Goal: Task Accomplishment & Management: Use online tool/utility

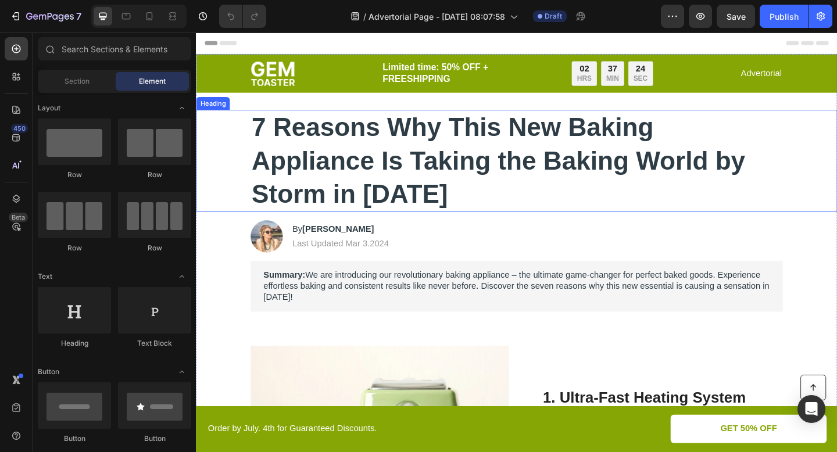
click at [450, 203] on h1 "7 Reasons Why This New Baking Appliance Is Taking the Baking World by Storm in …" at bounding box center [544, 172] width 579 height 111
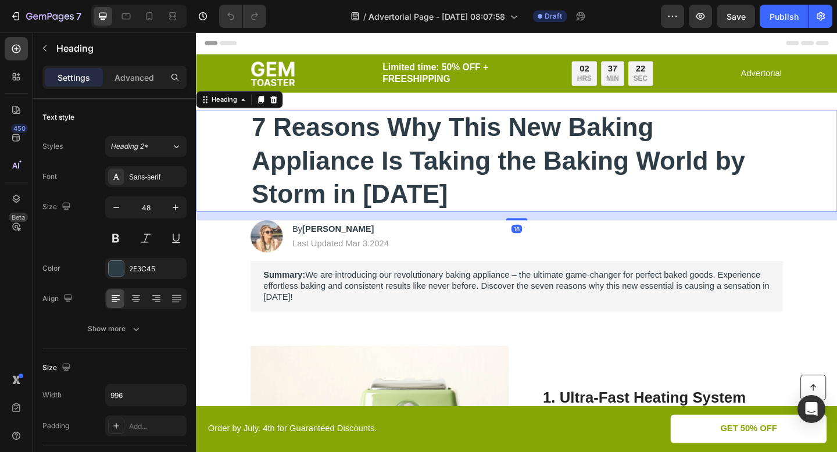
click at [427, 201] on h1 "7 Reasons Why This New Baking Appliance Is Taking the Baking World by Storm in …" at bounding box center [544, 172] width 579 height 111
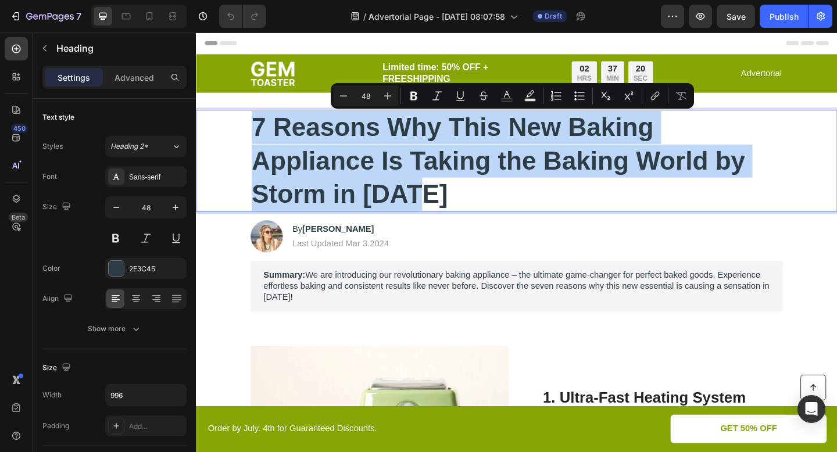
drag, startPoint x: 442, startPoint y: 202, endPoint x: 259, endPoint y: 138, distance: 193.7
click at [259, 138] on p "7 Reasons Why This New Baking Appliance Is Taking the Baking World by Storm in …" at bounding box center [544, 172] width 576 height 109
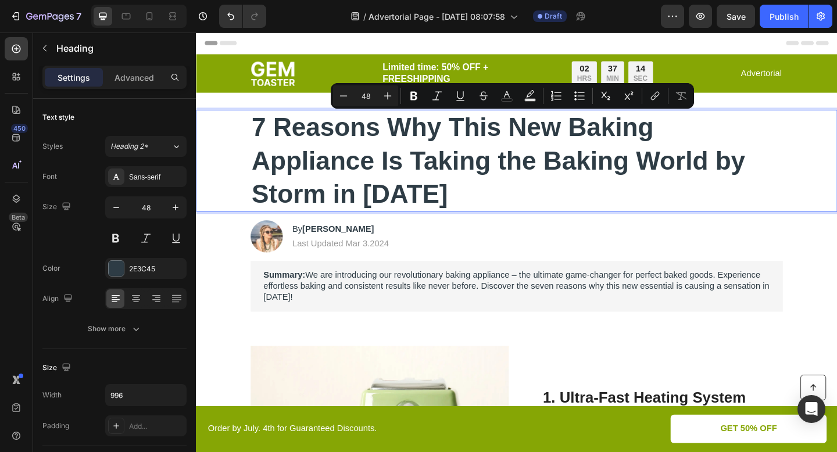
click at [332, 192] on p "7 Reasons Why This New Baking Appliance Is Taking the Baking World by Storm in …" at bounding box center [544, 172] width 576 height 109
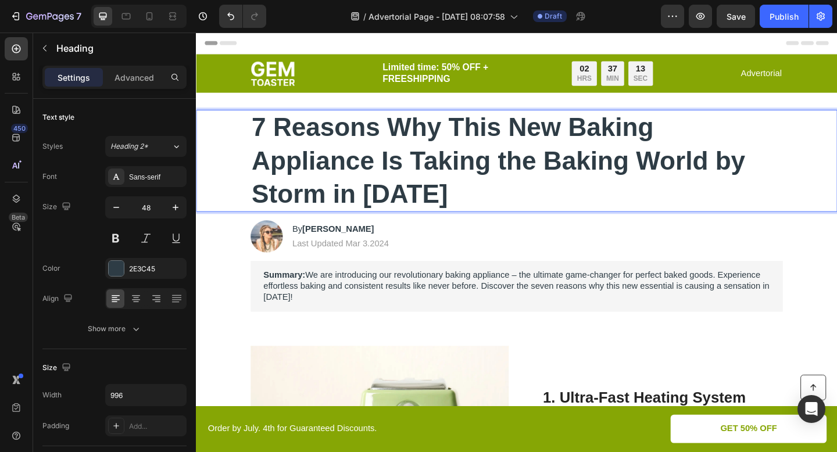
click at [311, 166] on p "7 Reasons Why This New Baking Appliance Is Taking the Baking World by Storm in …" at bounding box center [544, 172] width 576 height 109
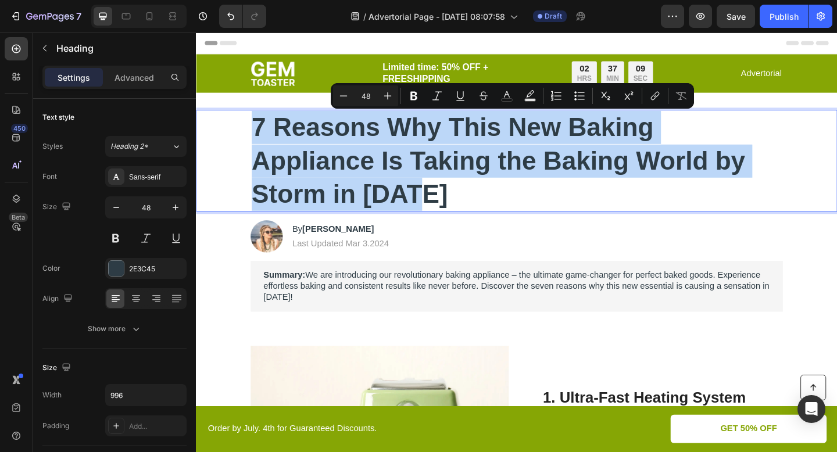
drag, startPoint x: 447, startPoint y: 210, endPoint x: 230, endPoint y: 146, distance: 225.8
click at [230, 146] on div "7 Reasons Why This New Baking Appliance Is Taking the Baking World by Storm in …" at bounding box center [544, 172] width 674 height 111
click at [315, 167] on p "7 Reasons Why This New Baking Appliance Is Taking the Baking World by Storm in …" at bounding box center [544, 172] width 576 height 109
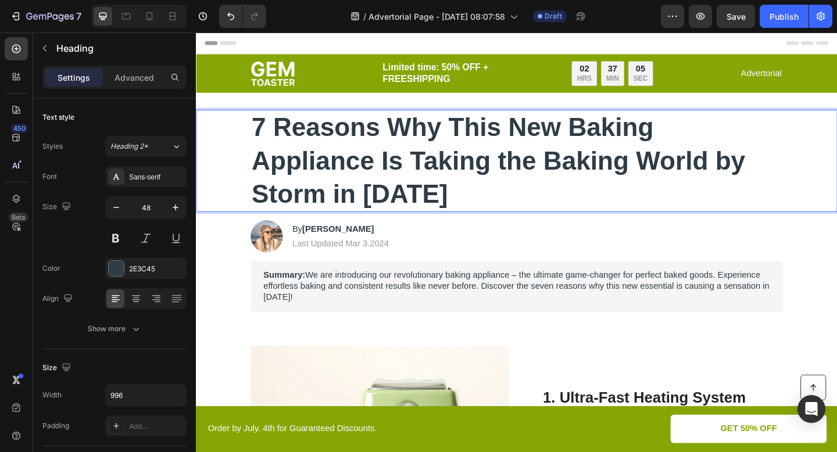
click at [451, 134] on p "7 Reasons Why This New Baking Appliance Is Taking the Baking World by Storm in …" at bounding box center [544, 172] width 576 height 109
click at [463, 135] on p "7 Reasons Why This New Baking Appliance Is Taking the Baking World by Storm in …" at bounding box center [544, 172] width 576 height 109
click at [521, 138] on p "7 Reasons Why This New Baking Appliance Is Taking the Baking World by Storm in …" at bounding box center [544, 172] width 576 height 109
click at [636, 135] on p "7 Reasons Why Women New Baking Appliance Is Taking the Baking World by Storm in…" at bounding box center [544, 172] width 576 height 109
click at [744, 137] on p "7 Reasons Why Women With Baking Appliance Is Taking the Baking World by Storm i…" at bounding box center [544, 172] width 576 height 109
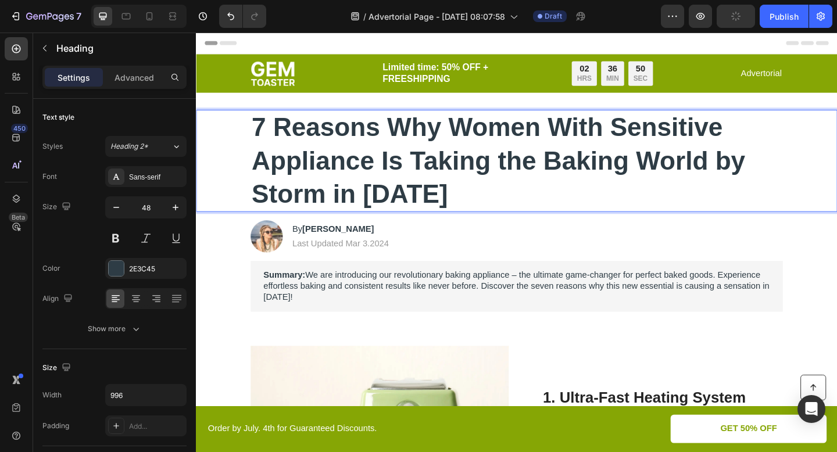
click at [383, 170] on p "7 Reasons Why Women With Sensitive Appliance Is Taking the Baking World by Stor…" at bounding box center [544, 172] width 576 height 109
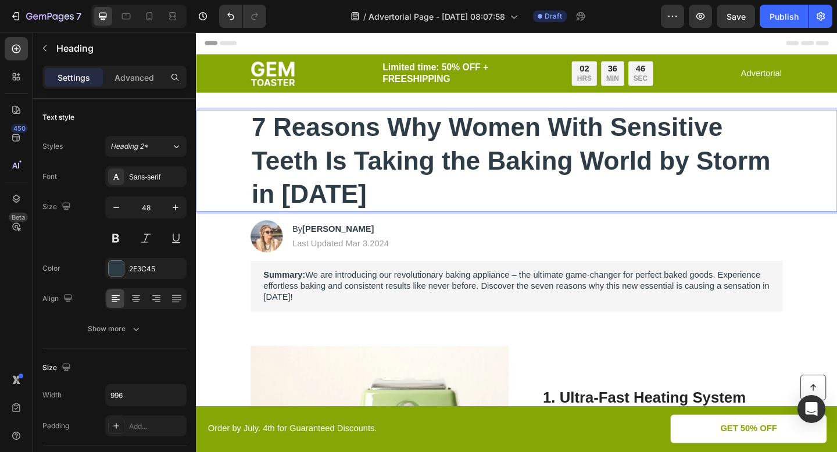
click at [356, 182] on p "7 Reasons Why Women With Sensitive Teeth Is Taking the Baking World by Storm in…" at bounding box center [544, 172] width 576 height 109
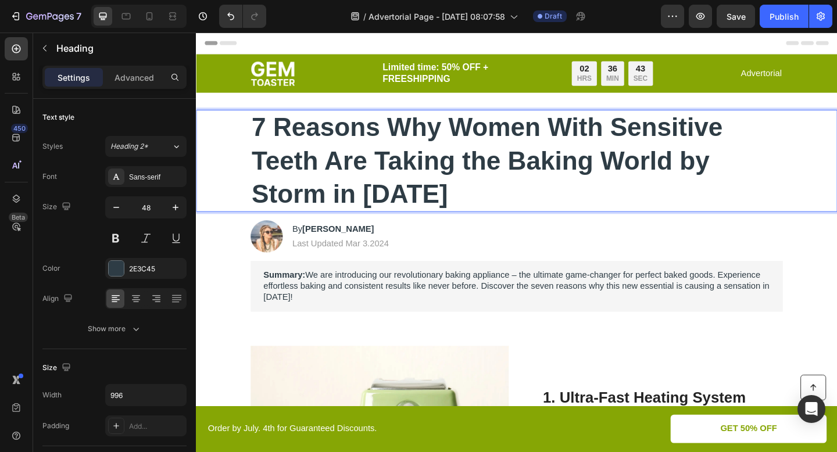
click at [476, 168] on p "7 Reasons Why Women With Sensitive Teeth Are Taking the Baking World by Storm i…" at bounding box center [544, 172] width 576 height 109
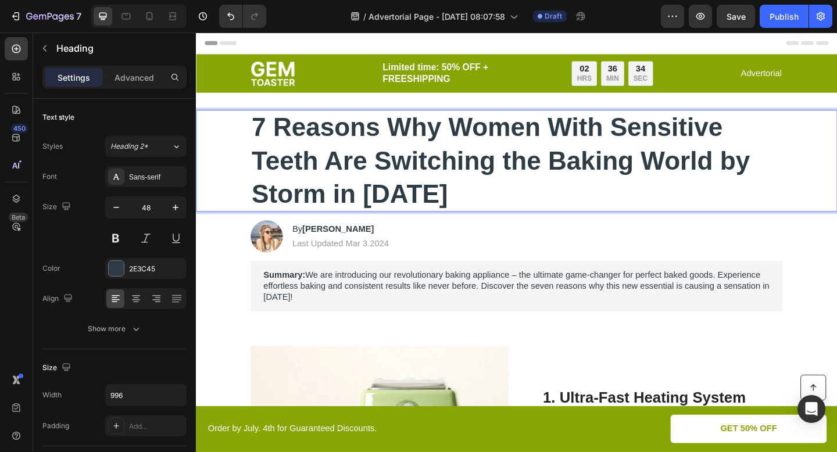
click at [552, 173] on p "7 Reasons Why Women With Sensitive Teeth Are Switching the Baking World by Stor…" at bounding box center [544, 172] width 576 height 109
click at [568, 178] on p "7 Reasons Why Women With Sensitive Teeth Are Switching the Baking World by Stor…" at bounding box center [544, 172] width 576 height 109
click at [663, 176] on p "7 Reasons Why Women With Sensitive Teeth Are Switching To Baking World by Storm…" at bounding box center [544, 172] width 576 height 109
click at [760, 176] on p "7 Reasons Why Women With Sensitive Teeth Are Switching To This World by Storm i…" at bounding box center [544, 172] width 576 height 109
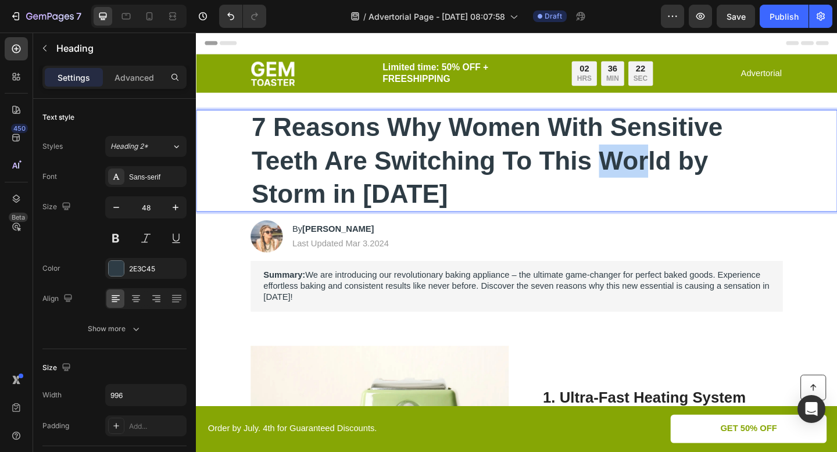
drag, startPoint x: 438, startPoint y: 210, endPoint x: 642, endPoint y: 171, distance: 207.6
click at [642, 171] on p "7 Reasons Why Women With Sensitive Teeth Are Switching To This World by Storm i…" at bounding box center [544, 172] width 576 height 109
click at [421, 210] on p "7 Reasons Why Women With Sensitive Teeth Are Switching To This World by Storm i…" at bounding box center [544, 172] width 576 height 109
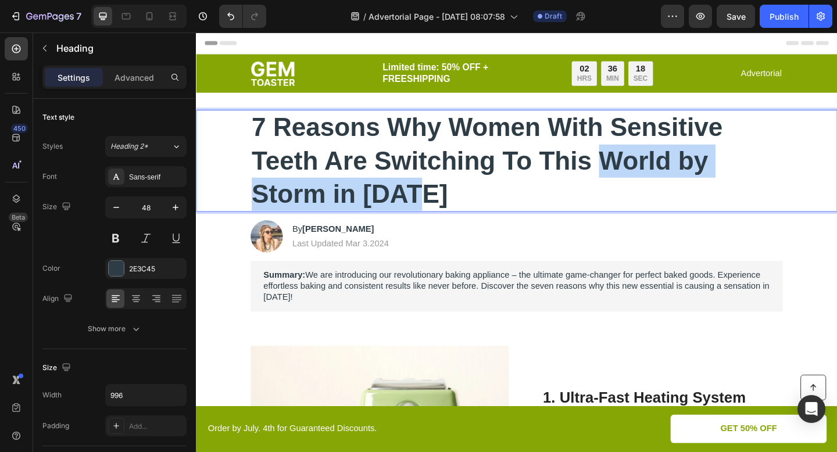
drag, startPoint x: 455, startPoint y: 210, endPoint x: 633, endPoint y: 181, distance: 180.7
click at [633, 181] on p "7 Reasons Why Women With Sensitive Teeth Are Switching To This World by Storm i…" at bounding box center [544, 172] width 576 height 109
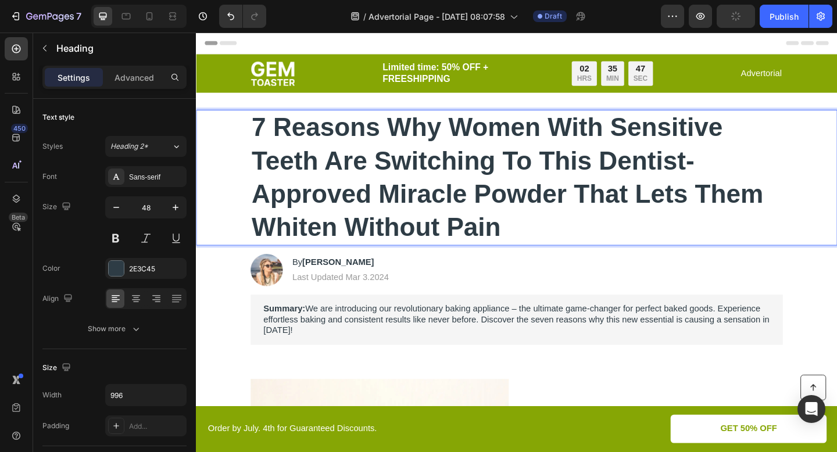
click at [569, 232] on p "7 Reasons Why Women With Sensitive Teeth Are Switching To This Dentist- Approve…" at bounding box center [544, 190] width 576 height 145
click at [460, 135] on p "7 Reasons Why Women With Sensitive Teeth Are Switching To This Dentist- Approve…" at bounding box center [544, 190] width 576 height 145
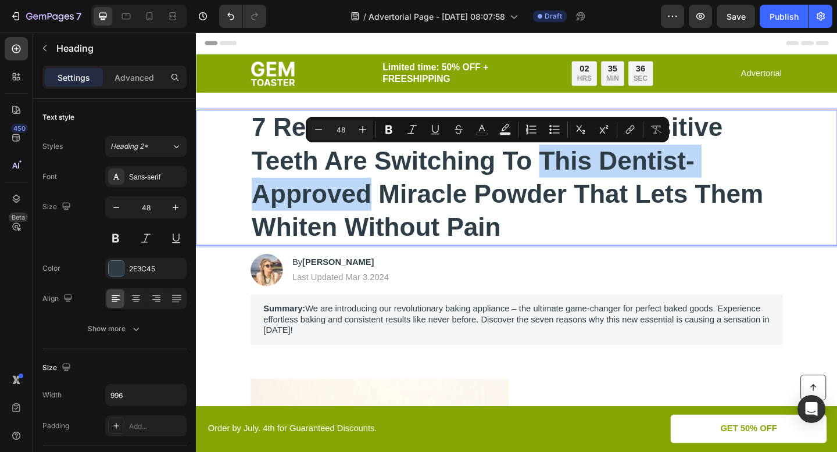
drag, startPoint x: 388, startPoint y: 214, endPoint x: 565, endPoint y: 174, distance: 181.7
click at [565, 174] on p "7 Reasons Why Women With Sensitive Teeth Are Switching To This Dentist- Approve…" at bounding box center [544, 190] width 576 height 145
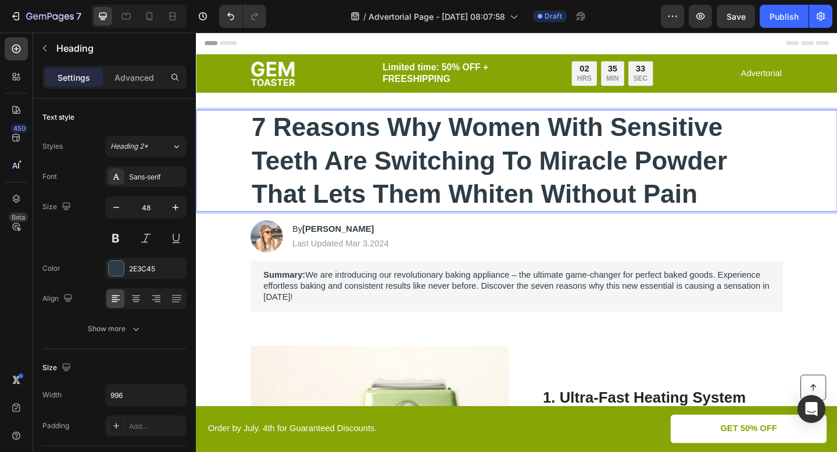
click at [721, 213] on p "7 Reasons Why Women With Sensitive Teeth Are Switching To Miracle Powder That L…" at bounding box center [544, 172] width 576 height 109
click at [573, 179] on p "7 Reasons Why Women With Sensitive Teeth Are Switching To Miracle Powder That L…" at bounding box center [544, 172] width 576 height 109
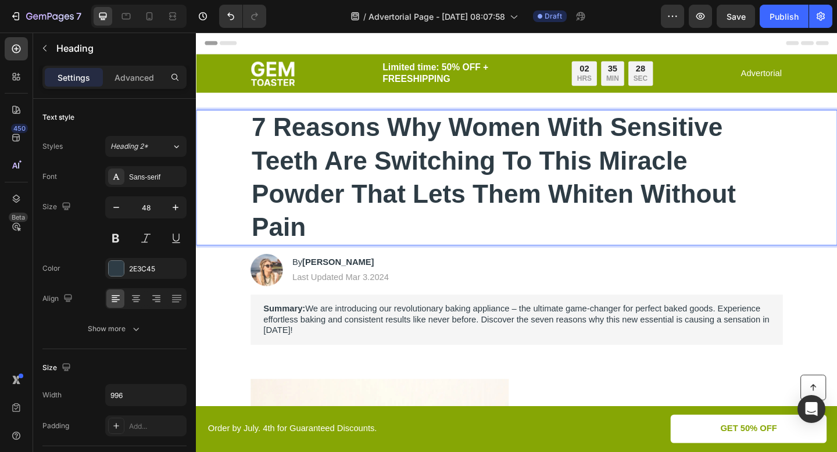
click at [544, 235] on p "7 Reasons Why Women With Sensitive Teeth Are Switching To This Miracle Powder T…" at bounding box center [544, 190] width 576 height 145
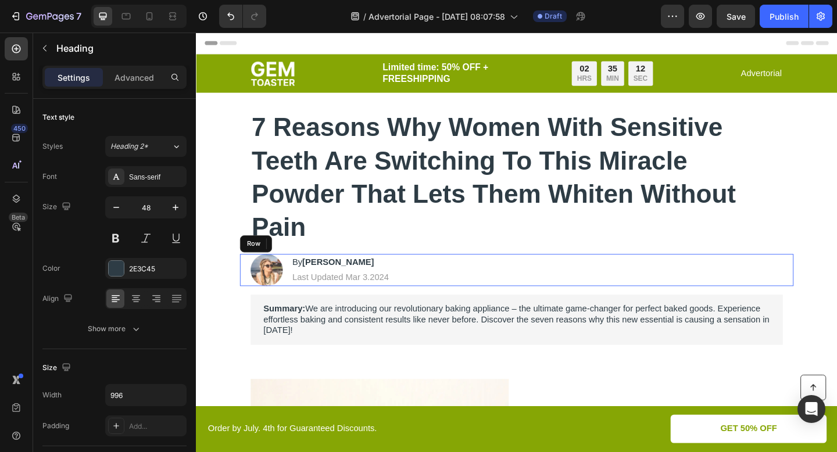
click at [566, 290] on div "Image By [PERSON_NAME] Heading Last Updated Mar 3.2024 Text [GEOGRAPHIC_DATA]" at bounding box center [544, 291] width 602 height 35
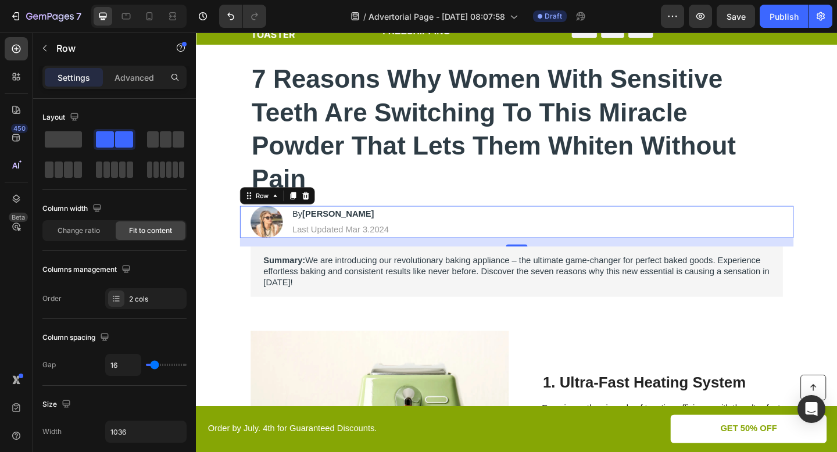
scroll to position [59, 0]
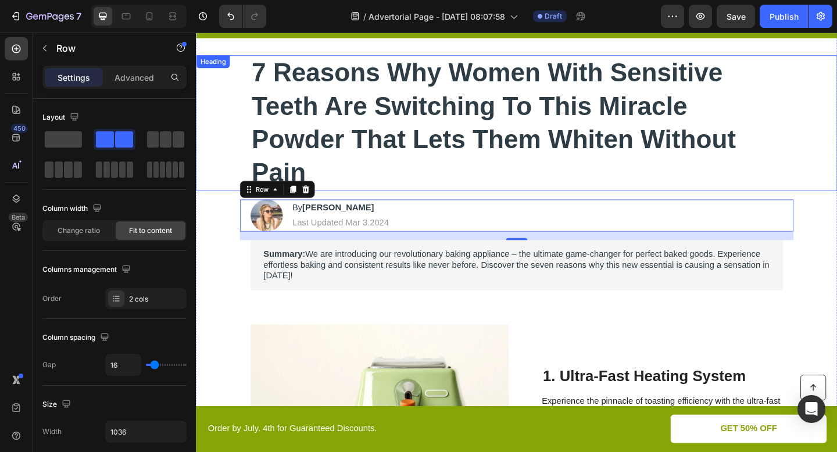
click at [544, 184] on p "7 Reasons Why Women With Sensitive Teeth Are Switching To This Miracle Powder T…" at bounding box center [544, 131] width 576 height 145
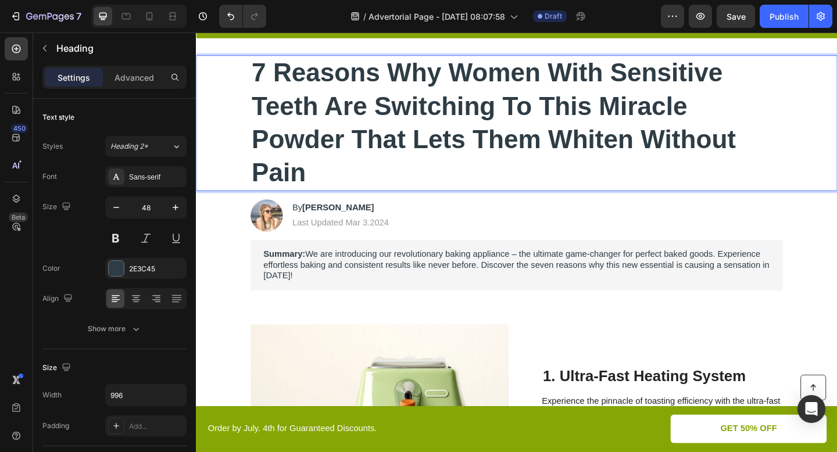
click at [332, 190] on p "7 Reasons Why Women With Sensitive Teeth Are Switching To This Miracle Powder T…" at bounding box center [544, 131] width 576 height 145
click at [446, 73] on p "7 Reasons Why Women With Sensitive Teeth Are Switching To This Miracle Powder T…" at bounding box center [544, 131] width 576 height 145
click at [576, 110] on p "7 Reasons Why Women With Sensitive Teeth Are Switching To This Miracle Powder T…" at bounding box center [544, 131] width 576 height 145
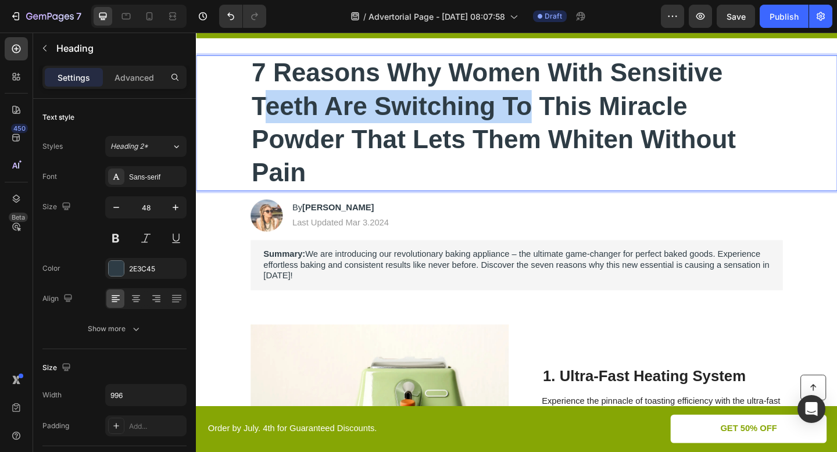
drag, startPoint x: 559, startPoint y: 110, endPoint x: 279, endPoint y: 119, distance: 280.7
click at [279, 119] on p "7 Reasons Why Women With Sensitive Teeth Are Switching To This Miracle Powder T…" at bounding box center [544, 131] width 576 height 145
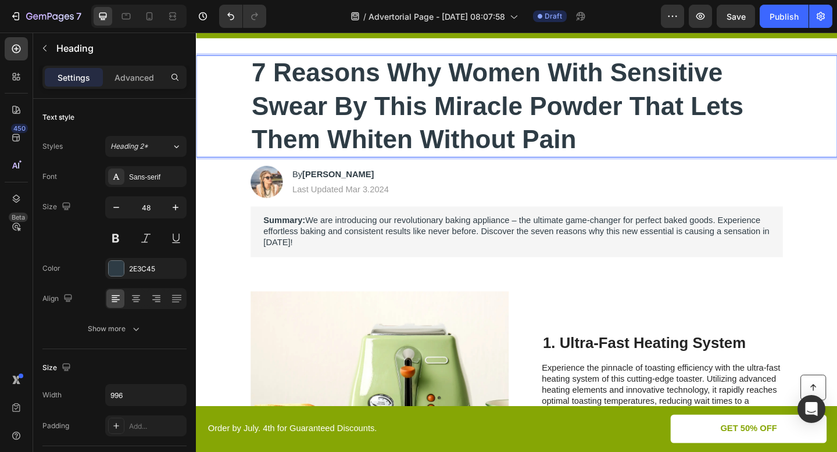
click at [451, 116] on p "7 Reasons Why Women With Sensitive Swear By This Miracle Powder That Lets Them …" at bounding box center [544, 113] width 576 height 109
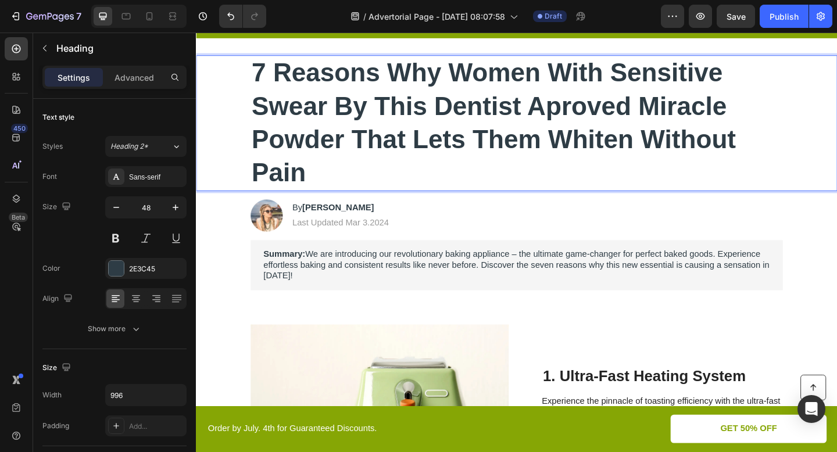
click at [368, 158] on p "7 Reasons Why Women With Sensitive Swear By This Dentist Aproved Miracle Powder…" at bounding box center [544, 131] width 576 height 145
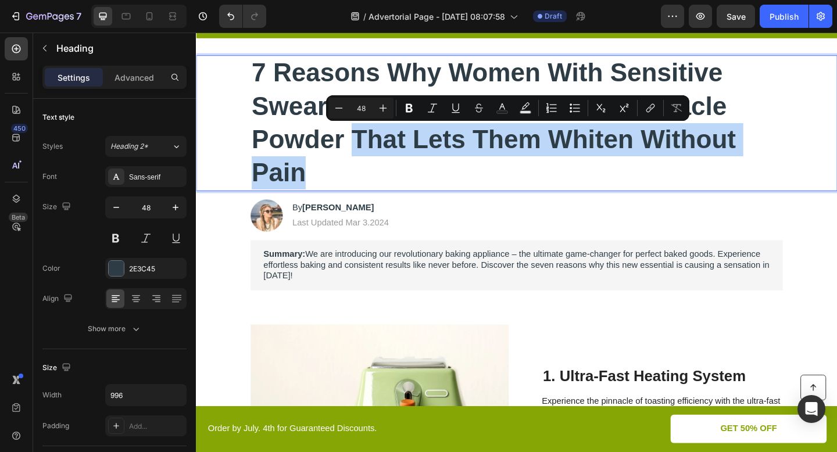
drag, startPoint x: 363, startPoint y: 152, endPoint x: 447, endPoint y: 173, distance: 86.1
click at [447, 173] on p "7 Reasons Why Women With Sensitive Swear By This Dentist Aproved Miracle Powder…" at bounding box center [544, 131] width 576 height 145
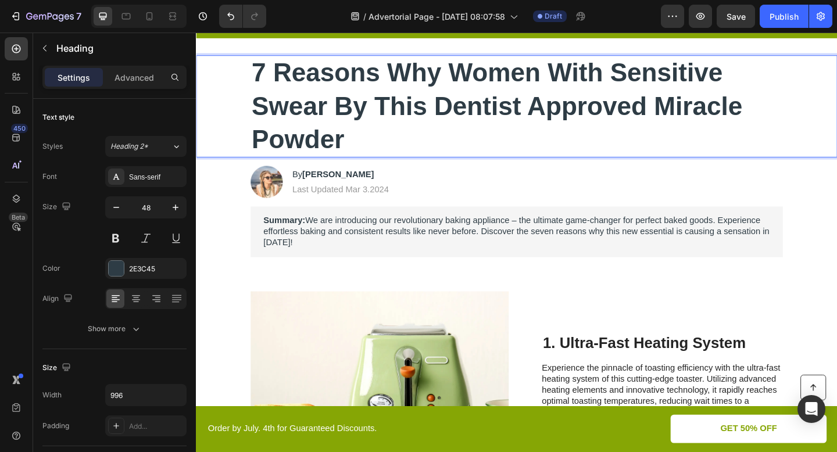
click at [381, 149] on p "7 Reasons Why Women With Sensitive Swear By This Dentist Approved Miracle Powder" at bounding box center [544, 113] width 576 height 109
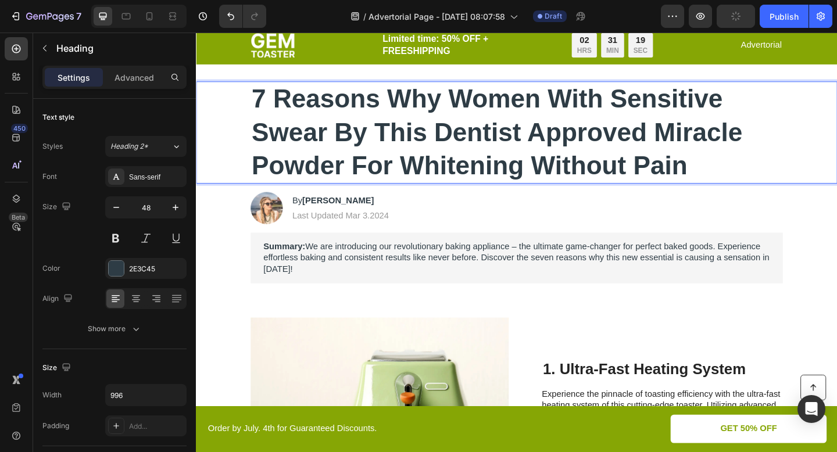
click at [551, 141] on p "7 Reasons Why Women With Sensitive Swear By This Dentist Approved Miracle Powde…" at bounding box center [544, 141] width 576 height 109
click at [561, 195] on p "7 Reasons Why Women With Sensitive Swear By This Dentist-Approved Miracle Powde…" at bounding box center [544, 141] width 576 height 109
click at [544, 187] on p "7 Reasons Why Women With Sensitive Swear By This Dentist-Approved Miracle Powde…" at bounding box center [544, 141] width 576 height 109
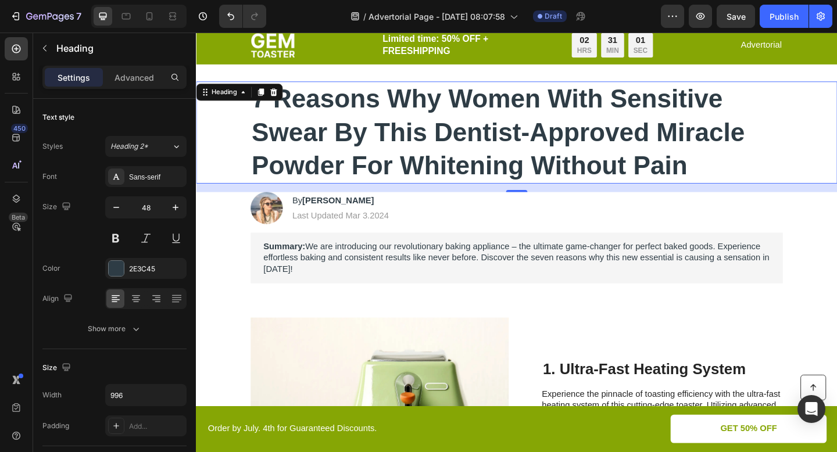
click at [247, 143] on div "7 Reasons Why Women With Sensitive Swear By This Dentist-Approved Miracle Powde…" at bounding box center [544, 141] width 674 height 111
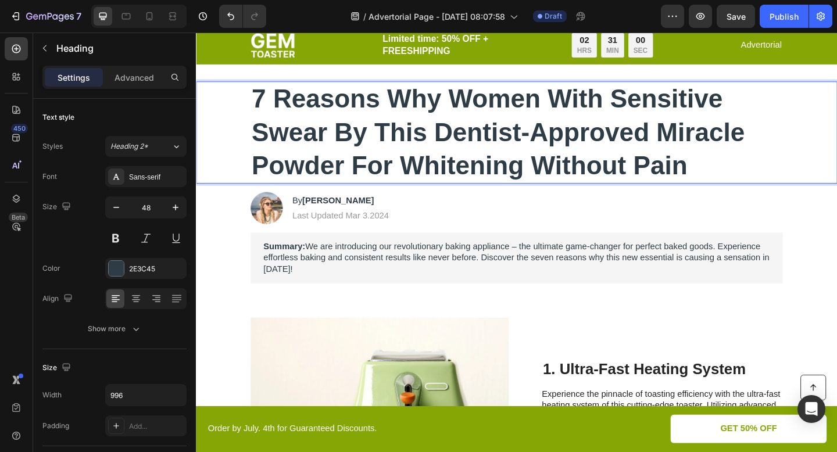
click at [267, 136] on p "7 Reasons Why Women With Sensitive Swear By This Dentist-Approved Miracle Powde…" at bounding box center [544, 141] width 576 height 109
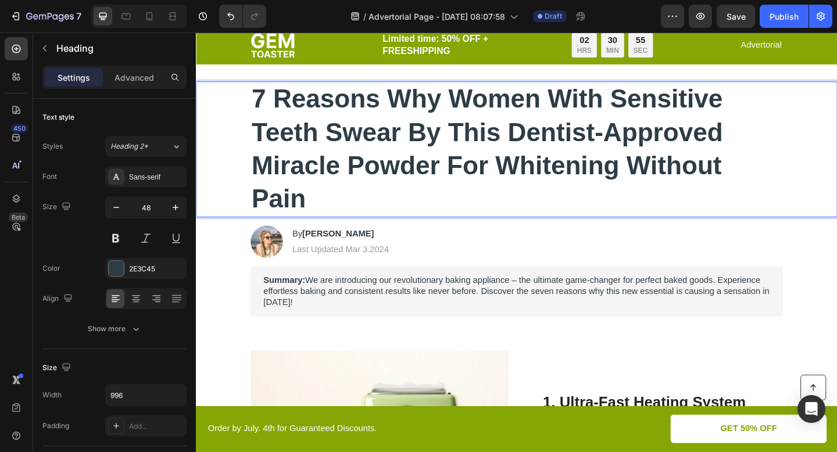
click at [389, 176] on p "7 Reasons Why Women With Sensitive Teeth Swear By This Dentist-Approved Miracle…" at bounding box center [544, 159] width 576 height 145
click at [382, 213] on p "7 Reasons Why Women With Sensitive Teeth Swear By This Dentist-Approved Miracle…" at bounding box center [544, 159] width 576 height 145
drag, startPoint x: 362, startPoint y: 183, endPoint x: 259, endPoint y: 180, distance: 102.9
click at [259, 180] on p "7 Reasons Why Women With Sensitive Teeth Swear By This Dentist-Approved Miracle…" at bounding box center [544, 159] width 576 height 145
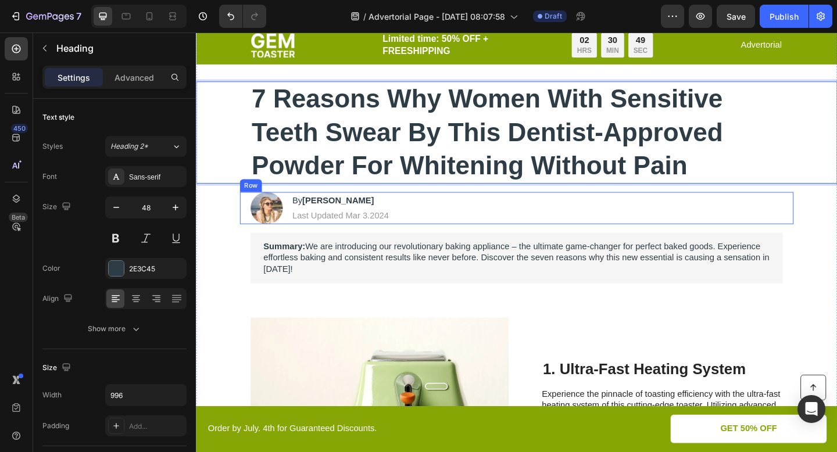
click at [484, 226] on div "Image By [PERSON_NAME] Heading Last Updated Mar 3.2024 Text [GEOGRAPHIC_DATA]" at bounding box center [544, 223] width 602 height 35
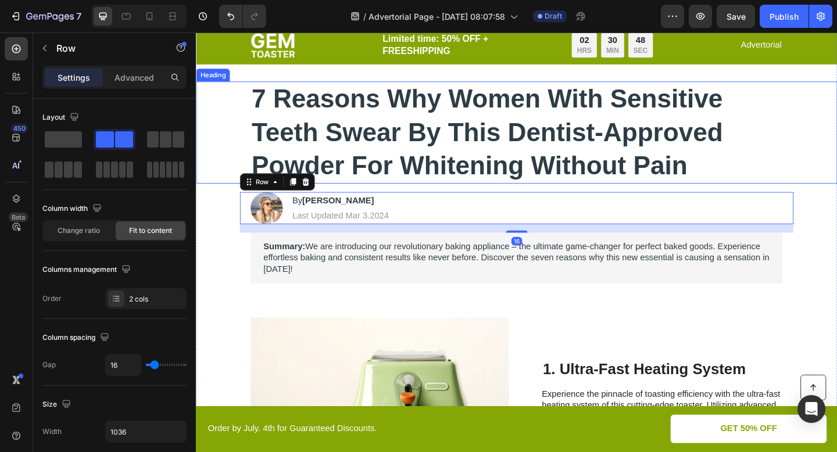
click at [713, 156] on p "7 Reasons Why Women With Sensitive Teeth Swear By This Dentist-Approved Powder …" at bounding box center [544, 141] width 576 height 109
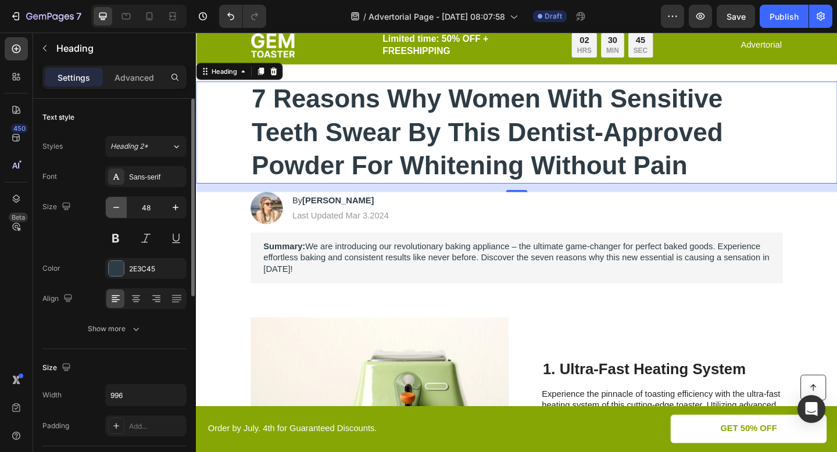
click at [113, 211] on icon "button" at bounding box center [116, 208] width 12 height 12
type input "47"
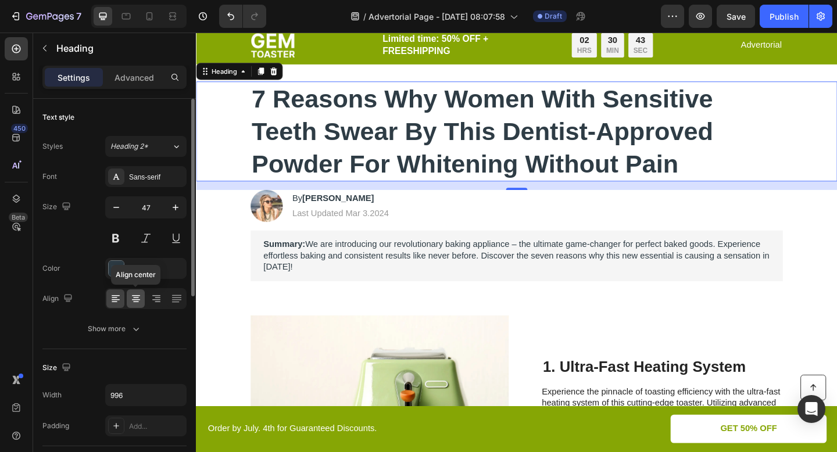
click at [138, 299] on icon at bounding box center [136, 299] width 12 height 12
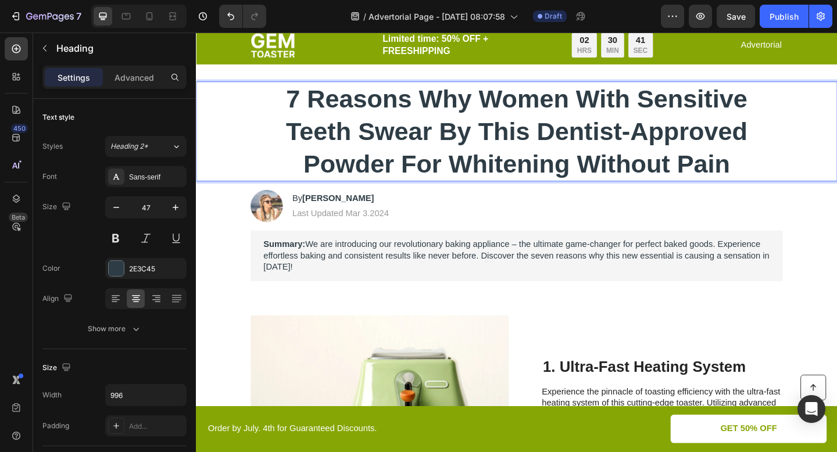
click at [637, 213] on div "Image By [PERSON_NAME] Heading Last Updated Mar 3.2024 Text [GEOGRAPHIC_DATA]" at bounding box center [544, 221] width 602 height 35
click at [687, 149] on p "7 Reasons Why Women With Sensitive Teeth Swear By This Dentist-Approved Powder …" at bounding box center [544, 140] width 576 height 106
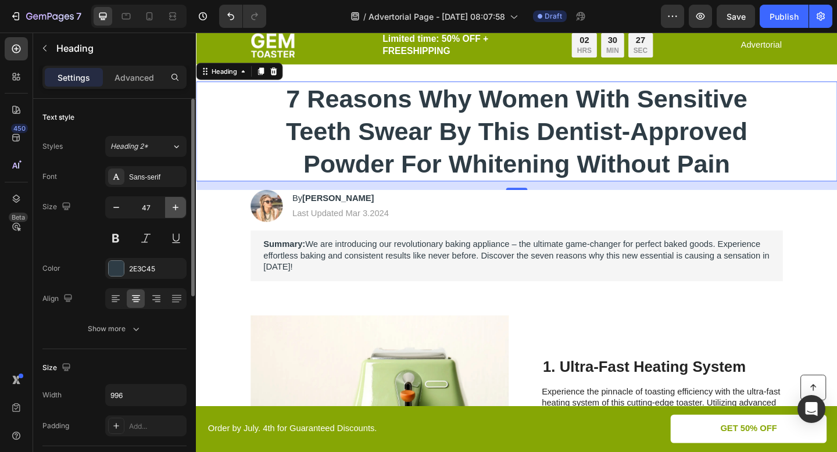
click at [168, 211] on button "button" at bounding box center [175, 207] width 21 height 21
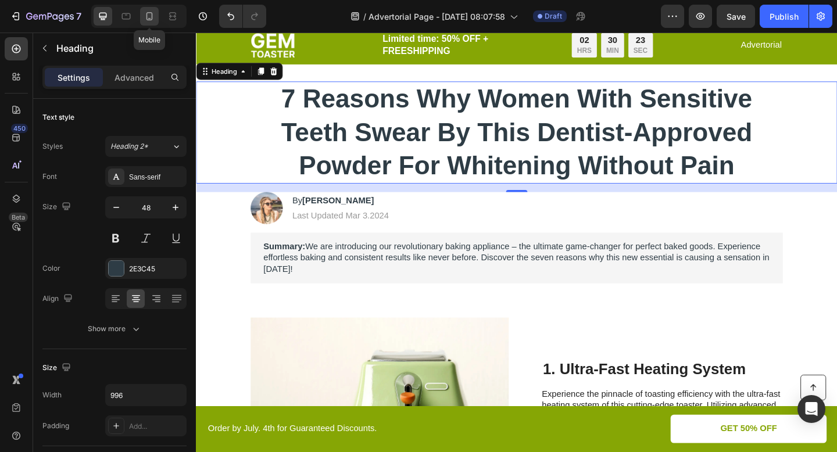
click at [145, 19] on icon at bounding box center [149, 16] width 12 height 12
type input "35"
type input "100%"
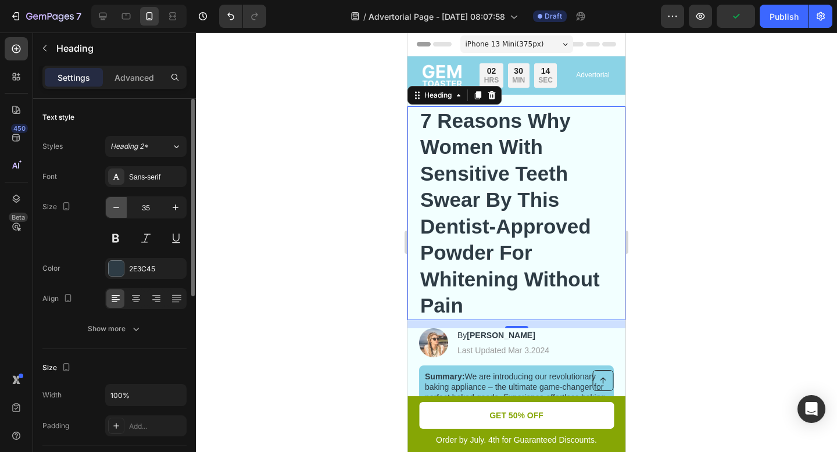
click at [118, 208] on icon "button" at bounding box center [116, 208] width 12 height 12
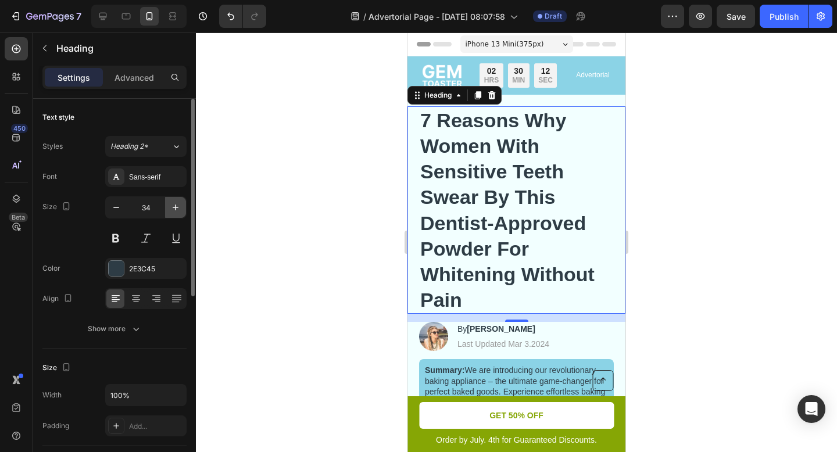
click at [170, 212] on icon "button" at bounding box center [176, 208] width 12 height 12
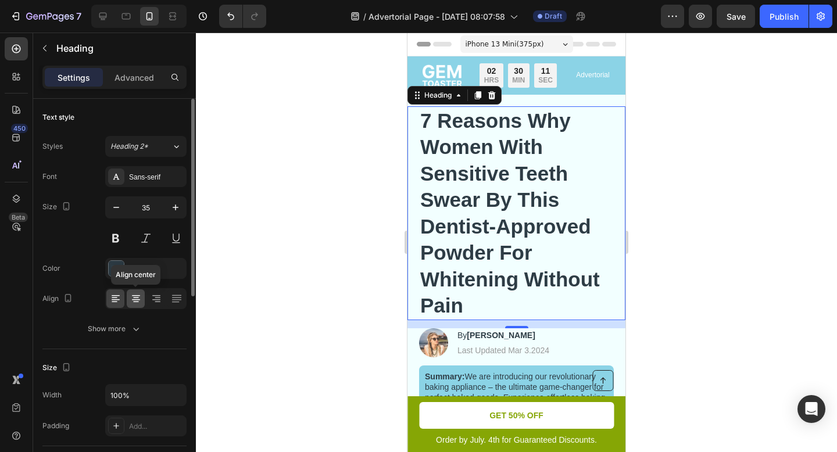
click at [138, 297] on icon at bounding box center [136, 297] width 6 height 1
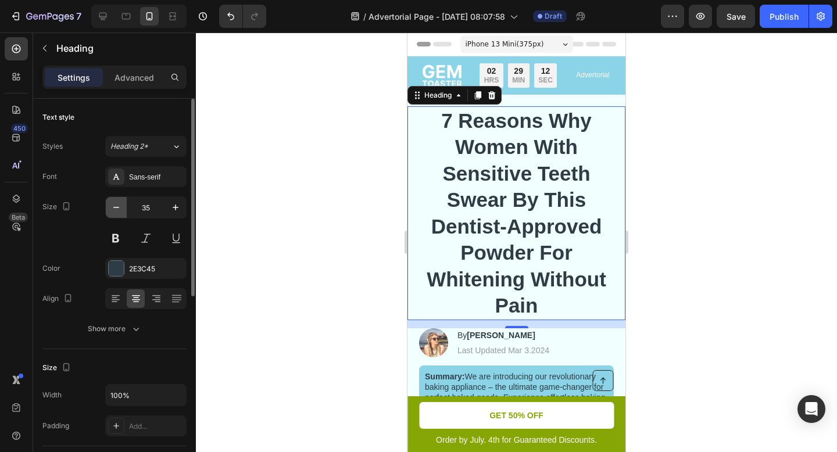
click at [116, 205] on icon "button" at bounding box center [116, 208] width 12 height 12
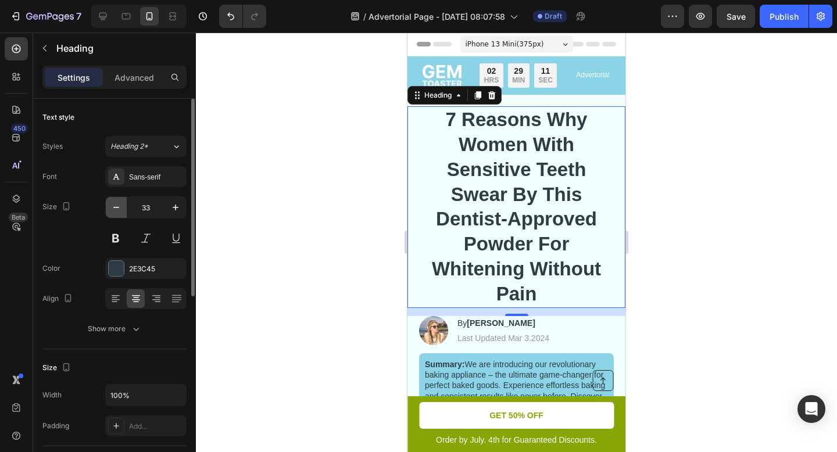
click at [116, 205] on icon "button" at bounding box center [116, 208] width 12 height 12
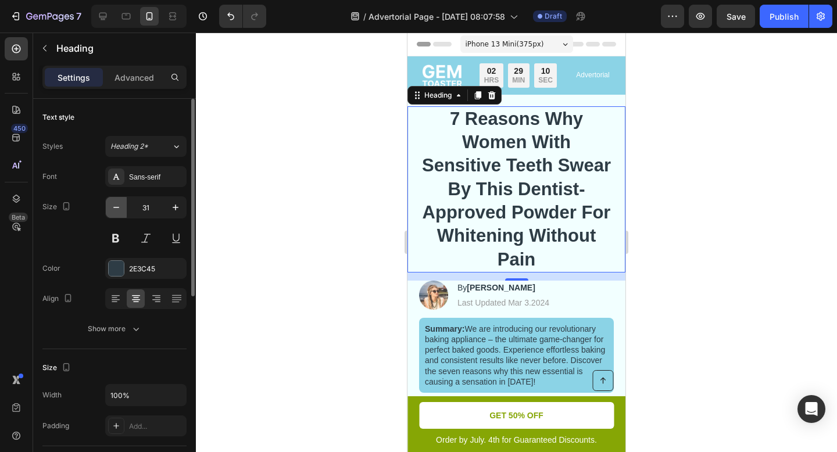
click at [116, 205] on icon "button" at bounding box center [116, 208] width 12 height 12
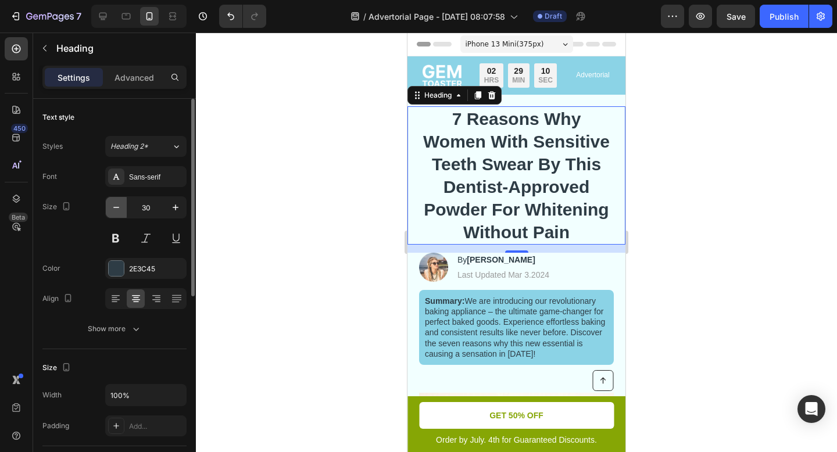
click at [116, 205] on icon "button" at bounding box center [116, 208] width 12 height 12
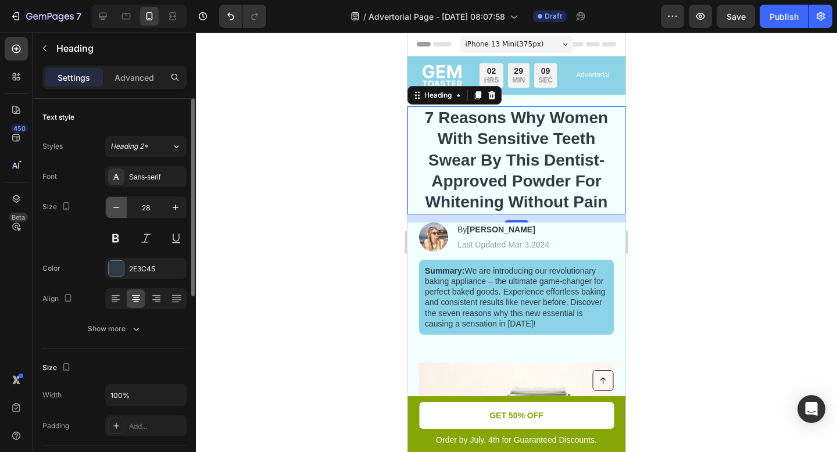
click at [116, 205] on icon "button" at bounding box center [116, 208] width 12 height 12
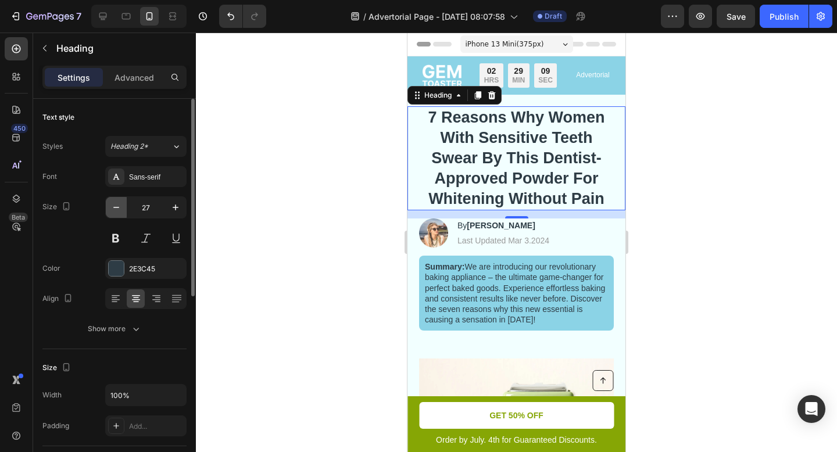
click at [116, 205] on icon "button" at bounding box center [116, 208] width 12 height 12
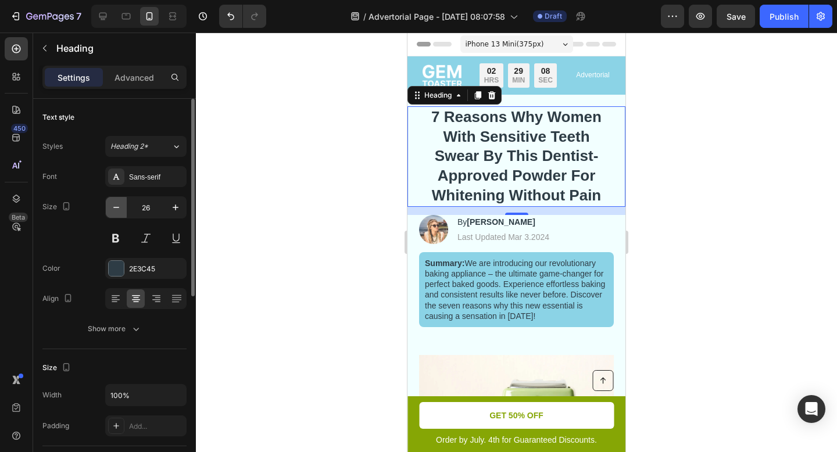
click at [116, 205] on icon "button" at bounding box center [116, 208] width 12 height 12
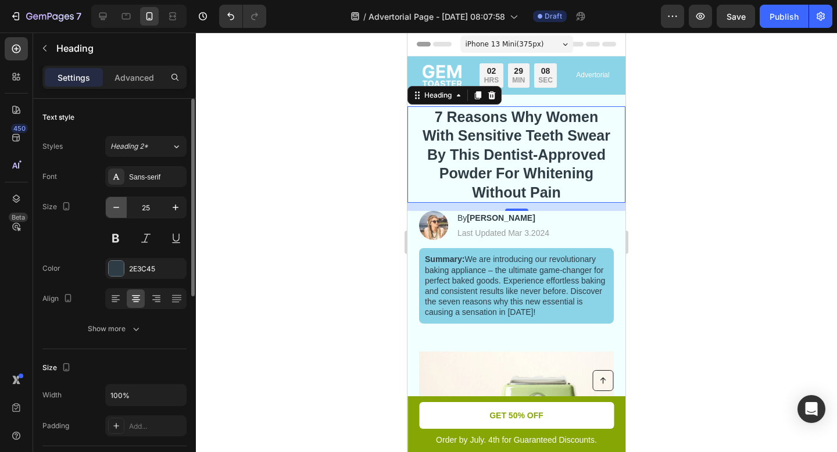
click at [116, 205] on icon "button" at bounding box center [116, 208] width 12 height 12
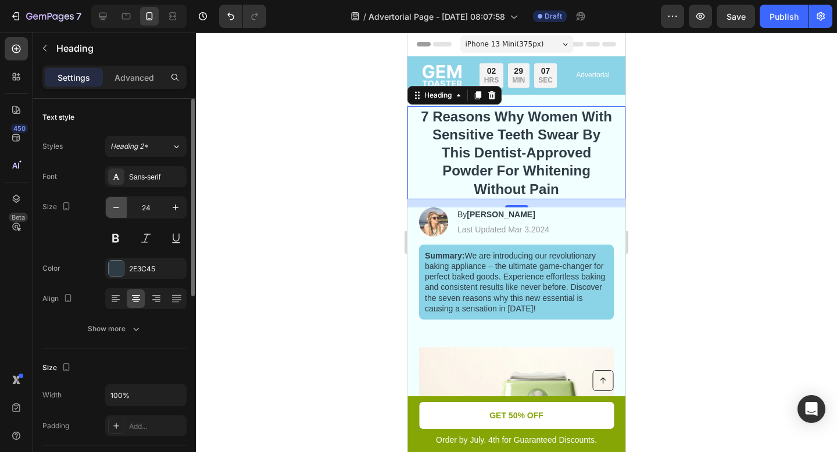
click at [116, 205] on icon "button" at bounding box center [116, 208] width 12 height 12
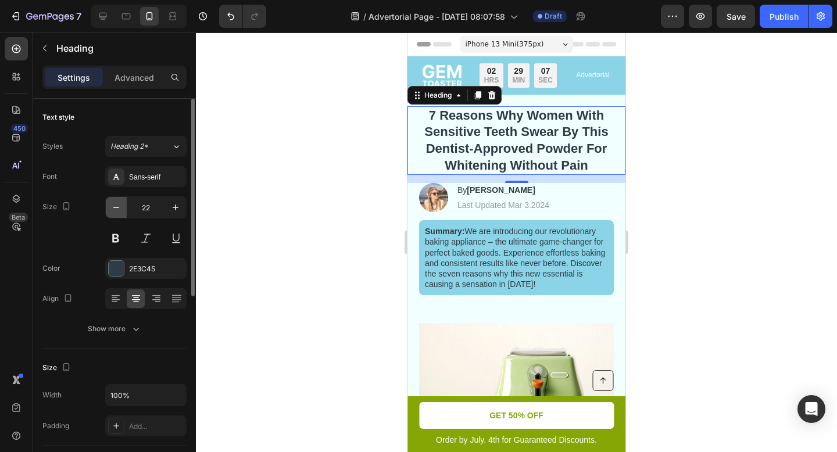
click at [116, 205] on icon "button" at bounding box center [116, 208] width 12 height 12
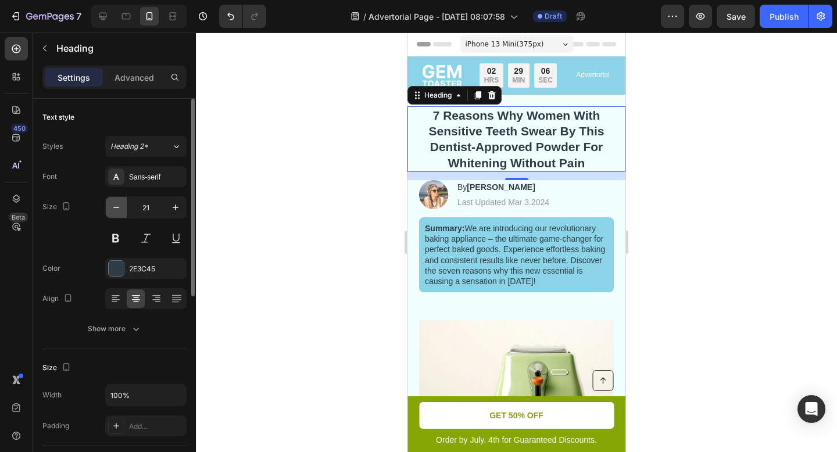
click at [116, 205] on icon "button" at bounding box center [116, 208] width 12 height 12
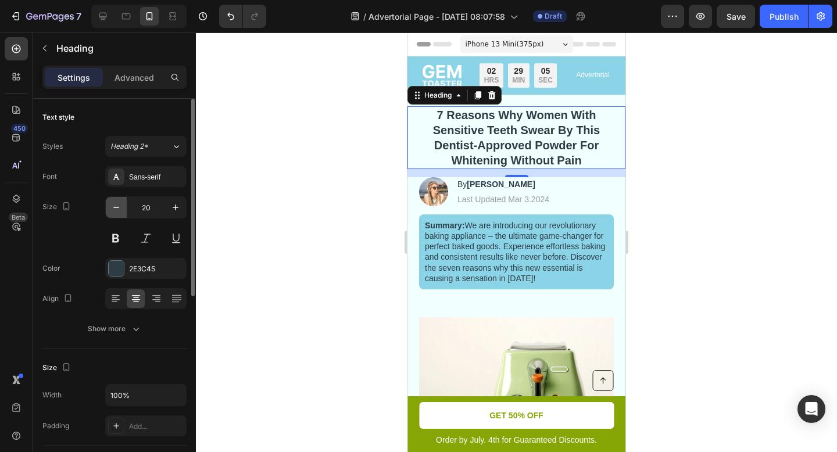
click at [116, 205] on icon "button" at bounding box center [116, 208] width 12 height 12
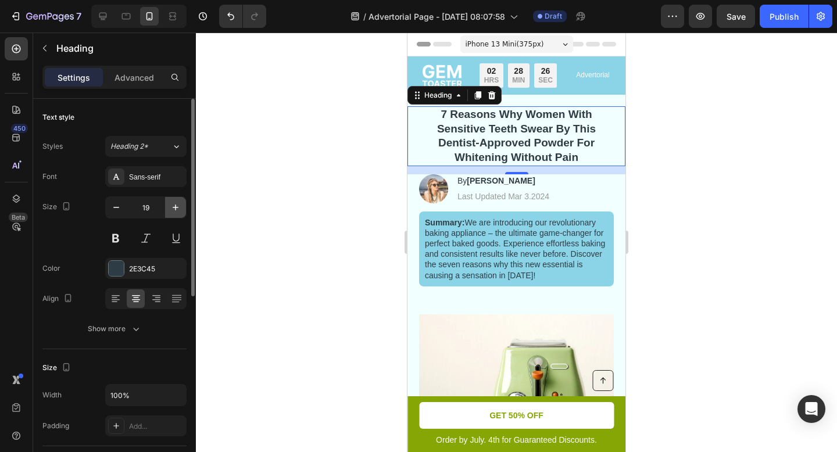
click at [172, 207] on icon "button" at bounding box center [176, 208] width 12 height 12
type input "20"
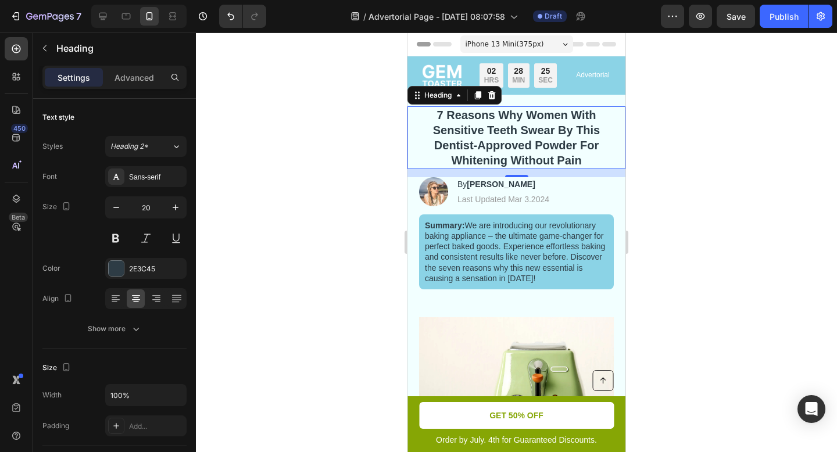
click at [686, 188] on div at bounding box center [516, 242] width 641 height 419
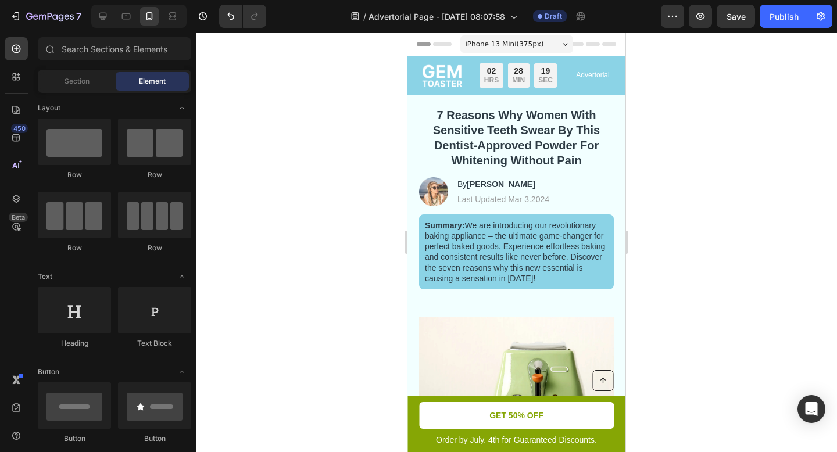
click at [695, 274] on div at bounding box center [516, 242] width 641 height 419
click at [472, 132] on p "7 Reasons Why Women With Sensitive Teeth Swear By This Dentist-Approved Powder …" at bounding box center [516, 137] width 192 height 60
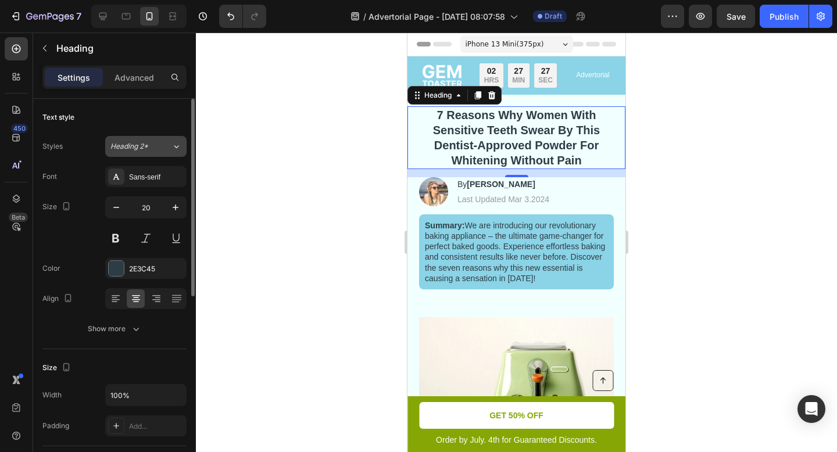
click at [159, 149] on div "Heading 2*" at bounding box center [140, 146] width 61 height 10
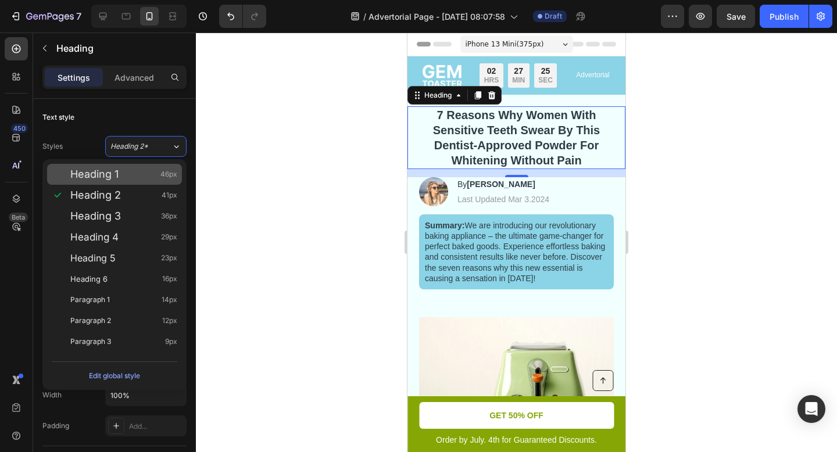
click at [151, 173] on div "Heading 1 46px" at bounding box center [123, 174] width 107 height 12
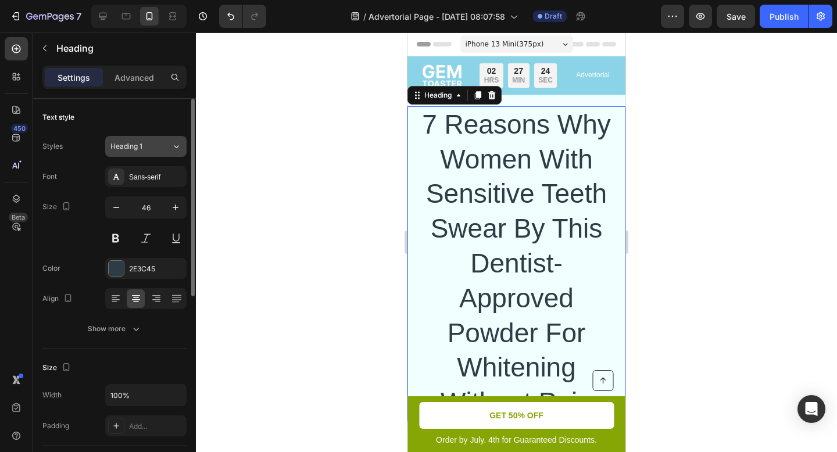
click at [160, 142] on div "Heading 1" at bounding box center [140, 146] width 61 height 10
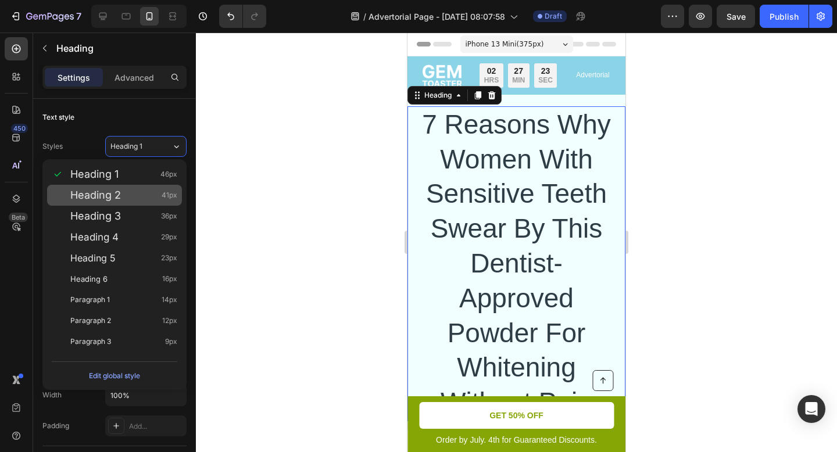
click at [155, 194] on div "Heading 2 41px" at bounding box center [123, 195] width 107 height 12
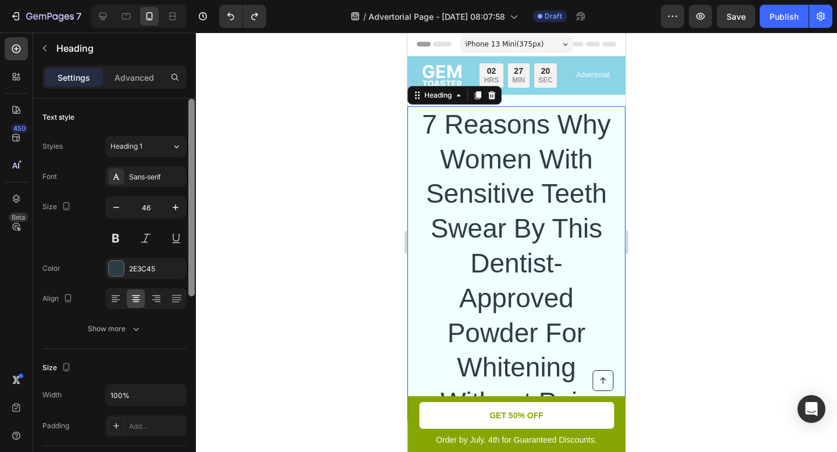
type input "20"
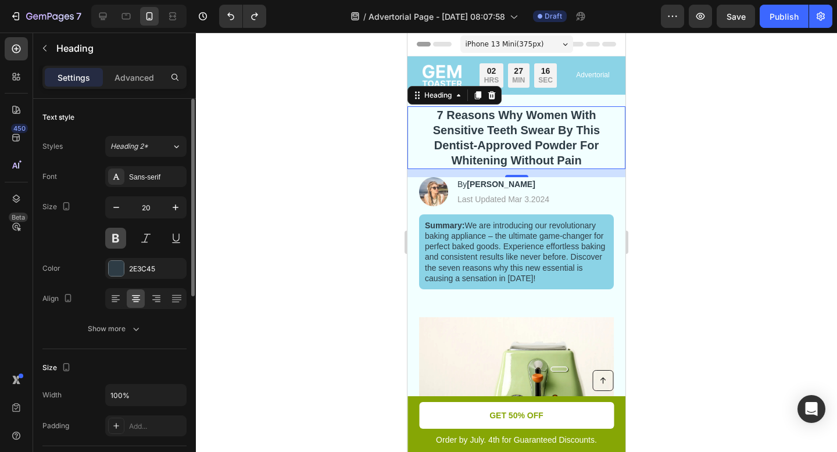
click at [117, 242] on button at bounding box center [115, 238] width 21 height 21
click at [115, 240] on button at bounding box center [115, 238] width 21 height 21
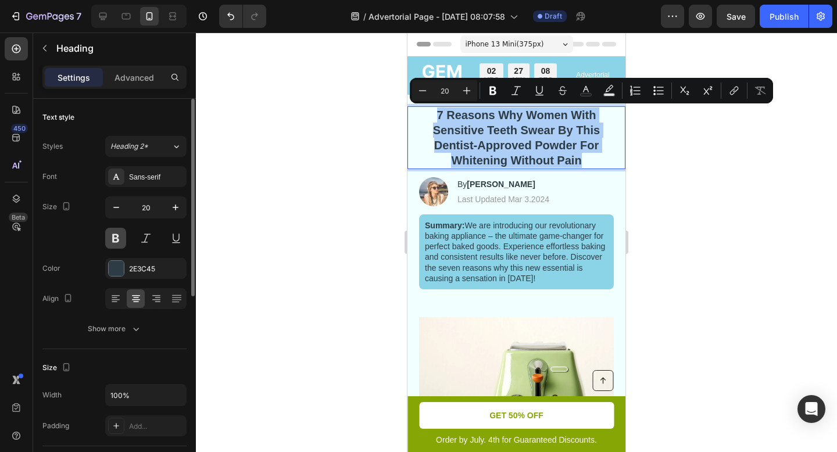
click at [119, 242] on button at bounding box center [115, 238] width 21 height 21
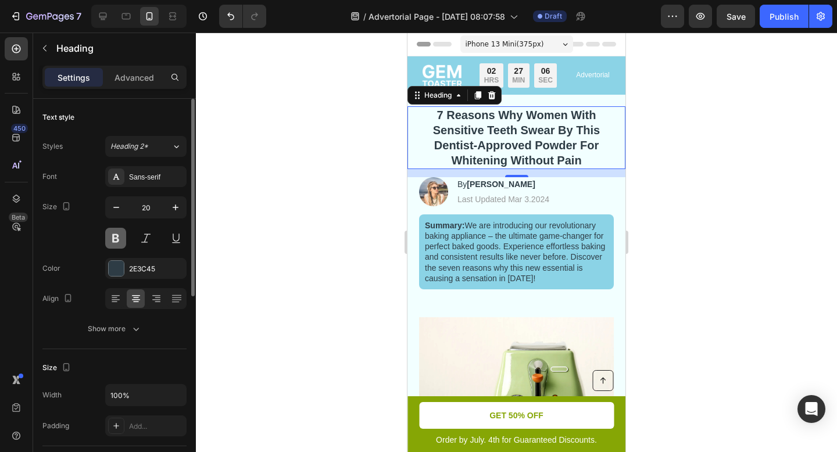
click at [119, 242] on button at bounding box center [115, 238] width 21 height 21
click at [314, 211] on div at bounding box center [516, 242] width 641 height 419
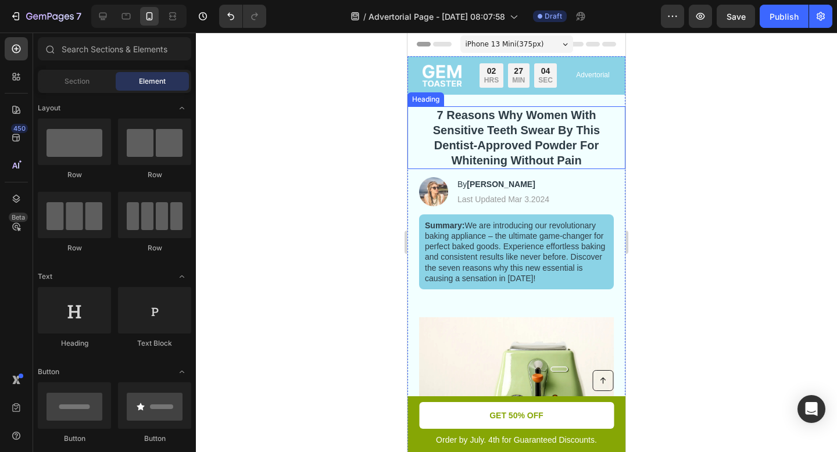
click at [510, 138] on p "7 Reasons Why Women With Sensitive Teeth Swear By This Dentist-Approved Powder …" at bounding box center [516, 137] width 192 height 60
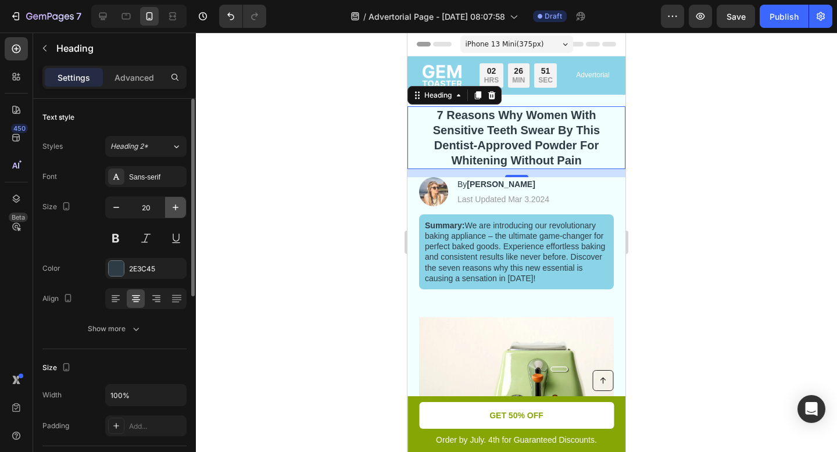
click at [173, 207] on icon "button" at bounding box center [176, 208] width 6 height 6
type input "21"
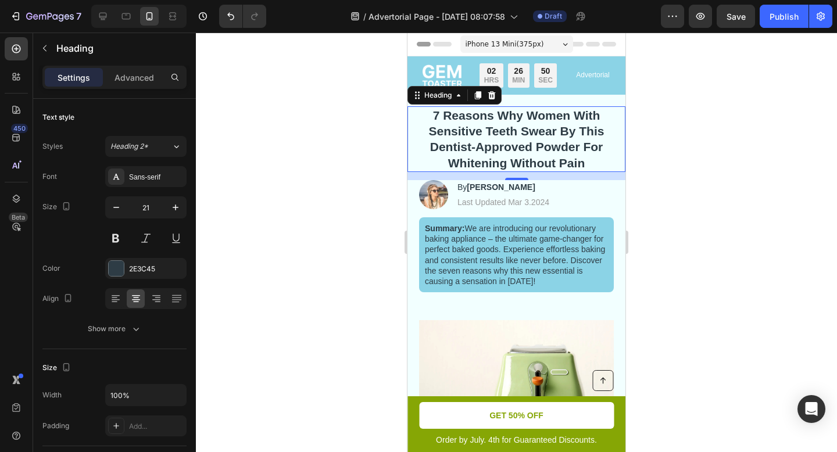
click at [310, 202] on div at bounding box center [516, 242] width 641 height 419
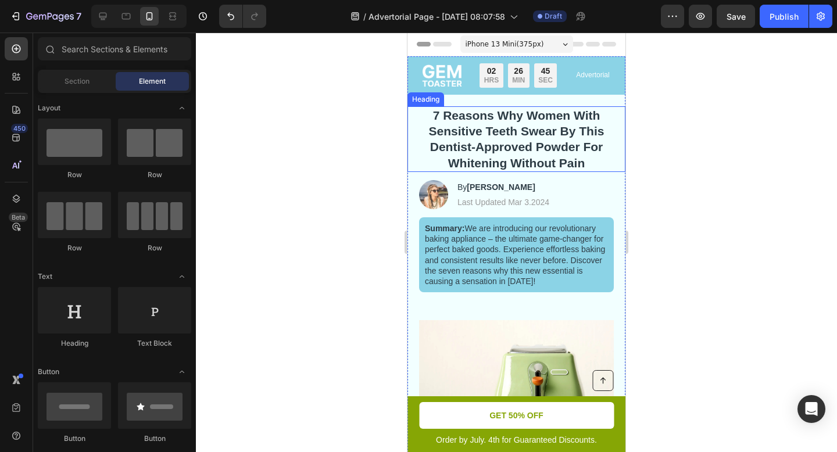
click at [539, 151] on p "7 Reasons Why Women With Sensitive Teeth Swear By This Dentist-Approved Powder …" at bounding box center [516, 138] width 192 height 63
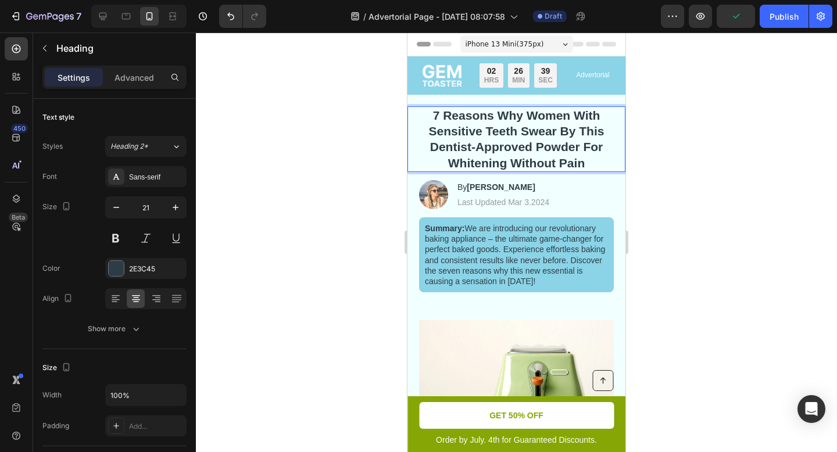
click at [541, 131] on p "7 Reasons Why Women With Sensitive Teeth Swear By This Dentist-Approved Powder …" at bounding box center [516, 138] width 192 height 63
click at [562, 130] on p "7 Reasons Why Women With Sensitive Teeth Swear By This Dentist-Approved Powder …" at bounding box center [516, 138] width 192 height 63
click at [555, 134] on p "7 Reasons Why Women With Sensitive Teeth Swear By This Dentist-Approved Powder …" at bounding box center [516, 138] width 192 height 63
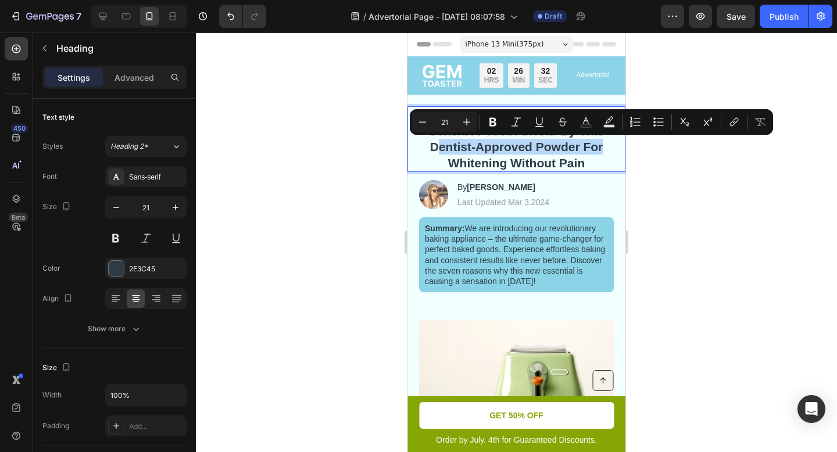
drag, startPoint x: 603, startPoint y: 148, endPoint x: 437, endPoint y: 149, distance: 166.2
click at [437, 149] on p "7 Reasons Why Women With Sensitive Teeth Swear By This Dentist-Approved Powder …" at bounding box center [516, 138] width 192 height 63
click at [531, 150] on p "7 Reasons Why Women With Sensitive Teeth Swear By This Dentist-Approved Powder …" at bounding box center [516, 138] width 192 height 63
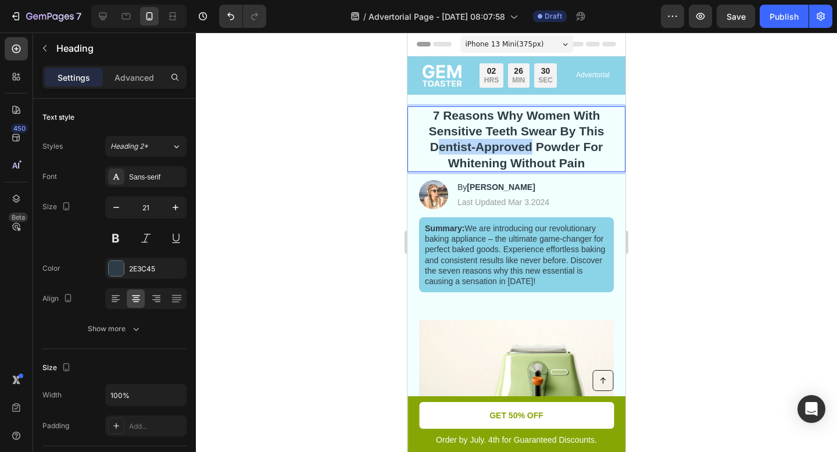
drag, startPoint x: 532, startPoint y: 149, endPoint x: 437, endPoint y: 146, distance: 95.3
click at [437, 146] on p "7 Reasons Why Women With Sensitive Teeth Swear By This Dentist-Approved Powder …" at bounding box center [516, 138] width 192 height 63
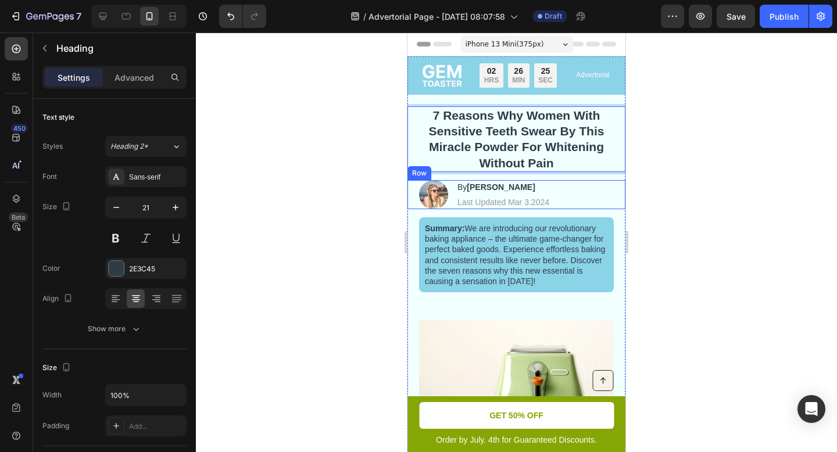
click at [734, 184] on div at bounding box center [516, 242] width 641 height 419
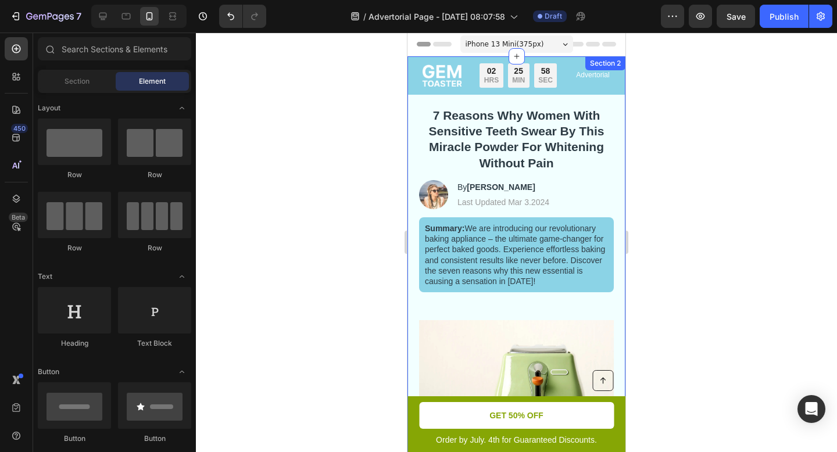
click at [543, 148] on p "7 Reasons Why Women With Sensitive Teeth Swear By This Miracle Powder For White…" at bounding box center [516, 138] width 192 height 63
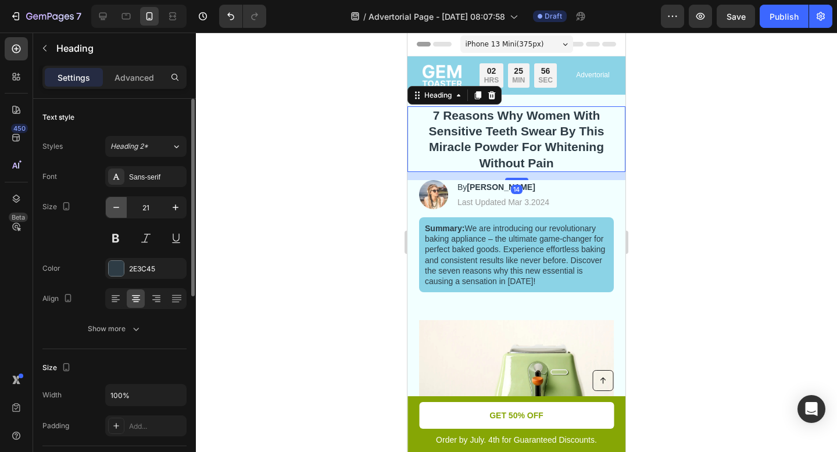
click at [119, 208] on icon "button" at bounding box center [116, 208] width 12 height 12
type input "20"
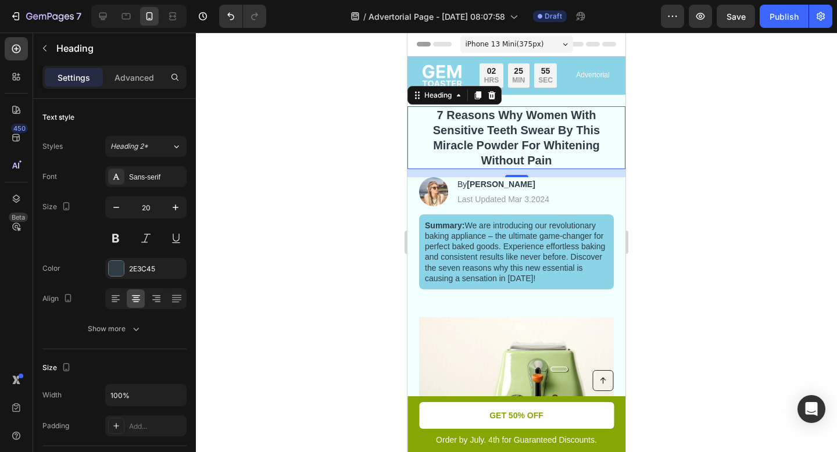
click at [255, 236] on div at bounding box center [516, 242] width 641 height 419
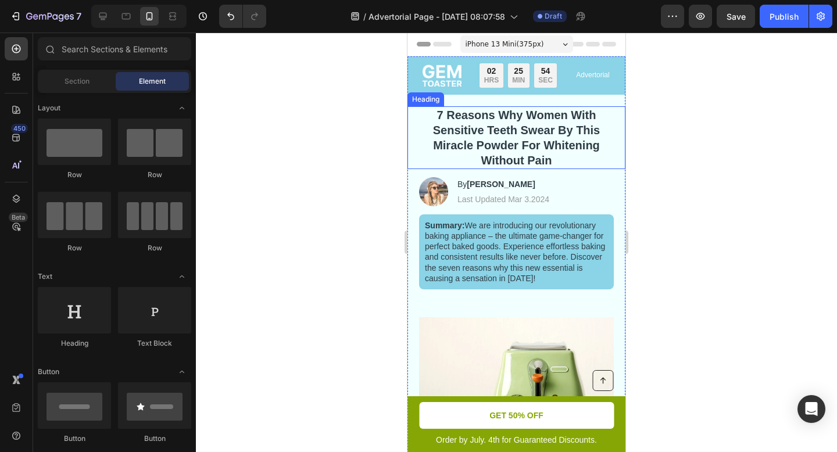
click at [467, 157] on p "7 Reasons Why Women With Sensitive Teeth Swear By This Miracle Powder For White…" at bounding box center [516, 137] width 192 height 60
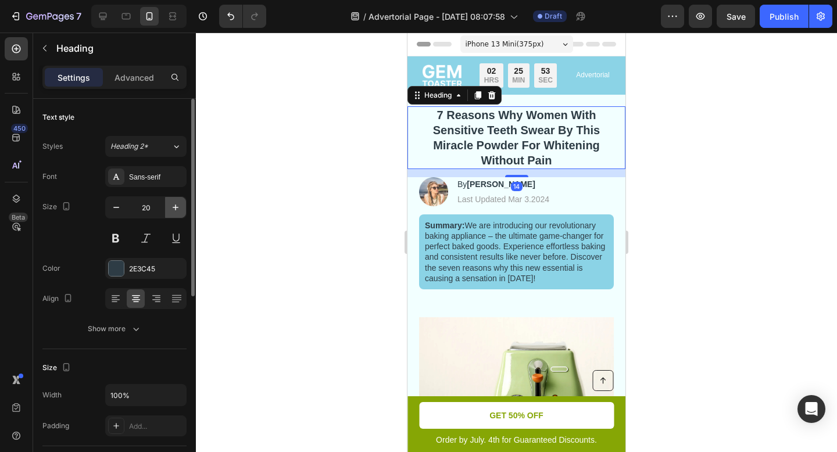
click at [177, 213] on icon "button" at bounding box center [176, 208] width 12 height 12
type input "21"
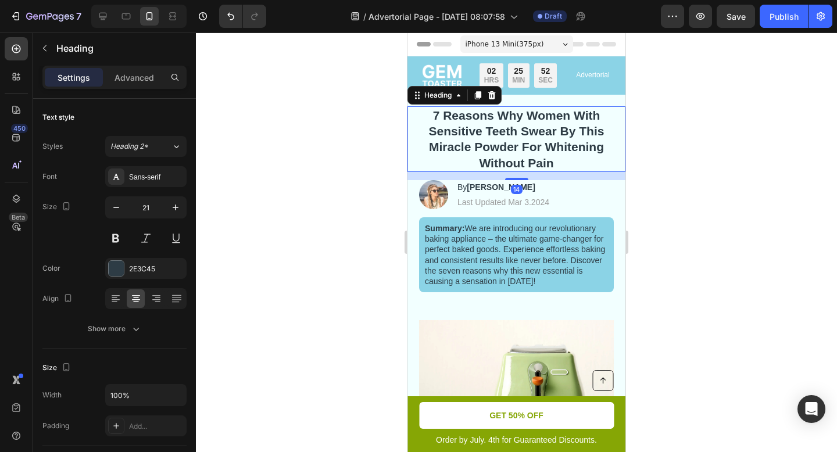
click at [287, 219] on div at bounding box center [516, 242] width 641 height 419
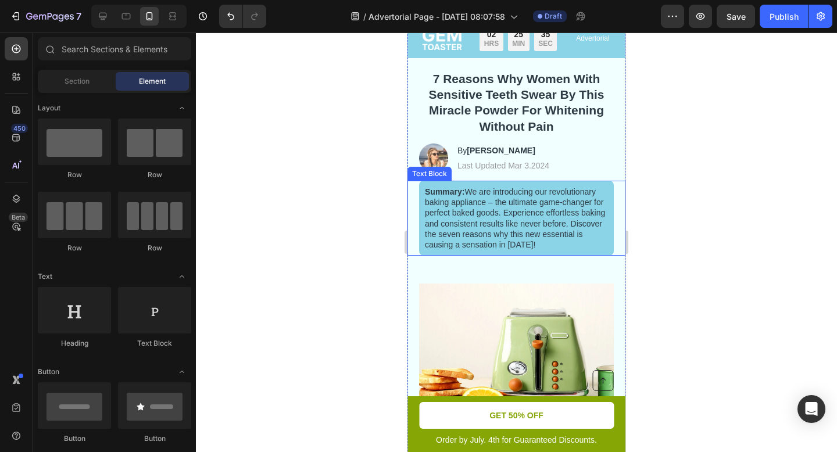
scroll to position [40, 0]
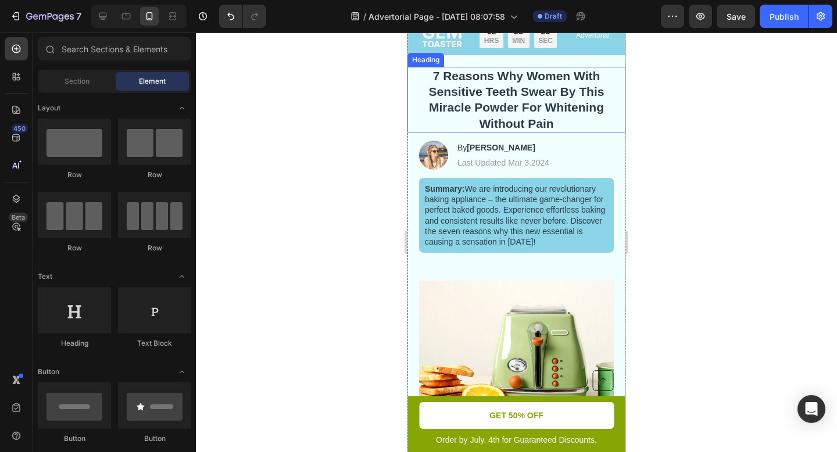
click at [497, 91] on p "7 Reasons Why Women With Sensitive Teeth Swear By This Miracle Powder For White…" at bounding box center [516, 99] width 192 height 63
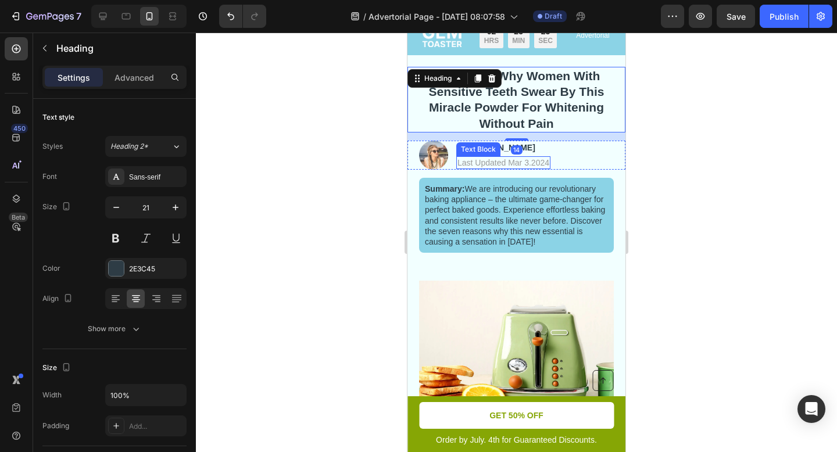
scroll to position [0, 0]
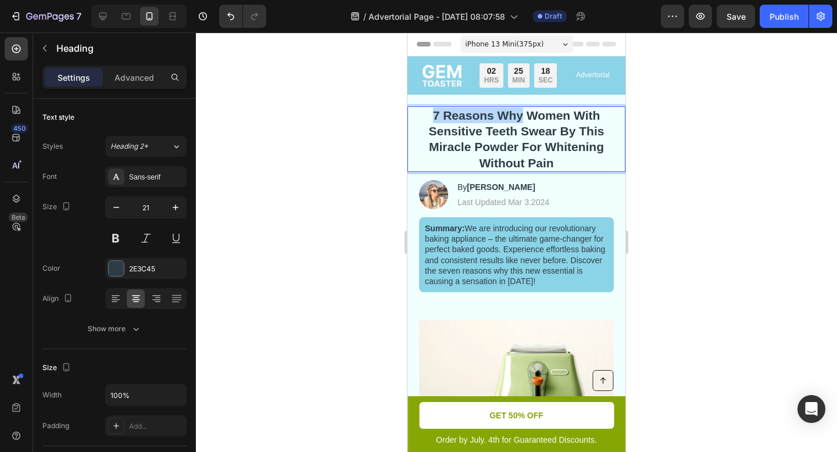
drag, startPoint x: 433, startPoint y: 113, endPoint x: 523, endPoint y: 117, distance: 90.1
click at [523, 117] on p "7 Reasons Why Women With Sensitive Teeth Swear By This Miracle Powder For White…" at bounding box center [516, 138] width 192 height 63
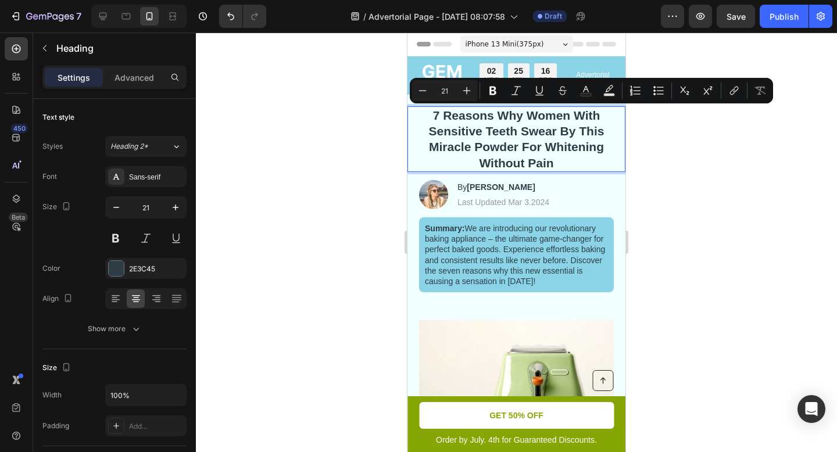
click at [528, 110] on p "7 Reasons Why Women With Sensitive Teeth Swear By This Miracle Powder For White…" at bounding box center [516, 138] width 192 height 63
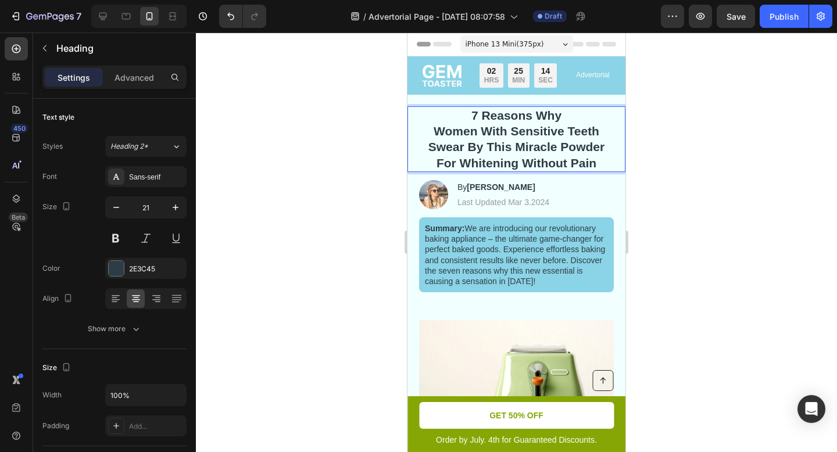
click at [701, 190] on div at bounding box center [516, 242] width 641 height 419
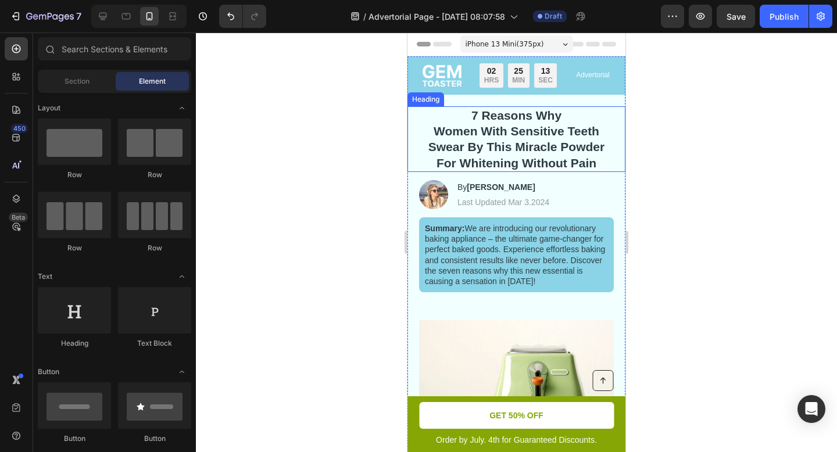
click at [555, 116] on p "7 Reasons Why Women With Sensitive Teeth Swear By This Miracle Powder For White…" at bounding box center [516, 138] width 192 height 63
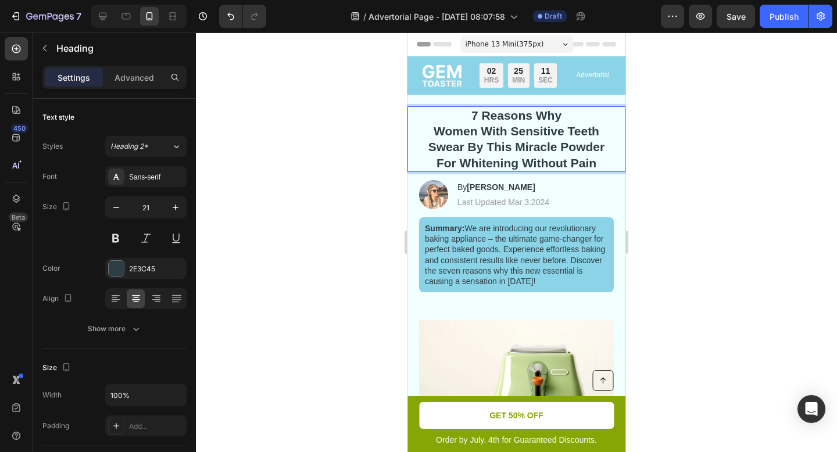
drag, startPoint x: 564, startPoint y: 114, endPoint x: 468, endPoint y: 113, distance: 95.9
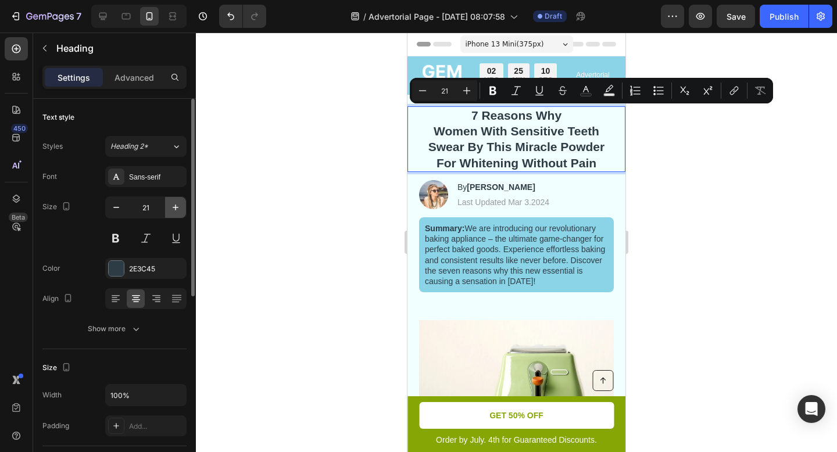
click at [171, 207] on icon "button" at bounding box center [176, 208] width 12 height 12
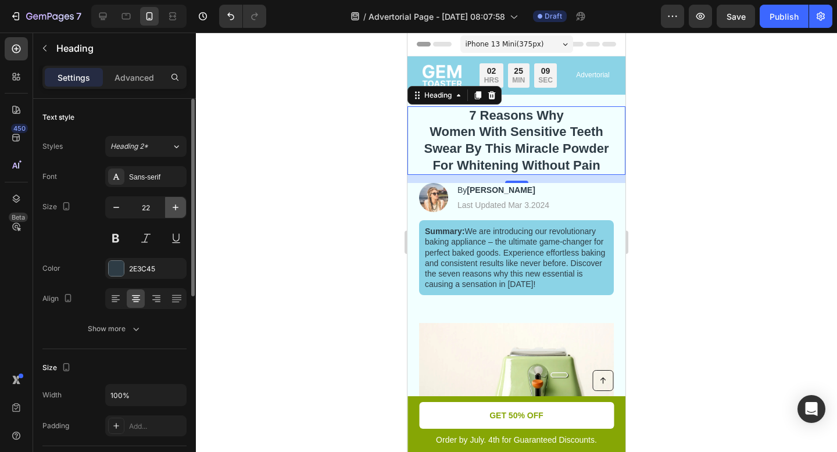
click at [171, 207] on icon "button" at bounding box center [176, 208] width 12 height 12
type input "23"
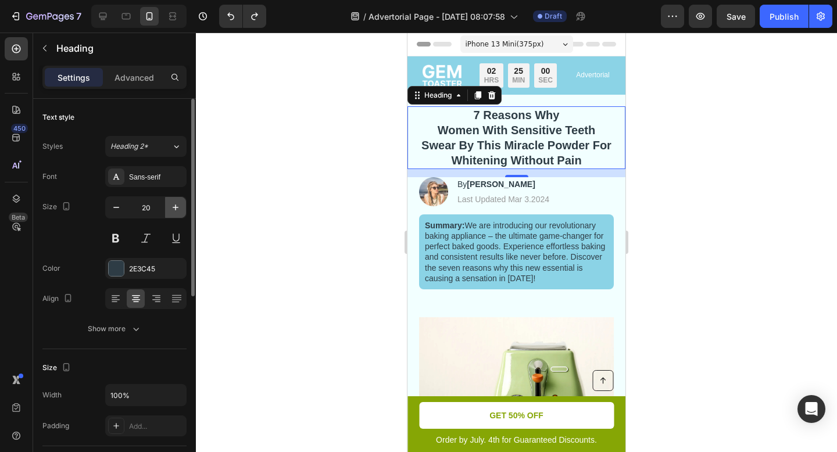
type input "21"
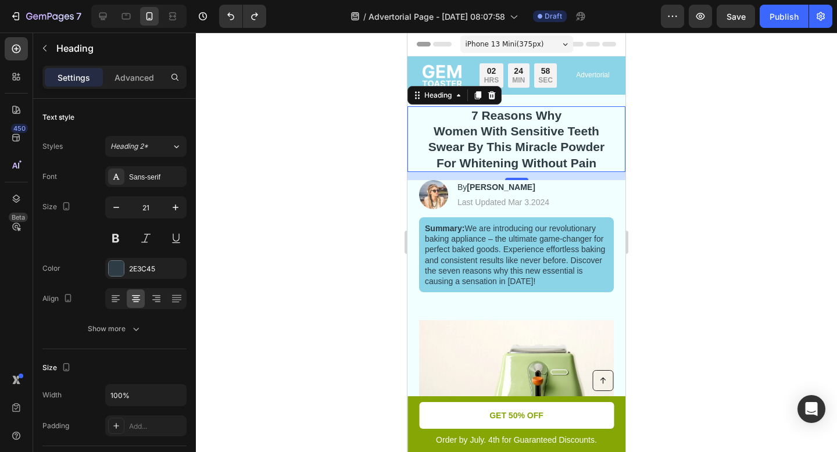
click at [433, 127] on p "7 Reasons Why Women With Sensitive Teeth Swear By This Miracle Powder For White…" at bounding box center [516, 138] width 192 height 63
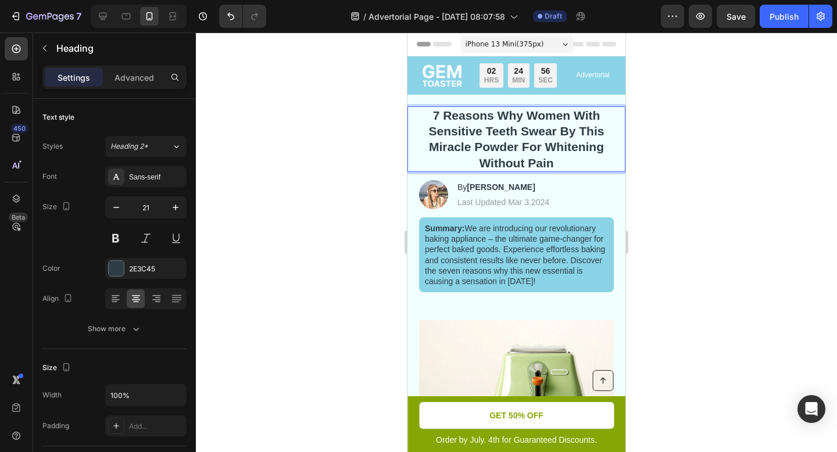
click at [550, 150] on p "7 Reasons Why Women With Sensitive Teeth Swear By This Miracle Powder For White…" at bounding box center [516, 138] width 192 height 63
click at [560, 162] on p "7 Reasons Why Women With Sensitive Teeth Swear By This Miracle Powder For White…" at bounding box center [516, 138] width 192 height 63
click at [500, 116] on p "7 Reasons Why Women With Sensitive Teeth Swear By This Miracle Powder For White…" at bounding box center [516, 138] width 192 height 63
click at [650, 175] on div at bounding box center [516, 242] width 641 height 419
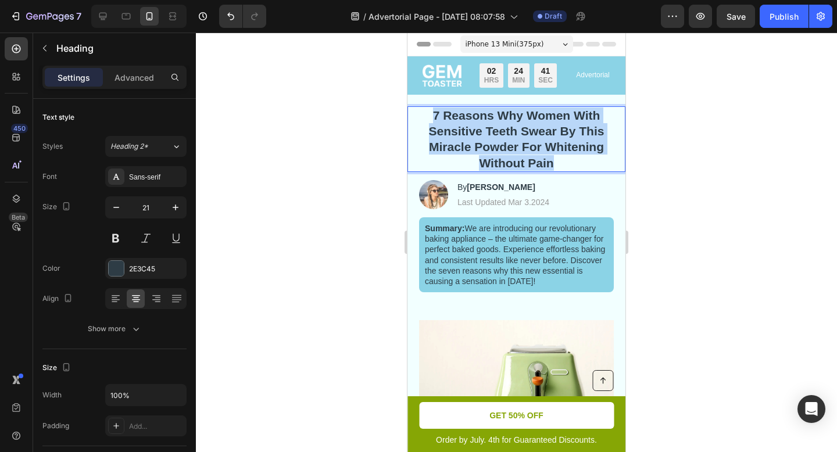
drag, startPoint x: 560, startPoint y: 164, endPoint x: 432, endPoint y: 107, distance: 140.7
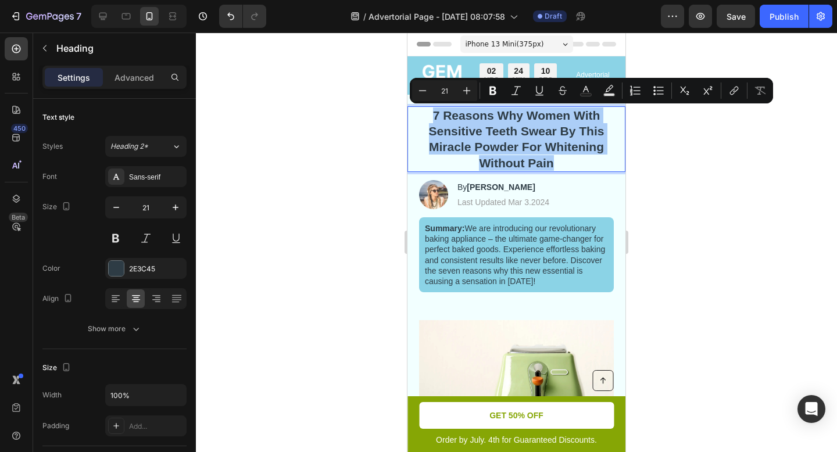
click at [388, 202] on div at bounding box center [516, 242] width 641 height 419
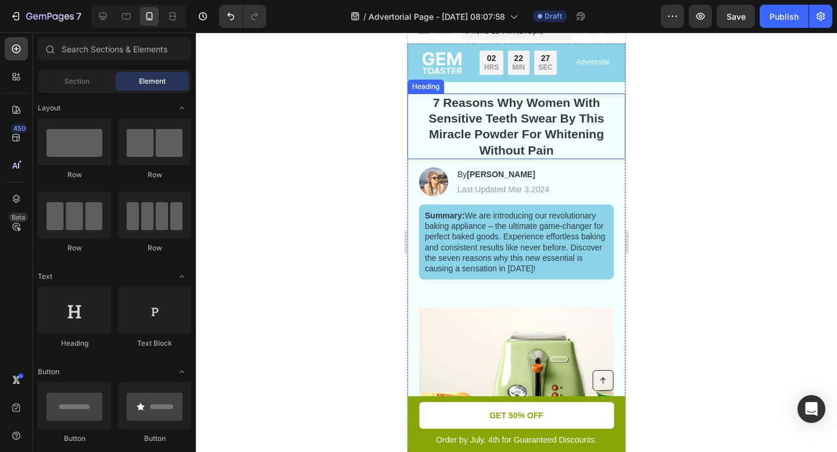
scroll to position [16, 0]
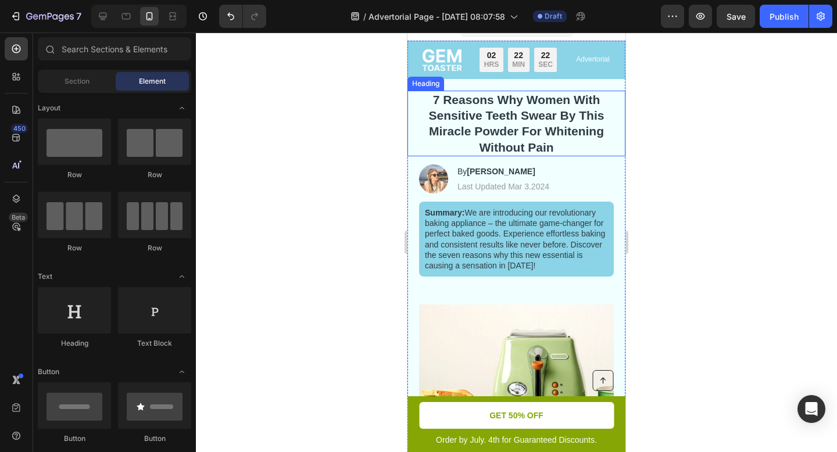
click at [547, 126] on p "7 Reasons Why Women With Sensitive Teeth Swear By This Miracle Powder For White…" at bounding box center [516, 123] width 192 height 63
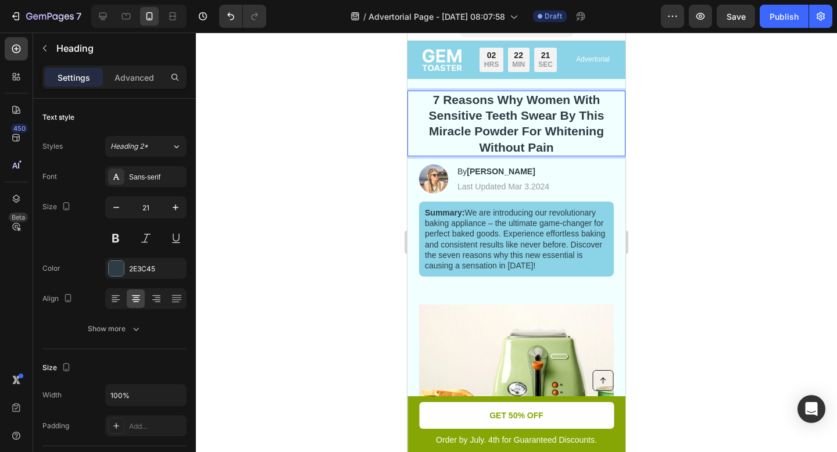
click at [602, 116] on p "7 Reasons Why Women With Sensitive Teeth Swear By This Miracle Powder For White…" at bounding box center [516, 123] width 192 height 63
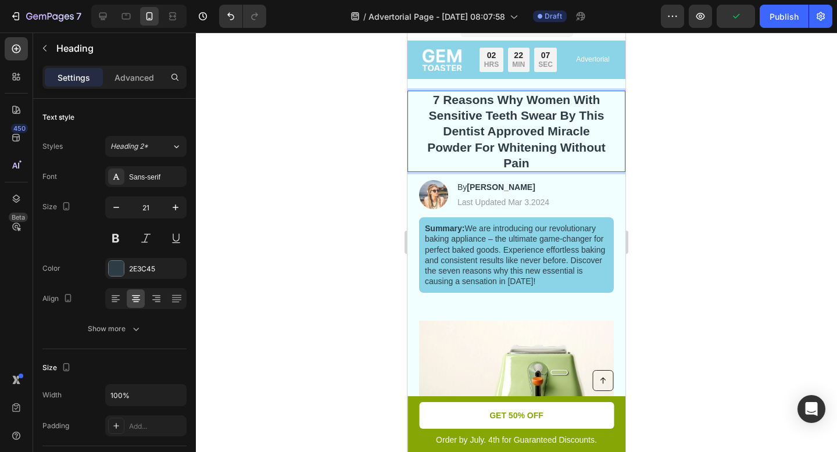
click at [718, 197] on div at bounding box center [516, 242] width 641 height 419
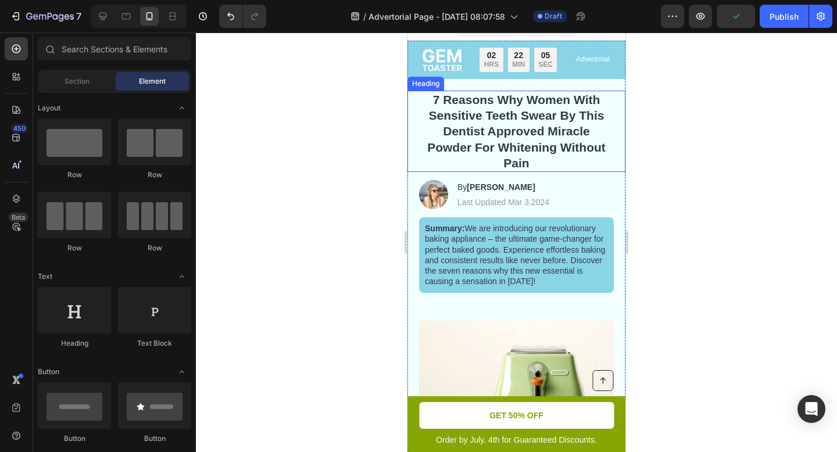
click at [505, 132] on p "7 Reasons Why Women With Sensitive Teeth Swear By This Dentist Approved Miracle…" at bounding box center [516, 131] width 192 height 79
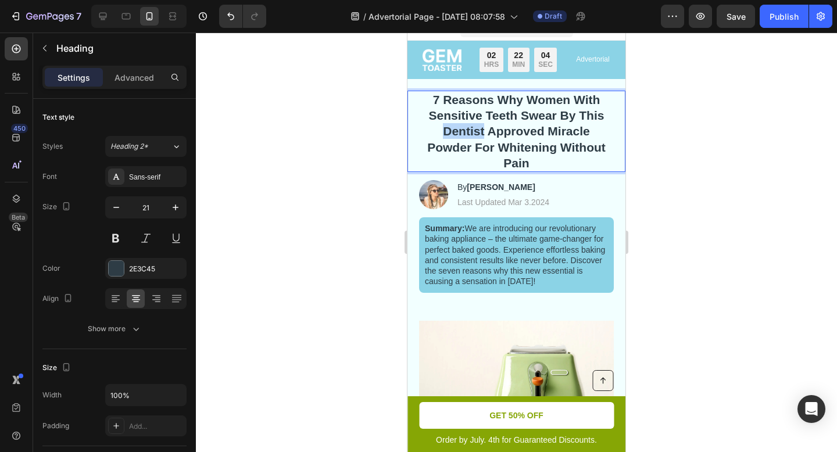
click at [449, 128] on p "7 Reasons Why Women With Sensitive Teeth Swear By This Dentist Approved Miracle…" at bounding box center [516, 131] width 192 height 79
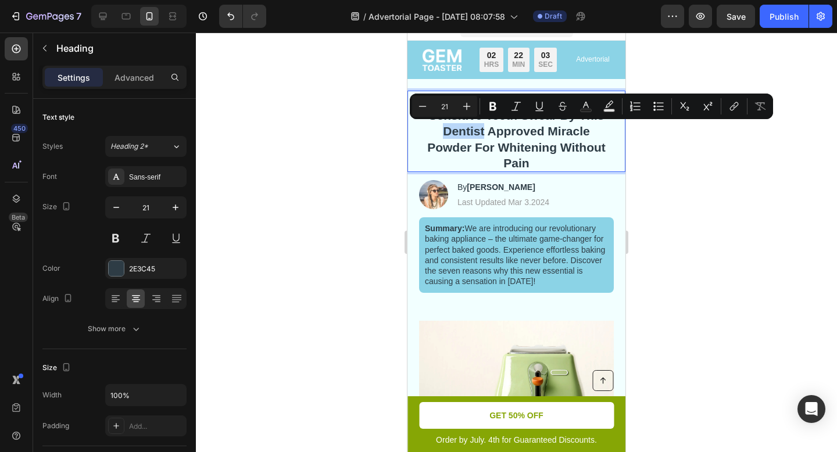
click at [436, 125] on p "7 Reasons Why Women With Sensitive Teeth Swear By This Dentist Approved Miracle…" at bounding box center [516, 131] width 192 height 79
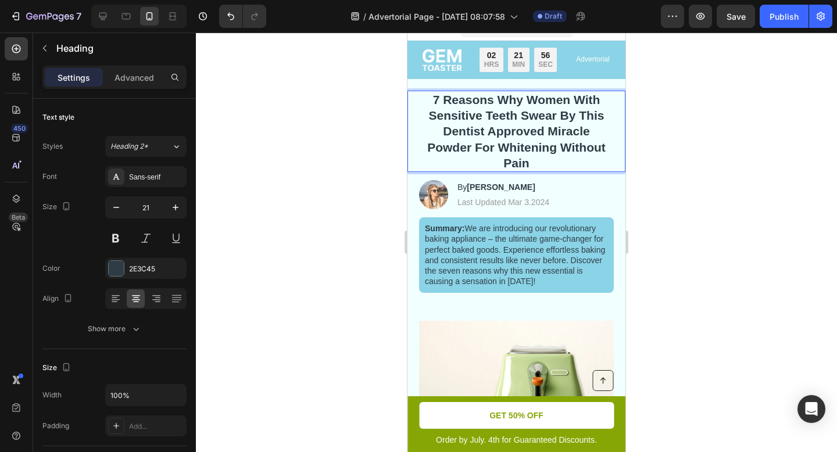
click at [548, 129] on p "7 Reasons Why Women With Sensitive Teeth Swear By This Dentist Approved Miracle…" at bounding box center [516, 131] width 192 height 79
click at [686, 194] on div at bounding box center [516, 242] width 641 height 419
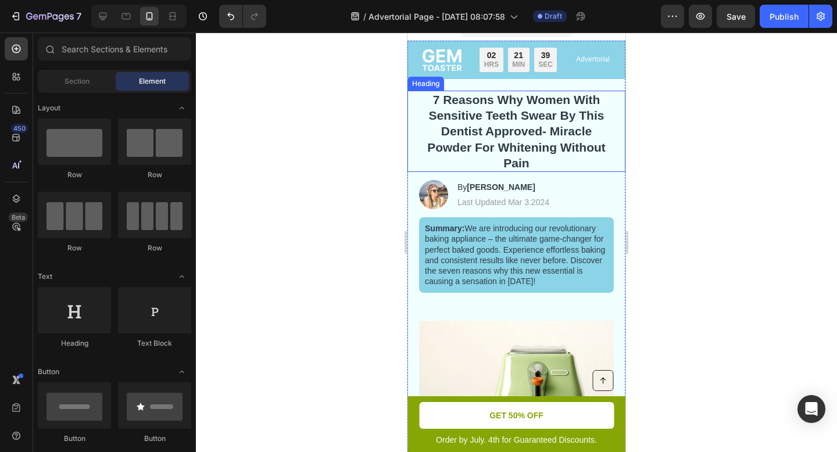
click at [536, 132] on p "7 Reasons Why Women With Sensitive Teeth Swear By This Dentist Approved- Miracl…" at bounding box center [516, 131] width 192 height 79
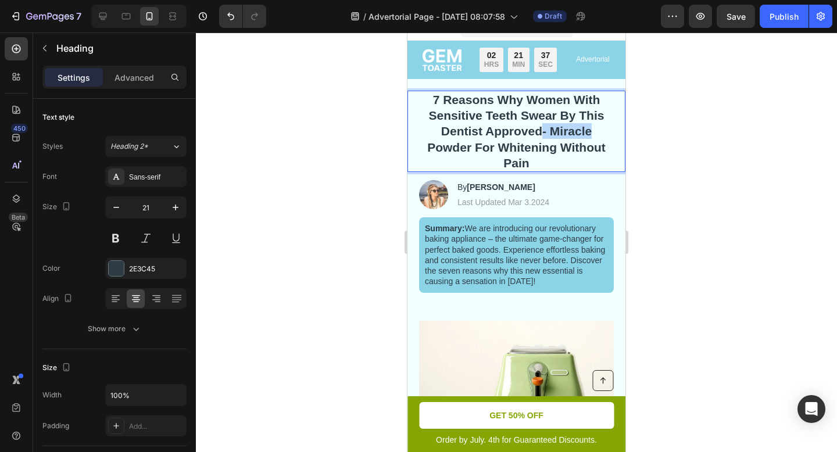
drag, startPoint x: 593, startPoint y: 134, endPoint x: 541, endPoint y: 133, distance: 51.1
click at [541, 133] on p "7 Reasons Why Women With Sensitive Teeth Swear By This Dentist Approved- Miracl…" at bounding box center [516, 131] width 192 height 79
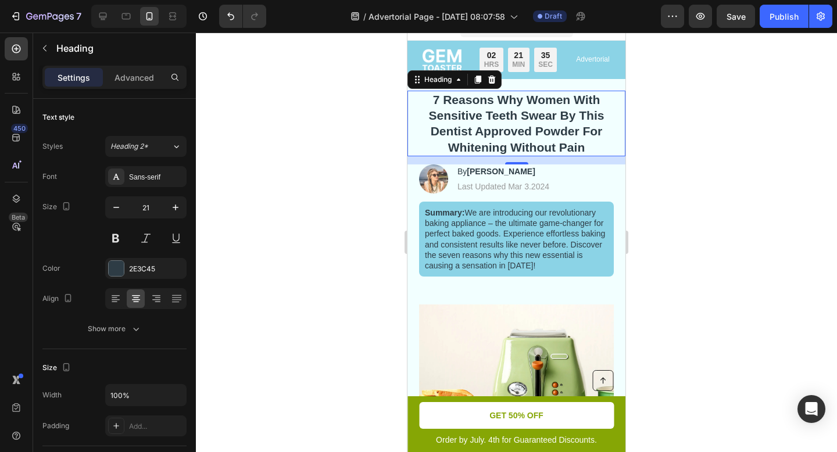
click at [695, 170] on div at bounding box center [516, 242] width 641 height 419
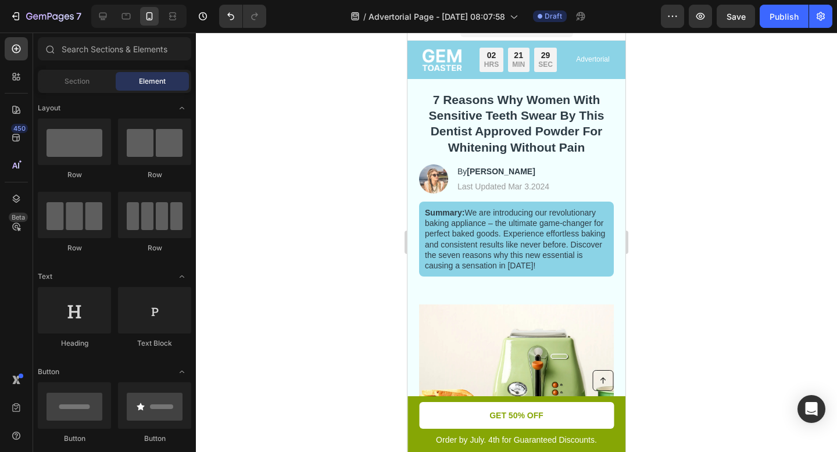
click at [694, 170] on div at bounding box center [516, 242] width 641 height 419
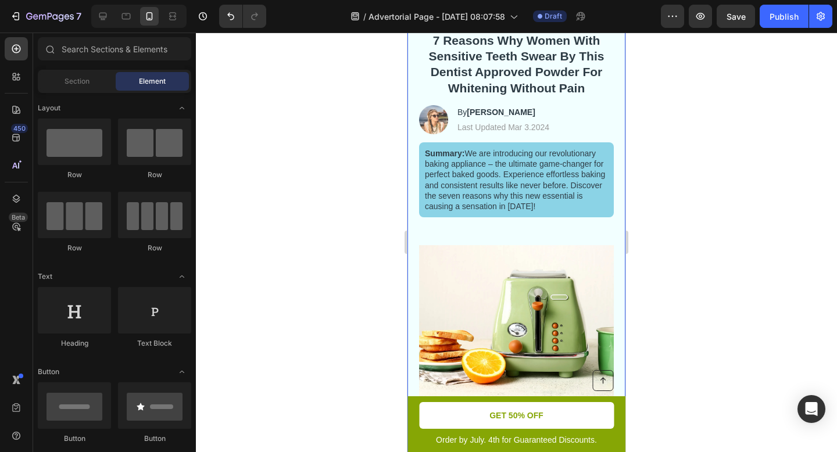
scroll to position [0, 0]
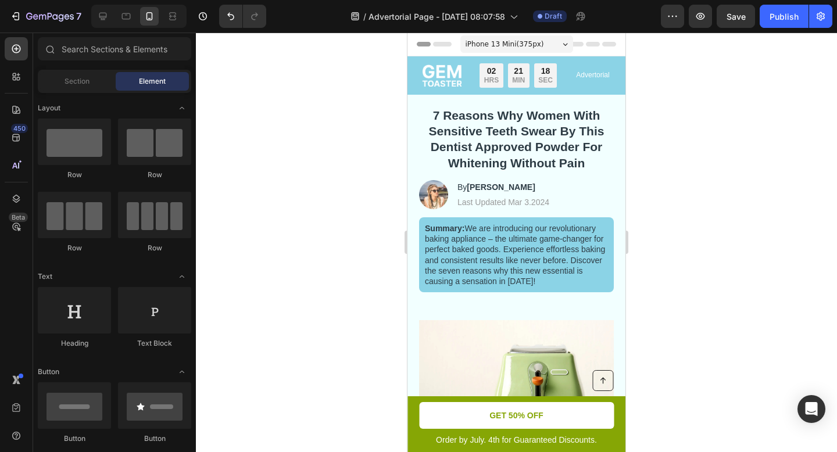
click at [724, 257] on div at bounding box center [516, 242] width 641 height 419
click at [477, 144] on p "7 Reasons Why Women With Sensitive Teeth Swear By This Dentist Approved Powder …" at bounding box center [516, 138] width 192 height 63
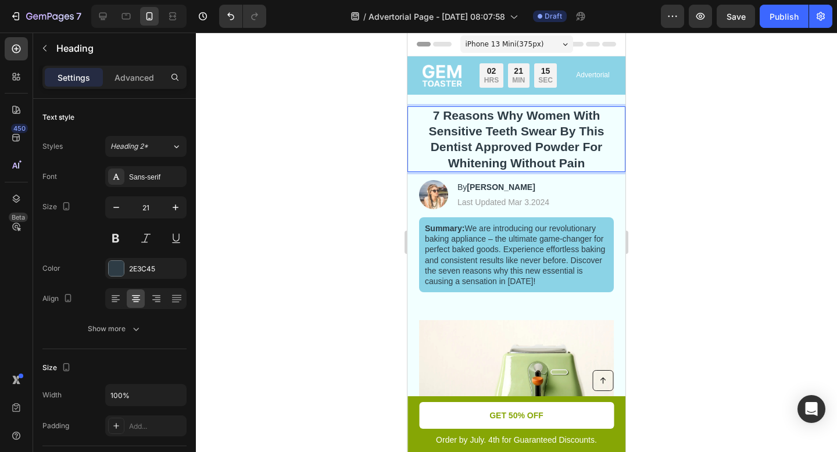
click at [472, 146] on p "7 Reasons Why Women With Sensitive Teeth Swear By This Dentist Approved Powder …" at bounding box center [516, 138] width 192 height 63
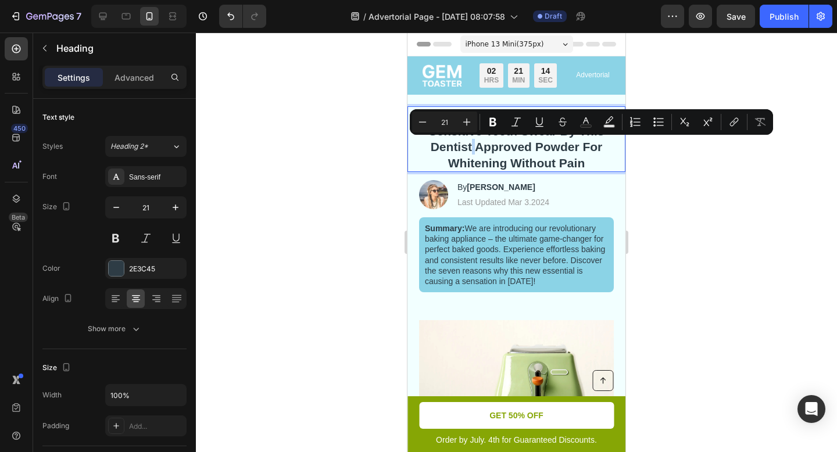
click at [472, 146] on p "7 Reasons Why Women With Sensitive Teeth Swear By This Dentist Approved Powder …" at bounding box center [516, 138] width 192 height 63
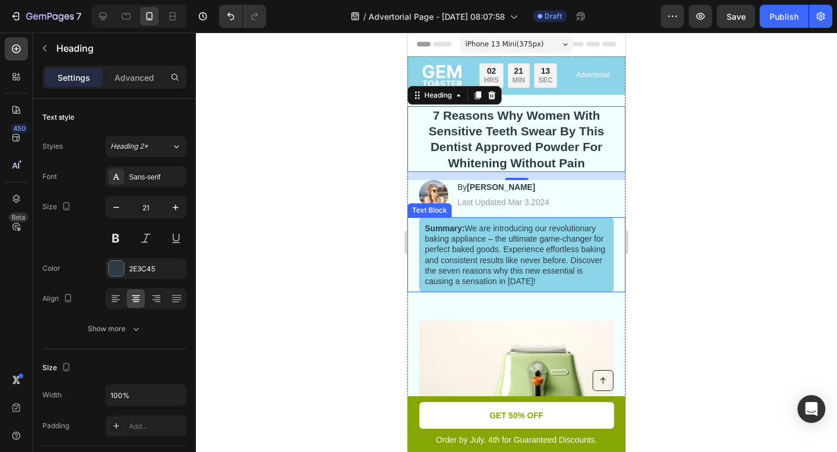
click at [641, 249] on div at bounding box center [516, 242] width 641 height 419
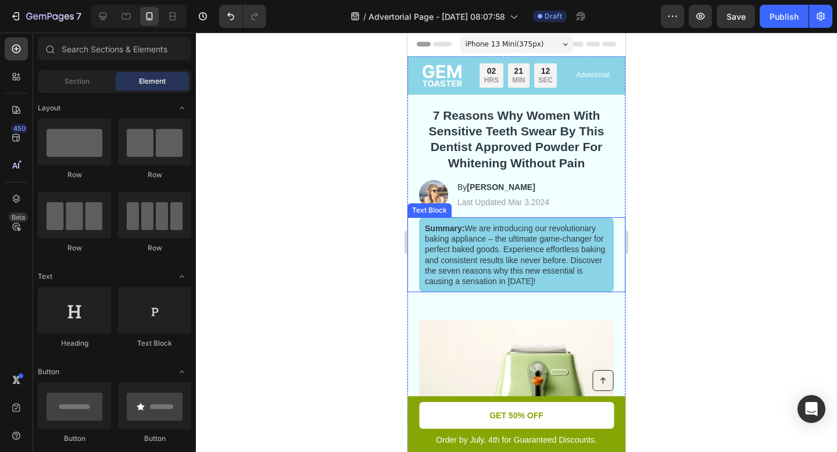
click at [654, 252] on div at bounding box center [516, 242] width 641 height 419
click at [540, 139] on p "7 Reasons Why Women With Sensitive Teeth Swear By This Dentist Approved Powder …" at bounding box center [516, 138] width 192 height 63
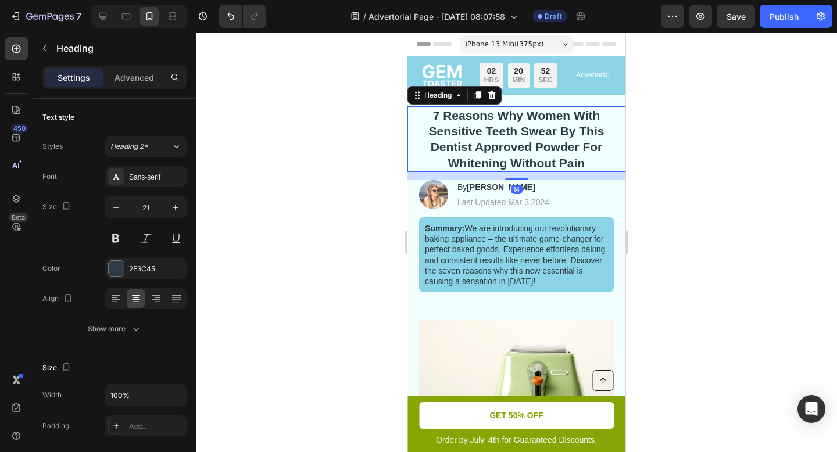
click at [648, 221] on div at bounding box center [516, 242] width 641 height 419
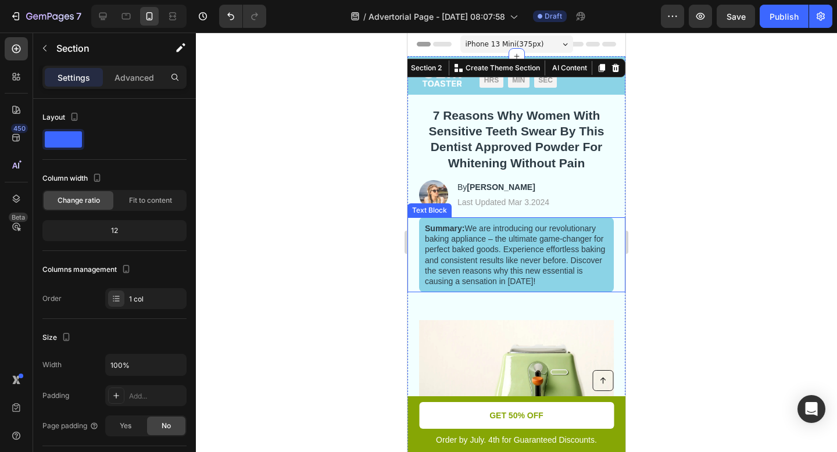
scroll to position [42, 0]
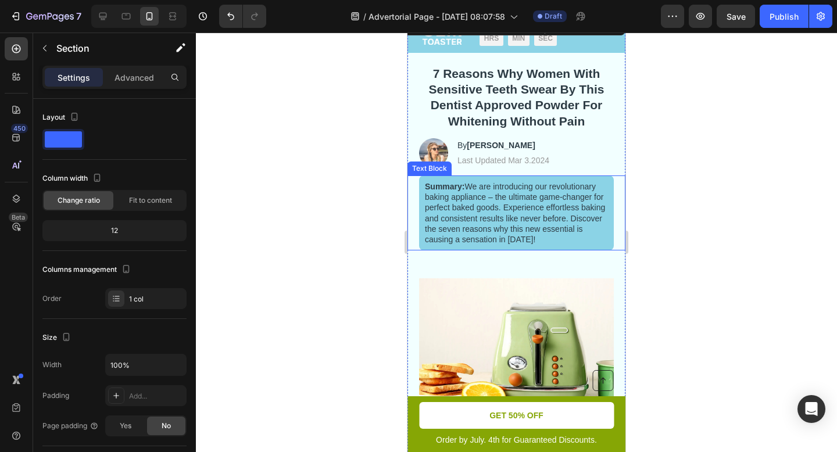
click at [529, 223] on p "Summary: We are introducing our revolutionary baking appliance – the ultimate g…" at bounding box center [516, 212] width 183 height 63
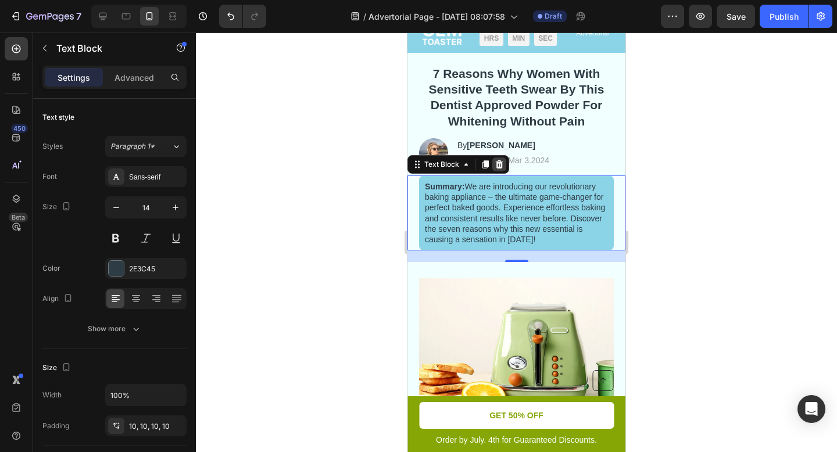
click at [500, 164] on icon at bounding box center [498, 164] width 9 height 9
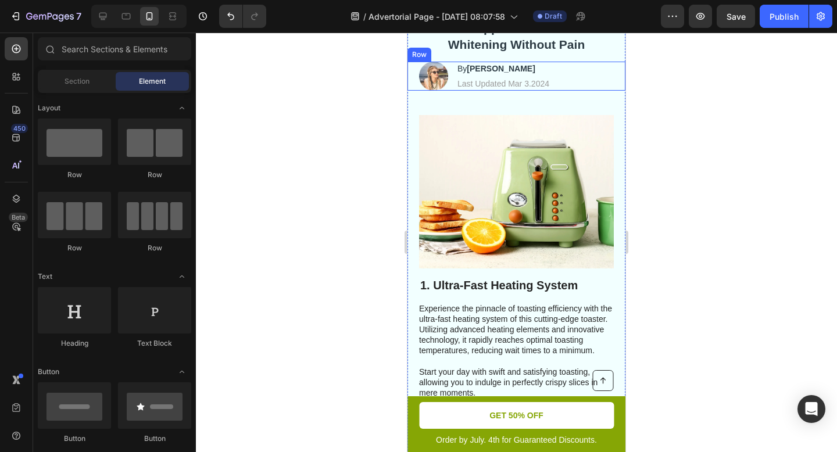
scroll to position [149, 0]
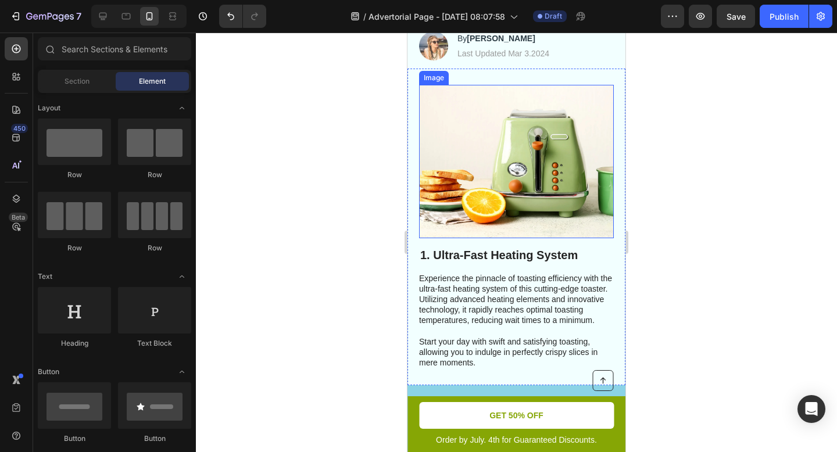
click at [530, 174] on img at bounding box center [516, 161] width 195 height 153
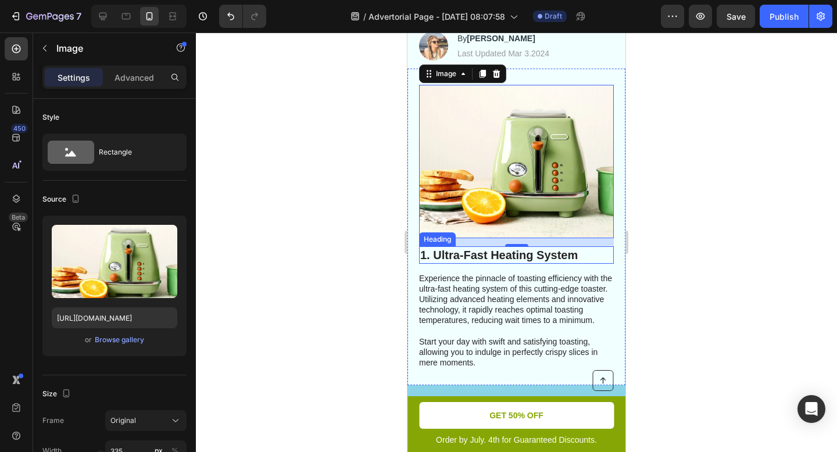
click at [521, 259] on h2 "1. Ultra-Fast Heating System" at bounding box center [516, 254] width 195 height 17
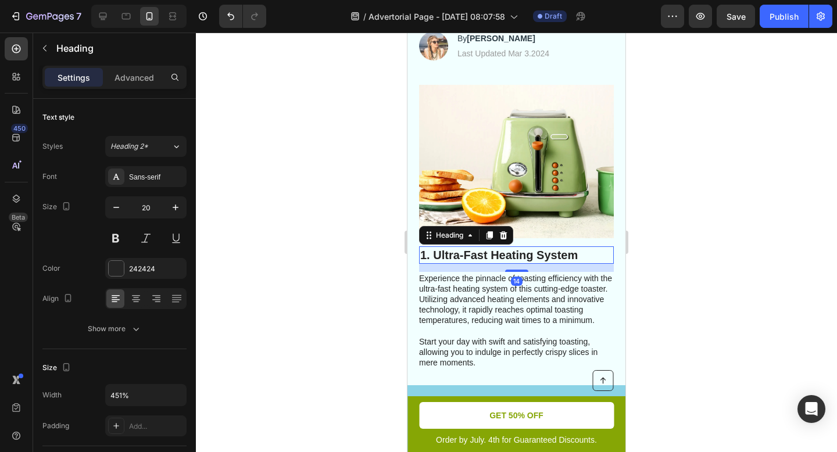
click at [576, 250] on h2 "1. Ultra-Fast Heating System" at bounding box center [516, 254] width 195 height 17
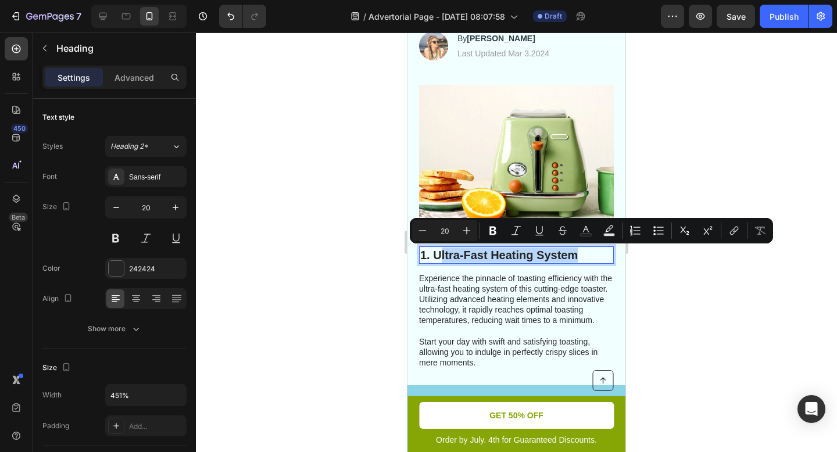
drag, startPoint x: 577, startPoint y: 250, endPoint x: 441, endPoint y: 252, distance: 136.0
click at [441, 252] on p "1. Ultra-Fast Heating System" at bounding box center [516, 254] width 192 height 15
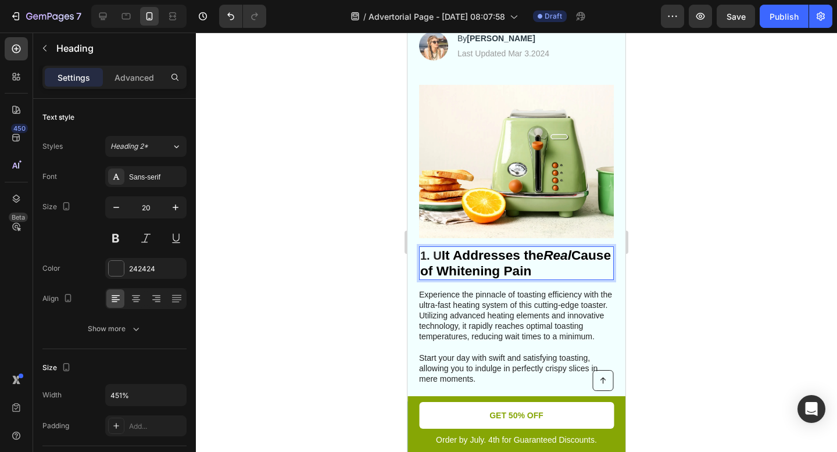
click at [442, 256] on strong "It Addresses the" at bounding box center [493, 254] width 102 height 15
click at [677, 290] on div at bounding box center [516, 242] width 641 height 419
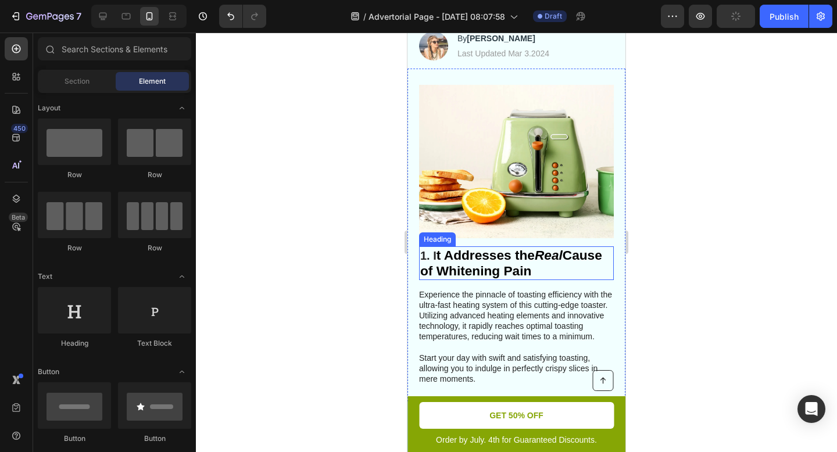
click at [541, 256] on strong "Real" at bounding box center [548, 254] width 28 height 15
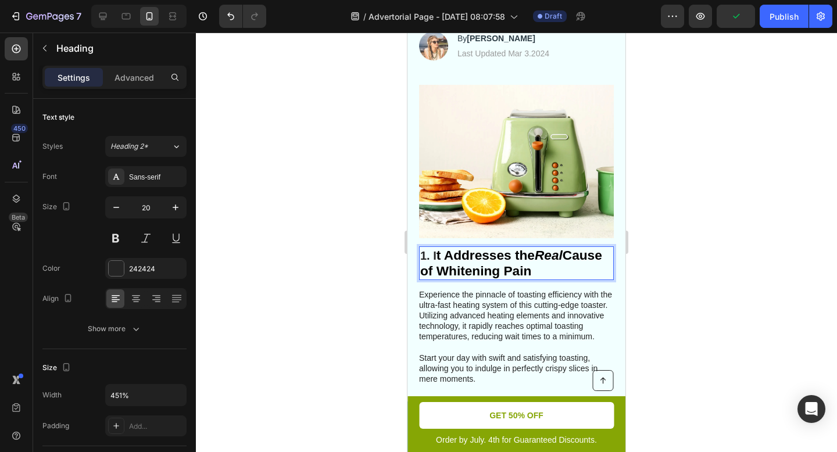
click at [442, 245] on div "Image" at bounding box center [516, 166] width 195 height 162
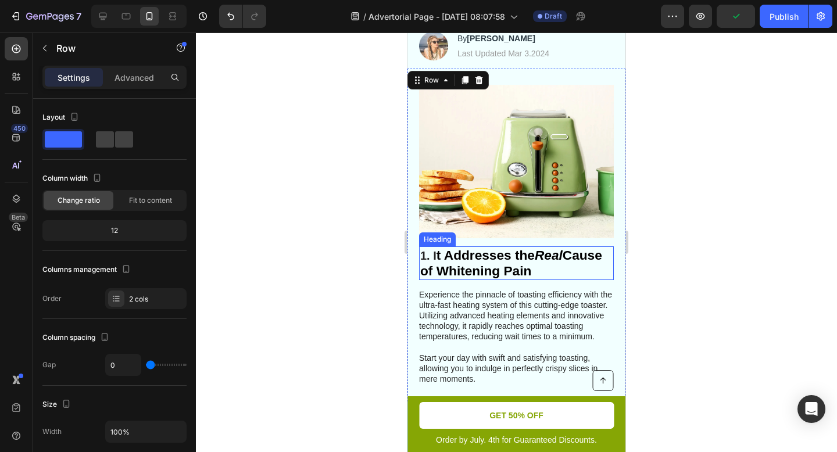
click at [442, 253] on strong "t Addresses the" at bounding box center [485, 254] width 98 height 15
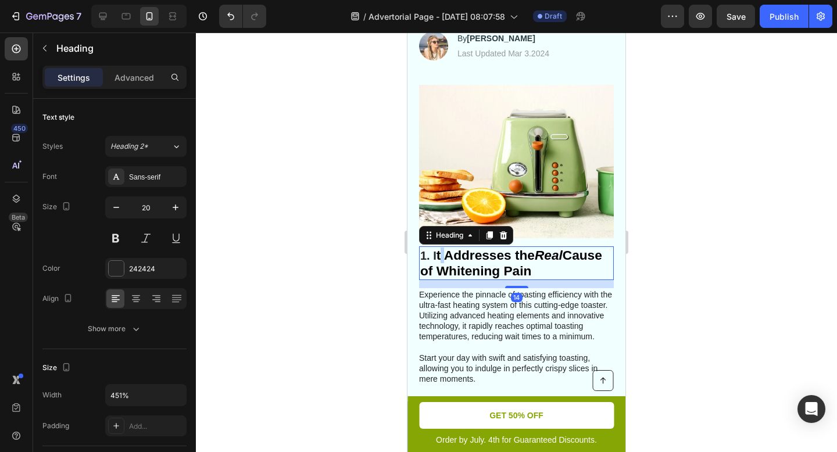
click at [439, 255] on strong "t Addresses the" at bounding box center [485, 254] width 98 height 15
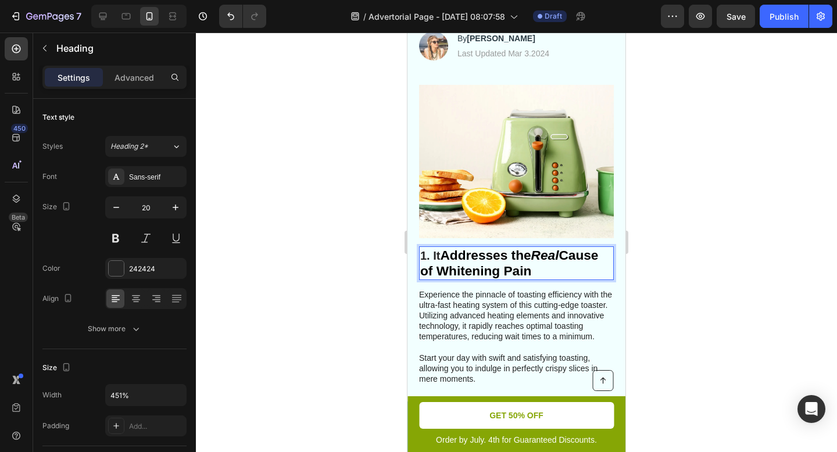
click at [457, 250] on strong "Addresses the" at bounding box center [485, 254] width 91 height 15
click at [451, 251] on strong "Addresses the" at bounding box center [485, 254] width 91 height 15
click at [444, 250] on strong "Addresses the" at bounding box center [485, 254] width 91 height 15
click at [435, 253] on p "1. It Addresses the Real Cause of Whitening Pain" at bounding box center [516, 262] width 192 height 31
click at [439, 255] on p "1. It Addresses the Real Cause of Whitening Pain" at bounding box center [516, 262] width 192 height 31
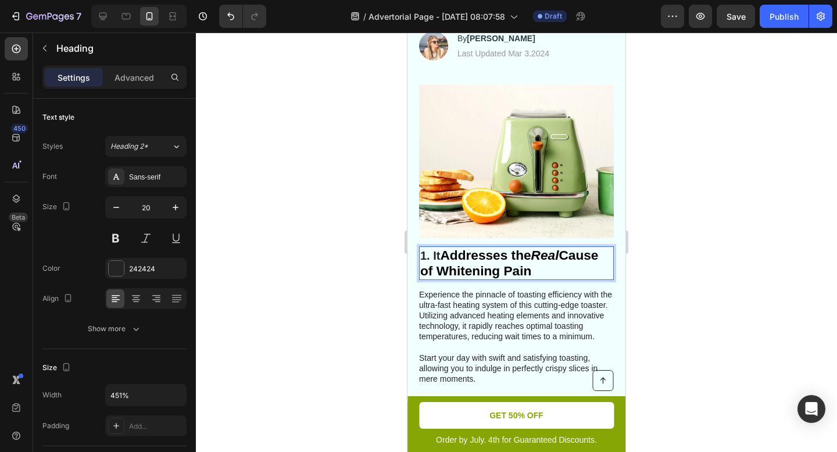
click at [523, 253] on strong "Addresses the" at bounding box center [485, 254] width 91 height 15
click at [518, 256] on strong "Addresses the" at bounding box center [485, 254] width 91 height 15
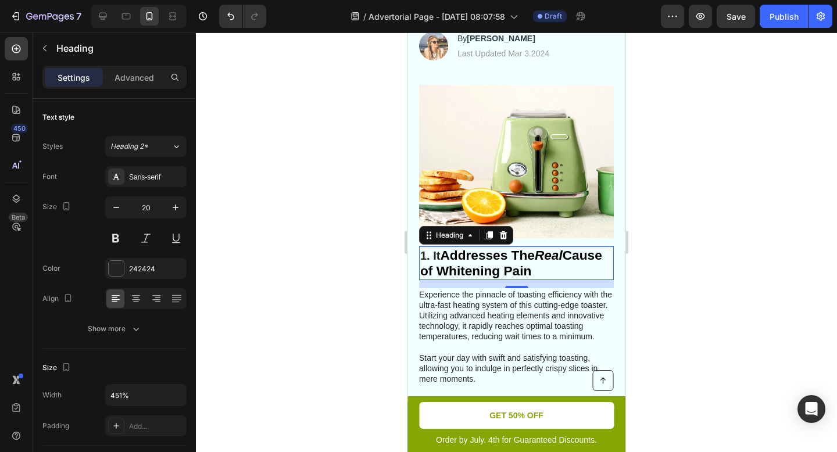
click at [641, 278] on div at bounding box center [516, 242] width 641 height 419
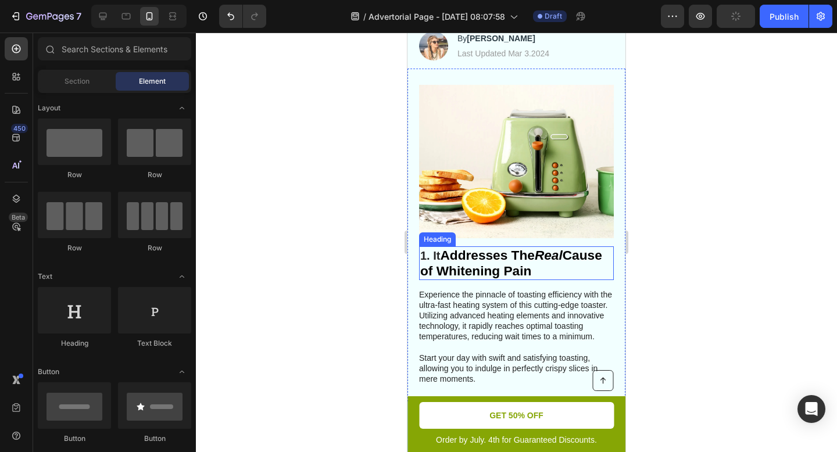
click at [474, 270] on strong "Cause of Whitening Pain" at bounding box center [511, 262] width 182 height 31
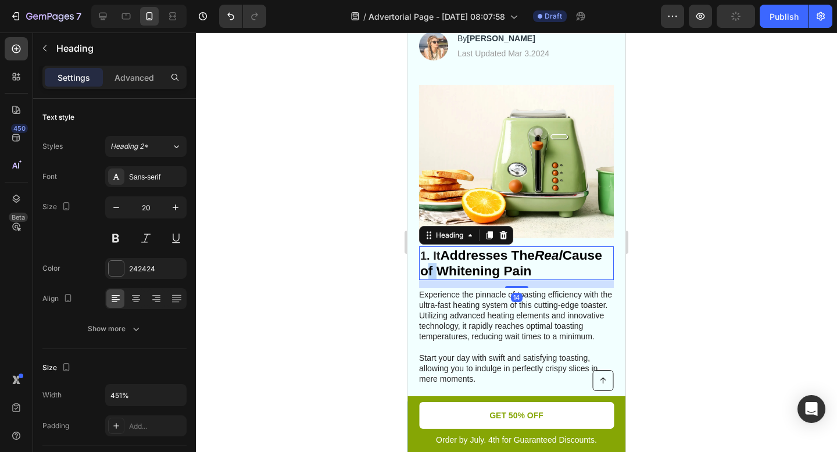
click at [472, 270] on strong "Cause of Whitening Pain" at bounding box center [511, 262] width 182 height 31
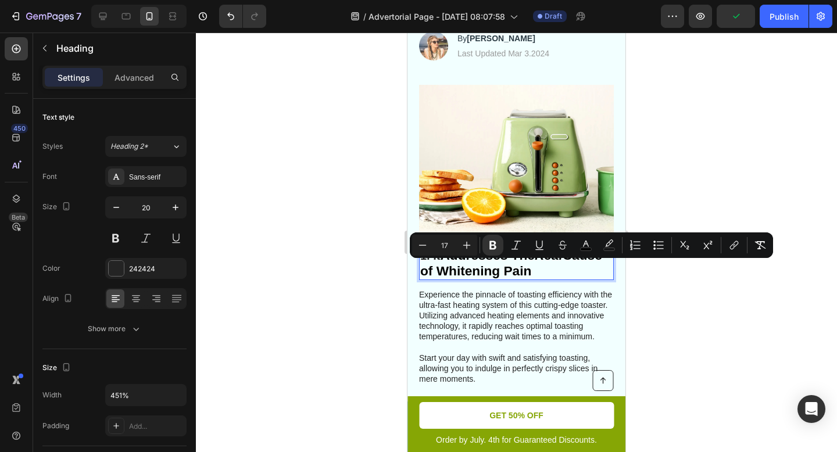
click at [485, 268] on strong "Cause of Whitening Pain" at bounding box center [511, 262] width 182 height 31
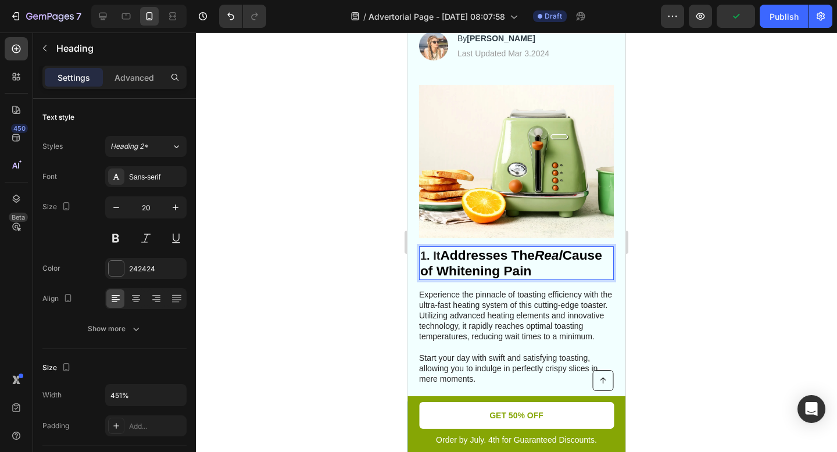
click at [514, 268] on strong "Cause of Whitening Pain" at bounding box center [511, 262] width 182 height 31
click at [449, 267] on strong "Cause of Whitening Pain" at bounding box center [511, 262] width 182 height 31
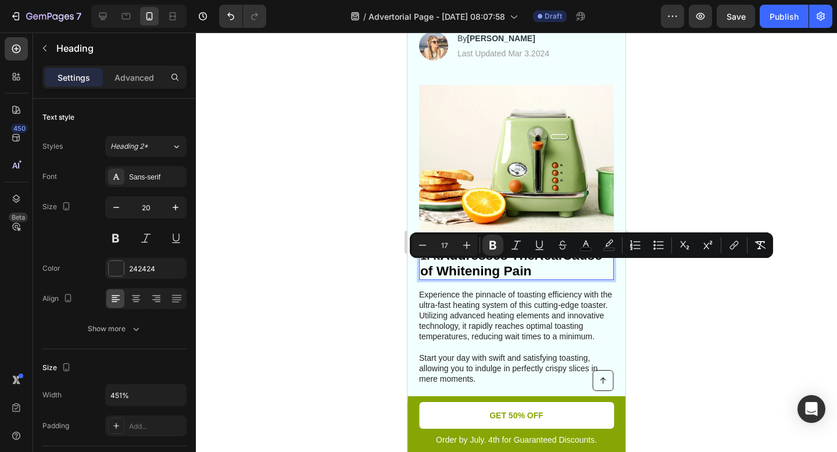
click at [467, 273] on strong "Cause of Whitening Pain" at bounding box center [511, 262] width 182 height 31
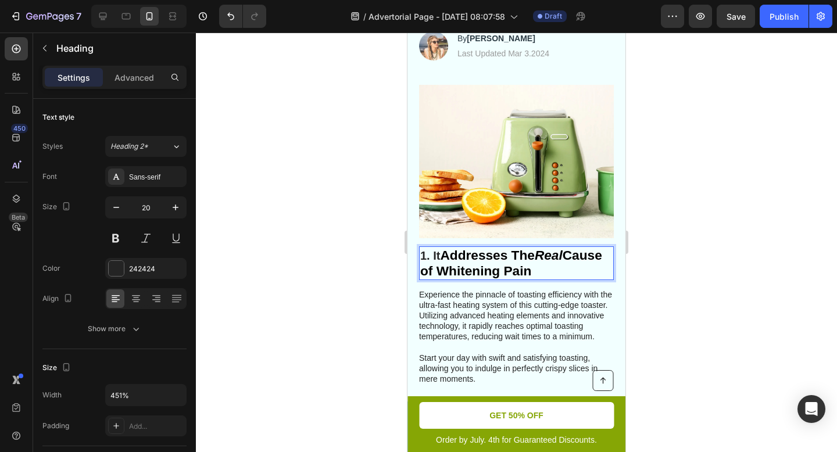
click at [433, 254] on p "1. It Addresses The Real Cause of Whitening Pain" at bounding box center [516, 262] width 192 height 31
click at [438, 254] on p "1. It Addresses The Real Cause of Whitening Pain" at bounding box center [516, 262] width 192 height 31
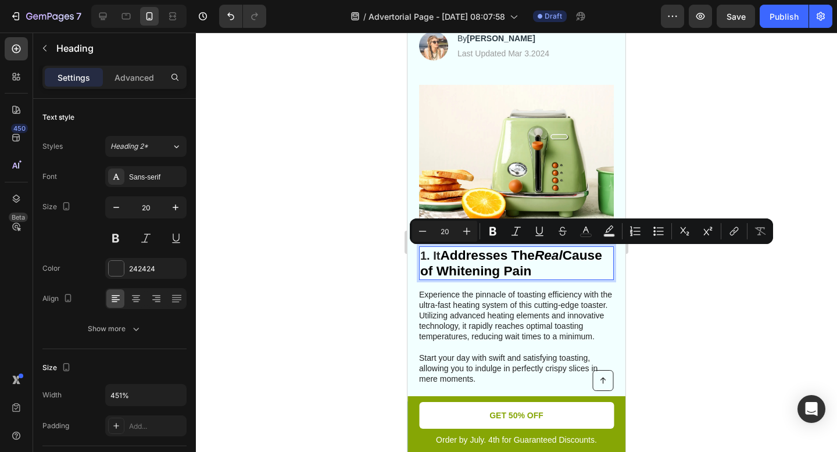
click at [438, 257] on p "1. It Addresses The Real Cause of Whitening Pain" at bounding box center [516, 262] width 192 height 31
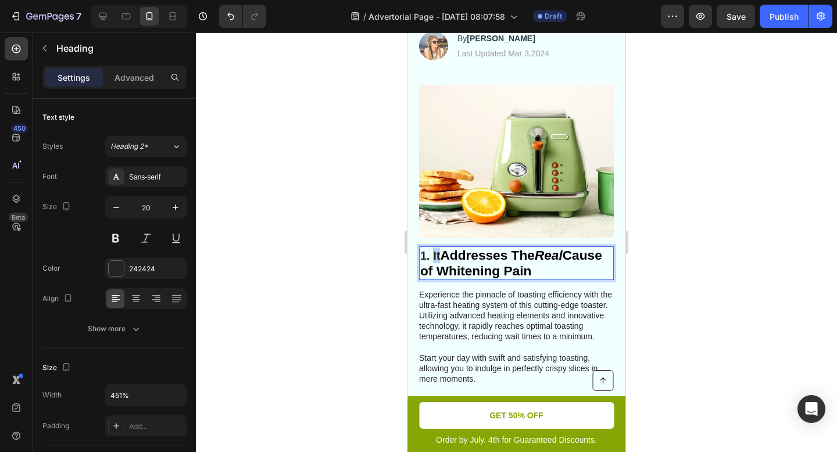
click at [437, 256] on p "1. It Addresses The Real Cause of Whitening Pain" at bounding box center [516, 262] width 192 height 31
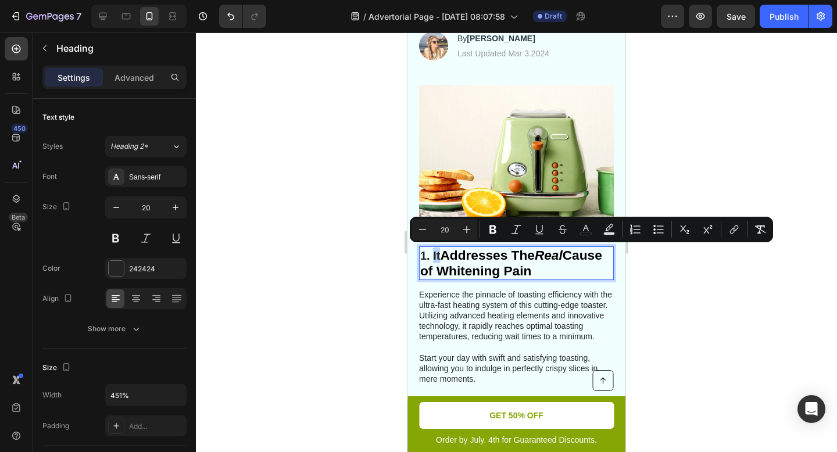
click at [437, 256] on p "1. It Addresses The Real Cause of Whitening Pain" at bounding box center [516, 262] width 192 height 31
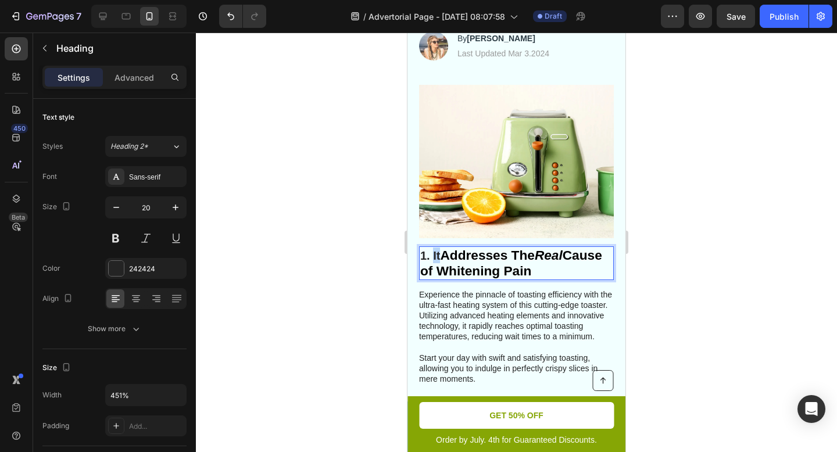
click at [437, 256] on p "1. It Addresses The Real Cause of Whitening Pain" at bounding box center [516, 262] width 192 height 31
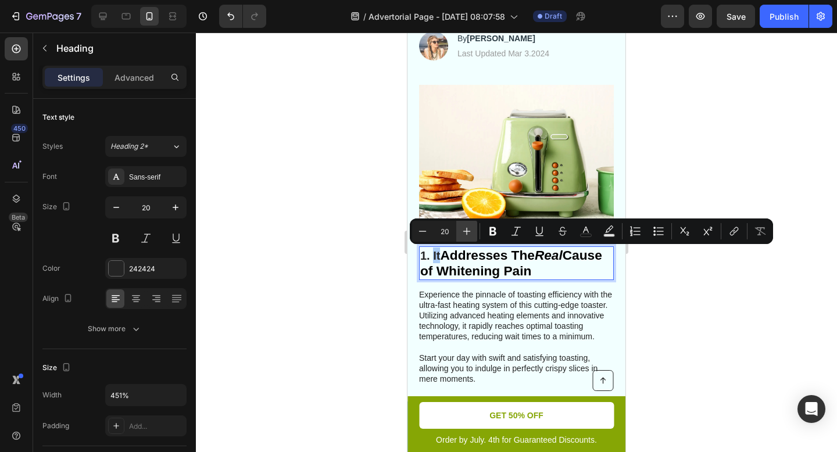
click at [468, 231] on icon "Editor contextual toolbar" at bounding box center [467, 232] width 8 height 8
type input "21"
click at [472, 260] on strong "Addresses The" at bounding box center [487, 254] width 94 height 15
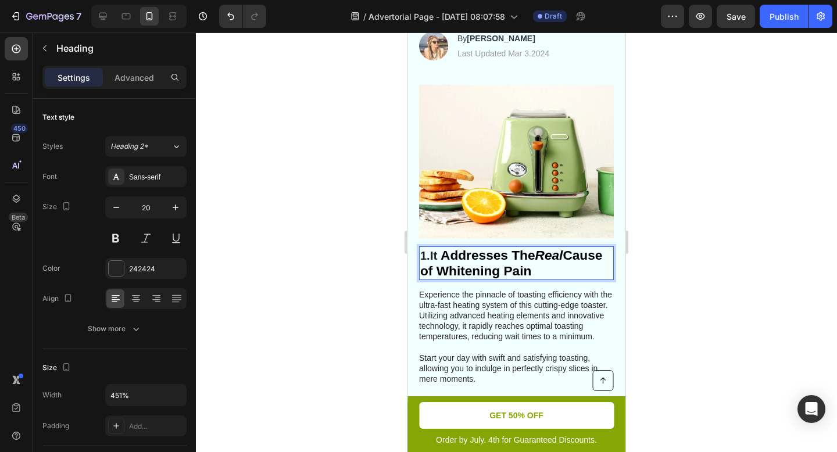
click at [457, 256] on strong "Addresses The" at bounding box center [487, 254] width 94 height 15
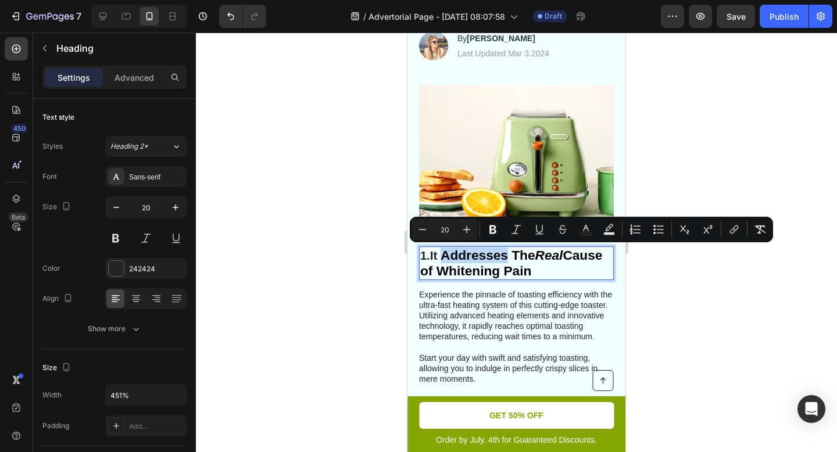
click at [449, 254] on strong "Addresses The" at bounding box center [487, 254] width 94 height 15
click at [461, 257] on strong "Addresses The" at bounding box center [487, 254] width 94 height 15
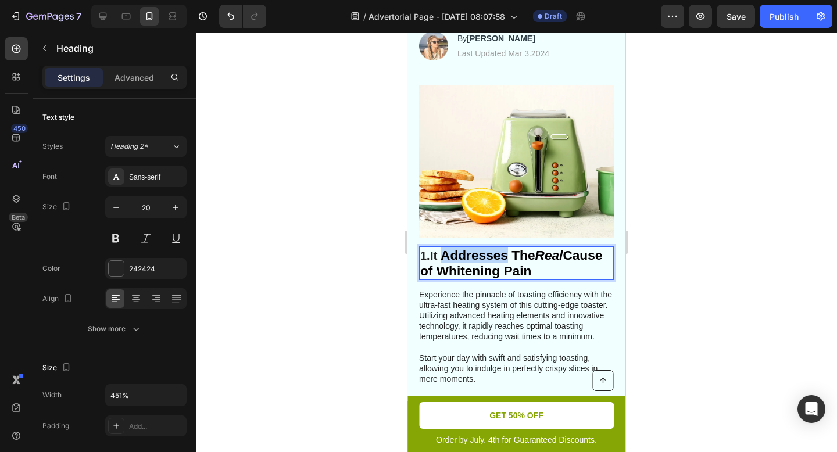
click at [461, 257] on strong "Addresses The" at bounding box center [487, 254] width 94 height 15
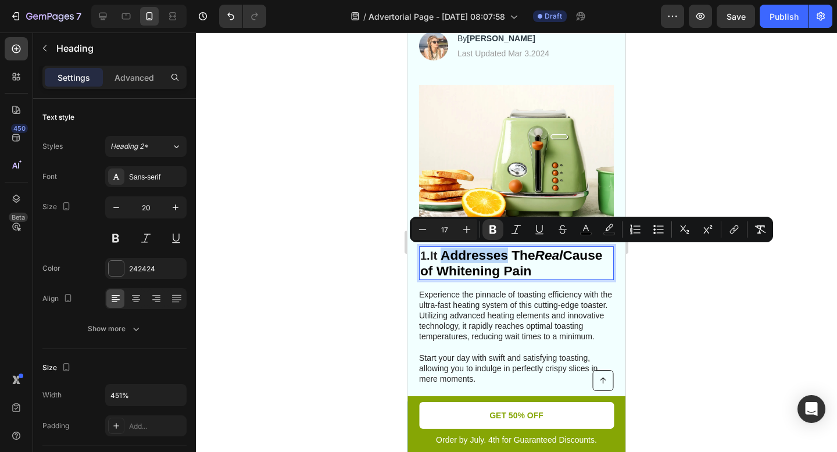
click at [450, 257] on strong "Addresses The" at bounding box center [487, 254] width 94 height 15
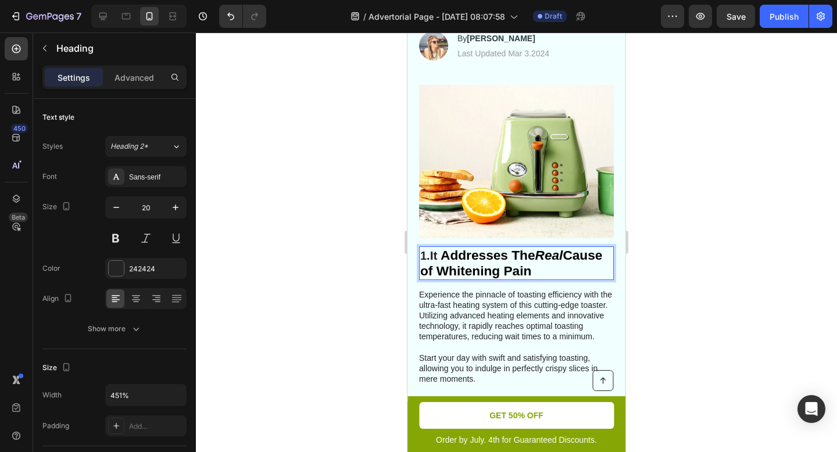
click at [450, 257] on strong "Addresses The" at bounding box center [487, 254] width 94 height 15
drag, startPoint x: 452, startPoint y: 256, endPoint x: 446, endPoint y: 256, distance: 6.4
click at [446, 256] on strong "Addresses The" at bounding box center [487, 254] width 94 height 15
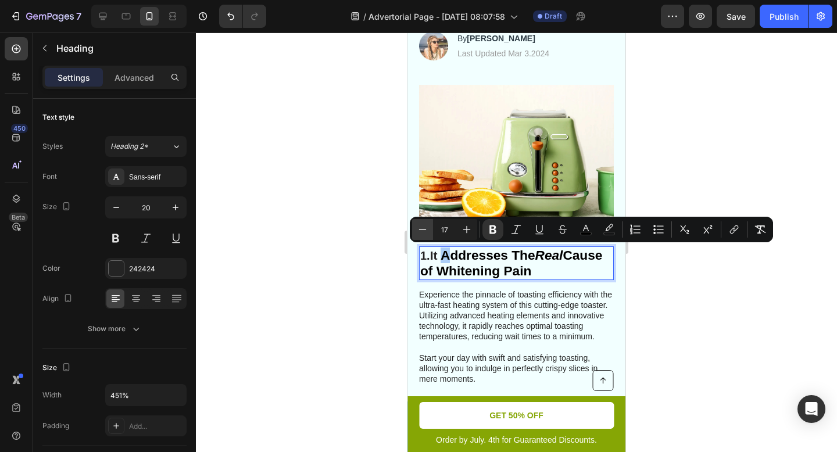
click at [424, 232] on icon "Editor contextual toolbar" at bounding box center [423, 230] width 12 height 12
click at [471, 230] on icon "Editor contextual toolbar" at bounding box center [467, 230] width 12 height 12
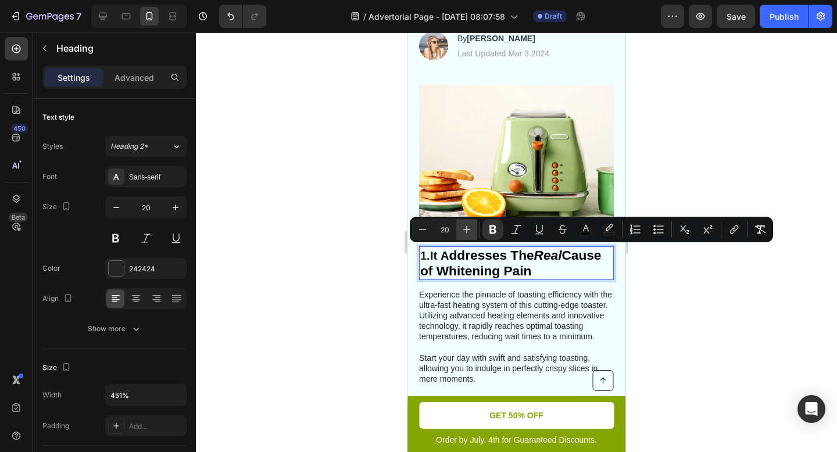
click at [471, 230] on icon "Editor contextual toolbar" at bounding box center [467, 230] width 12 height 12
type input "17"
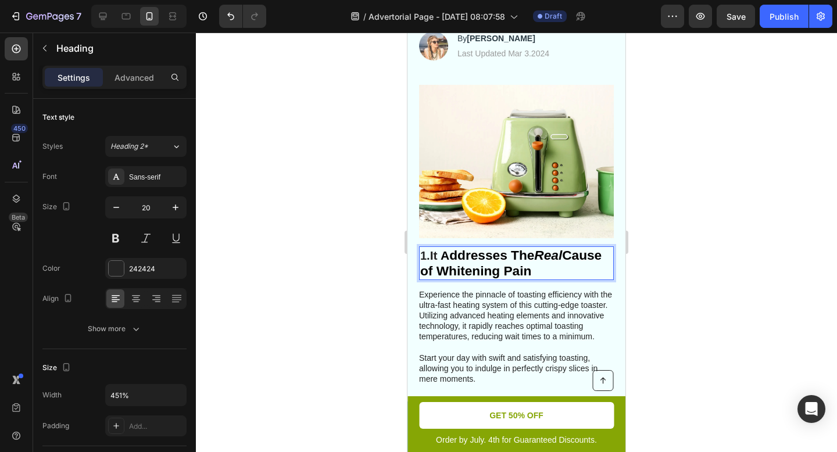
click at [522, 268] on strong "Cause of Whitening Pain" at bounding box center [510, 262] width 181 height 31
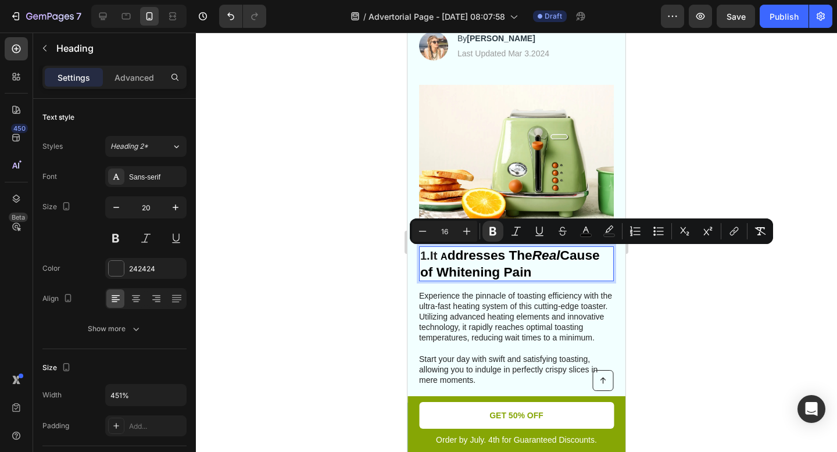
type input "17"
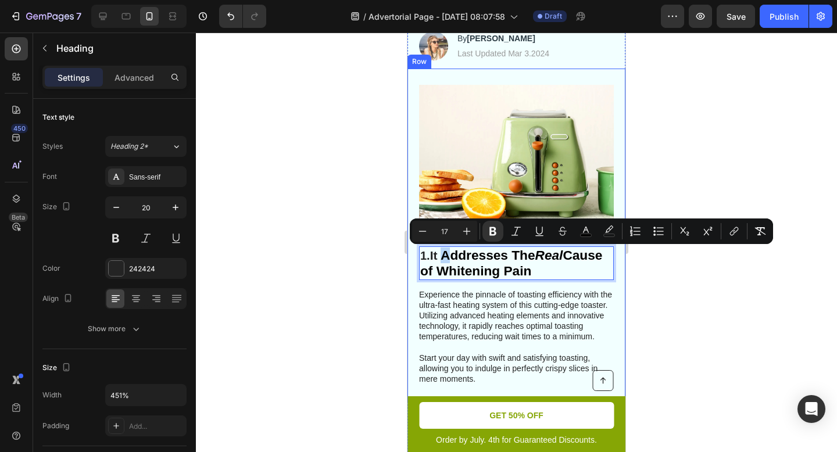
click at [541, 282] on div "1. It Addresses The Real Cause of Whitening Pain Heading 14 Experience the pinn…" at bounding box center [516, 315] width 195 height 139
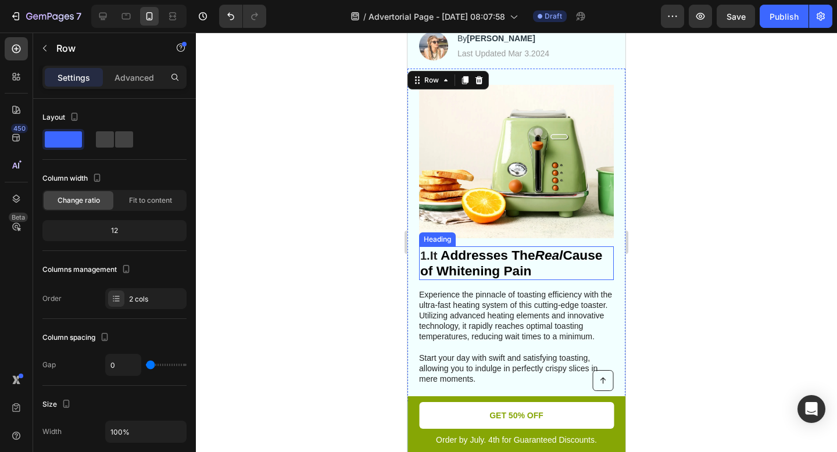
click at [533, 266] on strong "Cause of Whitening Pain" at bounding box center [511, 262] width 182 height 31
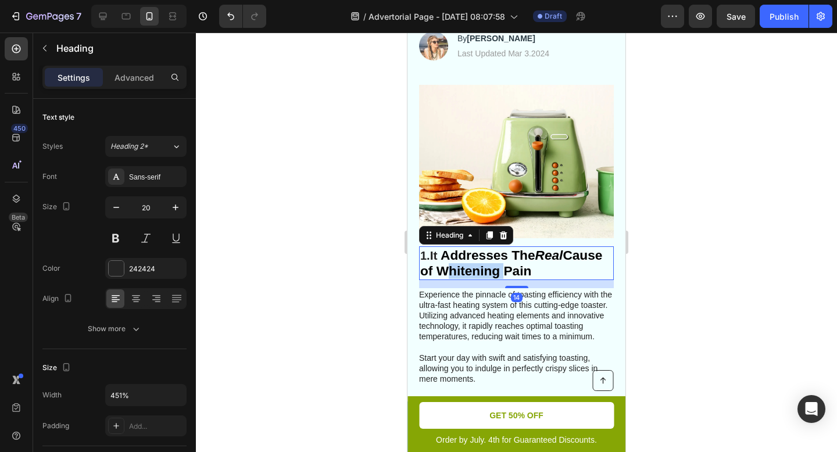
click at [533, 266] on strong "Cause of Whitening Pain" at bounding box center [511, 262] width 182 height 31
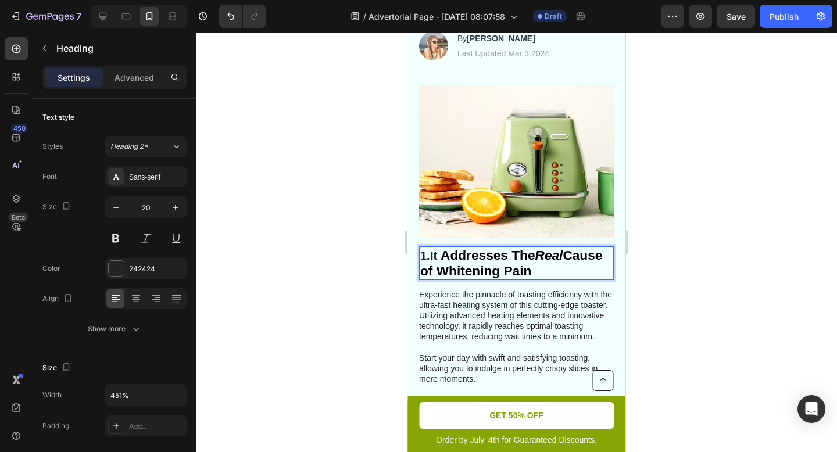
click at [561, 277] on strong "Cause of Whitening Pain" at bounding box center [511, 262] width 182 height 31
click at [571, 266] on strong "Cause of Whitening Pain" at bounding box center [511, 262] width 182 height 31
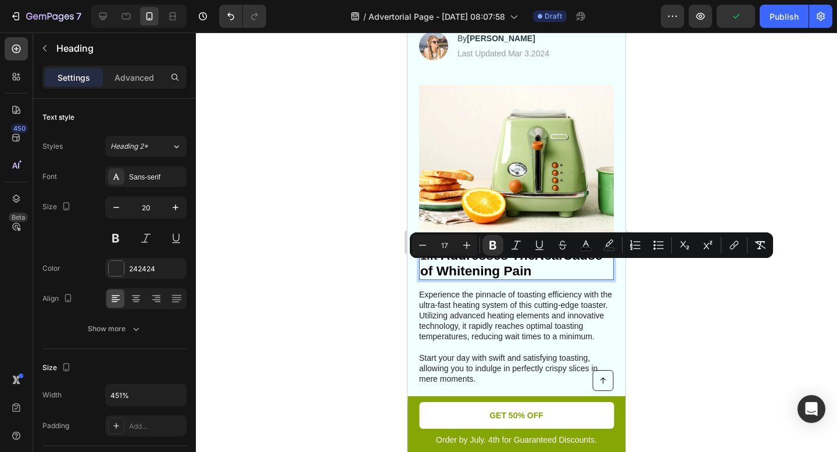
drag, startPoint x: 572, startPoint y: 268, endPoint x: 425, endPoint y: 267, distance: 147.0
click at [425, 267] on strong "Cause of Whitening Pain" at bounding box center [511, 262] width 182 height 31
click at [497, 278] on p "1. It Addresses The Real Cause of Whitening Pain" at bounding box center [516, 262] width 192 height 31
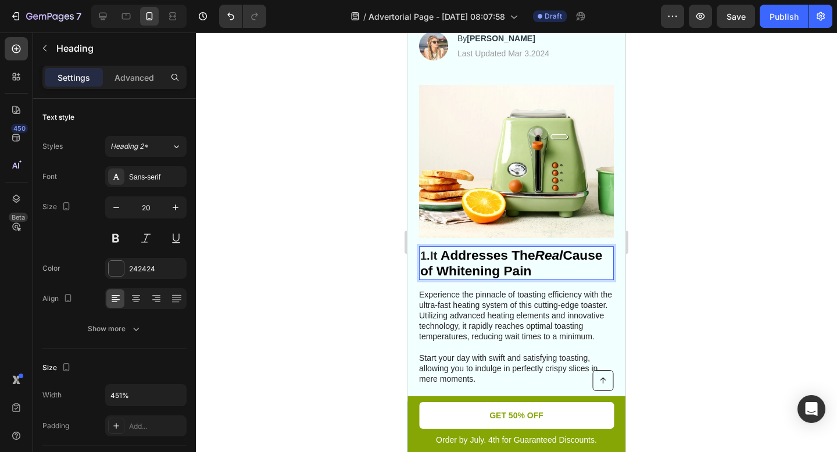
click at [435, 257] on span "It" at bounding box center [434, 255] width 8 height 13
click at [437, 257] on span "It" at bounding box center [434, 255] width 8 height 13
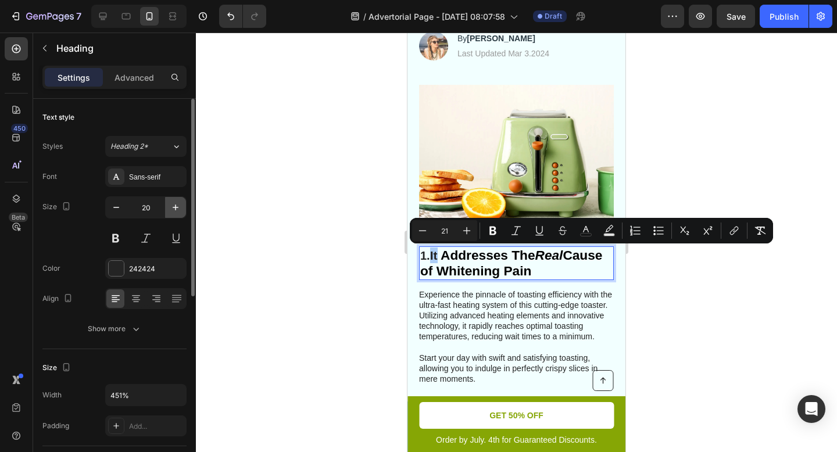
click at [177, 207] on icon "button" at bounding box center [176, 208] width 6 height 6
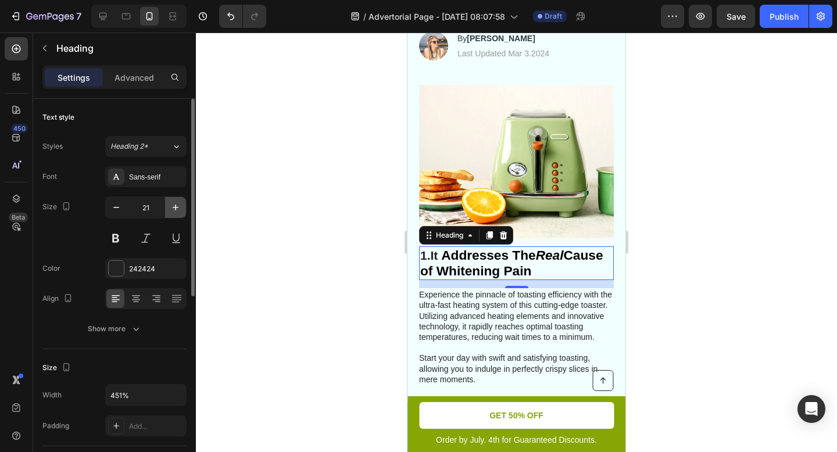
click at [177, 207] on icon "button" at bounding box center [176, 208] width 6 height 6
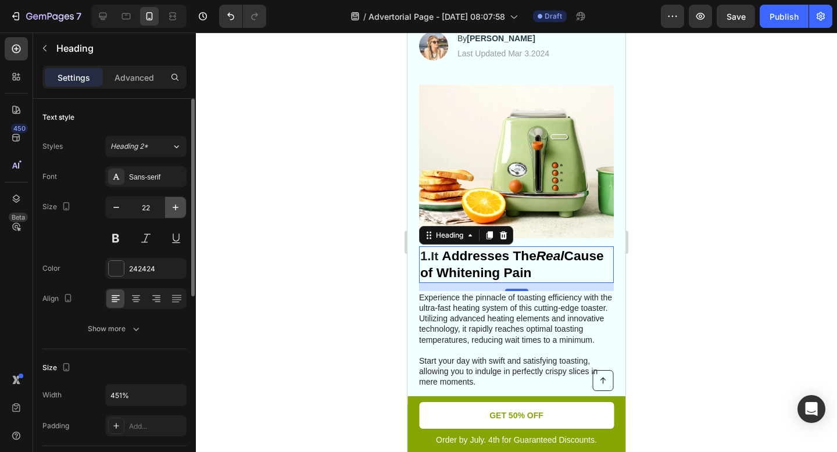
type input "23"
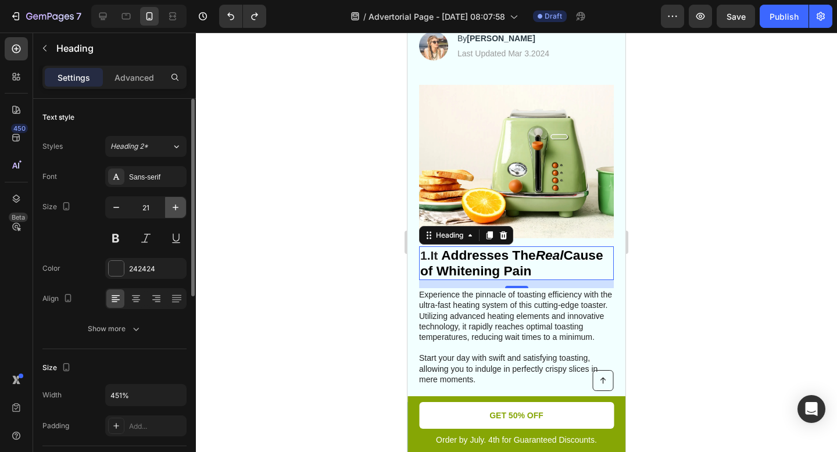
type input "20"
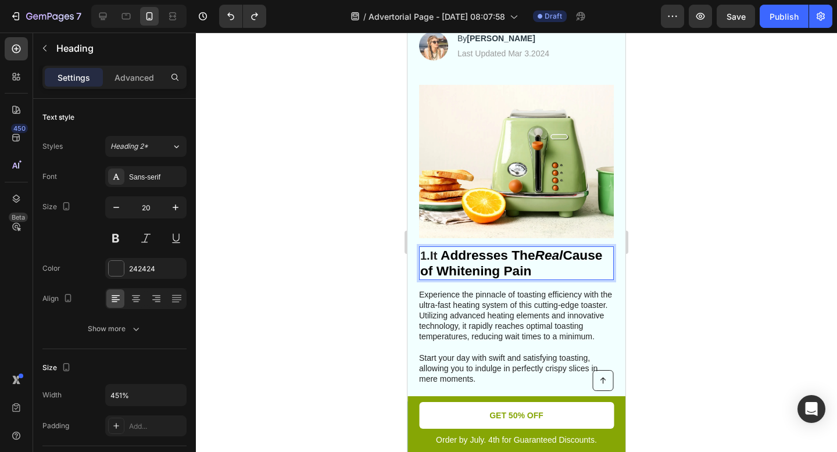
click at [458, 264] on strong "Cause of Whitening Pain" at bounding box center [511, 262] width 182 height 31
click at [437, 254] on span "It" at bounding box center [434, 255] width 8 height 13
drag, startPoint x: 439, startPoint y: 254, endPoint x: 433, endPoint y: 255, distance: 6.4
click at [433, 255] on span "It" at bounding box center [434, 255] width 8 height 13
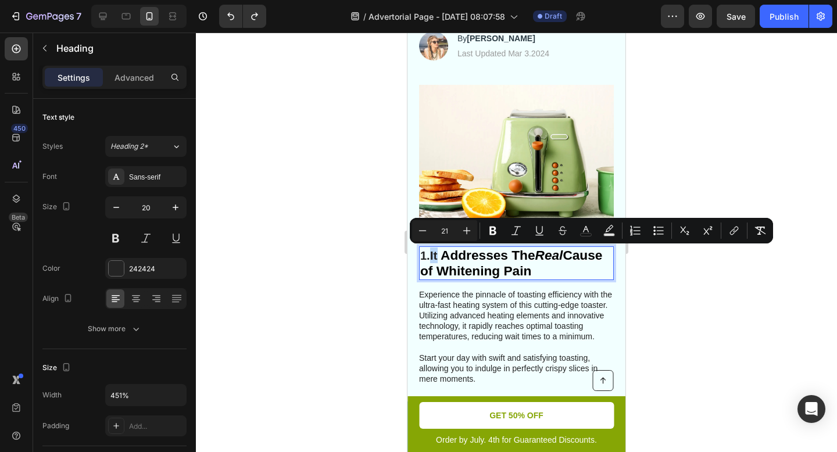
type input "17"
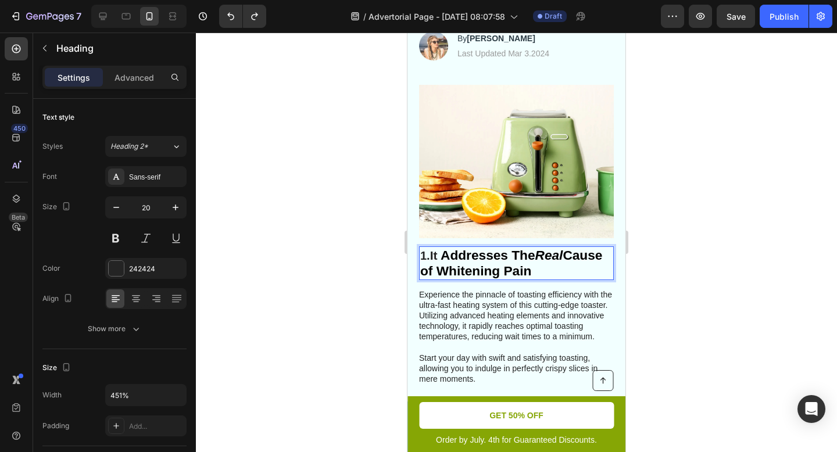
click at [501, 268] on strong "Cause of Whitening Pain" at bounding box center [511, 262] width 182 height 31
click at [581, 249] on p "1. It Addresses The Real Cause of Whitening Pain" at bounding box center [516, 262] width 192 height 31
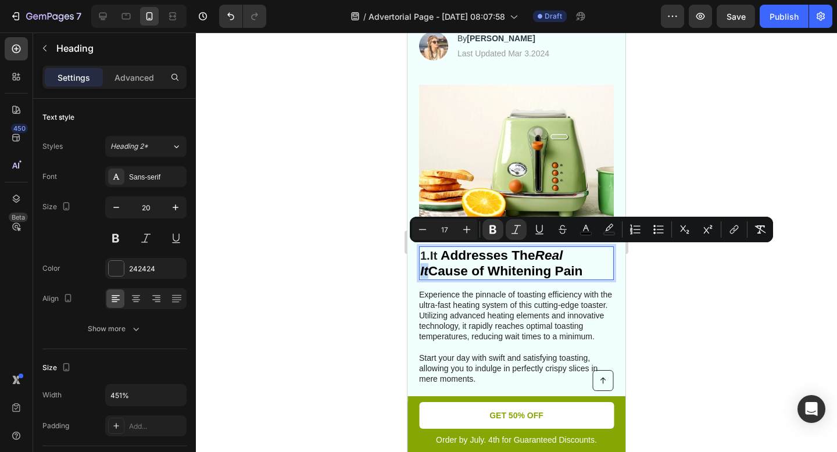
drag, startPoint x: 587, startPoint y: 256, endPoint x: 573, endPoint y: 256, distance: 13.4
click at [573, 256] on p "1. It Addresses The Real It Cause of Whitening Pain" at bounding box center [516, 262] width 192 height 31
copy strong "It"
click at [447, 255] on strong "Addresses The" at bounding box center [487, 254] width 94 height 15
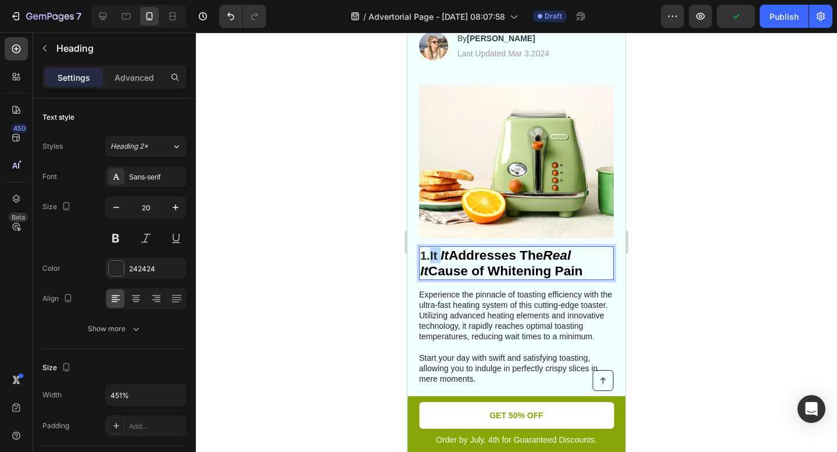
drag, startPoint x: 444, startPoint y: 254, endPoint x: 434, endPoint y: 254, distance: 10.5
click at [434, 254] on p "1. It It Addresses The Real It Cause of Whitening Pain" at bounding box center [516, 262] width 192 height 31
click at [444, 253] on strong "Addresses The" at bounding box center [485, 254] width 94 height 15
drag, startPoint x: 576, startPoint y: 266, endPoint x: 432, endPoint y: 254, distance: 144.5
click at [432, 254] on p "1. It Addresses The Real It Cause of Whitening Pain" at bounding box center [516, 262] width 192 height 31
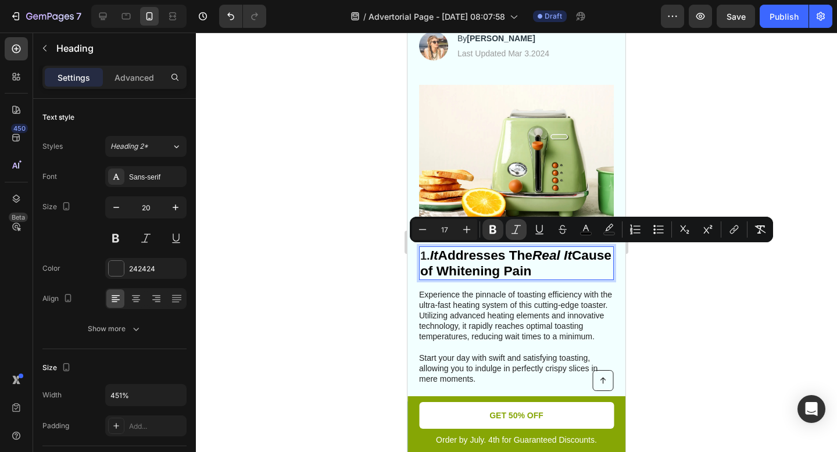
click at [515, 228] on icon "Editor contextual toolbar" at bounding box center [516, 230] width 12 height 12
click at [673, 270] on div at bounding box center [516, 242] width 641 height 419
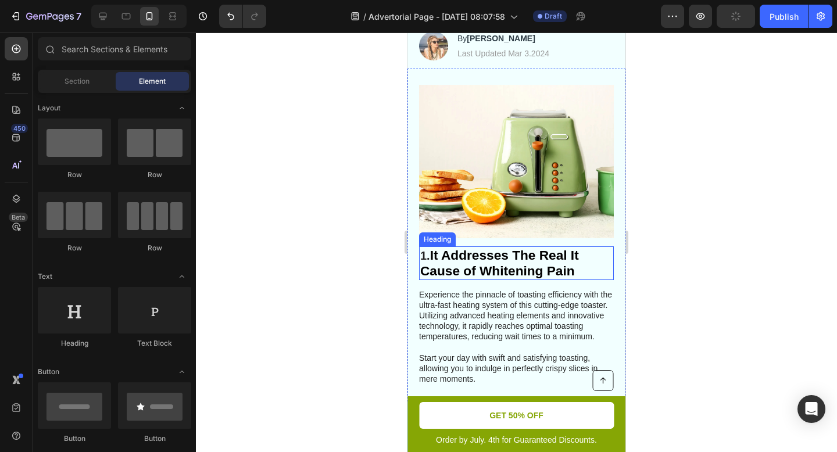
click at [582, 253] on p "1. It Addresses The Real It Cause of Whitening Pain" at bounding box center [516, 262] width 192 height 31
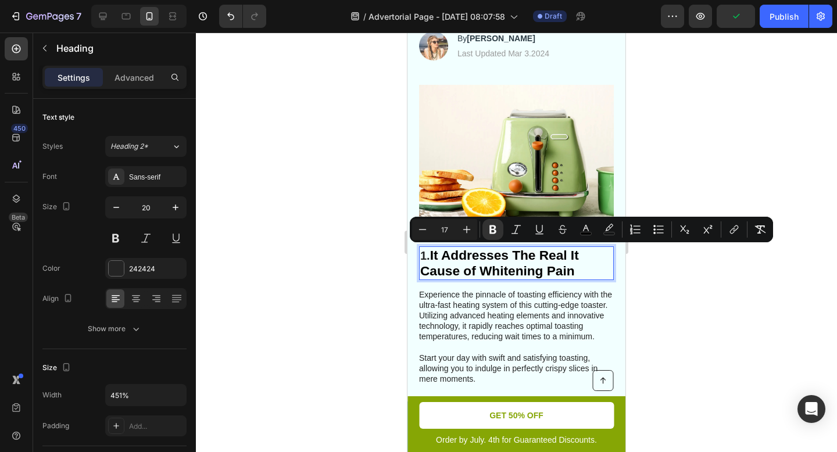
click at [582, 253] on p "1. It Addresses The Real It Cause of Whitening Pain" at bounding box center [516, 262] width 192 height 31
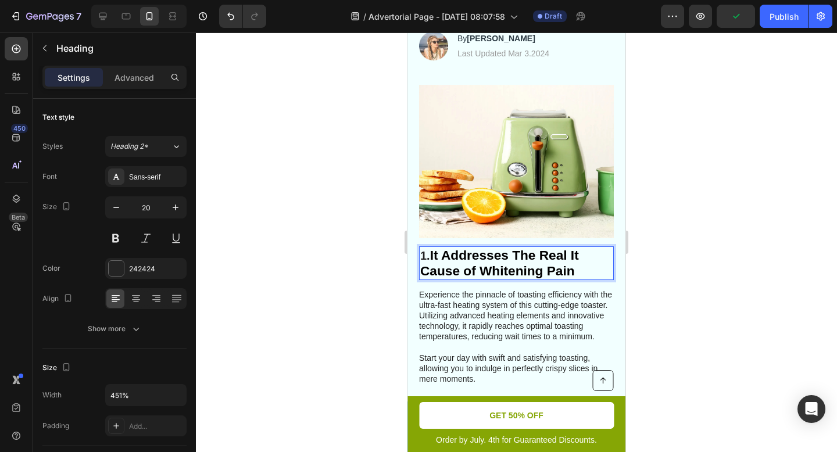
click at [582, 253] on p "1. It Addresses The Real It Cause of Whitening Pain" at bounding box center [516, 262] width 192 height 31
click at [577, 263] on p "1. It Addresses The Real It Cause of Whitening Pain" at bounding box center [516, 262] width 192 height 31
drag, startPoint x: 580, startPoint y: 255, endPoint x: 572, endPoint y: 253, distance: 8.9
click at [572, 253] on strong "It Addresses The Real It Cause of Whitening Pain" at bounding box center [499, 262] width 159 height 31
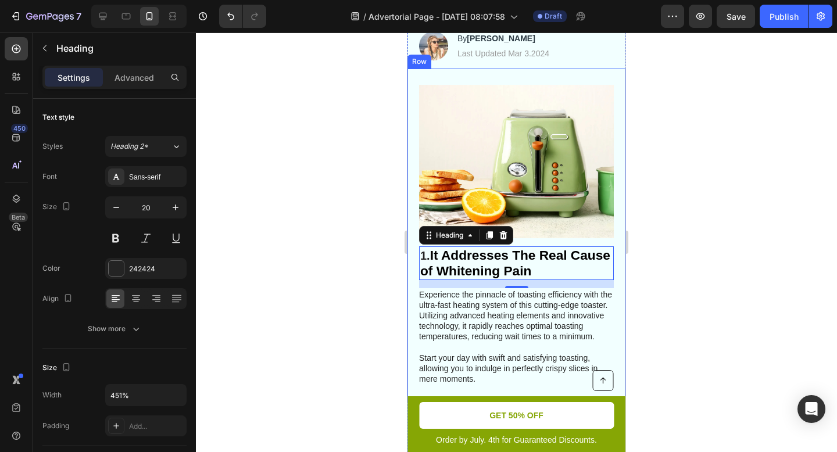
click at [670, 257] on div at bounding box center [516, 242] width 641 height 419
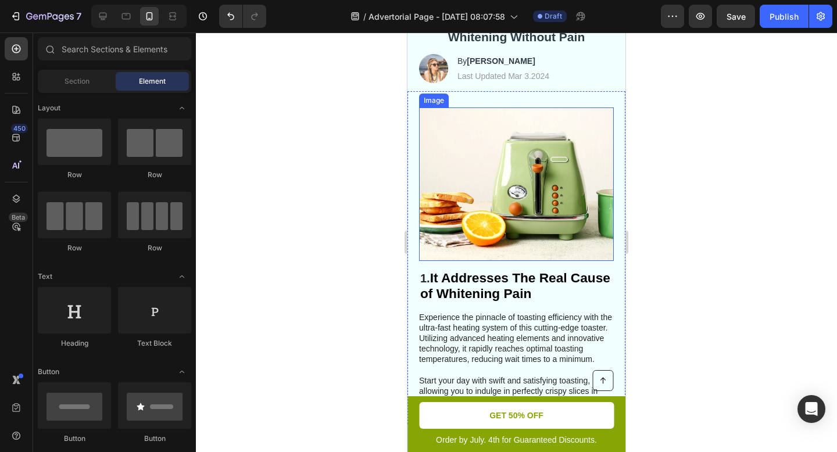
scroll to position [134, 0]
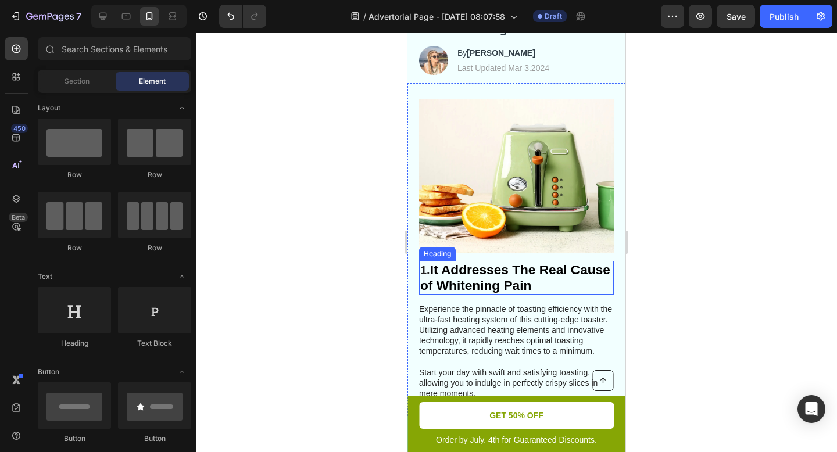
click at [510, 267] on strong "It Addresses The Real Cause of Whitening Pain" at bounding box center [515, 277] width 190 height 31
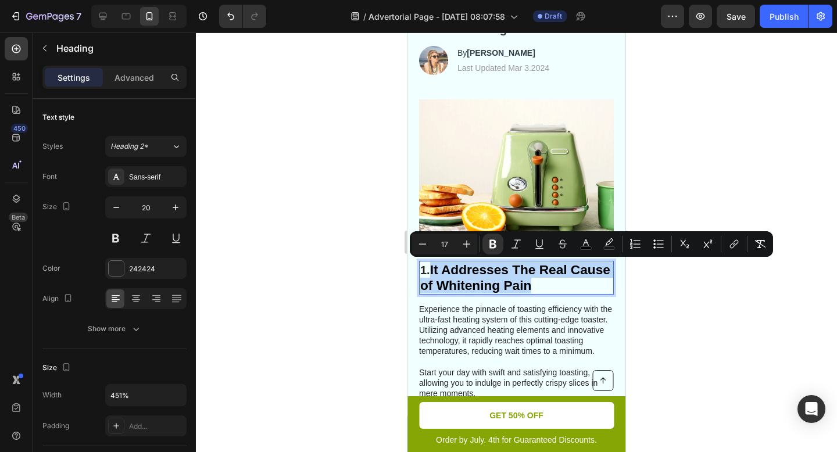
drag, startPoint x: 577, startPoint y: 288, endPoint x: 431, endPoint y: 266, distance: 148.1
click at [431, 266] on p "1. It Addresses The Real Cause of Whitening Pain" at bounding box center [516, 277] width 192 height 31
copy strong "It Addresses The Real Cause of Whitening Pain"
click at [573, 286] on strong "It Addresses The Real Cause of Whitening Pain" at bounding box center [515, 277] width 190 height 31
click at [572, 285] on strong "It Addresses The Real Cause of Whitening Pain" at bounding box center [515, 277] width 190 height 31
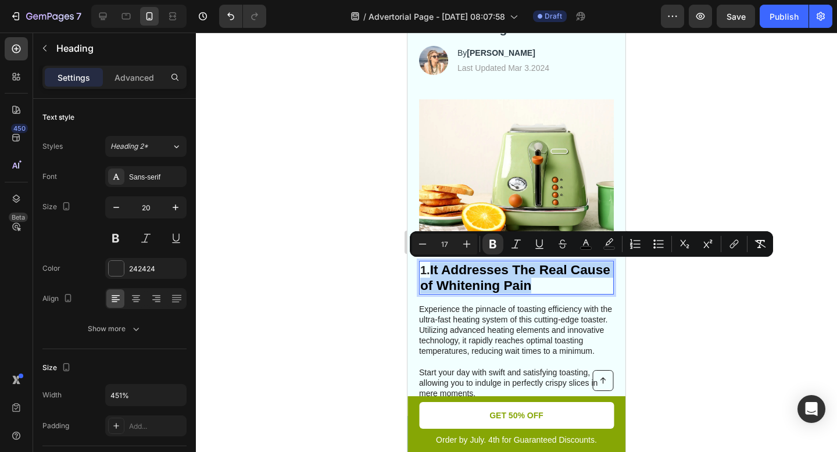
click at [573, 281] on strong "It Addresses The Real Cause of Whitening Pain" at bounding box center [515, 277] width 190 height 31
click at [578, 284] on p "1. It Addresses The Real Cause of Whitening Pain" at bounding box center [516, 277] width 192 height 31
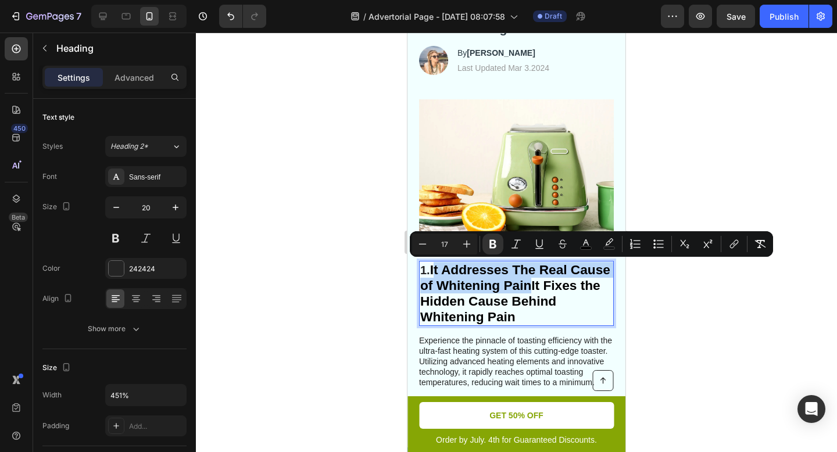
drag, startPoint x: 573, startPoint y: 284, endPoint x: 436, endPoint y: 268, distance: 138.0
click at [436, 268] on strong "It Addresses The Real Cause of Whitening PainIt Fixes the Hidden Cause Behind W…" at bounding box center [515, 293] width 190 height 62
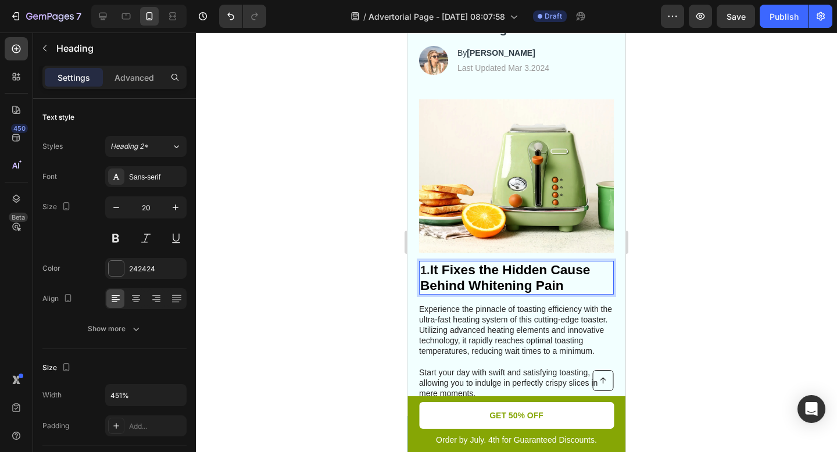
click at [643, 267] on div at bounding box center [516, 242] width 641 height 419
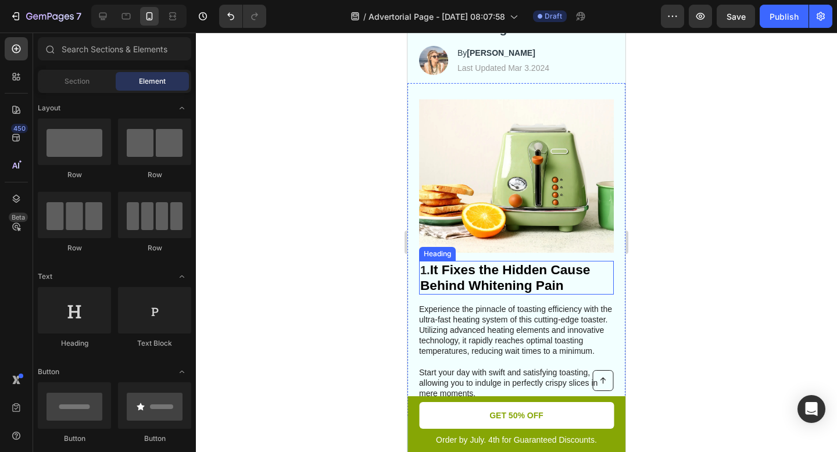
click at [465, 275] on strong "It Fixes the Hidden Cause Behind Whitening Pain" at bounding box center [505, 277] width 170 height 31
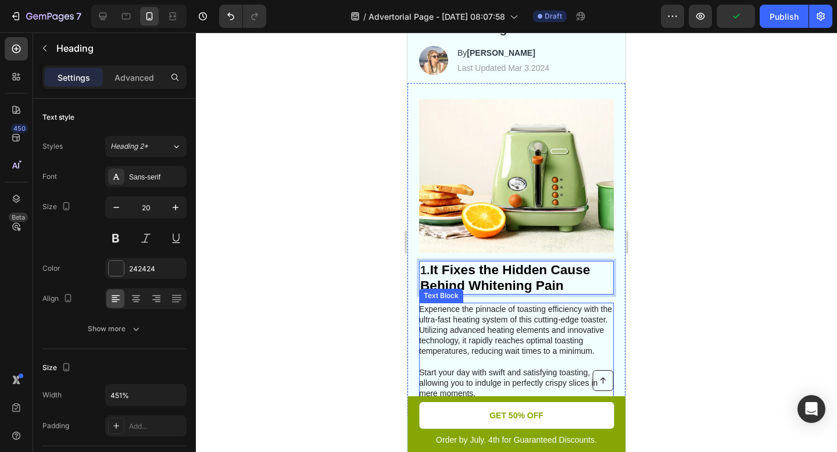
click at [743, 358] on div at bounding box center [516, 242] width 641 height 419
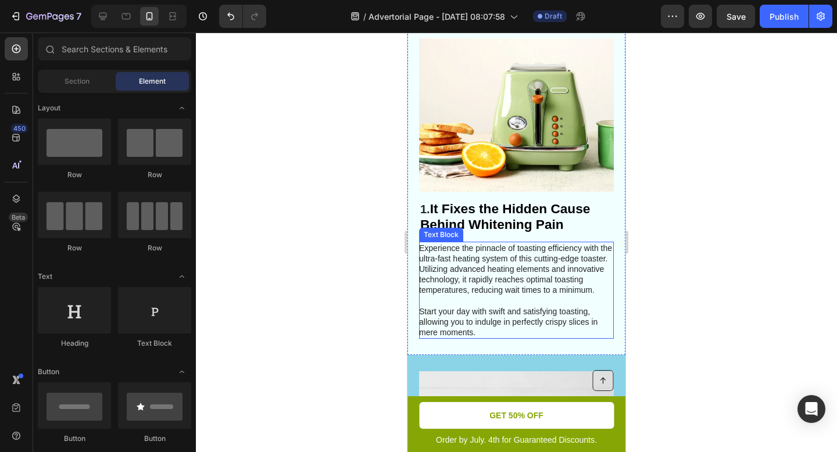
scroll to position [199, 0]
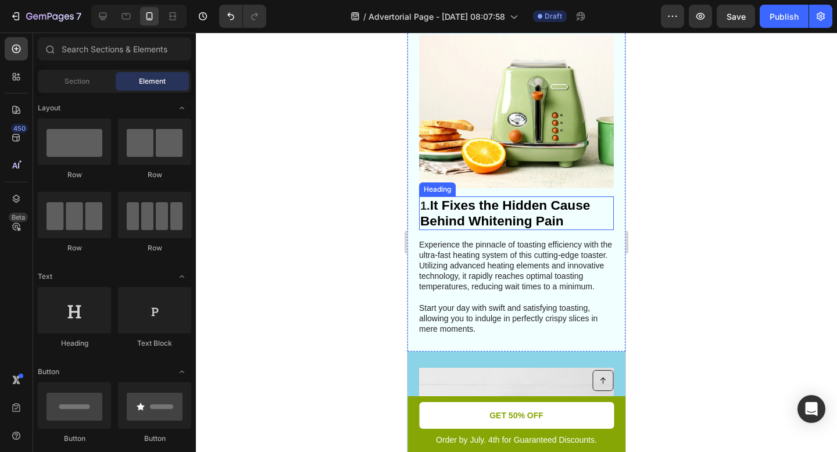
click at [540, 206] on strong "It Fixes the Hidden Cause Behind Whitening Pain" at bounding box center [505, 213] width 170 height 31
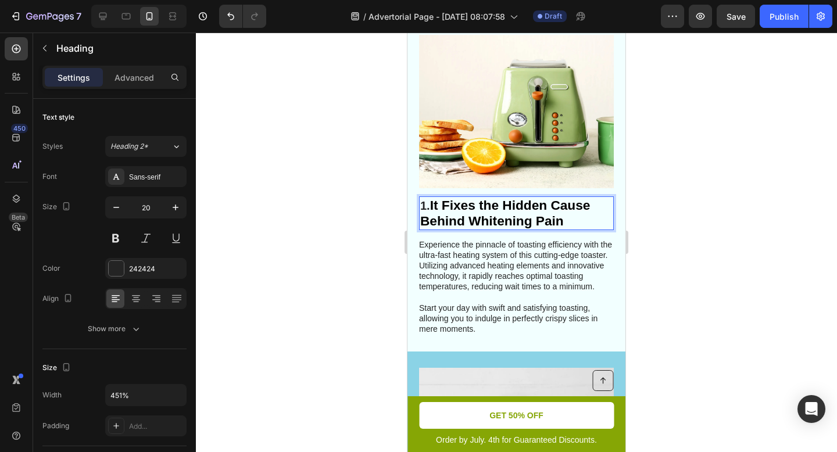
click at [540, 206] on strong "It Fixes the Hidden Cause Behind Whitening Pain" at bounding box center [505, 213] width 170 height 31
click at [547, 206] on strong "It Fixes the Hidden Cause Behind Whitening Pain" at bounding box center [505, 213] width 170 height 31
click at [570, 209] on strong "It Fixes the Real Cause Behind Whitening Pain" at bounding box center [496, 213] width 153 height 31
drag, startPoint x: 570, startPoint y: 208, endPoint x: 537, endPoint y: 209, distance: 32.5
click at [537, 209] on strong "It Fixes the Real Cause Behind Whitening Pain" at bounding box center [496, 213] width 153 height 31
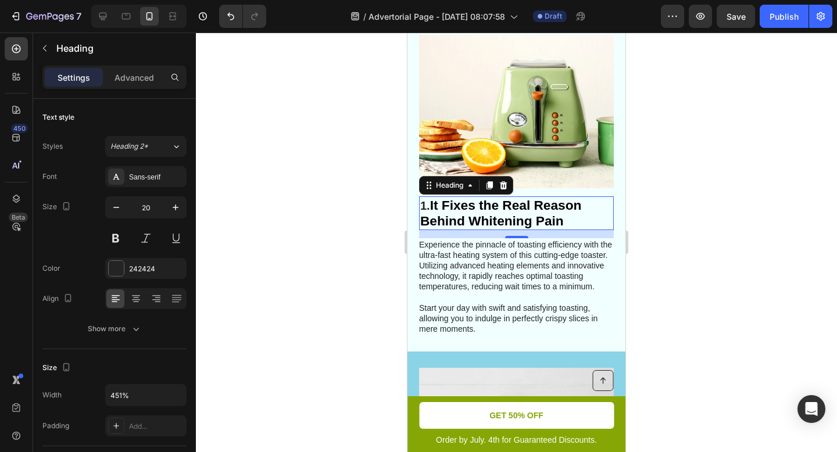
click at [761, 252] on div at bounding box center [516, 242] width 641 height 419
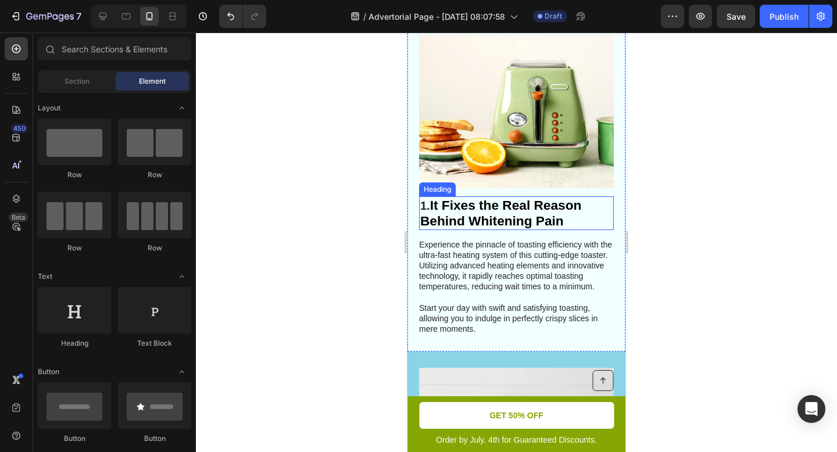
click at [496, 205] on strong "It Fixes the Real Reason Behind Whitening Pain" at bounding box center [500, 213] width 161 height 31
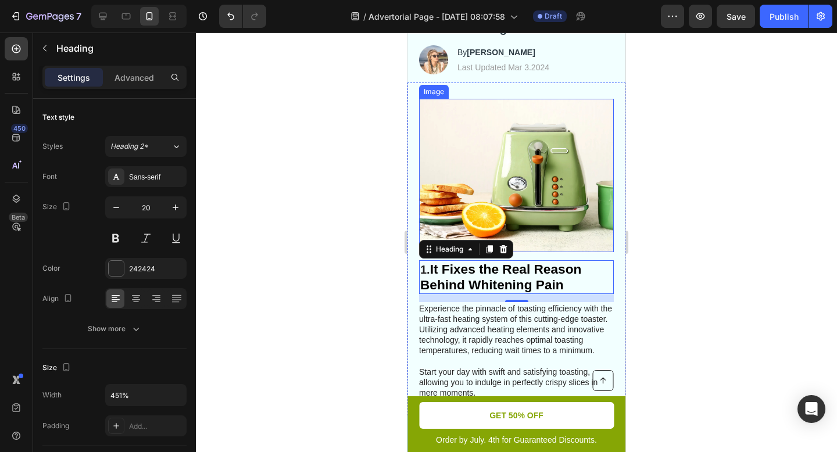
scroll to position [135, 0]
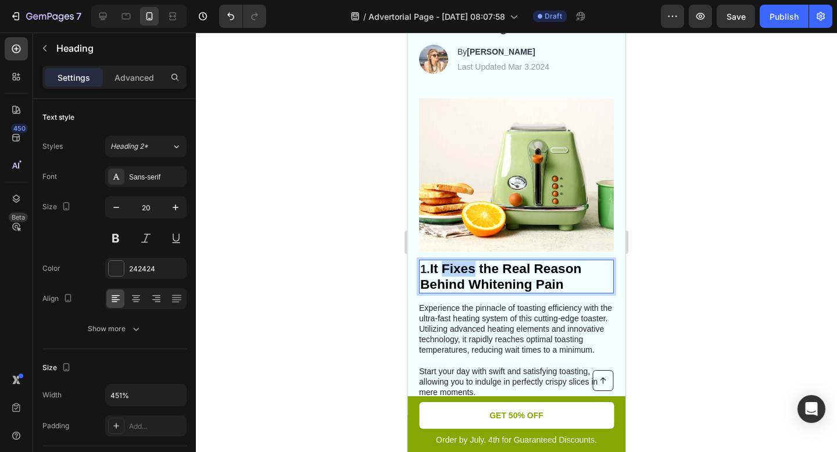
drag, startPoint x: 473, startPoint y: 267, endPoint x: 442, endPoint y: 267, distance: 31.4
click at [442, 267] on strong "It Fixes the Real Reason Behind Whitening Pain" at bounding box center [500, 276] width 161 height 31
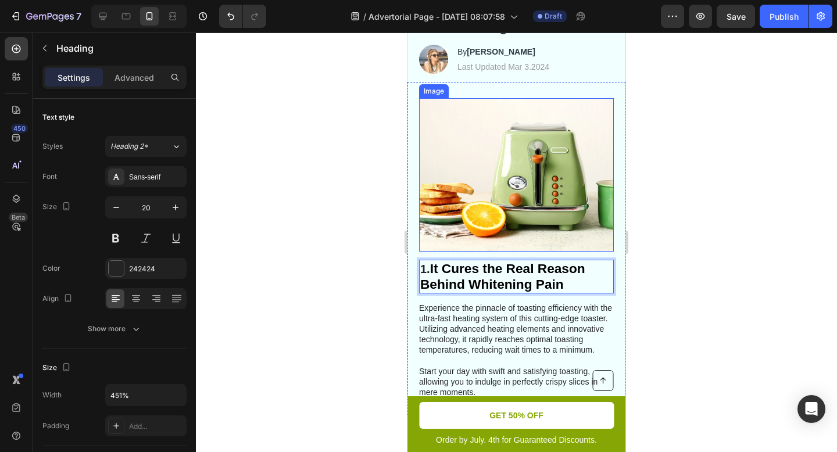
click at [674, 273] on div at bounding box center [516, 242] width 641 height 419
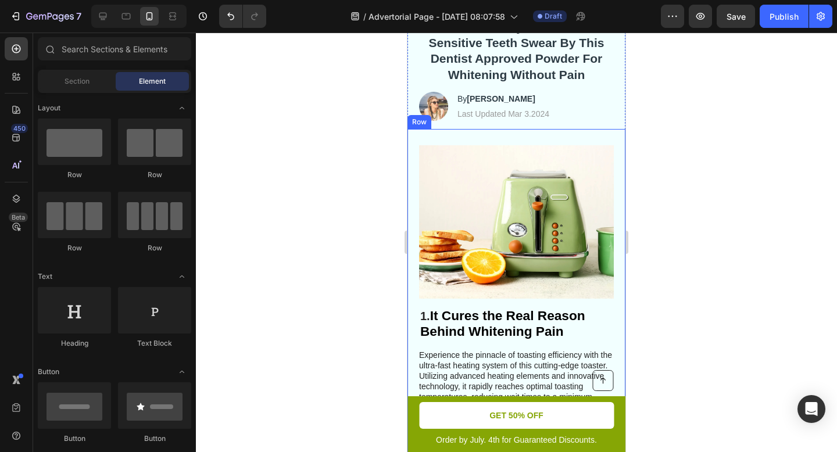
scroll to position [94, 0]
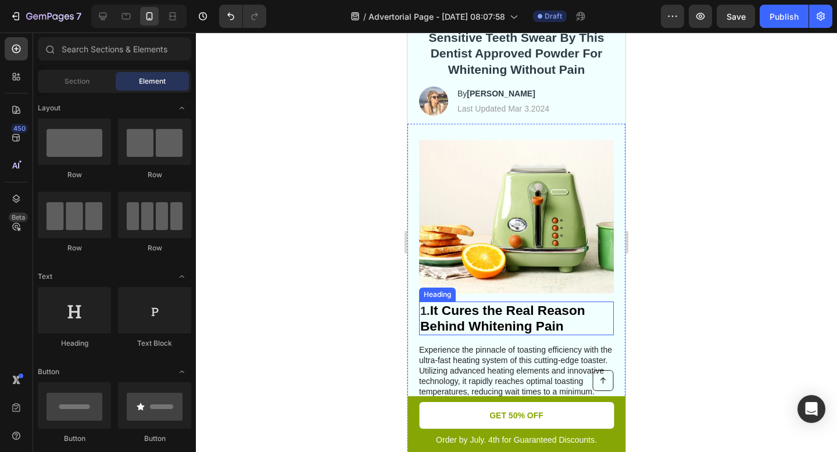
click at [424, 315] on p "1. It Cures the Real Reason Behind Whitening Pain" at bounding box center [516, 318] width 192 height 31
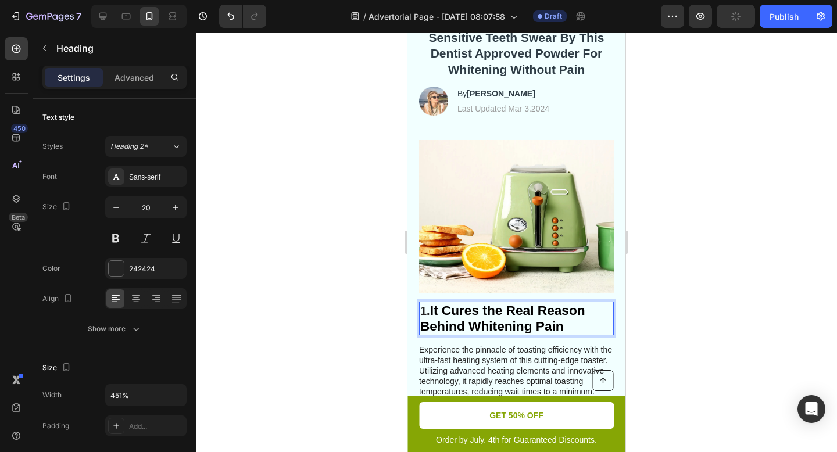
click at [432, 311] on strong "It Cures the Real Reason Behind Whitening Pain" at bounding box center [502, 318] width 165 height 31
click at [526, 335] on h2 "1. It Cures the Real Reason Behind Whitening Pain" at bounding box center [516, 319] width 195 height 34
click at [539, 375] on p "Experience the pinnacle of toasting efficiency with the ultra-fast heating syst…" at bounding box center [515, 392] width 193 height 95
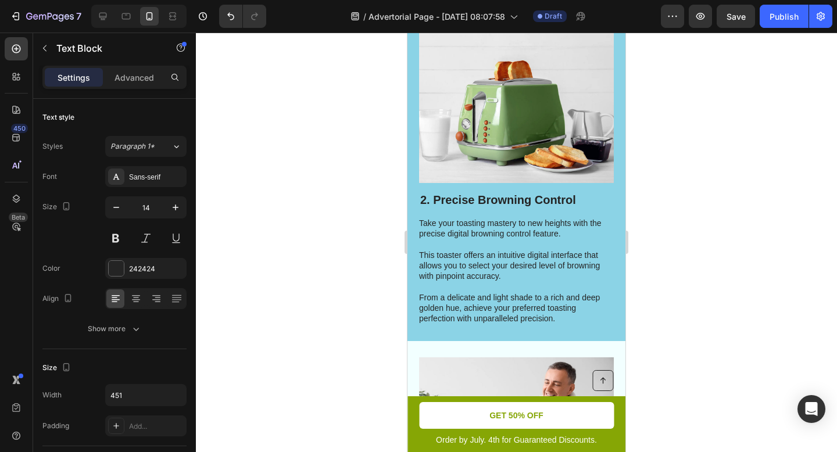
scroll to position [537, 0]
click at [698, 208] on div at bounding box center [516, 242] width 641 height 419
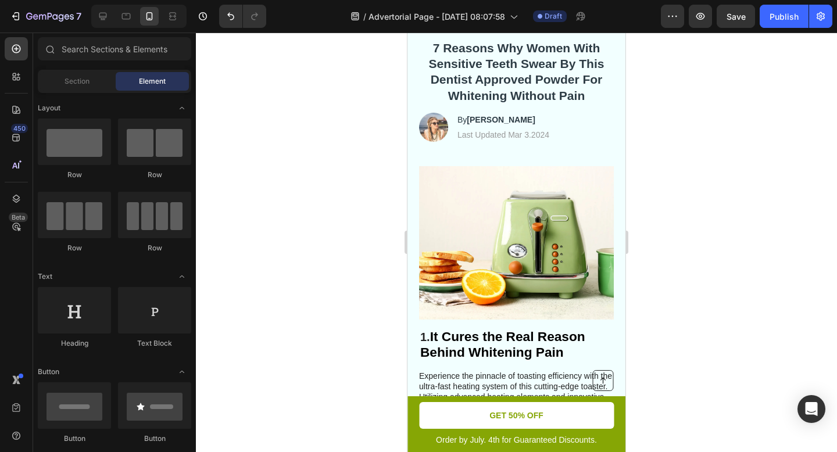
scroll to position [67, 0]
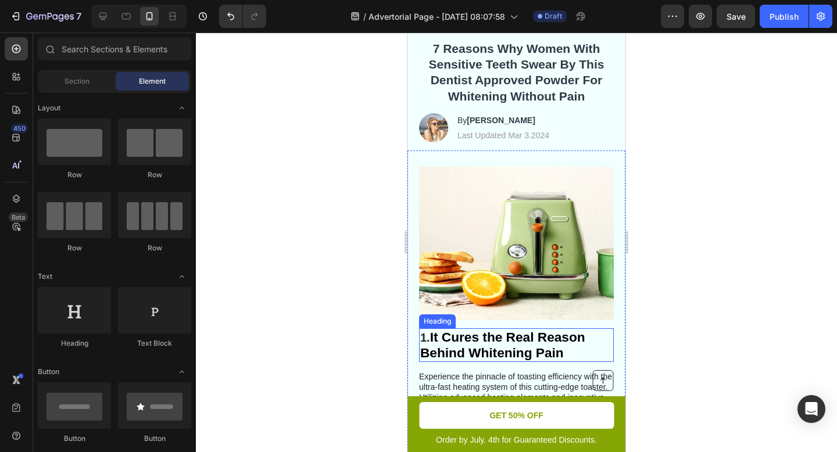
click at [532, 343] on strong "It Cures the Real Reason Behind Whitening Pain" at bounding box center [502, 344] width 165 height 31
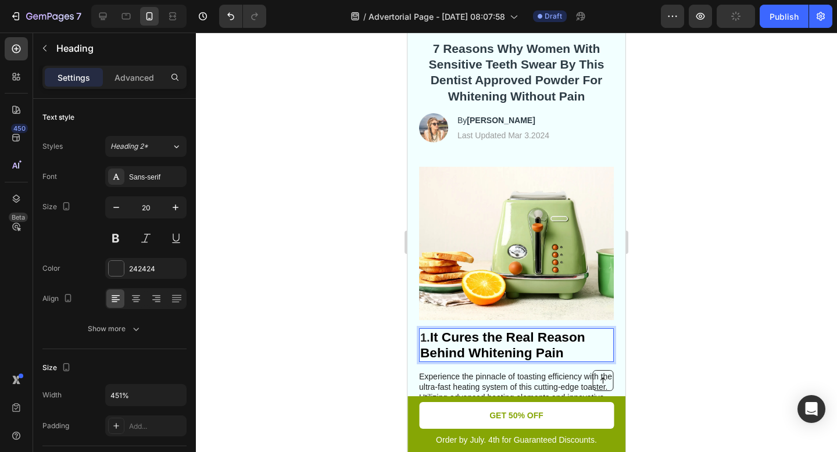
click at [566, 348] on p "1. It Cures the Real Reason Behind Whitening Pain" at bounding box center [516, 344] width 192 height 31
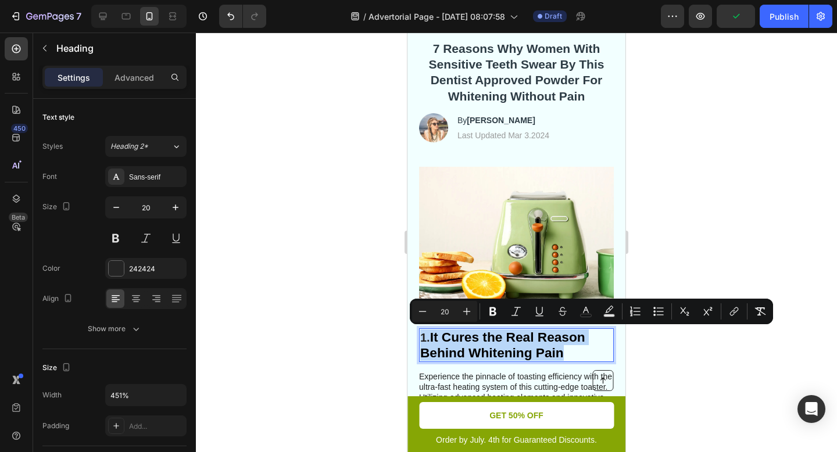
drag, startPoint x: 566, startPoint y: 348, endPoint x: 426, endPoint y: 343, distance: 139.5
click at [426, 343] on p "1. It Cures the Real Reason Behind Whitening Pain" at bounding box center [516, 344] width 192 height 31
copy p "1. It Cures the Real Reason Behind Whitening Pain"
click at [713, 226] on div at bounding box center [516, 242] width 641 height 419
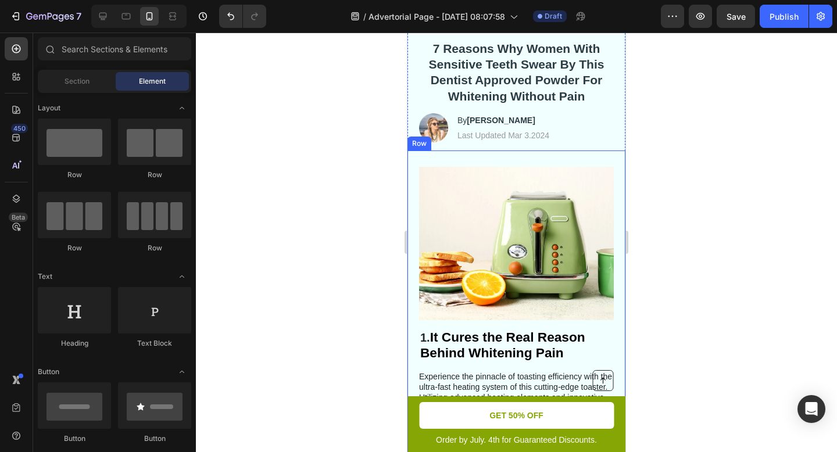
click at [497, 345] on strong "It Cures the Real Reason Behind Whitening Pain" at bounding box center [502, 344] width 165 height 31
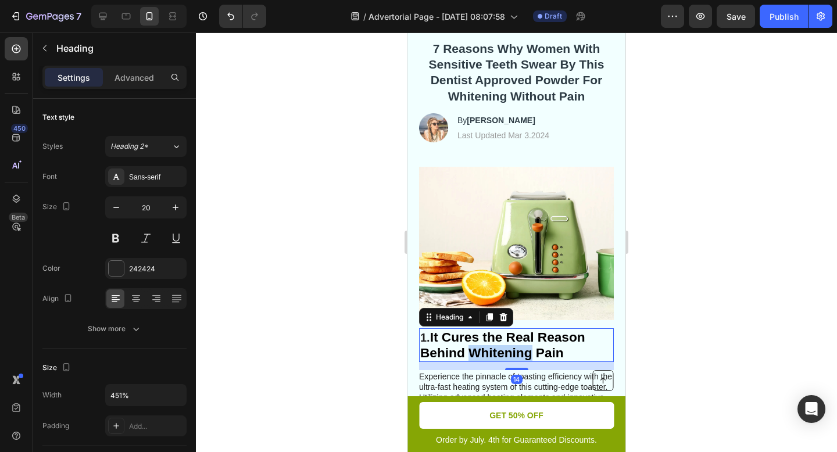
click at [506, 356] on strong "It Cures the Real Reason Behind Whitening Pain" at bounding box center [502, 344] width 165 height 31
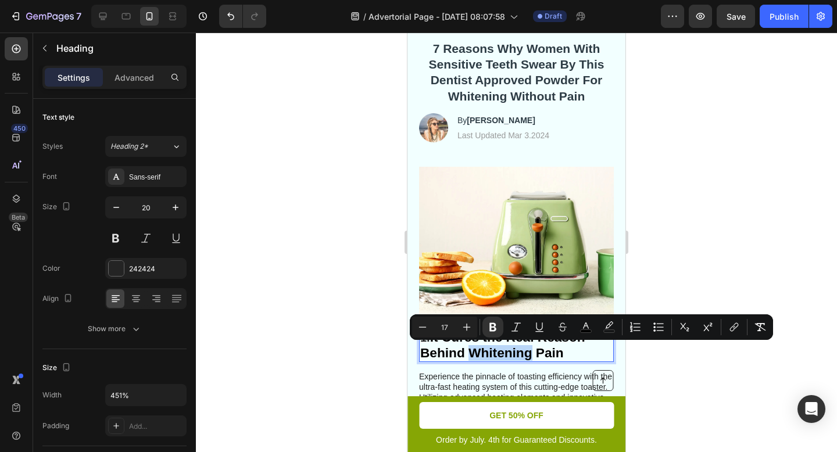
click at [533, 345] on strong "It Cures the Real Reason Behind Whitening Pain" at bounding box center [502, 344] width 165 height 31
click at [568, 351] on p "1. It Cures the Real Reason Behind Whitening Pain" at bounding box center [516, 344] width 192 height 31
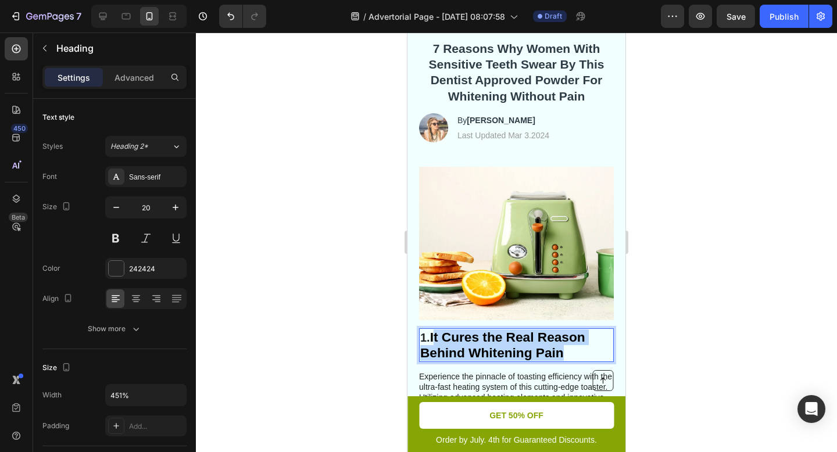
drag, startPoint x: 568, startPoint y: 351, endPoint x: 437, endPoint y: 339, distance: 131.9
click at [437, 339] on p "1. It Cures the Real Reason Behind Whitening Pain" at bounding box center [516, 344] width 192 height 31
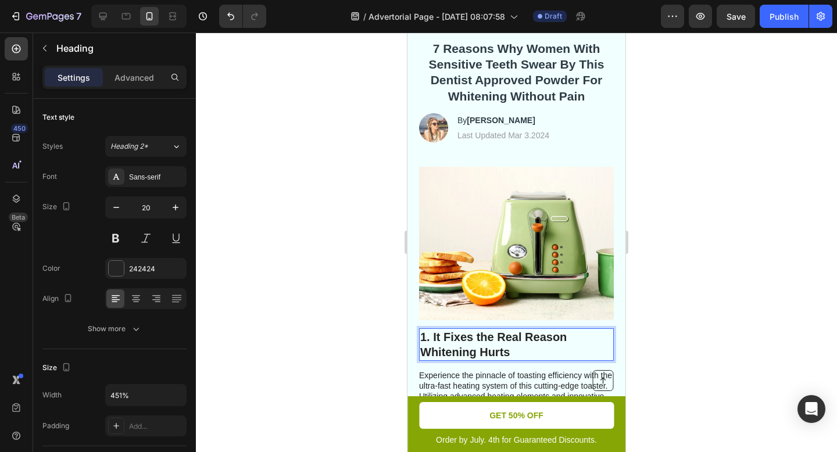
click at [540, 351] on p "1. It Fixes the Real Reason Whitening Hurts" at bounding box center [516, 344] width 192 height 30
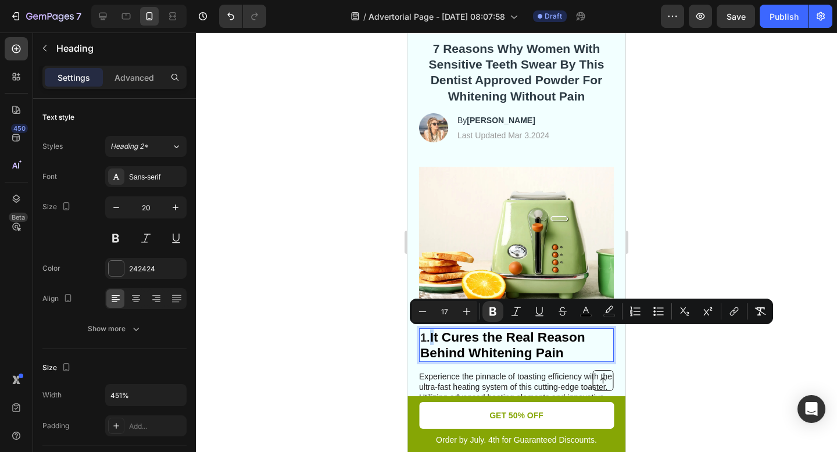
click at [551, 345] on strong "It Cures the Real Reason Behind Whitening Pain" at bounding box center [502, 344] width 165 height 31
click at [572, 355] on p "1. It Cures the Real Reason Behind Whitening Pain" at bounding box center [516, 344] width 192 height 31
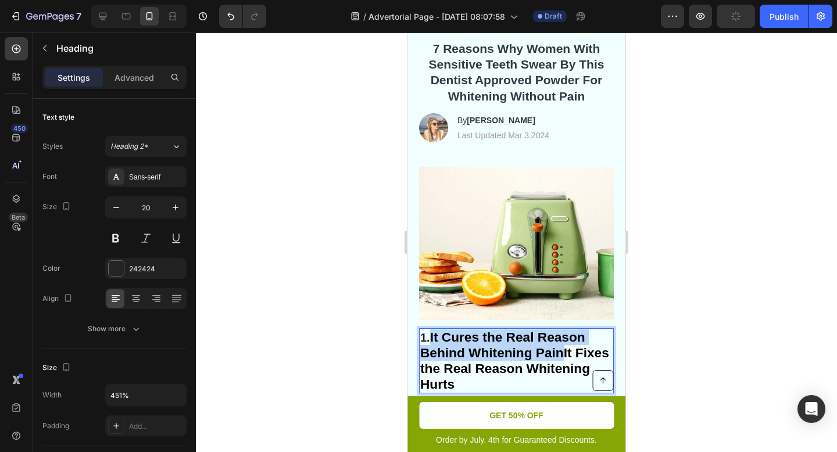
drag, startPoint x: 564, startPoint y: 352, endPoint x: 433, endPoint y: 338, distance: 132.1
click at [433, 338] on strong "It Cures the Real Reason Behind Whitening PainIt Fixes the Real Reason Whitenin…" at bounding box center [514, 360] width 189 height 62
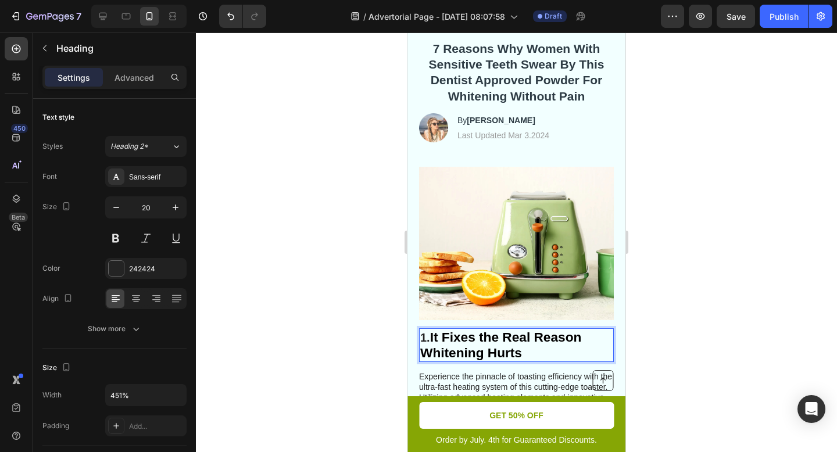
click at [808, 332] on div at bounding box center [516, 242] width 641 height 419
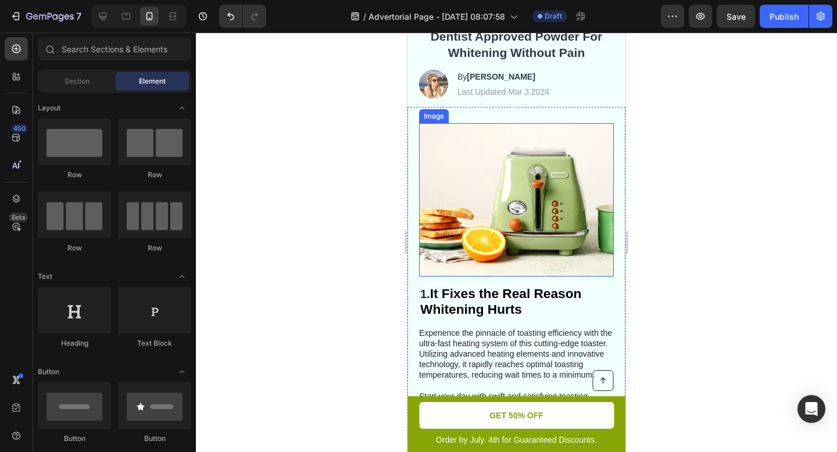
scroll to position [111, 0]
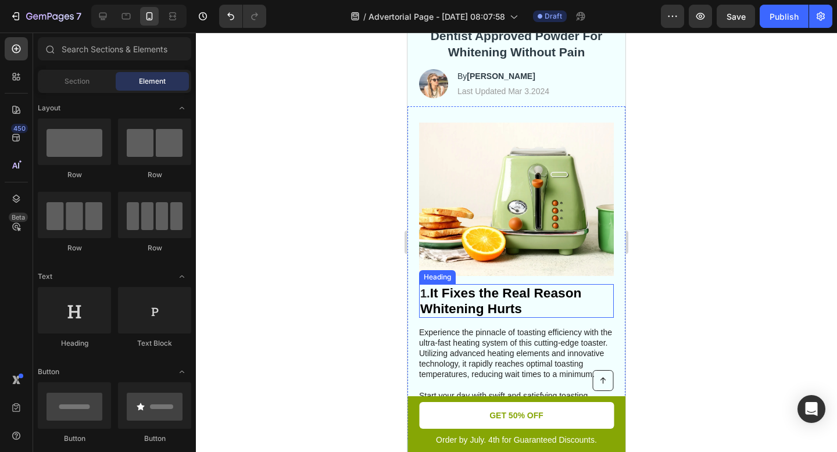
click at [422, 305] on strong "It Fixes the Real Reason Whitening Hurts" at bounding box center [500, 300] width 161 height 31
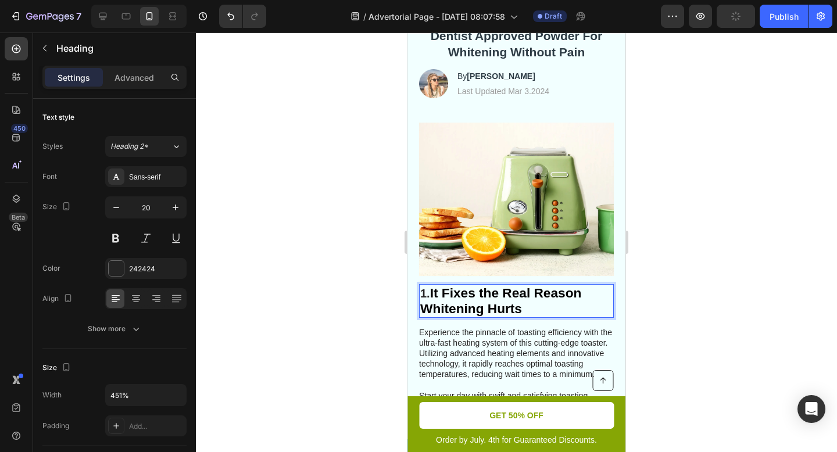
click at [425, 309] on strong "It Fixes the Real Reason Whitening Hurts" at bounding box center [500, 300] width 161 height 31
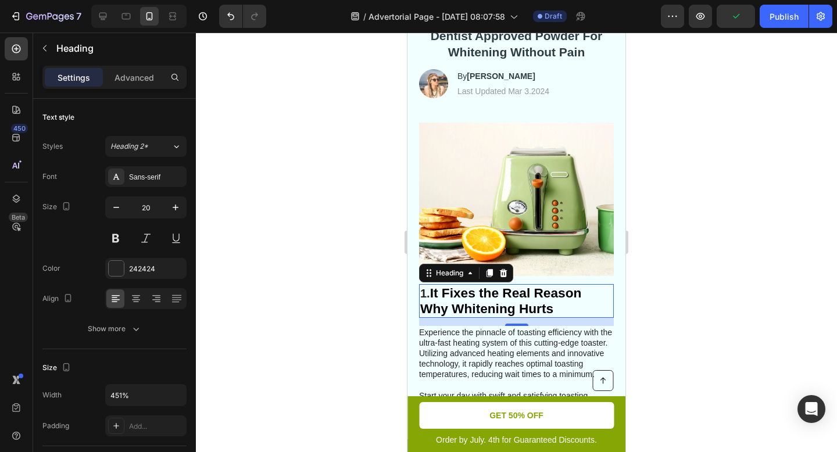
click at [723, 318] on div at bounding box center [516, 242] width 641 height 419
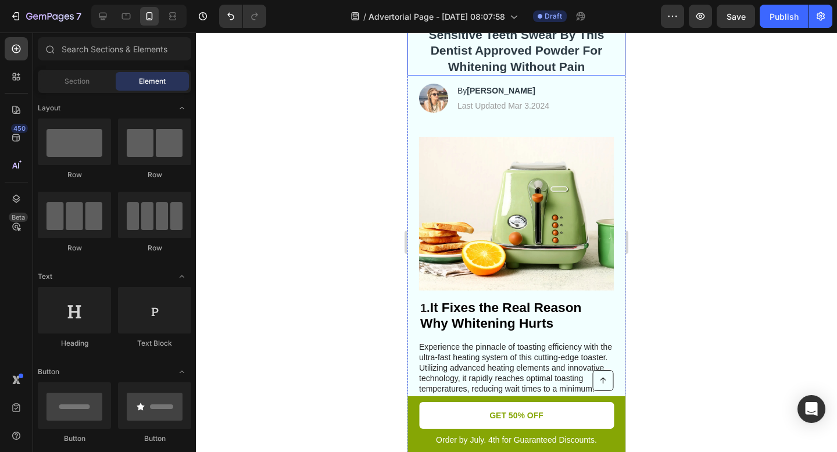
scroll to position [165, 0]
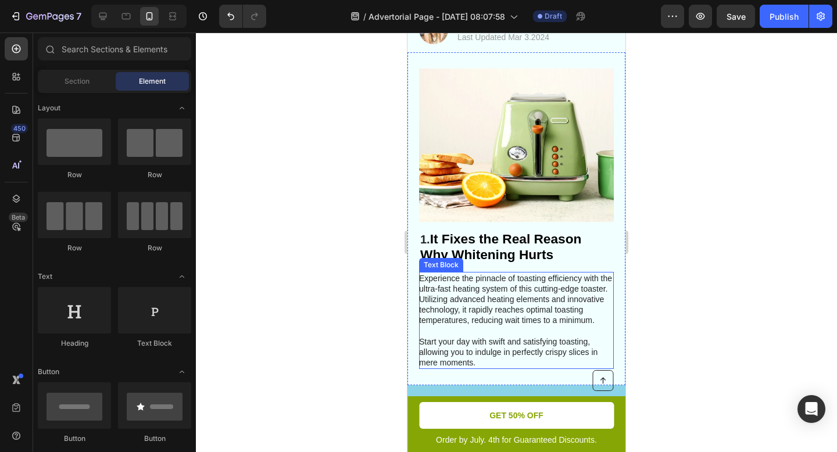
click at [489, 310] on p "Experience the pinnacle of toasting efficiency with the ultra-fast heating syst…" at bounding box center [515, 320] width 193 height 95
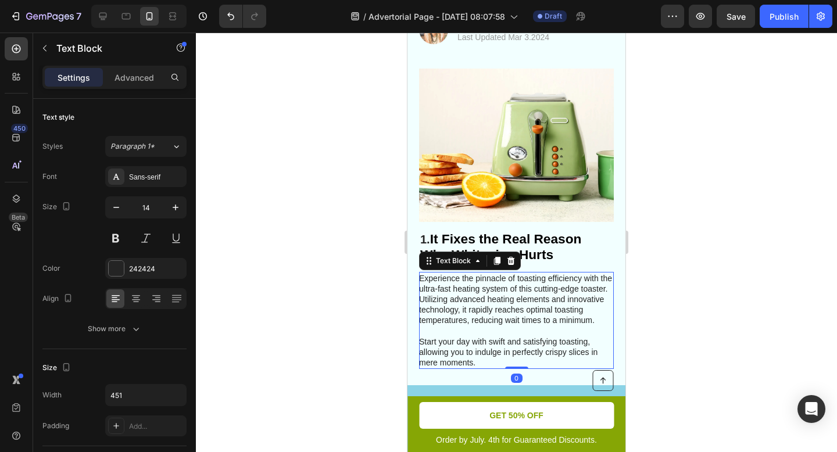
click at [489, 310] on p "Experience the pinnacle of toasting efficiency with the ultra-fast heating syst…" at bounding box center [515, 320] width 193 height 95
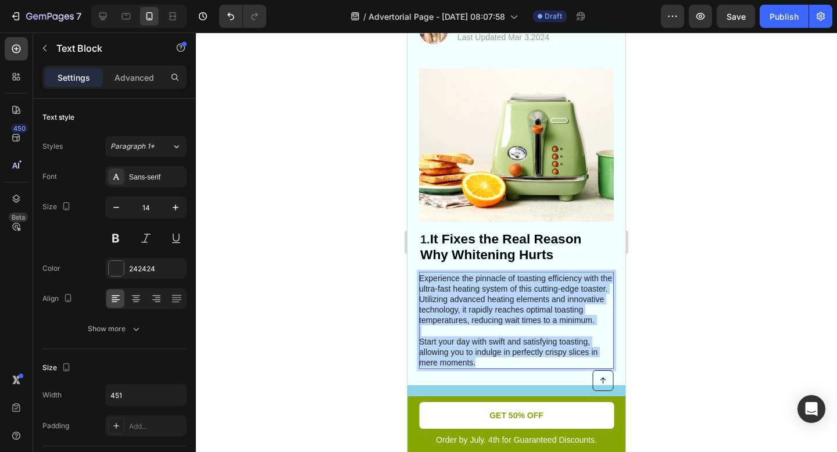
drag, startPoint x: 482, startPoint y: 363, endPoint x: 419, endPoint y: 279, distance: 104.6
click at [419, 279] on p "Experience the pinnacle of toasting efficiency with the ultra-fast heating syst…" at bounding box center [515, 320] width 193 height 95
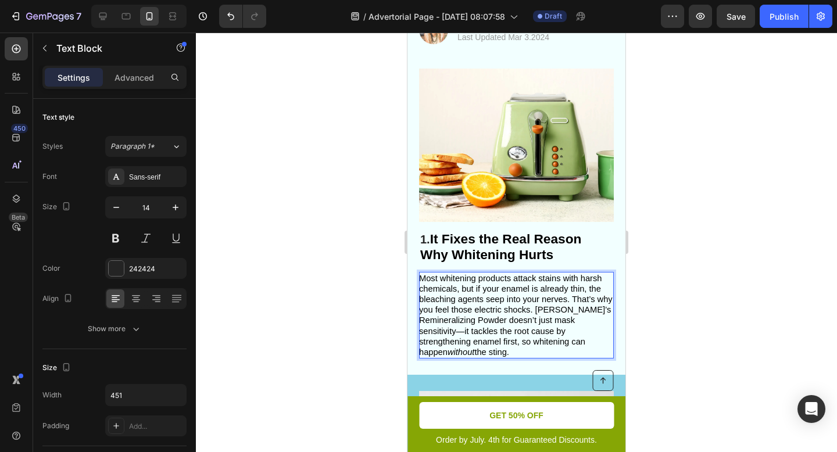
click at [701, 322] on div at bounding box center [516, 242] width 641 height 419
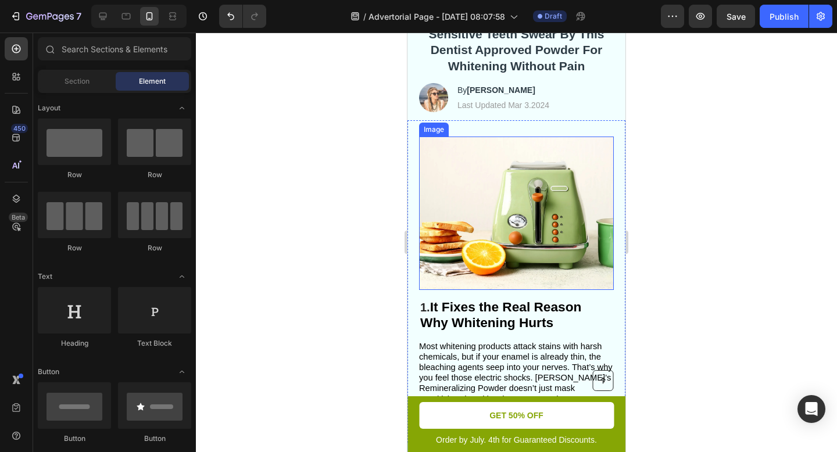
scroll to position [95, 0]
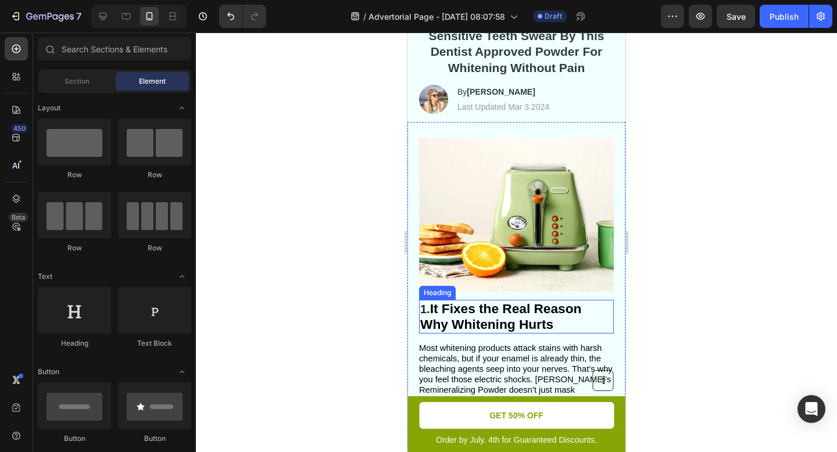
click at [426, 307] on p "1. It Fixes the Real Reason Why Whitening Hurts" at bounding box center [516, 316] width 192 height 31
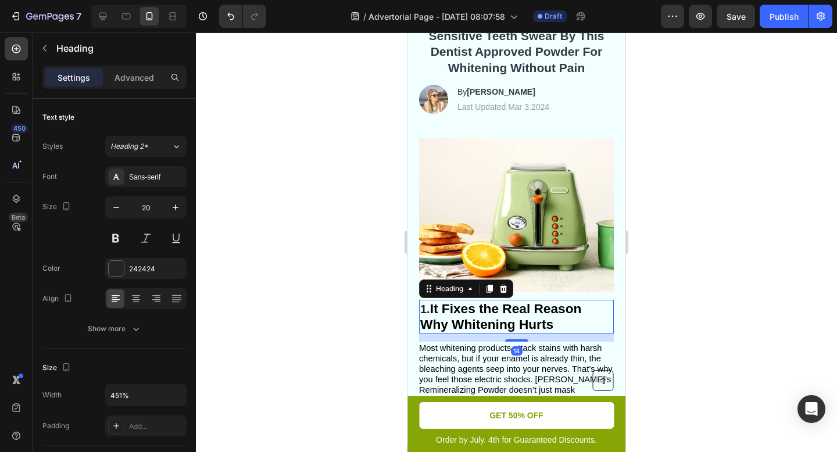
click at [429, 311] on p "1. It Fixes the Real Reason Why Whitening Hurts" at bounding box center [516, 316] width 192 height 31
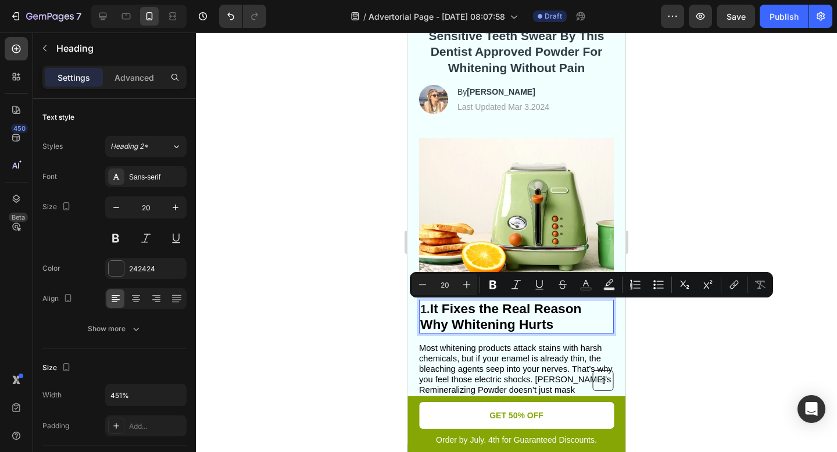
click at [429, 311] on p "1. It Fixes the Real Reason Why Whitening Hurts" at bounding box center [516, 316] width 192 height 31
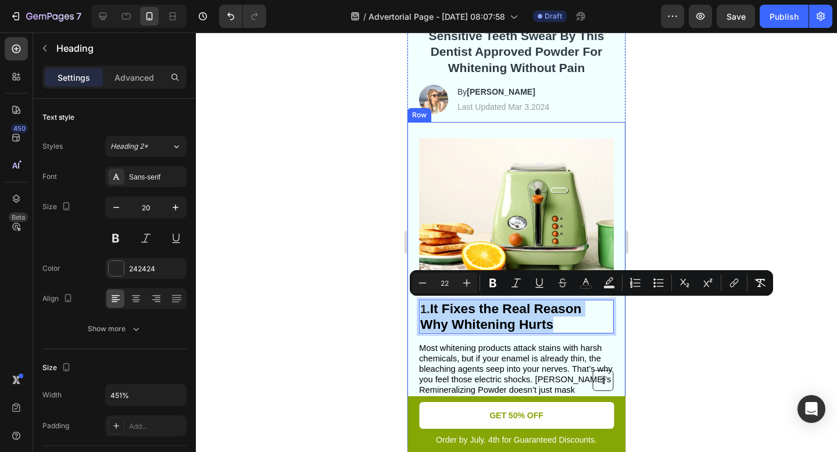
drag, startPoint x: 552, startPoint y: 323, endPoint x: 416, endPoint y: 307, distance: 137.4
click at [416, 307] on div "Image 1. It Fixes the Real Reason Why Whitening Hurts Heading 14 Most whitening…" at bounding box center [516, 283] width 218 height 322
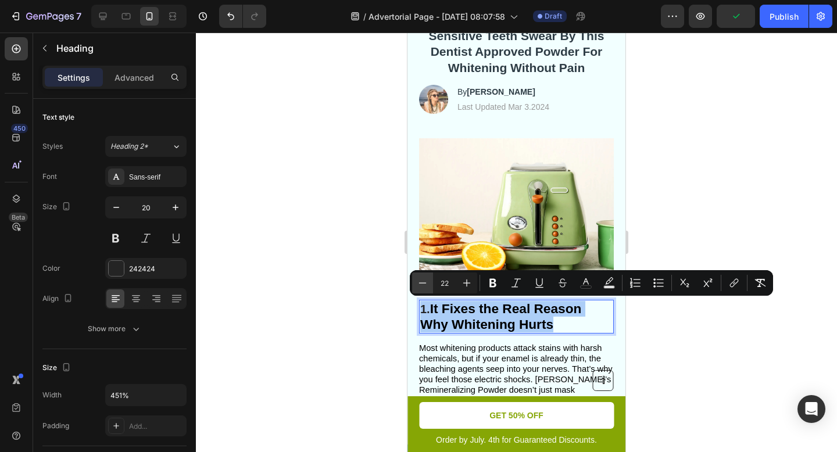
click at [425, 285] on icon "Editor contextual toolbar" at bounding box center [423, 283] width 12 height 12
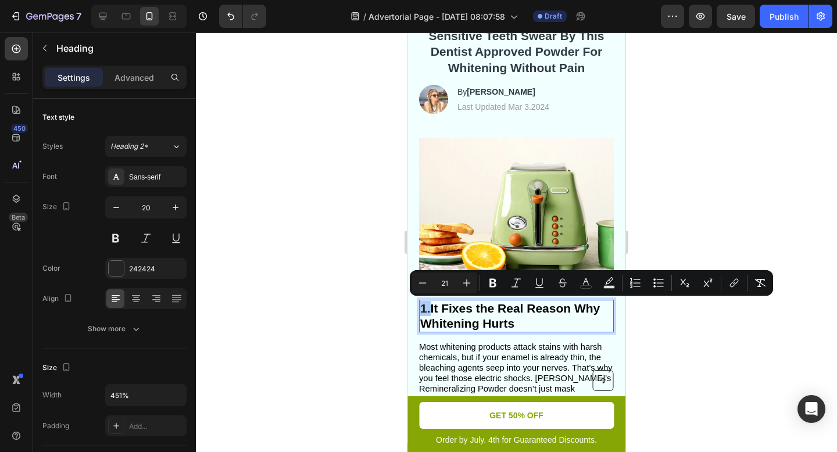
click at [455, 281] on input "21" at bounding box center [444, 283] width 23 height 14
click at [468, 281] on icon "Editor contextual toolbar" at bounding box center [467, 283] width 12 height 12
type input "22"
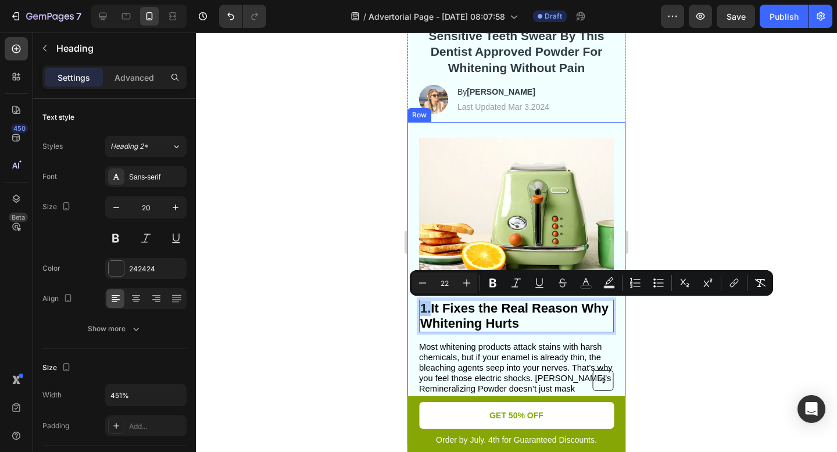
click at [656, 335] on div at bounding box center [516, 242] width 641 height 419
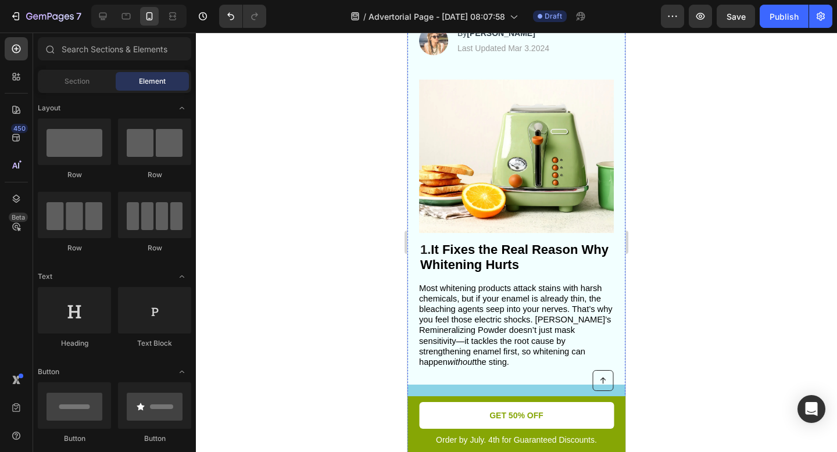
scroll to position [203, 0]
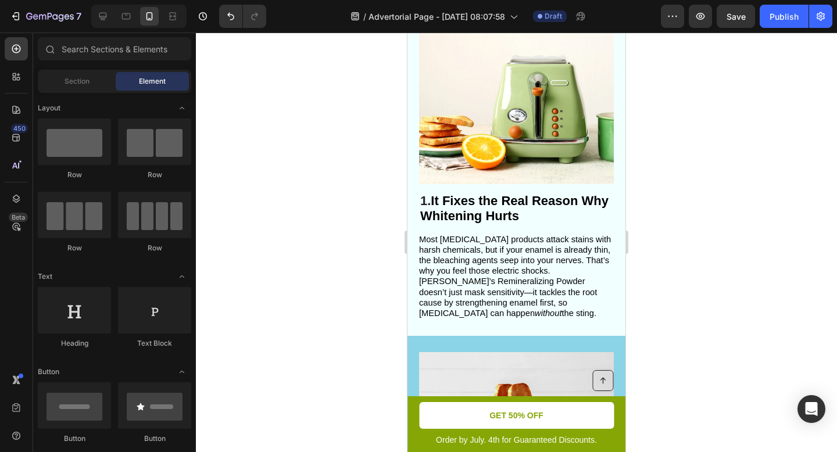
scroll to position [203, 0]
click at [449, 260] on span "Most whitening products attack stains with harsh chemicals, but if your enamel …" at bounding box center [515, 276] width 192 height 83
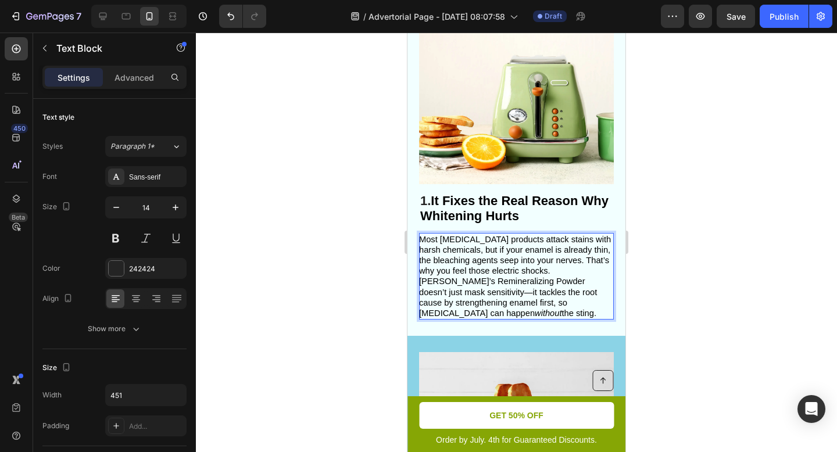
click at [450, 253] on span "Most whitening products attack stains with harsh chemicals, but if your enamel …" at bounding box center [515, 276] width 192 height 83
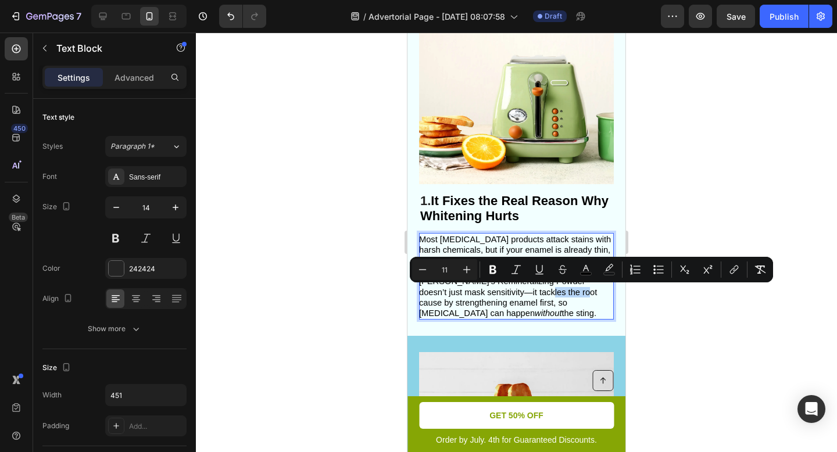
drag, startPoint x: 515, startPoint y: 296, endPoint x: 551, endPoint y: 295, distance: 36.6
click at [551, 295] on span "Most whitening products attack stains with harsh chemicals, but if your enamel …" at bounding box center [515, 276] width 192 height 83
click at [646, 311] on div at bounding box center [516, 242] width 641 height 419
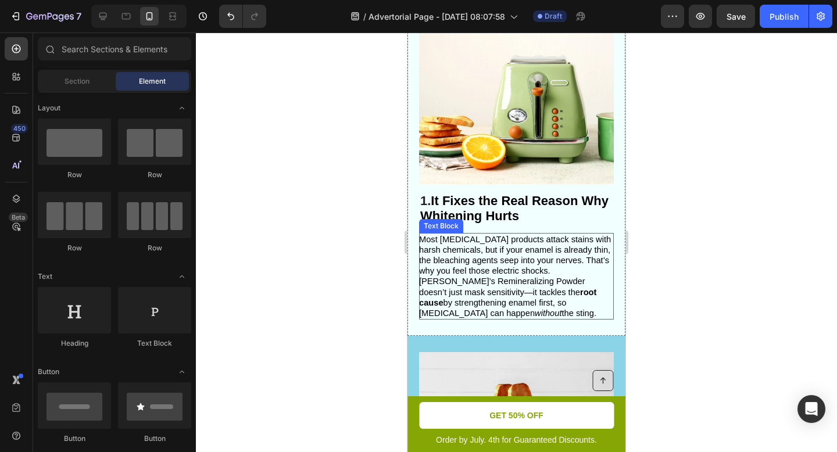
click at [526, 288] on strong "root cause" at bounding box center [507, 298] width 177 height 20
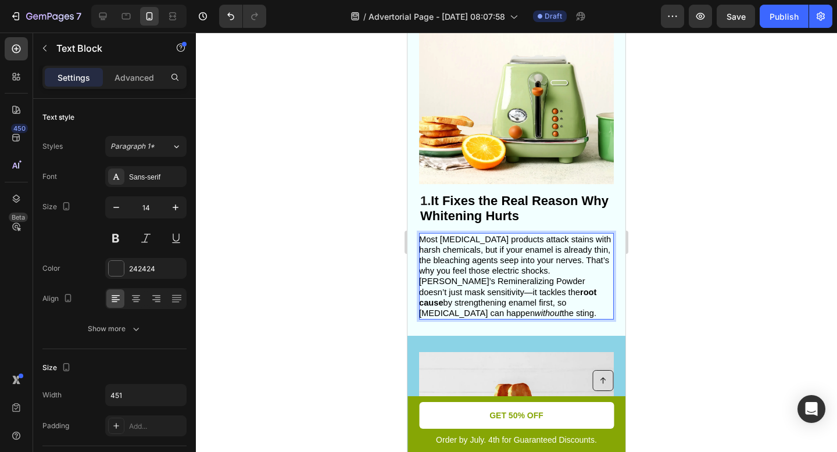
click at [497, 298] on span "Most whitening products attack stains with harsh chemicals, but if your enamel …" at bounding box center [515, 276] width 192 height 83
click at [524, 307] on span "Most whitening products attack stains with harsh chemicals, but if your enamel …" at bounding box center [515, 276] width 192 height 83
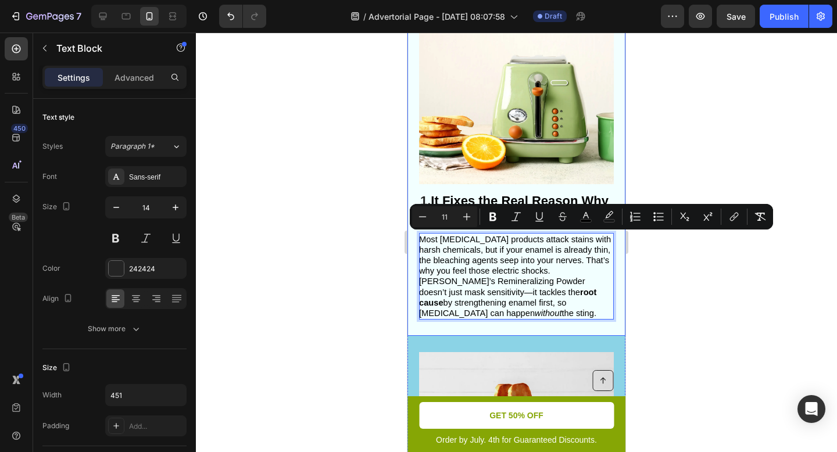
drag, startPoint x: 525, startPoint y: 314, endPoint x: 415, endPoint y: 240, distance: 132.3
click at [415, 240] on div "Image ⁠⁠⁠⁠⁠⁠⁠ 1. It Fixes the Real Reason Why Whitening Hurts Heading Most whit…" at bounding box center [516, 175] width 218 height 321
click at [518, 214] on icon "Editor contextual toolbar" at bounding box center [516, 217] width 12 height 12
click at [672, 291] on div at bounding box center [516, 242] width 641 height 419
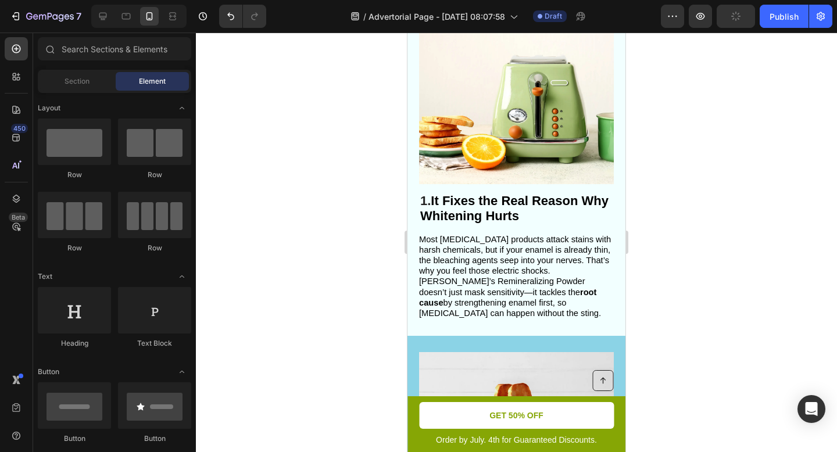
click at [672, 291] on div at bounding box center [516, 242] width 641 height 419
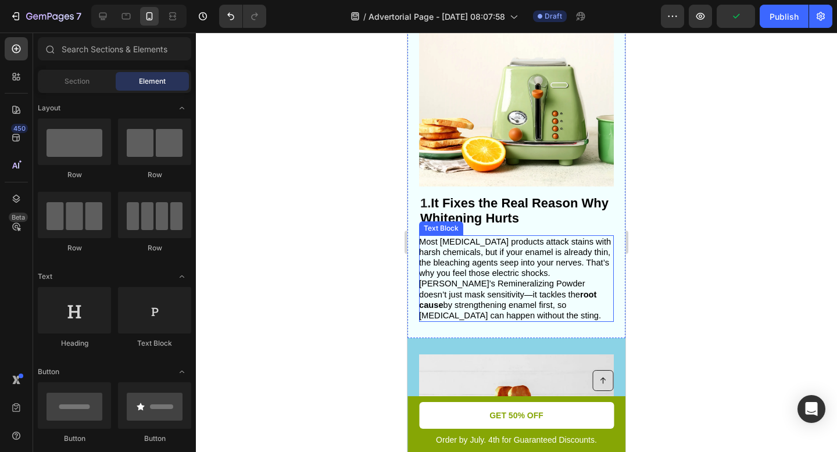
scroll to position [196, 0]
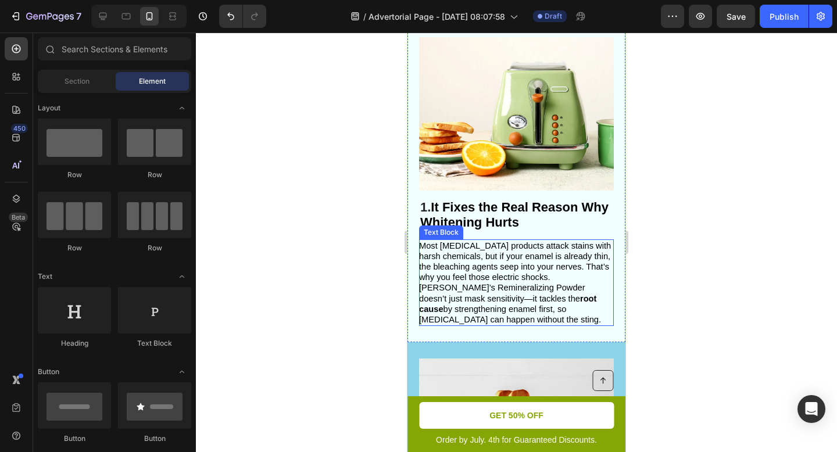
click at [511, 245] on span "Most whitening products attack stains with harsh chemicals, but if your enamel …" at bounding box center [515, 282] width 192 height 83
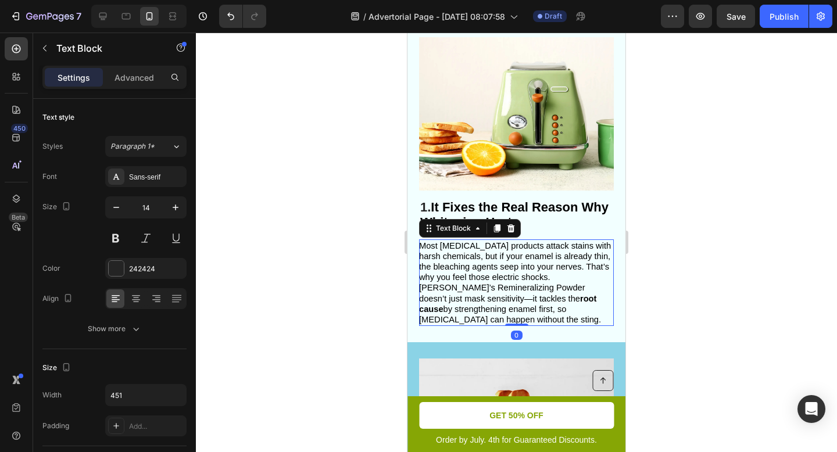
click at [516, 246] on span "Most whitening products attack stains with harsh chemicals, but if your enamel …" at bounding box center [515, 282] width 192 height 83
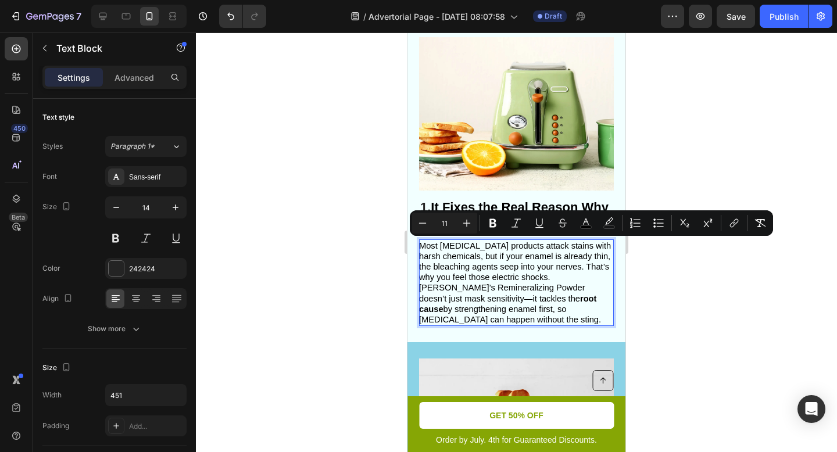
click at [526, 320] on p "Most whitening products attack stains with harsh chemicals, but if your enamel …" at bounding box center [515, 283] width 193 height 85
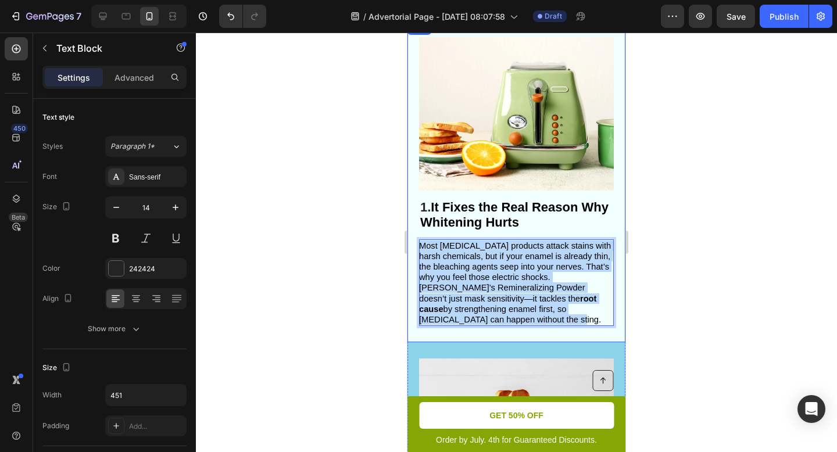
drag, startPoint x: 526, startPoint y: 320, endPoint x: 412, endPoint y: 246, distance: 136.0
click at [412, 246] on div "Image ⁠⁠⁠⁠⁠⁠⁠ 1. It Fixes the Real Reason Why Whitening Hurts Heading Most whit…" at bounding box center [516, 181] width 218 height 321
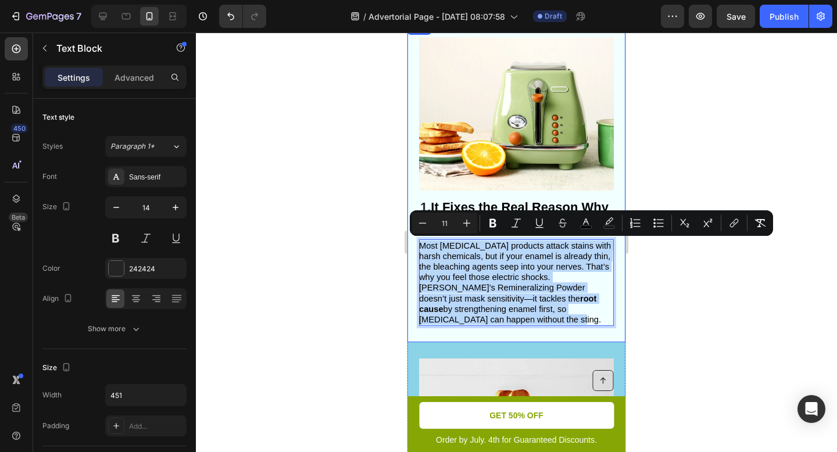
copy span "Most whitening products attack stains with harsh chemicals, but if your enamel …"
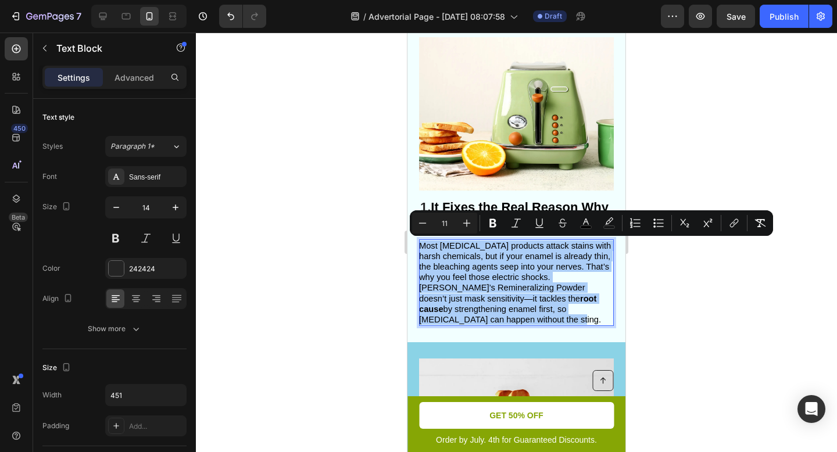
click at [643, 310] on div at bounding box center [516, 242] width 641 height 419
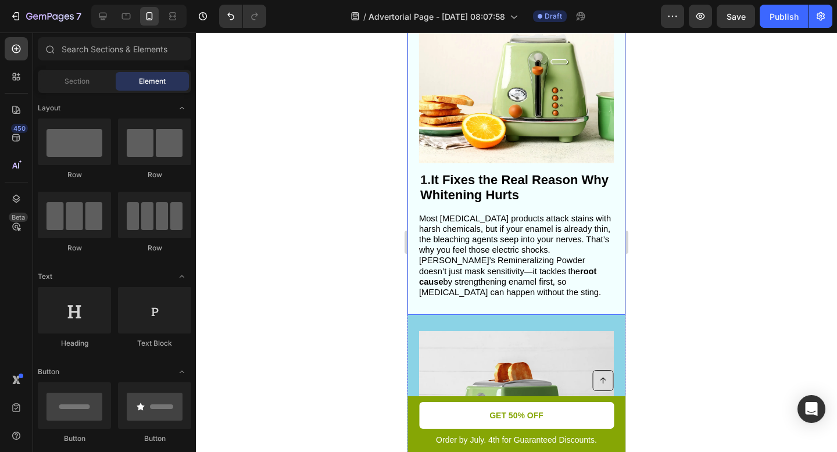
scroll to position [224, 0]
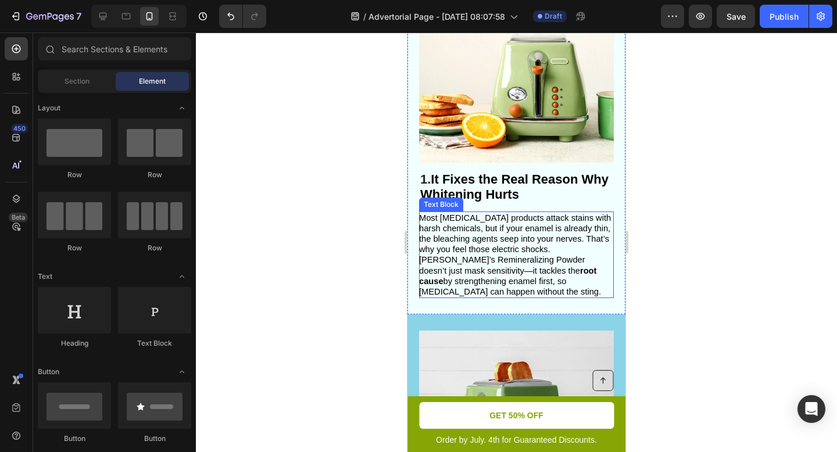
click at [450, 294] on span "Most whitening products attack stains with harsh chemicals, but if your enamel …" at bounding box center [515, 254] width 192 height 83
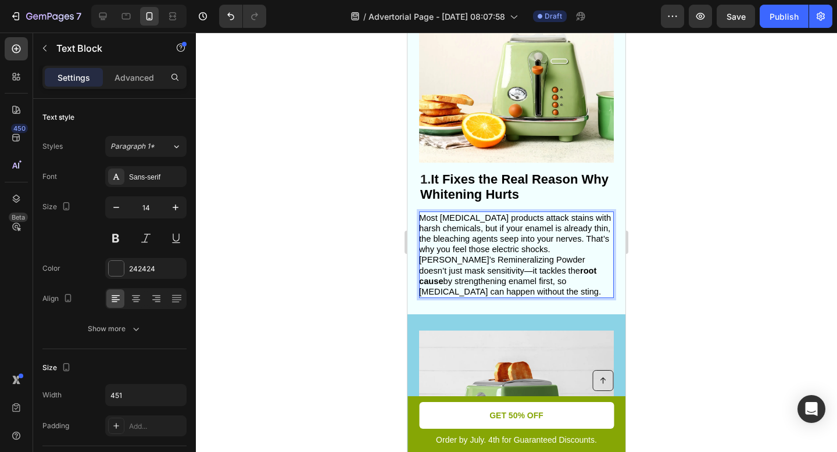
drag, startPoint x: 450, startPoint y: 293, endPoint x: 517, endPoint y: 291, distance: 67.4
click at [517, 291] on p "Most whitening products attack stains with harsh chemicals, but if your enamel …" at bounding box center [515, 255] width 193 height 85
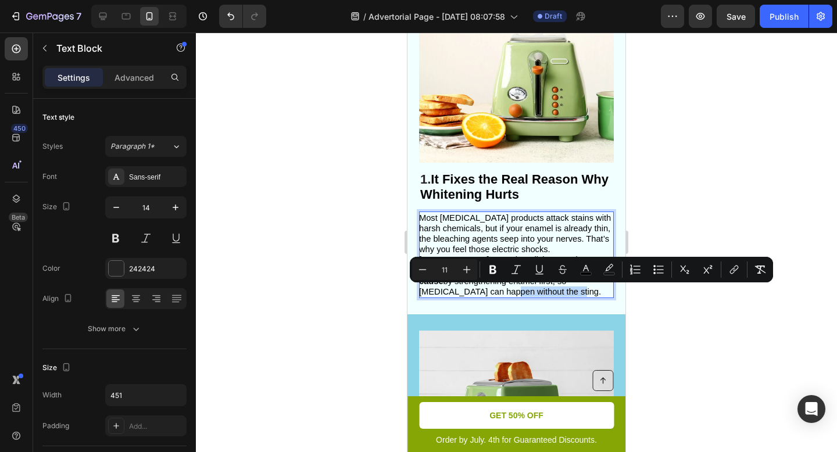
drag, startPoint x: 517, startPoint y: 291, endPoint x: 451, endPoint y: 292, distance: 66.2
click at [451, 292] on p "Most whitening products attack stains with harsh chemicals, but if your enamel …" at bounding box center [515, 255] width 193 height 85
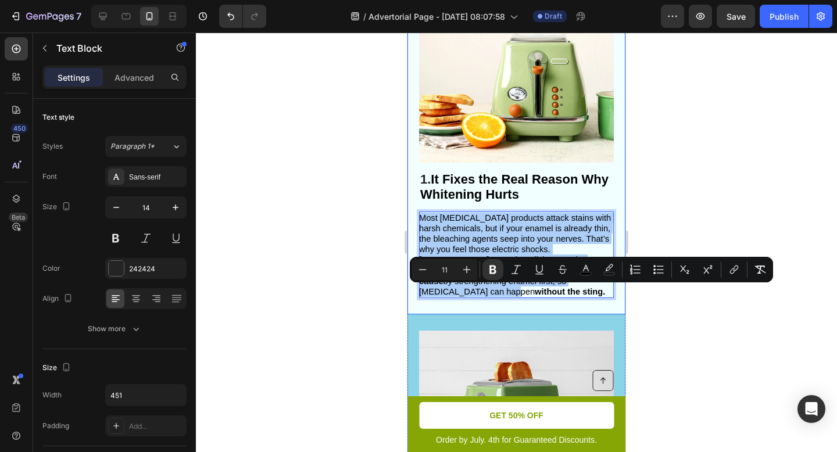
click at [694, 313] on div at bounding box center [516, 242] width 641 height 419
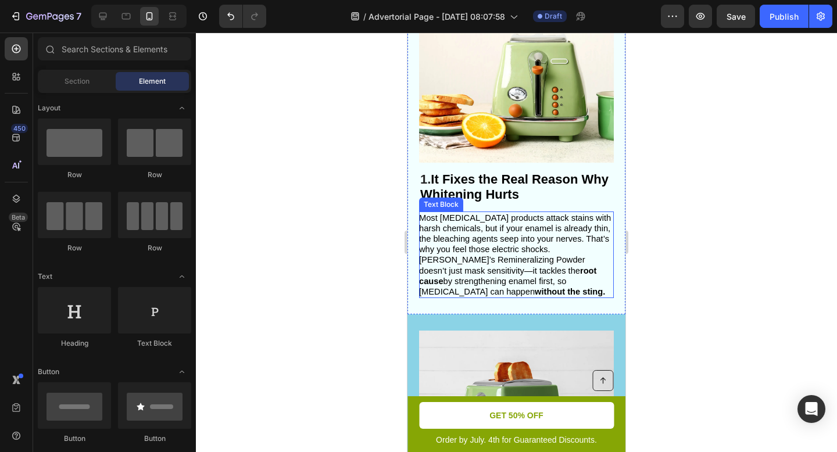
click at [569, 247] on span "Most whitening products attack stains with harsh chemicals, but if your enamel …" at bounding box center [515, 254] width 192 height 83
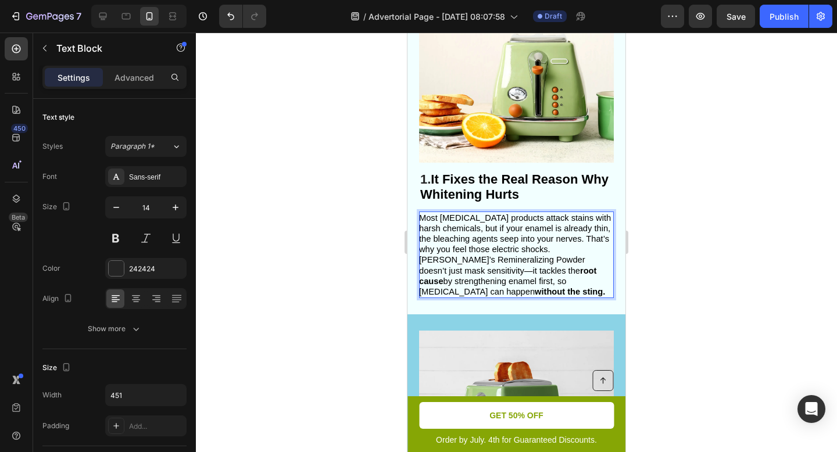
click at [571, 238] on span "Most whitening products attack stains with harsh chemicals, but if your enamel …" at bounding box center [515, 254] width 192 height 83
click at [532, 249] on span "Most whitening products attack stains with harsh chemicals, but if your enamel …" at bounding box center [515, 254] width 192 height 83
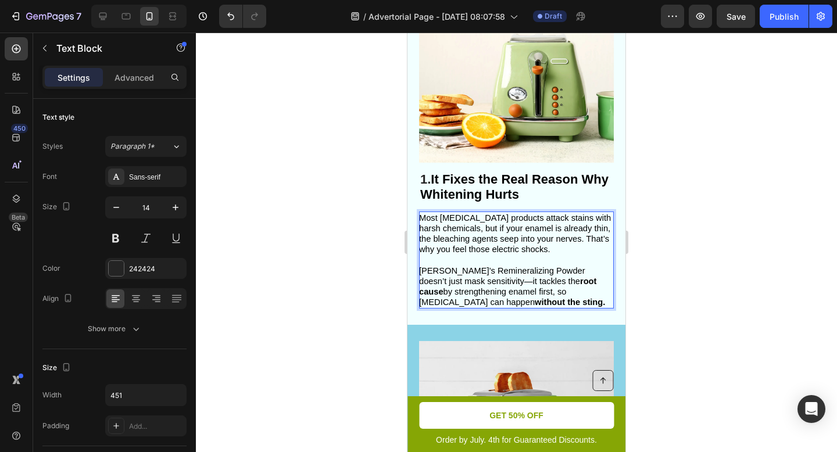
click at [676, 252] on div at bounding box center [516, 242] width 641 height 419
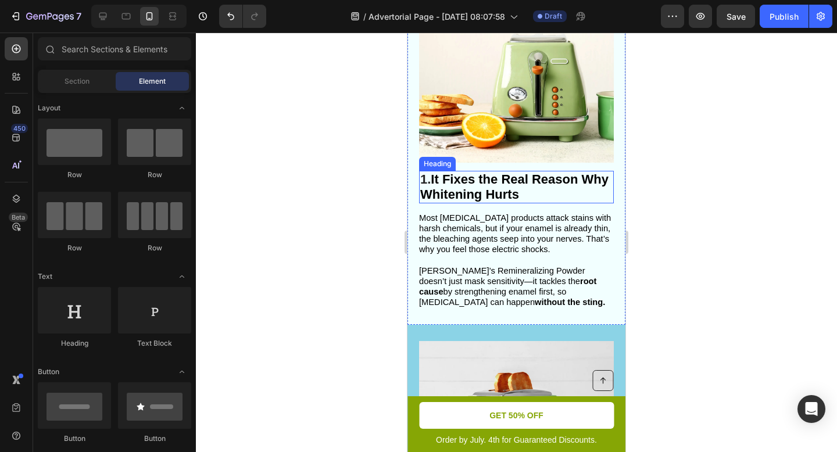
scroll to position [205, 0]
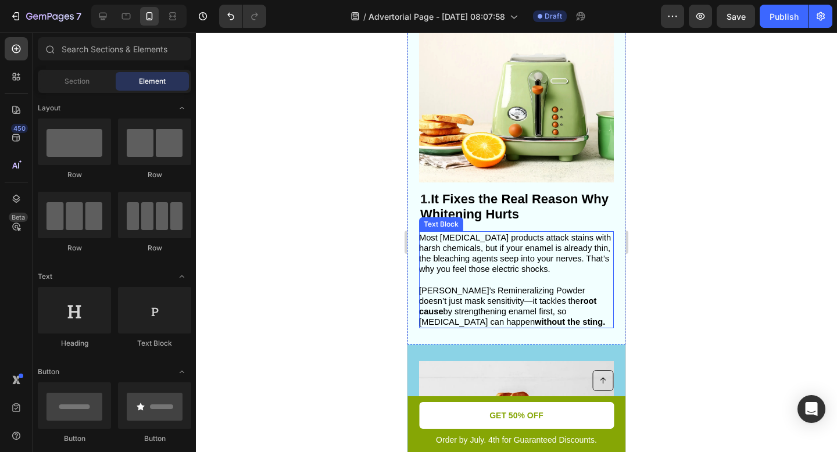
click at [534, 238] on span "Most whitening products attack stains with harsh chemicals, but if your enamel …" at bounding box center [515, 253] width 192 height 41
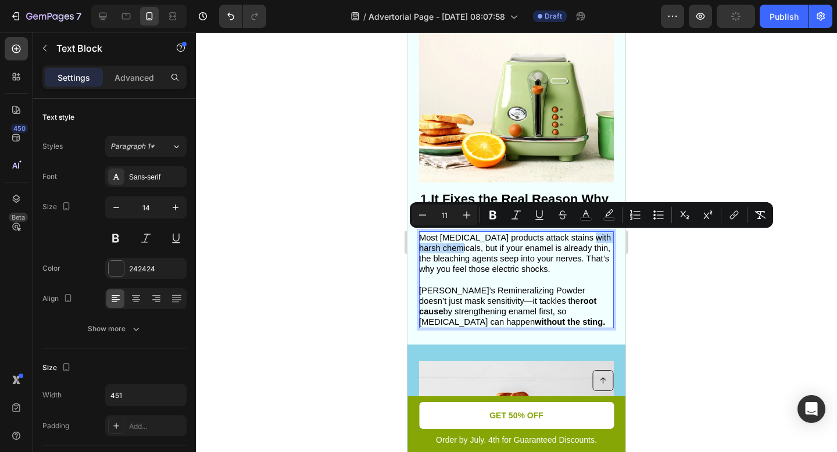
drag, startPoint x: 580, startPoint y: 238, endPoint x: 457, endPoint y: 251, distance: 123.3
click at [457, 251] on span "Most whitening products attack stains with harsh chemicals, but if your enamel …" at bounding box center [515, 253] width 192 height 41
click at [489, 261] on span "Most whitening products attack stains with harsh chemicals , but if your enamel…" at bounding box center [515, 253] width 193 height 41
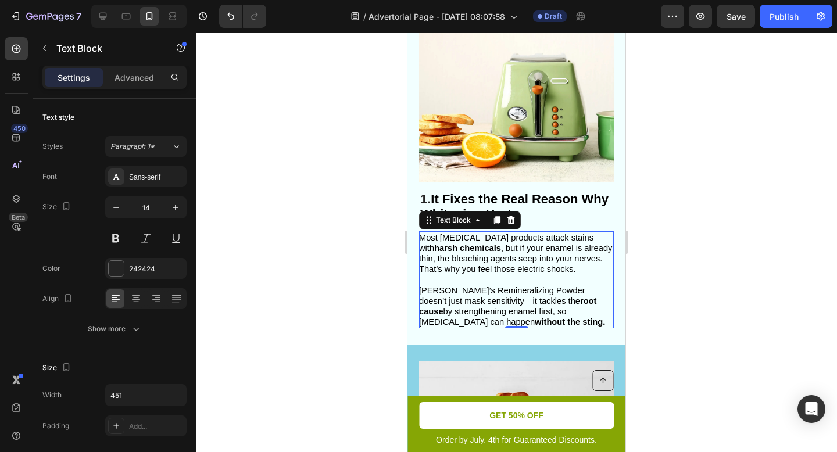
click at [693, 238] on div at bounding box center [516, 242] width 641 height 419
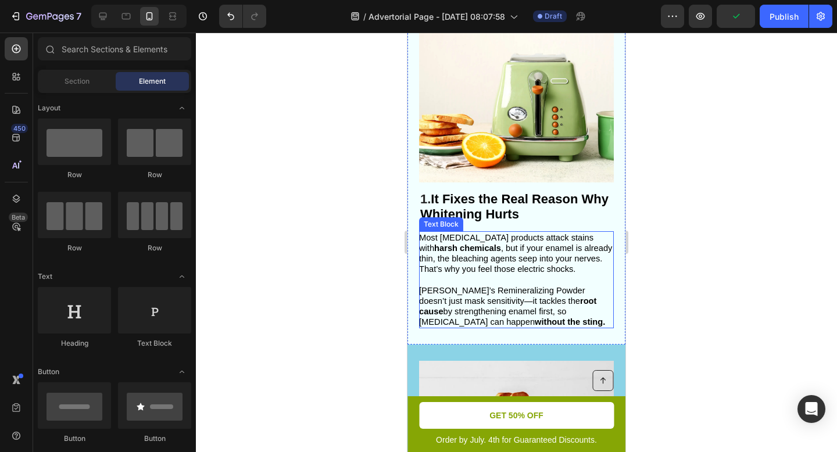
click at [422, 299] on span "Gleem Glow’s Remineralizing Powder doesn’t just mask sensitivity—it tackles the…" at bounding box center [512, 306] width 186 height 41
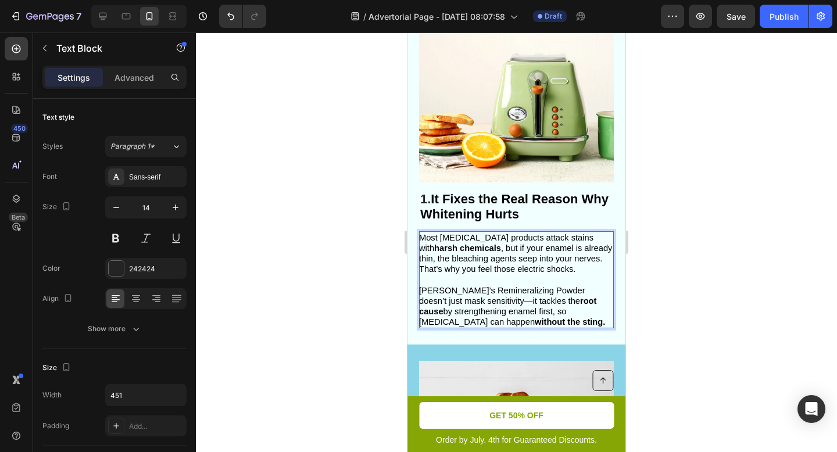
click at [423, 289] on span "Gleem Glow’s Remineralizing Powder doesn’t just mask sensitivity—it tackles the…" at bounding box center [512, 306] width 186 height 41
click at [769, 276] on div at bounding box center [516, 242] width 641 height 419
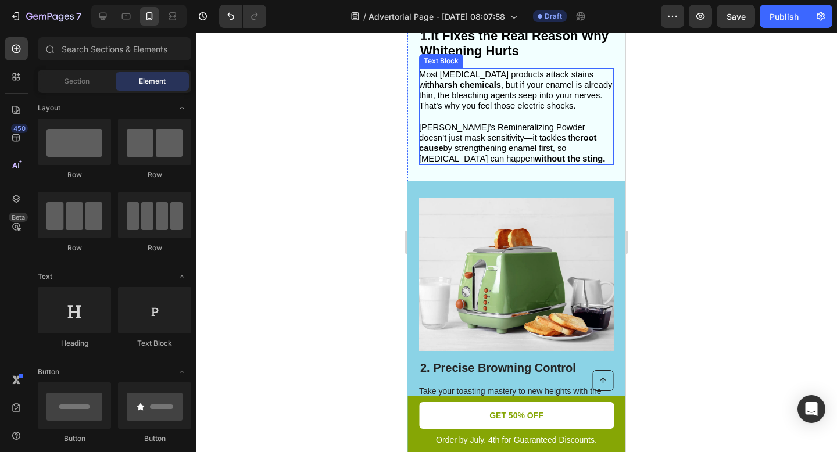
scroll to position [369, 0]
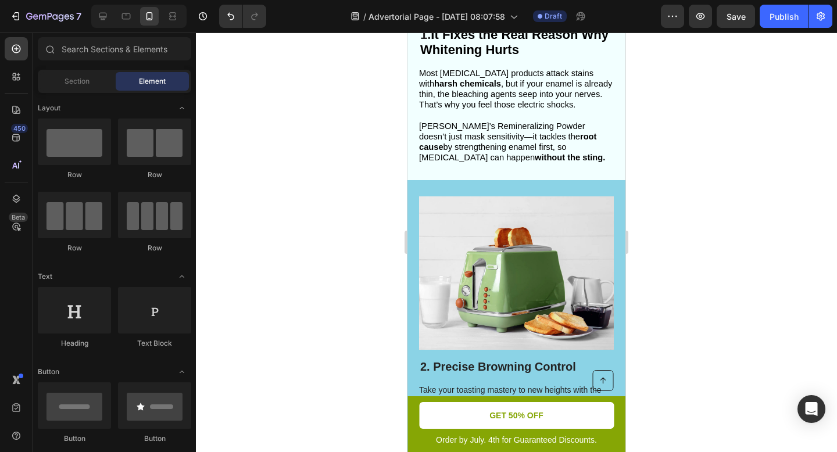
click at [685, 216] on div at bounding box center [516, 242] width 641 height 419
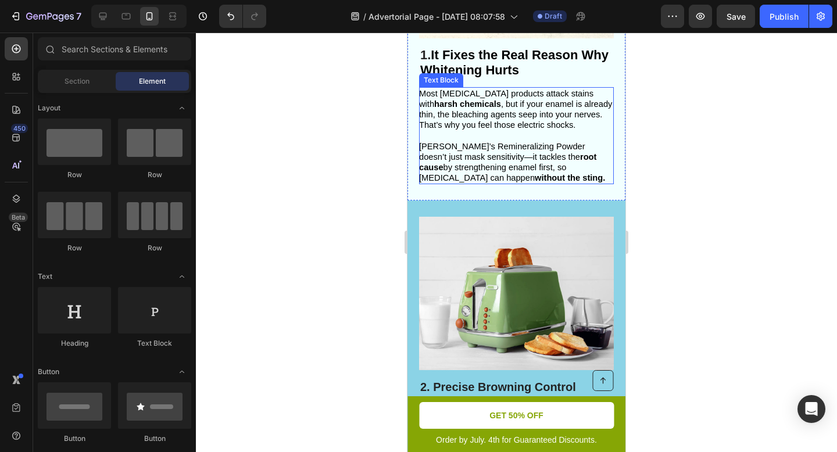
scroll to position [349, 0]
click at [457, 162] on span "Gleem Glow’s Remineralizing Powder doesn’t just mask sensitivity—it tackles the…" at bounding box center [512, 161] width 186 height 41
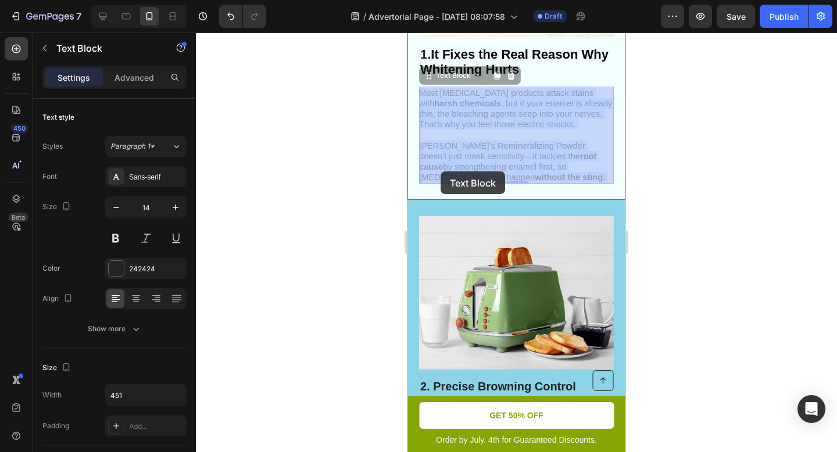
drag, startPoint x: 471, startPoint y: 168, endPoint x: 440, endPoint y: 171, distance: 31.0
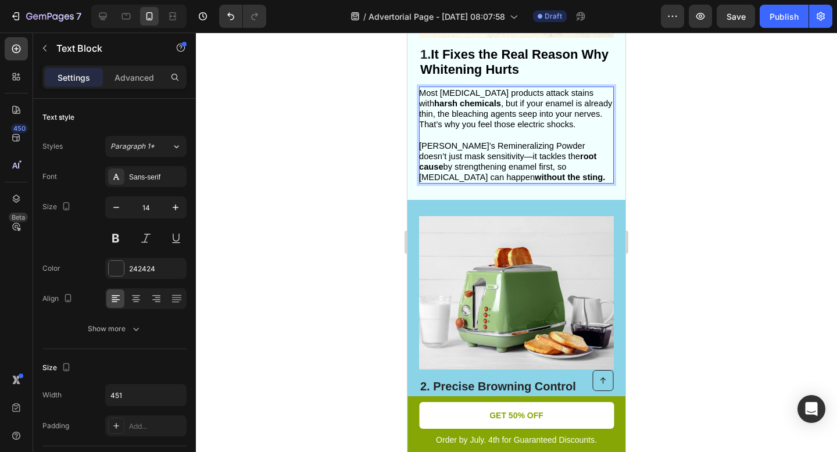
click at [468, 167] on span "Gleem Glow’s Remineralizing Powder doesn’t just mask sensitivity—it tackles the…" at bounding box center [512, 161] width 186 height 41
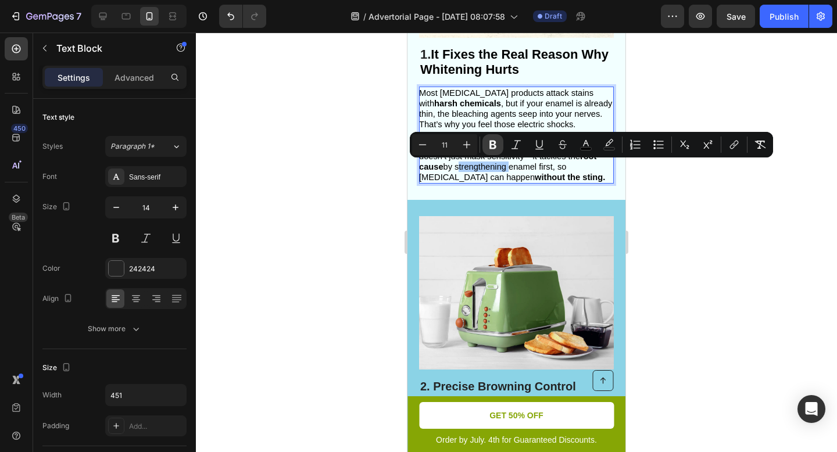
click at [494, 137] on button "Bold" at bounding box center [492, 144] width 21 height 21
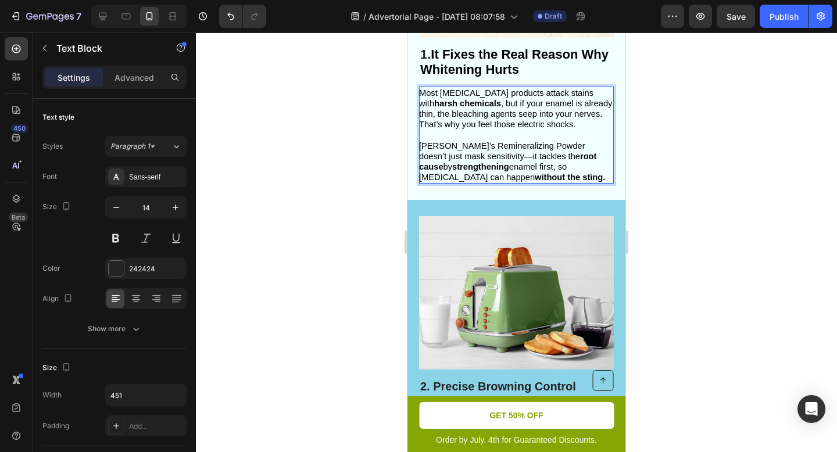
click at [683, 182] on div at bounding box center [516, 242] width 641 height 419
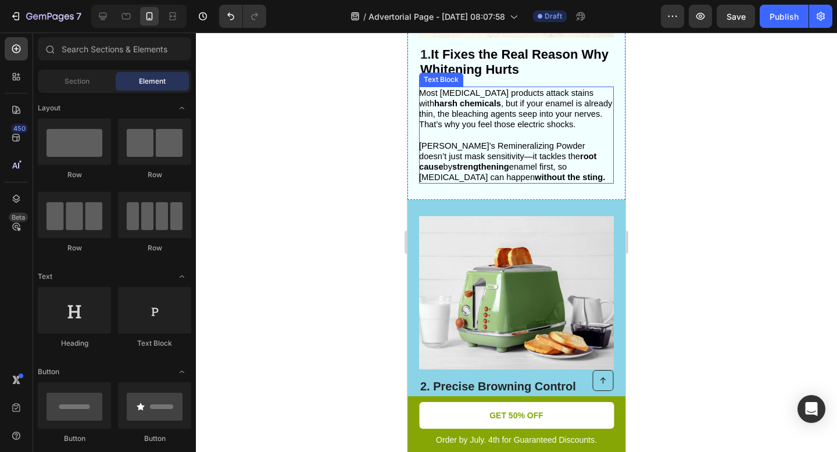
click at [575, 156] on strong "root cause" at bounding box center [507, 162] width 177 height 20
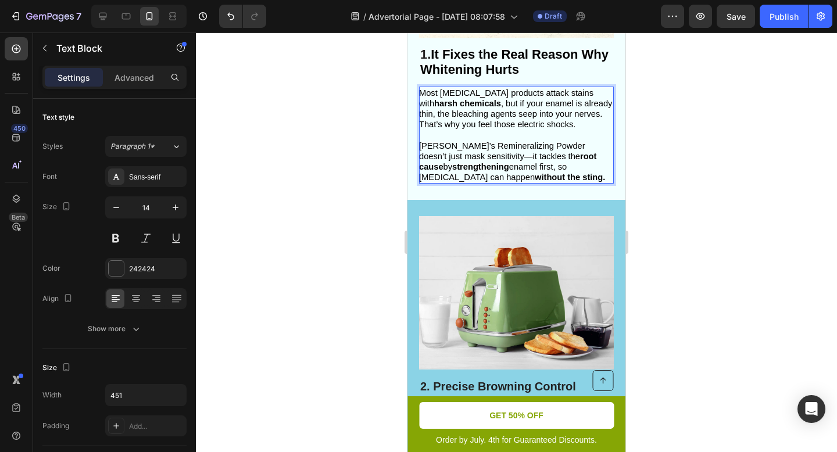
click at [577, 156] on strong "root cause" at bounding box center [507, 162] width 177 height 20
click at [575, 156] on strong "root cause" at bounding box center [507, 162] width 177 height 20
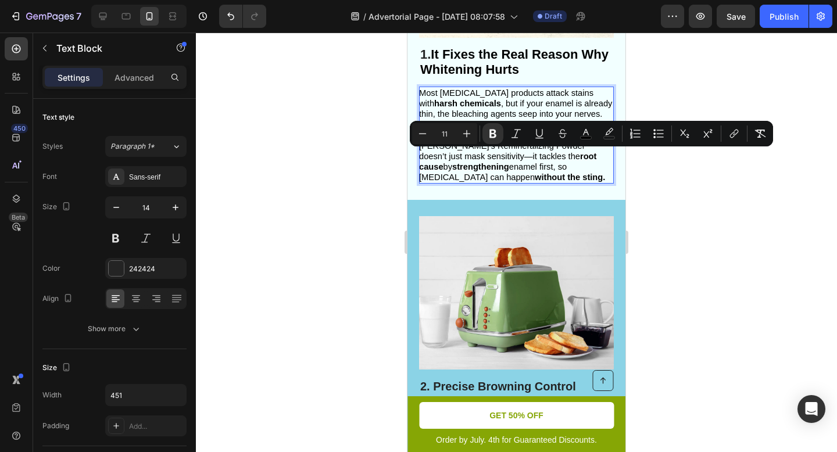
click at [597, 169] on p "Gleem Glow’s Remineralizing Powder doesn’t just mask sensitivity—it tackles the…" at bounding box center [515, 162] width 193 height 42
drag, startPoint x: 580, startPoint y: 157, endPoint x: 537, endPoint y: 157, distance: 42.4
click at [537, 157] on span "Gleem Glow’s Remineralizing Powder doesn’t just mask sensitivity—it tackles the…" at bounding box center [512, 161] width 186 height 41
click at [496, 136] on icon "Editor contextual toolbar" at bounding box center [493, 134] width 12 height 12
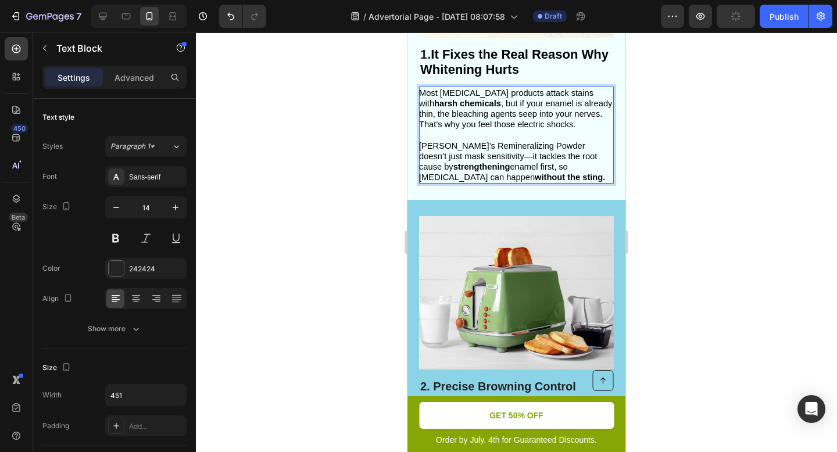
click at [646, 213] on div at bounding box center [516, 242] width 641 height 419
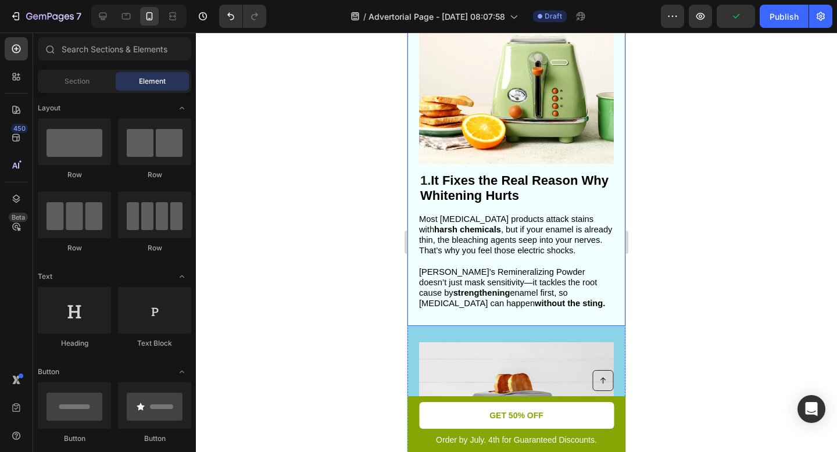
scroll to position [221, 0]
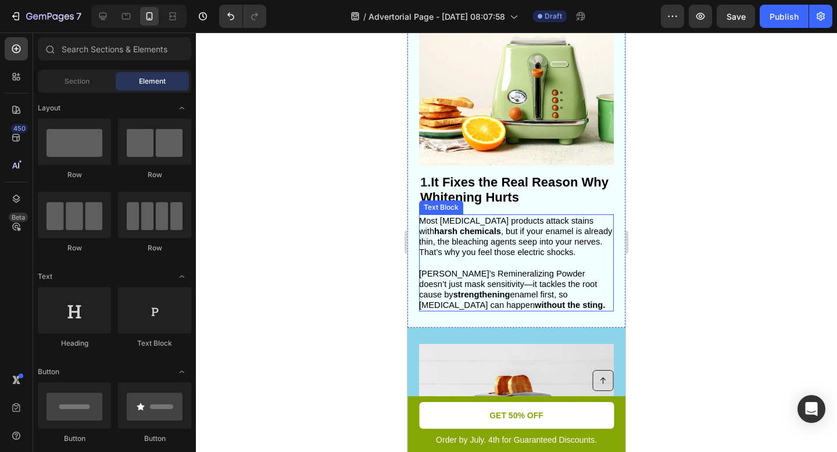
click at [557, 286] on span "Gleem Glow’s Remineralizing Powder doesn’t just mask sensitivity—it tackles the…" at bounding box center [512, 289] width 186 height 41
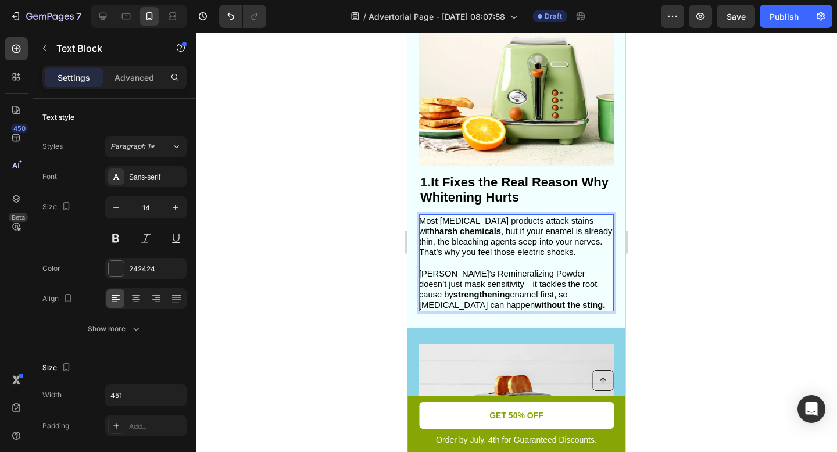
click at [570, 286] on span "Gleem Glow’s Remineralizing Powder doesn’t just mask sensitivity—it tackles the…" at bounding box center [512, 289] width 186 height 41
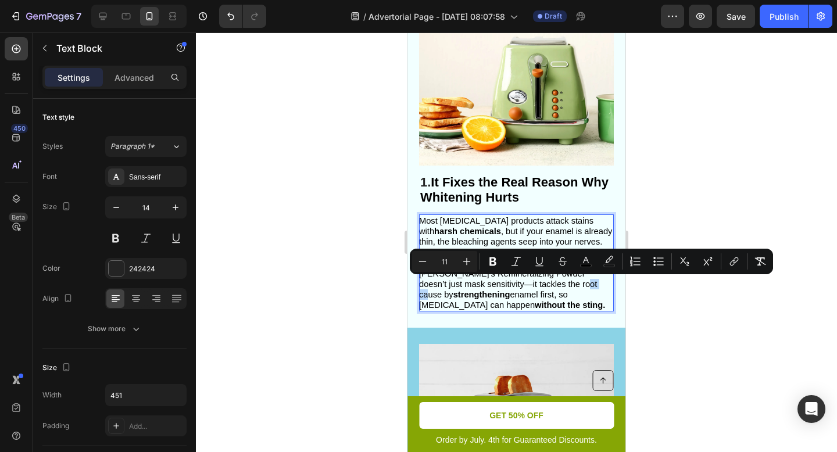
click at [577, 286] on span "Gleem Glow’s Remineralizing Powder doesn’t just mask sensitivity—it tackles the…" at bounding box center [512, 289] width 186 height 41
click at [576, 286] on span "Gleem Glow’s Remineralizing Powder doesn’t just mask sensitivity—it tackles the…" at bounding box center [512, 289] width 186 height 41
click at [577, 286] on span "Gleem Glow’s Remineralizing Powder doesn’t just mask sensitivity—it tackles the…" at bounding box center [512, 289] width 186 height 41
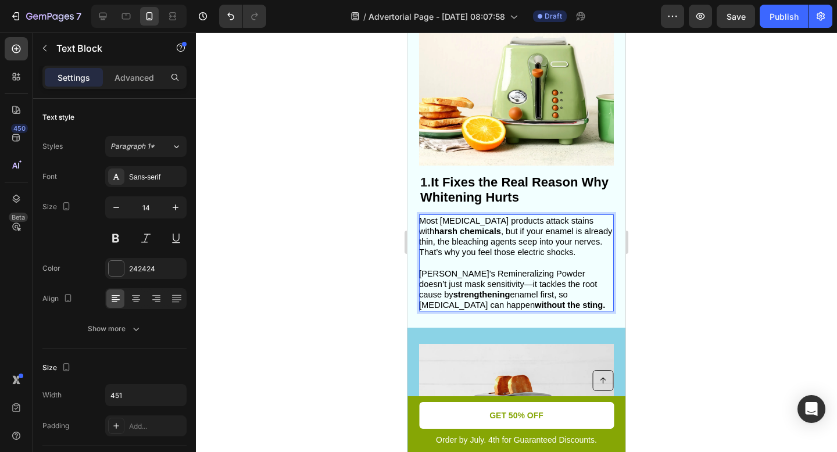
click at [612, 306] on p "Gleem Glow’s Remineralizing Powder doesn’t just mask sensitivity—it tackles the…" at bounding box center [515, 289] width 193 height 42
click at [575, 286] on span "Gleem Glow’s Remineralizing Powder doesn’t just mask sensitivity—it tackles the…" at bounding box center [512, 289] width 186 height 41
drag, startPoint x: 575, startPoint y: 286, endPoint x: 537, endPoint y: 286, distance: 37.8
click at [537, 286] on span "Gleem Glow’s Remineralizing Powder doesn’t just mask sensitivity—it tackles the…" at bounding box center [512, 289] width 186 height 41
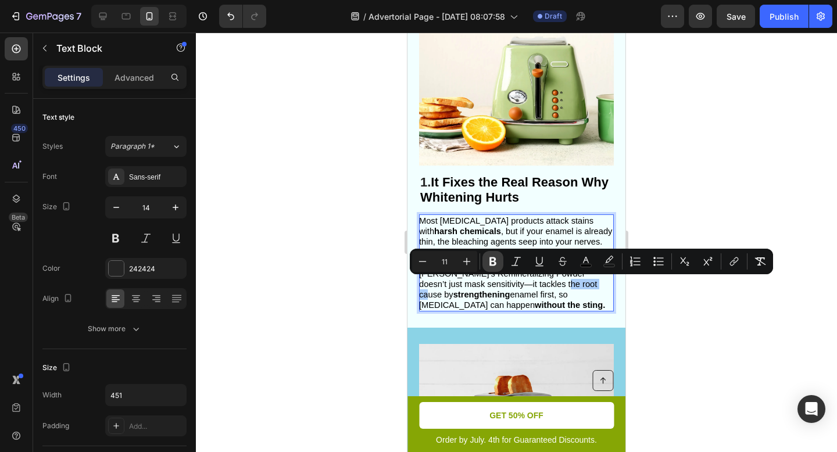
click at [492, 260] on icon "Editor contextual toolbar" at bounding box center [493, 262] width 12 height 12
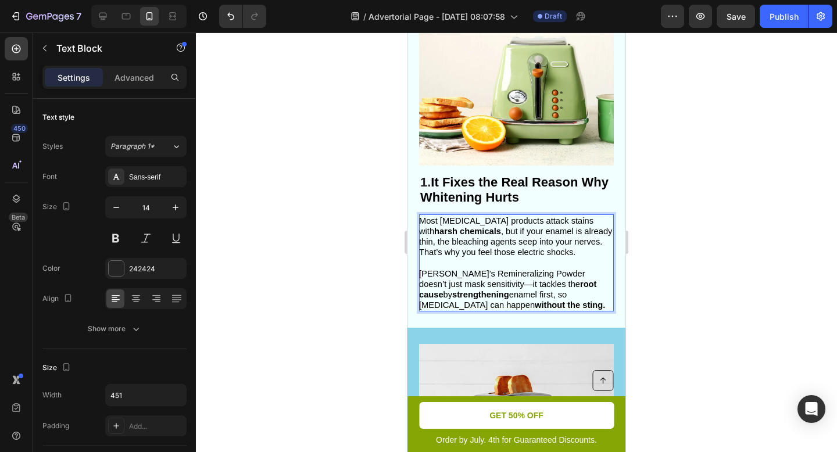
click at [532, 290] on span "Gleem Glow’s Remineralizing Powder doesn’t just mask sensitivity—it tackles the…" at bounding box center [512, 289] width 186 height 41
click at [633, 263] on div at bounding box center [516, 242] width 641 height 419
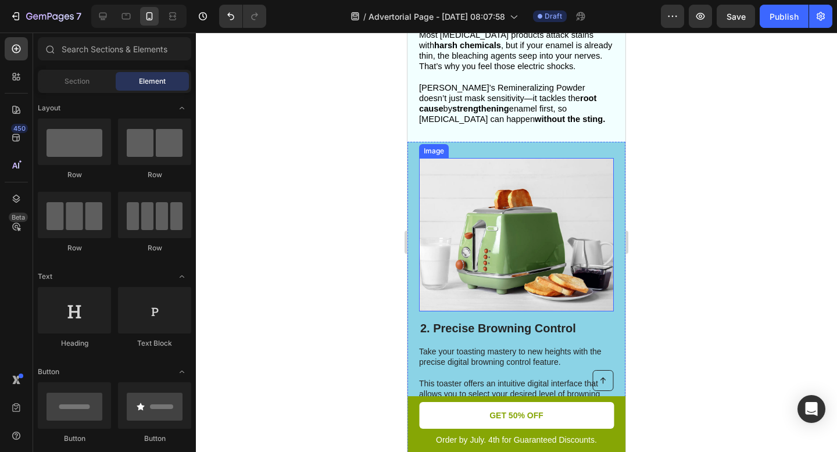
scroll to position [483, 0]
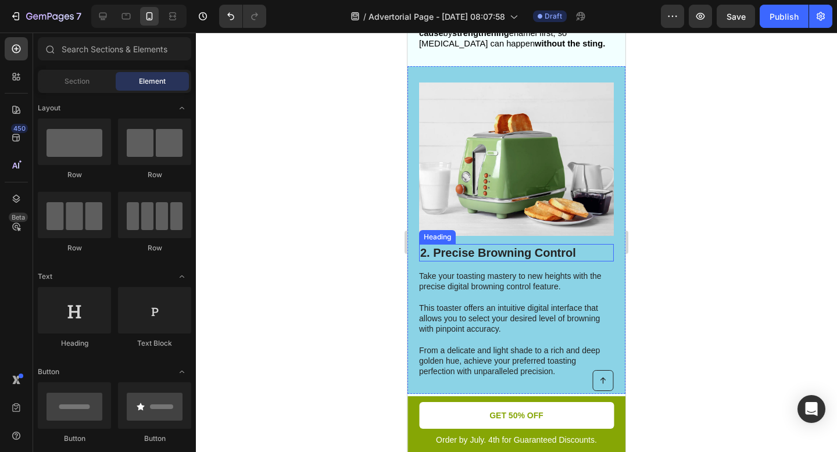
click at [496, 254] on h2 "2. Precise Browning Control" at bounding box center [516, 252] width 195 height 17
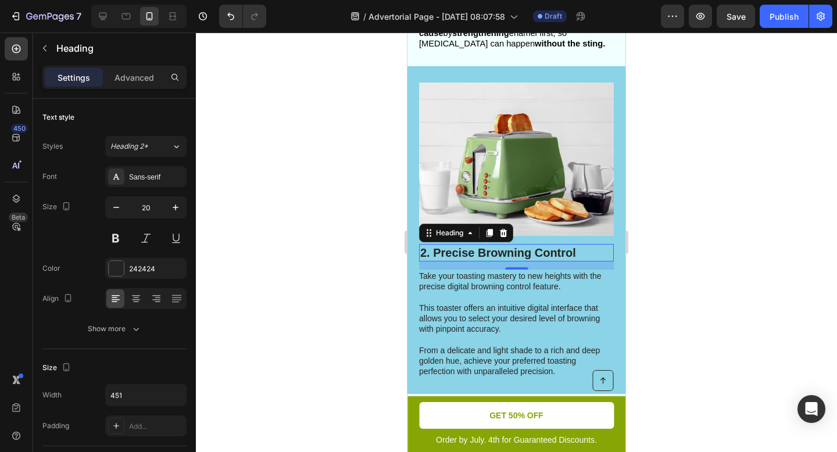
click at [532, 250] on h2 "2. Precise Browning Control" at bounding box center [516, 252] width 195 height 17
click at [532, 250] on p "2. Precise Browning Control" at bounding box center [516, 252] width 192 height 15
click at [577, 251] on p "2. Precise Browning Control" at bounding box center [516, 252] width 192 height 15
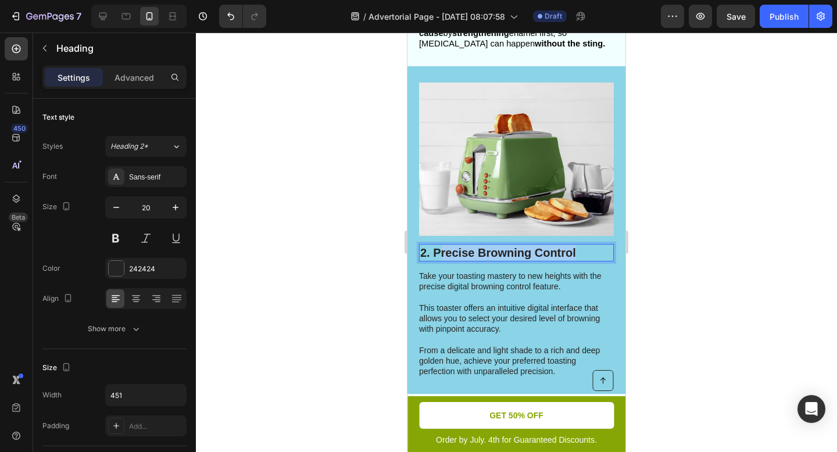
drag, startPoint x: 577, startPoint y: 251, endPoint x: 442, endPoint y: 257, distance: 135.5
click at [442, 257] on p "2. Precise Browning Control" at bounding box center [516, 252] width 192 height 15
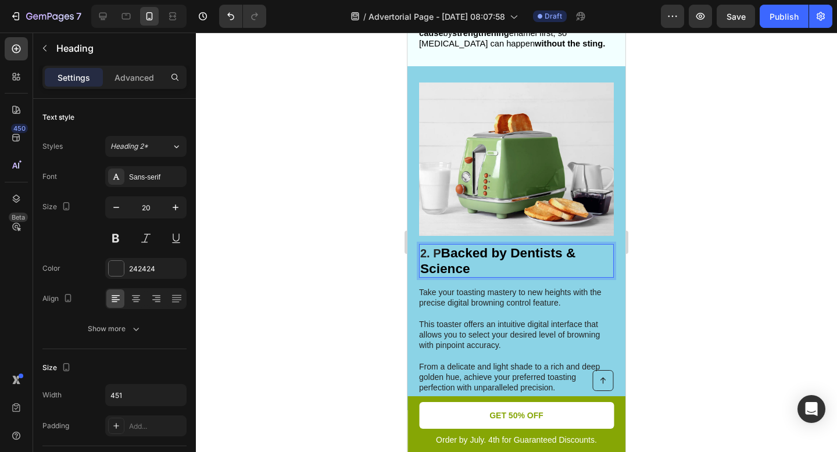
click at [443, 256] on strong "Backed by Dentists & Science" at bounding box center [497, 260] width 155 height 31
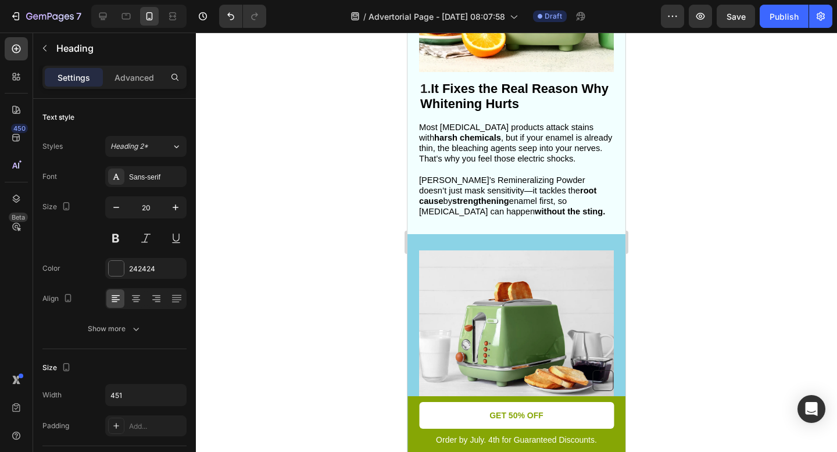
scroll to position [306, 0]
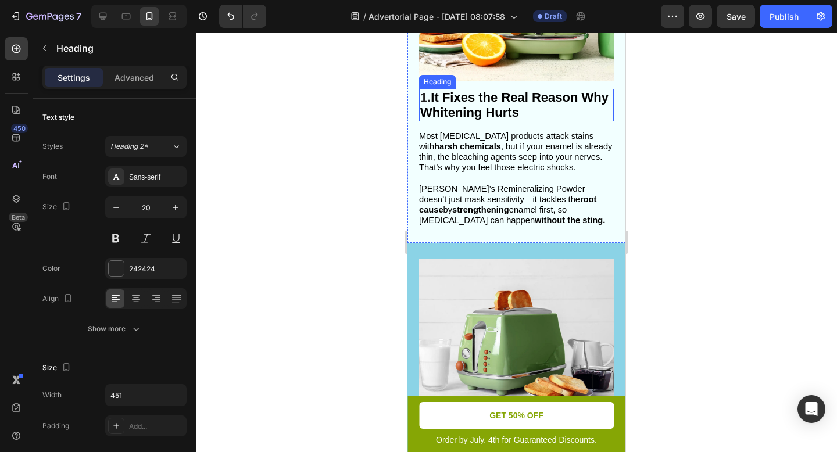
click at [425, 101] on span "1." at bounding box center [425, 97] width 10 height 15
click at [546, 105] on p "1. It Fixes the Real Reason Why Whitening Hurts" at bounding box center [516, 105] width 192 height 30
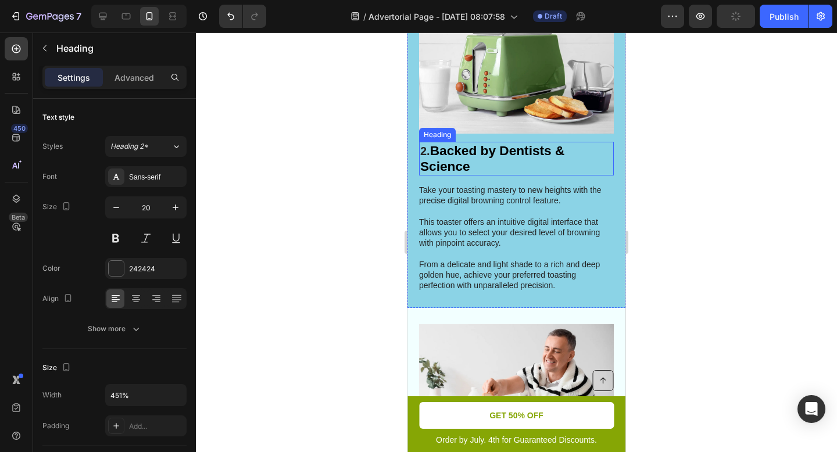
click at [468, 157] on strong "Backed by Dentists & Science" at bounding box center [492, 158] width 144 height 31
drag, startPoint x: 482, startPoint y: 161, endPoint x: 421, endPoint y: 151, distance: 62.4
click at [421, 151] on p "2. Backed by Dentists & Science" at bounding box center [516, 158] width 192 height 31
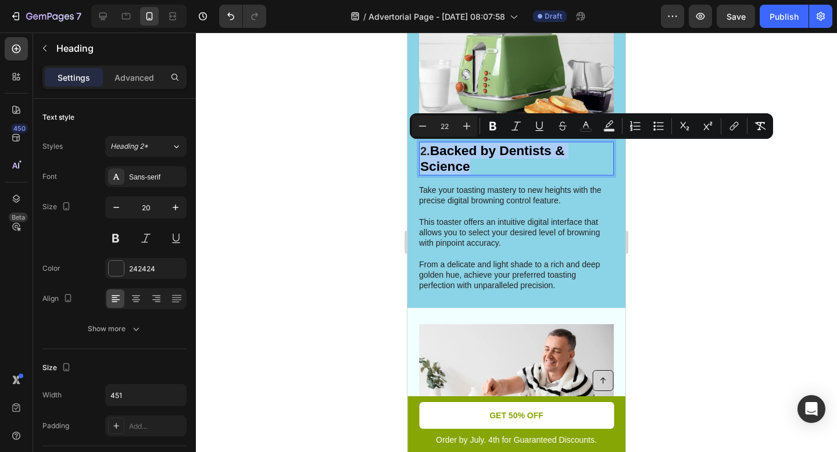
drag, startPoint x: 670, startPoint y: 193, endPoint x: 653, endPoint y: 193, distance: 17.4
click at [670, 193] on div at bounding box center [516, 242] width 641 height 419
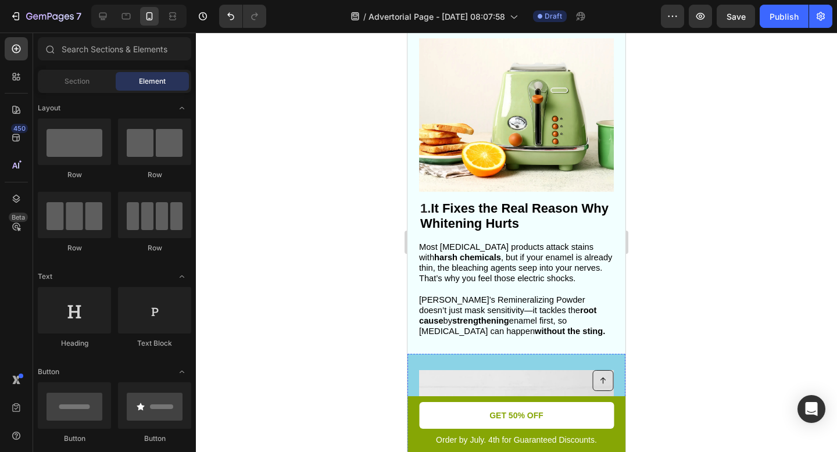
scroll to position [180, 0]
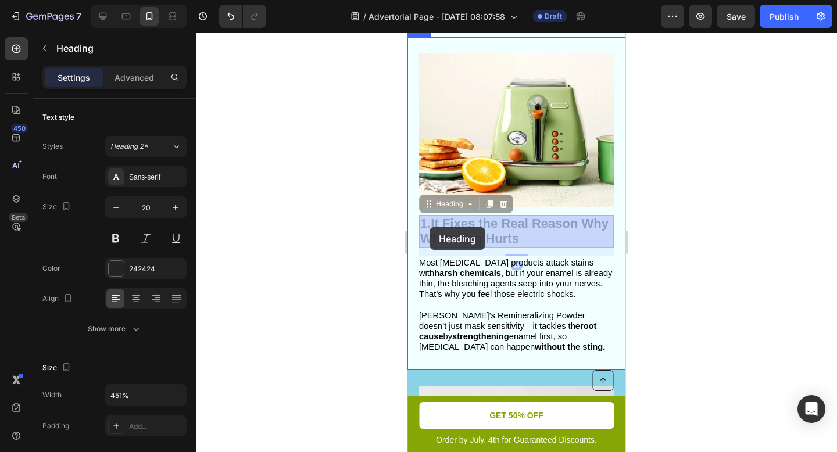
drag, startPoint x: 523, startPoint y: 236, endPoint x: 429, endPoint y: 227, distance: 95.2
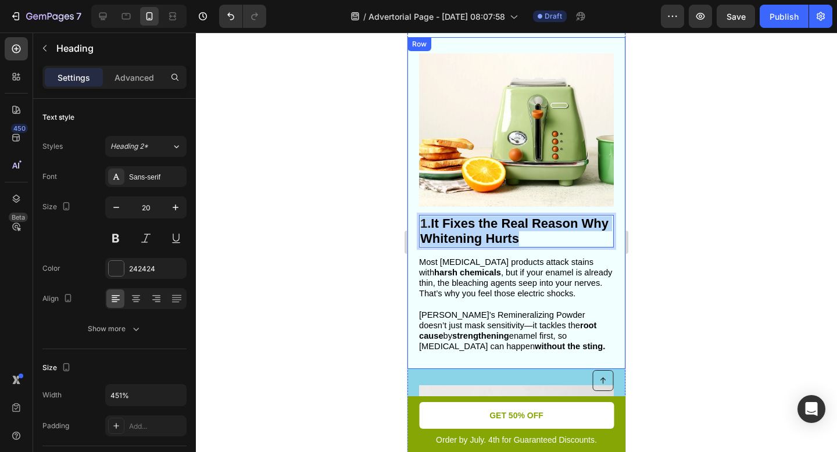
drag, startPoint x: 522, startPoint y: 235, endPoint x: 418, endPoint y: 221, distance: 104.9
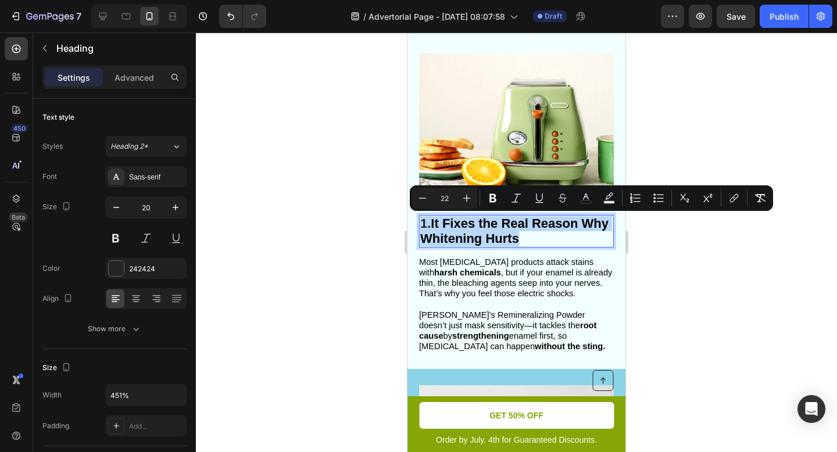
click at [462, 243] on strong "It Fixes the Real Reason Why Whitening Hurts" at bounding box center [514, 231] width 188 height 30
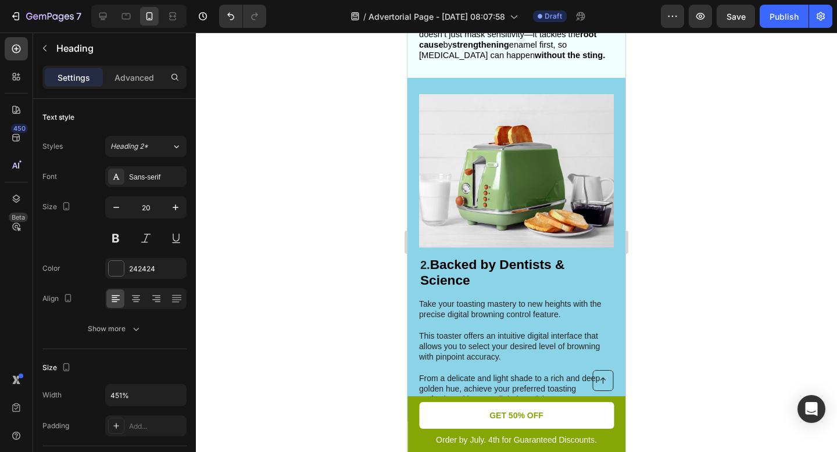
scroll to position [480, 0]
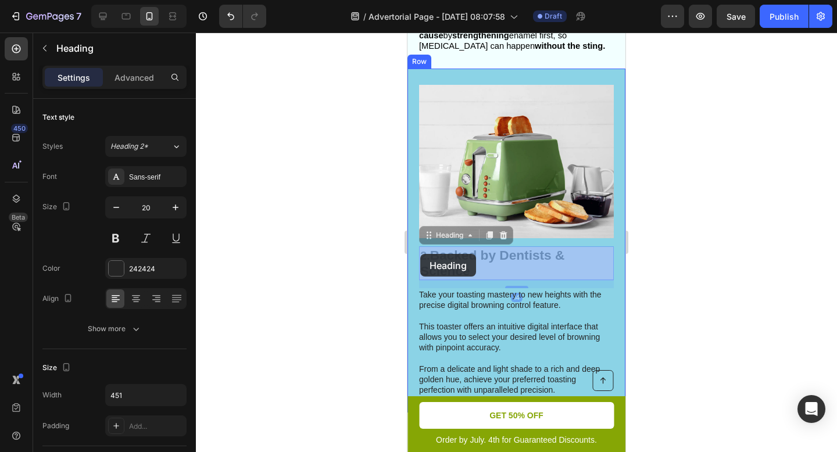
drag, startPoint x: 433, startPoint y: 258, endPoint x: 420, endPoint y: 254, distance: 14.0
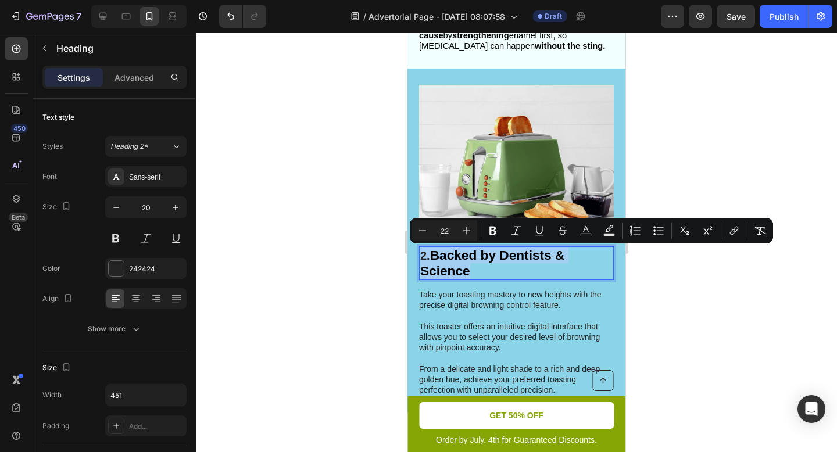
drag, startPoint x: 475, startPoint y: 268, endPoint x: 421, endPoint y: 256, distance: 56.1
click at [421, 256] on p "2. Backed by Dentists & Science" at bounding box center [516, 262] width 192 height 31
click at [471, 226] on icon "Editor contextual toolbar" at bounding box center [467, 231] width 12 height 12
click at [424, 229] on icon "Editor contextual toolbar" at bounding box center [423, 231] width 12 height 12
type input "22"
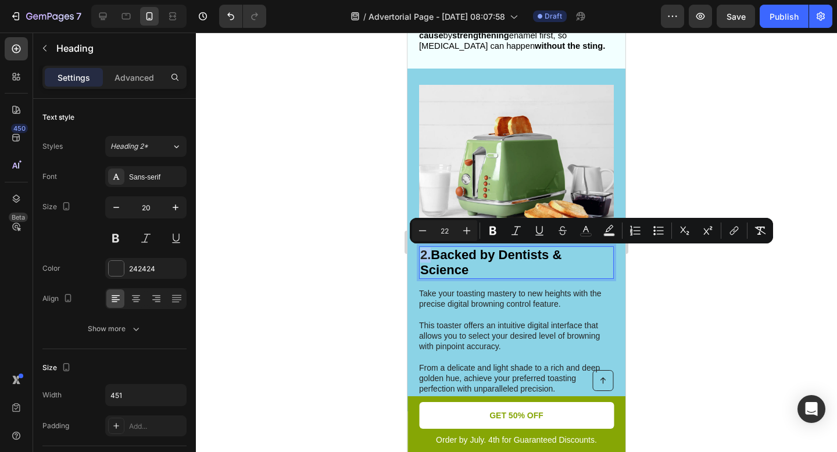
click at [682, 292] on div at bounding box center [516, 242] width 641 height 419
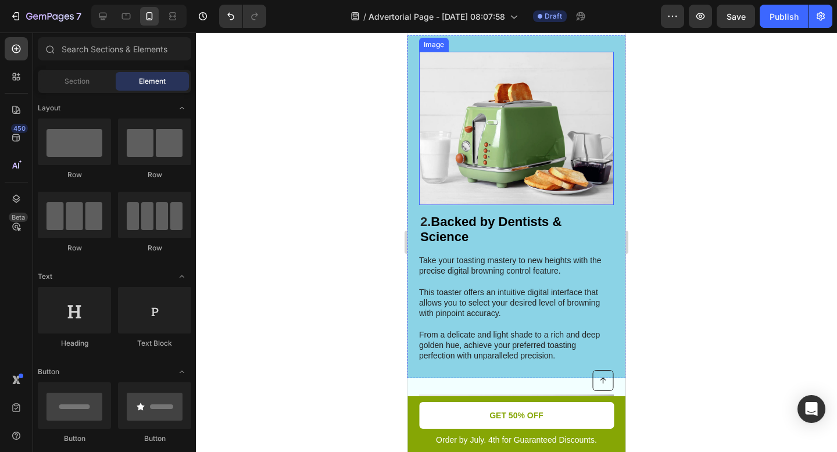
scroll to position [644, 0]
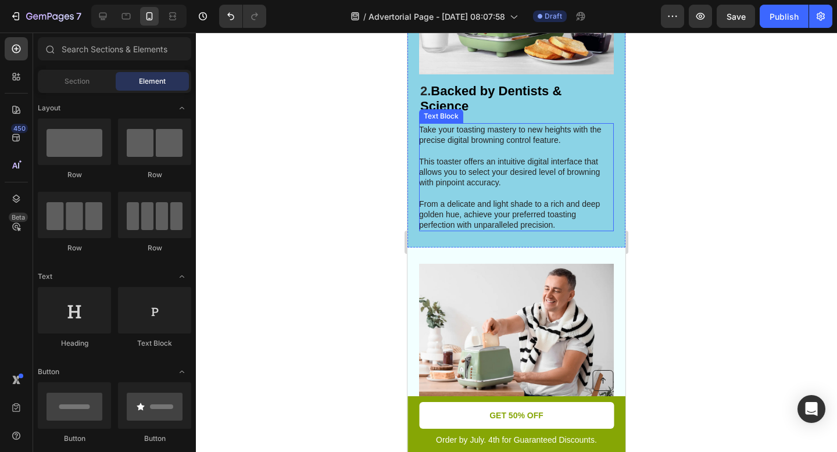
click at [480, 137] on p "Take your toasting mastery to new heights with the precise digital browning con…" at bounding box center [515, 177] width 193 height 106
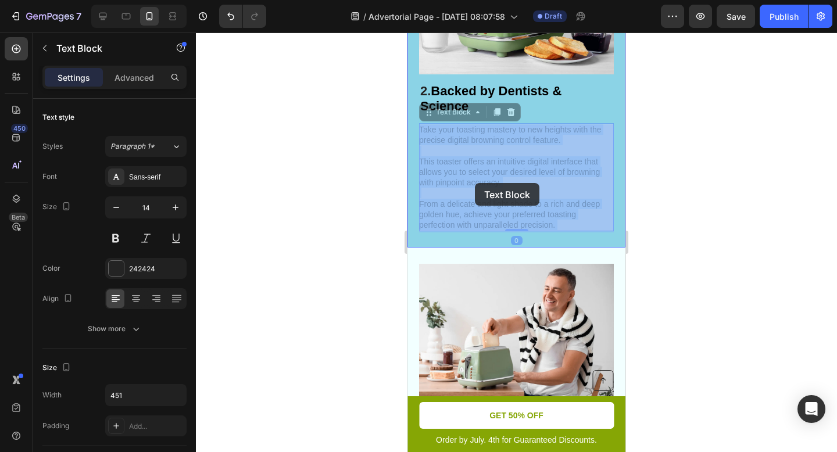
drag, startPoint x: 561, startPoint y: 224, endPoint x: 489, endPoint y: 194, distance: 78.4
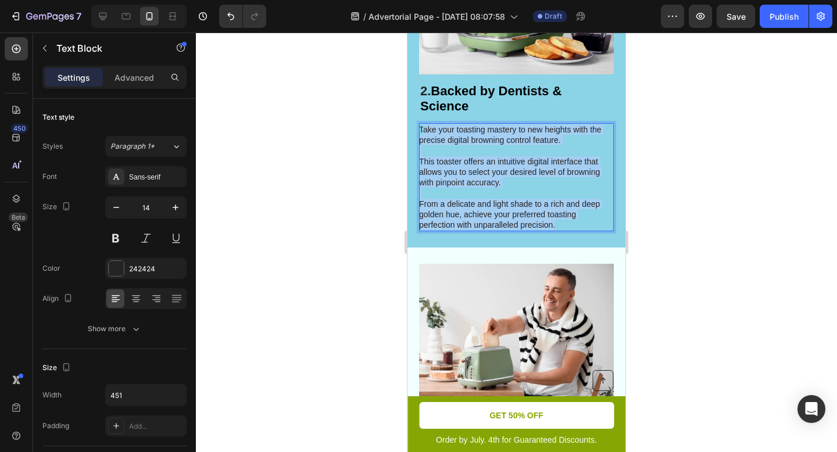
drag, startPoint x: 556, startPoint y: 224, endPoint x: 422, endPoint y: 132, distance: 162.6
click at [422, 132] on p "Take your toasting mastery to new heights with the precise digital browning con…" at bounding box center [515, 177] width 193 height 106
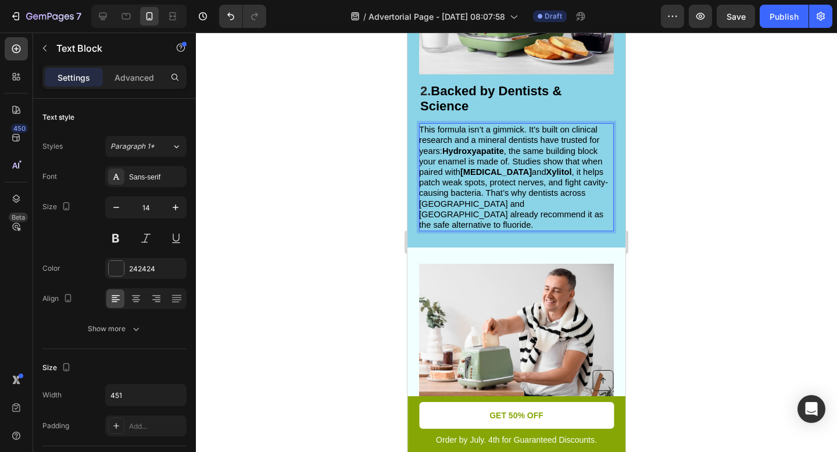
click at [446, 153] on strong "Hydroxyapatite" at bounding box center [473, 150] width 62 height 9
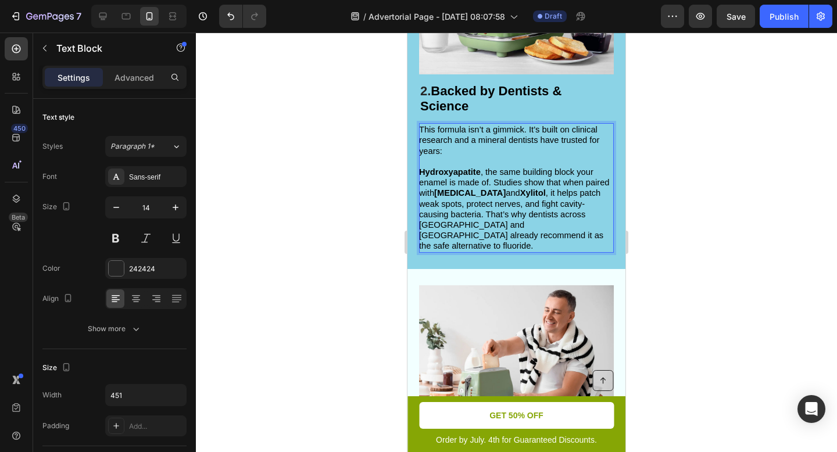
click at [734, 200] on div at bounding box center [516, 242] width 641 height 419
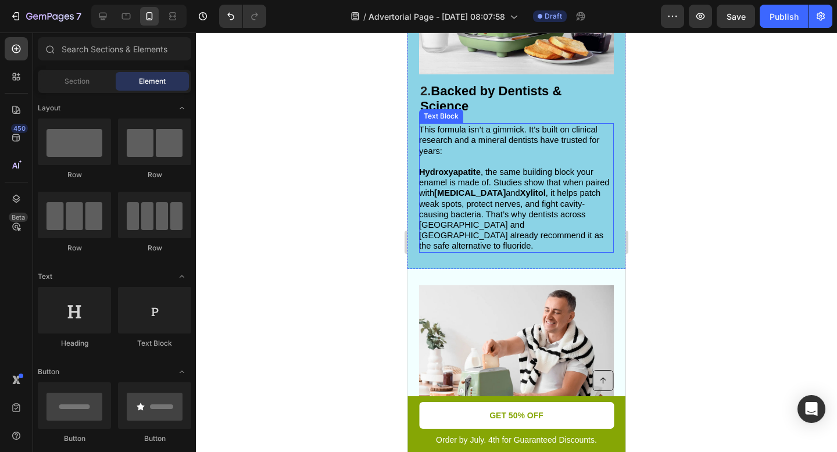
scroll to position [600, 0]
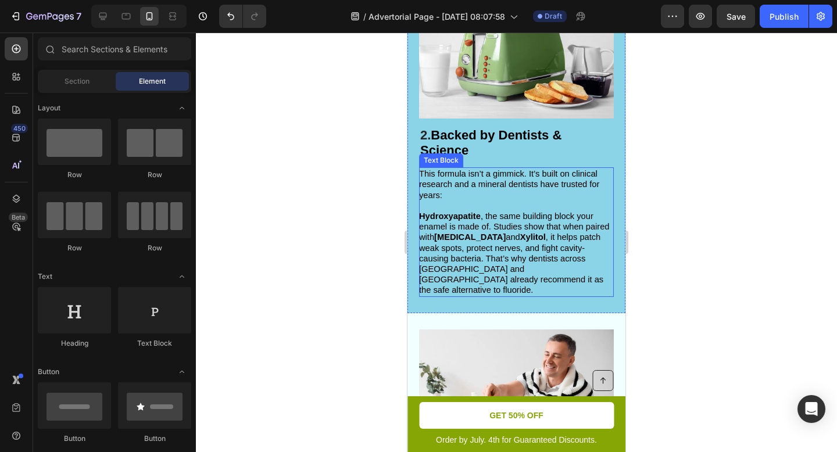
click at [479, 250] on span "Hydroxyapatite , the same building block your enamel is made of. Studies show t…" at bounding box center [514, 252] width 191 height 83
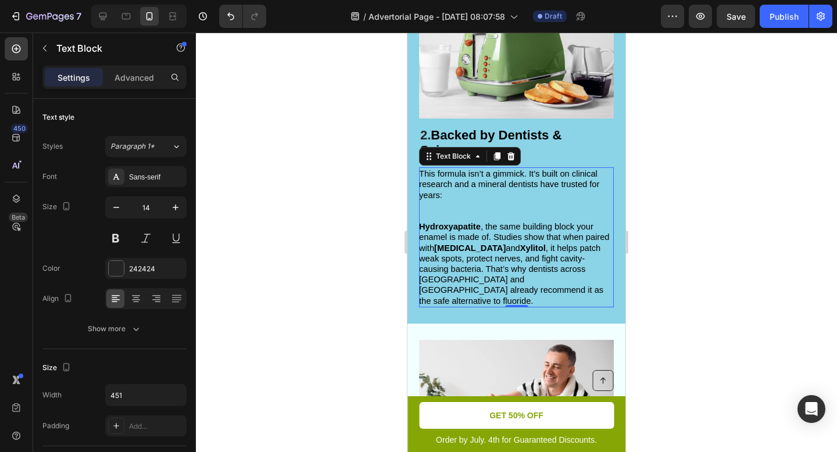
click at [485, 257] on span "Hydroxyapatite , the same building block your enamel is made of. Studies show t…" at bounding box center [514, 263] width 191 height 83
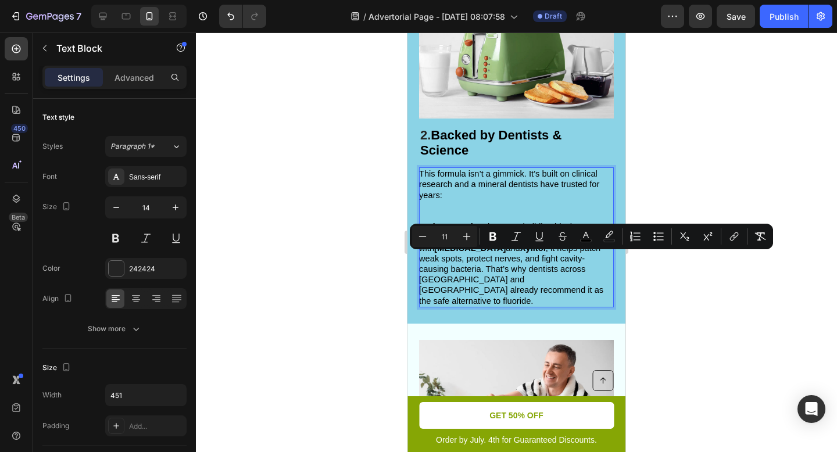
click at [487, 272] on span "Hydroxyapatite , the same building block your enamel is made of. Studies show t…" at bounding box center [514, 263] width 191 height 83
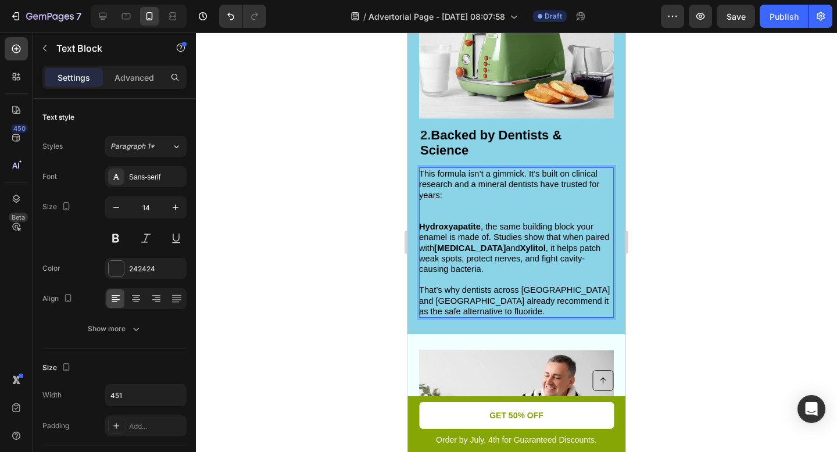
click at [680, 299] on div at bounding box center [516, 242] width 641 height 419
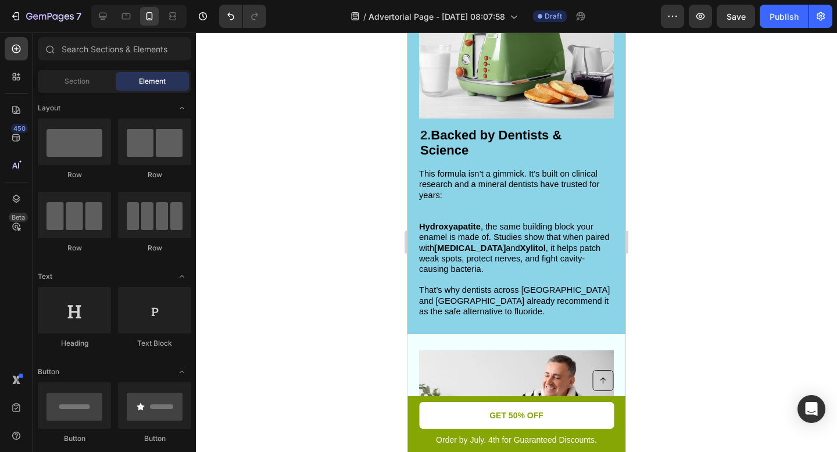
click at [680, 299] on div at bounding box center [516, 242] width 641 height 419
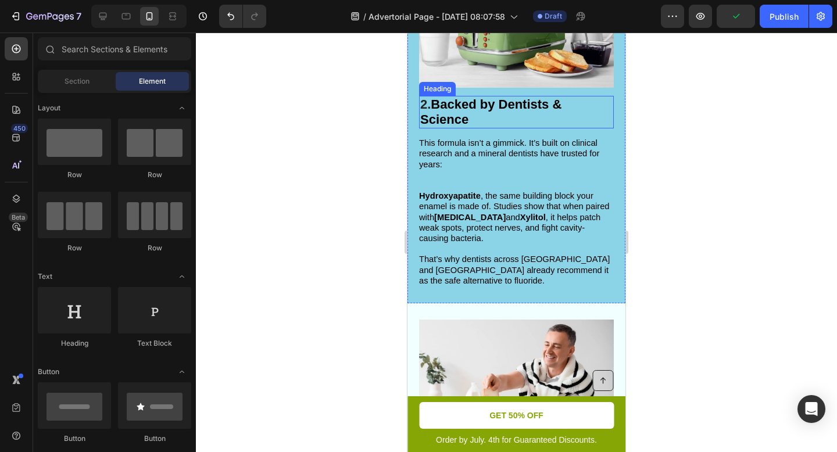
scroll to position [637, 0]
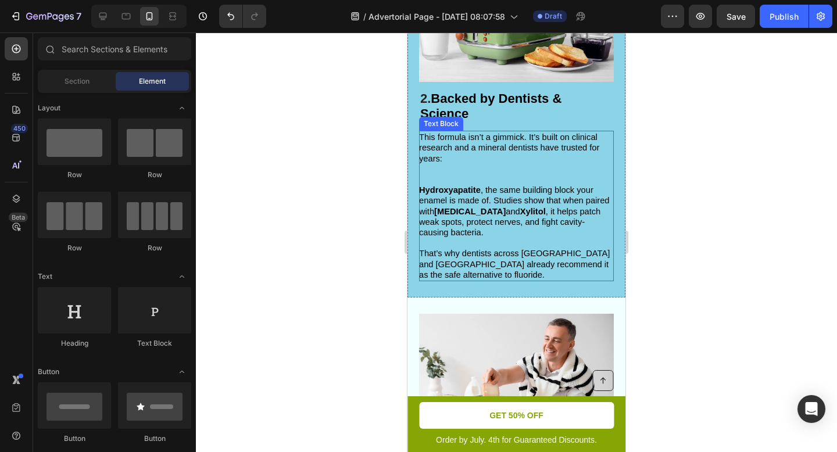
click at [453, 166] on p "This formula isn’t a gimmick. It’s built on clinical research and a mineral den…" at bounding box center [515, 158] width 193 height 53
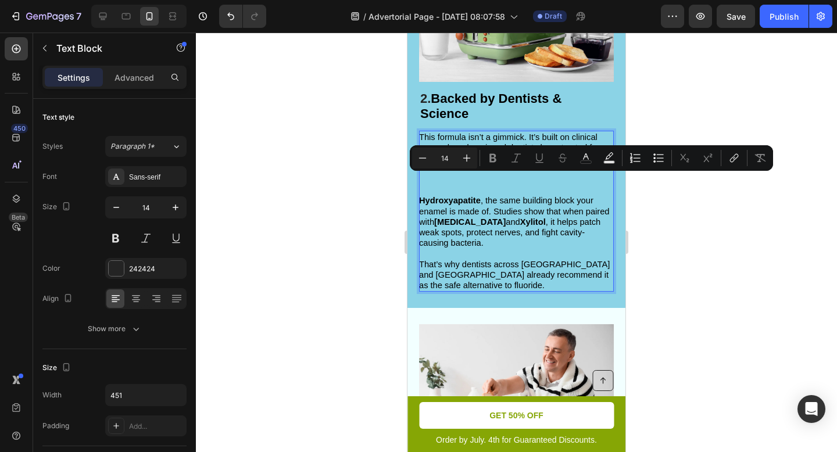
click at [447, 189] on p "This formula isn’t a gimmick. It’s built on clinical research and a mineral den…" at bounding box center [515, 163] width 193 height 63
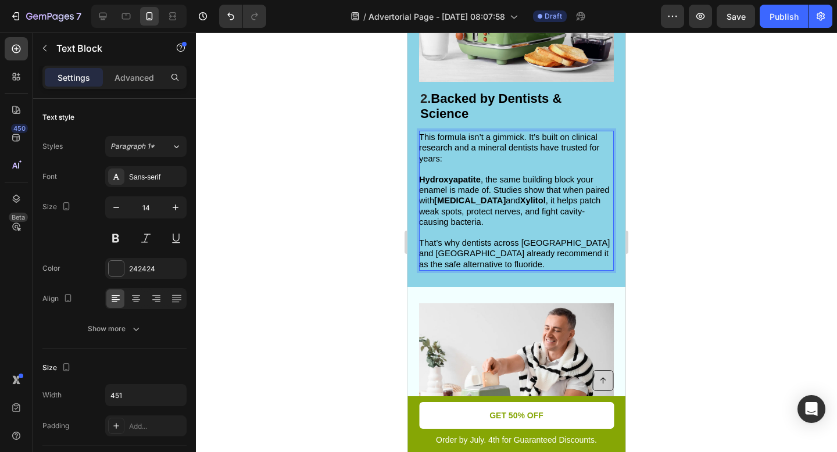
click at [660, 245] on div at bounding box center [516, 242] width 641 height 419
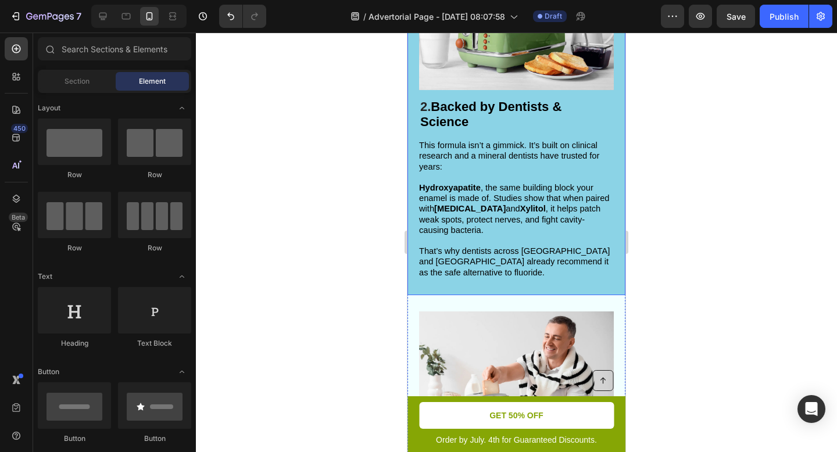
scroll to position [623, 0]
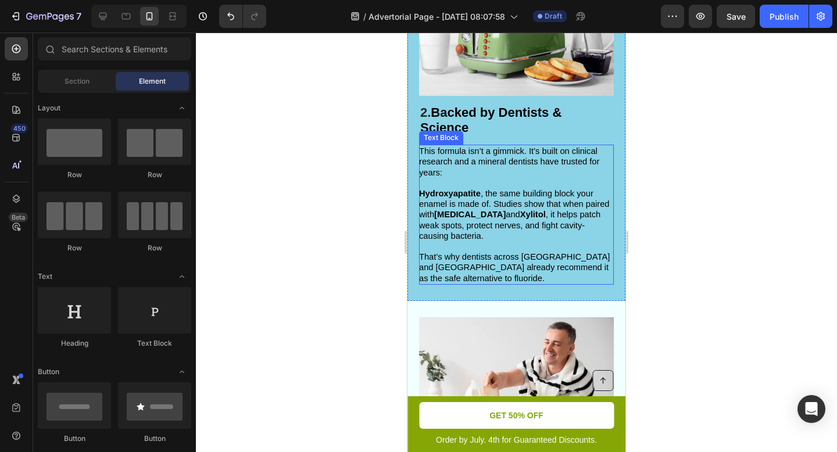
click at [518, 252] on p "Rich Text Editor. Editing area: main" at bounding box center [515, 246] width 193 height 10
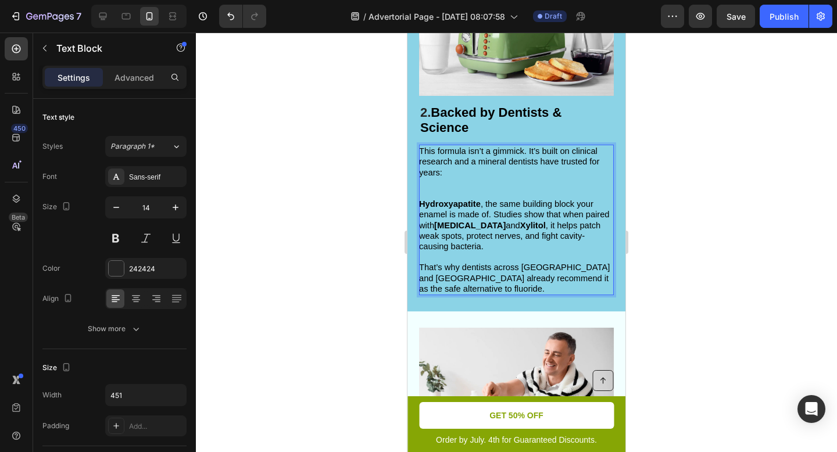
click at [435, 270] on span "That’s why dentists across Japan and Europe already recommend it as the safe al…" at bounding box center [514, 278] width 191 height 30
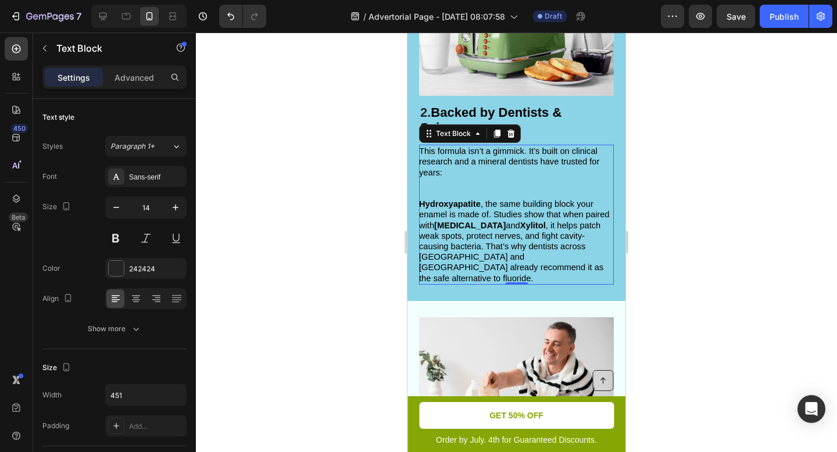
click at [701, 220] on div at bounding box center [516, 242] width 641 height 419
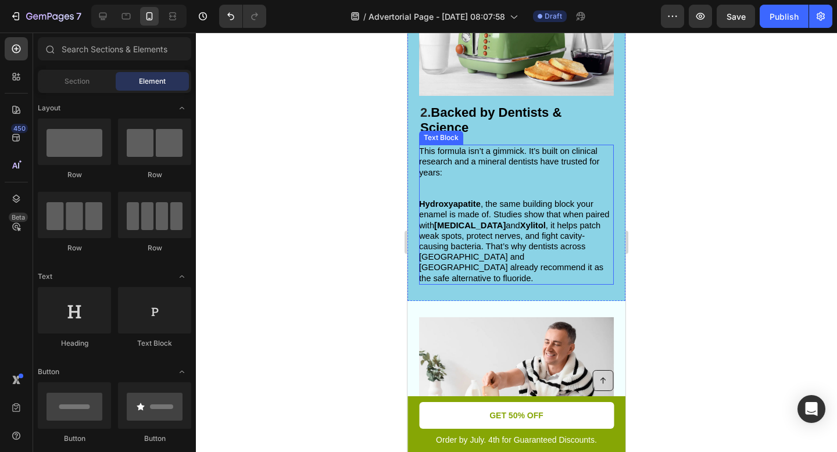
click at [533, 196] on p "This formula isn’t a gimmick. It’s built on clinical research and a mineral den…" at bounding box center [515, 172] width 193 height 53
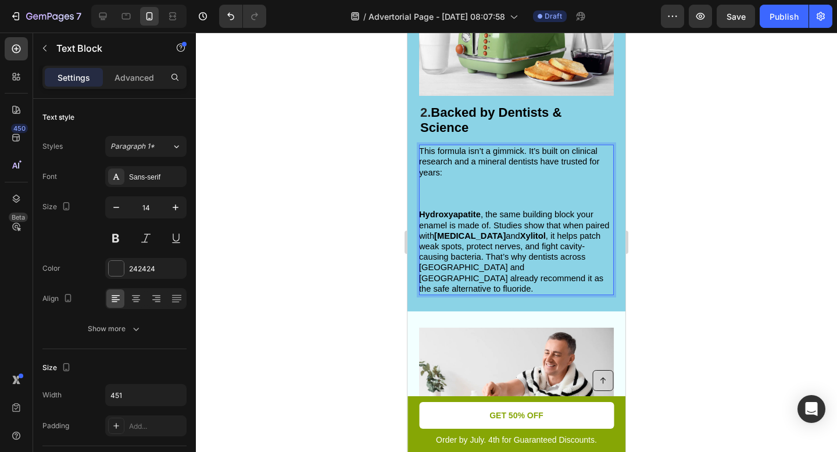
click at [434, 209] on p "This formula isn’t a gimmick. It’s built on clinical research and a mineral den…" at bounding box center [515, 177] width 193 height 63
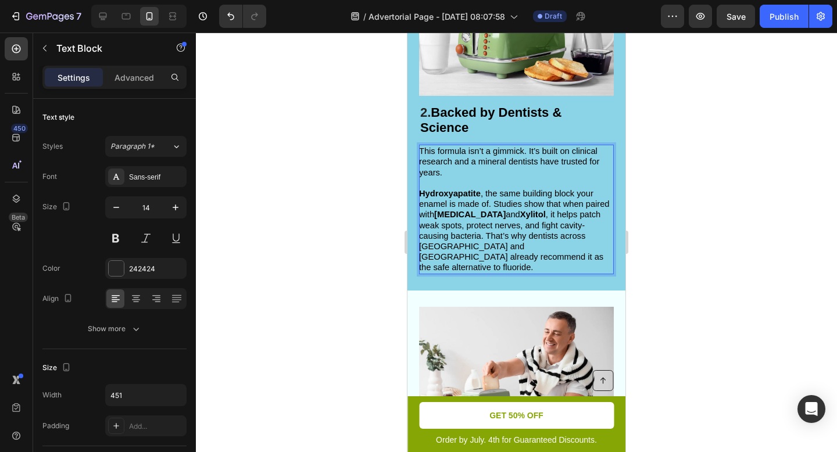
click at [612, 251] on p "Hydroxyapatite , the same building block your enamel is made of. Studies show t…" at bounding box center [515, 230] width 193 height 85
click at [669, 251] on div at bounding box center [516, 242] width 641 height 419
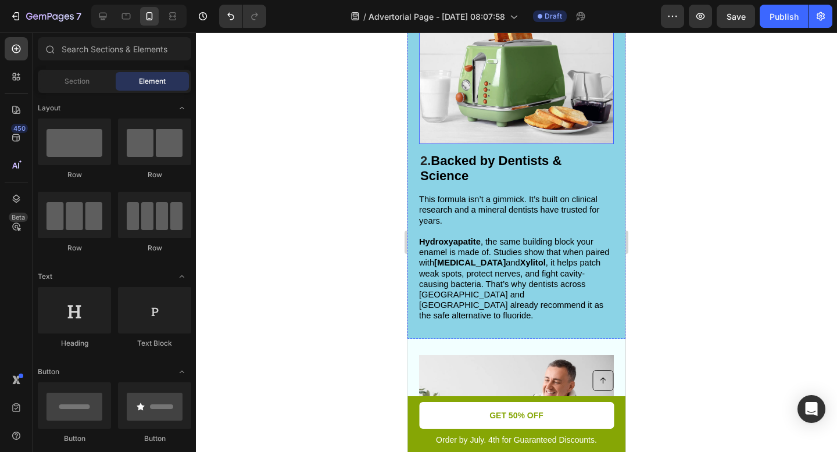
scroll to position [572, 0]
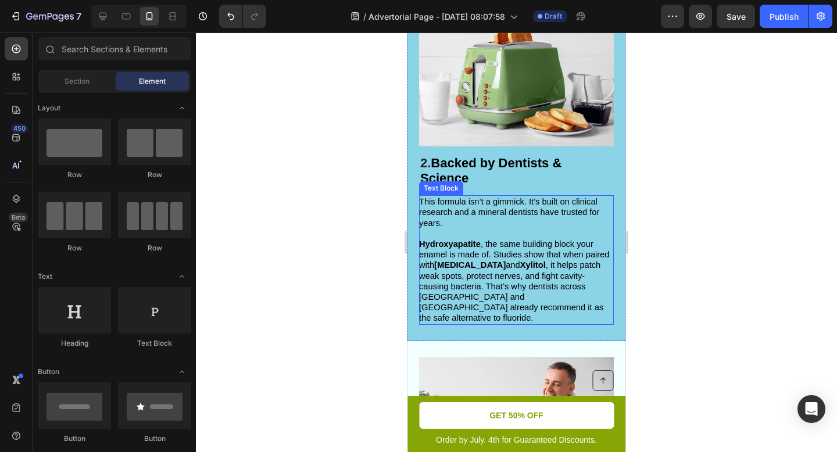
click at [564, 215] on span "This formula isn’t a gimmick. It’s built on clinical research and a mineral den…" at bounding box center [509, 212] width 180 height 30
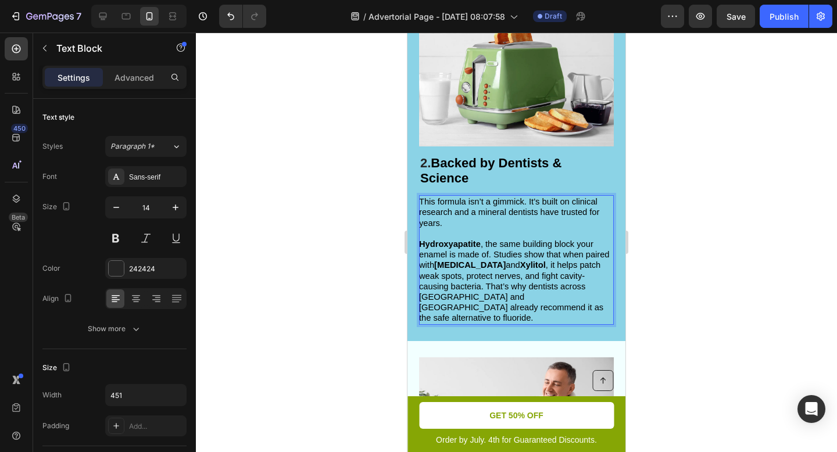
click at [562, 215] on span "This formula isn’t a gimmick. It’s built on clinical research and a mineral den…" at bounding box center [509, 212] width 180 height 30
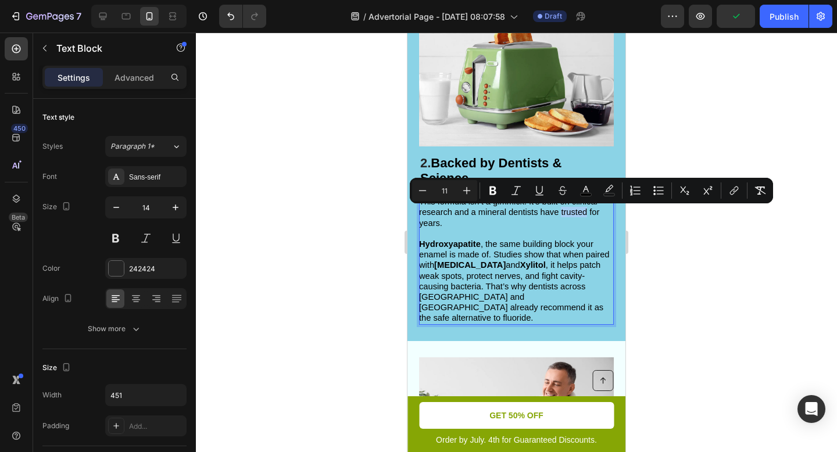
click at [562, 215] on span "This formula isn’t a gimmick. It’s built on clinical research and a mineral den…" at bounding box center [509, 212] width 180 height 30
drag, startPoint x: 561, startPoint y: 213, endPoint x: 484, endPoint y: 231, distance: 78.8
click at [484, 231] on div "This formula isn’t a gimmick. It’s built on clinical research and a mineral den…" at bounding box center [516, 259] width 195 height 129
click at [491, 191] on icon "Editor contextual toolbar" at bounding box center [492, 190] width 7 height 9
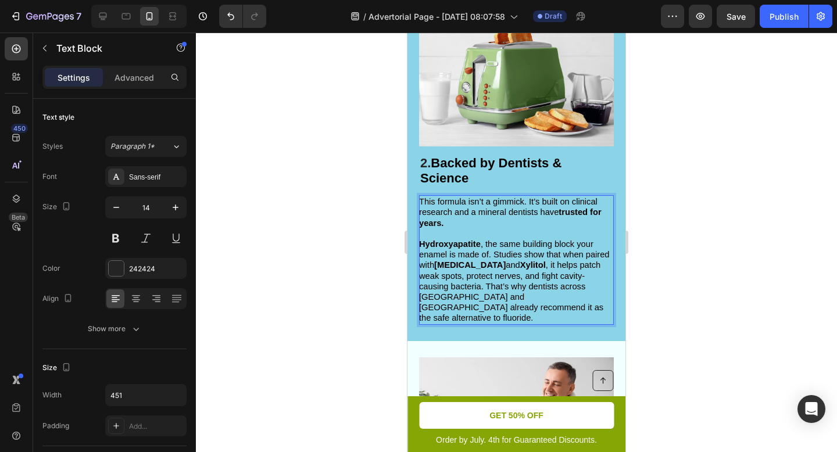
click at [605, 245] on p "Hydroxyapatite , the same building block your enamel is made of. Studies show t…" at bounding box center [515, 281] width 193 height 85
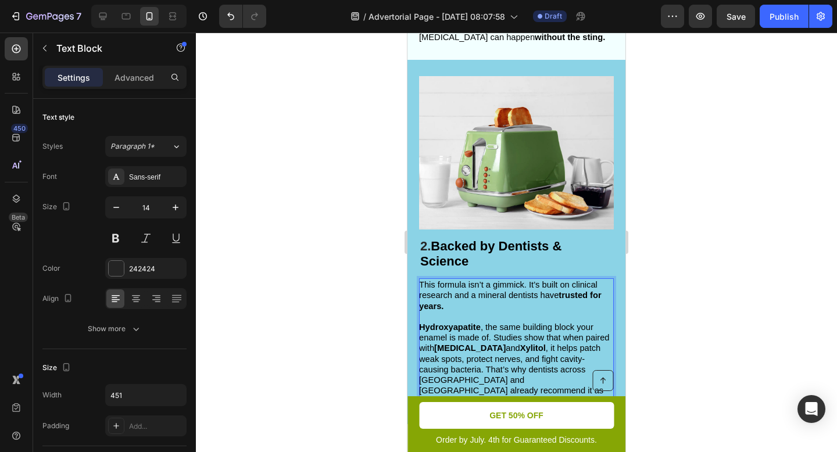
scroll to position [493, 0]
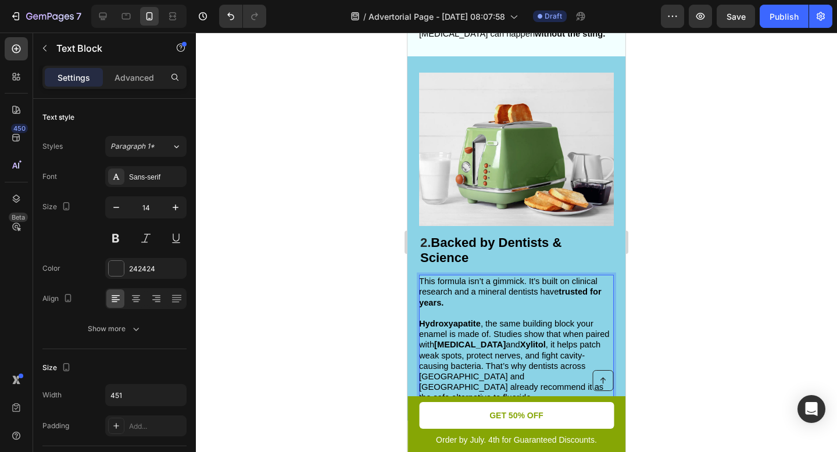
click at [681, 218] on div at bounding box center [516, 242] width 641 height 419
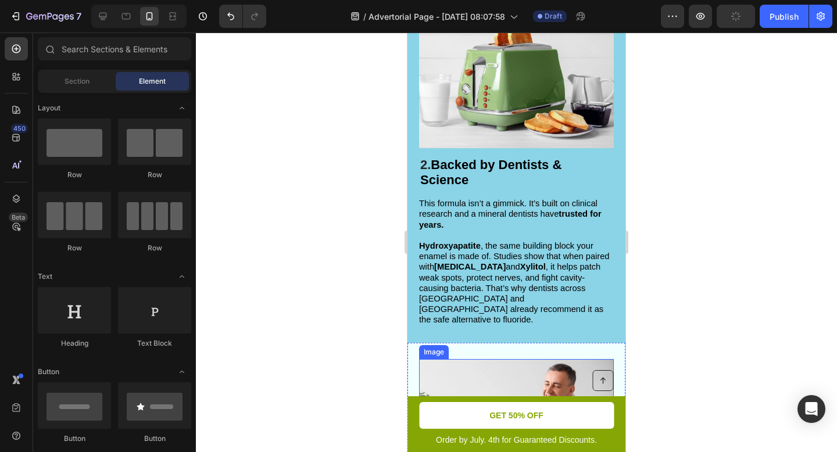
scroll to position [522, 0]
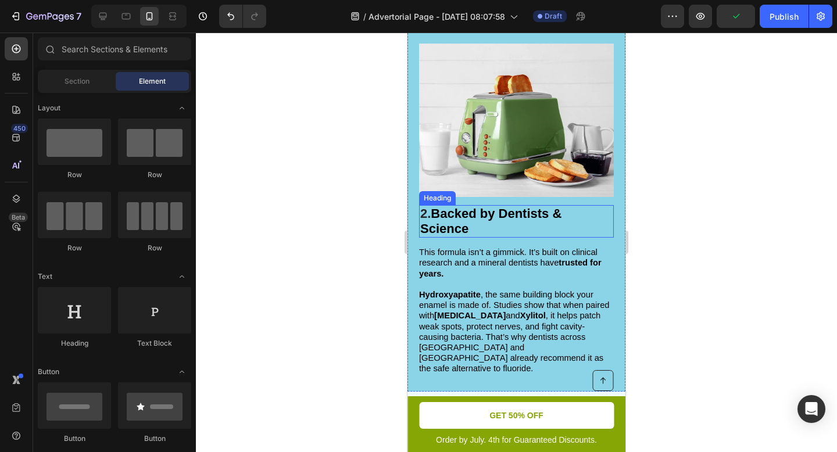
click at [607, 216] on p "⁠⁠⁠⁠⁠⁠⁠ 2. Backed by Dentists & Science" at bounding box center [516, 221] width 192 height 30
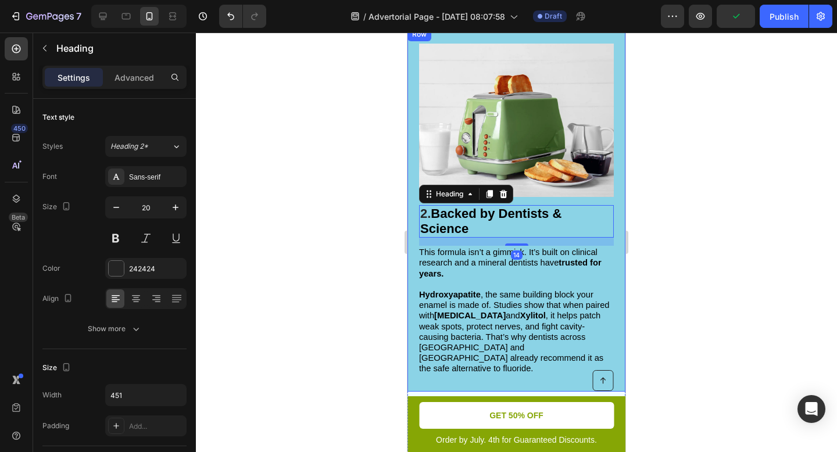
click at [615, 71] on div "⁠⁠⁠⁠⁠⁠⁠ 2. Backed by Dentists & Science Heading 14 This formula isn’t a gimmick…" at bounding box center [516, 209] width 218 height 364
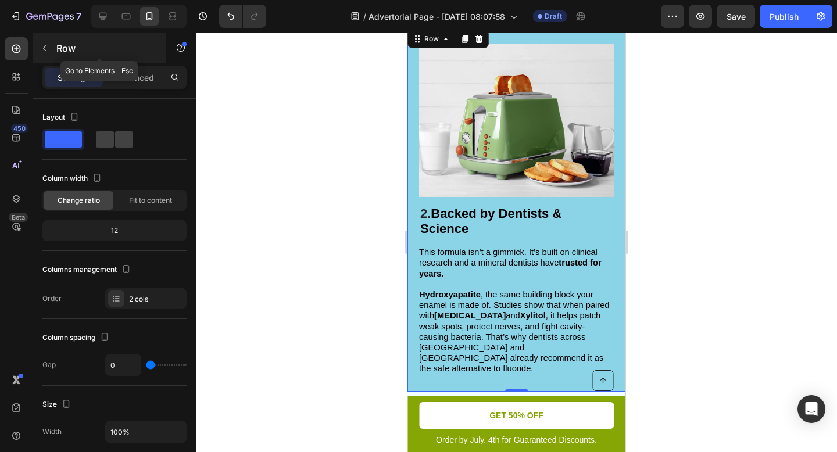
click at [48, 49] on icon "button" at bounding box center [44, 48] width 9 height 9
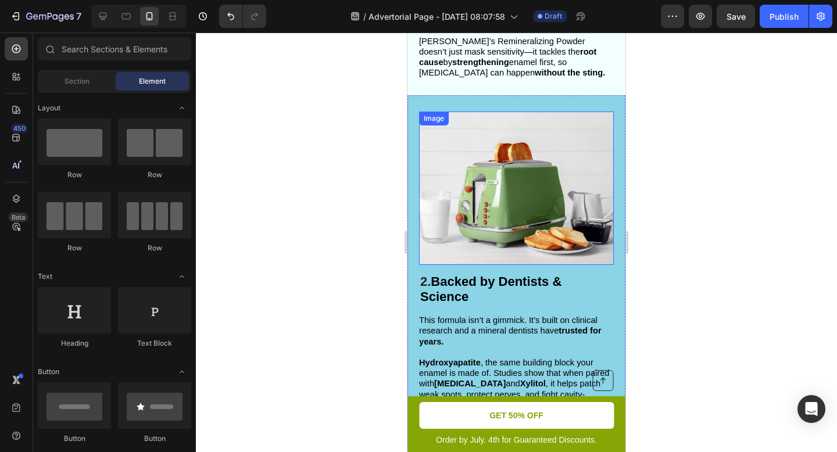
scroll to position [409, 0]
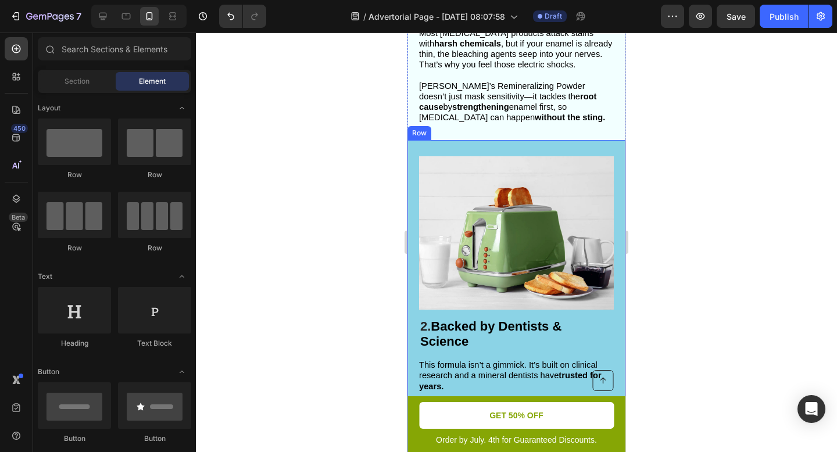
click at [469, 149] on div "⁠⁠⁠⁠⁠⁠⁠ 2. Backed by Dentists & Science Heading This formula isn’t a gimmick. I…" at bounding box center [516, 322] width 218 height 364
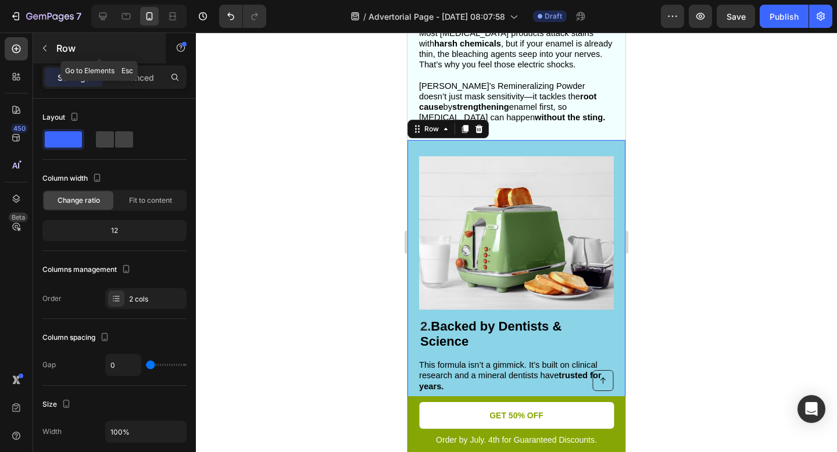
click at [41, 51] on icon "button" at bounding box center [44, 48] width 9 height 9
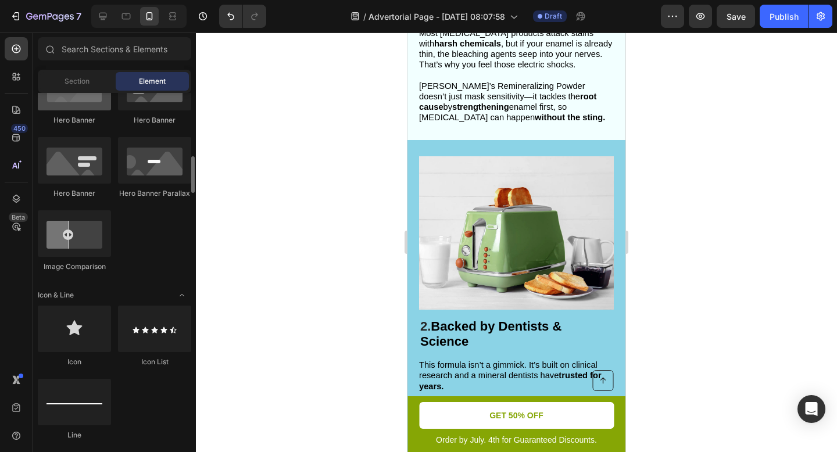
scroll to position [572, 0]
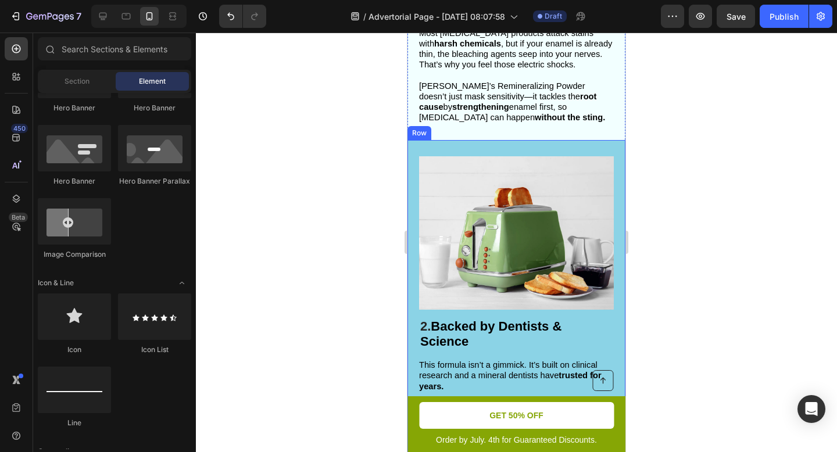
click at [526, 143] on div "⁠⁠⁠⁠⁠⁠⁠ 2. Backed by Dentists & Science Heading This formula isn’t a gimmick. I…" at bounding box center [516, 322] width 218 height 364
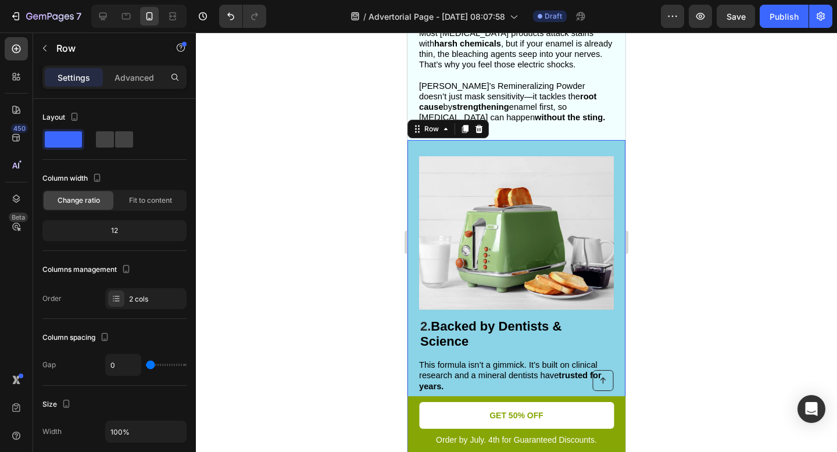
click at [526, 146] on div "⁠⁠⁠⁠⁠⁠⁠ 2. Backed by Dentists & Science Heading This formula isn’t a gimmick. I…" at bounding box center [516, 322] width 218 height 364
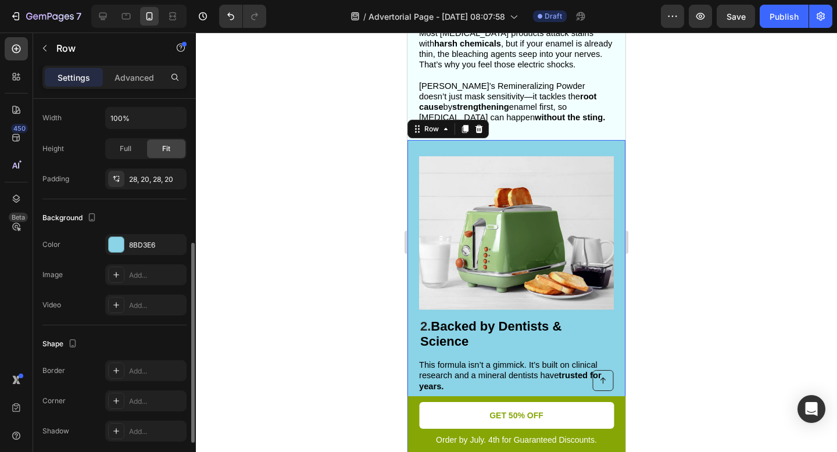
scroll to position [326, 0]
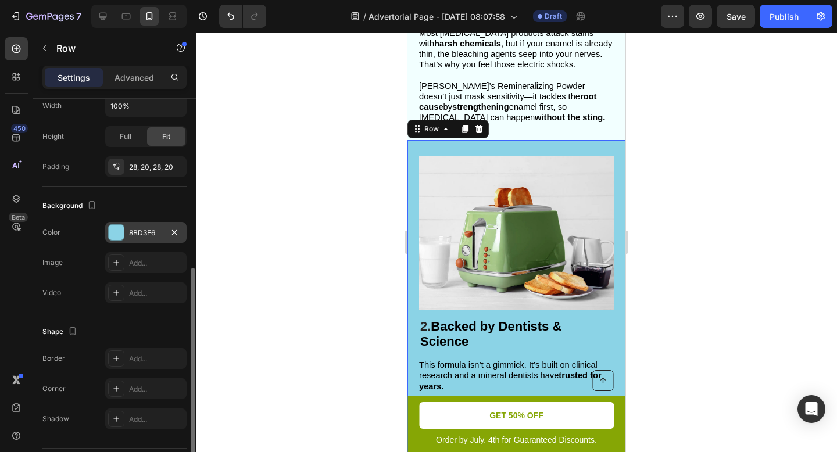
click at [117, 234] on div at bounding box center [116, 232] width 15 height 15
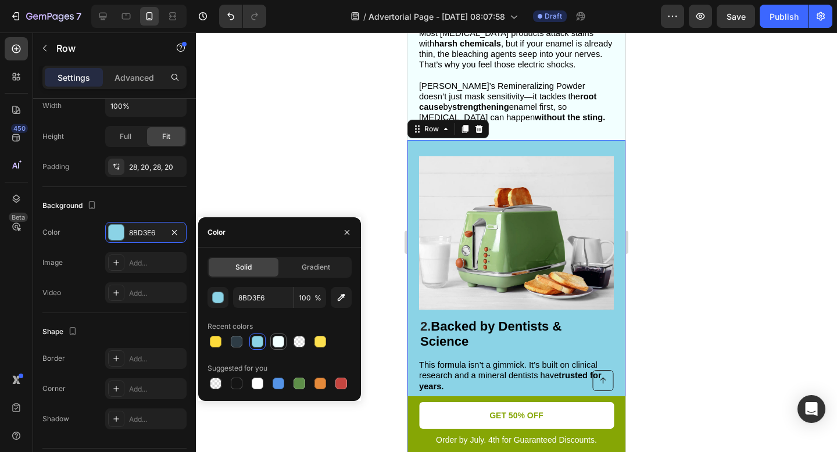
click at [278, 345] on div at bounding box center [278, 342] width 12 height 12
type input "F2FFFF"
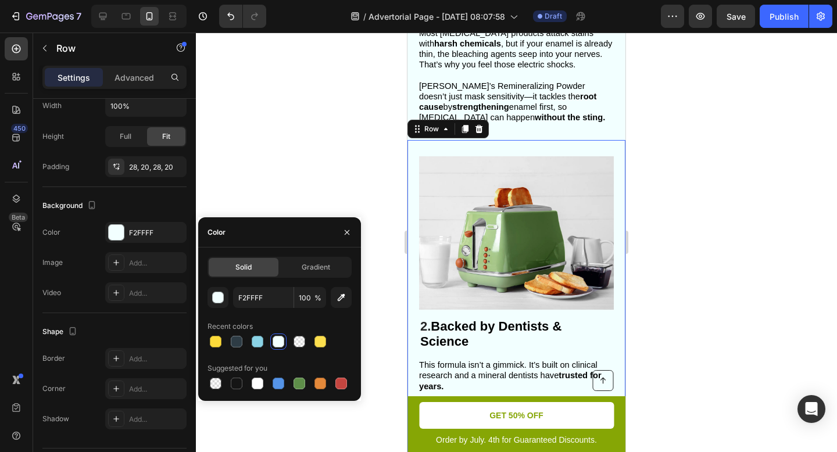
click at [720, 257] on div at bounding box center [516, 242] width 641 height 419
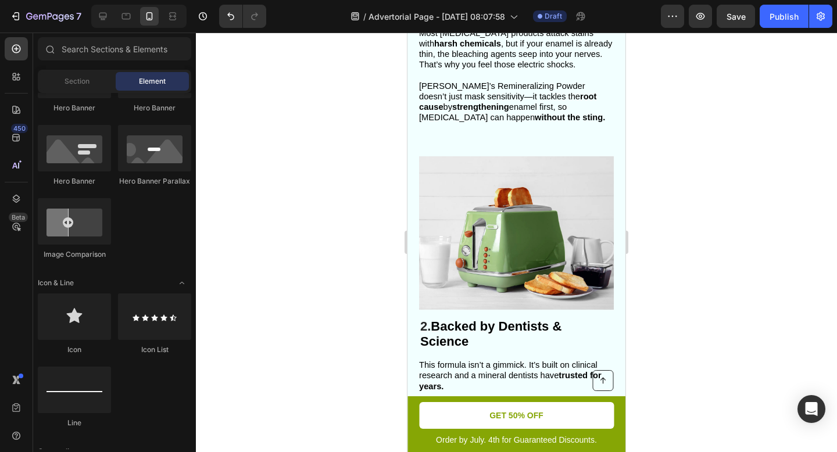
click at [659, 309] on div at bounding box center [516, 242] width 641 height 419
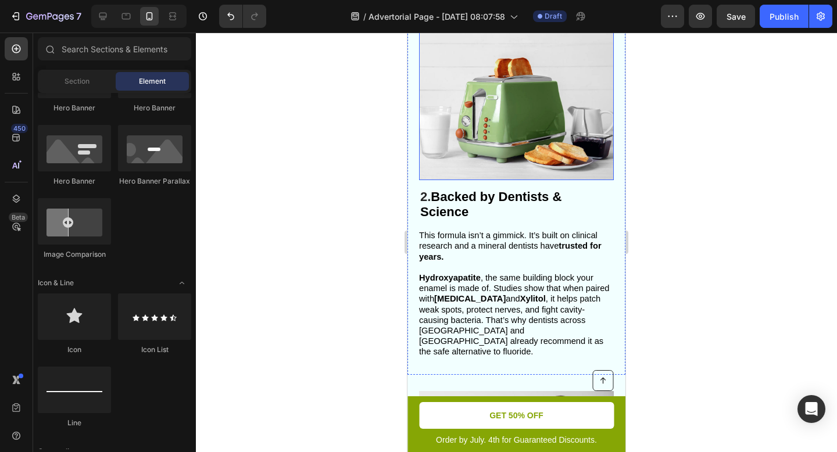
scroll to position [540, 0]
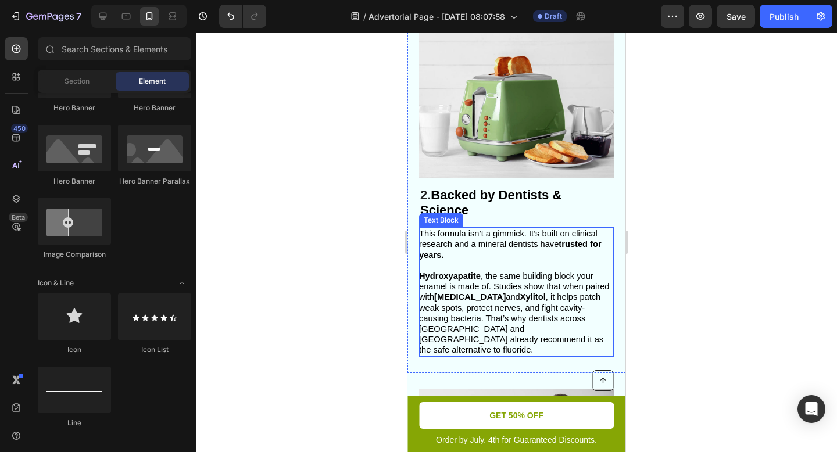
click at [518, 340] on p "Hydroxyapatite , the same building block your enamel is made of. Studies show t…" at bounding box center [515, 313] width 193 height 85
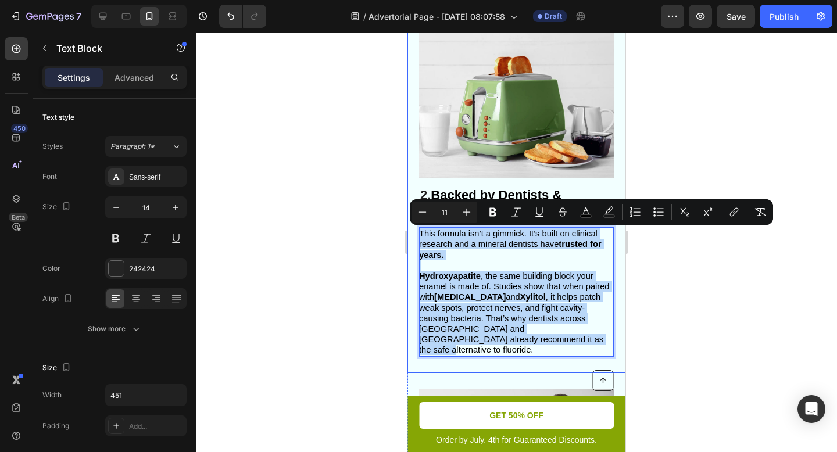
drag, startPoint x: 513, startPoint y: 338, endPoint x: 417, endPoint y: 228, distance: 146.2
click at [417, 228] on div "⁠⁠⁠⁠⁠⁠⁠ 2. Backed by Dentists & Science Heading This formula isn’t a gimmick. I…" at bounding box center [516, 191] width 218 height 364
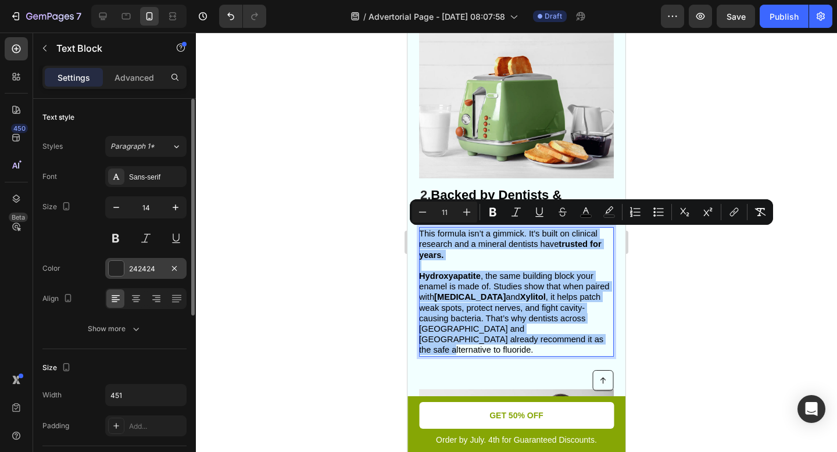
click at [113, 271] on div at bounding box center [116, 268] width 15 height 15
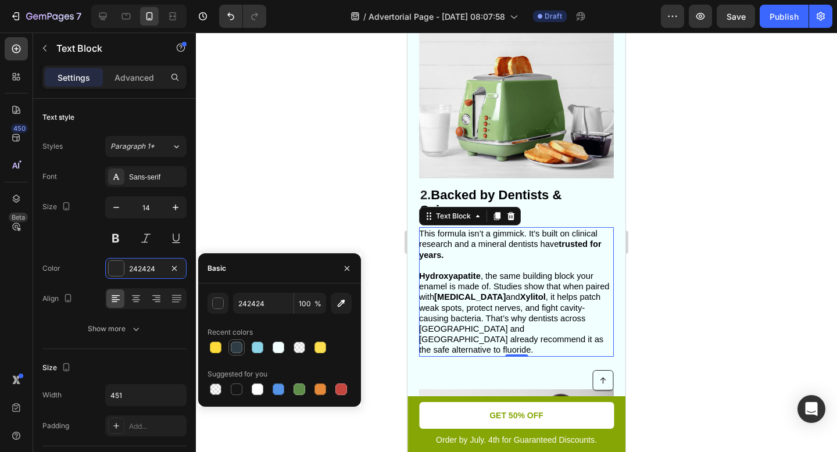
click at [241, 345] on div at bounding box center [237, 348] width 12 height 12
type input "2E3C45"
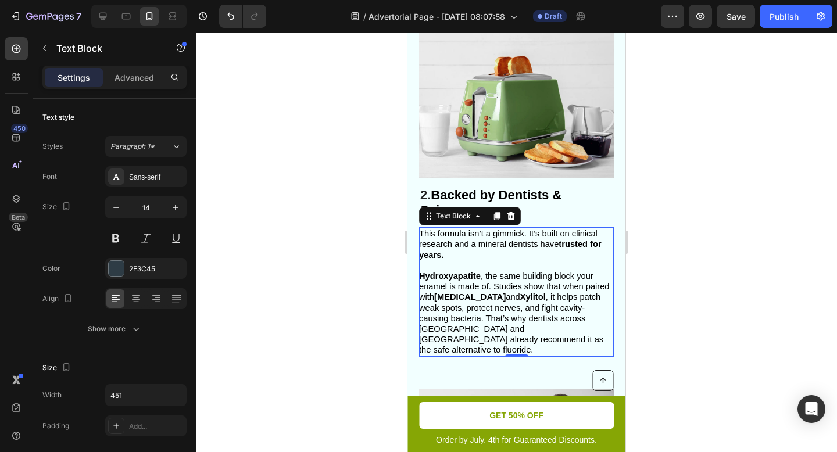
click at [329, 212] on div at bounding box center [516, 242] width 641 height 419
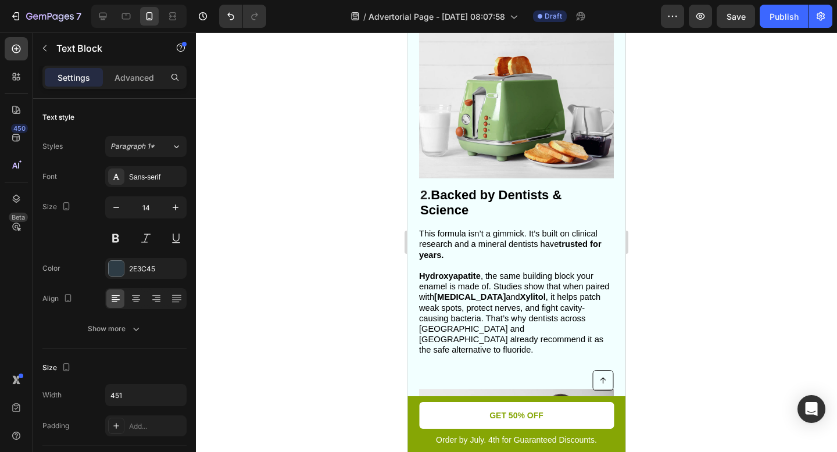
click at [329, 212] on div at bounding box center [516, 242] width 641 height 419
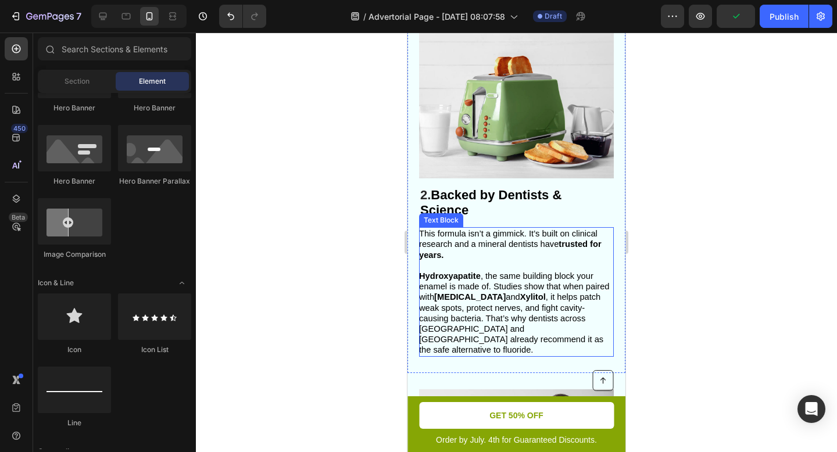
click at [453, 268] on p "Rich Text Editor. Editing area: main" at bounding box center [515, 265] width 193 height 10
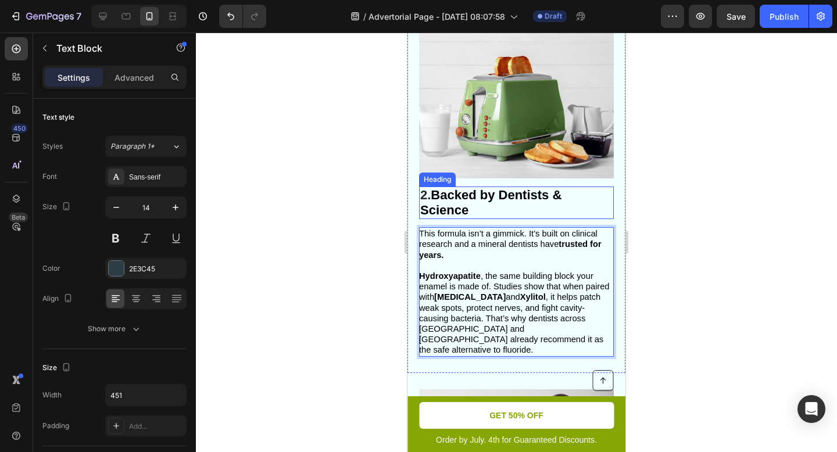
click at [505, 208] on p "⁠⁠⁠⁠⁠⁠⁠ 2. Backed by Dentists & Science" at bounding box center [516, 203] width 192 height 30
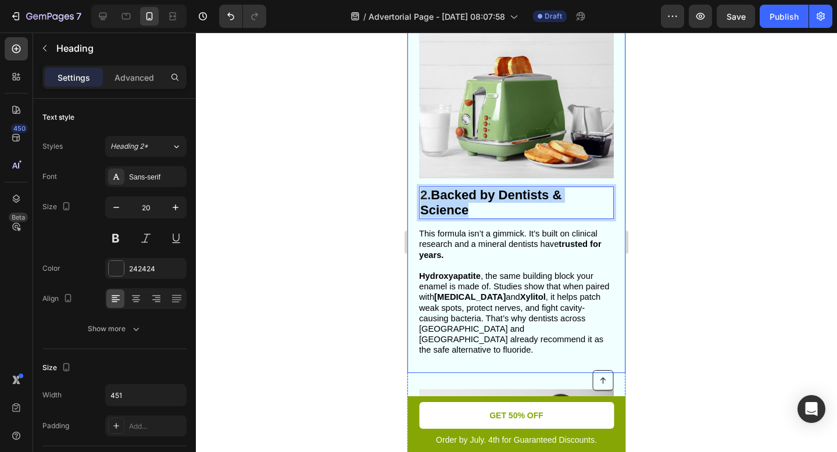
drag, startPoint x: 486, startPoint y: 208, endPoint x: 415, endPoint y: 192, distance: 72.2
click at [415, 192] on div "2. Backed by Dentists & Science Heading 14 This formula isn’t a gimmick. It’s b…" at bounding box center [516, 191] width 218 height 364
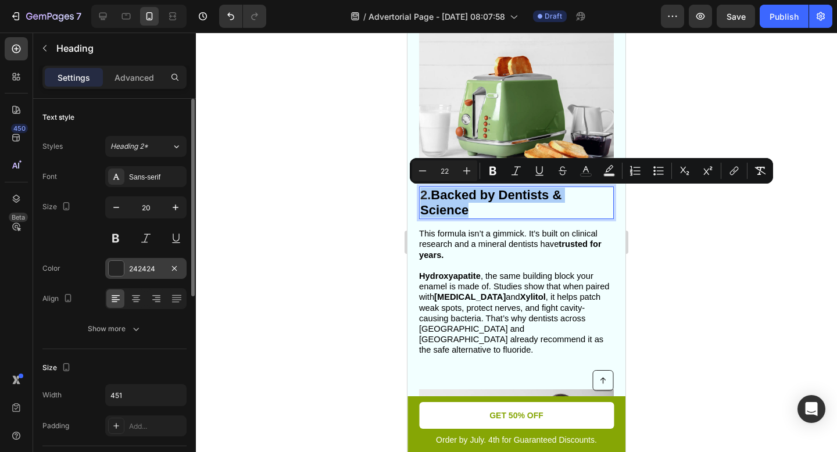
click at [117, 267] on div at bounding box center [116, 268] width 15 height 15
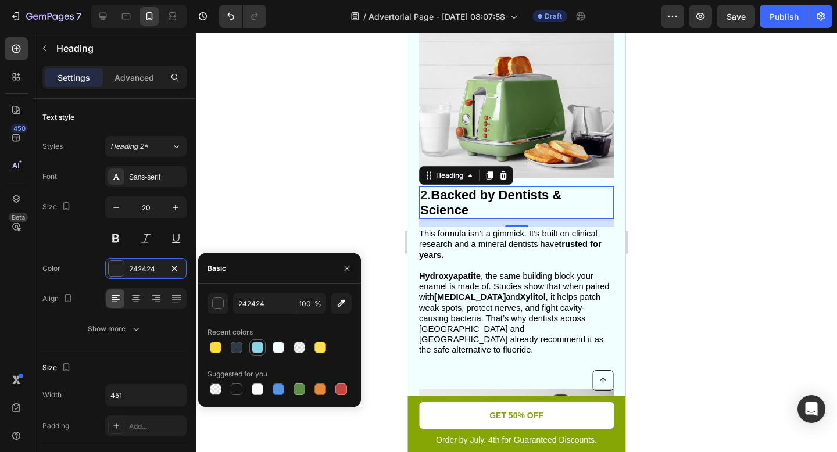
click at [257, 346] on div at bounding box center [258, 348] width 12 height 12
click at [235, 346] on div at bounding box center [237, 348] width 12 height 12
click at [257, 349] on div at bounding box center [258, 348] width 12 height 12
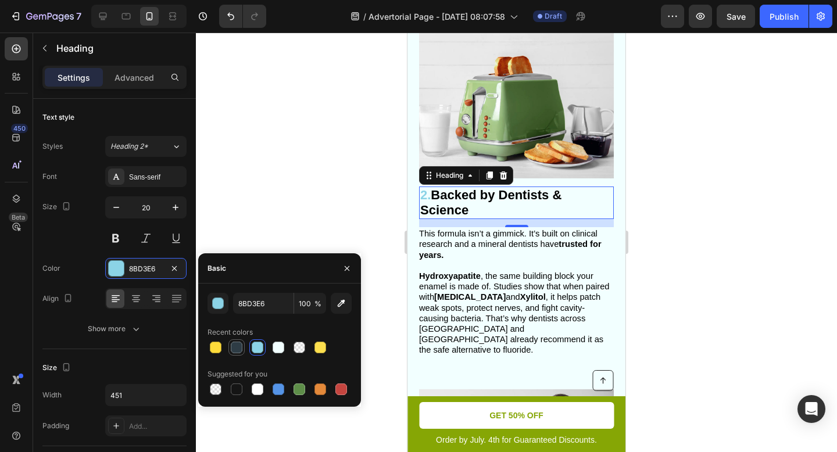
click at [238, 350] on div at bounding box center [237, 348] width 12 height 12
click at [259, 350] on div at bounding box center [258, 348] width 12 height 12
type input "8BD3E6"
click at [311, 232] on div at bounding box center [516, 242] width 641 height 419
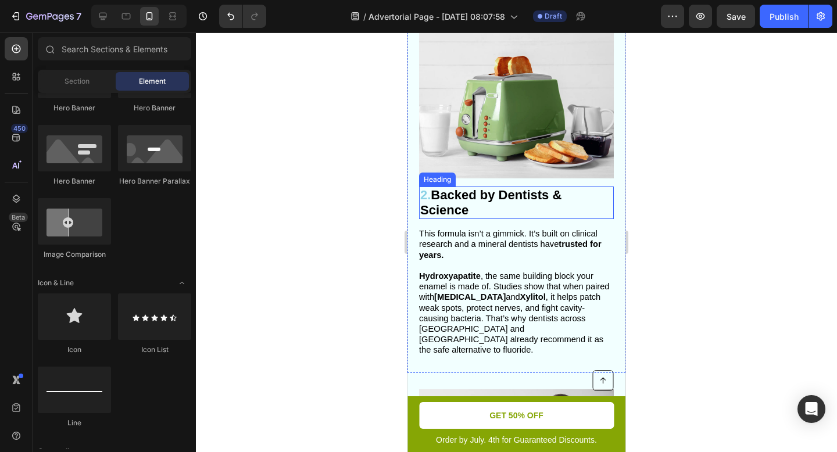
click at [441, 196] on strong "Backed by Dentists & Science" at bounding box center [490, 203] width 141 height 30
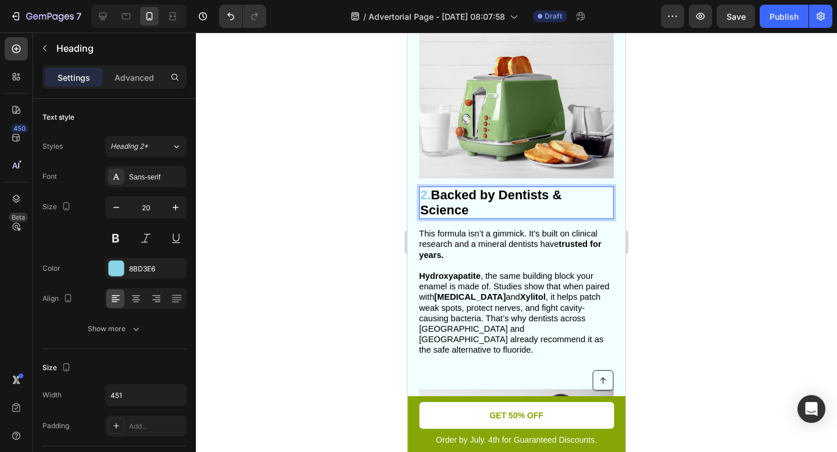
click at [440, 196] on strong "Backed by Dentists & Science" at bounding box center [490, 203] width 141 height 30
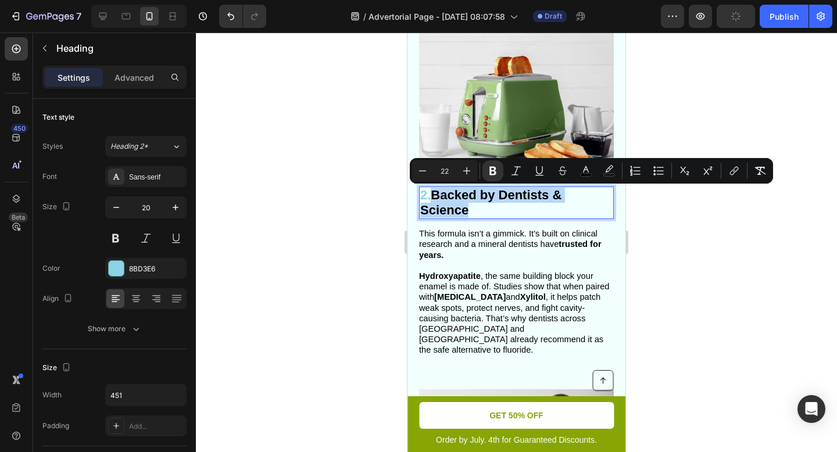
drag, startPoint x: 437, startPoint y: 195, endPoint x: 469, endPoint y: 208, distance: 34.4
click at [469, 208] on p "2. Backed by Dentists & Science" at bounding box center [516, 203] width 192 height 30
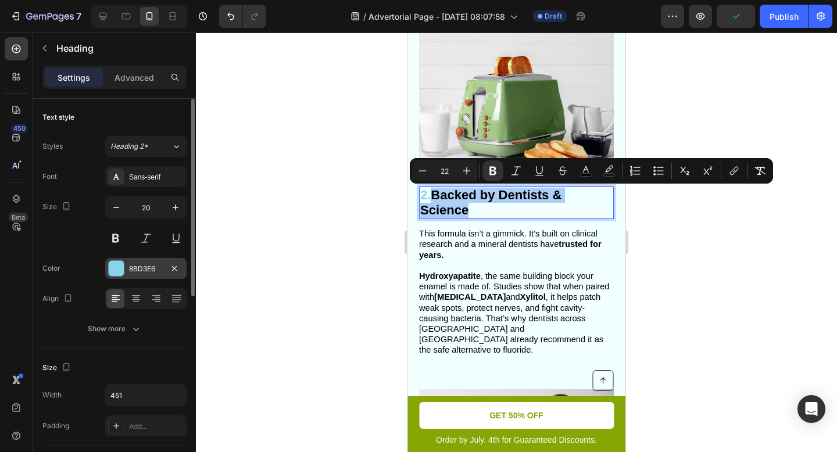
click at [111, 268] on div at bounding box center [116, 268] width 15 height 15
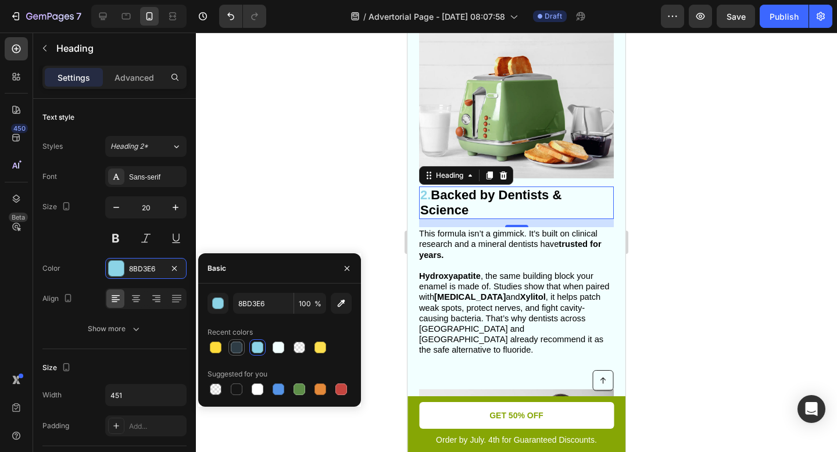
click at [235, 346] on div at bounding box center [237, 348] width 12 height 12
click at [256, 348] on div at bounding box center [258, 348] width 12 height 12
click at [241, 348] on div at bounding box center [237, 348] width 12 height 12
type input "2E3C45"
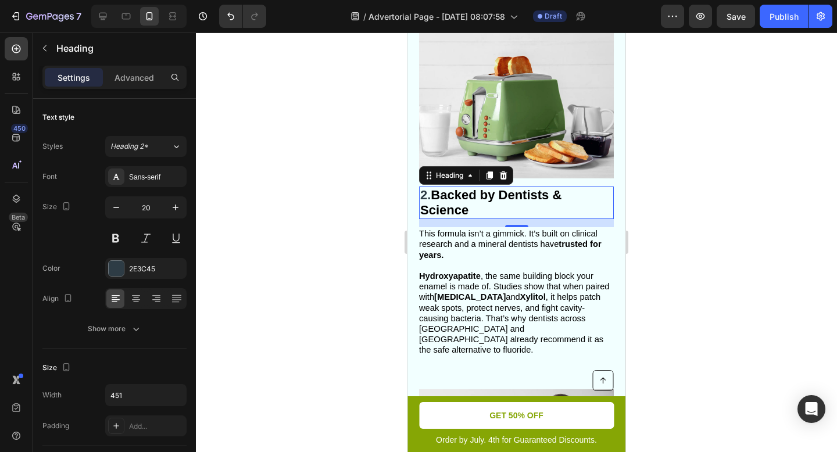
click at [386, 209] on div at bounding box center [516, 242] width 641 height 419
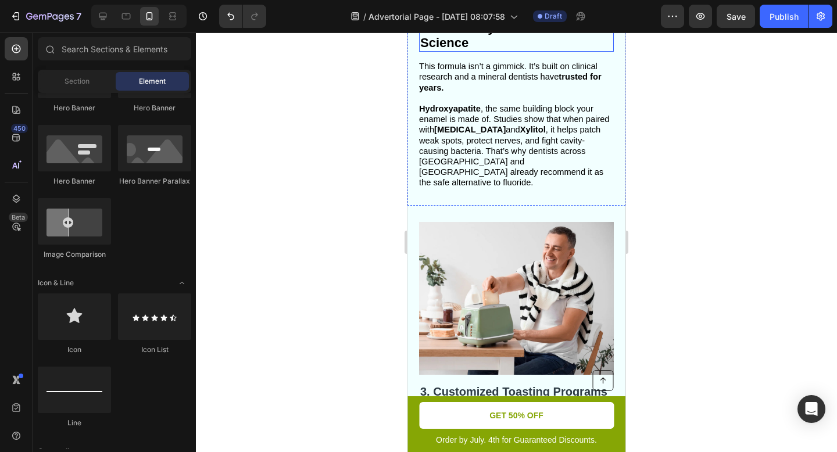
scroll to position [811, 0]
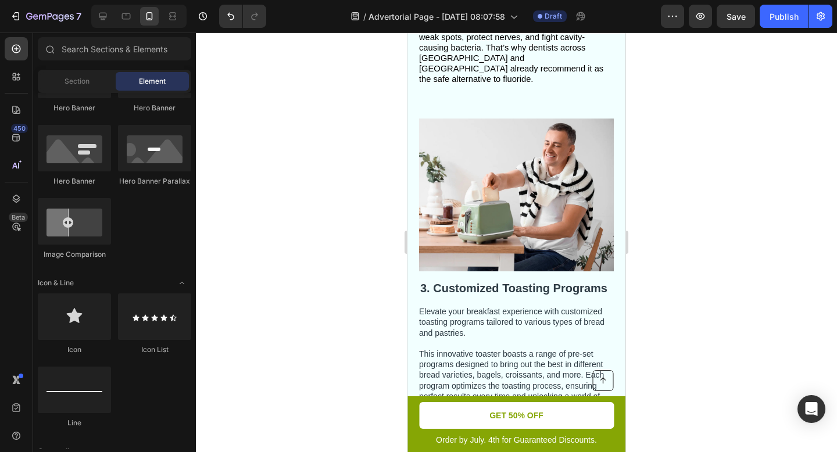
click at [691, 239] on div at bounding box center [516, 242] width 641 height 419
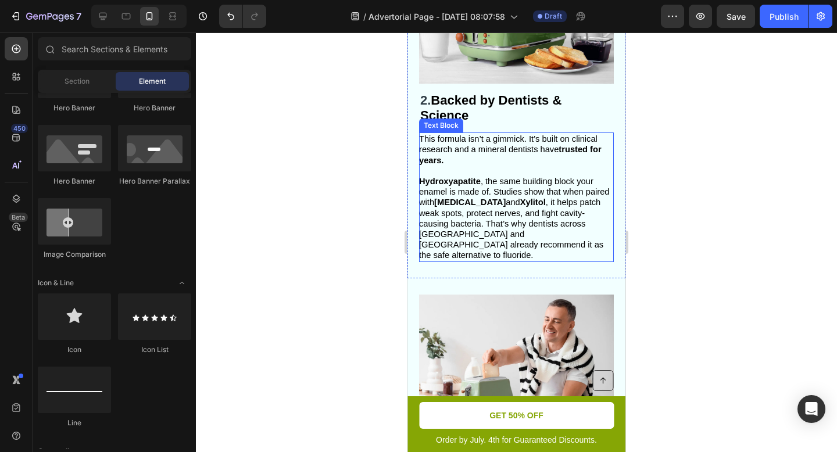
scroll to position [640, 0]
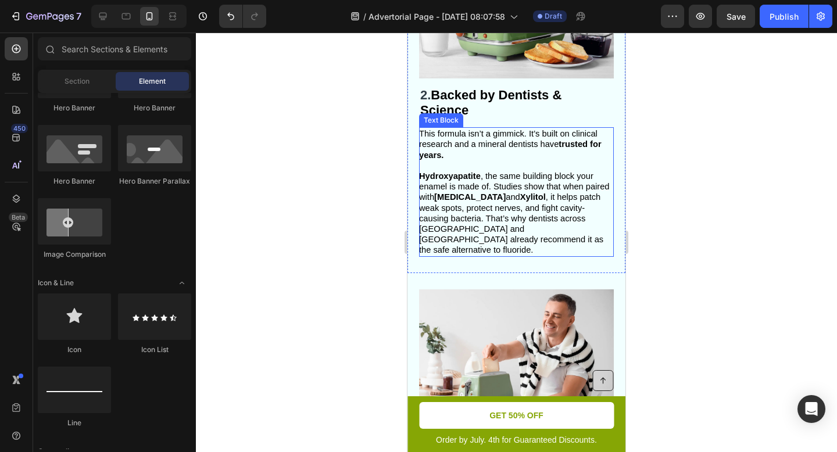
click at [513, 144] on span "This formula isn’t a gimmick. It’s built on clinical research and a mineral den…" at bounding box center [510, 144] width 182 height 30
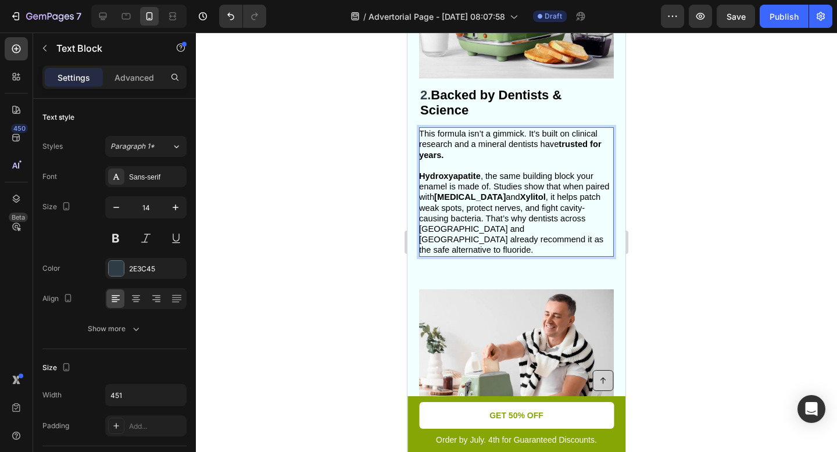
click at [512, 145] on span "This formula isn’t a gimmick. It’s built on clinical research and a mineral den…" at bounding box center [510, 144] width 182 height 30
click at [612, 198] on p "Hydroxyapatite , the same building block your enamel is made of. Studies show t…" at bounding box center [515, 213] width 193 height 85
click at [685, 211] on div at bounding box center [516, 242] width 641 height 419
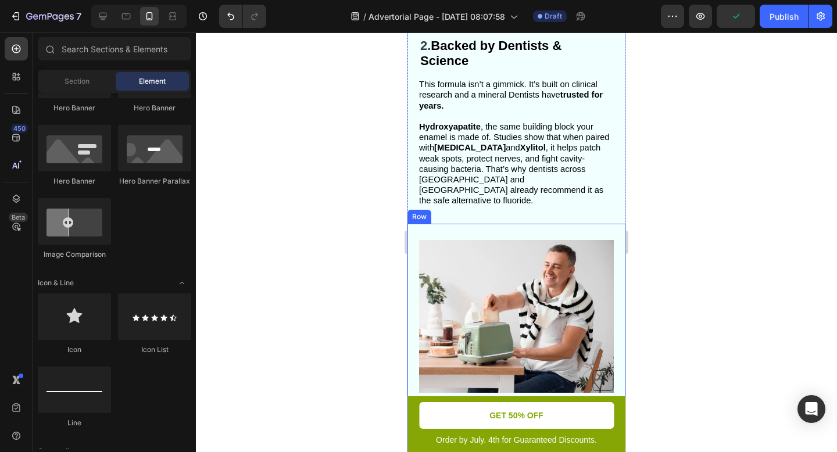
scroll to position [604, 0]
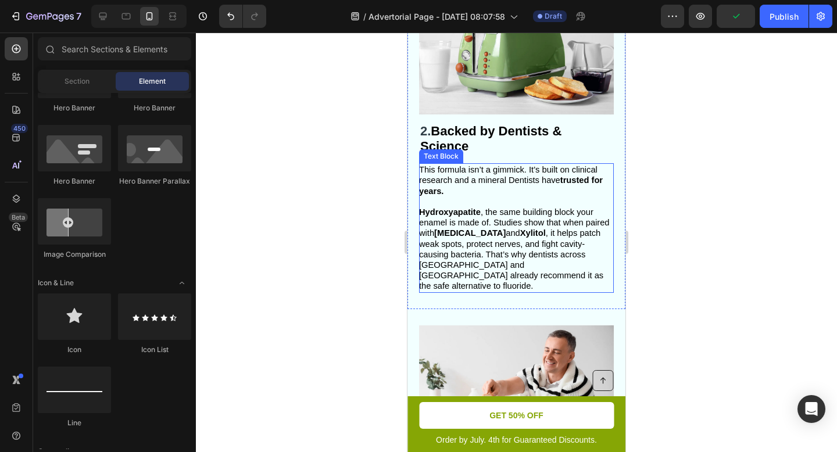
click at [499, 215] on span "Hydroxyapatite , the same building block your enamel is made of. Studies show t…" at bounding box center [514, 248] width 191 height 83
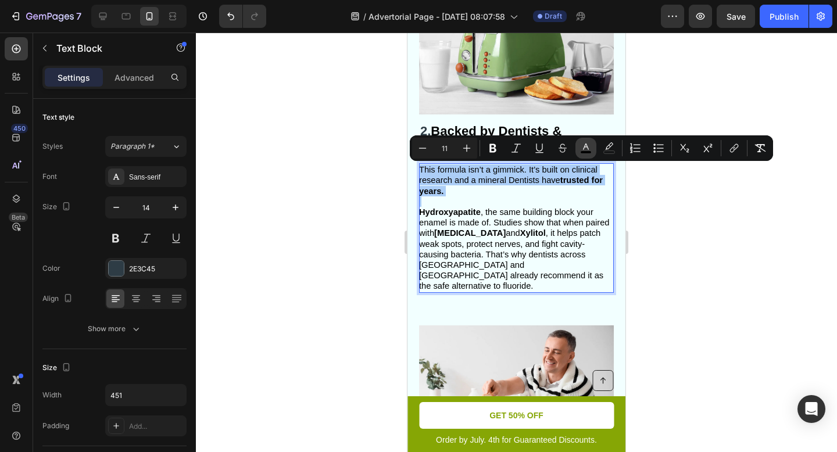
click at [589, 149] on icon "Editor contextual toolbar" at bounding box center [586, 148] width 12 height 12
type input "000000"
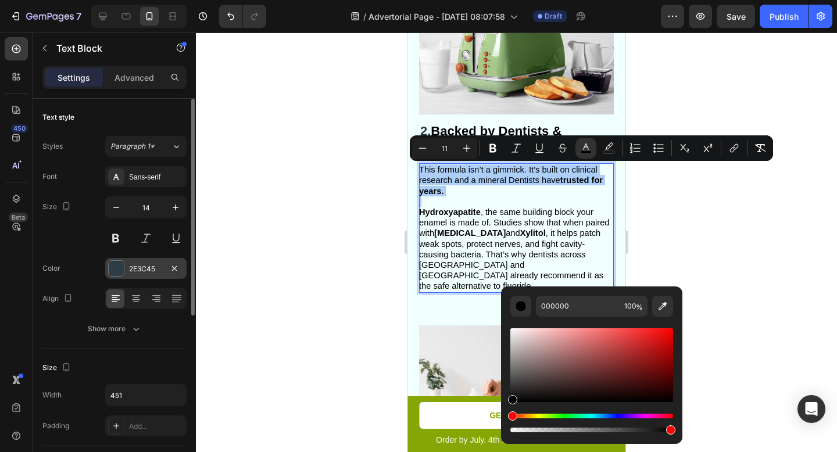
click at [116, 270] on div at bounding box center [116, 268] width 15 height 15
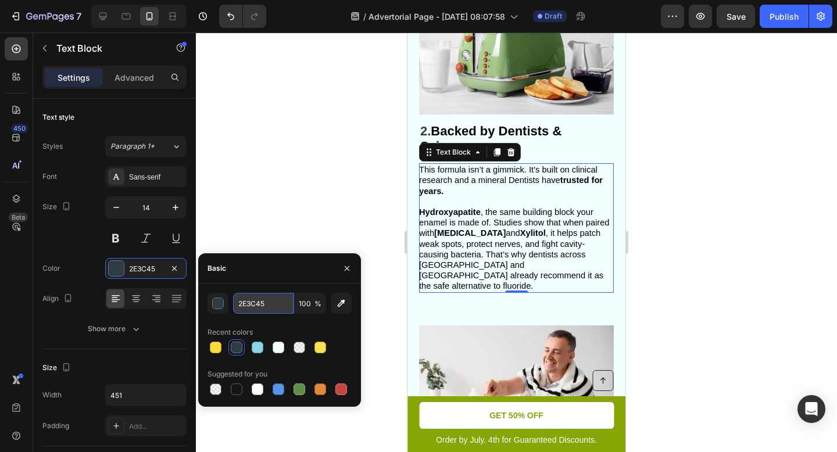
click at [271, 302] on input "2E3C45" at bounding box center [263, 303] width 60 height 21
drag, startPoint x: 271, startPoint y: 302, endPoint x: 234, endPoint y: 302, distance: 37.2
click at [234, 302] on input "2E3C45" at bounding box center [263, 303] width 60 height 21
click at [717, 238] on div at bounding box center [516, 242] width 641 height 419
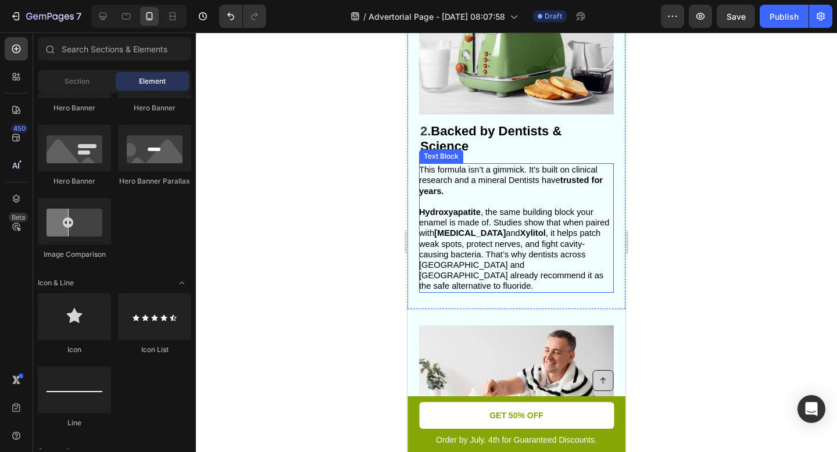
click at [518, 272] on p "Hydroxyapatite , the same building block your enamel is made of. Studies show t…" at bounding box center [515, 249] width 193 height 85
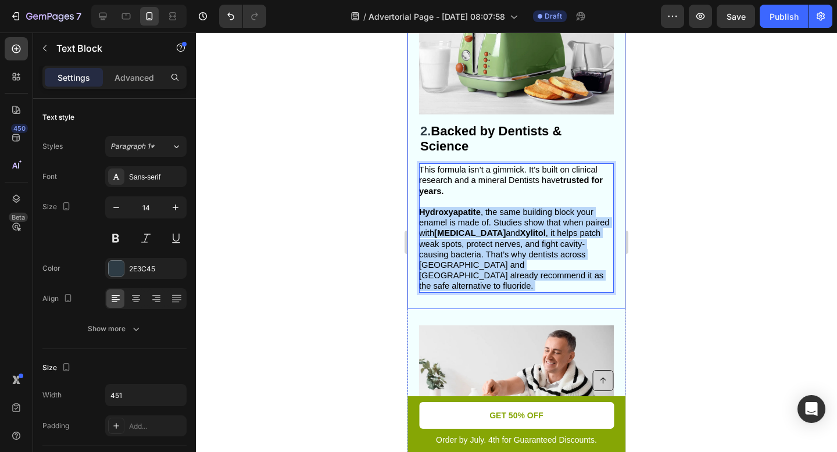
drag, startPoint x: 511, startPoint y: 273, endPoint x: 418, endPoint y: 170, distance: 139.4
click at [418, 170] on div "⁠⁠⁠⁠⁠⁠⁠ 2. Backed by Dentists & Science Heading This formula isn’t a gimmick. I…" at bounding box center [516, 127] width 218 height 364
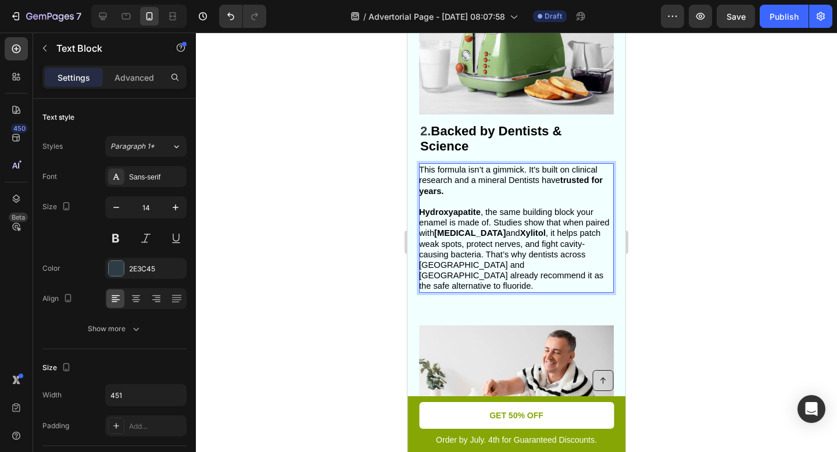
click at [425, 171] on span "This formula isn’t a gimmick. It’s built on clinical research and a mineral Den…" at bounding box center [511, 180] width 184 height 30
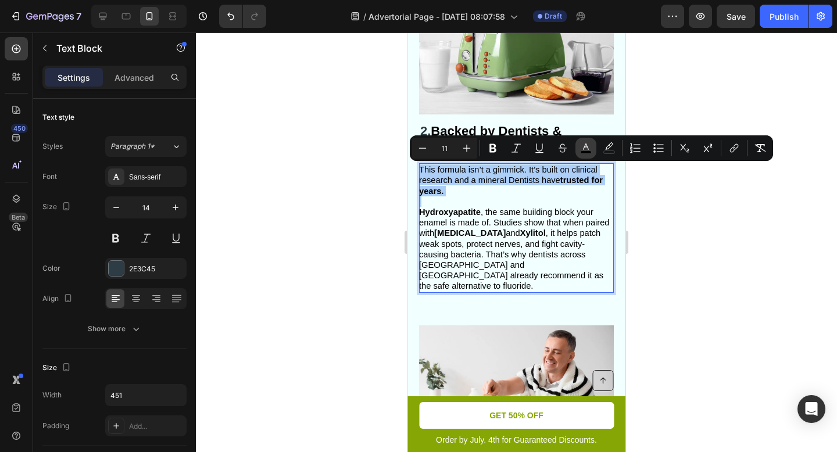
click at [587, 146] on icon "Editor contextual toolbar" at bounding box center [586, 146] width 6 height 6
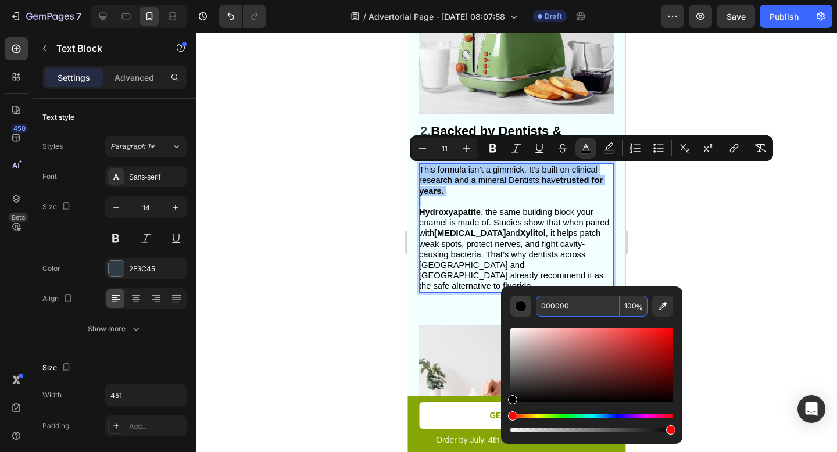
drag, startPoint x: 574, startPoint y: 313, endPoint x: 529, endPoint y: 305, distance: 45.9
click at [529, 305] on div "000000 100 %" at bounding box center [591, 306] width 163 height 21
drag, startPoint x: 571, startPoint y: 308, endPoint x: 529, endPoint y: 308, distance: 41.2
click at [529, 308] on div "000000 100 %" at bounding box center [591, 306] width 163 height 21
paste input "2E3C45"
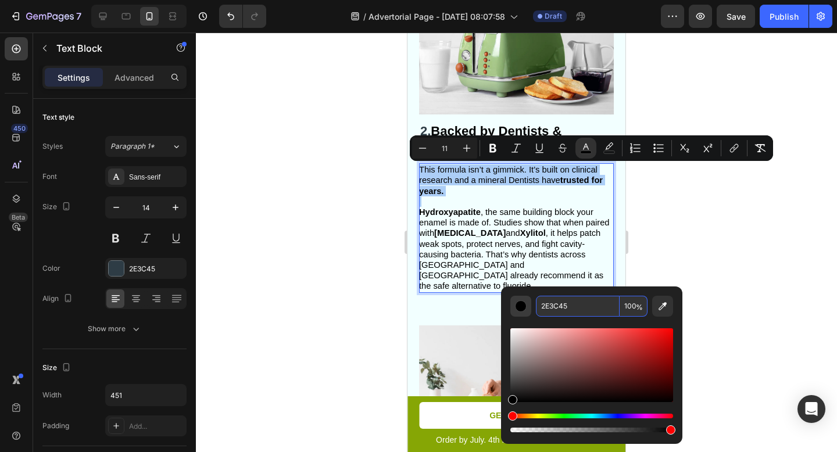
type input "2E3C45"
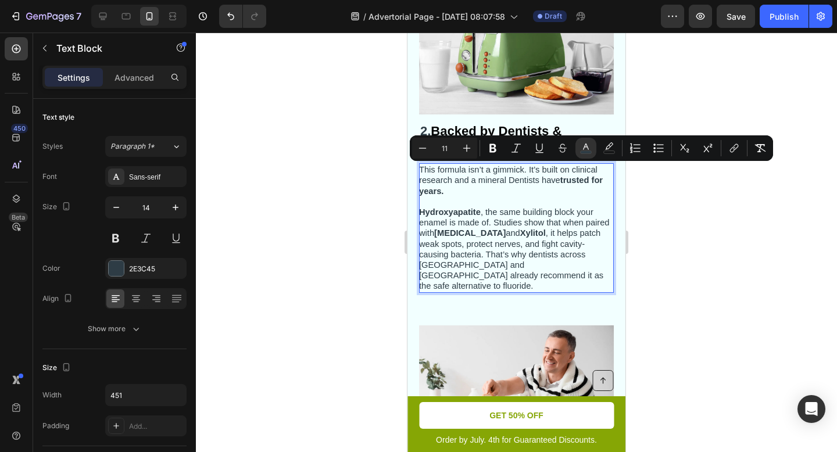
click at [756, 297] on div at bounding box center [516, 242] width 641 height 419
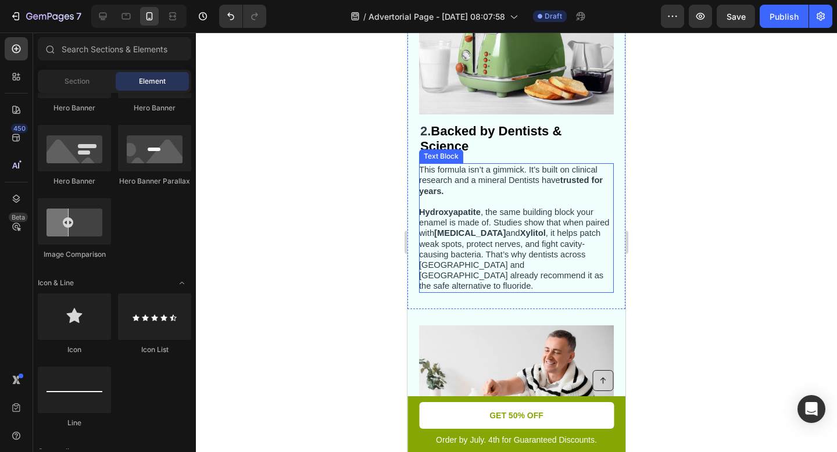
scroll to position [511, 0]
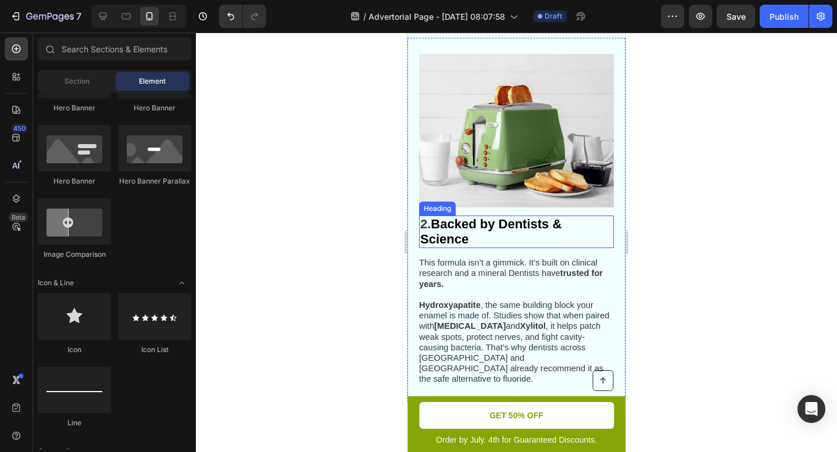
click at [447, 229] on strong "Backed by Dentists & Science" at bounding box center [490, 232] width 141 height 30
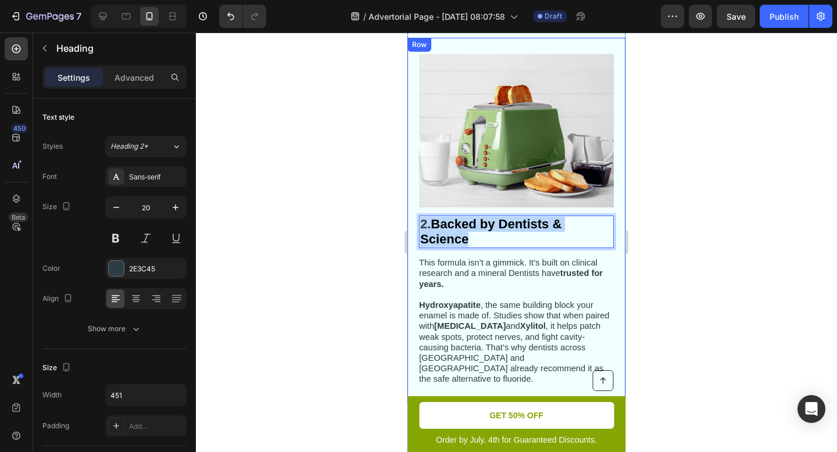
drag, startPoint x: 467, startPoint y: 239, endPoint x: 417, endPoint y: 222, distance: 52.7
click at [417, 222] on div "2. Backed by Dentists & Science Heading 14 This formula isn’t a gimmick. It’s b…" at bounding box center [516, 220] width 218 height 364
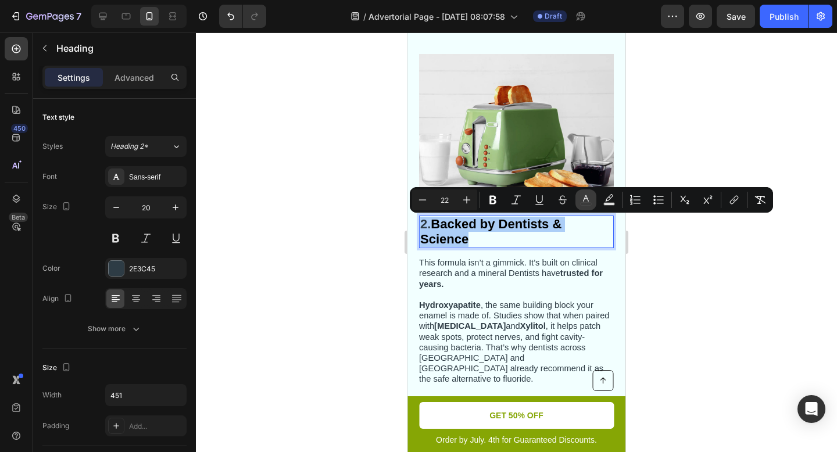
click at [591, 205] on button "color" at bounding box center [585, 199] width 21 height 21
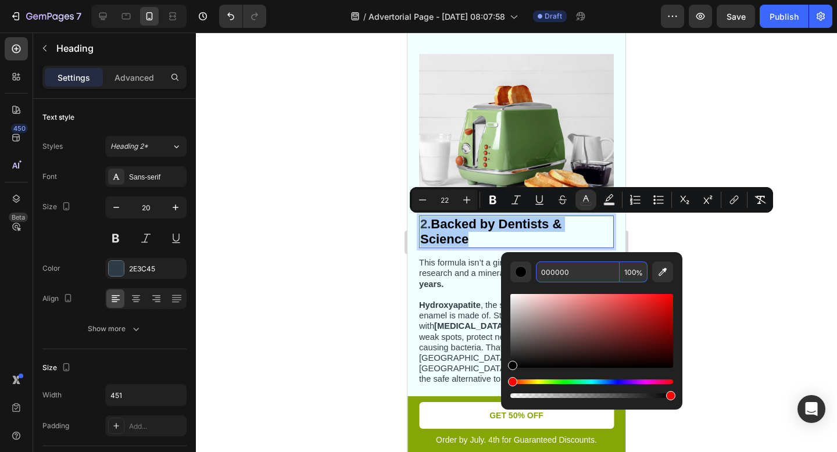
drag, startPoint x: 583, startPoint y: 275, endPoint x: 543, endPoint y: 271, distance: 40.2
click at [543, 271] on input "000000" at bounding box center [578, 271] width 84 height 21
drag, startPoint x: 593, startPoint y: 275, endPoint x: 537, endPoint y: 271, distance: 55.9
click at [537, 271] on input "000000" at bounding box center [578, 271] width 84 height 21
paste input "2E3C45"
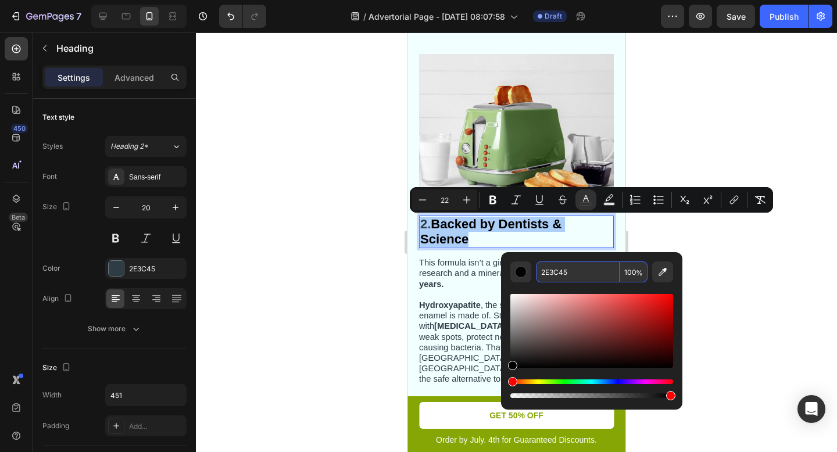
type input "2E3C45"
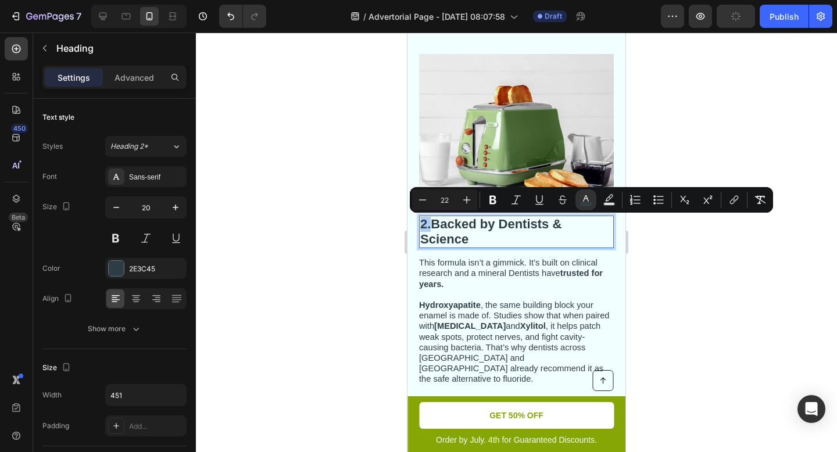
click at [686, 300] on div at bounding box center [516, 242] width 641 height 419
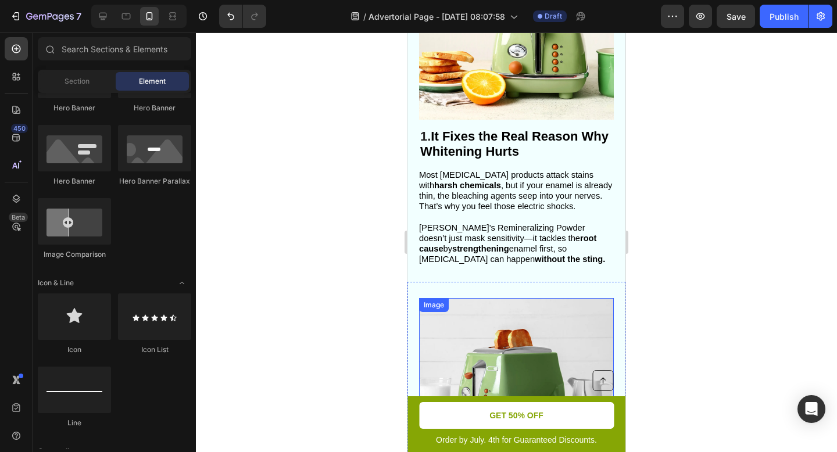
scroll to position [228, 0]
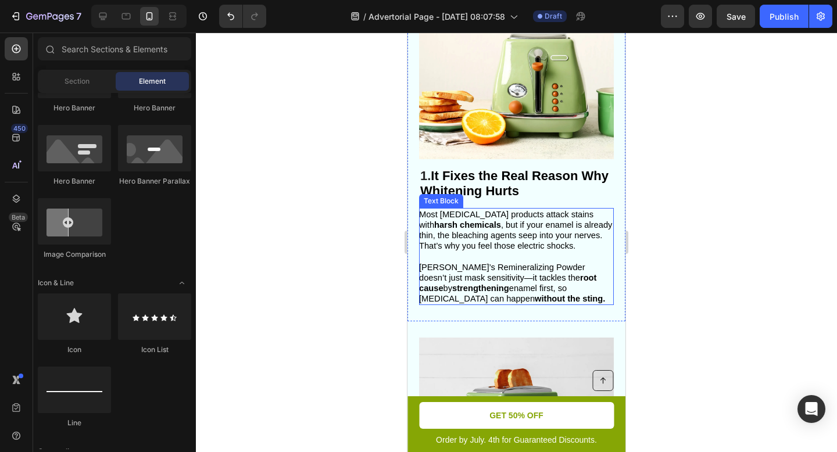
click at [522, 278] on span "Gleem Glow’s Remineralizing Powder doesn’t just mask sensitivity—it tackles the…" at bounding box center [512, 283] width 186 height 41
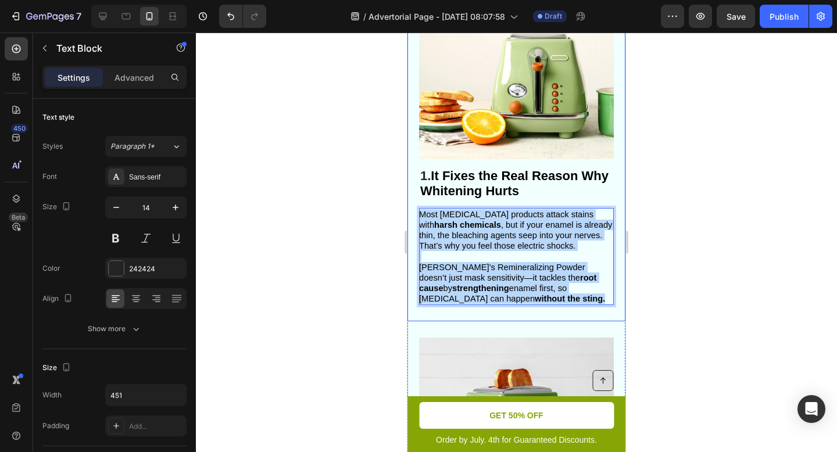
drag, startPoint x: 528, startPoint y: 302, endPoint x: 412, endPoint y: 214, distance: 145.2
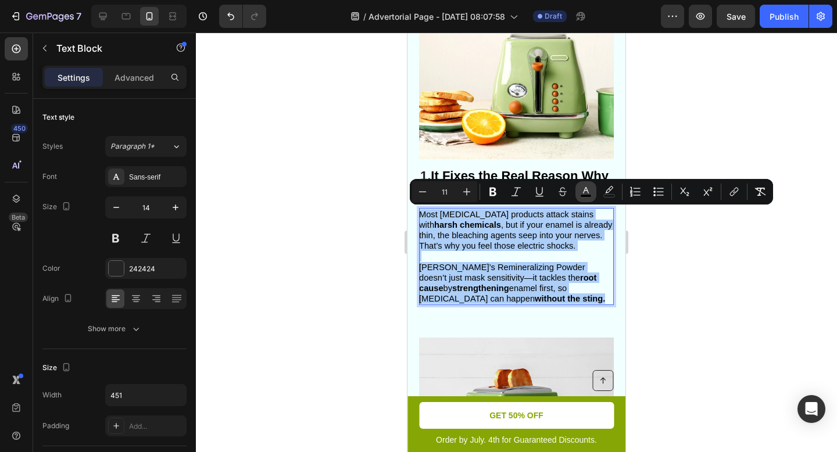
click at [591, 192] on icon "Editor contextual toolbar" at bounding box center [586, 192] width 12 height 12
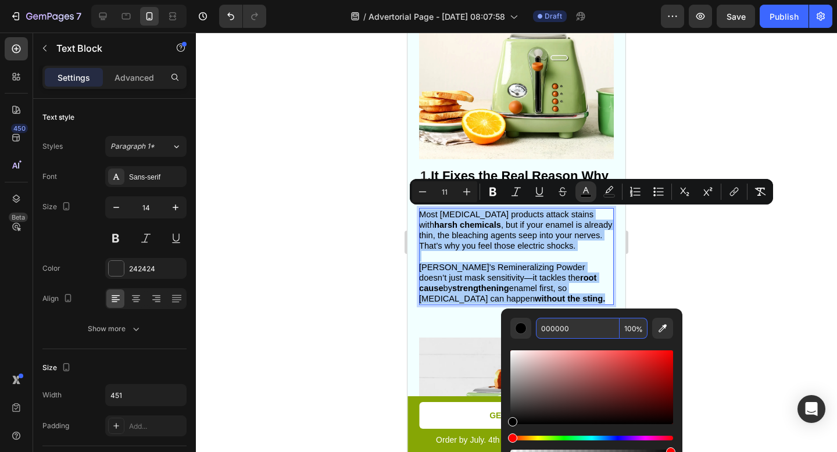
drag, startPoint x: 582, startPoint y: 328, endPoint x: 539, endPoint y: 328, distance: 43.0
click at [539, 328] on input "000000" at bounding box center [578, 328] width 84 height 21
drag, startPoint x: 539, startPoint y: 328, endPoint x: 579, endPoint y: 328, distance: 40.1
click at [579, 328] on input "000000" at bounding box center [578, 328] width 84 height 21
paste input "2E3C45"
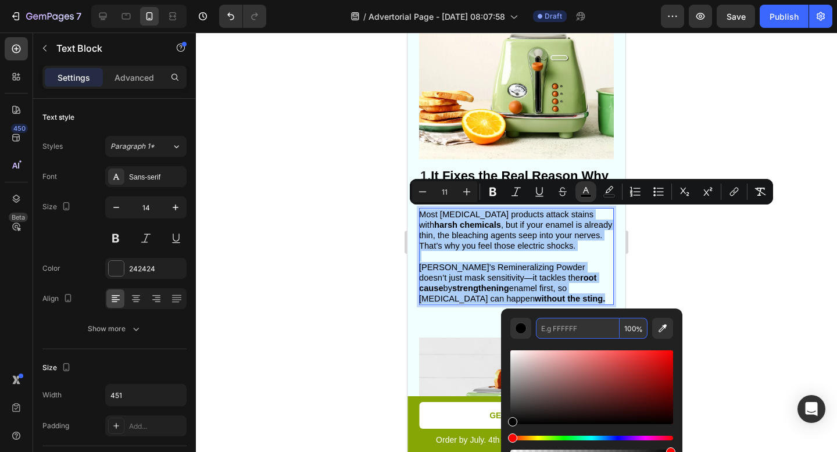
type input "2E3C45"
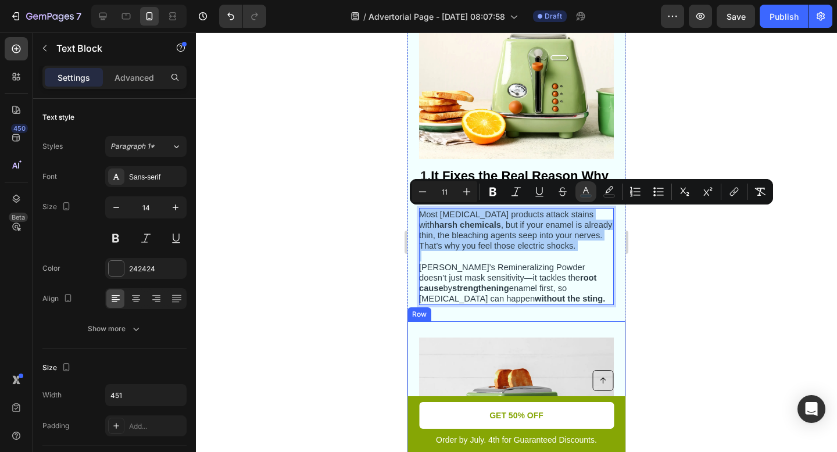
click at [668, 331] on div at bounding box center [516, 242] width 641 height 419
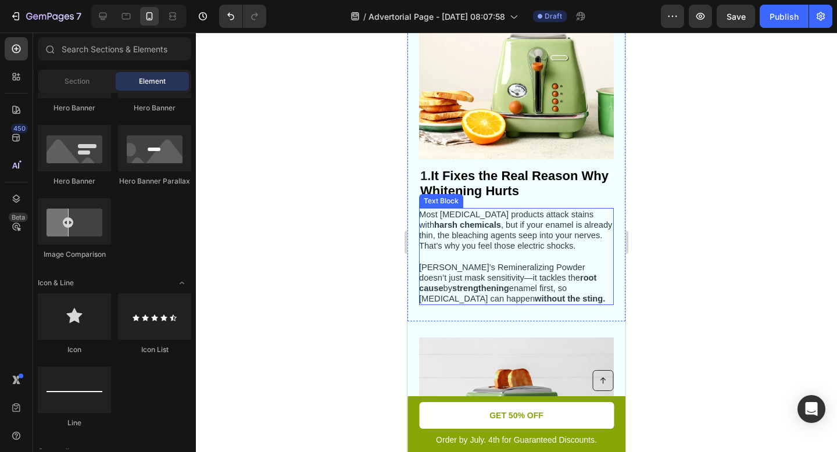
scroll to position [180, 0]
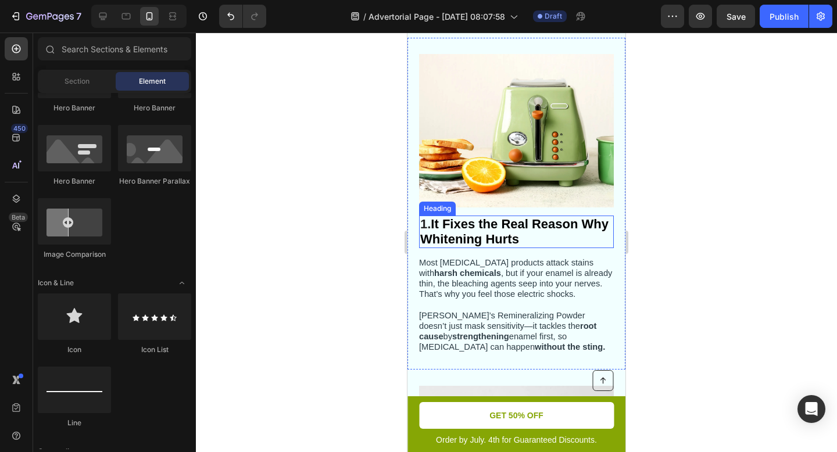
click at [503, 229] on strong "It Fixes the Real Reason Why Whitening Hurts" at bounding box center [514, 232] width 188 height 30
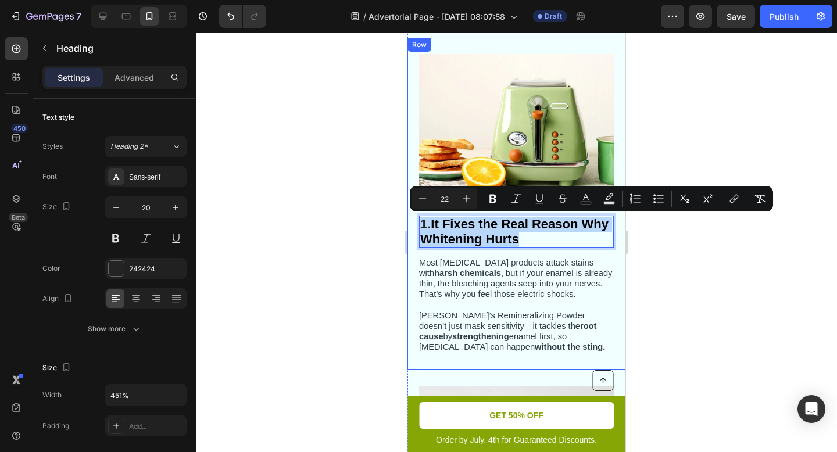
drag, startPoint x: 526, startPoint y: 239, endPoint x: 415, endPoint y: 217, distance: 112.5
click at [415, 217] on div "Image 1. It Fixes the Real Reason Why Whitening Hurts Heading 14 Most whitening…" at bounding box center [516, 204] width 218 height 332
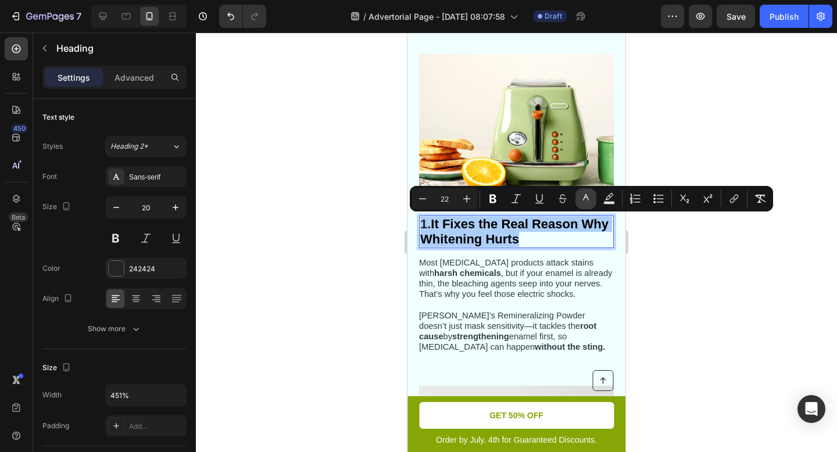
click at [590, 206] on button "color" at bounding box center [585, 198] width 21 height 21
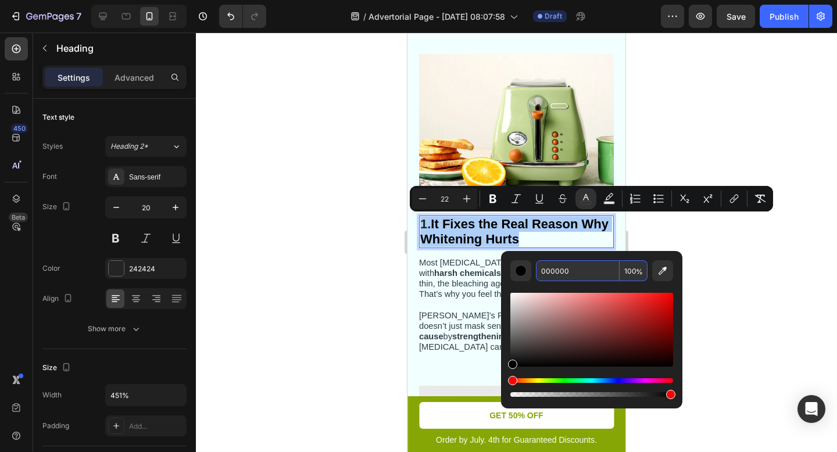
drag, startPoint x: 586, startPoint y: 273, endPoint x: 574, endPoint y: 272, distance: 12.3
click at [574, 272] on input "000000" at bounding box center [578, 270] width 84 height 21
paste input "2E3C45"
type input "2E3C45"
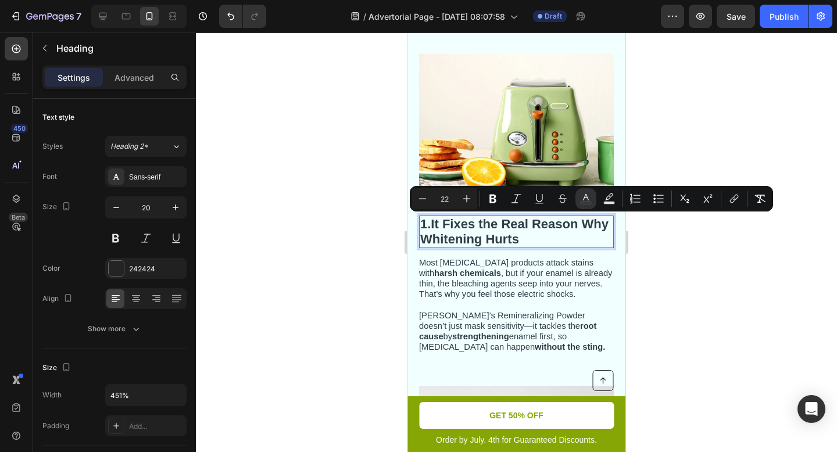
click at [647, 304] on div at bounding box center [516, 242] width 641 height 419
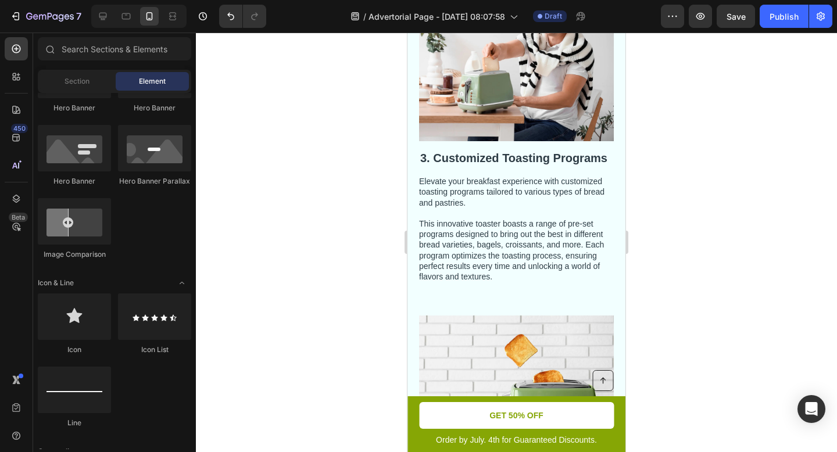
scroll to position [941, 0]
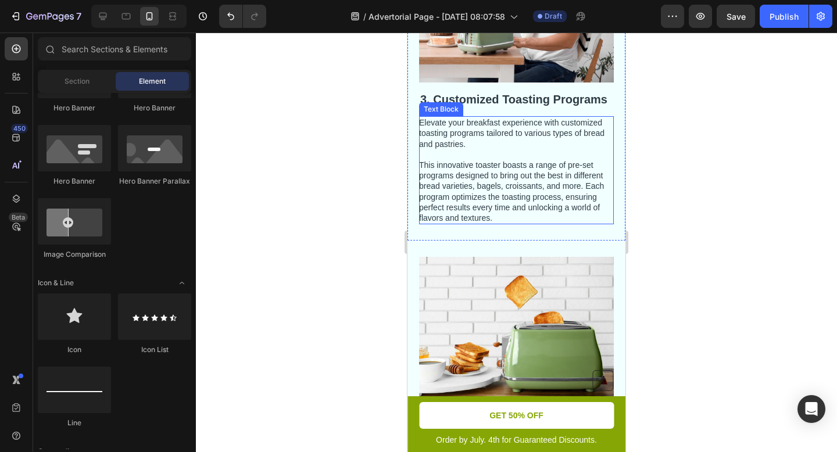
click at [490, 172] on p "This innovative toaster boasts a range of pre-set programs designed to bring ou…" at bounding box center [515, 191] width 193 height 63
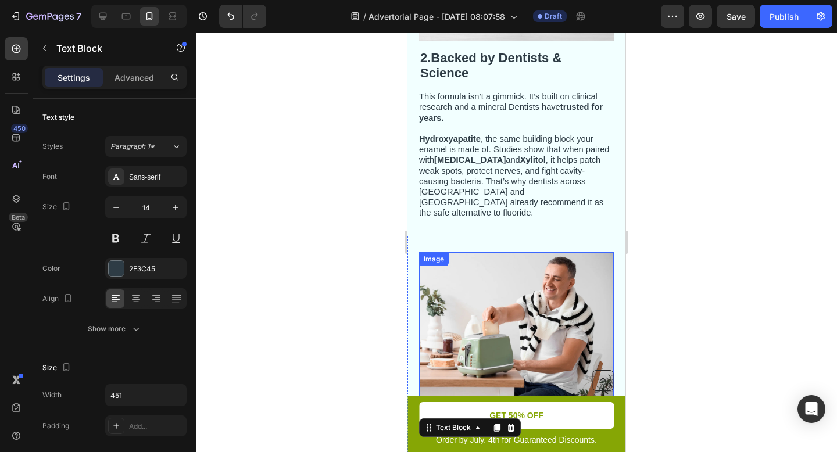
scroll to position [898, 0]
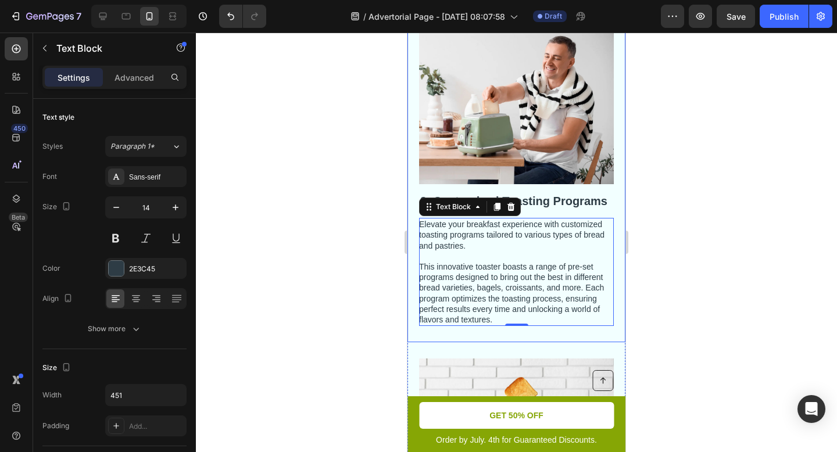
click at [545, 196] on h2 "3. Customized Toasting Programs" at bounding box center [516, 200] width 195 height 17
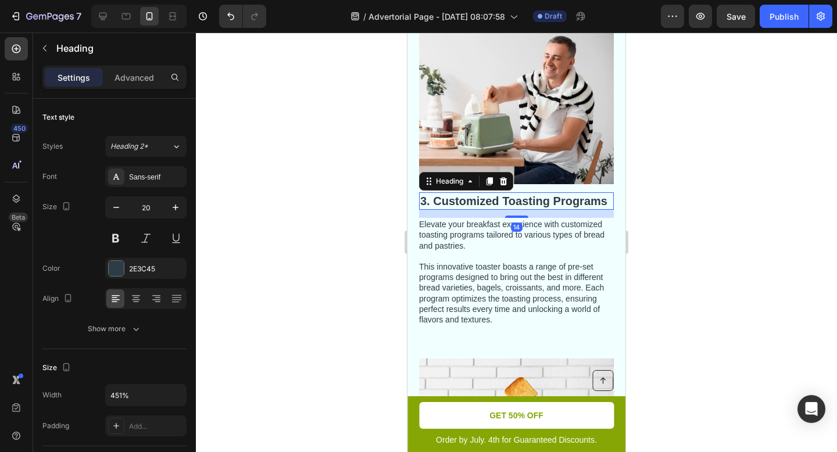
click at [545, 195] on h2 "3. Customized Toasting Programs" at bounding box center [516, 200] width 195 height 17
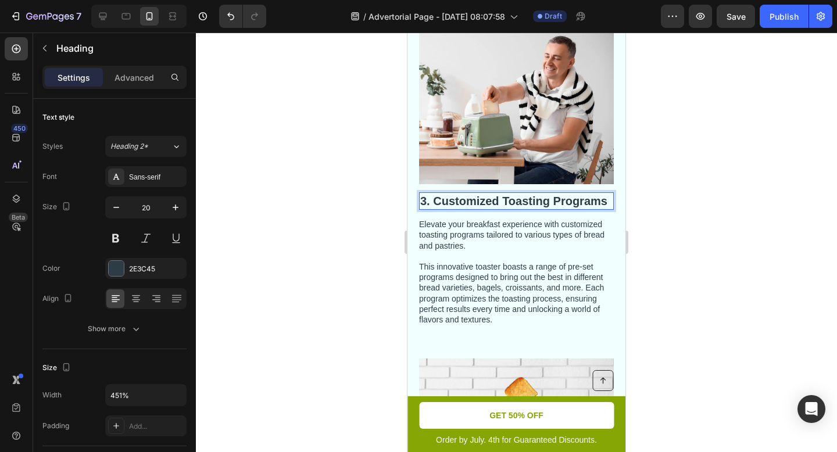
click at [576, 193] on p "3. Customized Toasting Programs" at bounding box center [516, 200] width 192 height 15
click at [606, 193] on p "3. Customized Toasting Programs" at bounding box center [516, 200] width 192 height 15
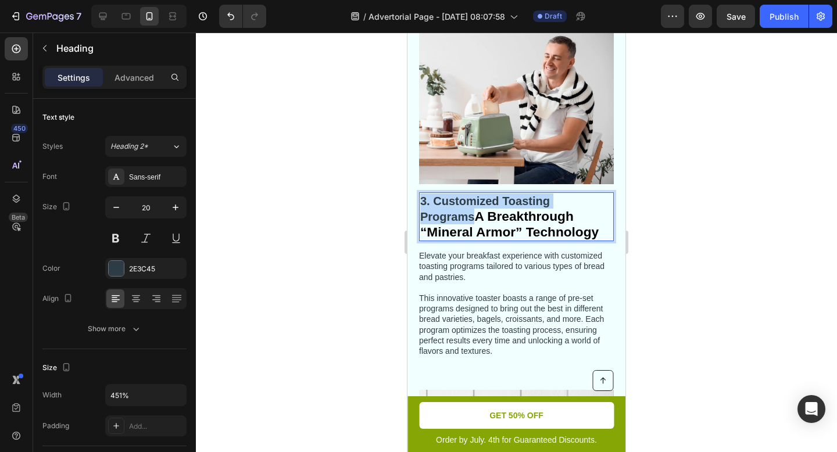
drag, startPoint x: 475, startPoint y: 206, endPoint x: 421, endPoint y: 193, distance: 55.4
click at [421, 193] on p "3. Customized Toasting Programs A Breakthrough “Mineral Armor” Technology" at bounding box center [516, 216] width 192 height 46
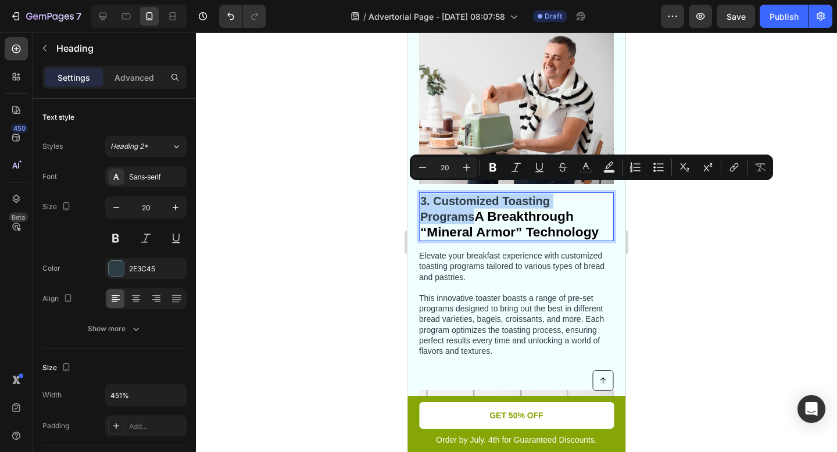
click at [449, 202] on p "3. Customized Toasting Programs A Breakthrough “Mineral Armor” Technology" at bounding box center [516, 216] width 192 height 46
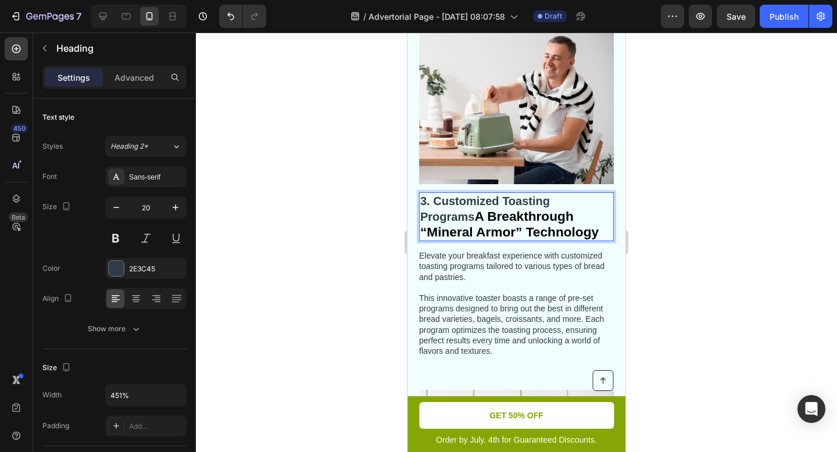
click at [482, 209] on strong "A Breakthrough “Mineral Armor” Technology" at bounding box center [509, 224] width 178 height 31
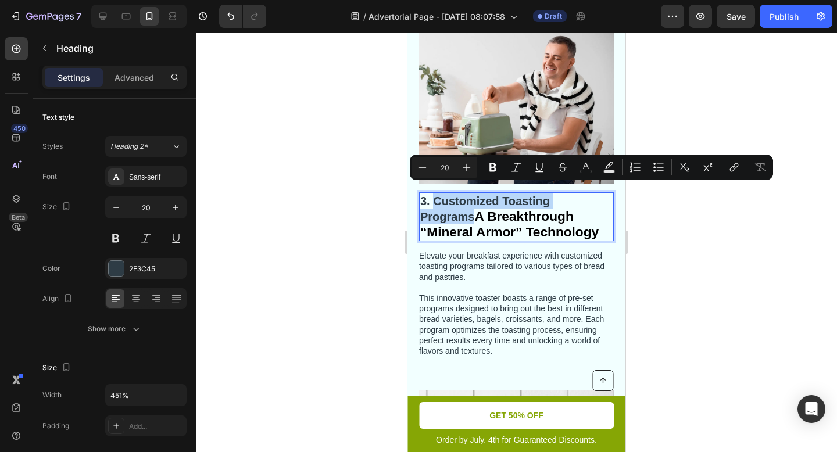
drag, startPoint x: 474, startPoint y: 208, endPoint x: 435, endPoint y: 192, distance: 42.5
click at [435, 193] on p "3. Customized Toasting Programs A Breakthrough “Mineral Armor” Technology" at bounding box center [516, 216] width 192 height 46
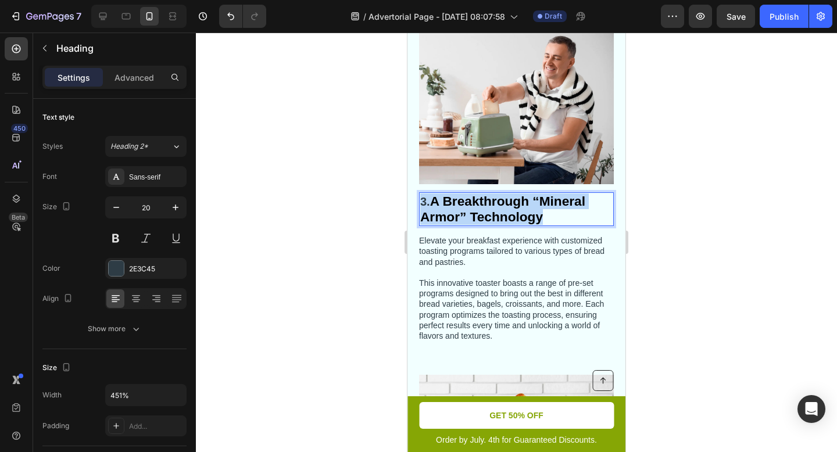
drag, startPoint x: 559, startPoint y: 205, endPoint x: 422, endPoint y: 191, distance: 137.8
click at [422, 193] on p "3. A Breakthrough “Mineral Armor” Technology" at bounding box center [516, 208] width 192 height 31
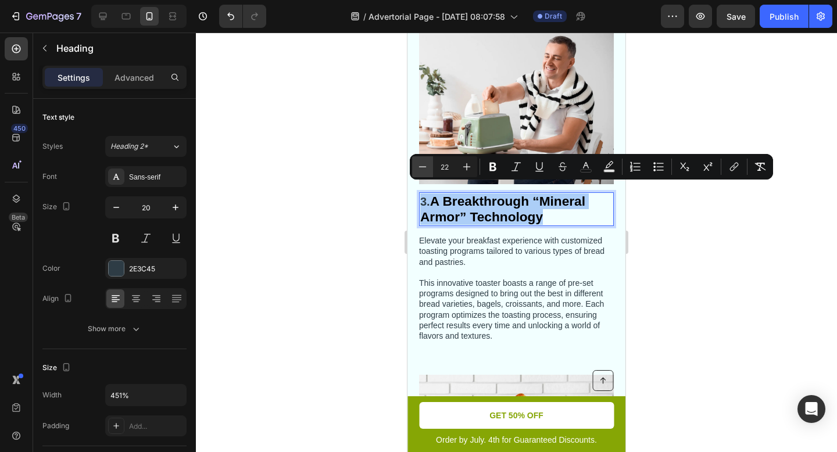
click at [424, 166] on icon "Editor contextual toolbar" at bounding box center [423, 167] width 12 height 12
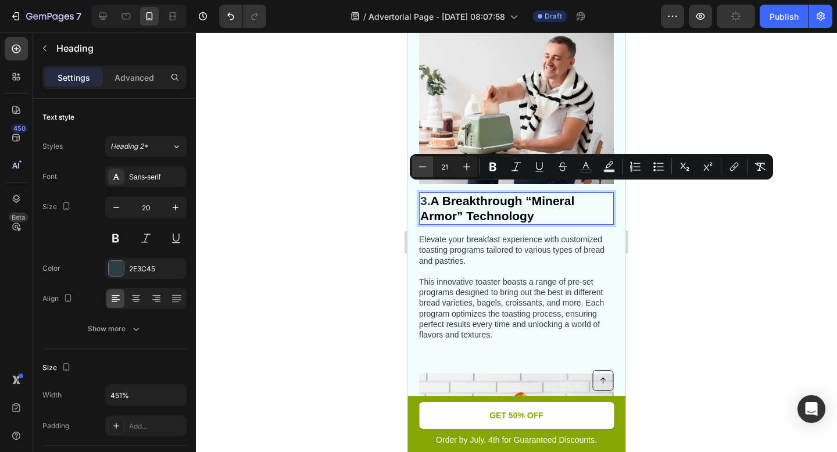
click at [424, 165] on icon "Editor contextual toolbar" at bounding box center [423, 167] width 12 height 12
type input "20"
click at [656, 241] on div at bounding box center [516, 242] width 641 height 419
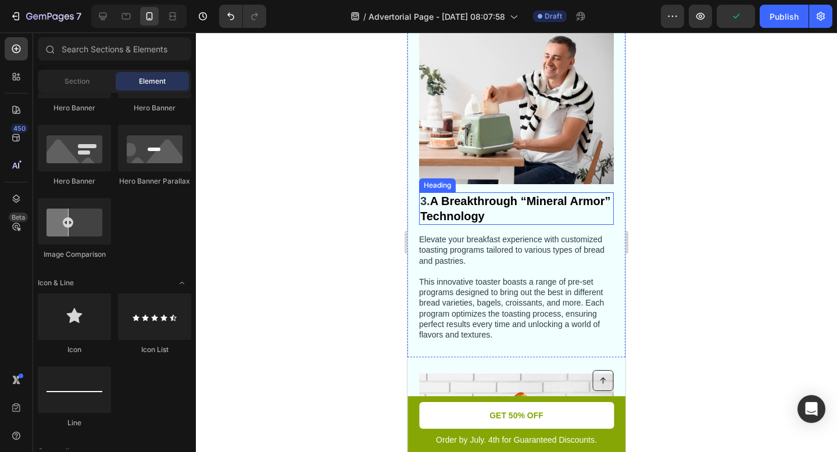
click at [500, 201] on strong "A Breakthrough “Mineral Armor” Technology" at bounding box center [515, 209] width 190 height 28
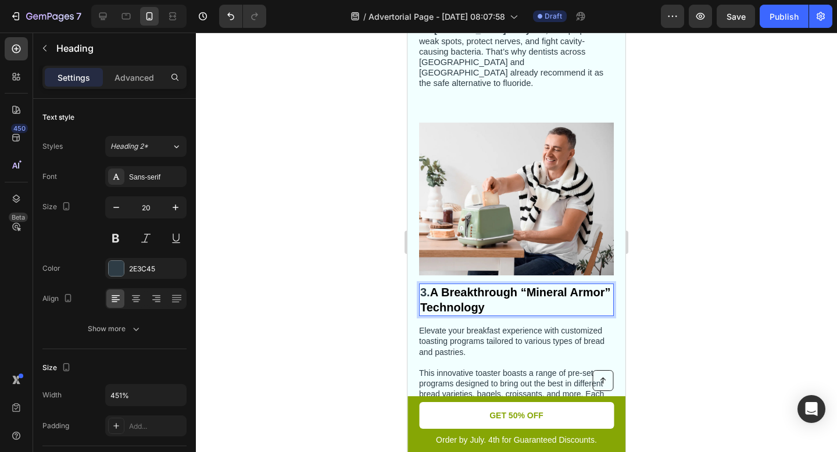
scroll to position [780, 0]
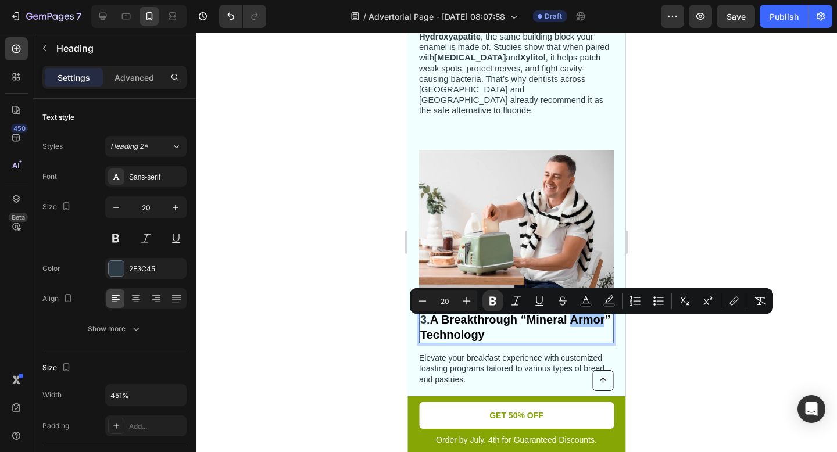
click at [668, 171] on div at bounding box center [516, 242] width 641 height 419
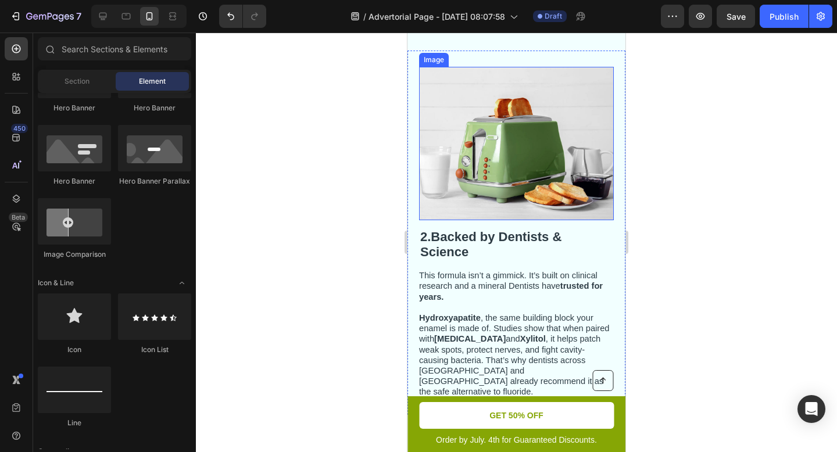
scroll to position [498, 0]
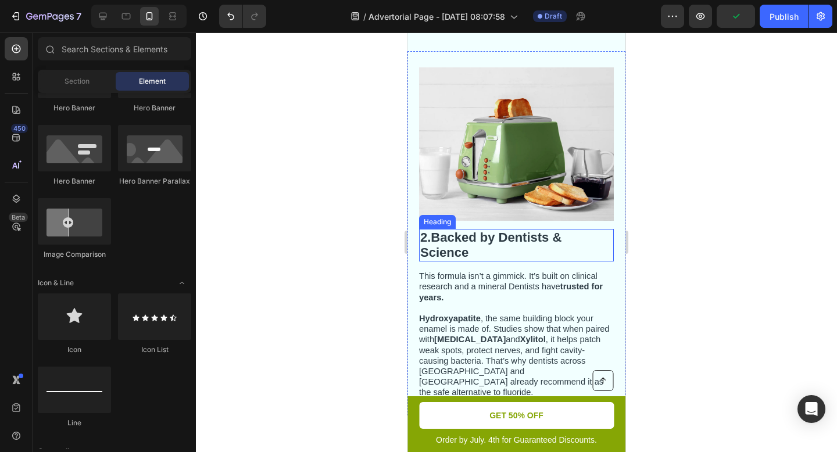
click at [536, 245] on strong "Backed by Dentists & Science" at bounding box center [490, 245] width 141 height 30
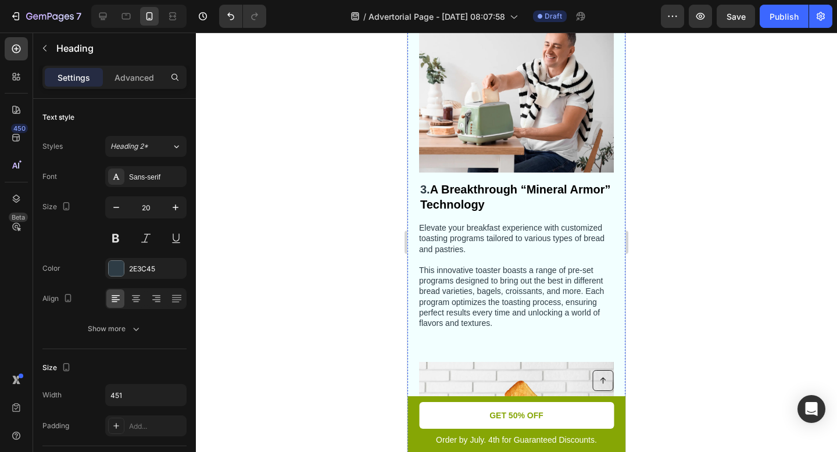
scroll to position [990, 0]
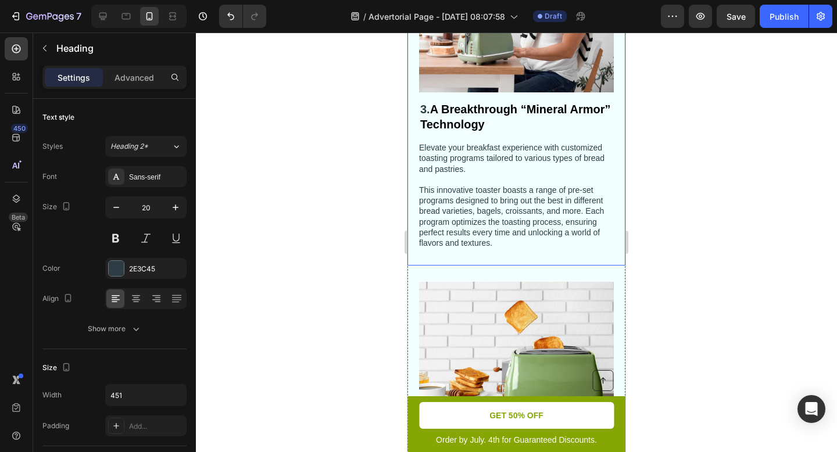
click at [486, 209] on p "This innovative toaster boasts a range of pre-set programs designed to bring ou…" at bounding box center [515, 216] width 193 height 63
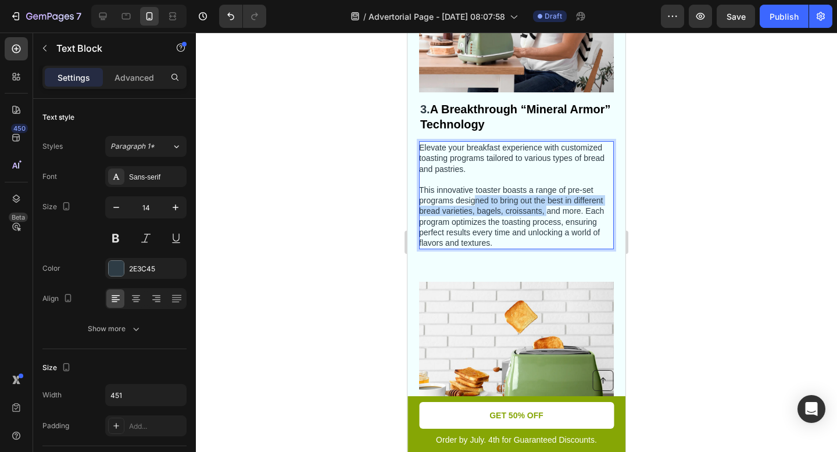
drag, startPoint x: 548, startPoint y: 200, endPoint x: 475, endPoint y: 193, distance: 73.5
click at [475, 193] on p "This innovative toaster boasts a range of pre-set programs designed to bring ou…" at bounding box center [515, 216] width 193 height 63
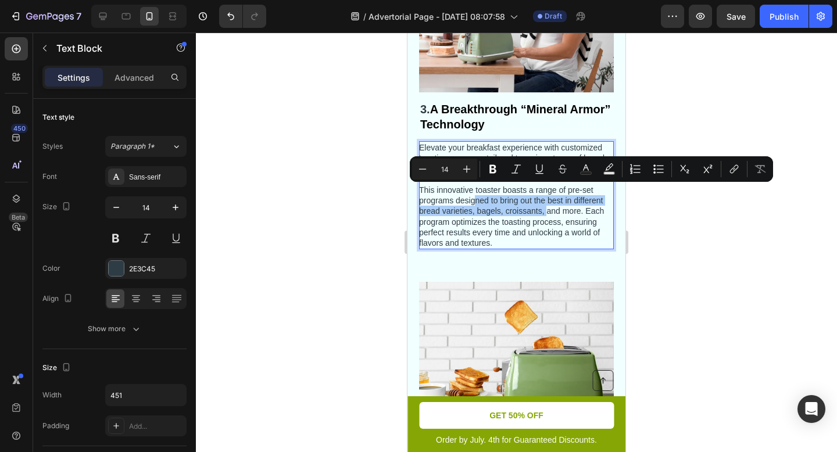
click at [694, 213] on div at bounding box center [516, 242] width 641 height 419
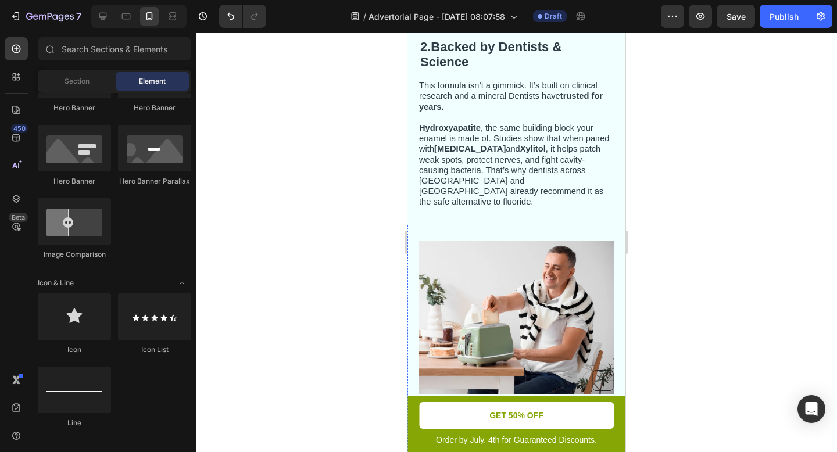
scroll to position [686, 0]
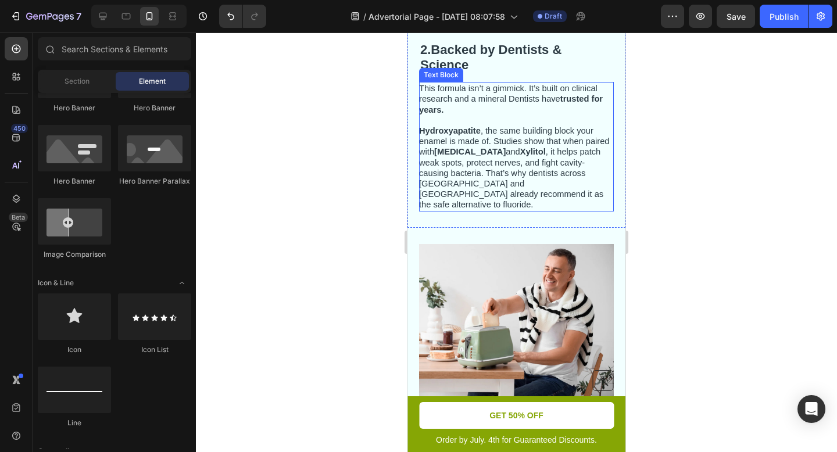
click at [549, 173] on span "Hydroxyapatite , the same building block your enamel is made of. Studies show t…" at bounding box center [514, 167] width 191 height 83
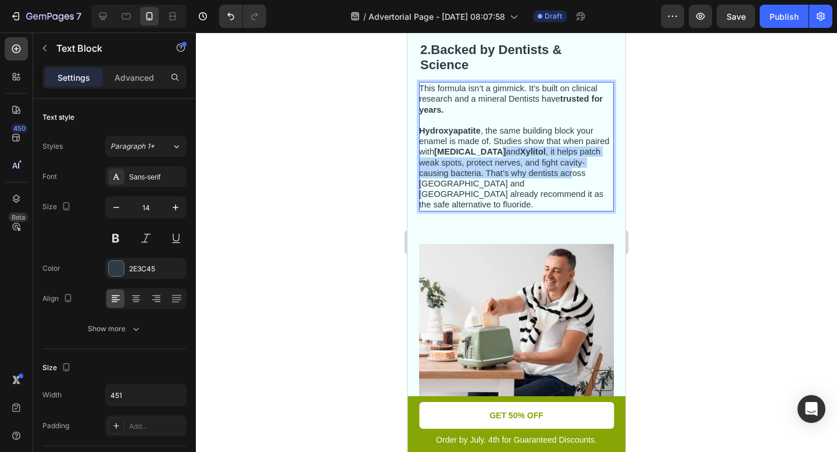
drag, startPoint x: 551, startPoint y: 174, endPoint x: 494, endPoint y: 154, distance: 60.8
click at [494, 154] on span "Hydroxyapatite , the same building block your enamel is made of. Studies show t…" at bounding box center [514, 167] width 191 height 83
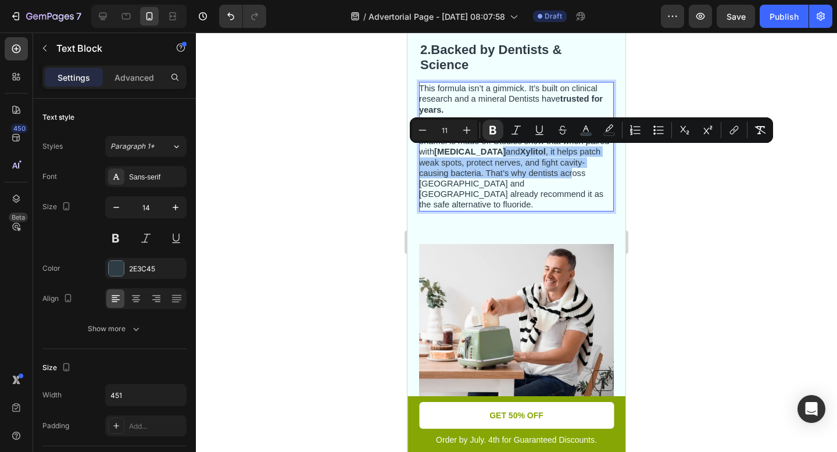
click at [647, 185] on div at bounding box center [516, 242] width 641 height 419
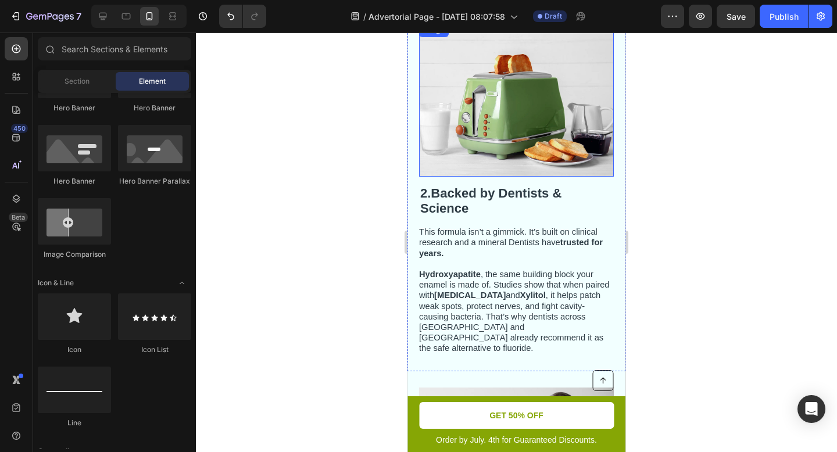
scroll to position [514, 0]
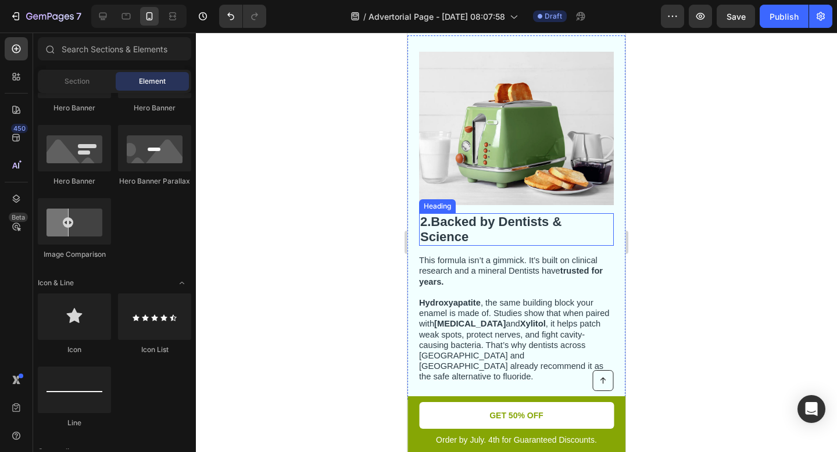
click at [474, 227] on strong "Backed by Dentists & Science" at bounding box center [490, 229] width 141 height 30
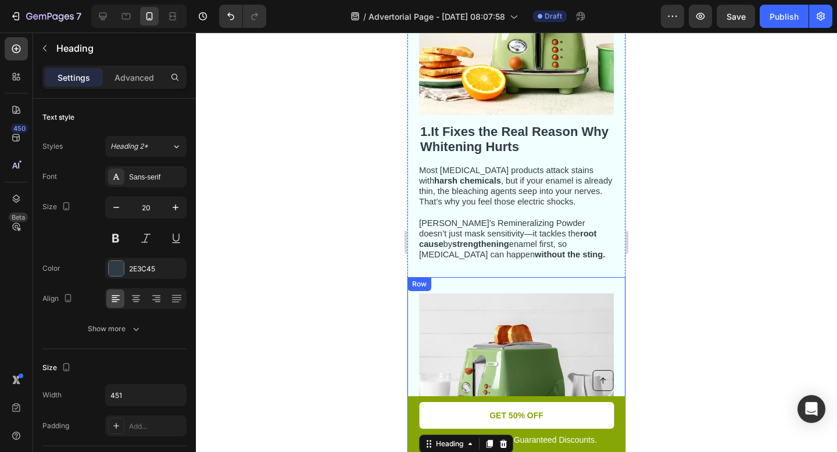
scroll to position [256, 0]
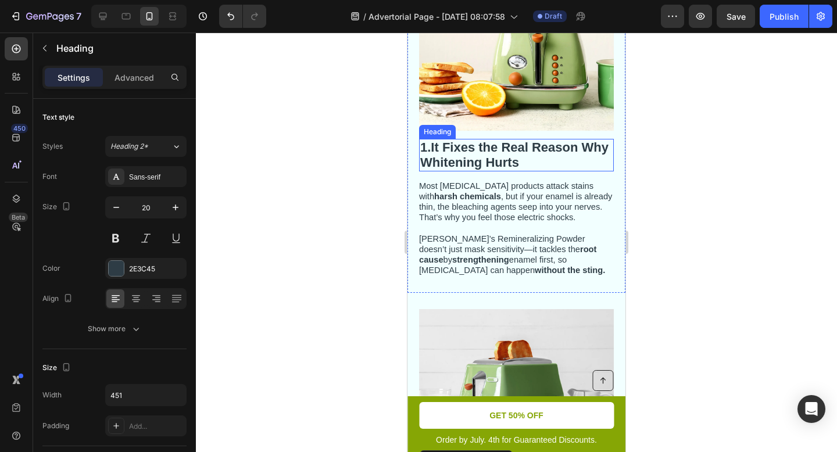
click at [484, 156] on strong "It Fixes the Real Reason Why Whitening Hurts" at bounding box center [514, 155] width 188 height 30
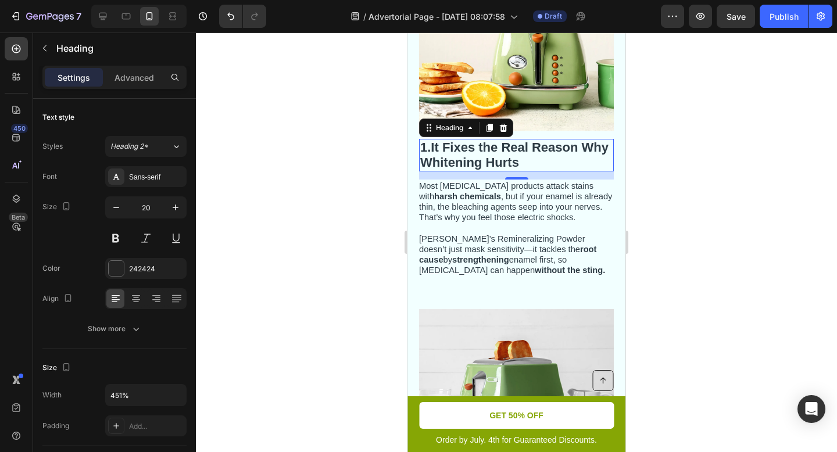
scroll to position [326, 0]
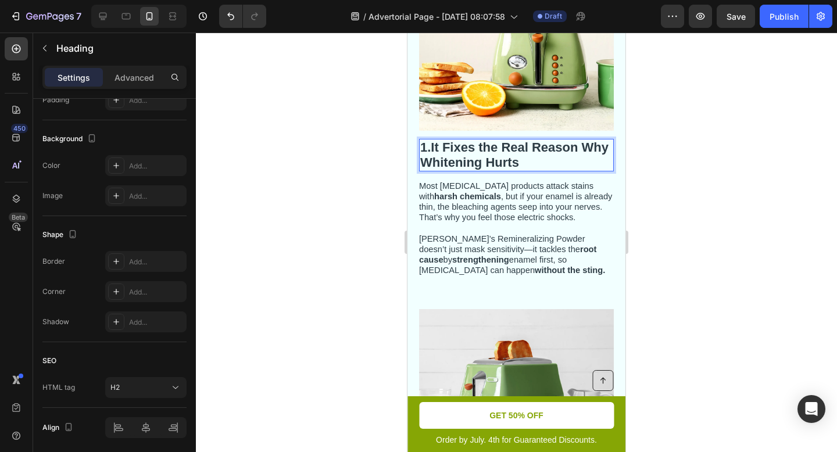
click at [524, 166] on p "1. It Fixes the Real Reason Why Whitening Hurts" at bounding box center [516, 155] width 192 height 30
drag, startPoint x: 526, startPoint y: 164, endPoint x: 419, endPoint y: 143, distance: 108.9
click at [419, 143] on h2 "1. It Fixes the Real Reason Why Whitening Hurts" at bounding box center [516, 155] width 195 height 33
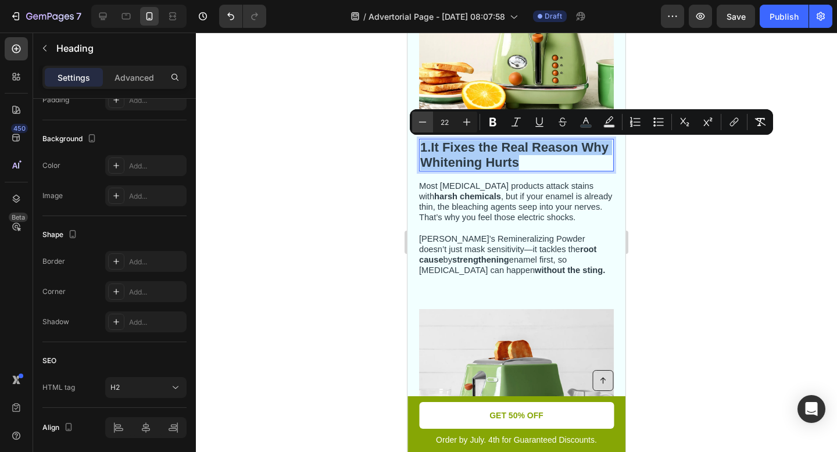
click at [426, 121] on icon "Editor contextual toolbar" at bounding box center [423, 122] width 12 height 12
type input "20"
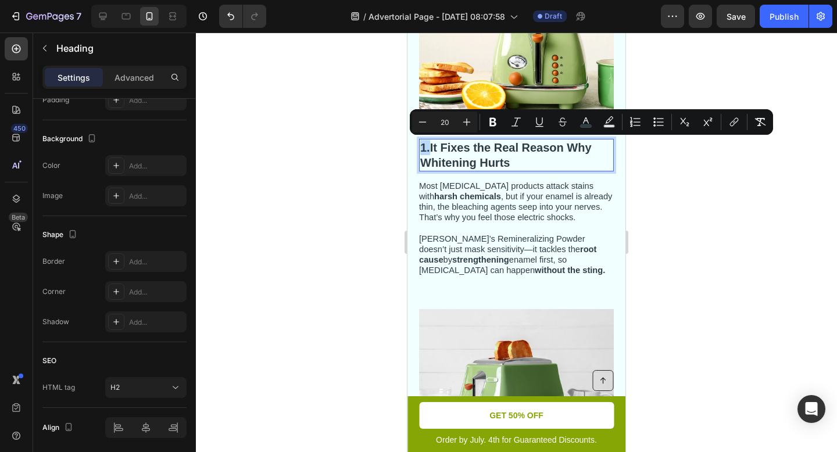
click at [625, 216] on div "Image 1. It Fixes the Real Reason Why Whitening Hurts Heading 14 Most whitening…" at bounding box center [516, 127] width 218 height 332
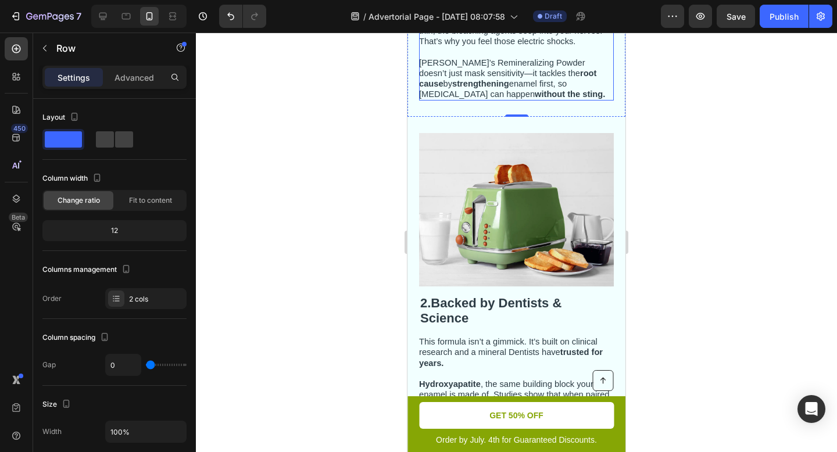
scroll to position [500, 0]
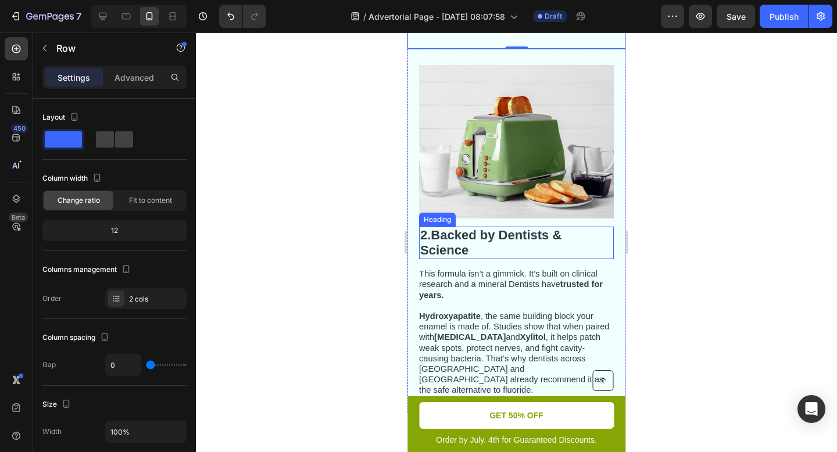
click at [516, 241] on strong "Backed by Dentists & Science" at bounding box center [490, 243] width 141 height 30
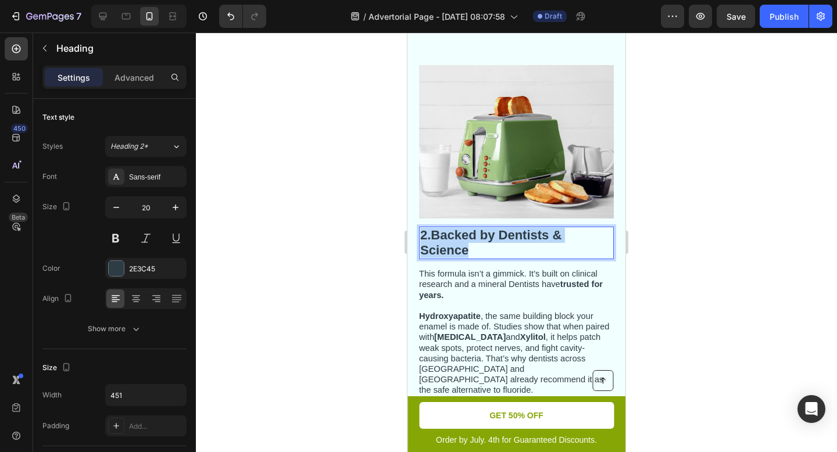
drag, startPoint x: 490, startPoint y: 247, endPoint x: 422, endPoint y: 232, distance: 69.8
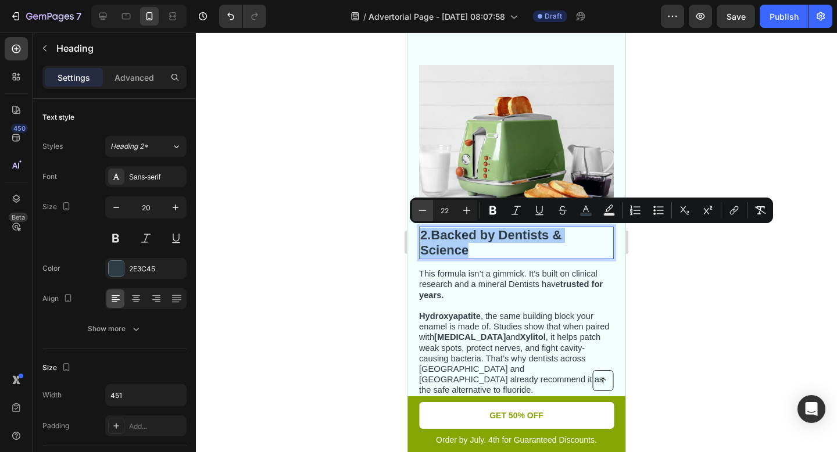
click at [425, 211] on icon "Editor contextual toolbar" at bounding box center [423, 211] width 12 height 12
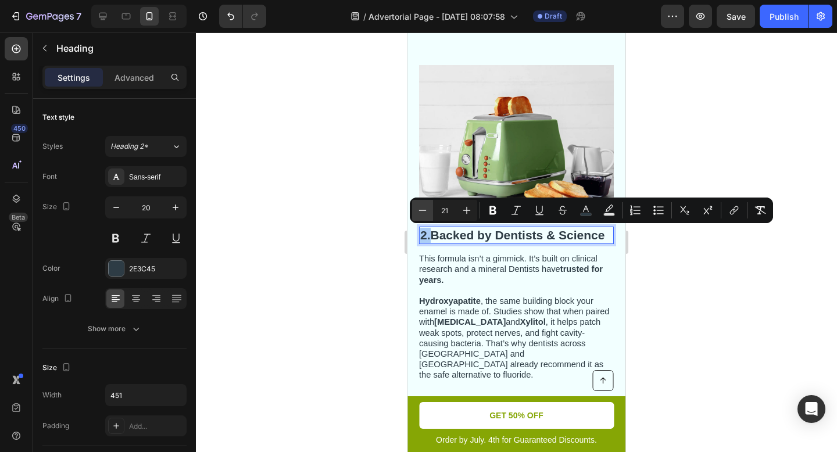
click at [425, 211] on icon "Editor contextual toolbar" at bounding box center [423, 211] width 12 height 12
type input "20"
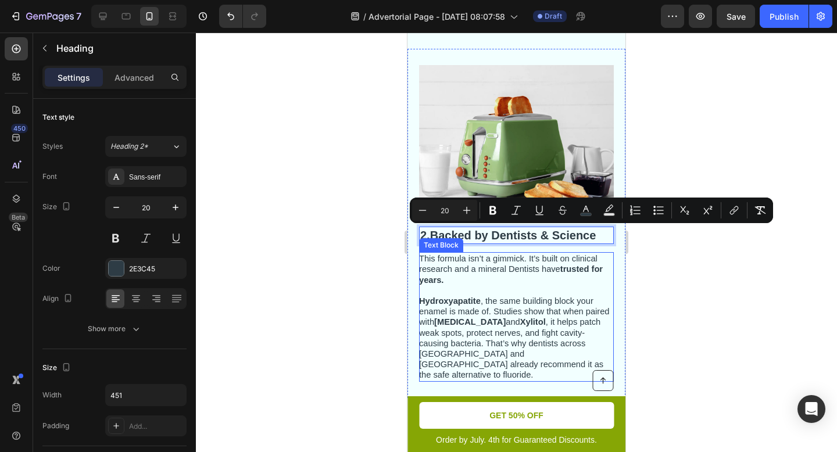
click at [536, 277] on p "This formula isn’t a gimmick. It’s built on clinical research and a mineral Den…" at bounding box center [515, 269] width 193 height 32
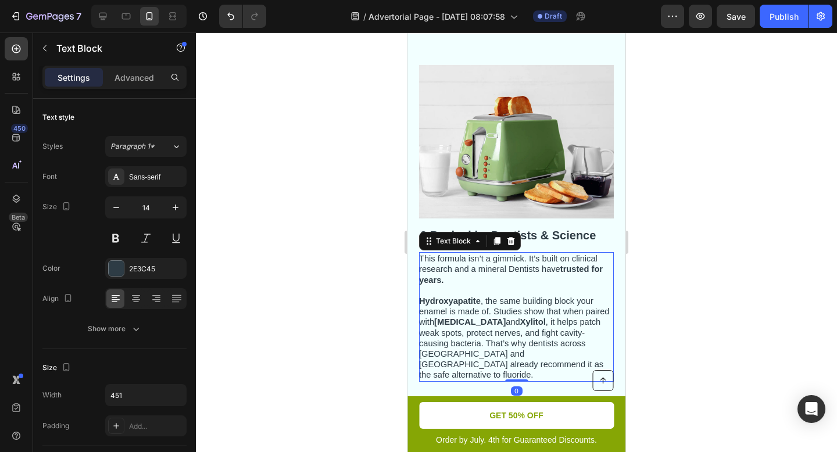
scroll to position [381, 0]
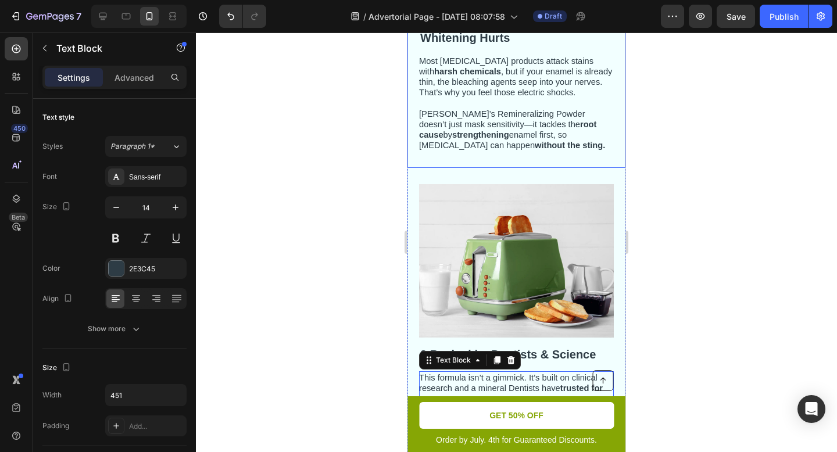
click at [673, 139] on div at bounding box center [516, 242] width 641 height 419
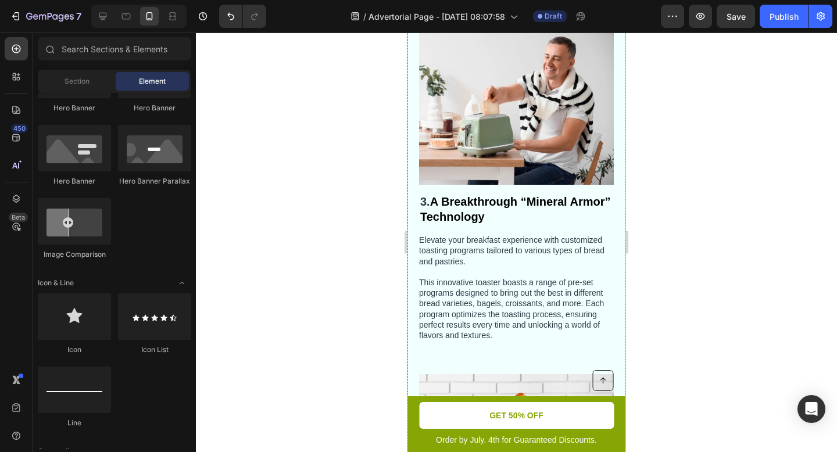
scroll to position [892, 0]
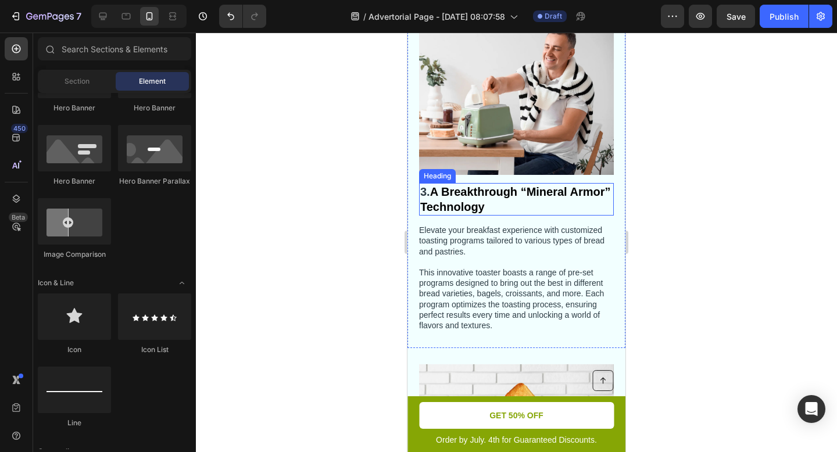
click at [498, 196] on strong "A Breakthrough “Mineral Armor” Technology" at bounding box center [515, 199] width 190 height 28
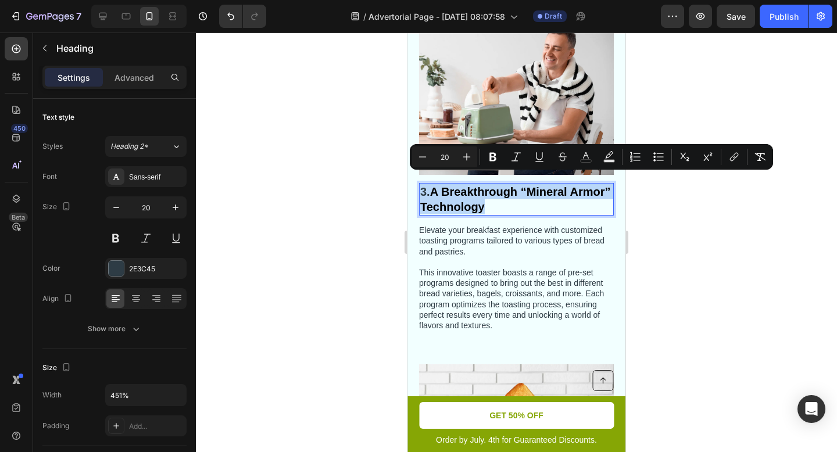
drag, startPoint x: 543, startPoint y: 197, endPoint x: 407, endPoint y: 180, distance: 136.5
click at [421, 159] on icon "Editor contextual toolbar" at bounding box center [423, 157] width 12 height 12
click at [472, 158] on icon "Editor contextual toolbar" at bounding box center [467, 157] width 12 height 12
type input "20"
click at [589, 155] on icon "Editor contextual toolbar" at bounding box center [586, 157] width 12 height 12
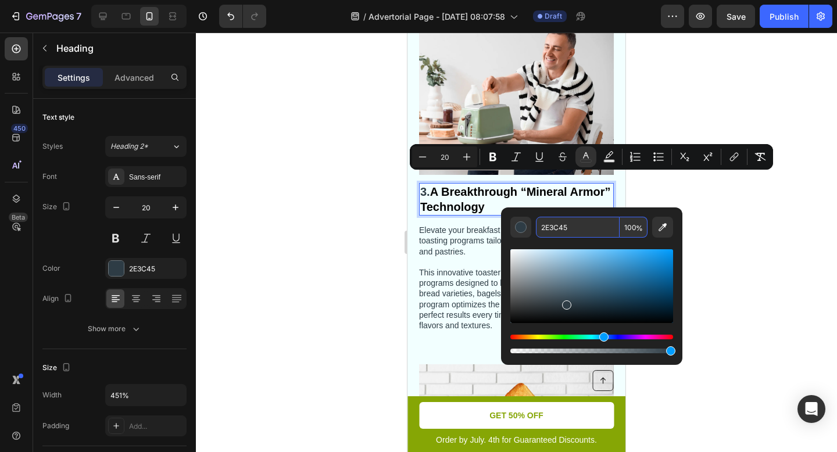
click at [575, 146] on button "color" at bounding box center [585, 156] width 21 height 21
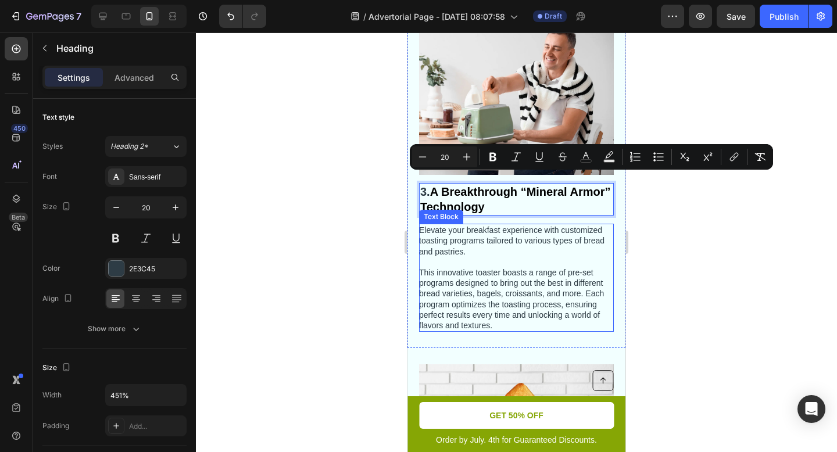
click at [544, 235] on p "Elevate your breakfast experience with customized toasting programs tailored to…" at bounding box center [515, 241] width 193 height 32
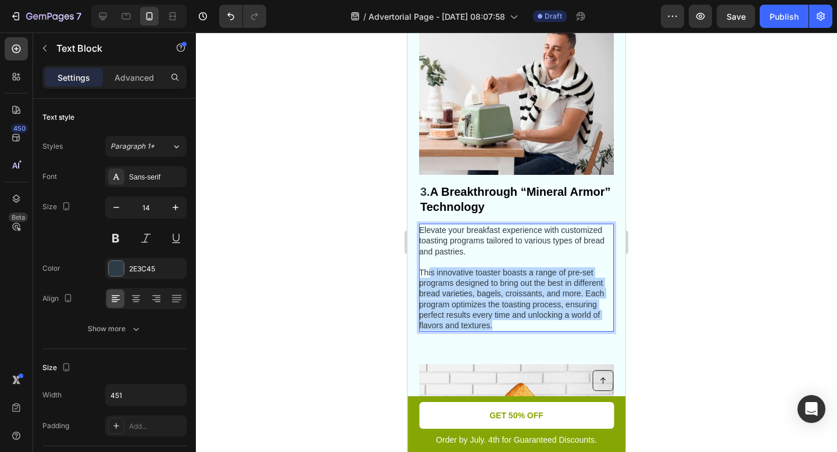
drag, startPoint x: 534, startPoint y: 311, endPoint x: 432, endPoint y: 264, distance: 112.8
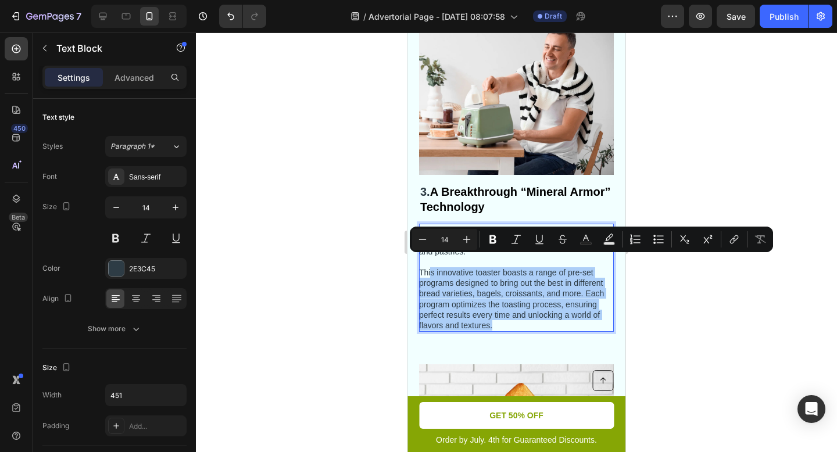
click at [637, 166] on div at bounding box center [516, 242] width 641 height 419
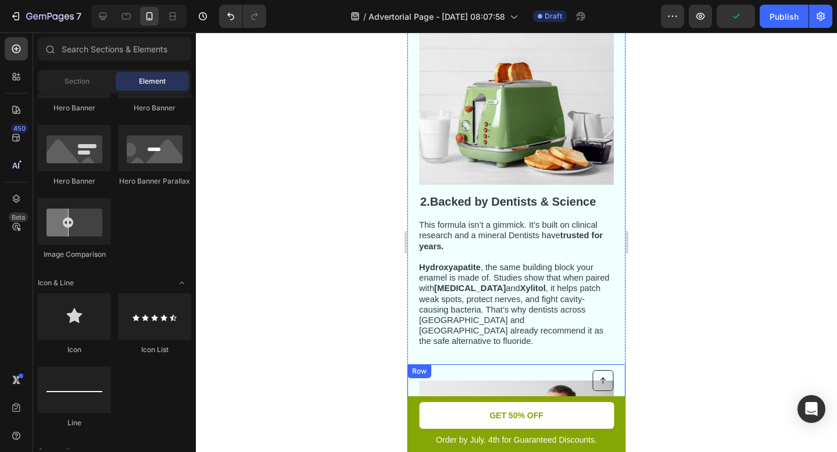
scroll to position [512, 0]
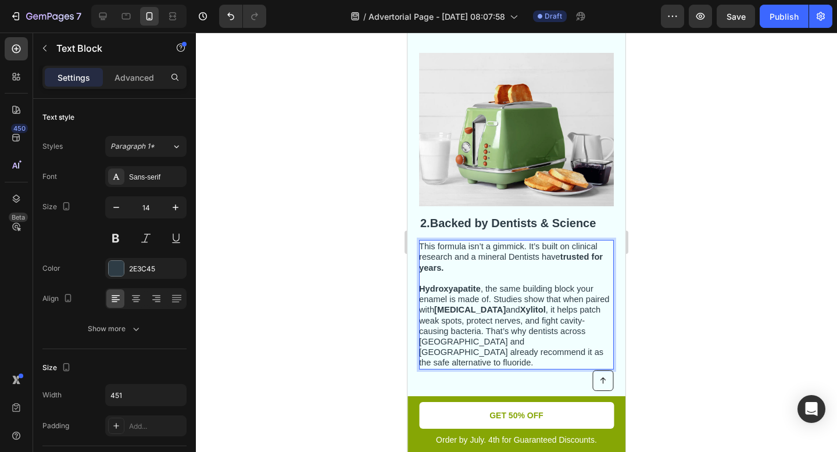
drag, startPoint x: 561, startPoint y: 321, endPoint x: 462, endPoint y: 295, distance: 102.3
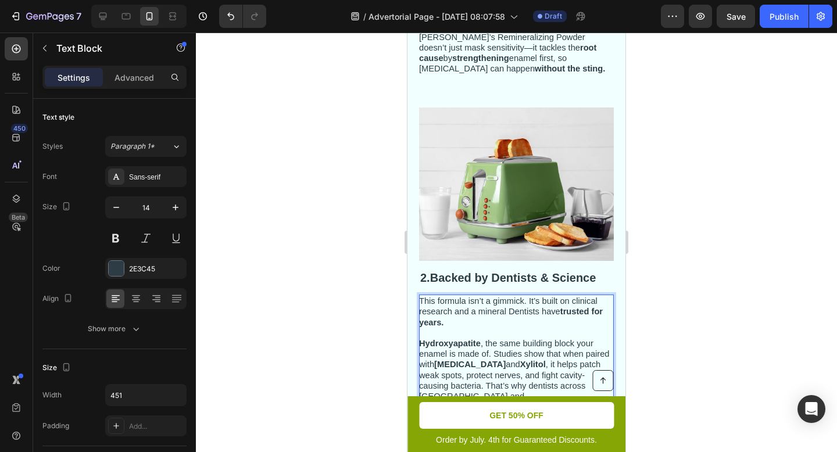
scroll to position [449, 0]
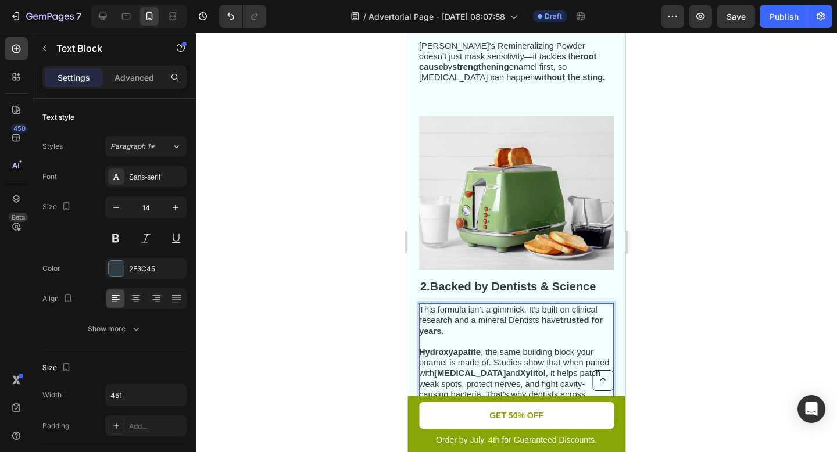
click at [675, 219] on div at bounding box center [516, 242] width 641 height 419
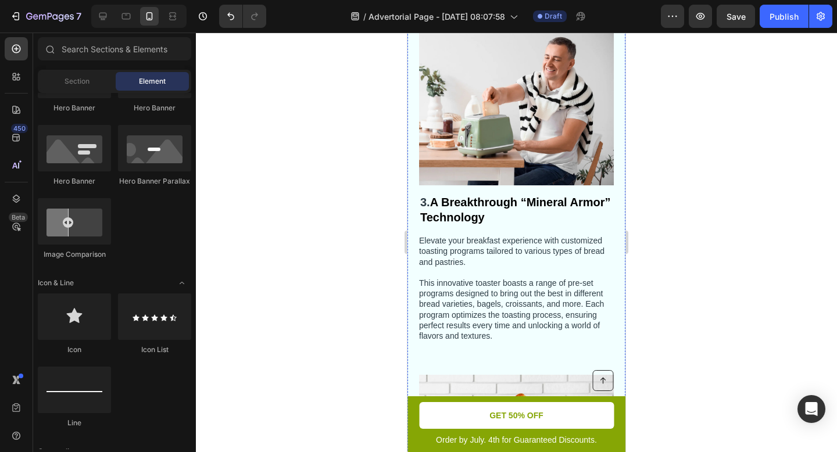
scroll to position [883, 0]
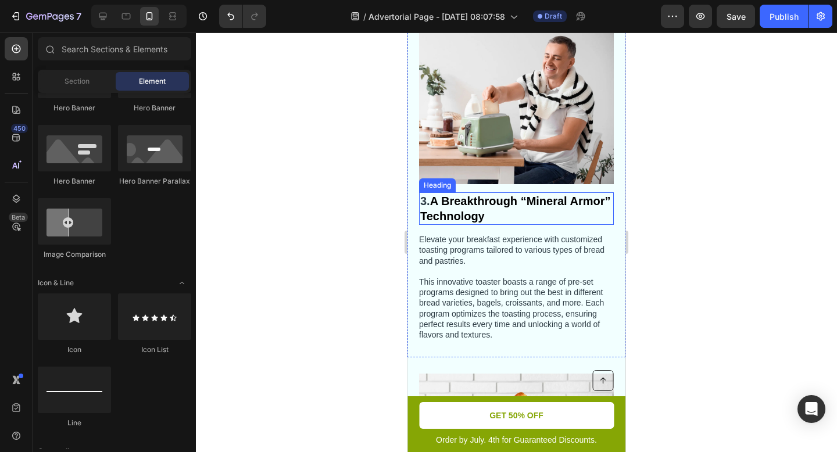
click at [517, 205] on strong "A Breakthrough “Mineral Armor” Technology" at bounding box center [515, 209] width 190 height 28
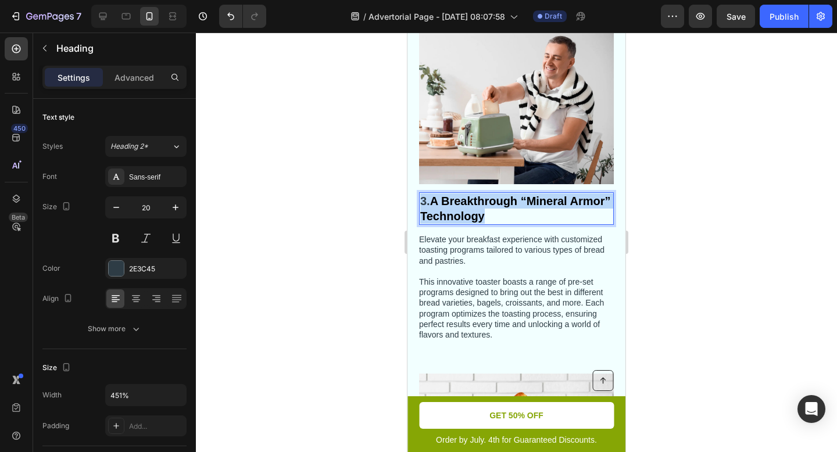
drag, startPoint x: 530, startPoint y: 205, endPoint x: 418, endPoint y: 196, distance: 111.8
click at [419, 196] on h2 "3. A Breakthrough “Mineral Armor” Technology" at bounding box center [516, 208] width 195 height 33
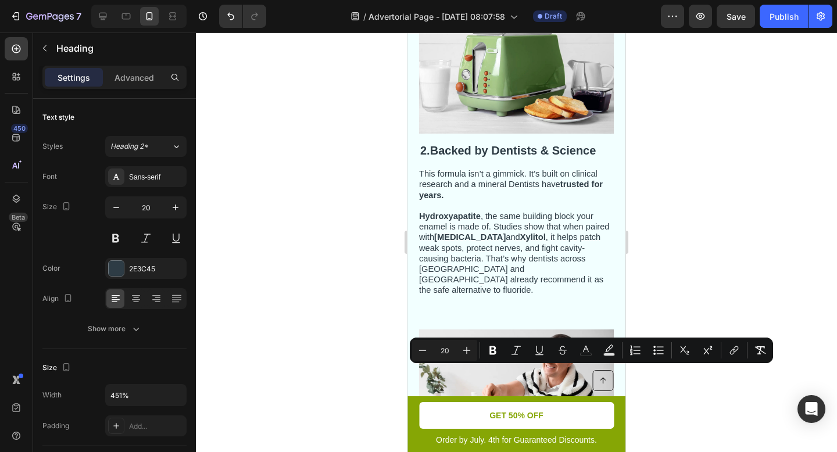
scroll to position [919, 0]
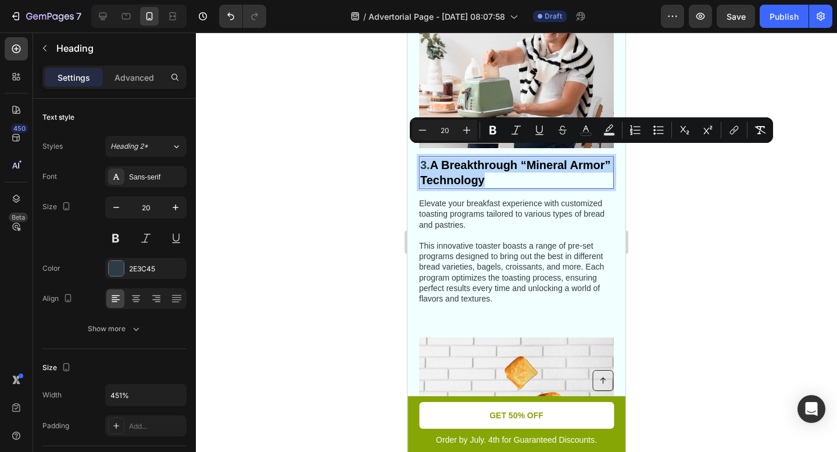
copy p "3. A Breakthrough “Mineral Armor” Technology"
click at [548, 247] on p "This innovative toaster boasts a range of pre-set programs designed to bring ou…" at bounding box center [515, 272] width 193 height 63
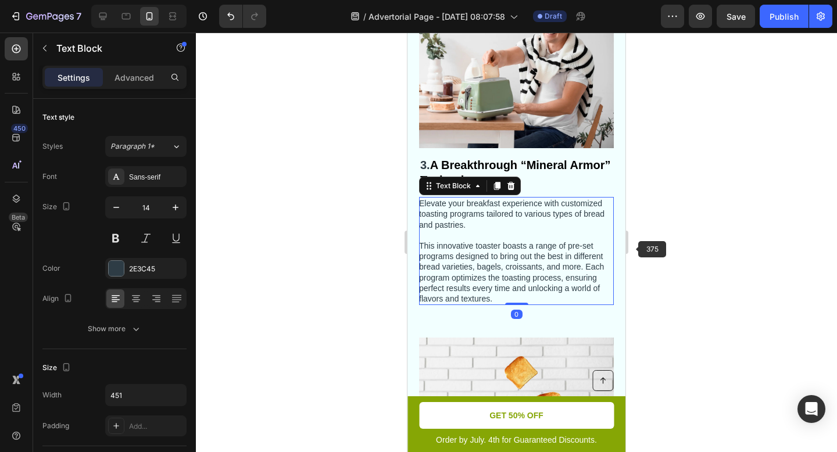
click at [618, 243] on div "Image ⁠⁠⁠⁠⁠⁠⁠ 3. A Breakthrough “Mineral Armor” Technology Heading Elevate your…" at bounding box center [516, 150] width 218 height 343
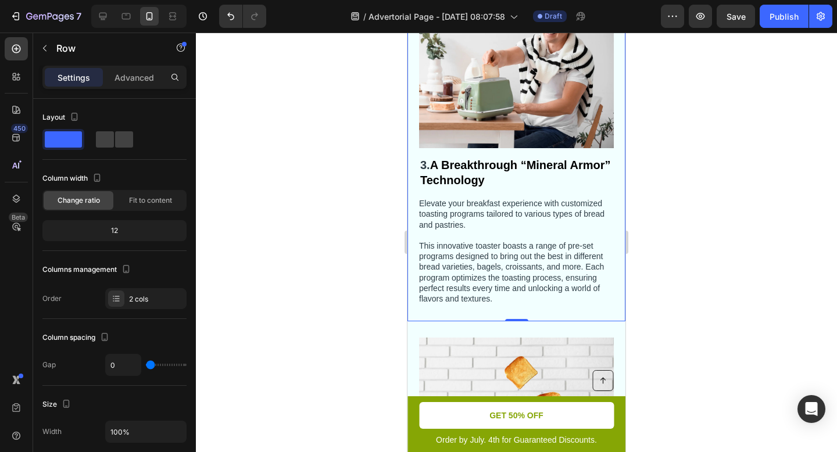
click at [522, 180] on div "⁠⁠⁠⁠⁠⁠⁠ 3. A Breakthrough “Mineral Armor” Technology Heading Elevate your break…" at bounding box center [516, 230] width 195 height 149
click at [499, 159] on strong "A Breakthrough “Mineral Armor” Technology" at bounding box center [515, 173] width 190 height 28
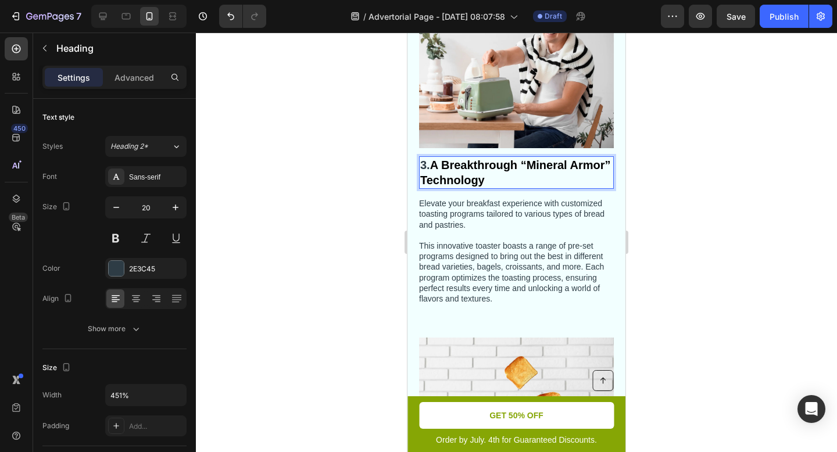
click at [520, 159] on strong "A Breakthrough “Mineral Armor” Technology" at bounding box center [515, 173] width 190 height 28
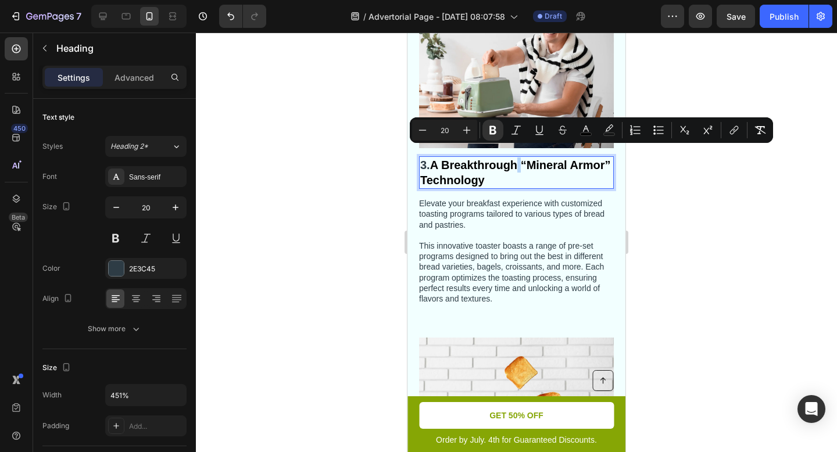
click at [520, 159] on strong "A Breakthrough “Mineral Armor” Technology" at bounding box center [515, 173] width 190 height 28
drag, startPoint x: 519, startPoint y: 153, endPoint x: 438, endPoint y: 155, distance: 81.3
click at [438, 159] on strong "A Breakthrough “Mineral Armor” Technology" at bounding box center [515, 173] width 190 height 28
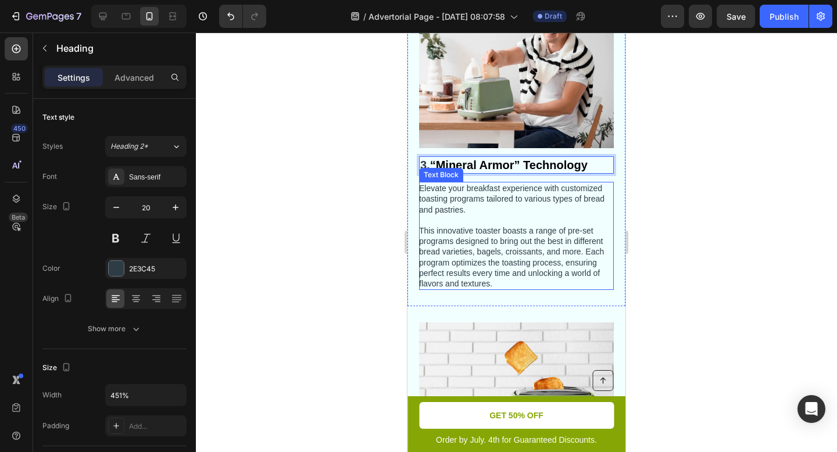
click at [519, 215] on p "Rich Text Editor. Editing area: main" at bounding box center [515, 220] width 193 height 10
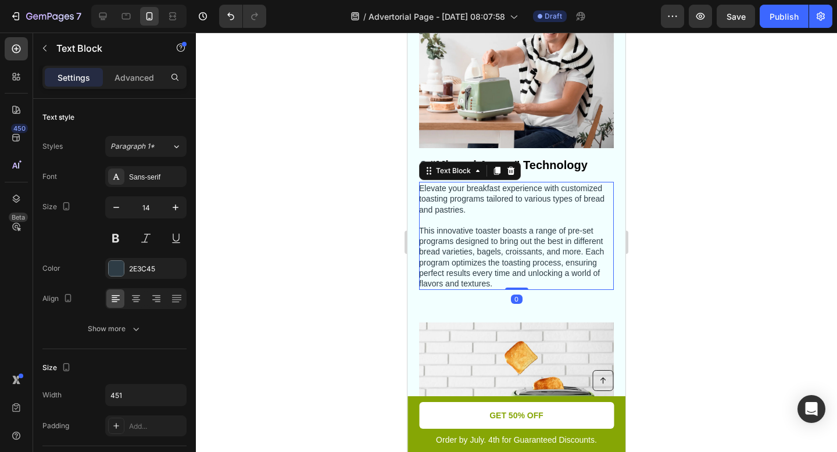
click at [689, 191] on div at bounding box center [516, 242] width 641 height 419
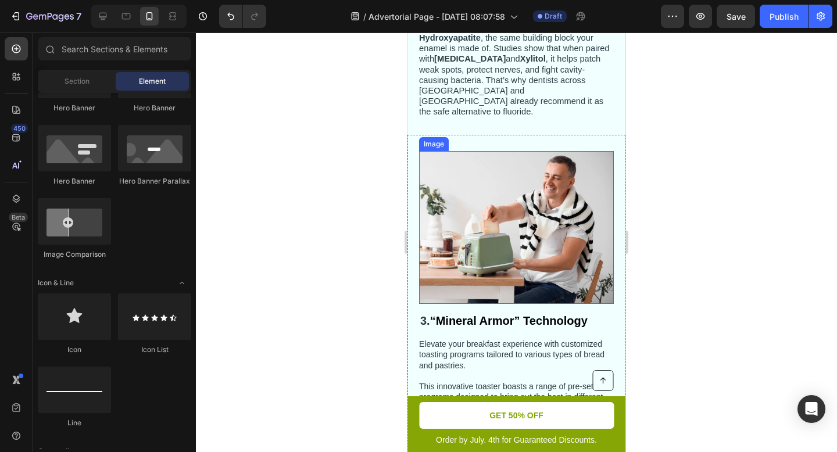
scroll to position [760, 0]
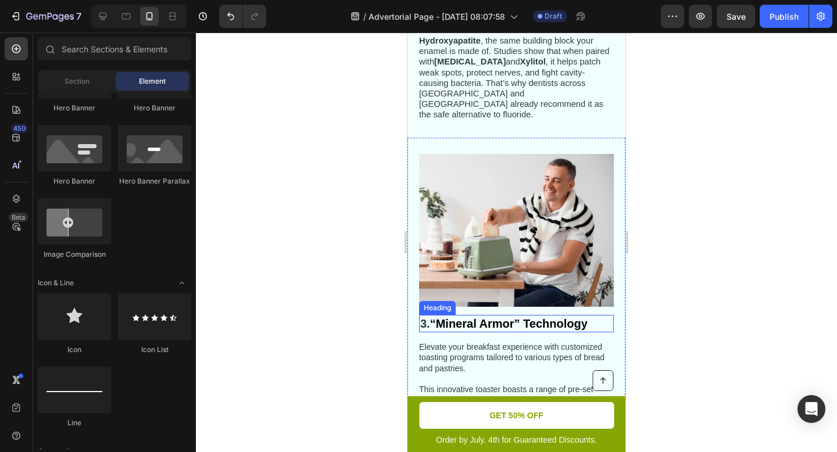
click at [429, 317] on span "3." at bounding box center [425, 323] width 10 height 13
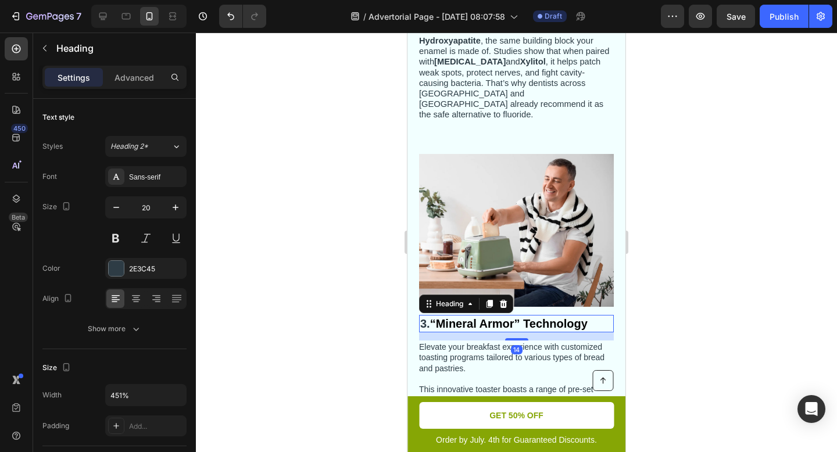
click at [670, 116] on div at bounding box center [516, 242] width 641 height 419
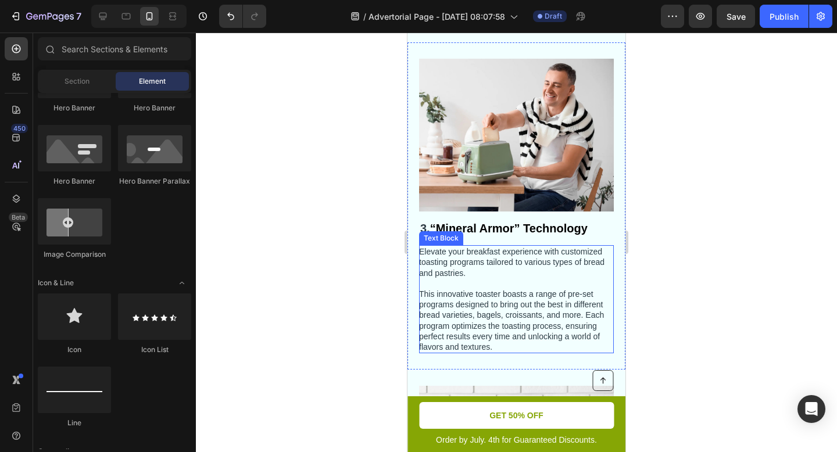
scroll to position [846, 0]
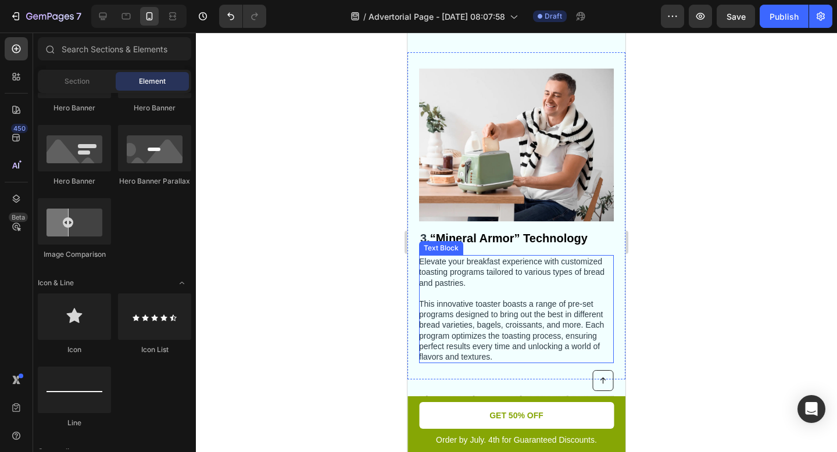
click at [482, 327] on p "This innovative toaster boasts a range of pre-set programs designed to bring ou…" at bounding box center [515, 330] width 193 height 63
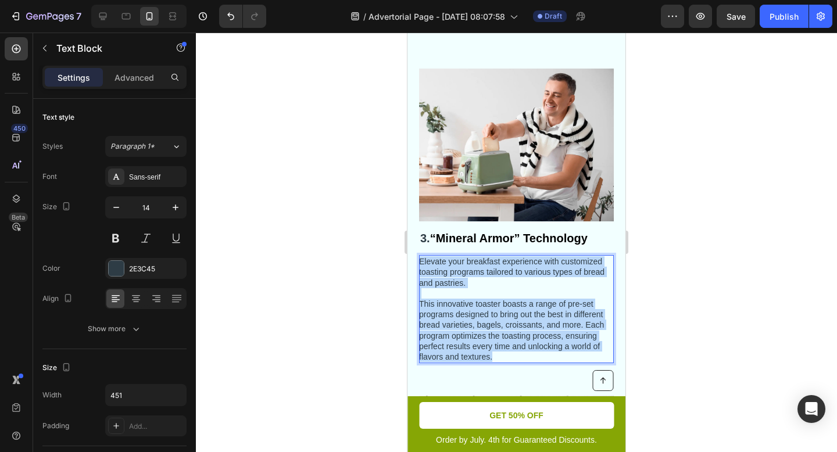
drag, startPoint x: 497, startPoint y: 343, endPoint x: 419, endPoint y: 252, distance: 119.9
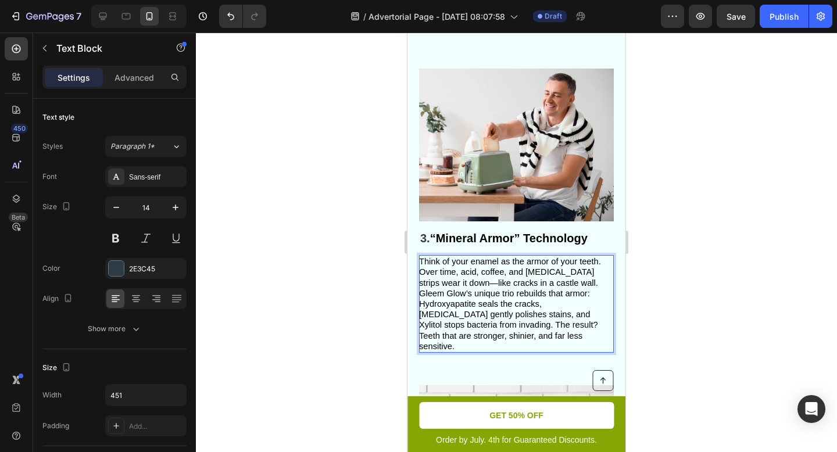
click at [550, 275] on span "Think of your enamel as the armor of your teeth. Over time, acid, coffee, and w…" at bounding box center [510, 304] width 182 height 94
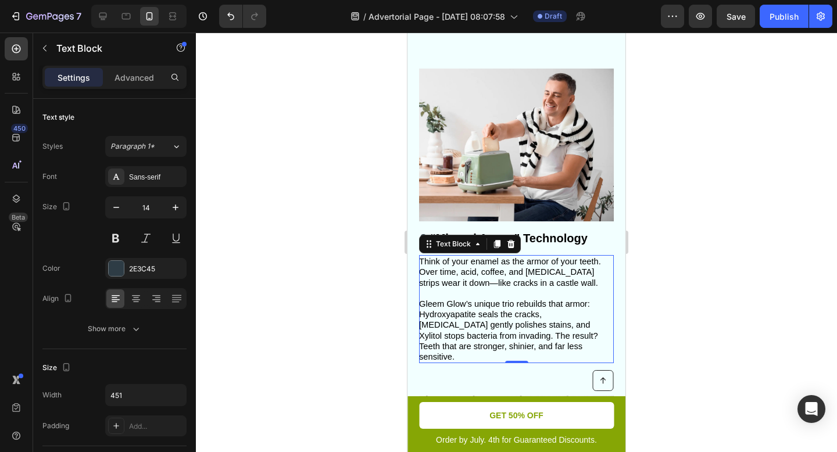
click at [676, 282] on div at bounding box center [516, 242] width 641 height 419
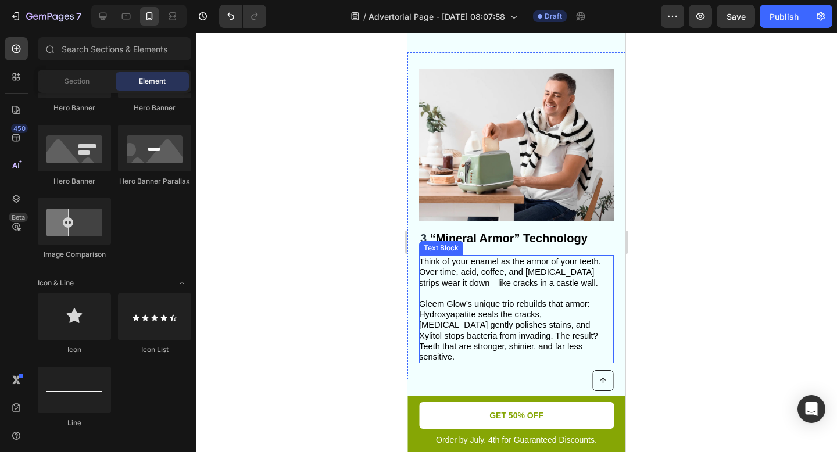
click at [510, 270] on span "Think of your enamel as the armor of your teeth. Over time, acid, coffee, and w…" at bounding box center [510, 272] width 182 height 30
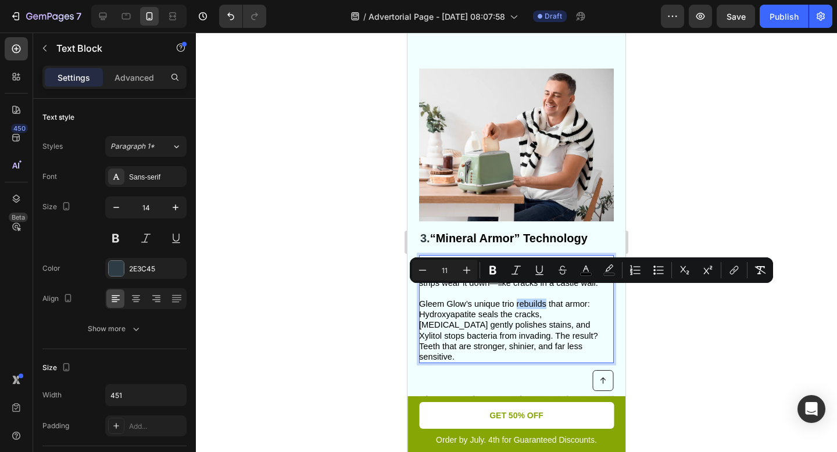
drag, startPoint x: 517, startPoint y: 293, endPoint x: 544, endPoint y: 294, distance: 27.3
click at [544, 299] on span "Gleem Glow’s unique trio rebuilds that armor: Hydroxyapatite seals the cracks, …" at bounding box center [508, 330] width 179 height 62
click at [582, 321] on span "Gleem Glow’s unique trio rebuilds that armor: Hydroxyapatite seals the cracks, …" at bounding box center [515, 330] width 192 height 62
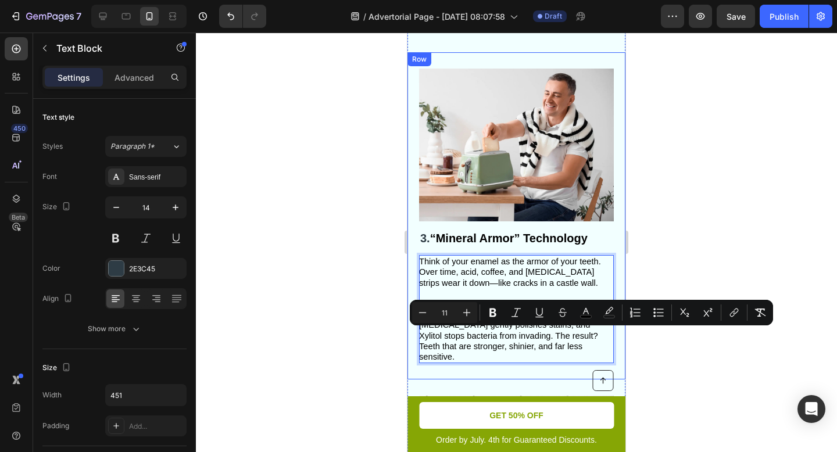
drag, startPoint x: 420, startPoint y: 337, endPoint x: 577, endPoint y: 341, distance: 157.5
click at [577, 341] on div "Think of your enamel as the armor of your teeth. Over time, acid, coffee, and w…" at bounding box center [516, 309] width 195 height 108
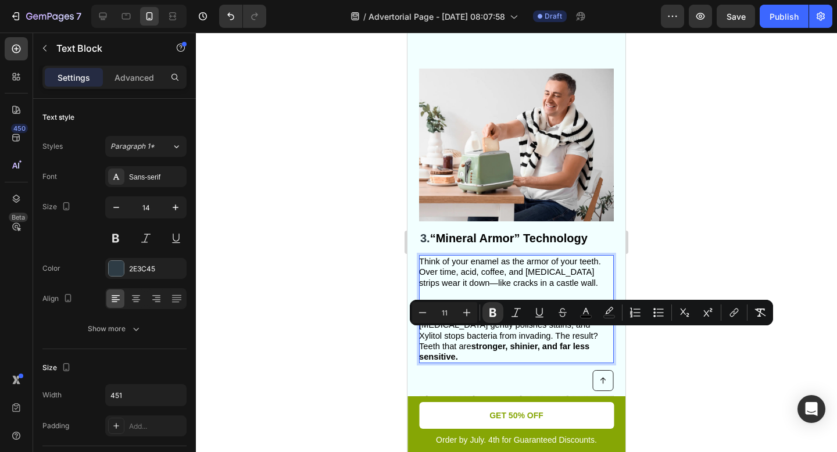
click at [730, 356] on div at bounding box center [516, 242] width 641 height 419
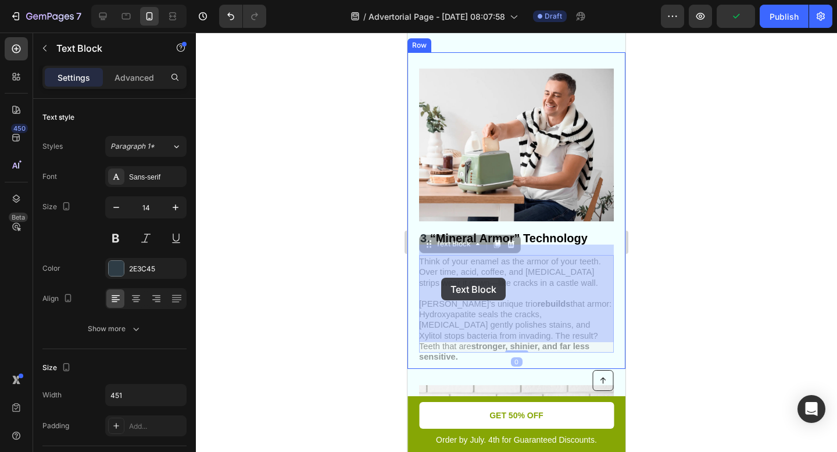
drag, startPoint x: 591, startPoint y: 261, endPoint x: 460, endPoint y: 277, distance: 131.6
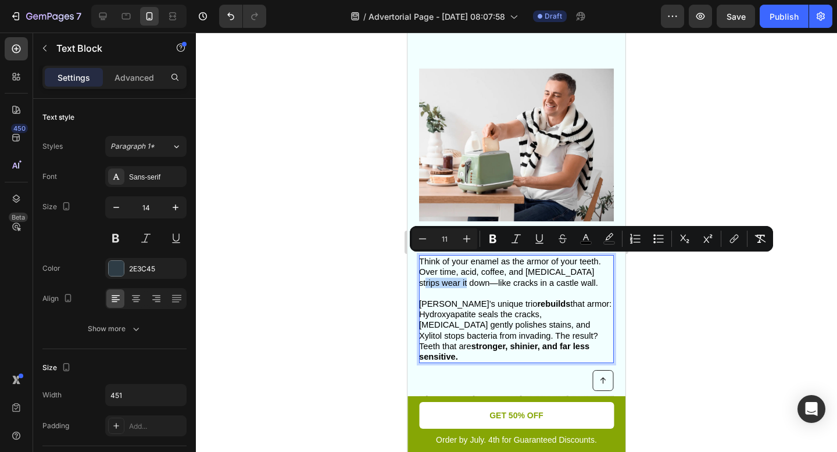
drag, startPoint x: 587, startPoint y: 259, endPoint x: 437, endPoint y: 273, distance: 150.0
click at [437, 273] on span "Think of your enamel as the armor of your teeth. Over time, acid, coffee, and w…" at bounding box center [510, 272] width 182 height 30
click at [565, 299] on span "Gleem Glow’s unique trio rebuilds that armor: Hydroxyapatite seals the cracks, …" at bounding box center [515, 330] width 192 height 62
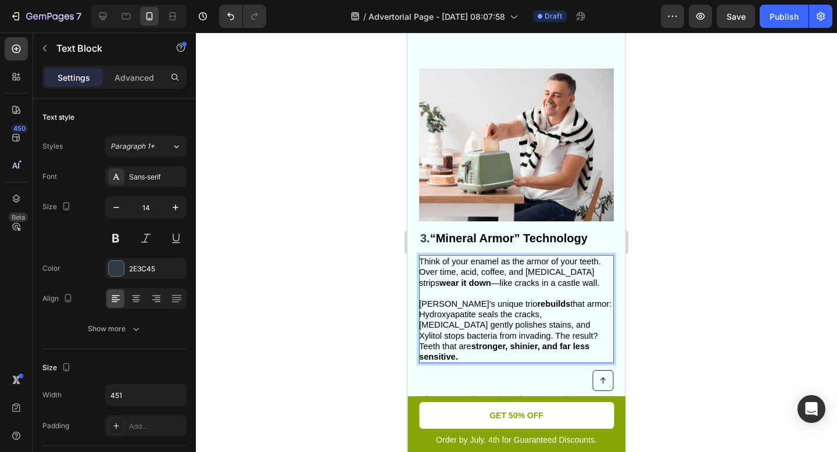
click at [716, 278] on div at bounding box center [516, 242] width 641 height 419
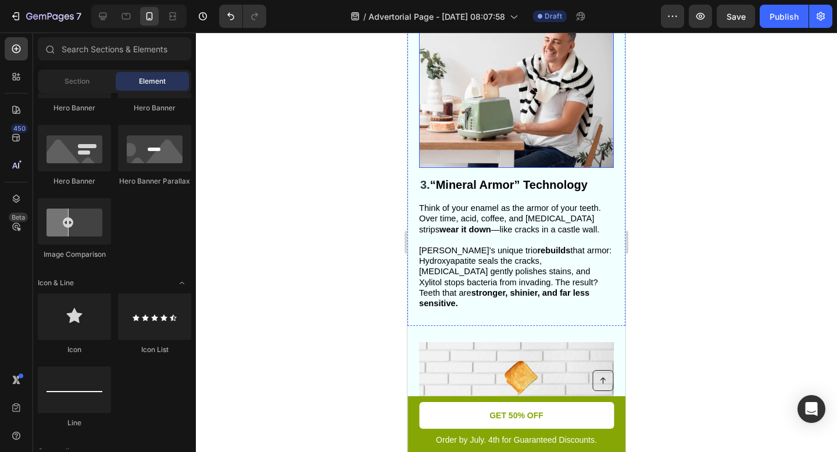
scroll to position [903, 0]
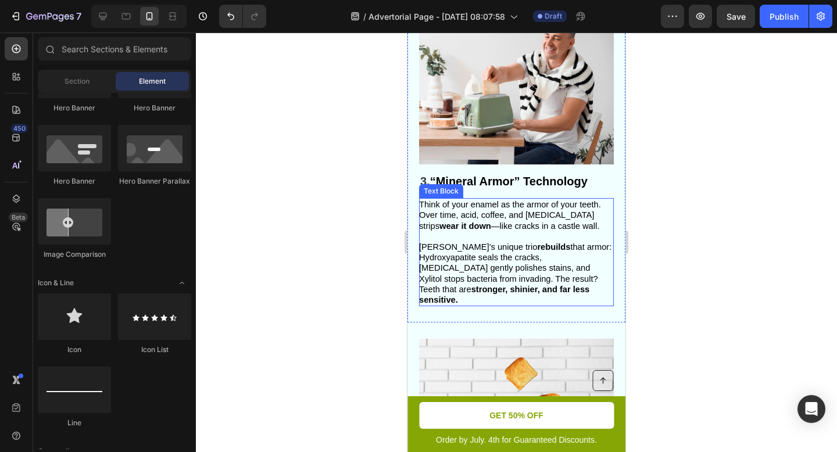
click at [489, 250] on span "Gleem Glow’s unique trio rebuilds that armor: Hydroxyapatite seals the cracks, …" at bounding box center [515, 273] width 192 height 62
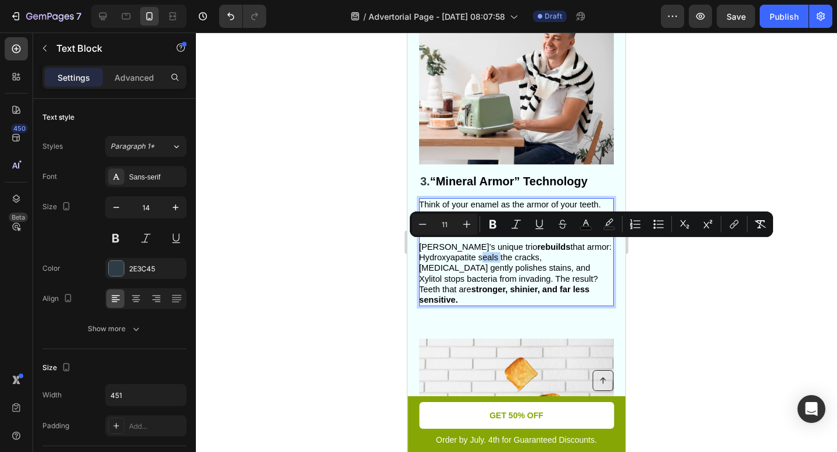
drag, startPoint x: 479, startPoint y: 247, endPoint x: 496, endPoint y: 247, distance: 16.8
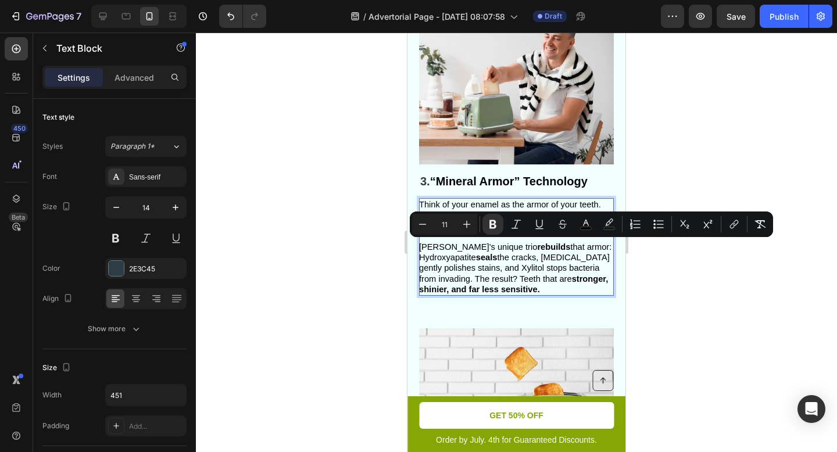
click at [499, 250] on span "Gleem Glow’s unique trio rebuilds that armor: Hydroxyapatite seals the cracks, …" at bounding box center [515, 268] width 192 height 52
click at [487, 258] on span "Gleem Glow’s unique trio rebuilds that armor: Hydroxyapatite seals the cracks, …" at bounding box center [515, 268] width 192 height 52
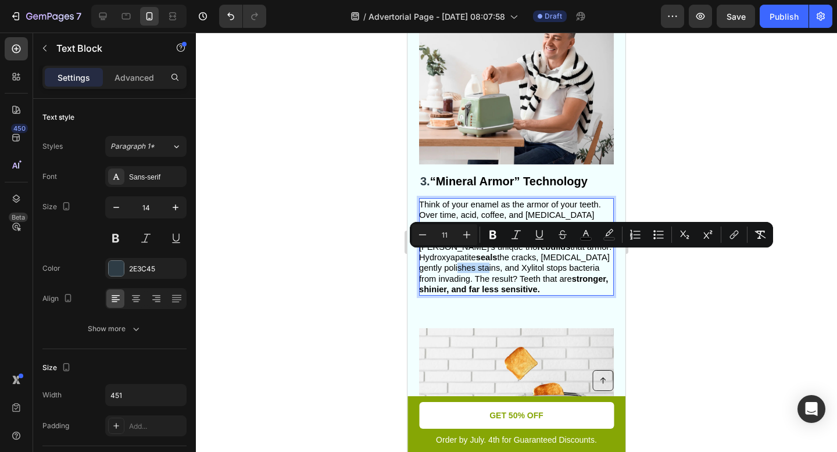
drag, startPoint x: 487, startPoint y: 258, endPoint x: 515, endPoint y: 260, distance: 27.9
click at [515, 260] on span "Gleem Glow’s unique trio rebuilds that armor: Hydroxyapatite seals the cracks, …" at bounding box center [515, 268] width 192 height 52
click at [559, 266] on span "Gleem Glow’s unique trio rebuilds that armor: Hydroxyapatite seals the cracks, …" at bounding box center [515, 268] width 192 height 52
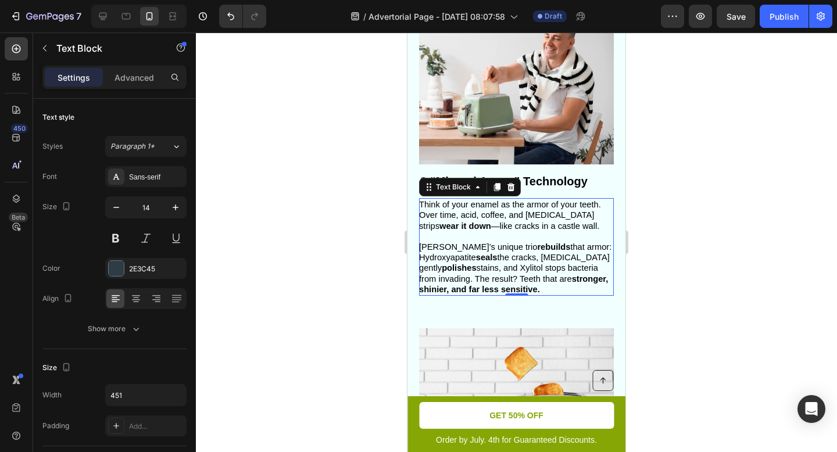
click at [635, 263] on div at bounding box center [516, 242] width 641 height 419
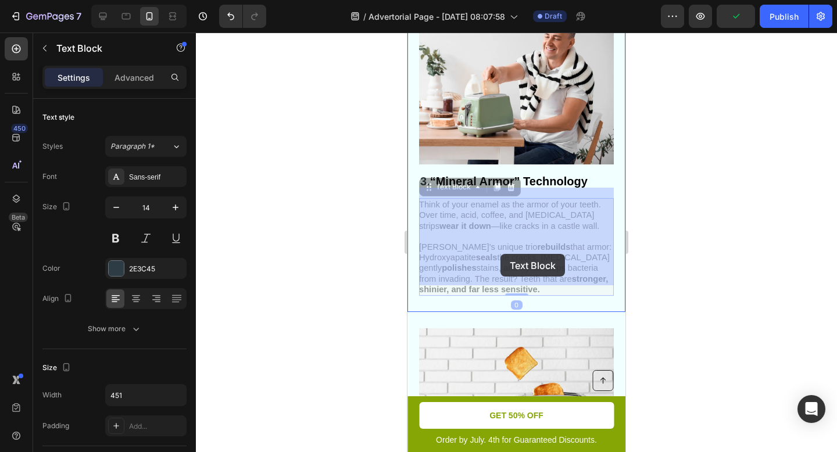
drag, startPoint x: 590, startPoint y: 257, endPoint x: 503, endPoint y: 253, distance: 87.8
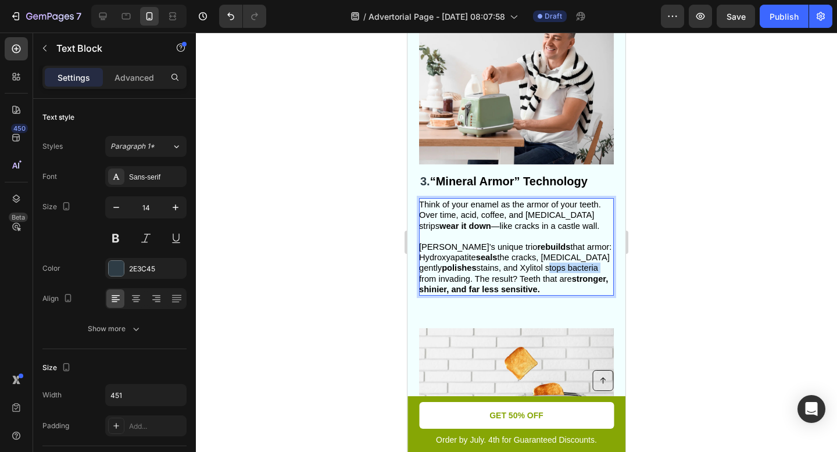
drag, startPoint x: 591, startPoint y: 256, endPoint x: 450, endPoint y: 268, distance: 142.3
click at [450, 268] on span "Gleem Glow’s unique trio rebuilds that armor: Hydroxyapatite seals the cracks, …" at bounding box center [515, 268] width 192 height 52
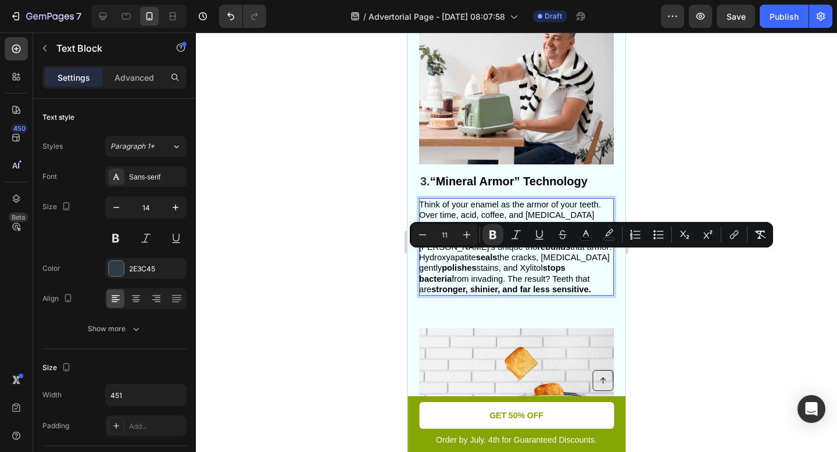
click at [577, 267] on span "Gleem Glow’s unique trio rebuilds that armor: Hydroxyapatite seals the cracks, …" at bounding box center [515, 268] width 192 height 52
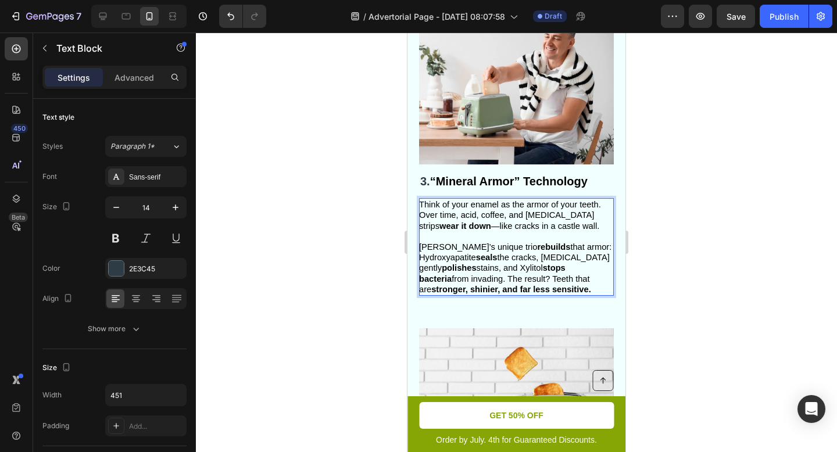
drag, startPoint x: 688, startPoint y: 265, endPoint x: 187, endPoint y: 234, distance: 501.8
click at [688, 265] on div at bounding box center [516, 242] width 641 height 419
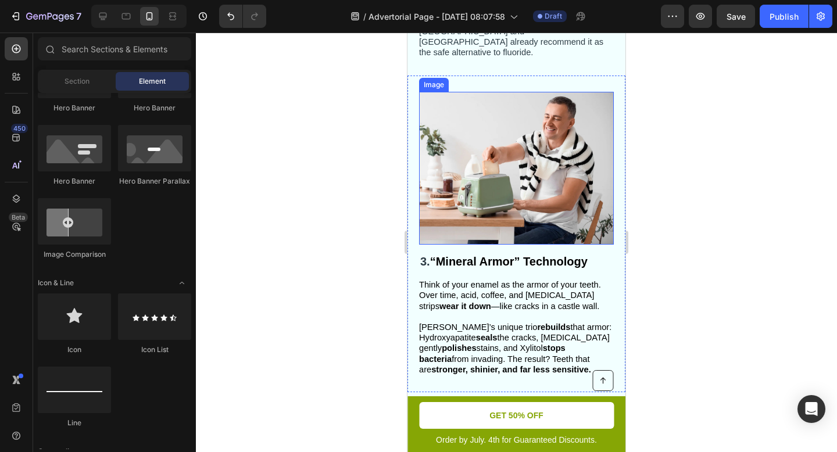
scroll to position [815, 0]
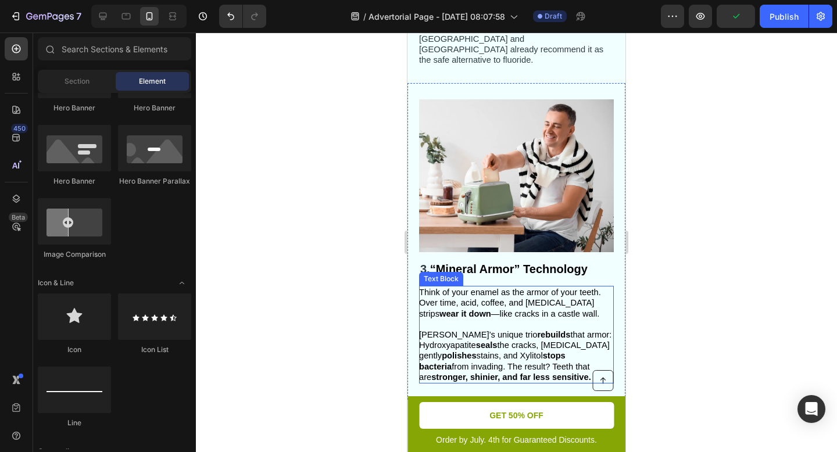
click at [538, 357] on span "Gleem Glow’s unique trio rebuilds that armor: Hydroxyapatite seals the cracks, …" at bounding box center [515, 356] width 192 height 52
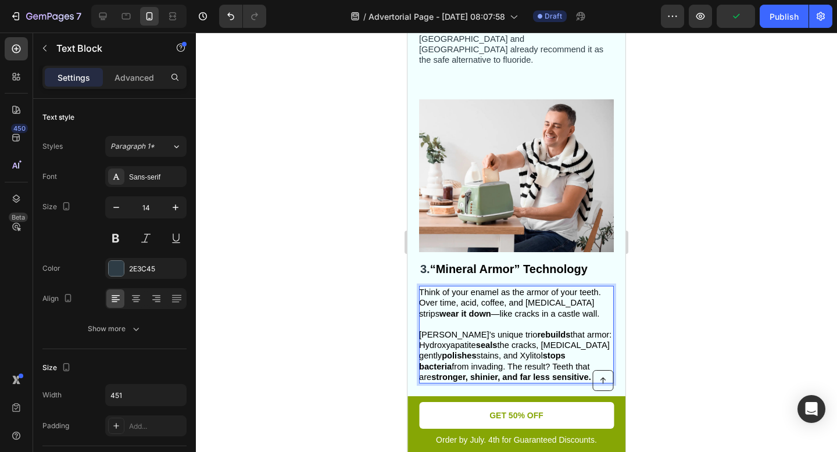
click at [535, 357] on span "Gleem Glow’s unique trio rebuilds that armor: Hydroxyapatite seals the cracks, …" at bounding box center [515, 356] width 192 height 52
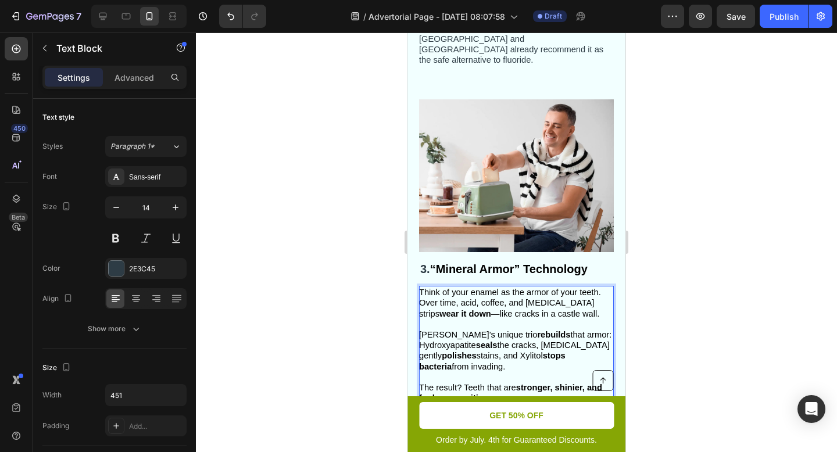
click at [687, 335] on div at bounding box center [516, 242] width 641 height 419
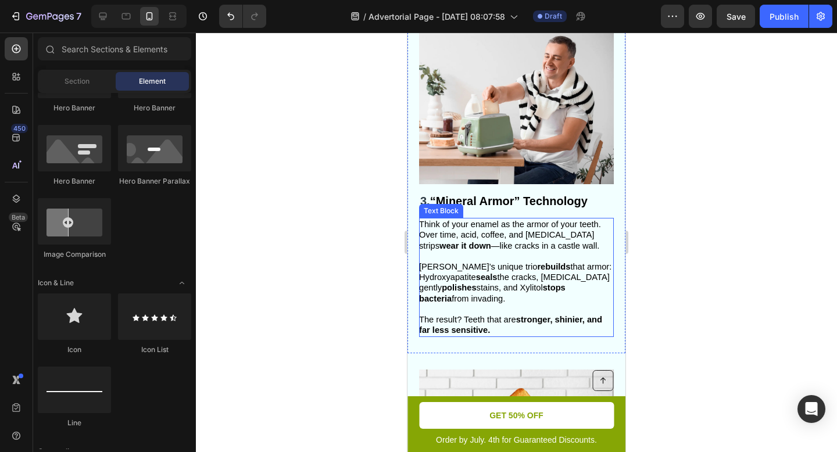
scroll to position [885, 0]
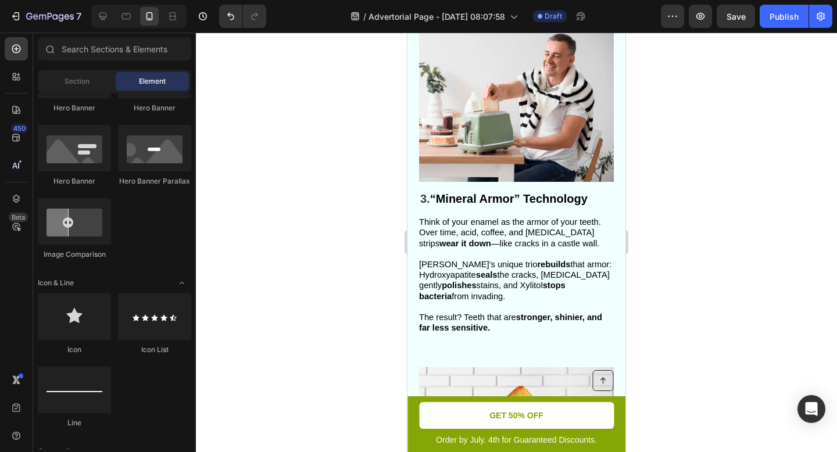
click at [742, 295] on div at bounding box center [516, 242] width 641 height 419
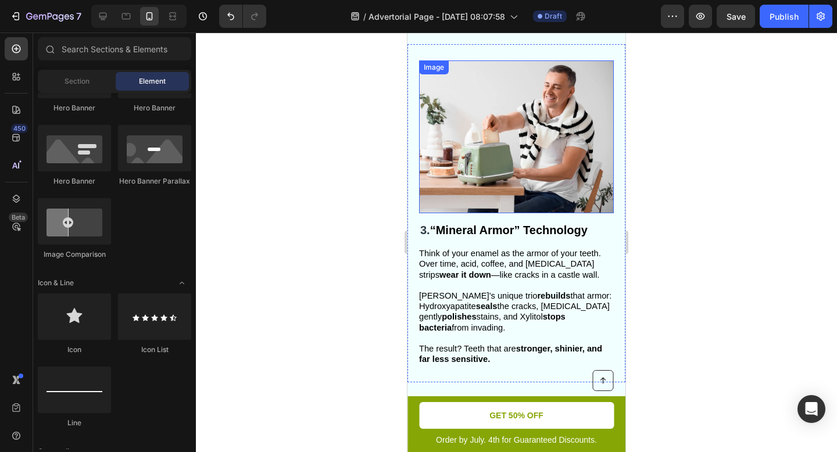
scroll to position [842, 0]
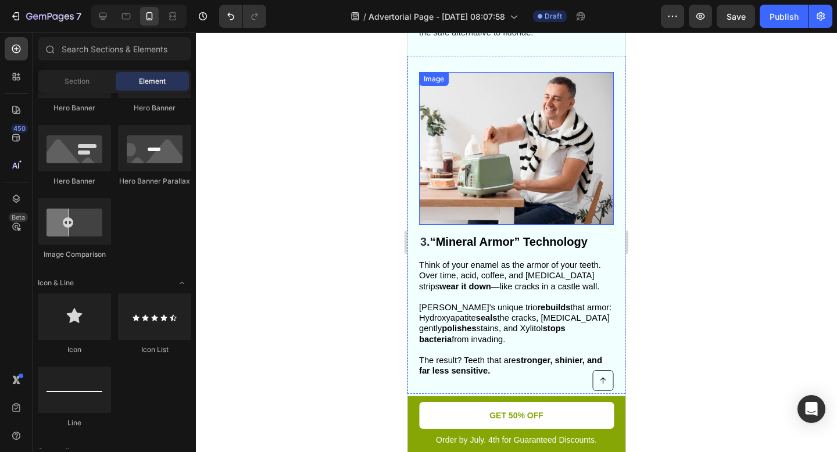
click at [668, 164] on div at bounding box center [516, 242] width 641 height 419
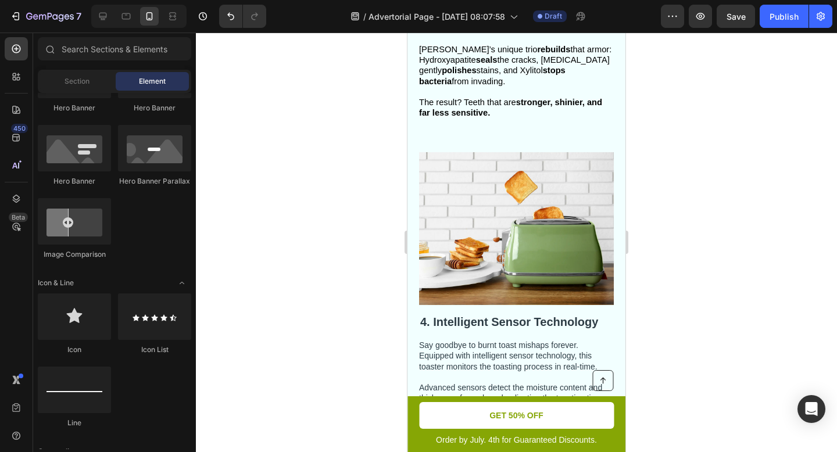
scroll to position [1199, 0]
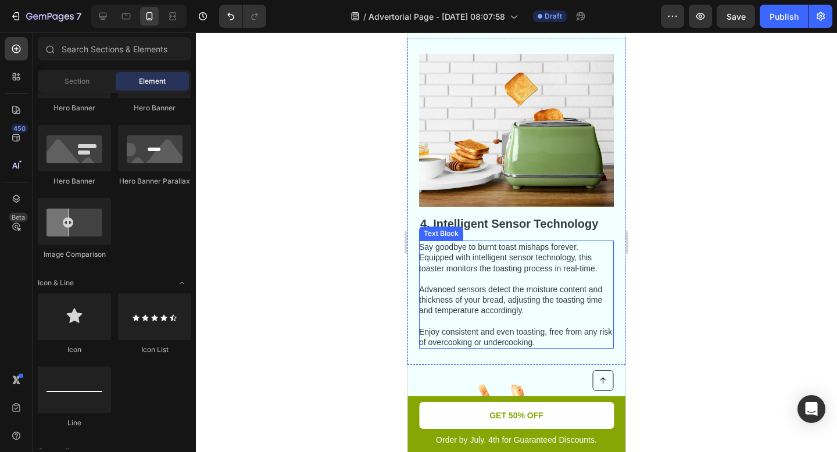
click at [490, 216] on h2 "4. Intelligent Sensor Technology" at bounding box center [516, 223] width 195 height 17
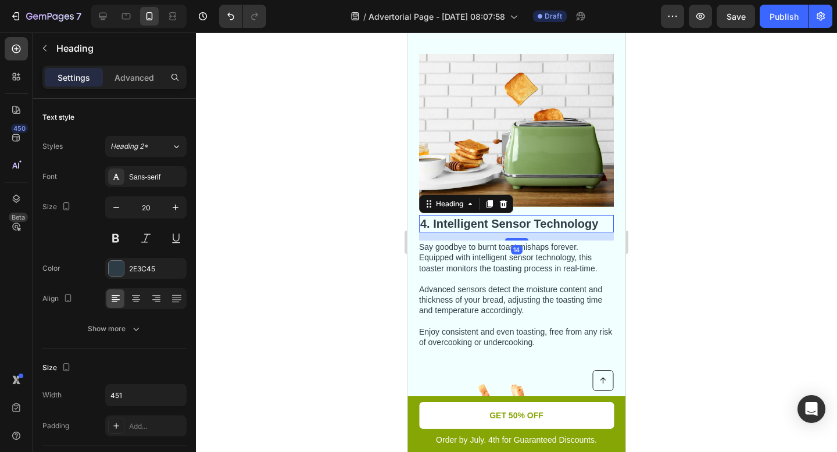
click at [565, 215] on h2 "4. Intelligent Sensor Technology" at bounding box center [516, 223] width 195 height 17
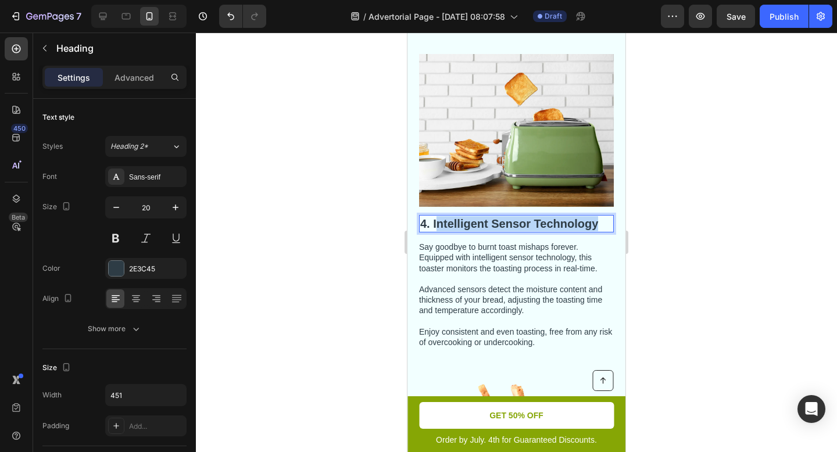
drag, startPoint x: 600, startPoint y: 213, endPoint x: 436, endPoint y: 210, distance: 163.8
click at [436, 216] on p "4. Intelligent Sensor Technology" at bounding box center [516, 223] width 192 height 15
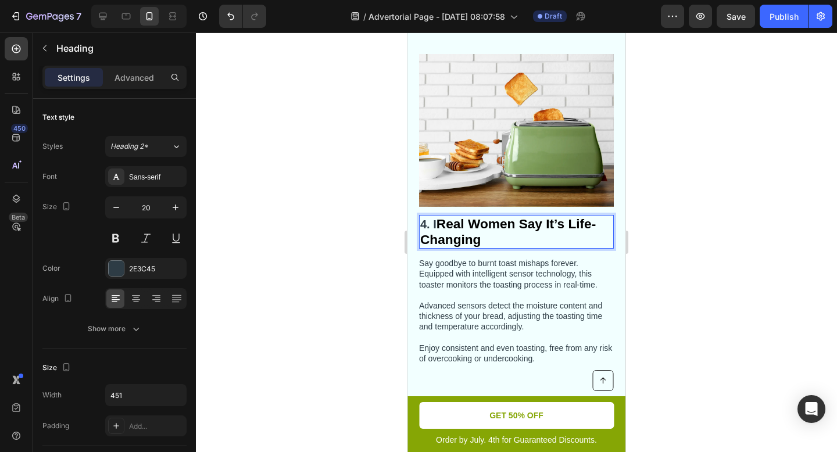
click at [439, 216] on strong "Real Women Say It’s Life-Changing" at bounding box center [507, 231] width 175 height 31
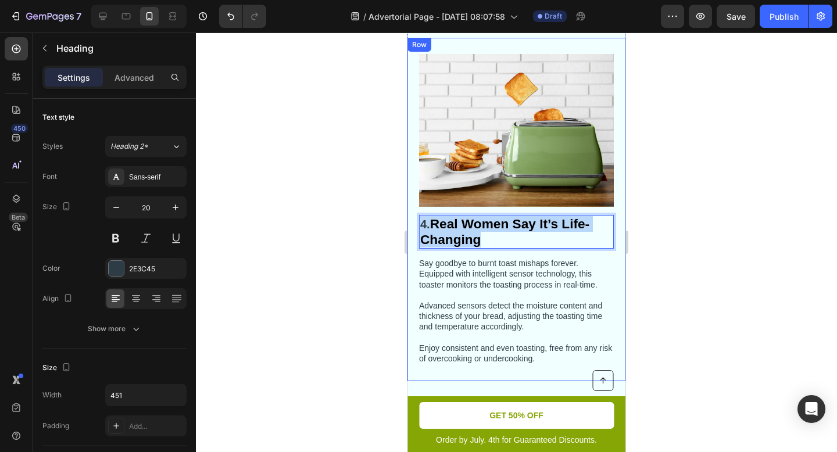
drag, startPoint x: 493, startPoint y: 225, endPoint x: 418, endPoint y: 211, distance: 76.2
click at [418, 211] on div "4. Real Women Say It’s Life-Changing Heading 14 Say goodbye to burnt toast mish…" at bounding box center [516, 210] width 218 height 344
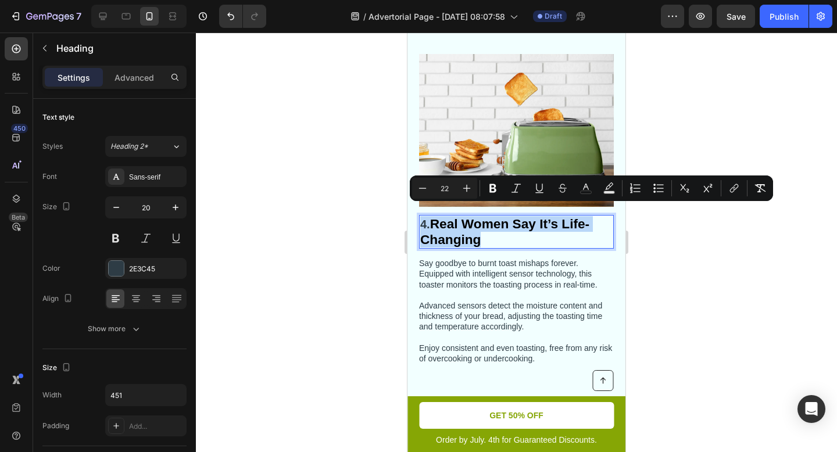
click at [451, 219] on strong "Real Women Say It’s Life-Changing" at bounding box center [504, 231] width 169 height 31
click at [436, 217] on strong "Real Women Say It’s Life-Changing" at bounding box center [504, 231] width 169 height 31
drag, startPoint x: 492, startPoint y: 232, endPoint x: 425, endPoint y: 217, distance: 69.1
click at [425, 217] on p "4. Real Women Say It’s Life-Changing" at bounding box center [516, 231] width 192 height 31
click at [495, 224] on p "4. Real Women Say It’s Life-Changing" at bounding box center [516, 231] width 192 height 31
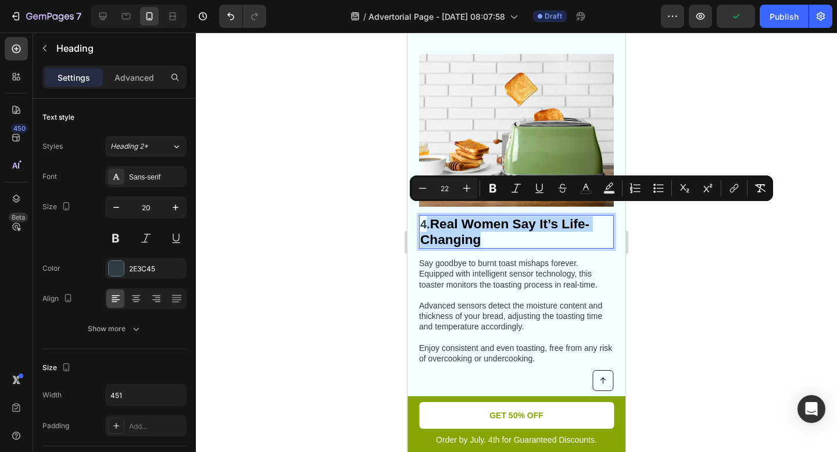
click at [495, 224] on p "4. Real Women Say It’s Life-Changing" at bounding box center [516, 231] width 192 height 31
click at [496, 233] on p "4. Real Women Say It’s Life-Changing" at bounding box center [516, 231] width 192 height 31
type input "17"
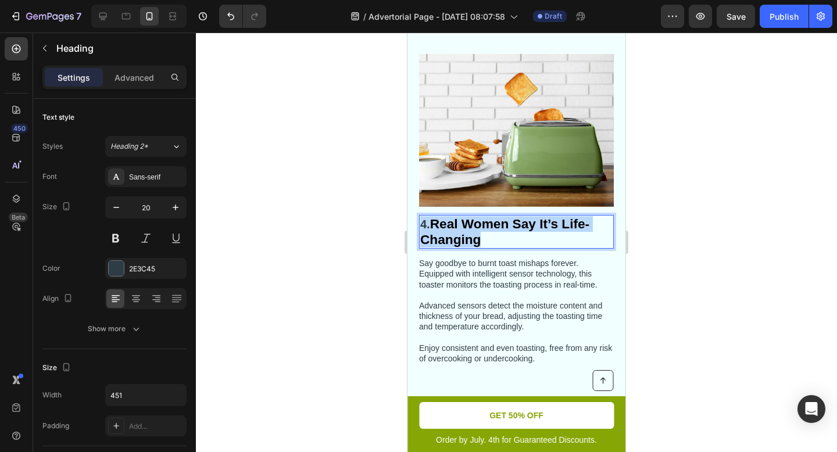
drag, startPoint x: 482, startPoint y: 229, endPoint x: 421, endPoint y: 216, distance: 62.3
click at [421, 216] on p "4. Real Women Say It’s Life-Changing" at bounding box center [516, 231] width 192 height 31
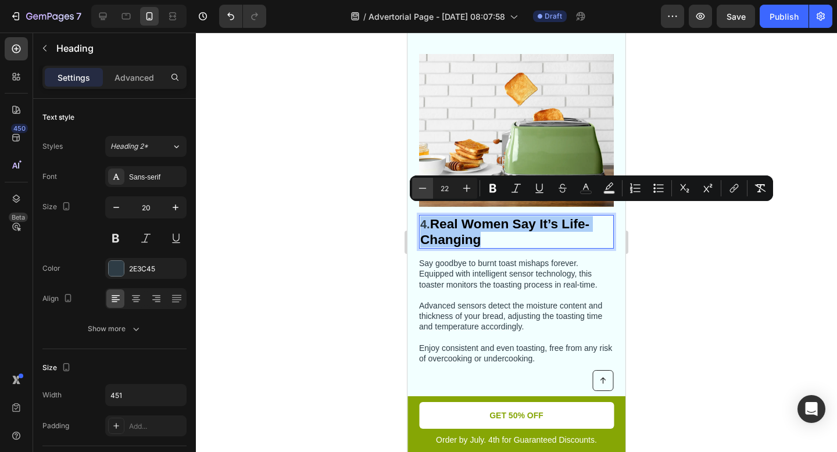
click at [426, 186] on icon "Editor contextual toolbar" at bounding box center [423, 188] width 12 height 12
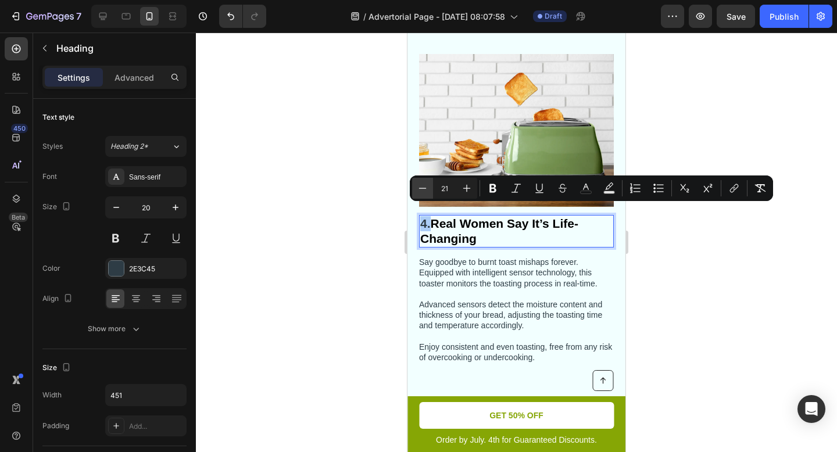
click at [426, 186] on icon "Editor contextual toolbar" at bounding box center [423, 188] width 12 height 12
type input "20"
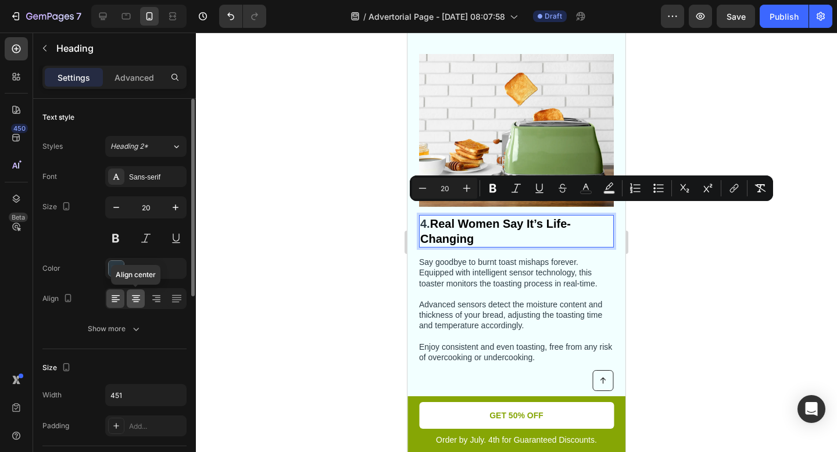
click at [139, 302] on icon at bounding box center [136, 299] width 12 height 12
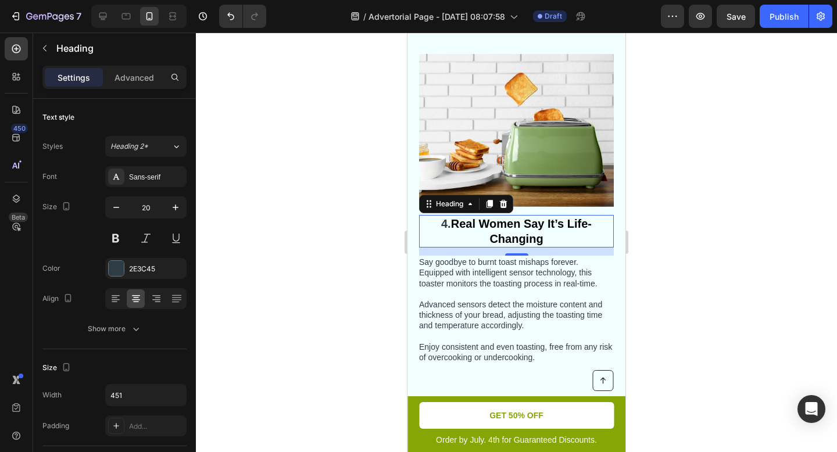
click at [679, 268] on div at bounding box center [516, 242] width 641 height 419
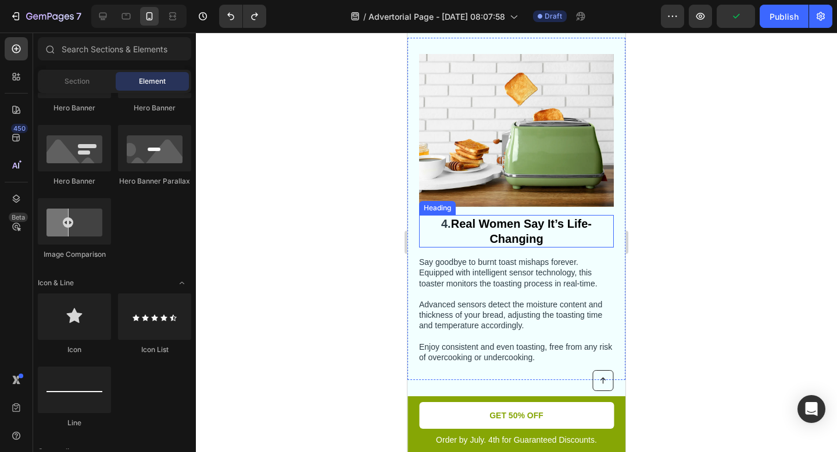
click at [533, 218] on strong "Real Women Say It’s Life-Changing" at bounding box center [521, 231] width 141 height 28
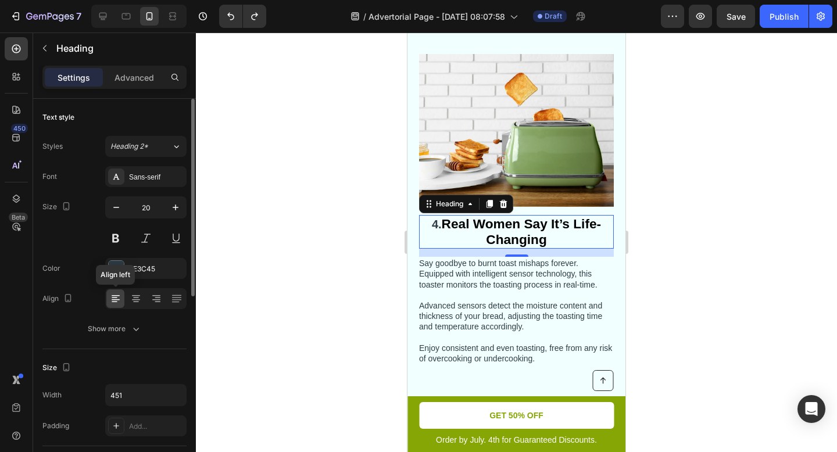
click at [112, 297] on icon at bounding box center [115, 297] width 6 height 1
click at [134, 300] on icon at bounding box center [136, 299] width 12 height 12
click at [117, 299] on icon at bounding box center [116, 299] width 12 height 12
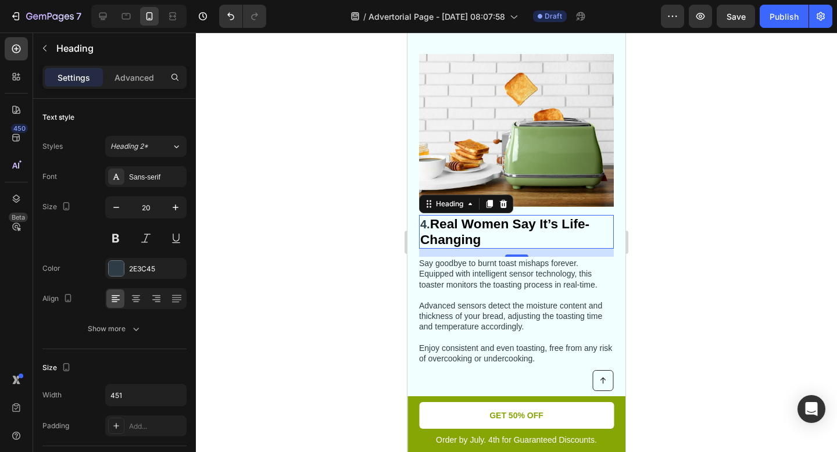
click at [372, 289] on div at bounding box center [516, 242] width 641 height 419
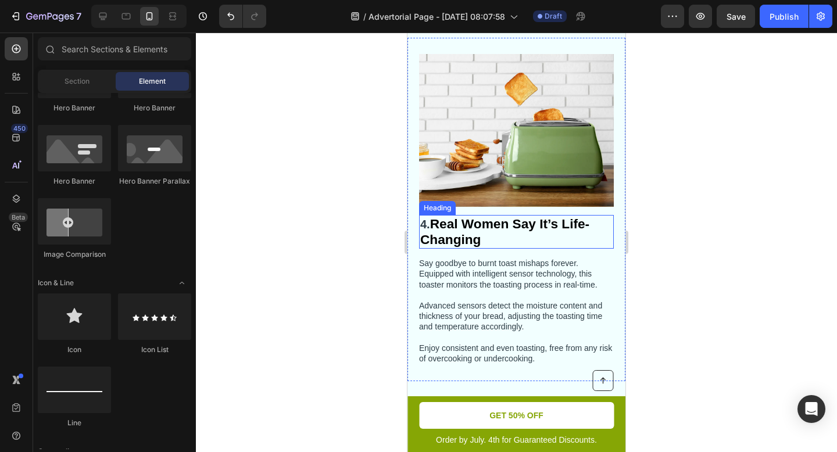
click at [505, 221] on h2 "4. Real Women Say It’s Life-Changing" at bounding box center [516, 232] width 195 height 34
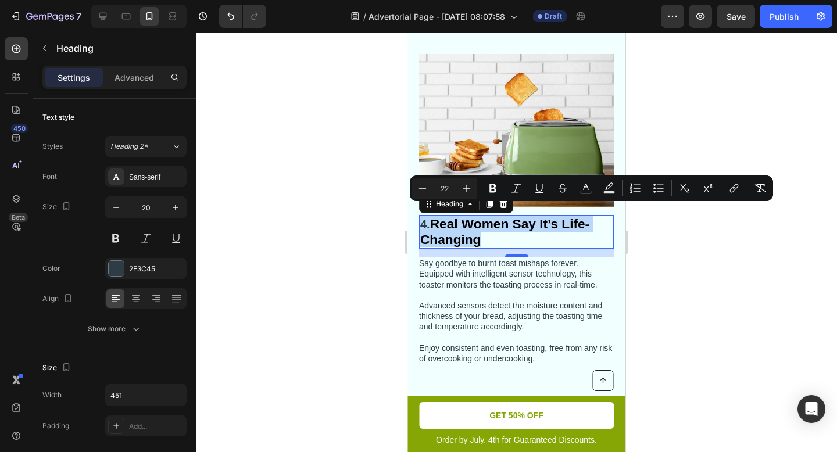
drag, startPoint x: 489, startPoint y: 227, endPoint x: 421, endPoint y: 212, distance: 70.2
click at [421, 216] on p "4. Real Women Say It’s Life-Changing" at bounding box center [516, 231] width 192 height 31
click at [426, 189] on icon "Editor contextual toolbar" at bounding box center [423, 188] width 12 height 12
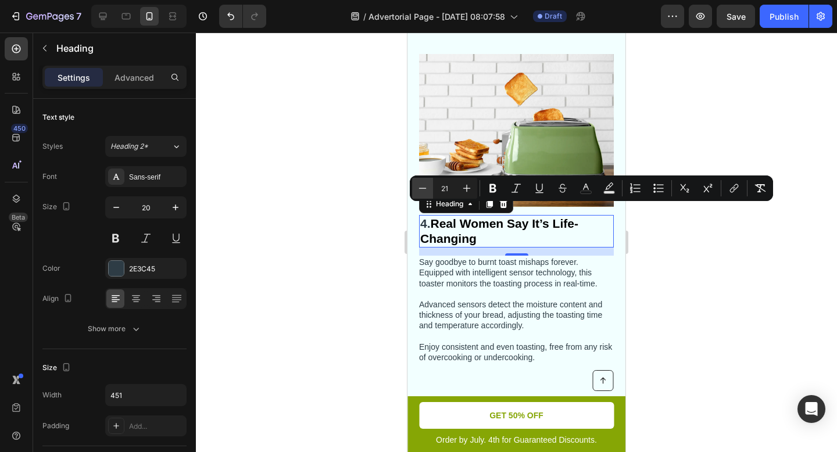
click at [420, 190] on icon "Editor contextual toolbar" at bounding box center [423, 188] width 12 height 12
type input "20"
click at [489, 217] on strong "Real Women Say It’s Life-Changing" at bounding box center [495, 231] width 150 height 28
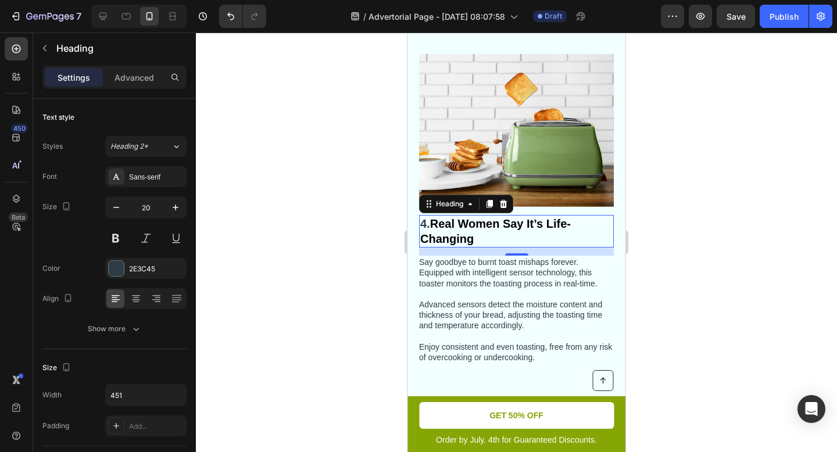
scroll to position [1165, 0]
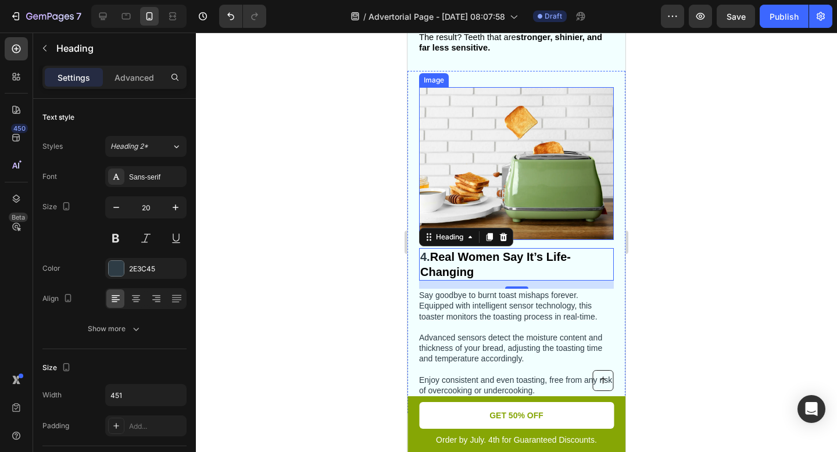
click at [665, 200] on div at bounding box center [516, 242] width 641 height 419
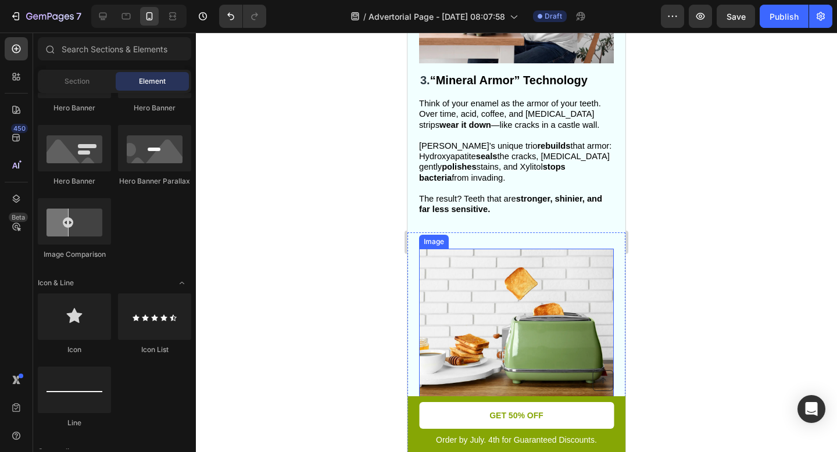
scroll to position [1084, 0]
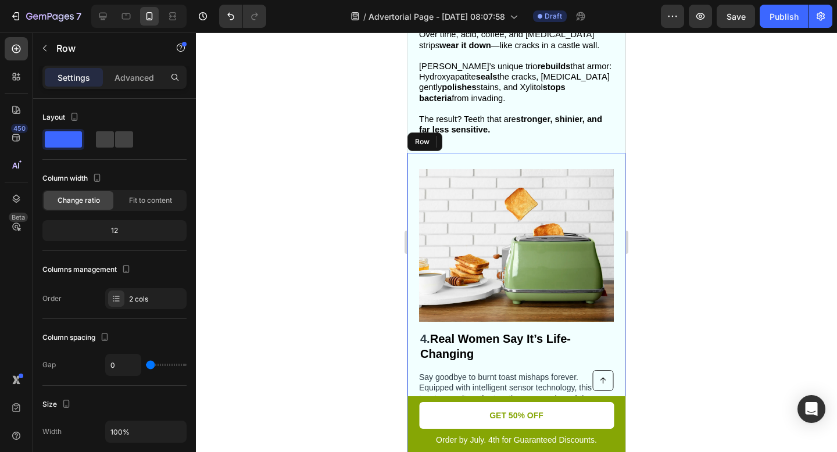
click at [458, 153] on div "⁠⁠⁠⁠⁠⁠⁠ 4. Real Women Say It’s Life-Changing Heading Say goodbye to burnt toast…" at bounding box center [516, 324] width 218 height 343
click at [457, 332] on strong "Real Women Say It’s Life-Changing" at bounding box center [495, 346] width 150 height 28
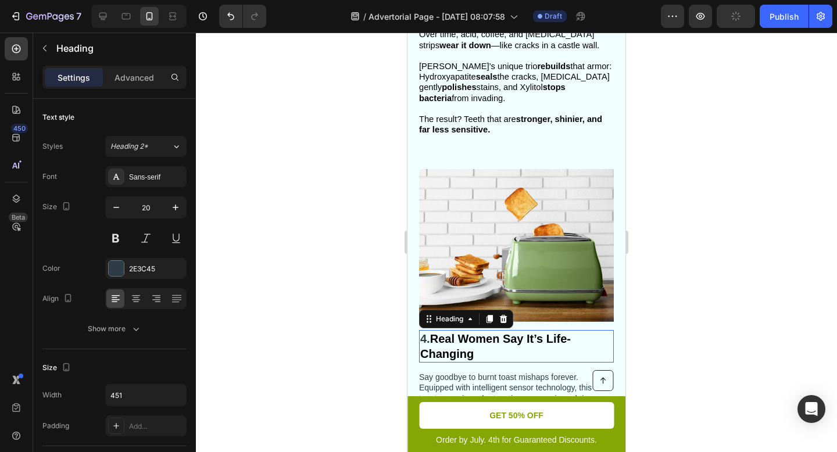
scroll to position [1291, 0]
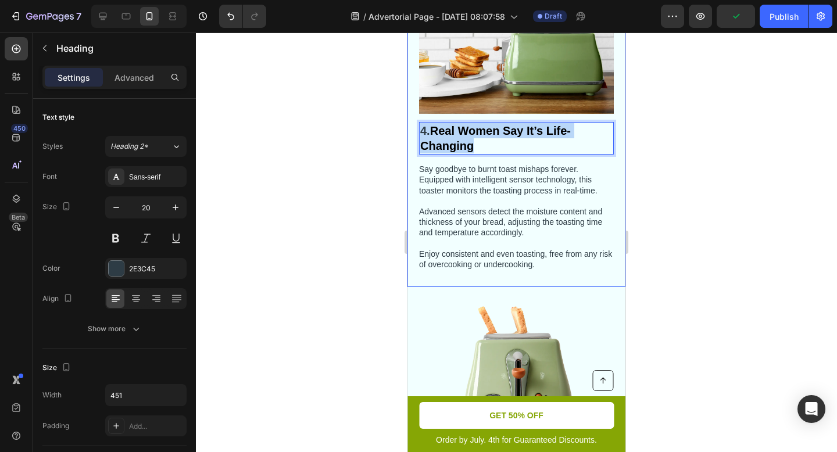
drag, startPoint x: 490, startPoint y: 135, endPoint x: 416, endPoint y: 122, distance: 75.5
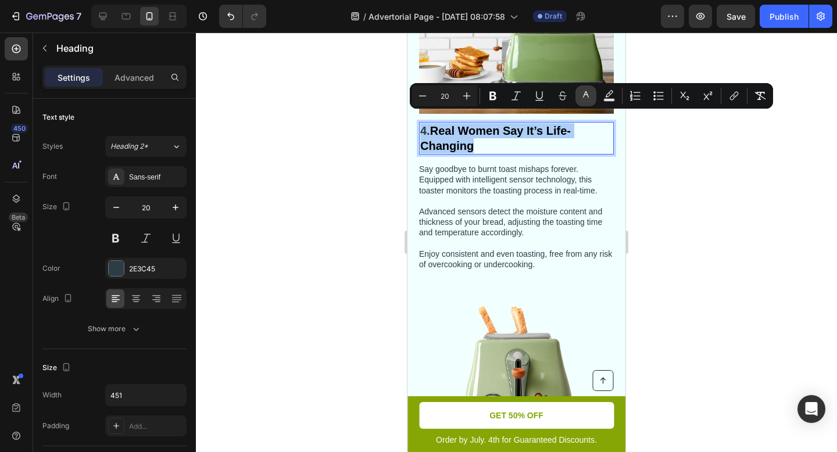
click at [587, 101] on icon "Editor contextual toolbar" at bounding box center [586, 96] width 12 height 12
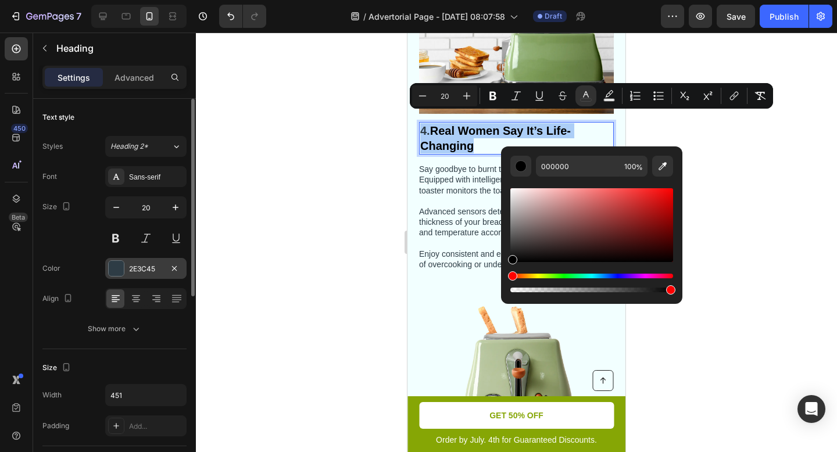
click at [152, 267] on div "2E3C45" at bounding box center [146, 269] width 34 height 10
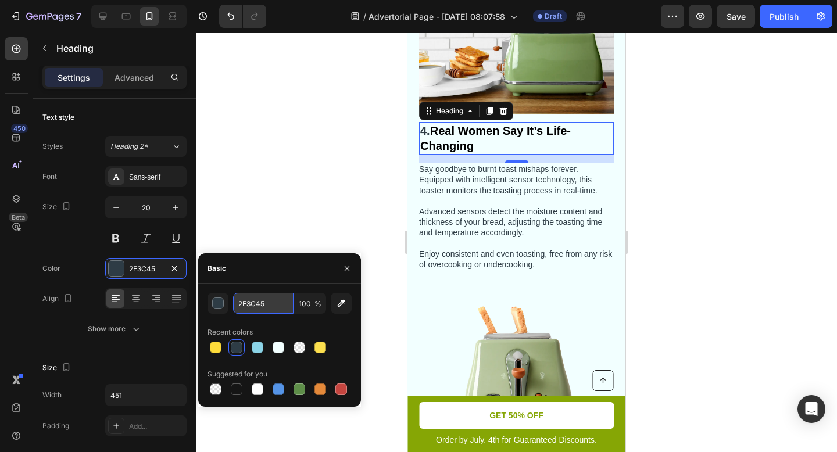
drag, startPoint x: 268, startPoint y: 299, endPoint x: 279, endPoint y: 303, distance: 12.1
click at [279, 303] on input "2E3C45" at bounding box center [263, 303] width 60 height 21
drag, startPoint x: 279, startPoint y: 303, endPoint x: 234, endPoint y: 302, distance: 45.3
click at [234, 302] on input "2E3C45" at bounding box center [263, 303] width 60 height 21
paste input "Real Women Say It’s Life-Changing"
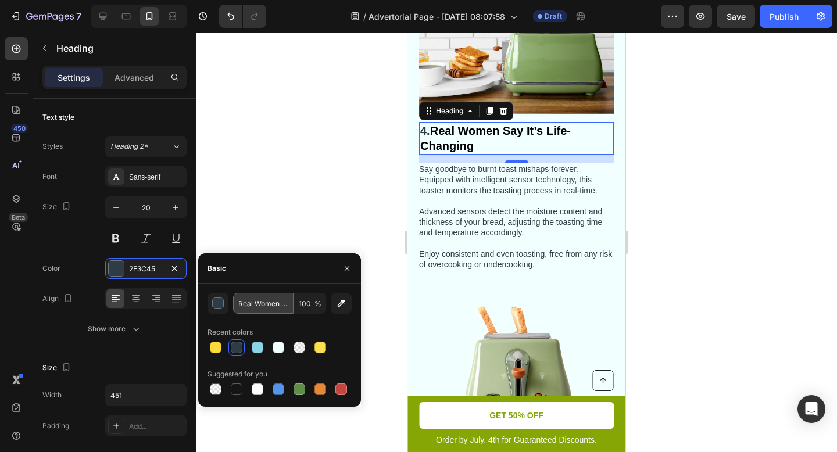
scroll to position [0, 65]
type input "2E3C45"
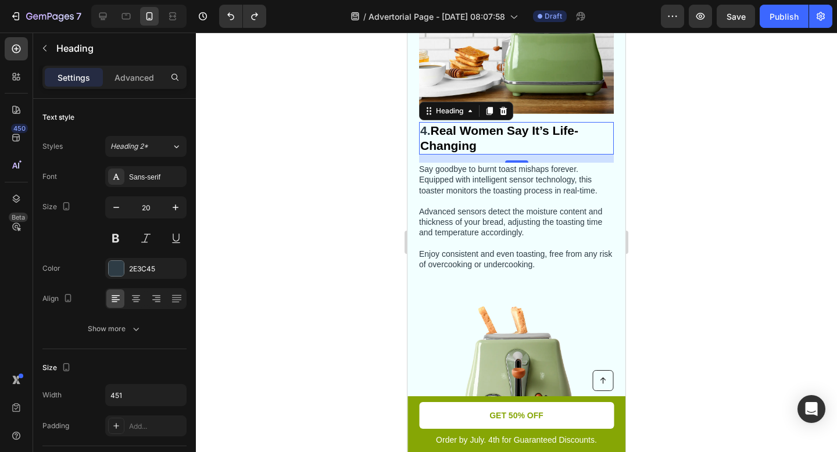
click at [372, 222] on div at bounding box center [516, 242] width 641 height 419
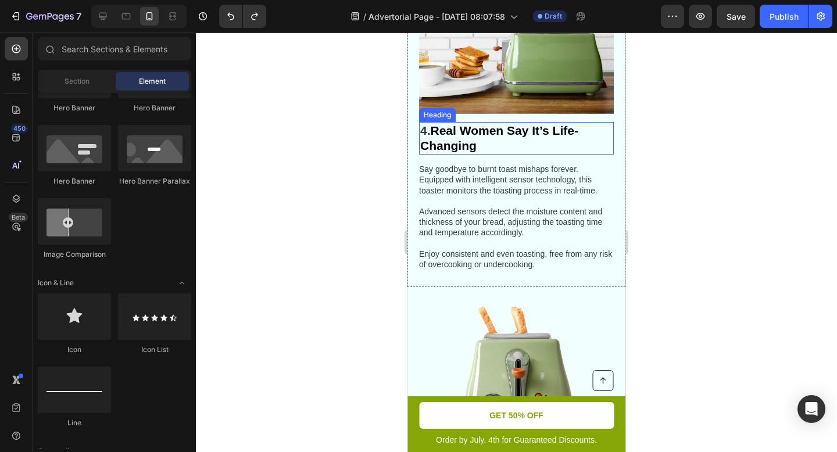
click at [487, 124] on strong "Real Women Say It’s Life-Changing" at bounding box center [499, 138] width 158 height 28
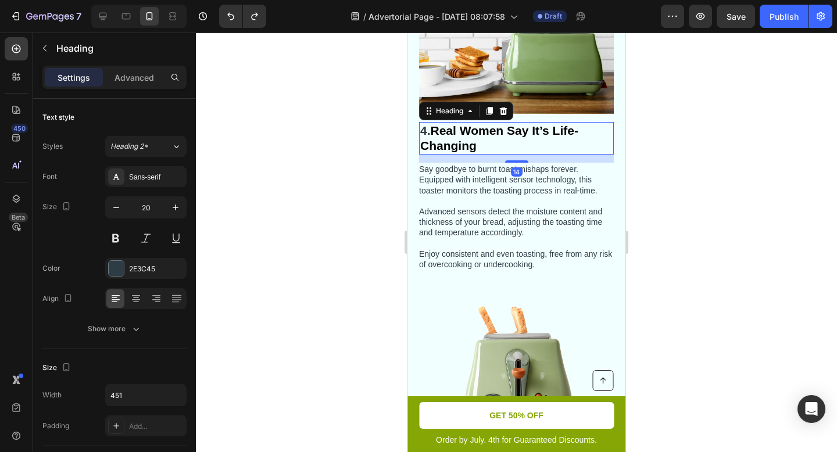
click at [487, 135] on h2 "4. Real Women Say It’s Life-Changing" at bounding box center [516, 138] width 195 height 33
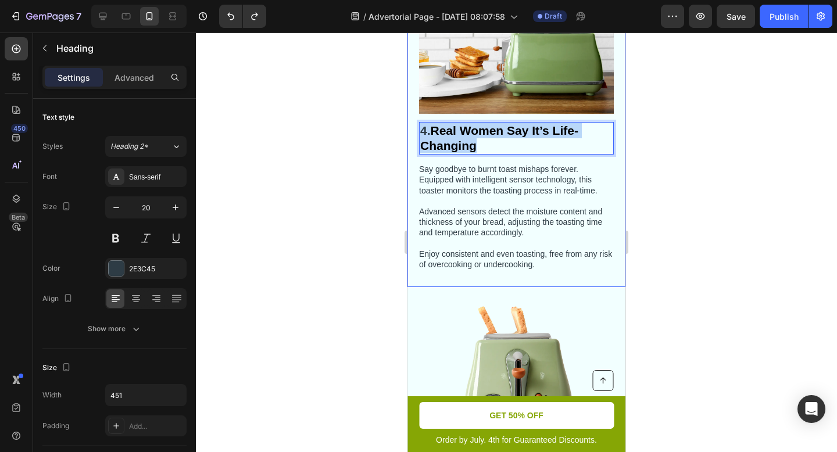
drag, startPoint x: 486, startPoint y: 135, endPoint x: 417, endPoint y: 121, distance: 71.1
click at [417, 121] on div "4. Real Women Say It’s Life-Changing Heading 14 Say goodbye to burnt toast mish…" at bounding box center [516, 116] width 218 height 343
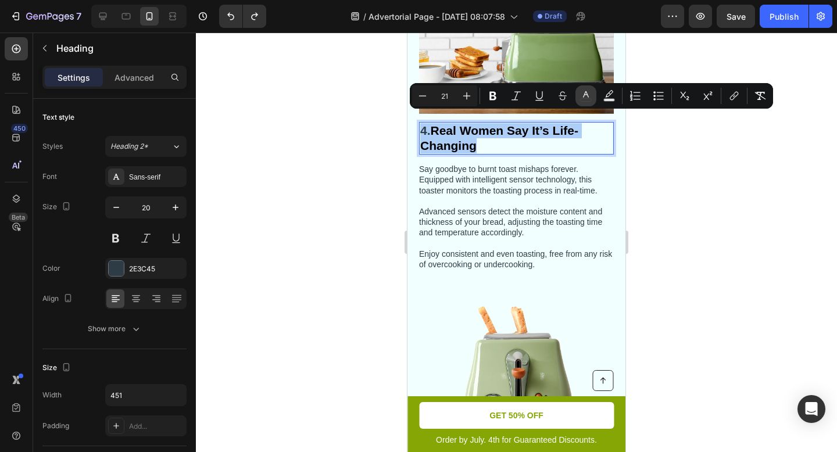
click at [589, 100] on icon "Editor contextual toolbar" at bounding box center [586, 96] width 12 height 12
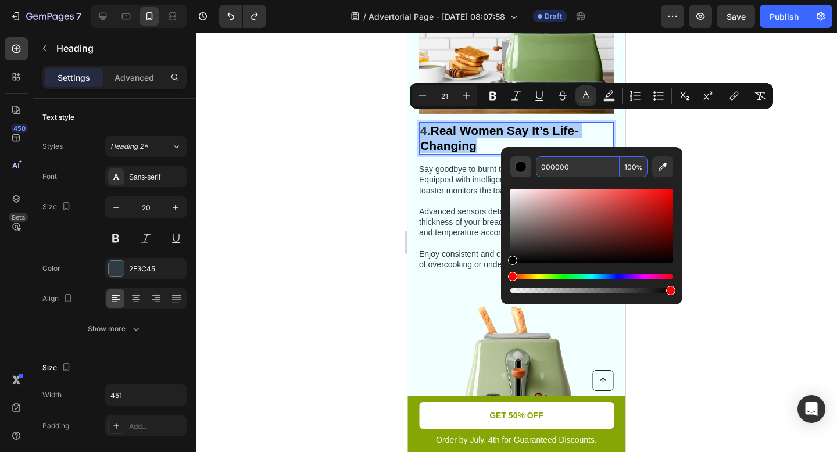
drag, startPoint x: 580, startPoint y: 168, endPoint x: 521, endPoint y: 168, distance: 59.3
click at [521, 168] on div "000000 100 %" at bounding box center [591, 166] width 163 height 21
click at [579, 171] on input "000000" at bounding box center [578, 166] width 84 height 21
type input "0"
paste input "2E3C45"
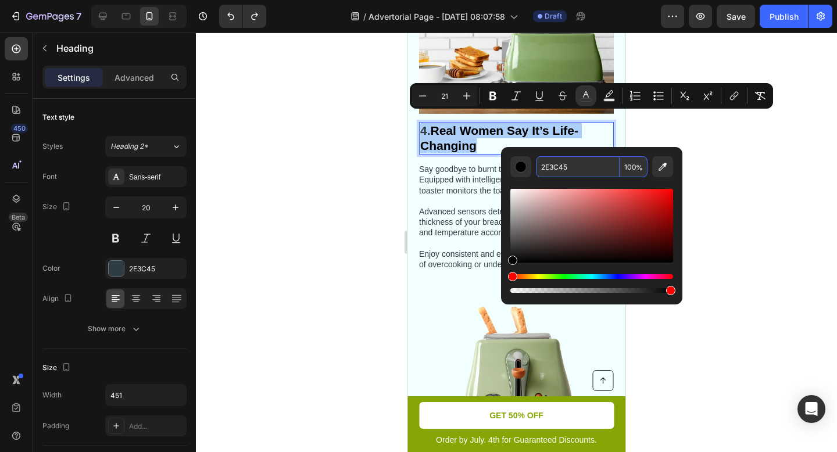
type input "2E3C45"
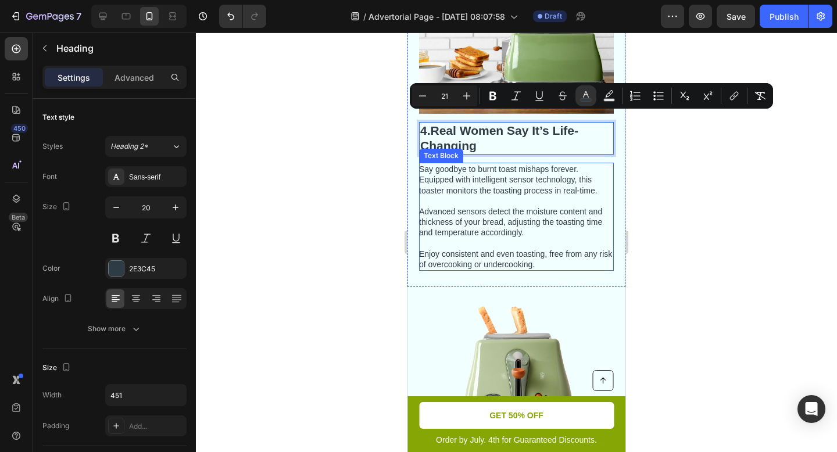
click at [582, 178] on p "Say goodbye to burnt toast mishaps forever. Equipped with intelligent sensor te…" at bounding box center [515, 217] width 193 height 106
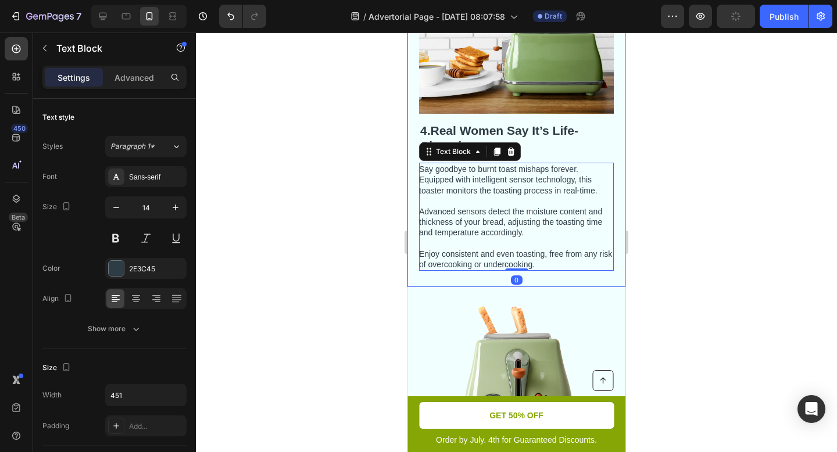
click at [704, 208] on div at bounding box center [516, 242] width 641 height 419
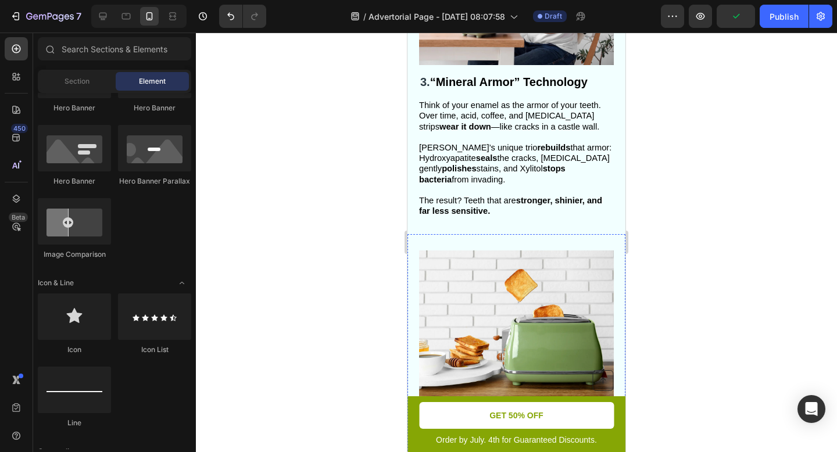
scroll to position [900, 0]
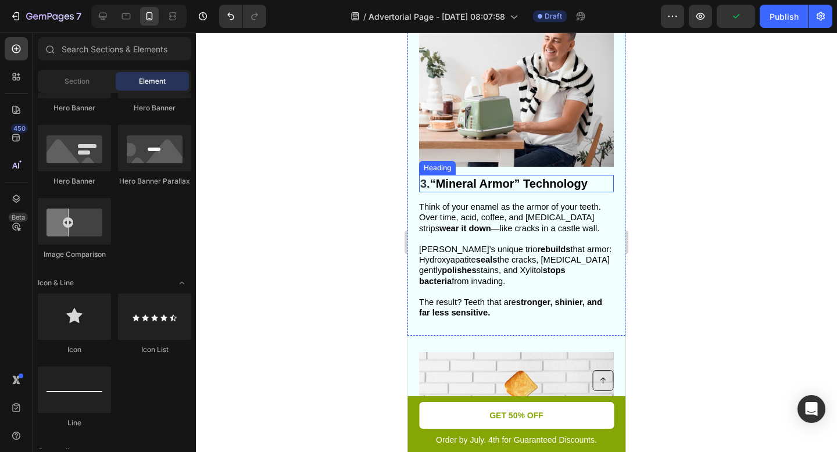
click at [520, 177] on strong "“Mineral Armor” Technology" at bounding box center [508, 183] width 157 height 13
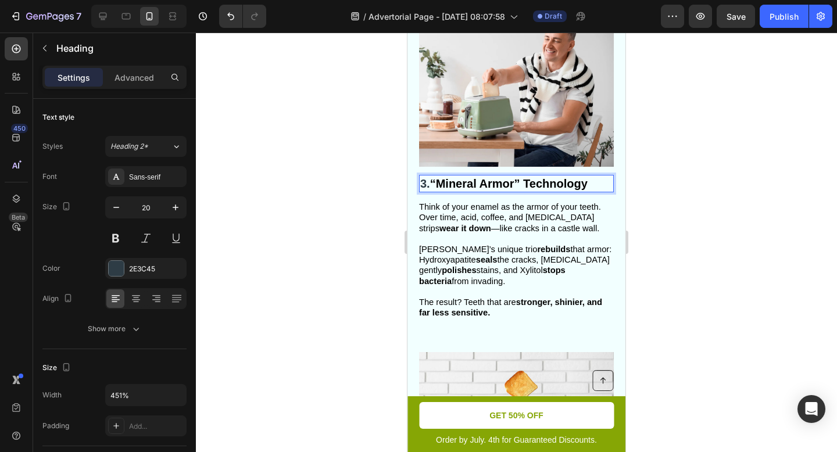
click at [582, 177] on strong "“Mineral Armor” Technology" at bounding box center [508, 183] width 157 height 13
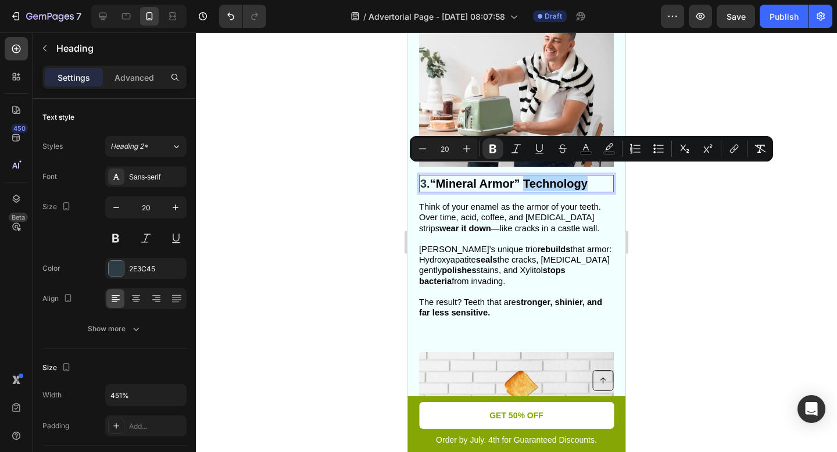
click at [604, 176] on p "3. “Mineral Armor” Technology" at bounding box center [516, 183] width 192 height 15
click at [586, 149] on icon "Editor contextual toolbar" at bounding box center [586, 149] width 12 height 12
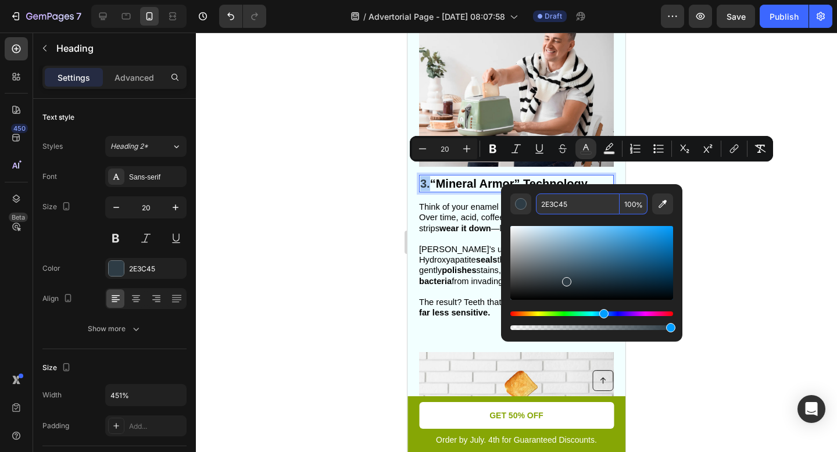
click at [575, 210] on input "2E3C45" at bounding box center [578, 203] width 84 height 21
click at [747, 234] on div at bounding box center [516, 242] width 641 height 419
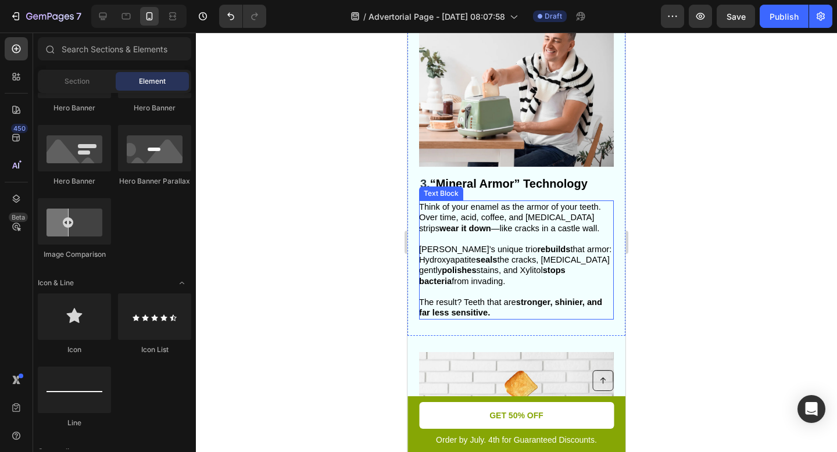
click at [548, 254] on span "Gleem Glow’s unique trio rebuilds that armor: Hydroxyapatite seals the cracks, …" at bounding box center [515, 265] width 192 height 41
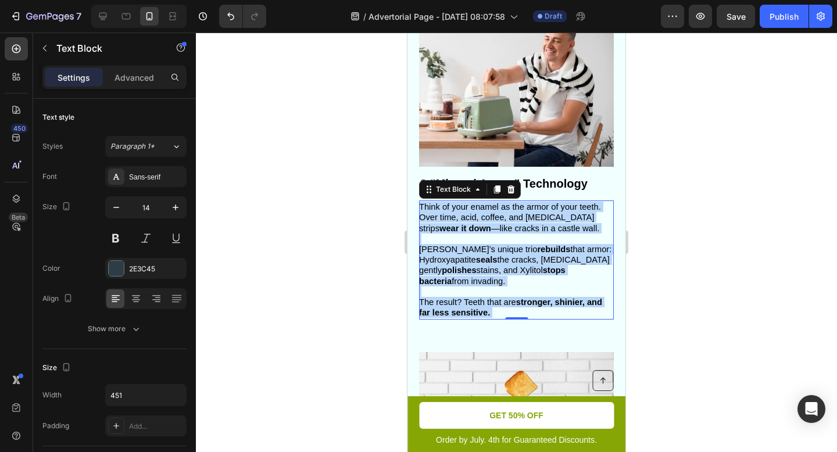
click at [511, 219] on span "Think of your enamel as the armor of your teeth. Over time, acid, coffee, and w…" at bounding box center [510, 217] width 182 height 30
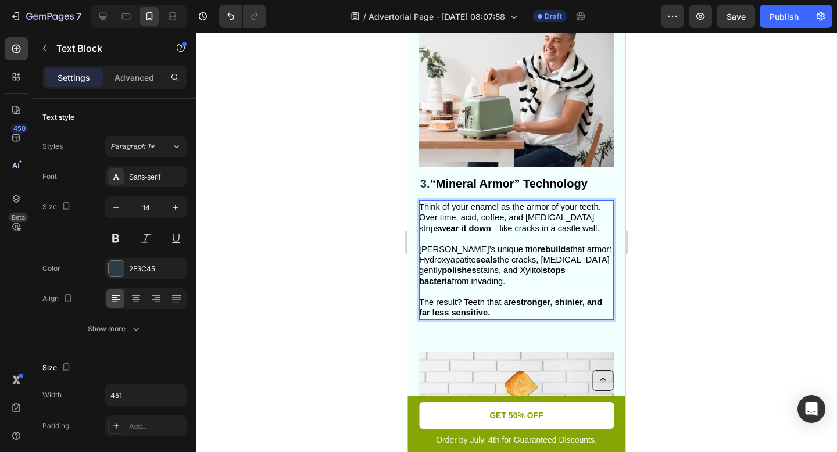
click at [511, 219] on span "Think of your enamel as the armor of your teeth. Over time, acid, coffee, and w…" at bounding box center [510, 217] width 182 height 30
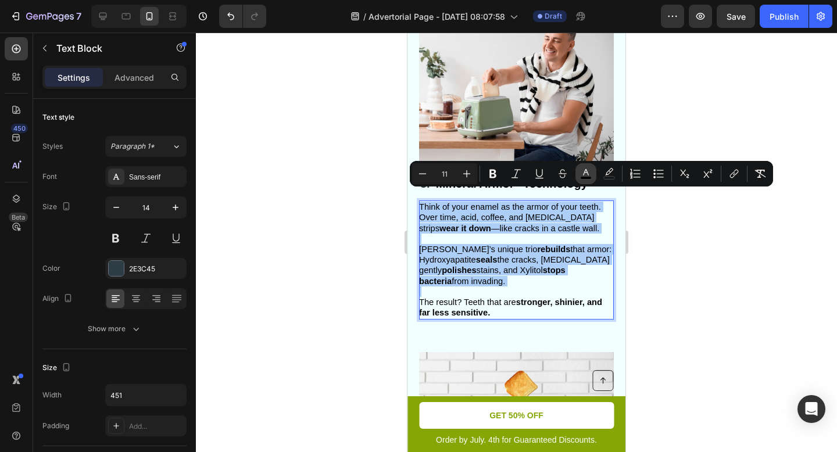
click at [585, 174] on icon "Editor contextual toolbar" at bounding box center [586, 174] width 12 height 12
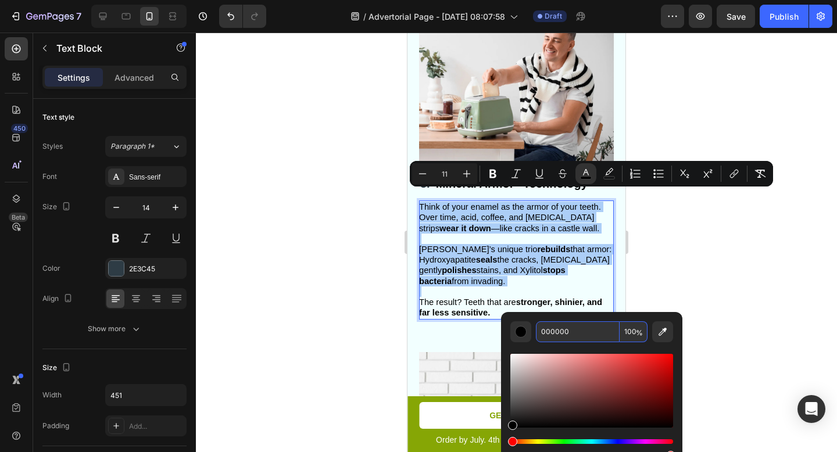
click at [579, 328] on input "000000" at bounding box center [578, 331] width 84 height 21
paste input "2E3C45"
type input "2E3C45"
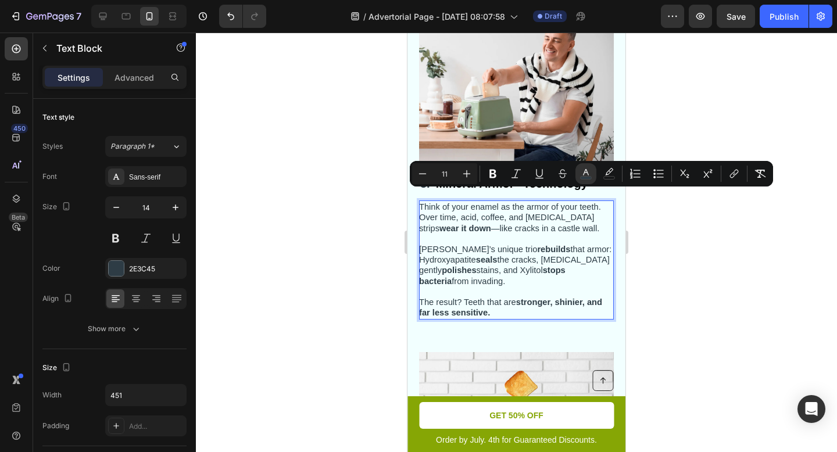
click at [669, 314] on div at bounding box center [516, 242] width 641 height 419
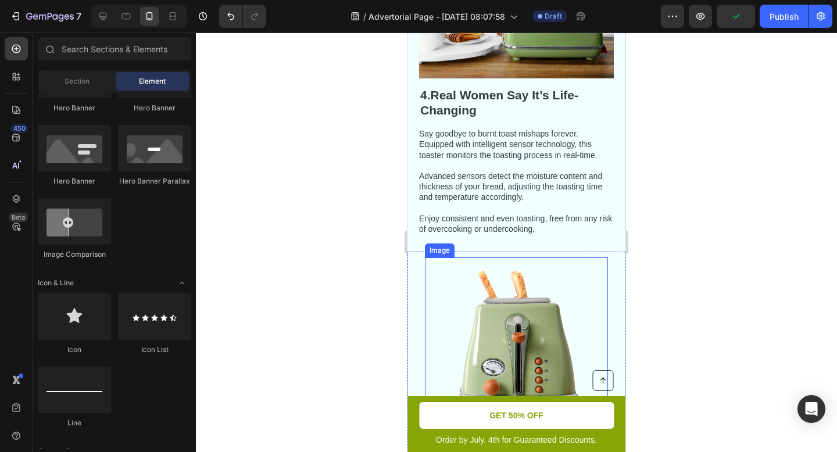
scroll to position [1319, 0]
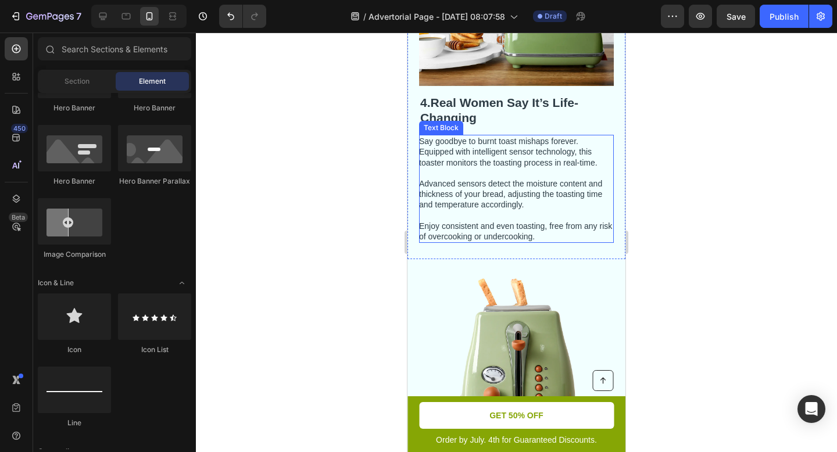
click at [517, 139] on p "Say goodbye to burnt toast mishaps forever. Equipped with intelligent sensor te…" at bounding box center [515, 189] width 193 height 106
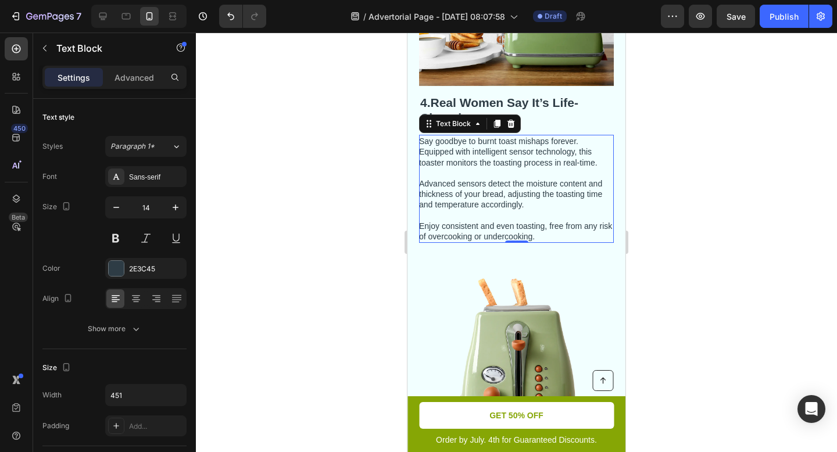
click at [521, 206] on p "Say goodbye to burnt toast mishaps forever. Equipped with intelligent sensor te…" at bounding box center [515, 189] width 193 height 106
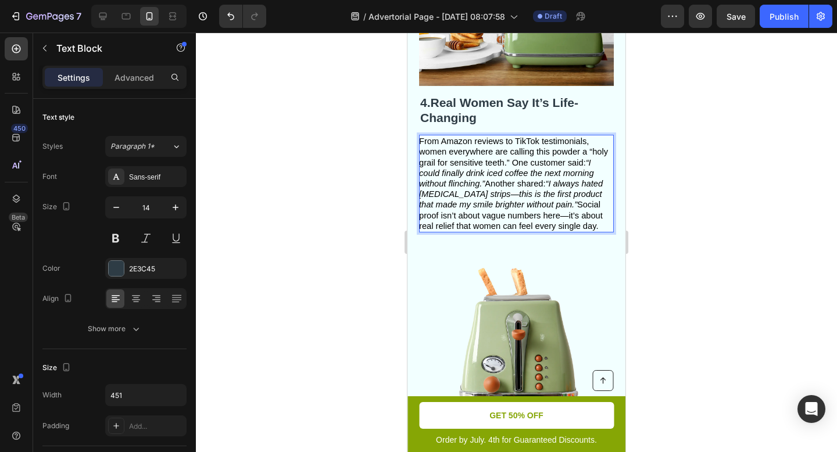
click at [469, 137] on span "From Amazon reviews to TikTok testimonials, women everywhere are calling this p…" at bounding box center [513, 184] width 189 height 94
drag, startPoint x: 471, startPoint y: 131, endPoint x: 443, endPoint y: 132, distance: 27.9
click at [443, 137] on span "From Amazon reviews to TikTok testimonials, women everywhere are calling this p…" at bounding box center [513, 184] width 189 height 94
click at [537, 156] on span "From Instgram reviews to TikTok testimonials, women everywhere are calling this…" at bounding box center [513, 184] width 189 height 94
click at [465, 137] on span "From Instgram reviews to TikTok testimonials, women everywhere are calling this…" at bounding box center [513, 184] width 189 height 94
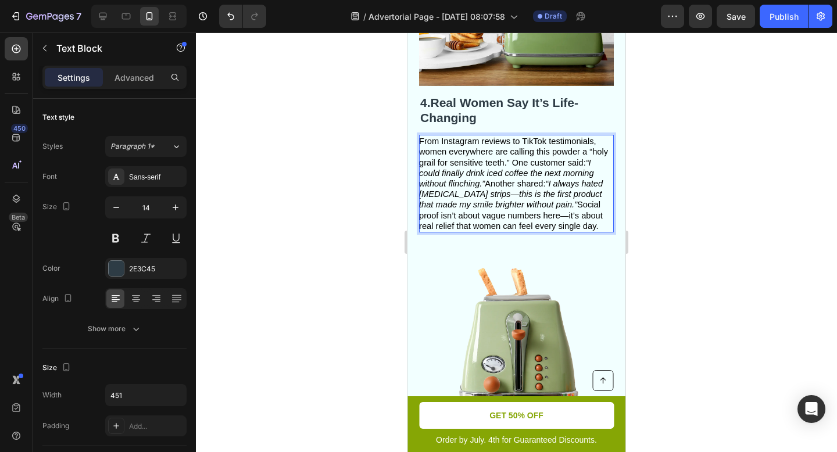
click at [548, 147] on span "From Instagram reviews to TikTok testimonials, women everywhere are calling thi…" at bounding box center [513, 184] width 189 height 94
click at [512, 153] on span "From Instagram reviews to TikTok testimonials, women everywhere are calling thi…" at bounding box center [513, 184] width 189 height 94
click at [505, 149] on span "From Instagram reviews to TikTok testimonials, women everywhere are calling thi…" at bounding box center [513, 184] width 189 height 94
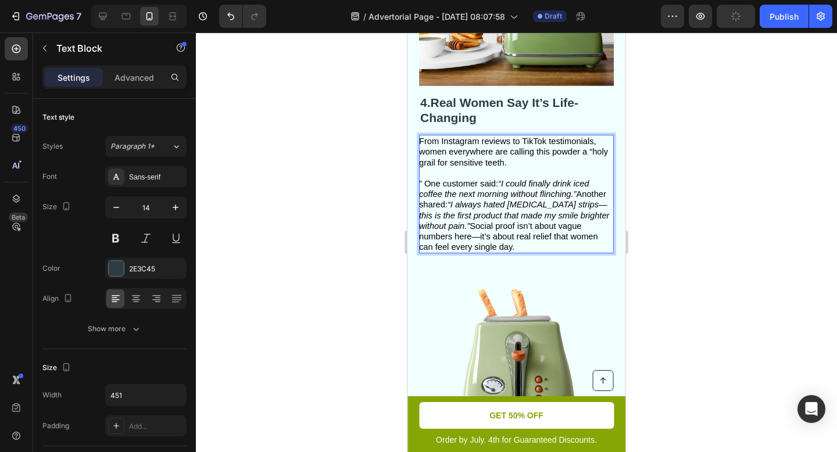
click at [508, 225] on span "” One customer said: “I could finally drink iced coffee the next morning withou…" at bounding box center [514, 215] width 190 height 73
click at [473, 217] on span "” One customer said: “I could finally drink iced coffee the next morning withou…" at bounding box center [514, 215] width 190 height 73
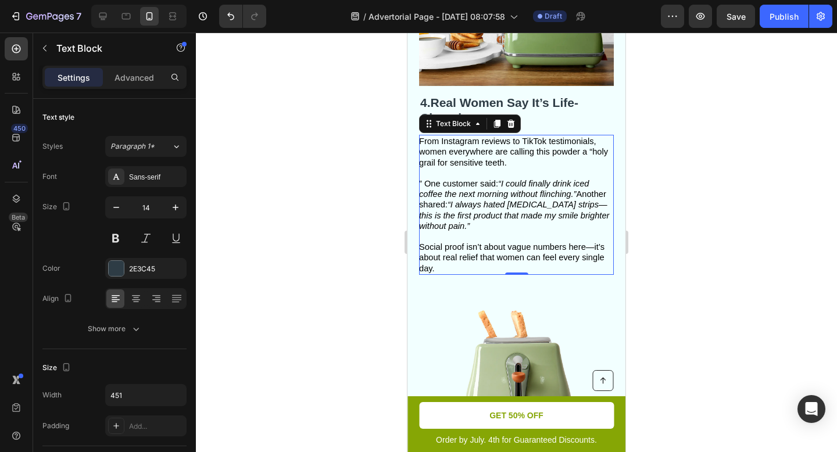
click at [662, 214] on div at bounding box center [516, 242] width 641 height 419
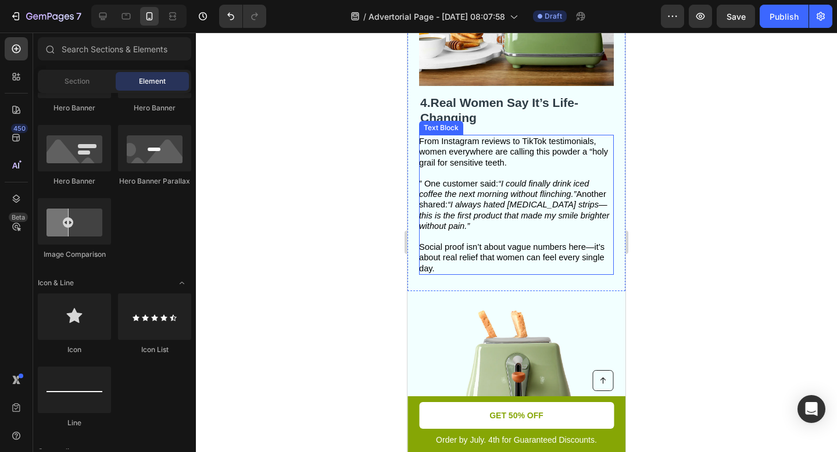
scroll to position [1296, 0]
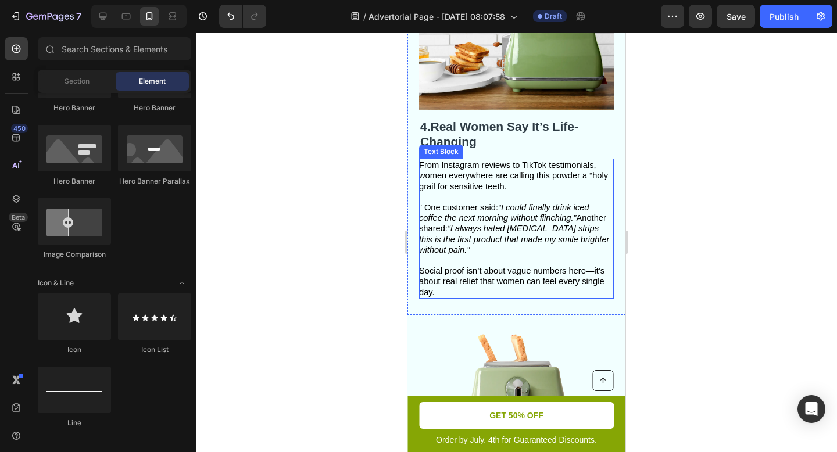
click at [481, 170] on span "From Instagram reviews to TikTok testimonials, women everywhere are calling thi…" at bounding box center [513, 175] width 189 height 30
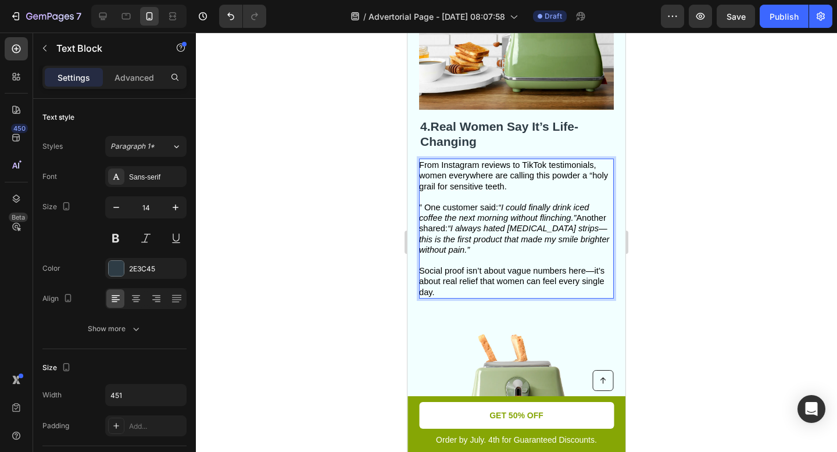
click at [593, 166] on span "From Instagram reviews to TikTok testimonials, women everywhere are calling thi…" at bounding box center [513, 175] width 189 height 30
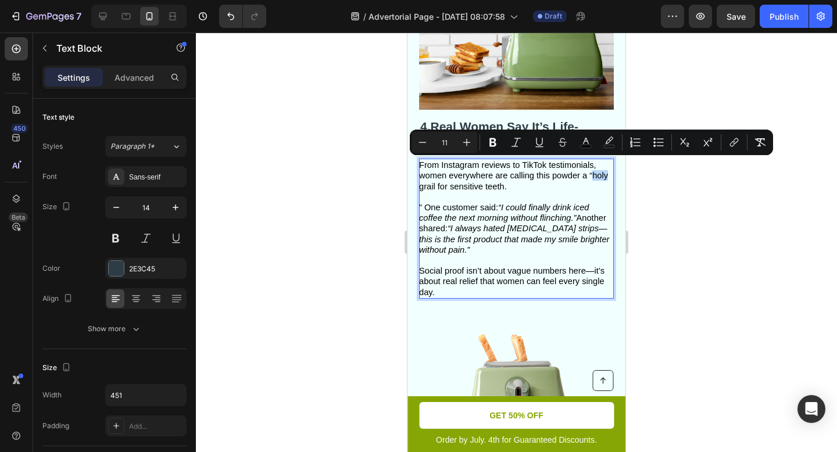
click at [591, 166] on span "From Instagram reviews to TikTok testimonials, women everywhere are calling thi…" at bounding box center [513, 175] width 189 height 30
drag, startPoint x: 590, startPoint y: 165, endPoint x: 435, endPoint y: 177, distance: 156.2
click at [435, 177] on span "From Instagram reviews to TikTok testimonials, women everywhere are calling thi…" at bounding box center [513, 175] width 189 height 30
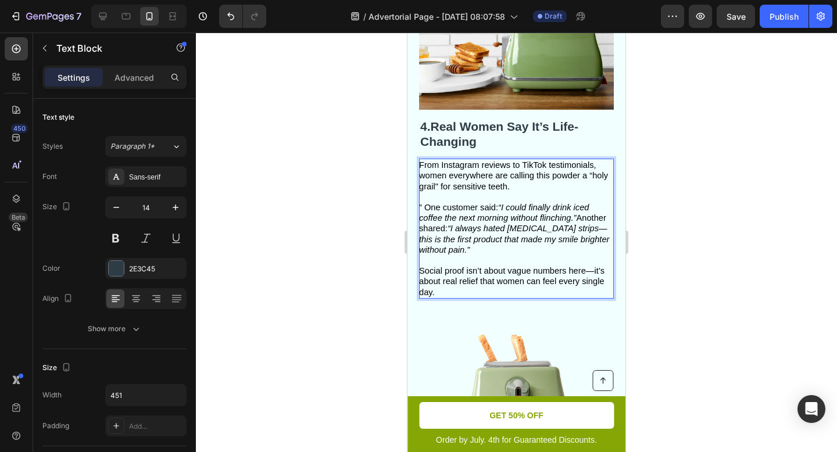
click at [451, 187] on p "From Instagram reviews to TikTok testimonials, women everywhere are calling thi…" at bounding box center [515, 229] width 193 height 138
drag, startPoint x: 437, startPoint y: 174, endPoint x: 588, endPoint y: 166, distance: 151.3
click at [588, 166] on span "From Instagram reviews to TikTok testimonials, women everywhere are calling thi…" at bounding box center [513, 175] width 189 height 30
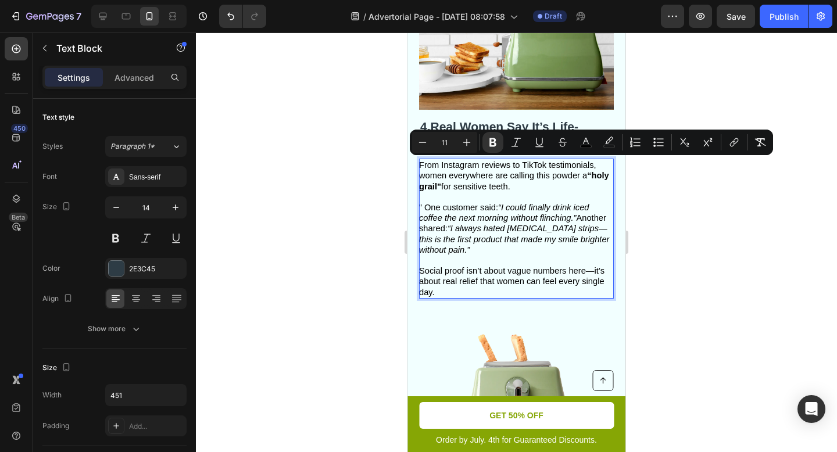
click at [598, 214] on p "From Instagram reviews to TikTok testimonials, women everywhere are calling thi…" at bounding box center [515, 229] width 193 height 138
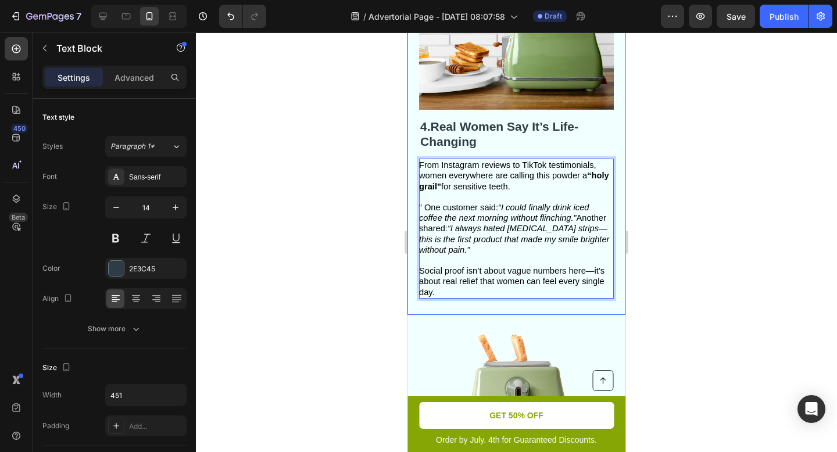
click at [688, 201] on div at bounding box center [516, 242] width 641 height 419
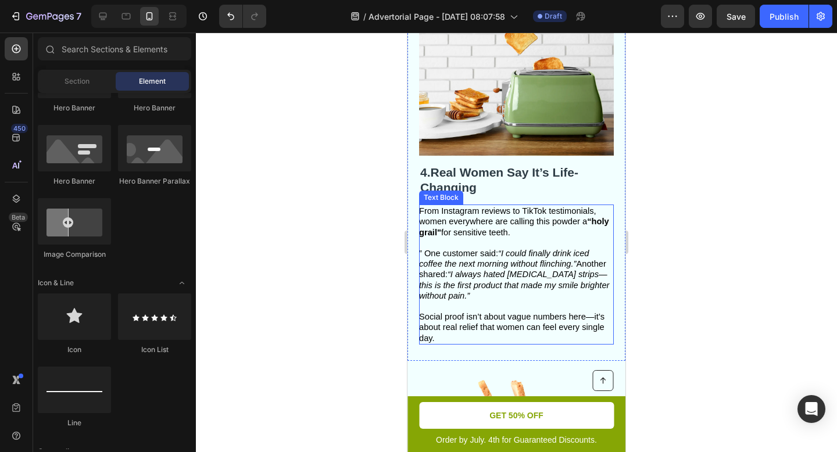
scroll to position [1233, 0]
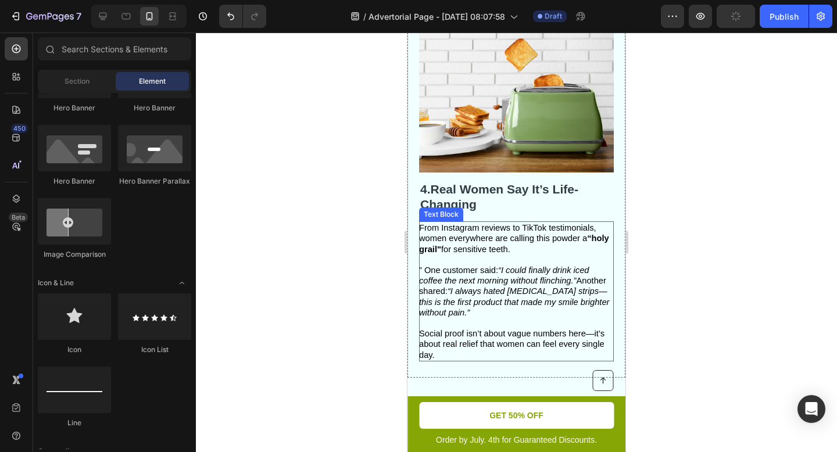
click at [426, 266] on icon "“I could finally drink iced coffee the next morning without flinching.”" at bounding box center [504, 276] width 170 height 20
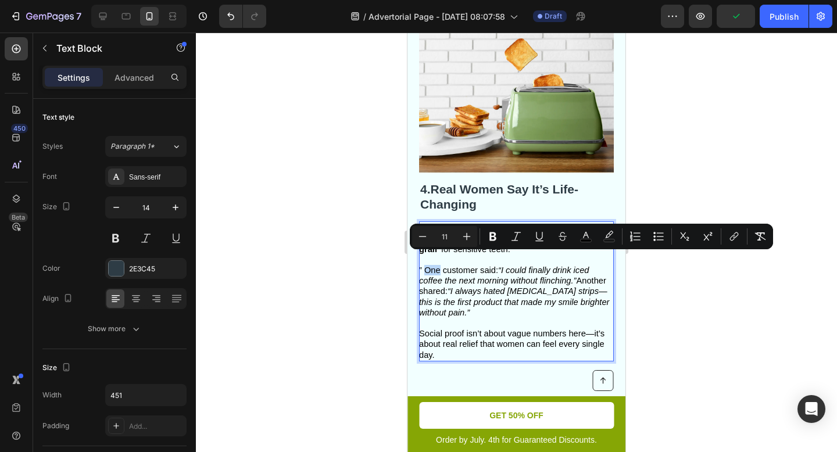
click at [425, 266] on span "” One customer said: “I could finally drink iced coffee the next morning withou…" at bounding box center [514, 292] width 190 height 52
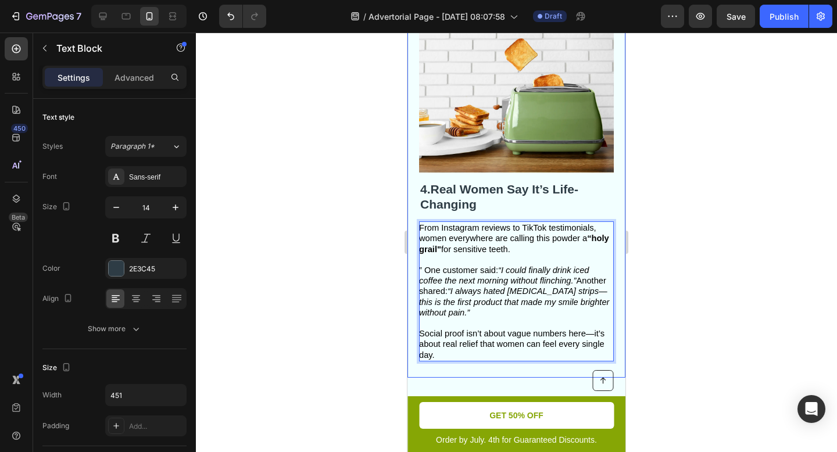
click at [641, 281] on div at bounding box center [516, 242] width 641 height 419
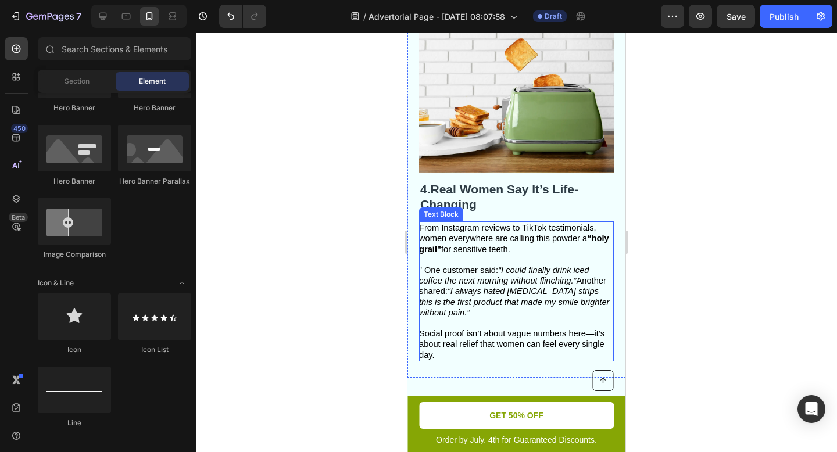
click at [502, 266] on icon "“I could finally drink iced coffee the next morning without flinching.”" at bounding box center [504, 276] width 170 height 20
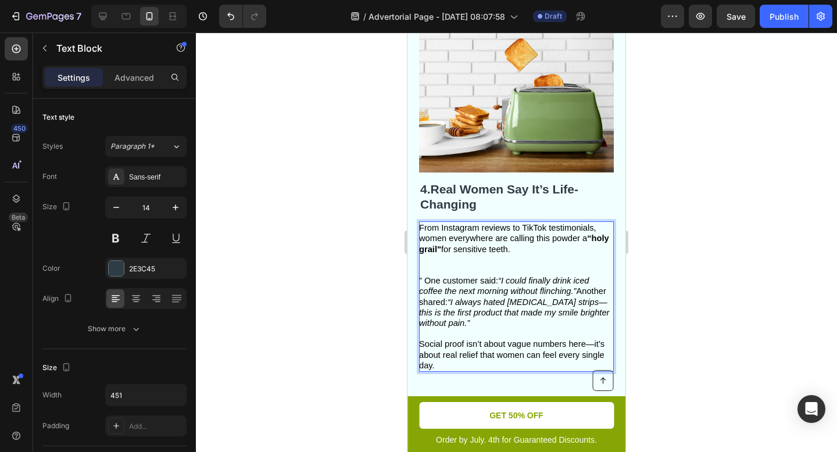
click at [503, 276] on icon "“I could finally drink iced coffee the next morning without flinching.”" at bounding box center [504, 286] width 170 height 20
click at [469, 250] on p "From Instagram reviews to TikTok testimonials, women everywhere are calling thi…" at bounding box center [515, 249] width 193 height 53
click at [467, 256] on p "From Instagram reviews to TikTok testimonials, women everywhere are calling thi…" at bounding box center [515, 249] width 193 height 53
click at [458, 261] on p "From Instagram reviews to TikTok testimonials, women everywhere are calling thi…" at bounding box center [515, 249] width 193 height 53
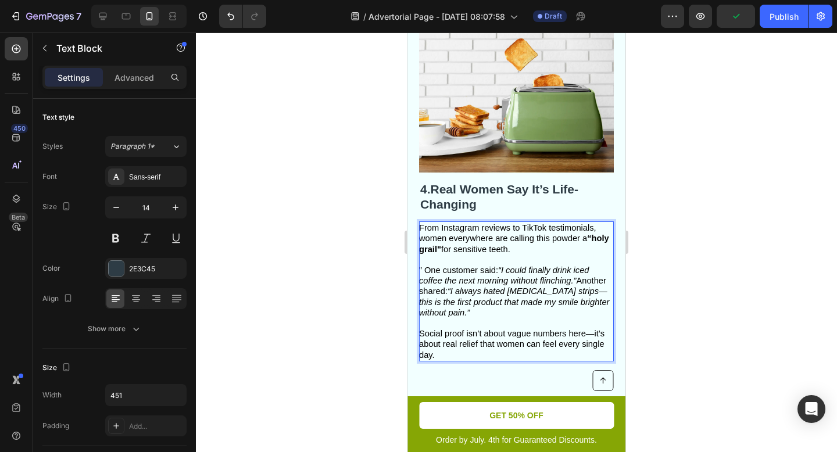
click at [503, 266] on icon "“I could finally drink iced coffee the next morning without flinching.”" at bounding box center [504, 276] width 170 height 20
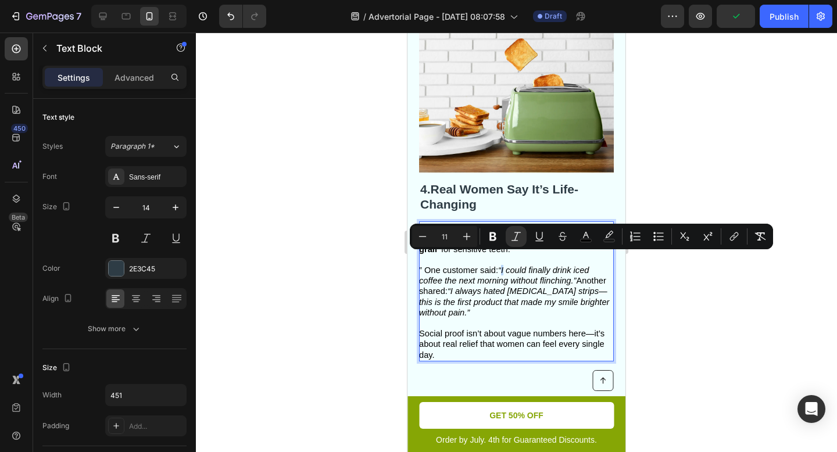
click at [502, 266] on icon "“I could finally drink iced coffee the next morning without flinching.”" at bounding box center [504, 276] width 170 height 20
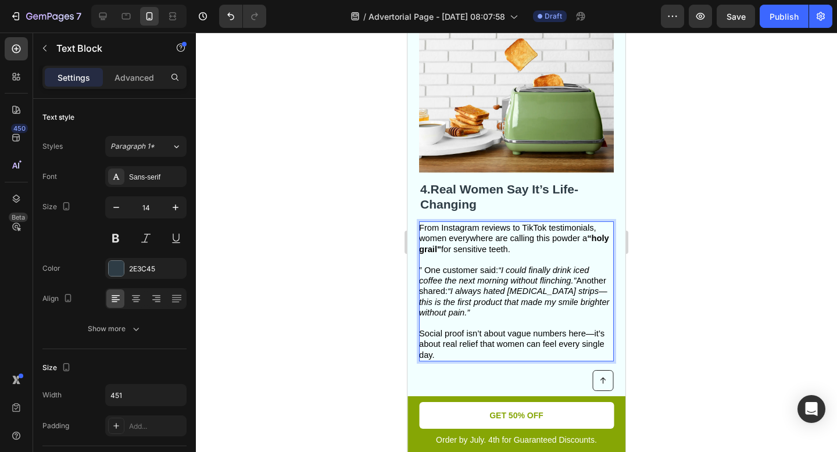
click at [501, 266] on icon "“I could finally drink iced coffee the next morning without flinching.”" at bounding box center [504, 276] width 170 height 20
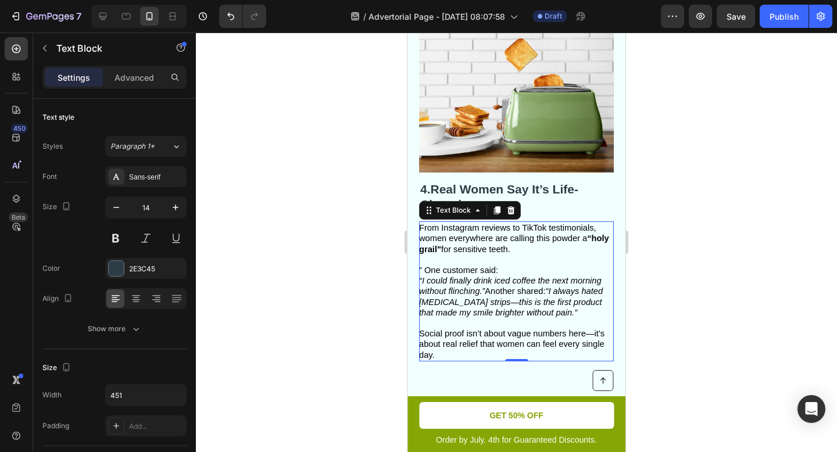
click at [702, 295] on div at bounding box center [516, 242] width 641 height 419
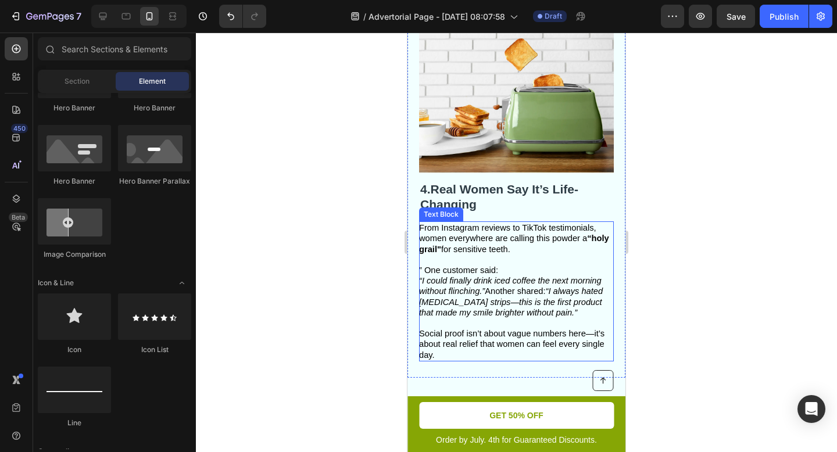
click at [424, 266] on span "” One customer said:" at bounding box center [458, 270] width 79 height 9
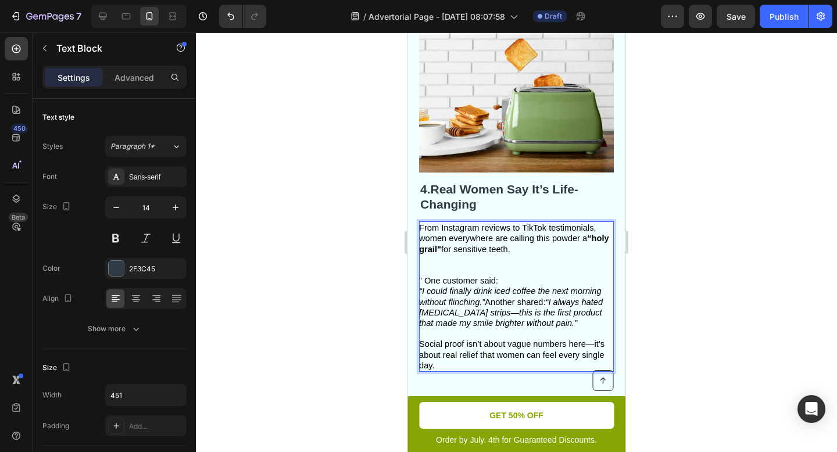
click at [424, 276] on span "” One customer said:" at bounding box center [458, 280] width 79 height 9
click at [709, 306] on div at bounding box center [516, 242] width 641 height 419
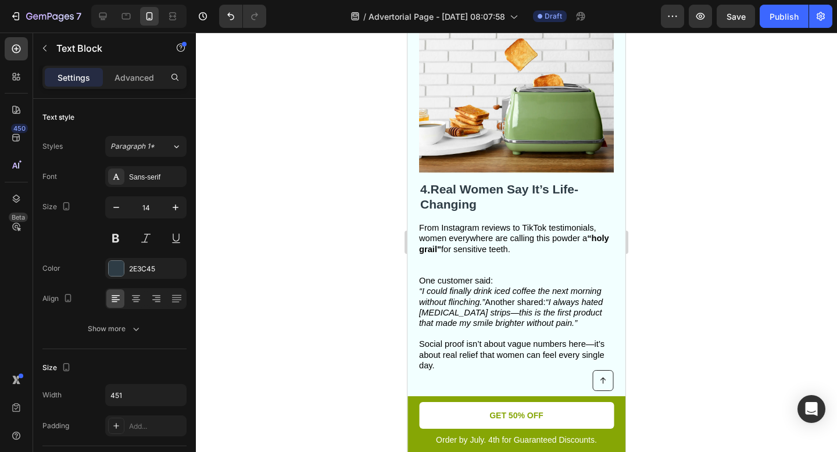
click at [709, 306] on div at bounding box center [516, 242] width 641 height 419
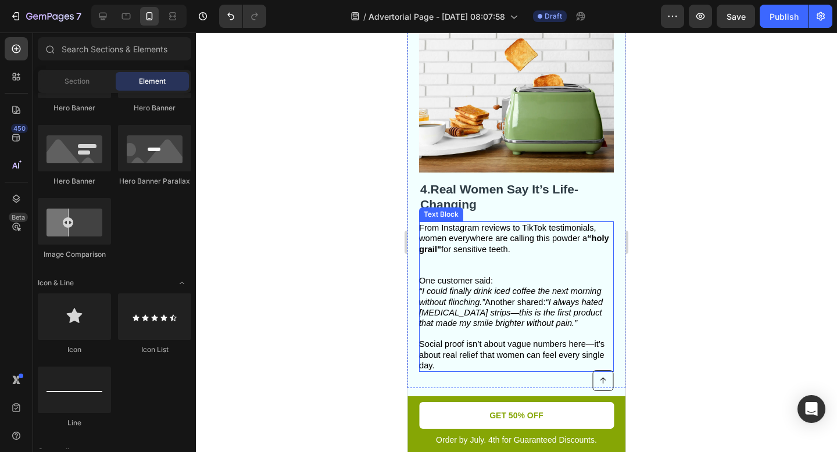
click at [487, 254] on p "From Instagram reviews to TikTok testimonials, women everywhere are calling thi…" at bounding box center [515, 249] width 193 height 53
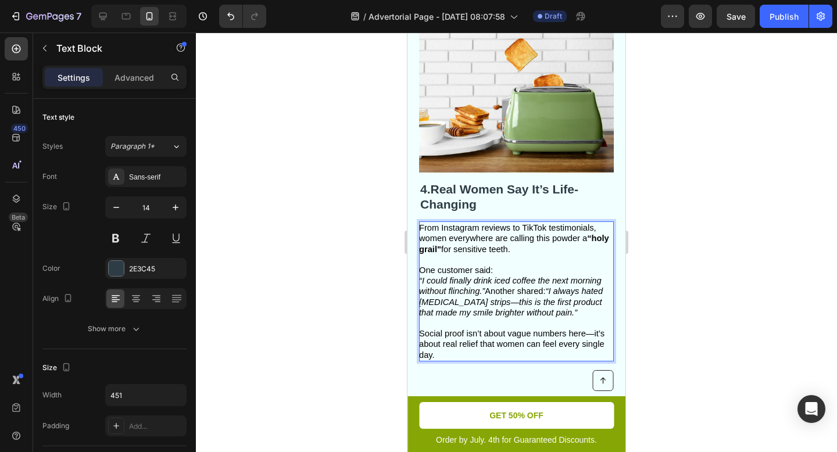
click at [581, 289] on icon "“I always hated whitening strips—this is the first product that made my smile b…" at bounding box center [511, 301] width 184 height 30
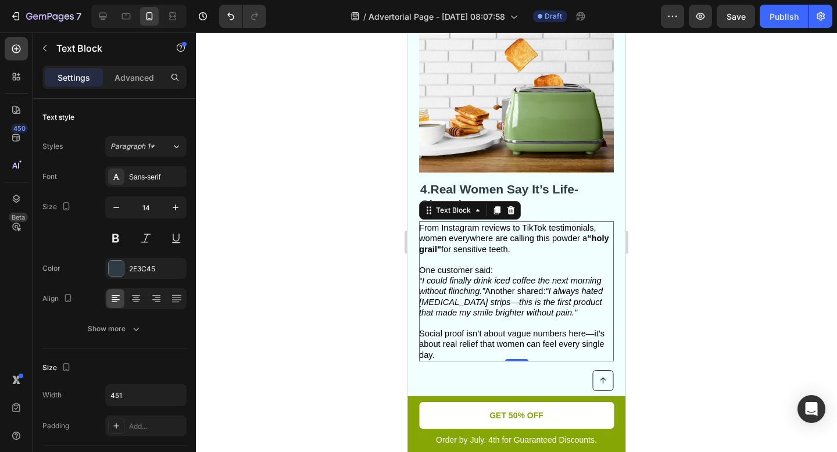
click at [694, 290] on div at bounding box center [516, 242] width 641 height 419
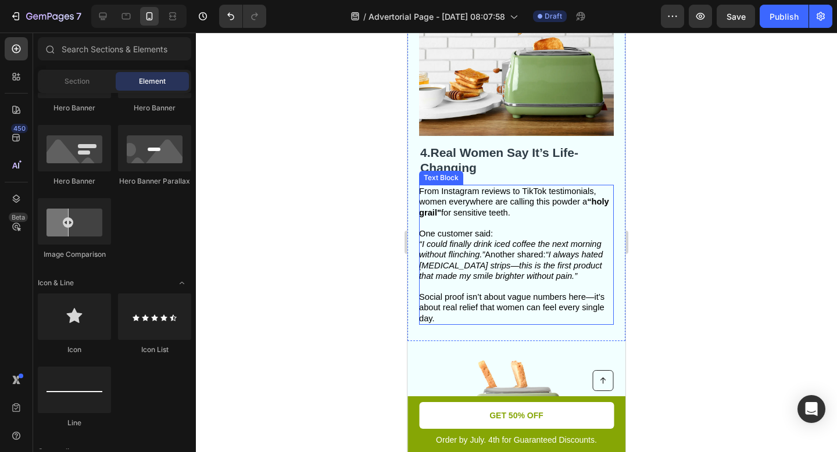
scroll to position [1270, 0]
click at [421, 243] on icon "“I could finally drink iced coffee the next morning without flinching.”" at bounding box center [510, 249] width 182 height 20
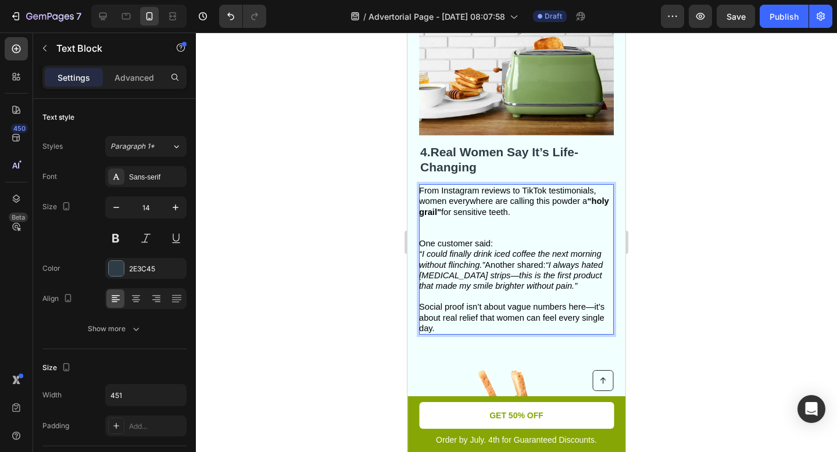
drag, startPoint x: 481, startPoint y: 245, endPoint x: 429, endPoint y: 245, distance: 52.3
click at [486, 260] on icon "“I always hated whitening strips—this is the first product that made my smile b…" at bounding box center [511, 275] width 184 height 30
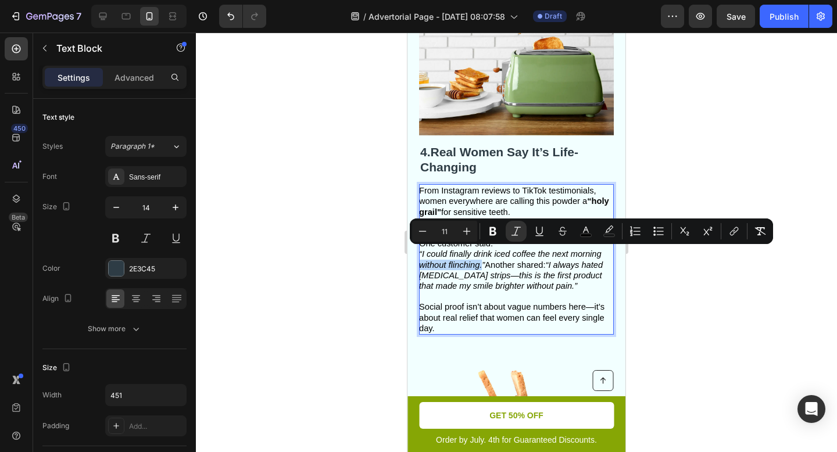
drag, startPoint x: 483, startPoint y: 255, endPoint x: 419, endPoint y: 257, distance: 63.9
click at [419, 257] on icon "“I could finally drink iced coffee the next morning without flinching.”" at bounding box center [510, 259] width 182 height 20
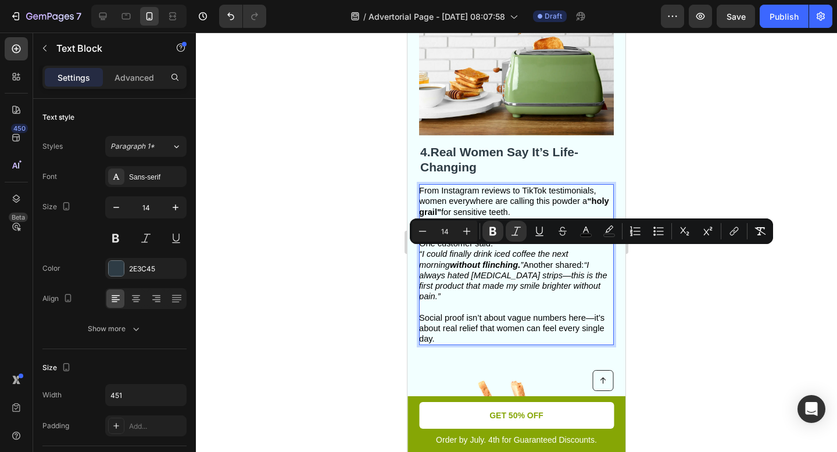
click at [478, 284] on p "“I could finally drink iced coffee the next morning without flinching. ” Anothe…" at bounding box center [515, 296] width 193 height 95
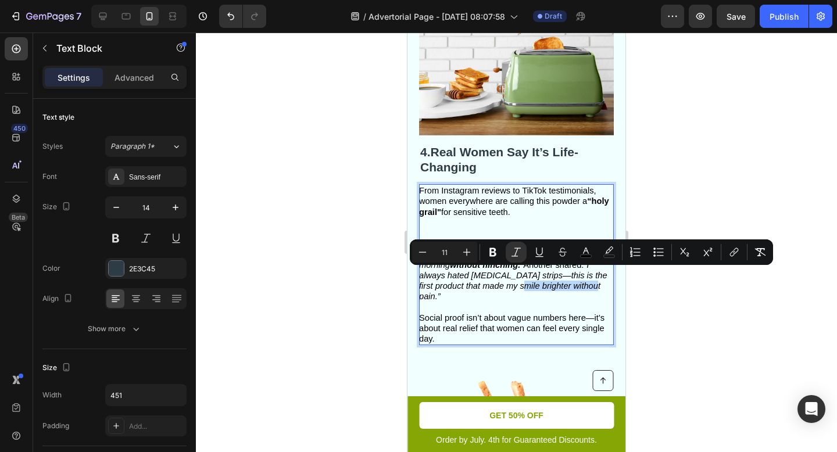
drag, startPoint x: 479, startPoint y: 278, endPoint x: 552, endPoint y: 278, distance: 72.6
click at [552, 278] on icon "“I always hated whitening strips—this is the first product that made my smile b…" at bounding box center [513, 280] width 188 height 41
drag, startPoint x: 479, startPoint y: 275, endPoint x: 555, endPoint y: 280, distance: 76.2
click at [555, 280] on icon "“I always hated whitening strips—this is the first product that made my smile b…" at bounding box center [513, 280] width 188 height 41
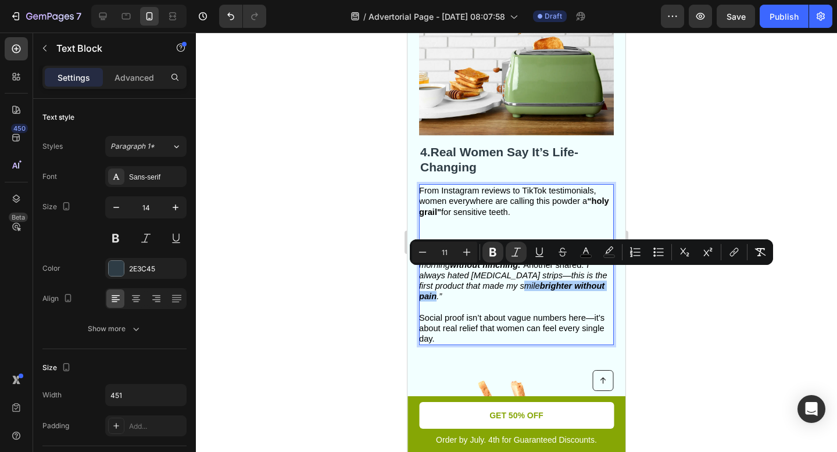
click at [674, 307] on div at bounding box center [516, 242] width 641 height 419
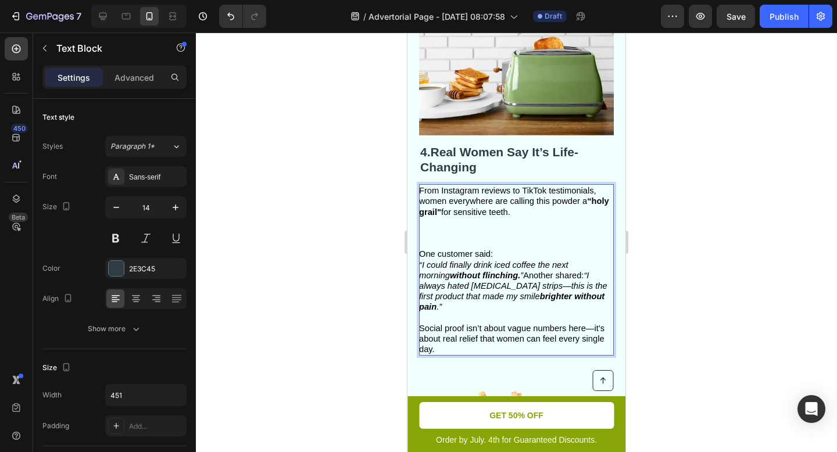
click at [491, 260] on icon "“I could finally drink iced coffee the next morning without flinching. ”" at bounding box center [493, 270] width 149 height 20
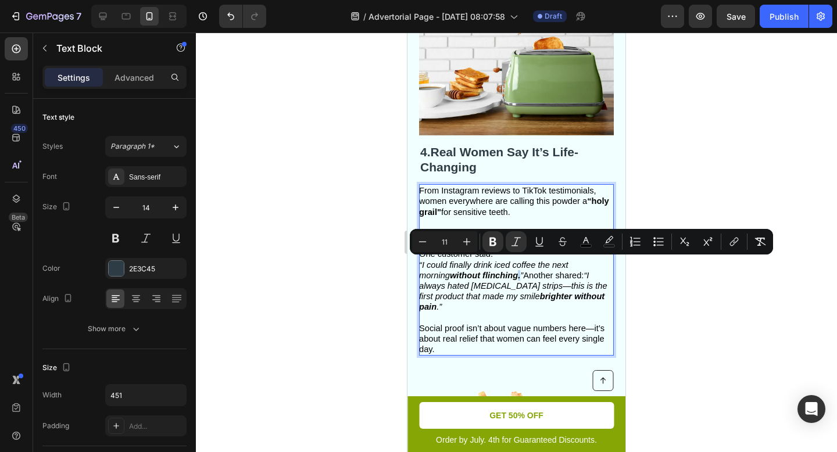
click at [487, 265] on icon "“I could finally drink iced coffee the next morning without flinching. ”" at bounding box center [493, 270] width 149 height 20
click at [670, 312] on div at bounding box center [516, 242] width 641 height 419
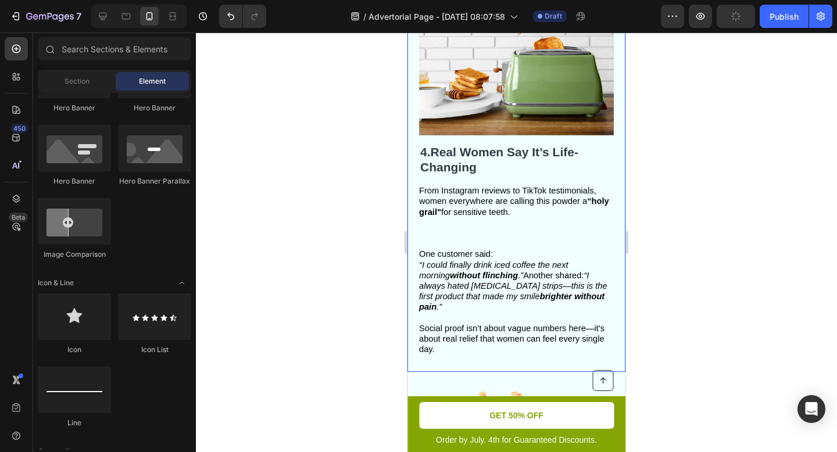
scroll to position [1290, 0]
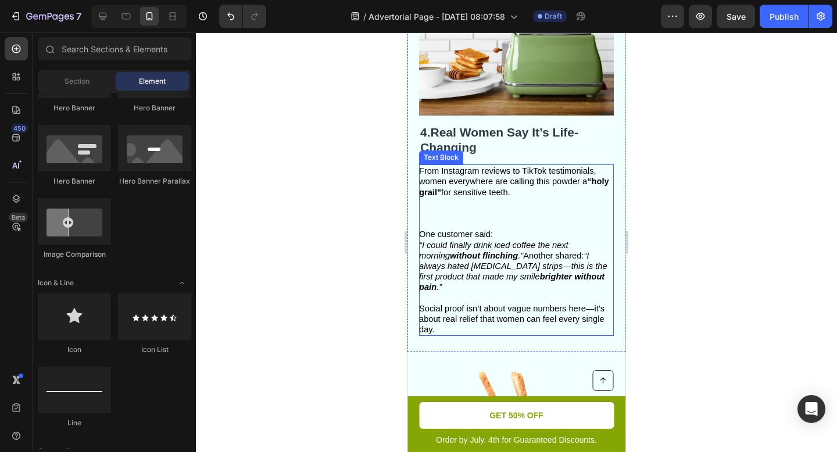
click at [485, 210] on p "From Instagram reviews to TikTok testimonials, women everywhere are calling thi…" at bounding box center [515, 197] width 193 height 63
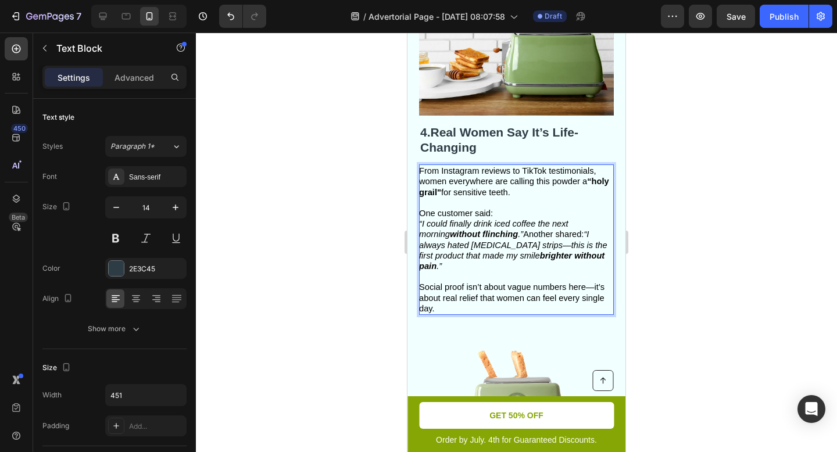
click at [669, 239] on div at bounding box center [516, 242] width 641 height 419
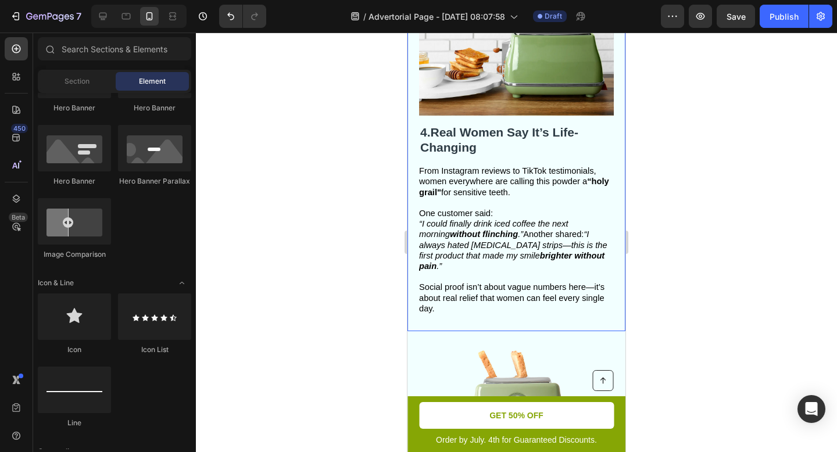
click at [419, 219] on icon "“I could finally drink iced coffee the next morning without flinching .”" at bounding box center [493, 229] width 149 height 20
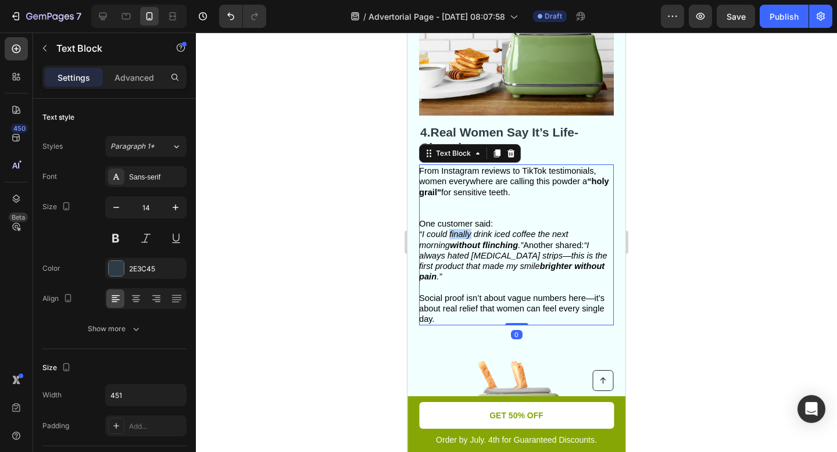
click at [467, 229] on icon "“I could finally drink iced coffee the next morning without flinching .”" at bounding box center [493, 239] width 149 height 20
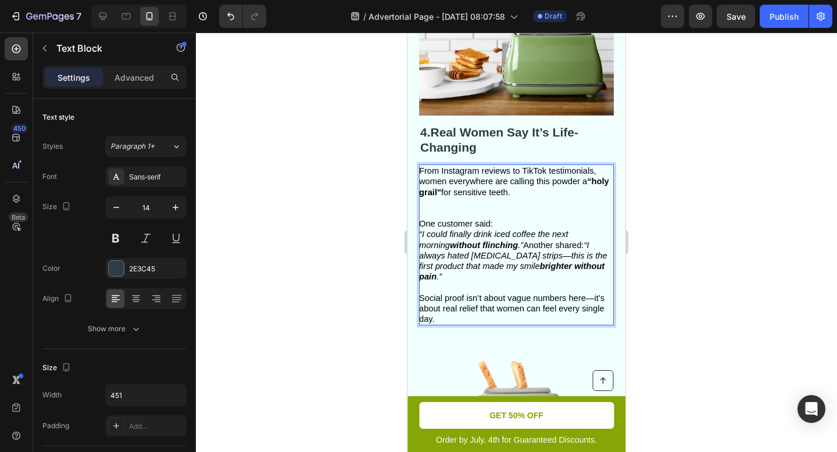
click at [427, 229] on icon "“I could finally drink iced coffee the next morning without flinching .”" at bounding box center [493, 239] width 149 height 20
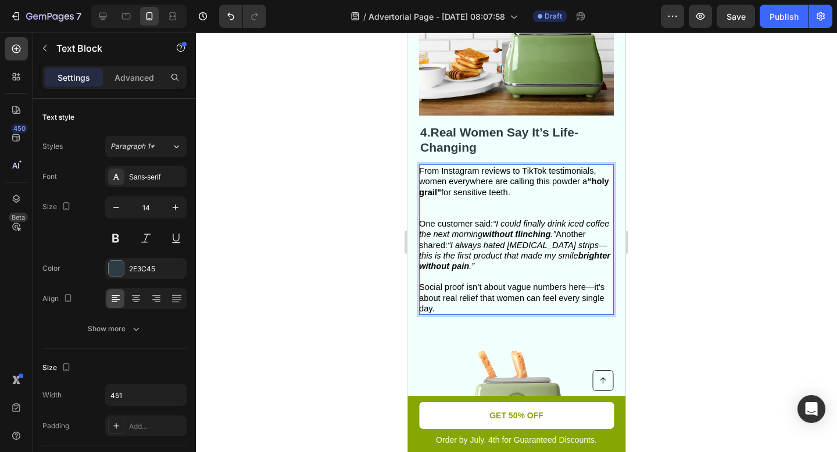
click at [709, 245] on div at bounding box center [516, 242] width 641 height 419
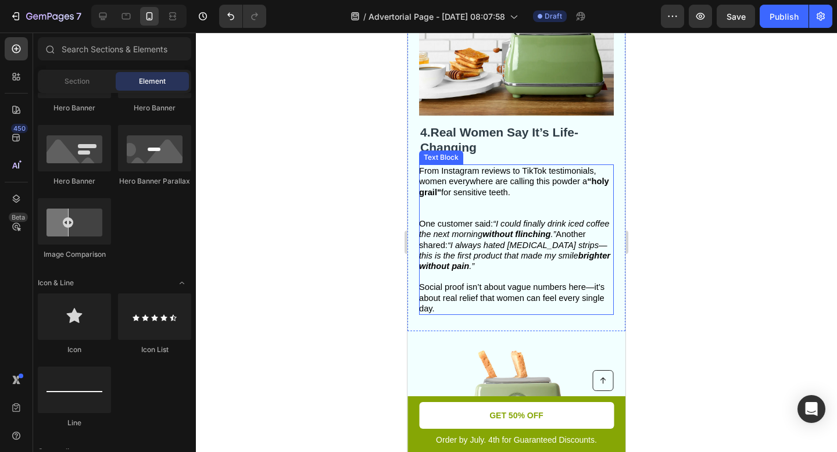
click at [532, 202] on p "From Instagram reviews to TikTok testimonials, women everywhere are calling thi…" at bounding box center [515, 192] width 193 height 53
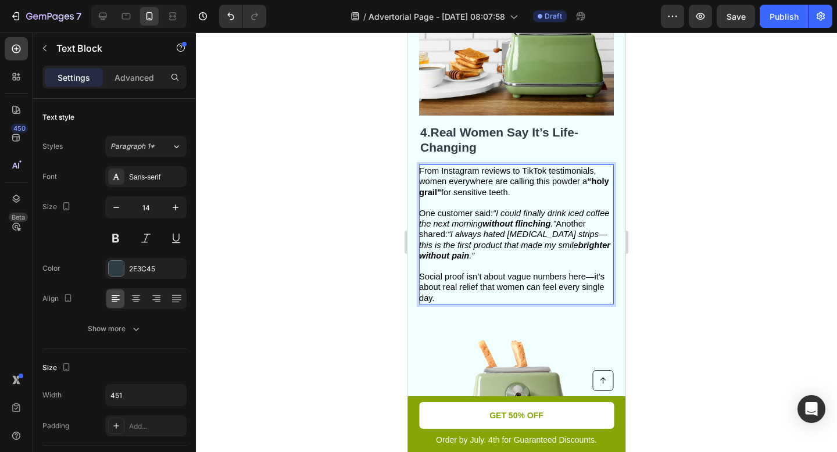
click at [694, 276] on div at bounding box center [516, 242] width 641 height 419
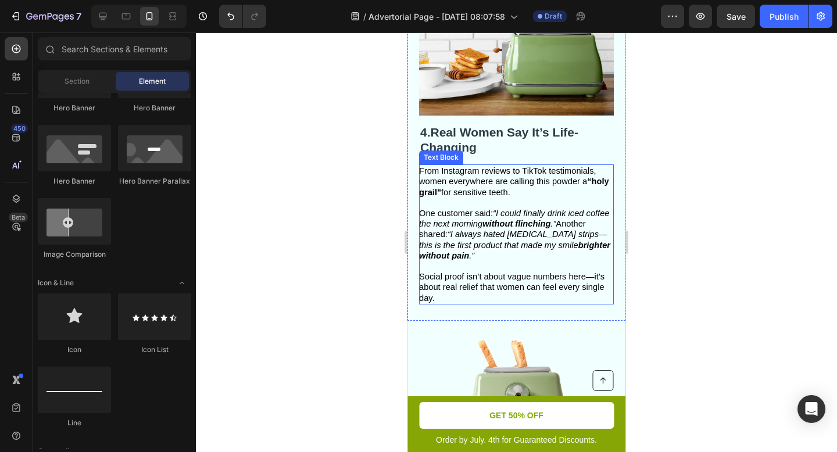
click at [452, 277] on span "Social proof isn’t about vague numbers here—it’s about real relief that women c…" at bounding box center [511, 287] width 185 height 30
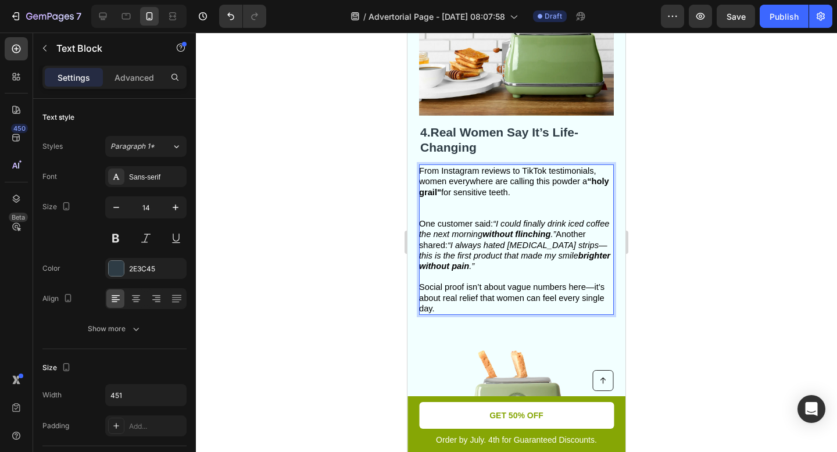
click at [455, 284] on span "Social proof isn’t about vague numbers here—it’s about real relief that women c…" at bounding box center [511, 297] width 185 height 30
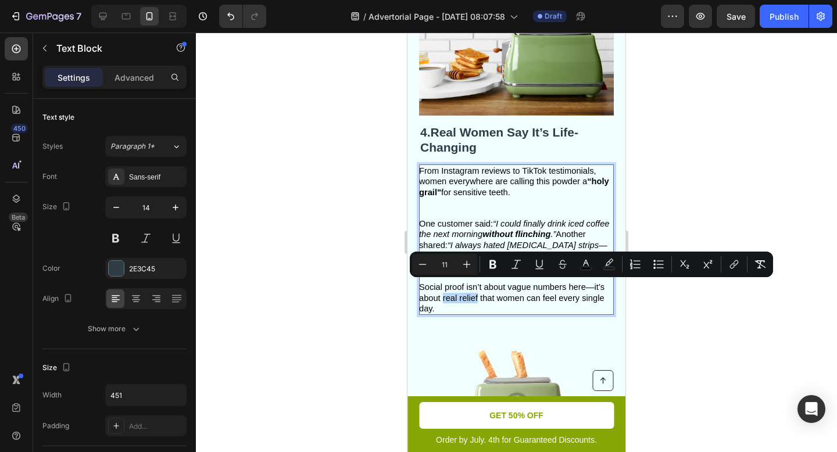
drag, startPoint x: 444, startPoint y: 288, endPoint x: 478, endPoint y: 289, distance: 34.3
click at [478, 289] on span "Social proof isn’t about vague numbers here—it’s about real relief that women c…" at bounding box center [511, 297] width 185 height 30
click at [729, 328] on div at bounding box center [516, 242] width 641 height 419
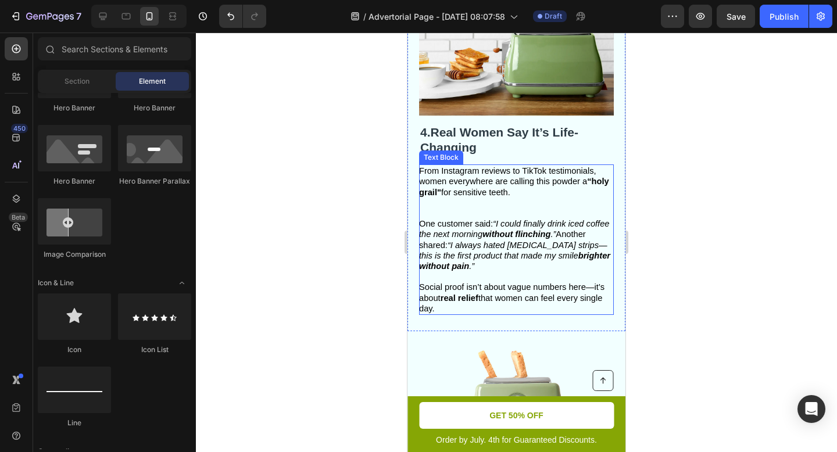
click at [515, 199] on p "From Instagram reviews to TikTok testimonials, women everywhere are calling thi…" at bounding box center [515, 192] width 193 height 53
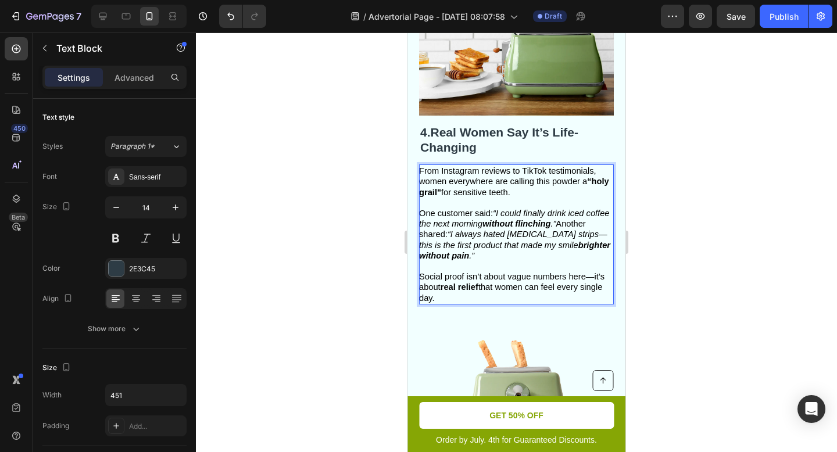
click at [656, 259] on div at bounding box center [516, 242] width 641 height 419
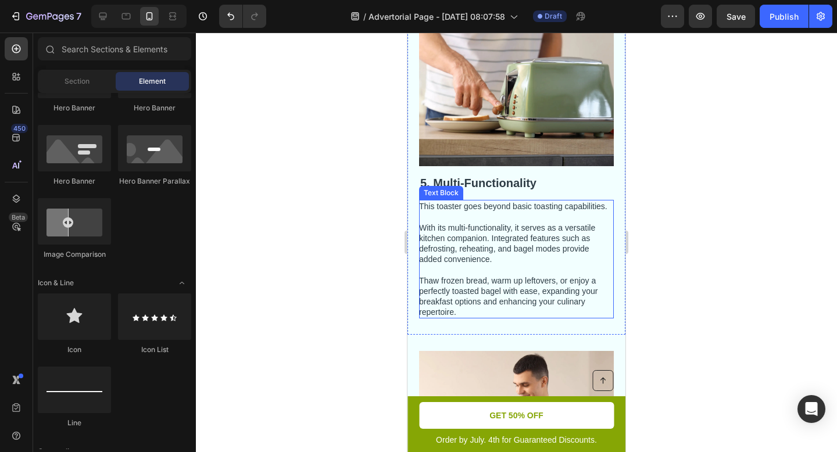
scroll to position [2054, 0]
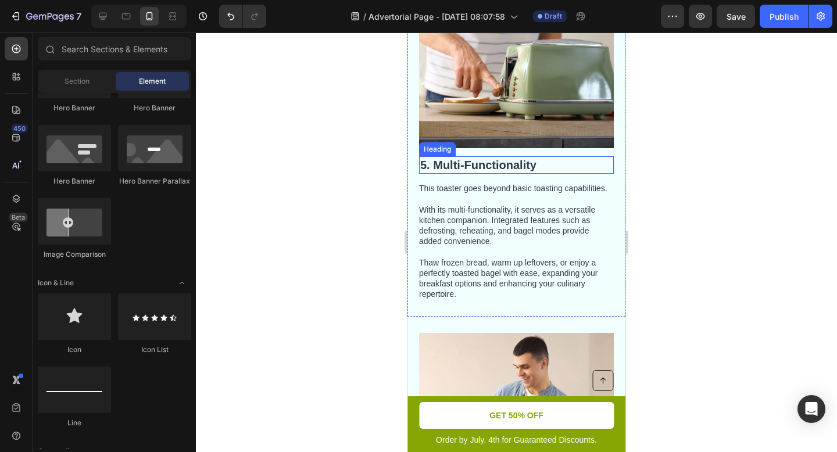
click at [471, 167] on h2 "5. Multi-Functionality" at bounding box center [516, 164] width 195 height 17
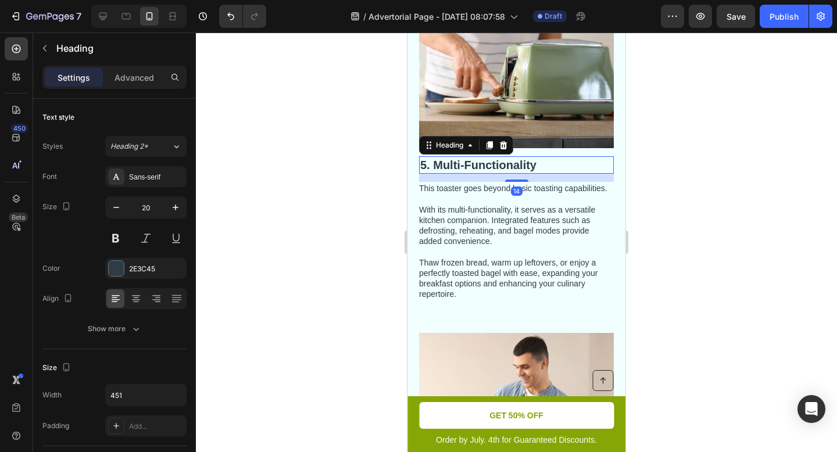
click at [519, 167] on h2 "5. Multi-Functionality" at bounding box center [516, 164] width 195 height 17
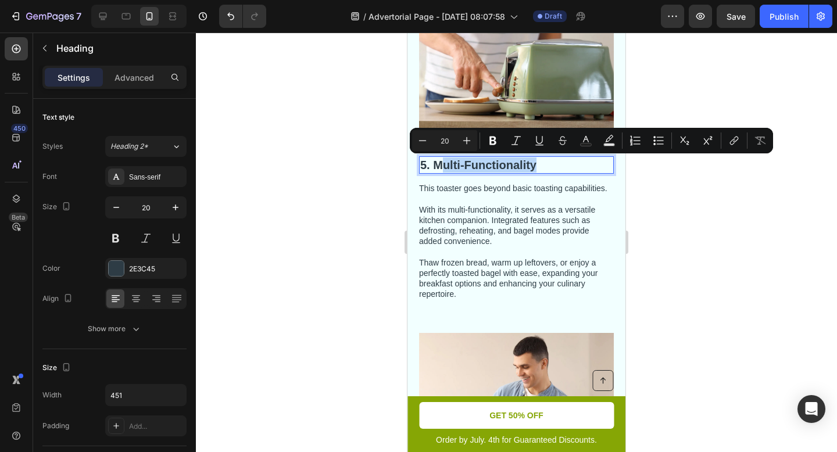
drag, startPoint x: 518, startPoint y: 167, endPoint x: 440, endPoint y: 170, distance: 77.9
click at [440, 170] on p "5. Multi-Functionality" at bounding box center [516, 164] width 192 height 15
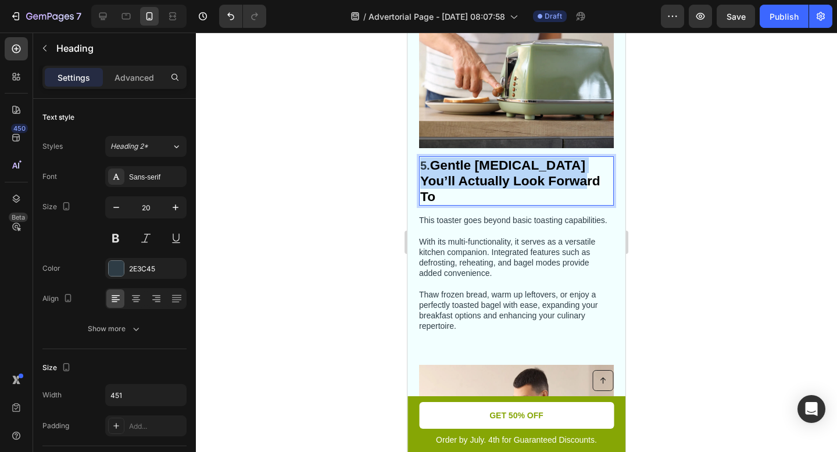
drag, startPoint x: 583, startPoint y: 174, endPoint x: 417, endPoint y: 163, distance: 165.9
click at [417, 163] on div "5. Gentle Whitening You’ll Actually Look Forward To Heading 14 This toaster goe…" at bounding box center [516, 164] width 218 height 370
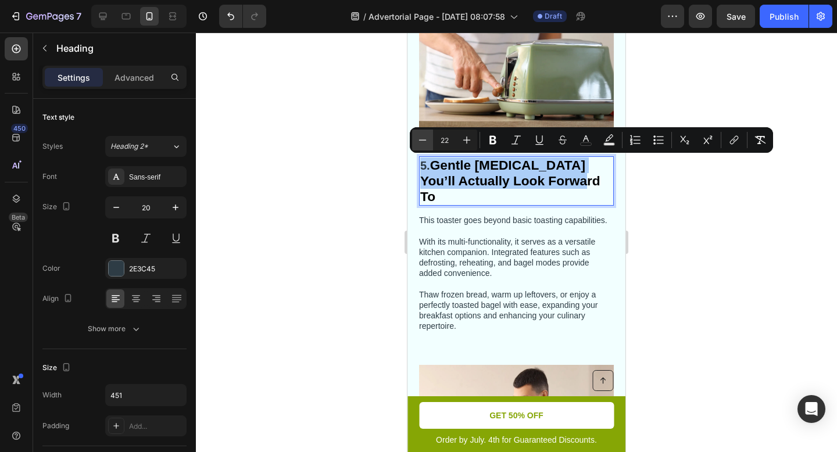
click at [428, 138] on icon "Editor contextual toolbar" at bounding box center [423, 140] width 12 height 12
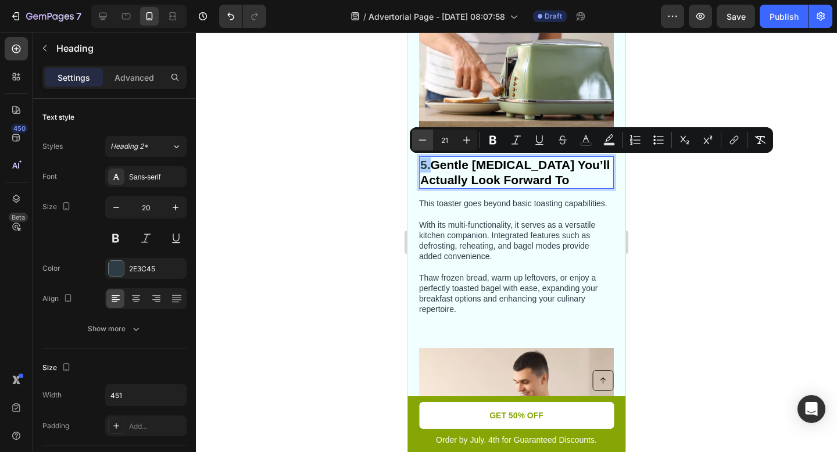
click at [417, 141] on icon "Editor contextual toolbar" at bounding box center [423, 140] width 12 height 12
type input "20"
click at [512, 178] on strong "Gentle Whitening You’ll Actually Look Forward To" at bounding box center [510, 173] width 181 height 28
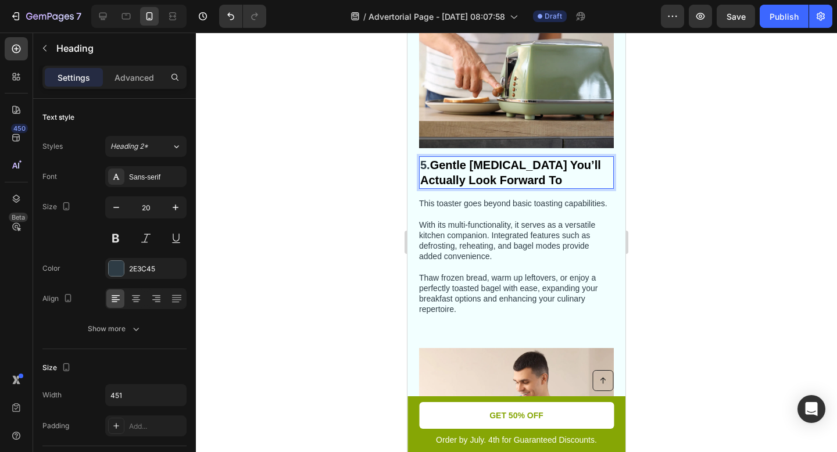
click at [426, 160] on span "5." at bounding box center [425, 165] width 10 height 13
click at [531, 180] on p "5. Gentle Whitening You’ll Actually Look Forward To" at bounding box center [516, 172] width 192 height 30
drag, startPoint x: 531, startPoint y: 180, endPoint x: 418, endPoint y: 164, distance: 114.3
click at [418, 164] on div "5. Gentle Whitening You’ll Actually Look Forward To Heading 14 This toaster goe…" at bounding box center [516, 155] width 218 height 353
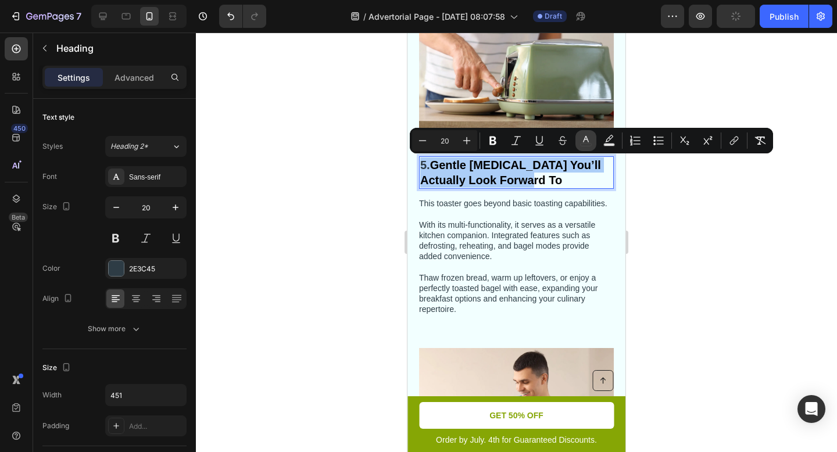
click at [589, 142] on icon "Editor contextual toolbar" at bounding box center [586, 141] width 12 height 12
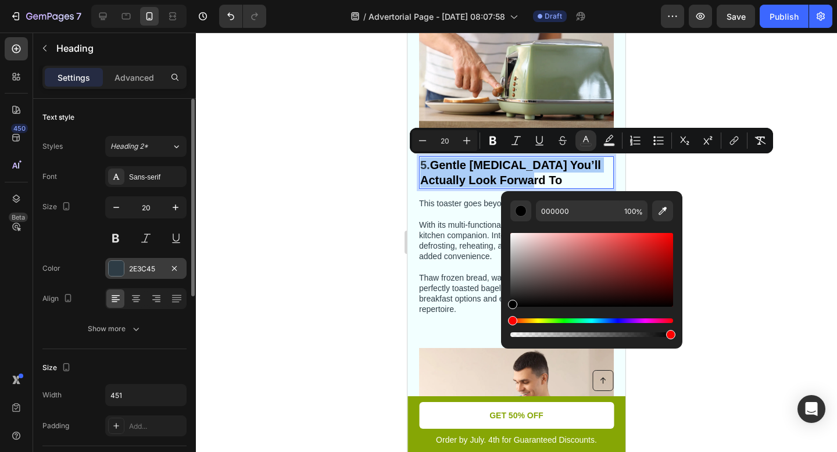
click at [163, 273] on div "2E3C45" at bounding box center [145, 268] width 81 height 21
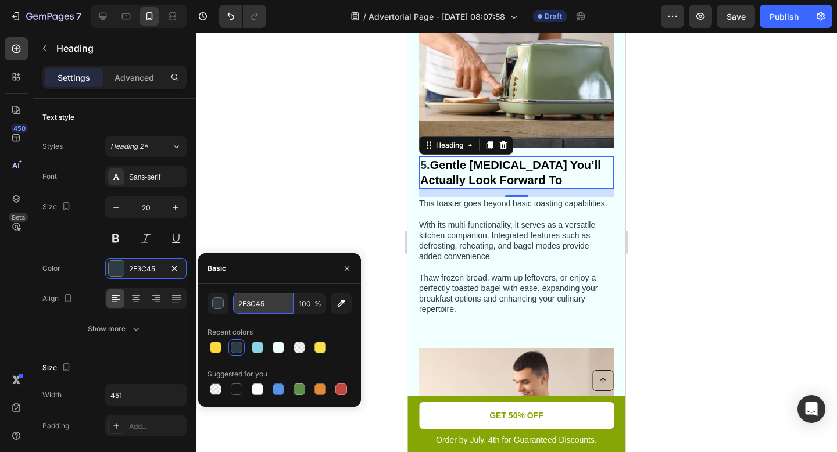
click at [272, 306] on input "2E3C45" at bounding box center [263, 303] width 60 height 21
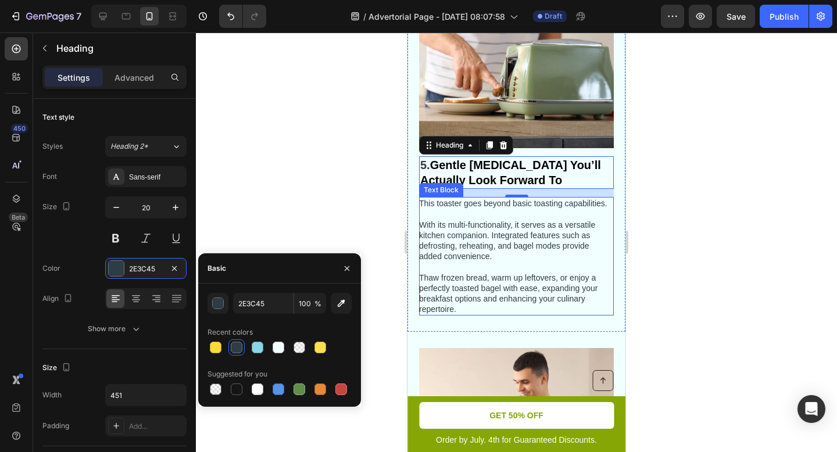
click at [583, 203] on p "This toaster goes beyond basic toasting capabilities. With its multi-functional…" at bounding box center [515, 256] width 193 height 116
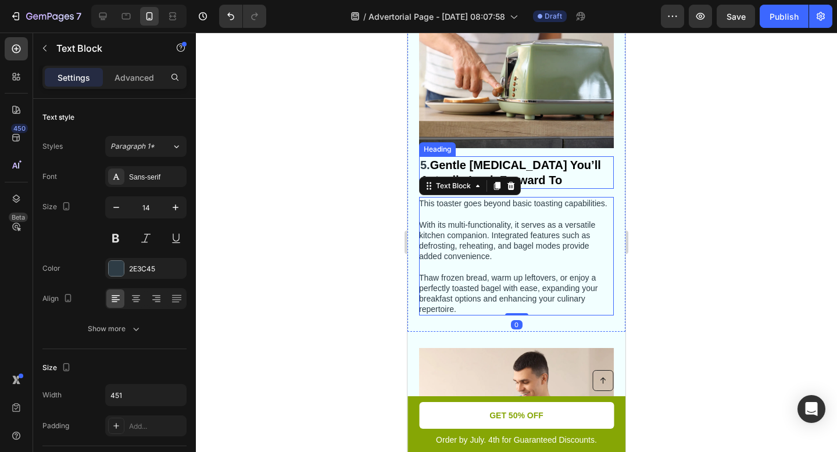
click at [525, 163] on strong "Gentle Whitening You’ll Actually Look Forward To" at bounding box center [510, 173] width 181 height 28
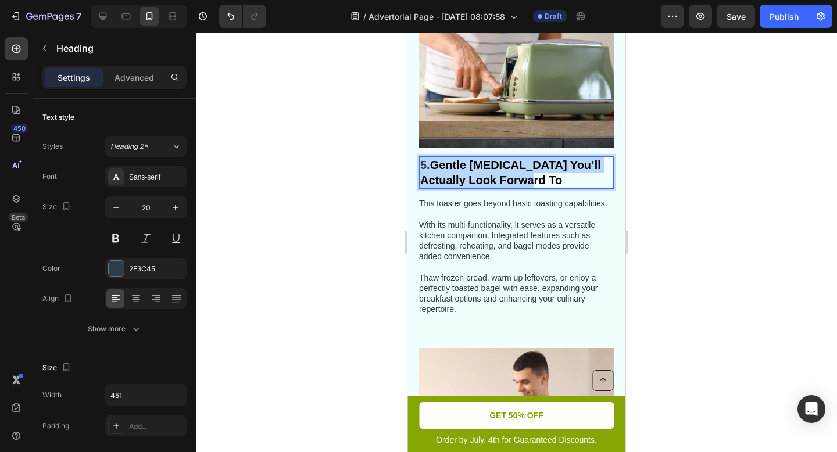
drag, startPoint x: 529, startPoint y: 178, endPoint x: 418, endPoint y: 162, distance: 112.2
click at [418, 162] on div "5. Gentle Whitening You’ll Actually Look Forward To Heading 14 This toaster goe…" at bounding box center [516, 155] width 218 height 353
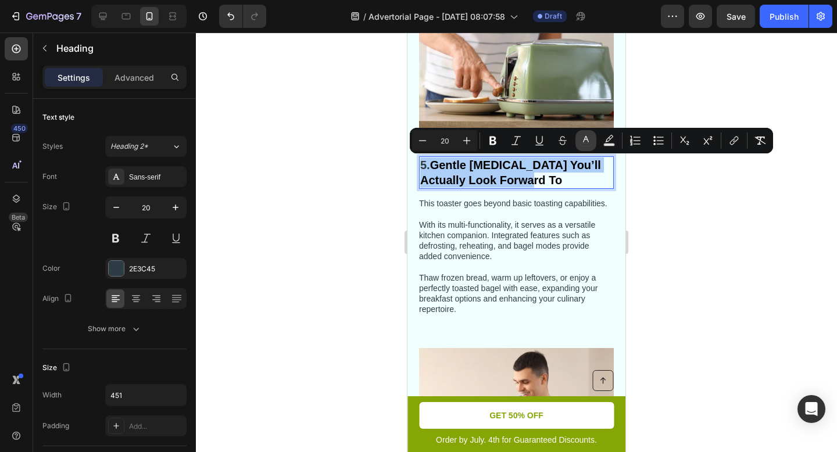
click at [586, 142] on icon "Editor contextual toolbar" at bounding box center [586, 141] width 12 height 12
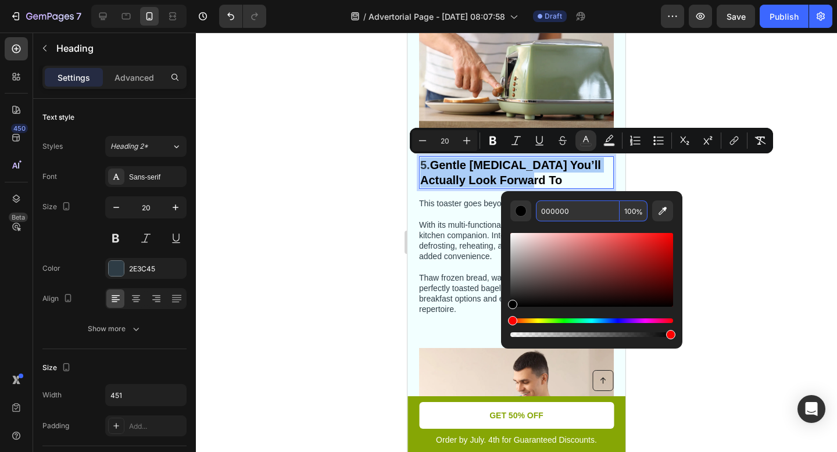
drag, startPoint x: 583, startPoint y: 209, endPoint x: 575, endPoint y: 210, distance: 8.8
click at [575, 210] on input "000000" at bounding box center [578, 210] width 84 height 21
paste input "2E3C45"
type input "2E3C45"
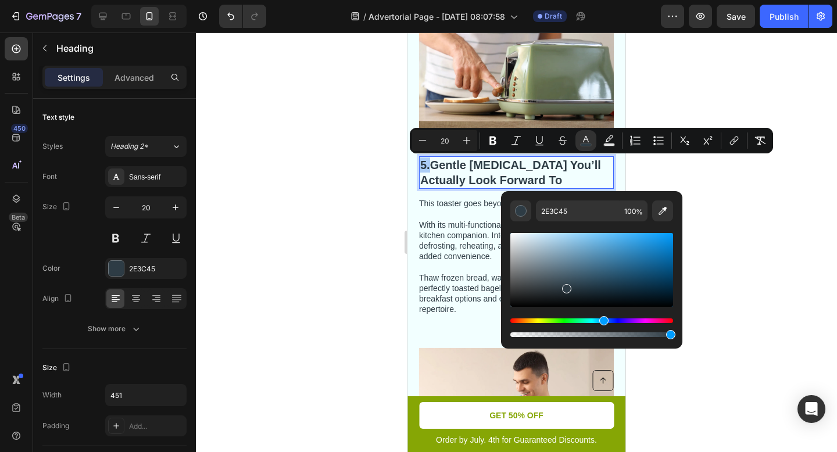
click at [762, 239] on div at bounding box center [516, 242] width 641 height 419
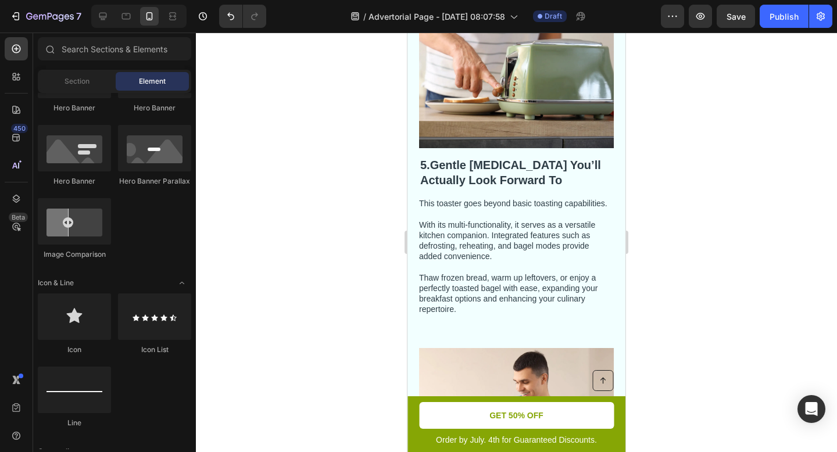
click at [741, 273] on div at bounding box center [516, 242] width 641 height 419
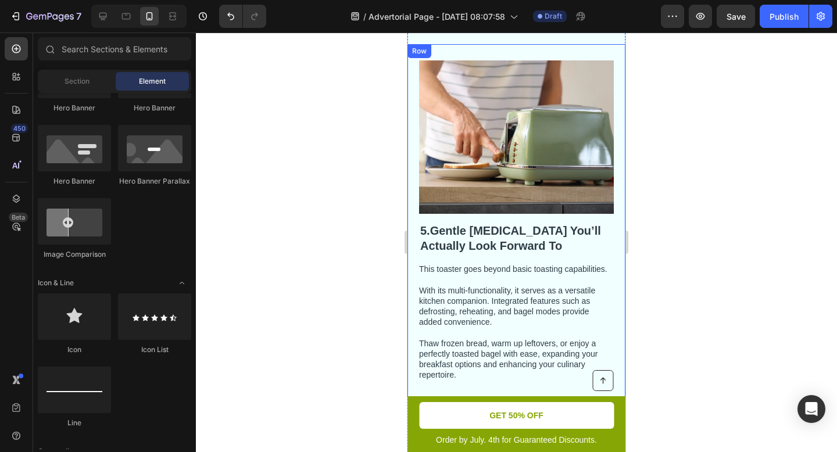
scroll to position [2000, 0]
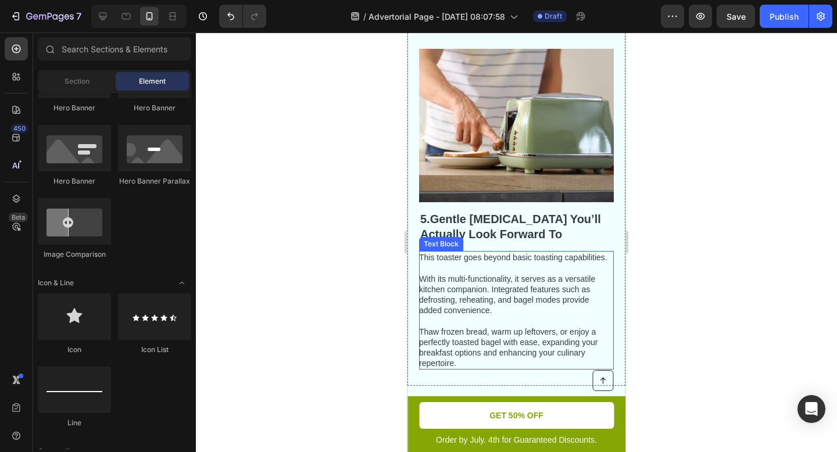
click at [536, 261] on p "This toaster goes beyond basic toasting capabilities. With its multi-functional…" at bounding box center [515, 310] width 193 height 116
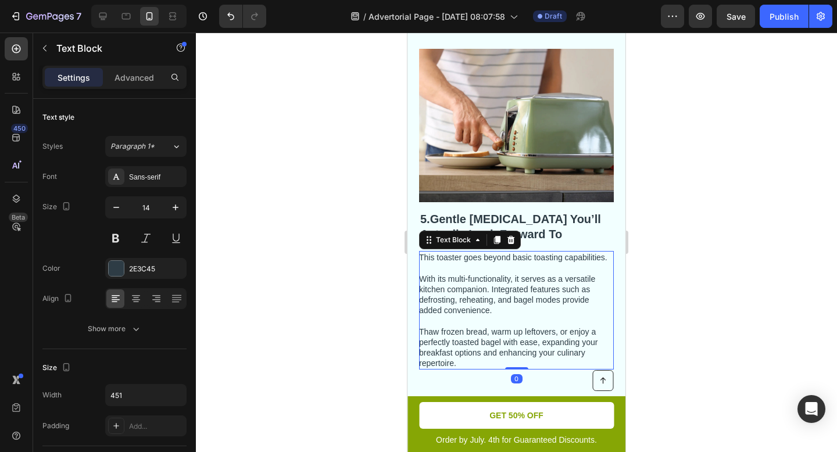
click at [464, 353] on p "This toaster goes beyond basic toasting capabilities. With its multi-functional…" at bounding box center [515, 310] width 193 height 116
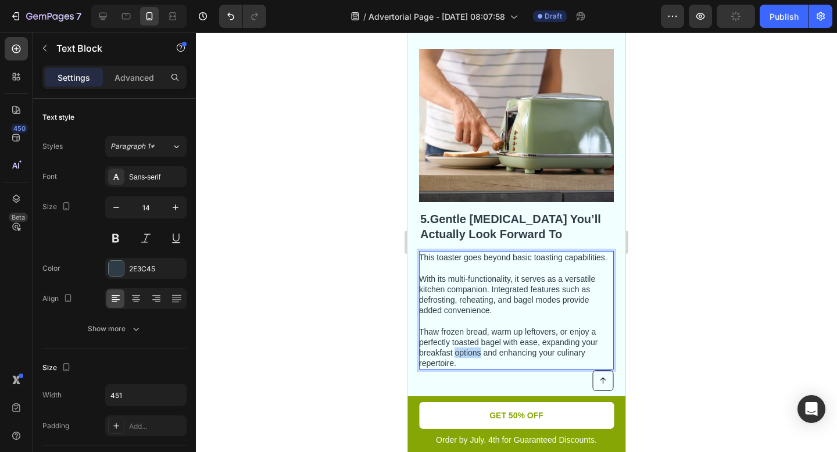
click at [464, 353] on p "This toaster goes beyond basic toasting capabilities. With its multi-functional…" at bounding box center [515, 310] width 193 height 116
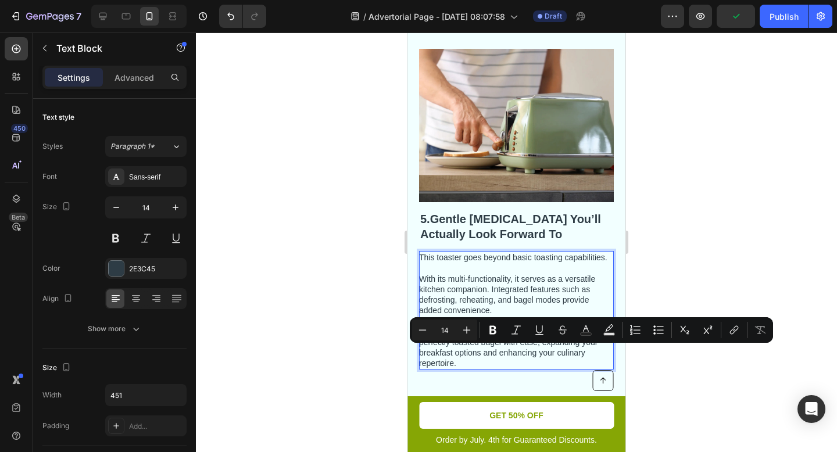
click at [461, 364] on p "This toaster goes beyond basic toasting capabilities. With its multi-functional…" at bounding box center [515, 310] width 193 height 116
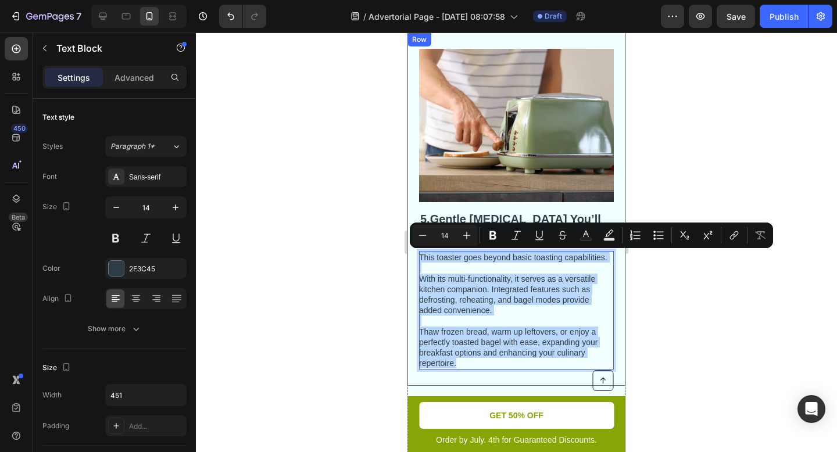
drag, startPoint x: 461, startPoint y: 364, endPoint x: 417, endPoint y: 261, distance: 111.1
click at [417, 261] on div "⁠⁠⁠⁠⁠⁠⁠ 5. Gentle Whitening You’ll Actually Look Forward To Heading This toaste…" at bounding box center [516, 209] width 218 height 353
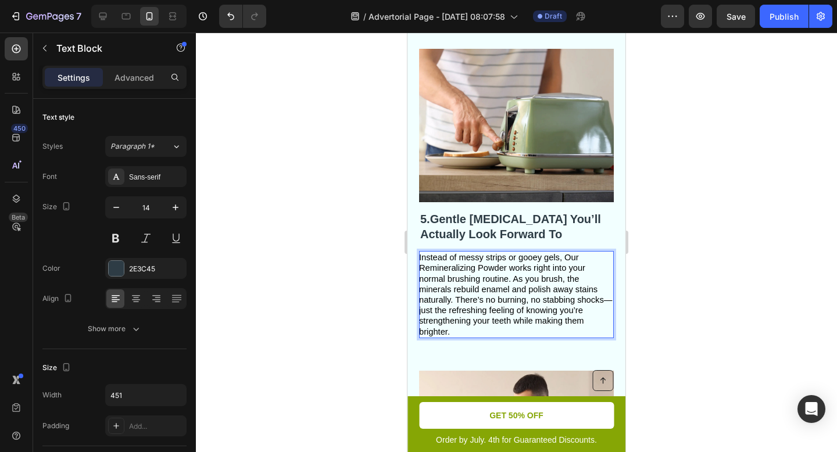
click at [514, 280] on span "Instead of messy strips or gooey gels, Our Remineralizing Powder works right in…" at bounding box center [515, 294] width 193 height 83
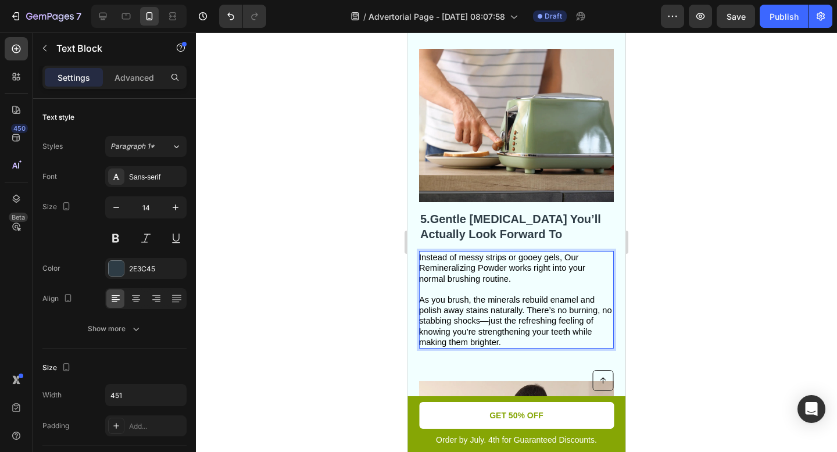
click at [529, 336] on p "Instead of messy strips or gooey gels, Our Remineralizing Powder works right in…" at bounding box center [515, 299] width 193 height 95
click at [485, 284] on p "Instead of messy strips or gooey gels, Our Remineralizing Powder works right in…" at bounding box center [515, 299] width 193 height 95
click at [700, 290] on div at bounding box center [516, 242] width 641 height 419
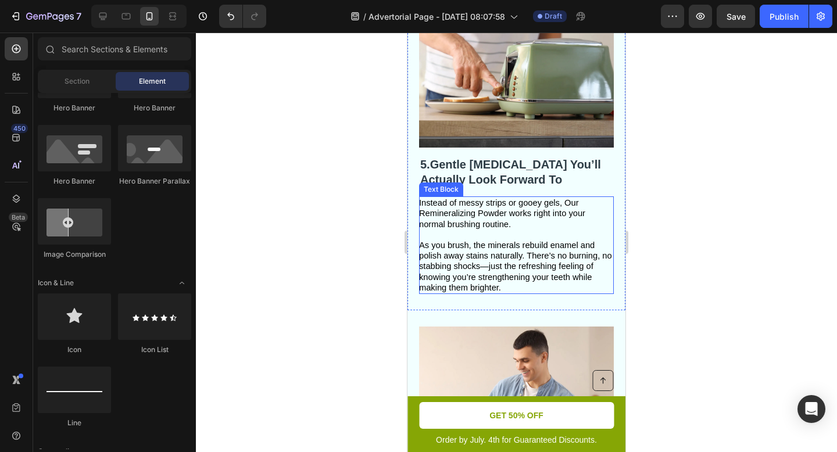
scroll to position [2056, 0]
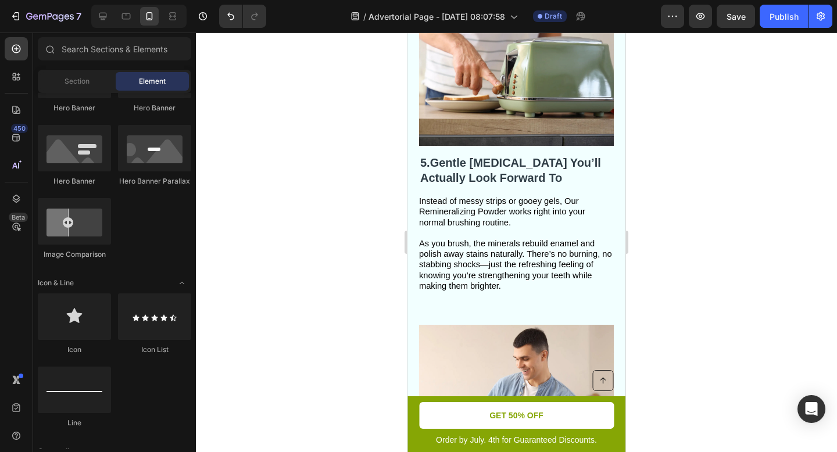
click at [716, 210] on div at bounding box center [516, 242] width 641 height 419
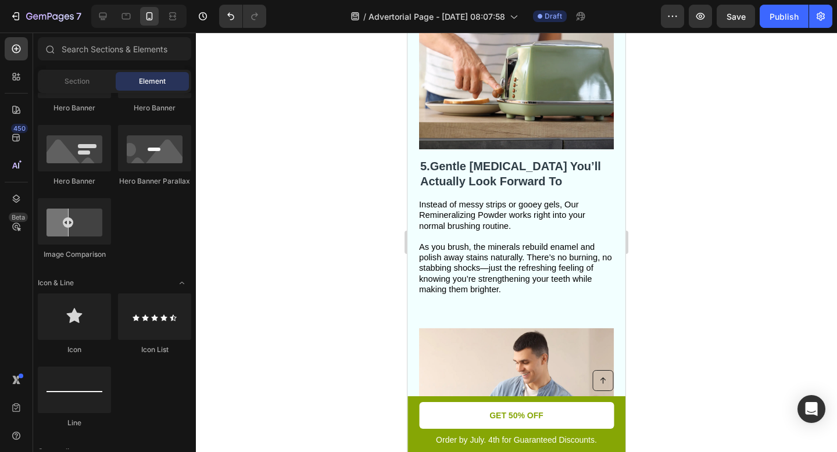
scroll to position [2051, 0]
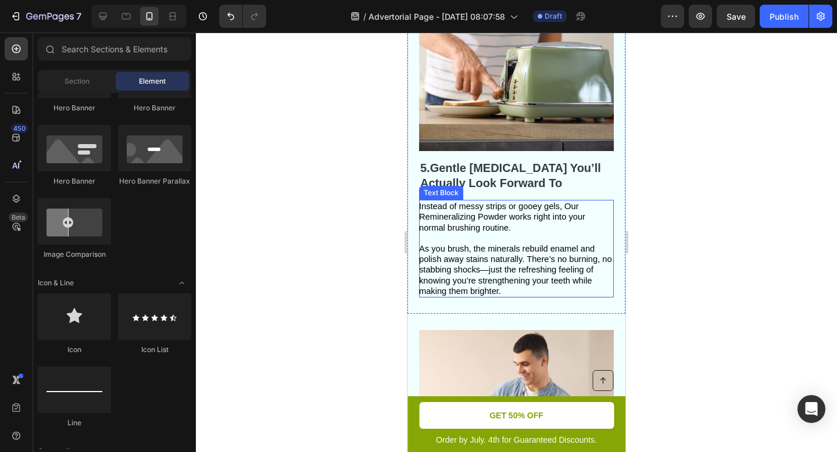
click at [499, 217] on span "Instead of messy strips or gooey gels, Our Remineralizing Powder works right in…" at bounding box center [502, 217] width 166 height 30
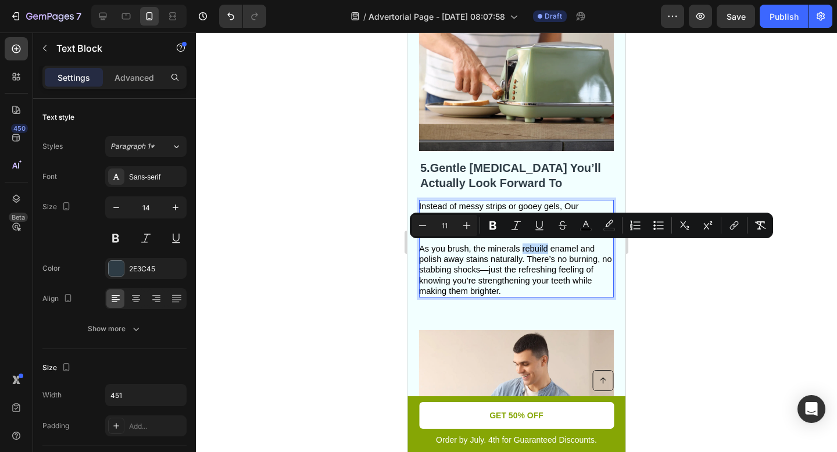
drag, startPoint x: 523, startPoint y: 247, endPoint x: 548, endPoint y: 248, distance: 25.0
click at [548, 248] on span "As you brush, the minerals rebuild enamel and polish away stains naturally. The…" at bounding box center [515, 270] width 193 height 52
click at [531, 266] on span "As you brush, the minerals rebuild enamel and polish away stains naturally. The…" at bounding box center [515, 270] width 193 height 52
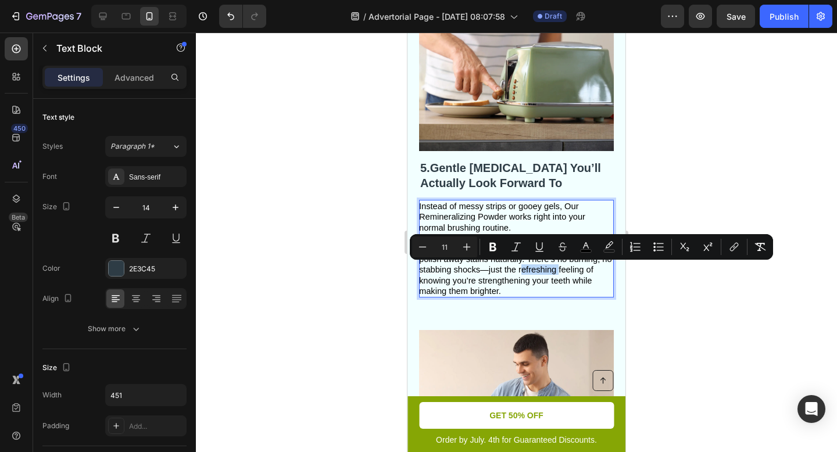
drag, startPoint x: 519, startPoint y: 272, endPoint x: 555, endPoint y: 272, distance: 36.0
click at [555, 272] on span "As you brush, the minerals rebuild enamel and polish away stains naturally. The…" at bounding box center [515, 270] width 193 height 52
click at [519, 284] on span "As you brush, the minerals rebuild enamel and polish away stains naturally. The…" at bounding box center [515, 270] width 193 height 52
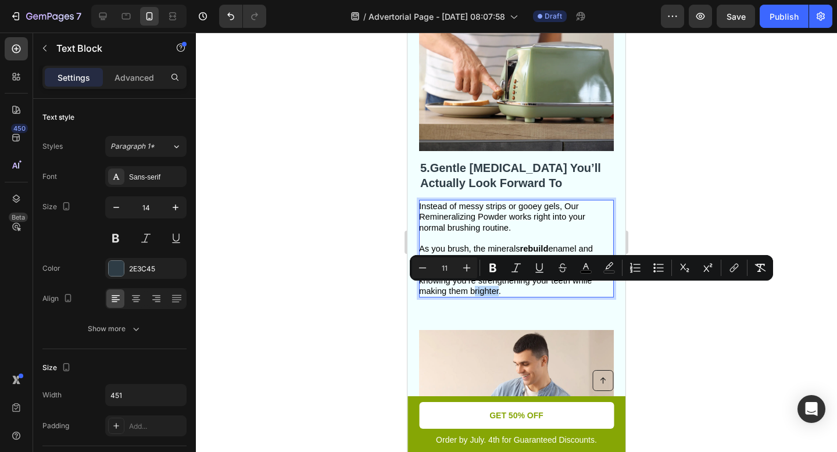
drag, startPoint x: 470, startPoint y: 292, endPoint x: 497, endPoint y: 292, distance: 27.3
click at [497, 292] on span "As you brush, the minerals rebuild enamel and polish away stains naturally. The…" at bounding box center [515, 270] width 193 height 52
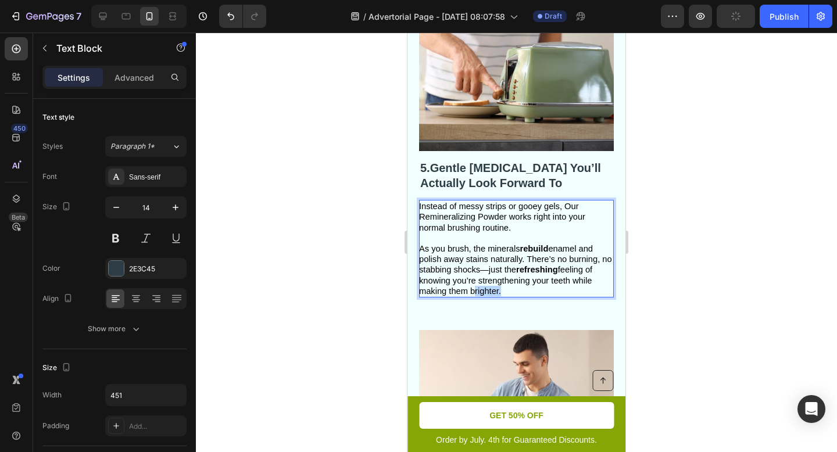
drag, startPoint x: 471, startPoint y: 292, endPoint x: 498, endPoint y: 293, distance: 27.9
click at [498, 293] on span "As you brush, the minerals rebuild enamel and polish away stains naturally. The…" at bounding box center [515, 270] width 193 height 52
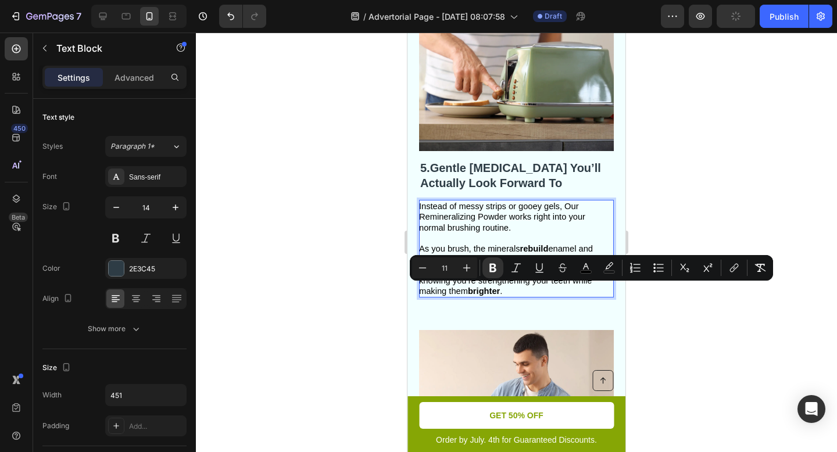
click at [697, 322] on div at bounding box center [516, 242] width 641 height 419
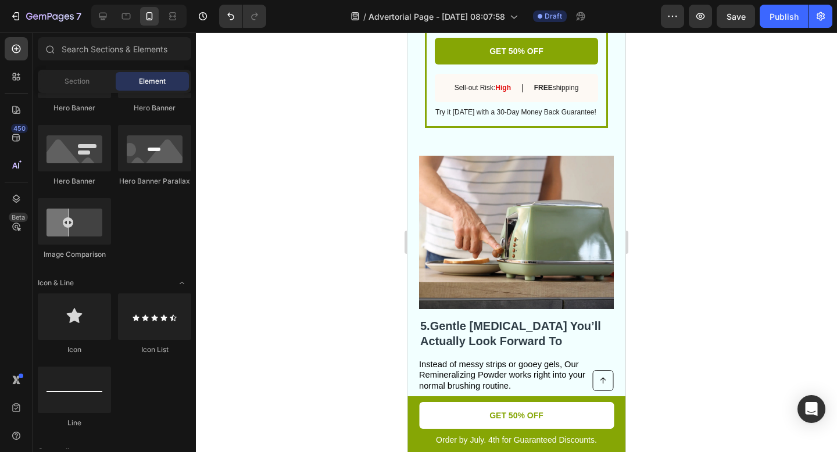
scroll to position [1928, 0]
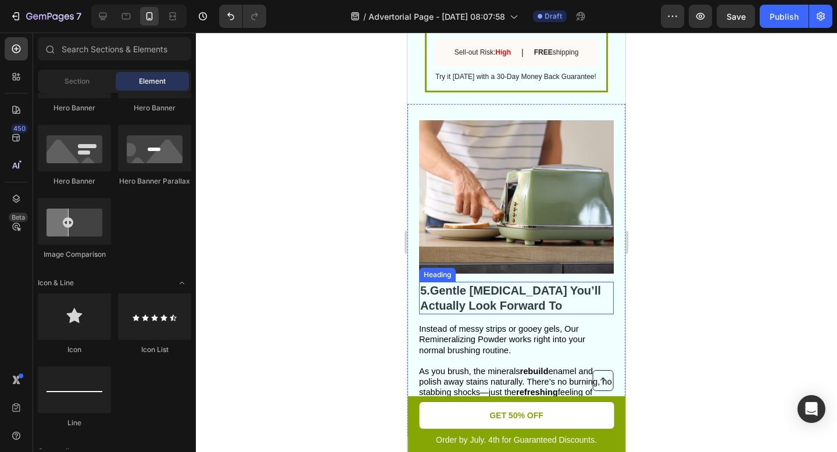
click at [442, 286] on strong "Gentle Whitening You’ll Actually Look Forward To" at bounding box center [510, 298] width 181 height 28
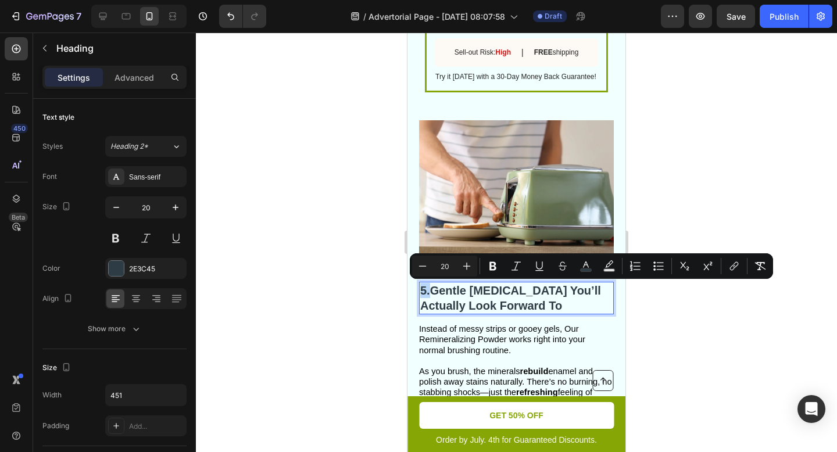
drag, startPoint x: 422, startPoint y: 289, endPoint x: 429, endPoint y: 289, distance: 7.0
click at [429, 289] on span "5." at bounding box center [425, 290] width 10 height 13
click at [470, 261] on icon "Editor contextual toolbar" at bounding box center [467, 266] width 12 height 12
click at [419, 267] on icon "Editor contextual toolbar" at bounding box center [423, 266] width 12 height 12
type input "20"
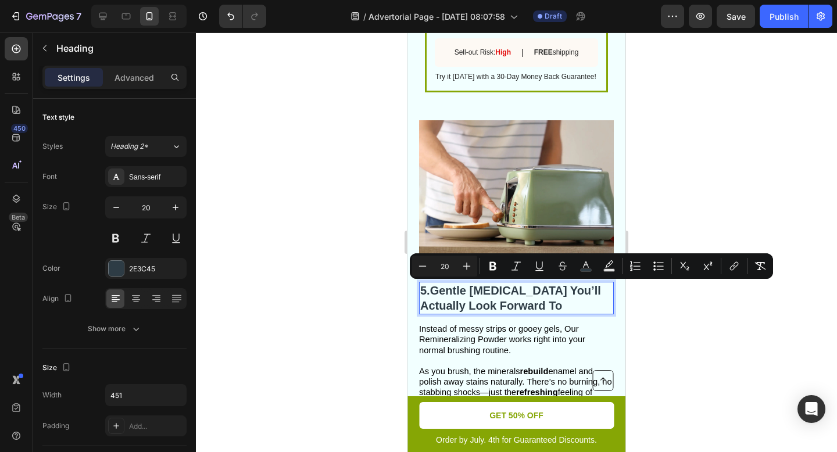
click at [536, 298] on p "5. Gentle Whitening You’ll Actually Look Forward To" at bounding box center [516, 298] width 192 height 30
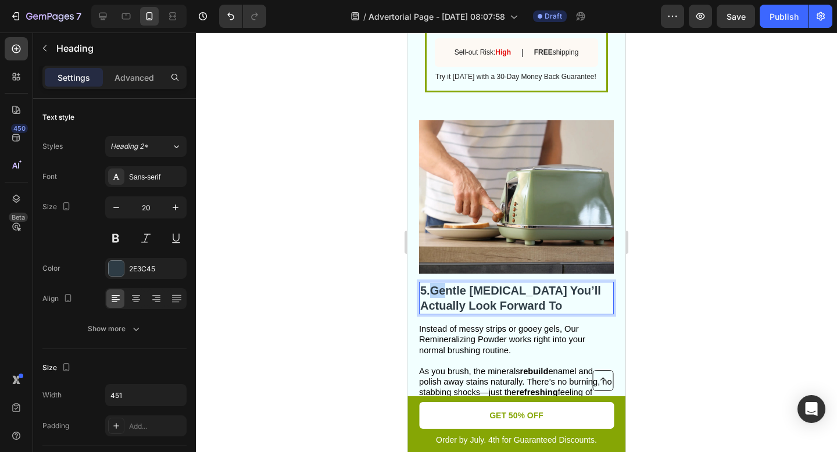
drag, startPoint x: 436, startPoint y: 290, endPoint x: 446, endPoint y: 290, distance: 9.9
click at [446, 290] on strong "Gentle Whitening You’ll Actually Look Forward To" at bounding box center [510, 298] width 181 height 28
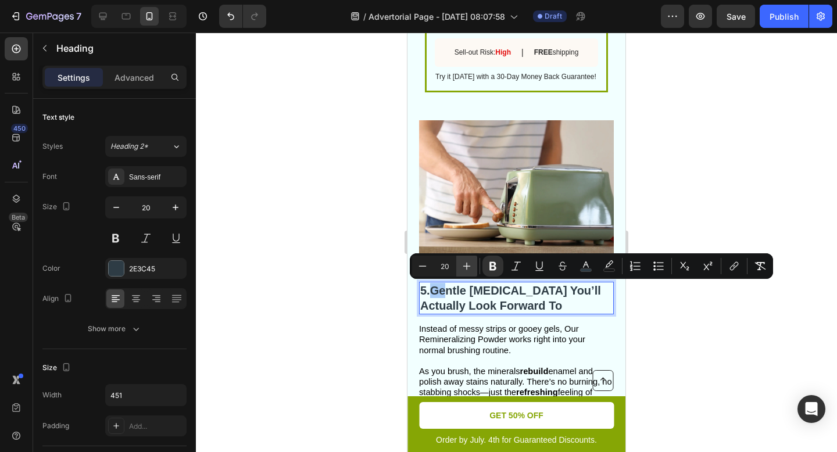
click at [463, 266] on icon "Editor contextual toolbar" at bounding box center [467, 267] width 8 height 8
click at [417, 267] on icon "Editor contextual toolbar" at bounding box center [423, 266] width 12 height 12
type input "20"
click at [711, 332] on div at bounding box center [516, 242] width 641 height 419
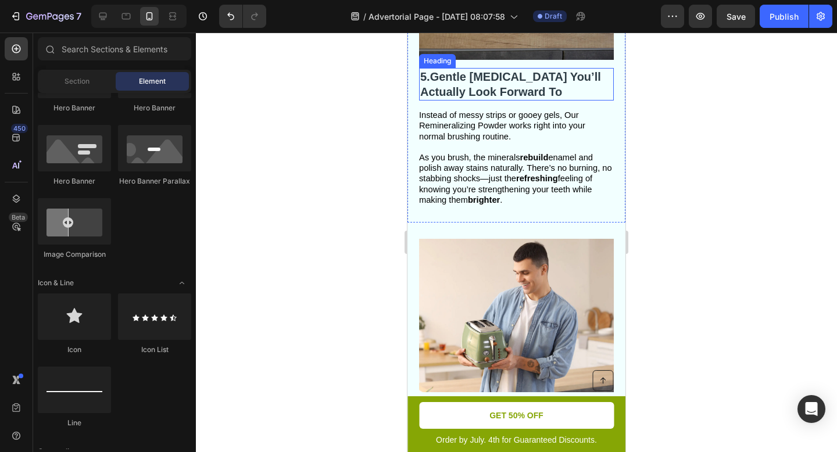
scroll to position [2166, 0]
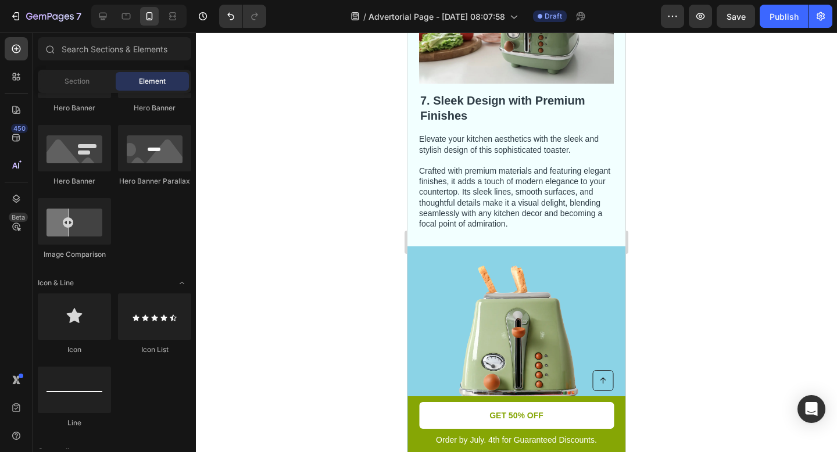
click at [504, 198] on p "Elevate your kitchen aesthetics with the sleek and stylish design of this sophi…" at bounding box center [515, 181] width 193 height 95
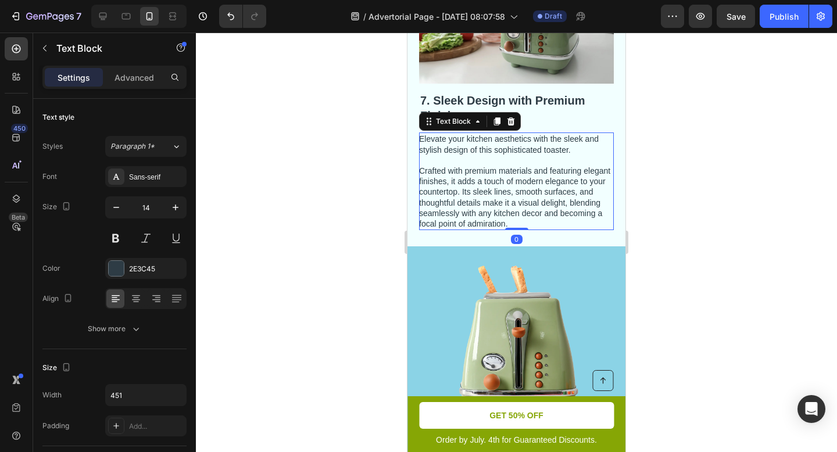
scroll to position [2804, 0]
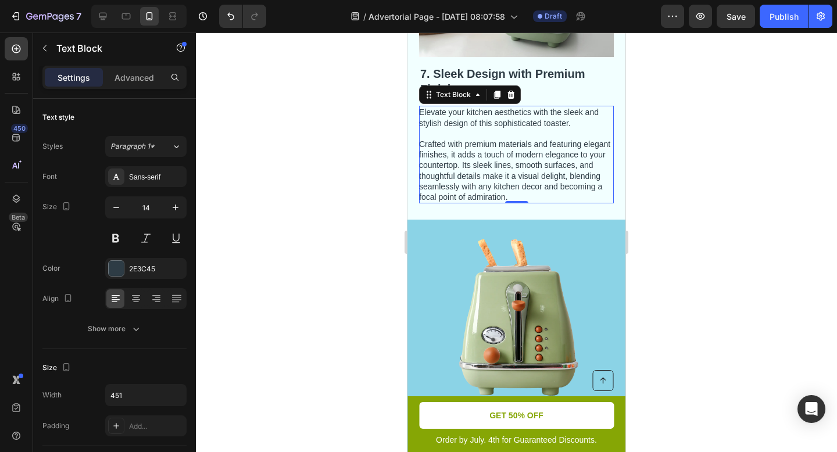
click at [468, 148] on p "Elevate your kitchen aesthetics with the sleek and stylish design of this sophi…" at bounding box center [515, 154] width 193 height 95
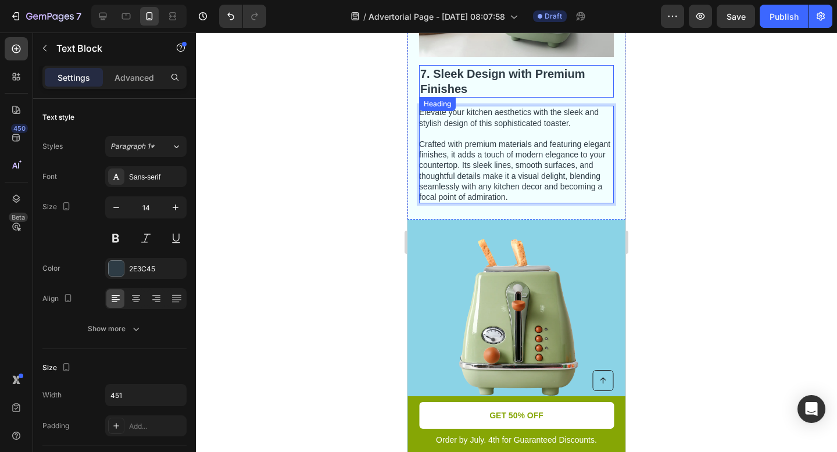
click at [464, 85] on h2 "7. Sleek Design with Premium Finishes" at bounding box center [516, 81] width 195 height 33
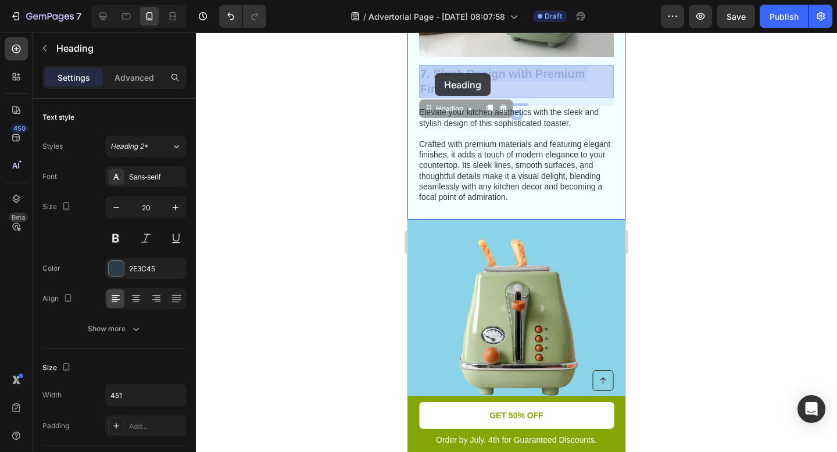
drag, startPoint x: 473, startPoint y: 87, endPoint x: 460, endPoint y: 87, distance: 13.4
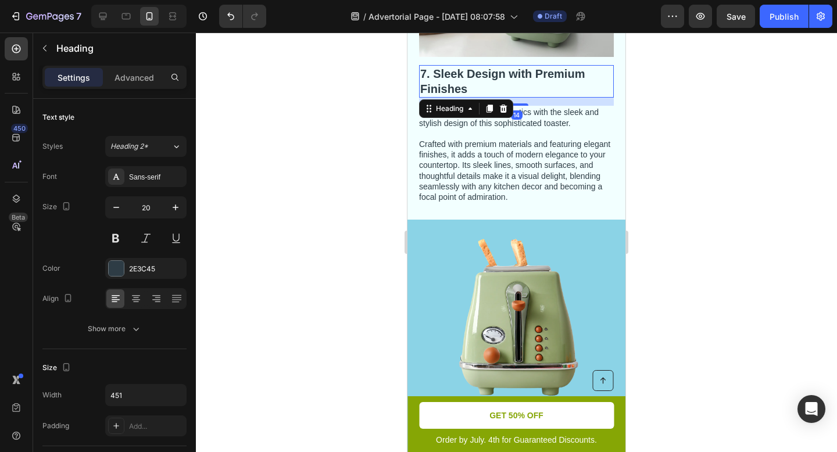
scroll to position [2800, 0]
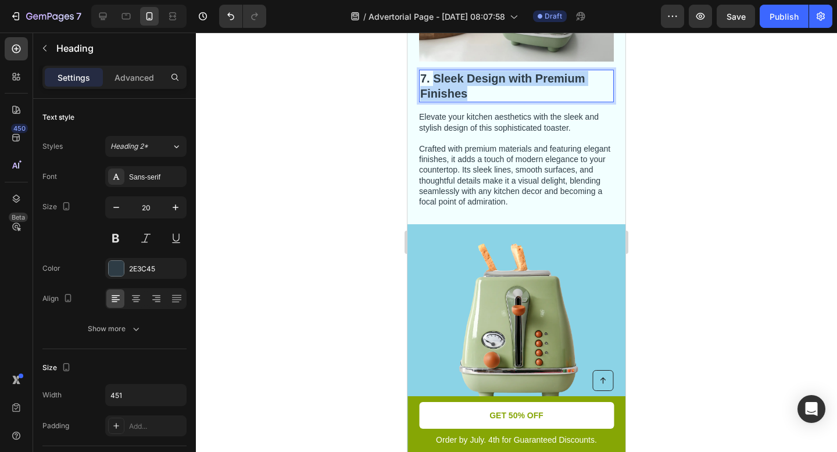
drag, startPoint x: 471, startPoint y: 92, endPoint x: 435, endPoint y: 81, distance: 37.5
click at [435, 81] on p "7. Sleek Design with Premium Finishes" at bounding box center [516, 86] width 192 height 30
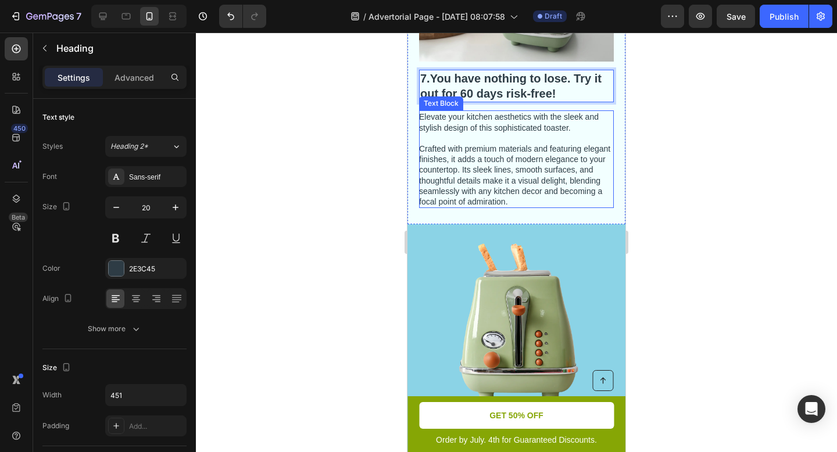
click at [547, 149] on p "Elevate your kitchen aesthetics with the sleek and stylish design of this sophi…" at bounding box center [515, 159] width 193 height 95
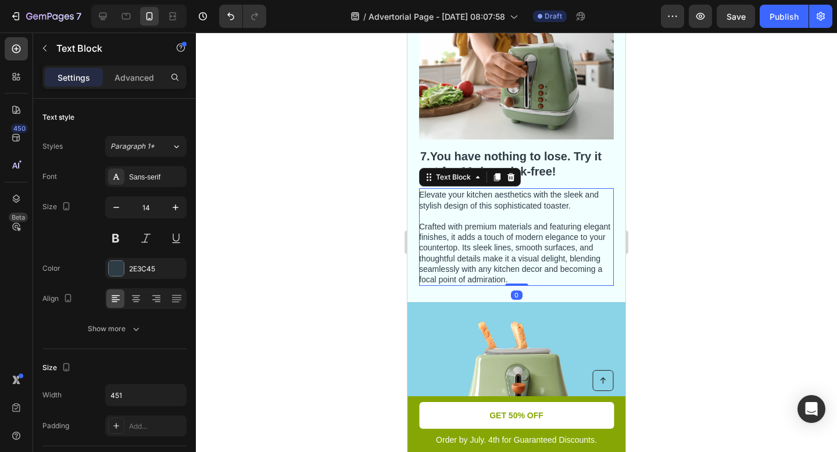
scroll to position [2721, 0]
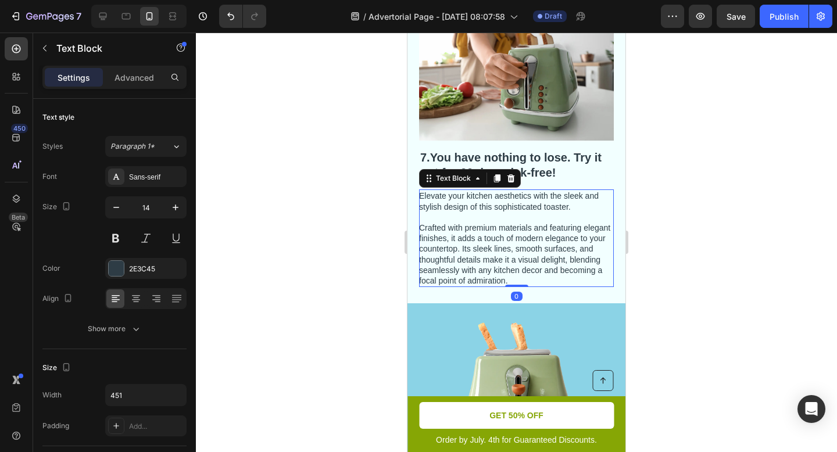
click at [645, 175] on div at bounding box center [516, 242] width 641 height 419
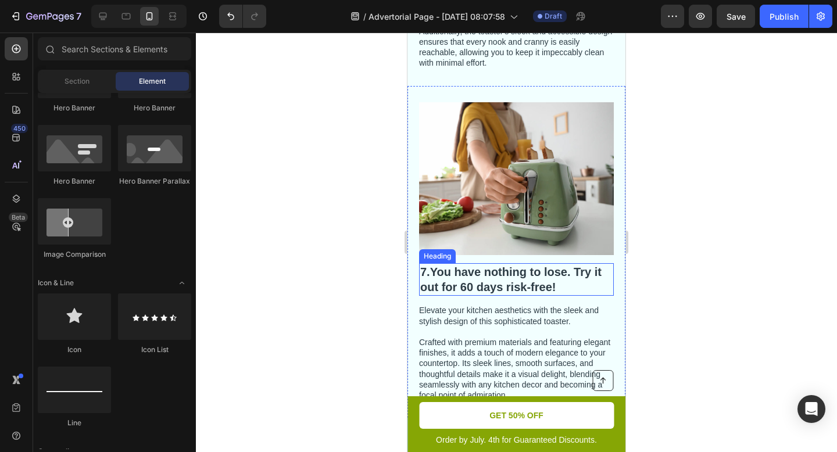
scroll to position [2636, 0]
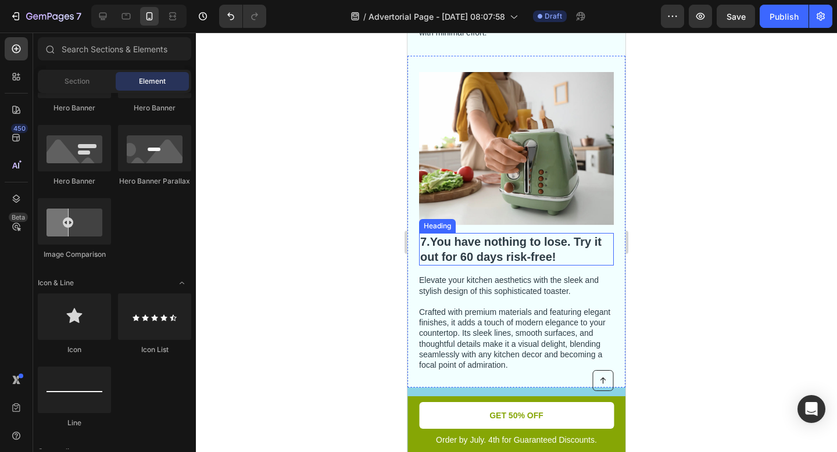
click at [465, 257] on strong "You have nothing to lose. Try it out for 60 days risk-free!" at bounding box center [510, 249] width 181 height 28
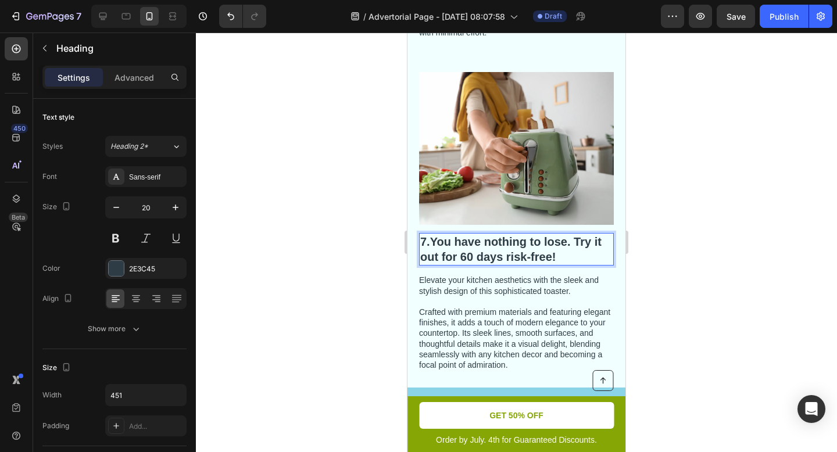
click at [465, 257] on strong "You have nothing to lose. Try it out for 60 days risk-free!" at bounding box center [510, 249] width 181 height 28
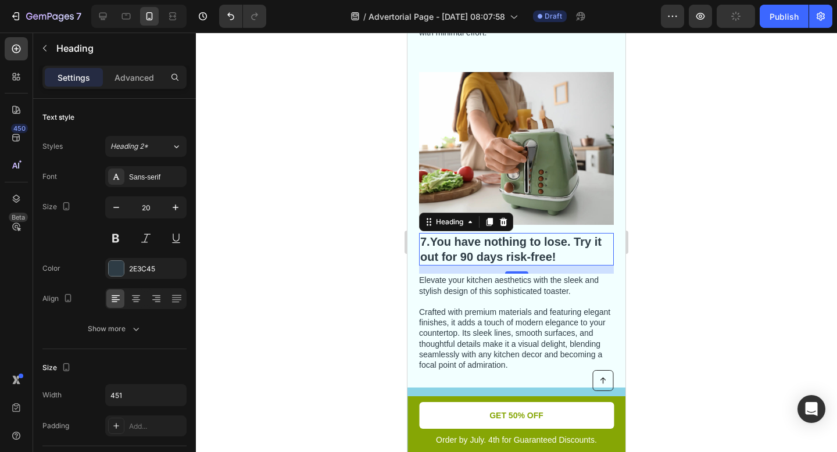
click at [686, 299] on div at bounding box center [516, 242] width 641 height 419
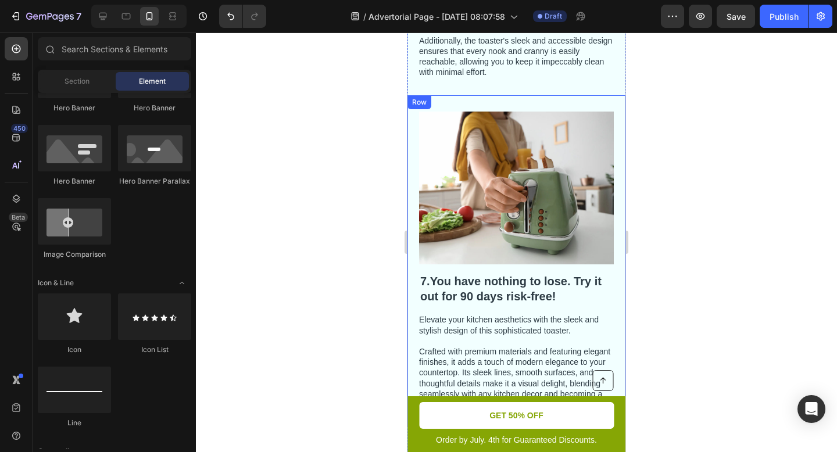
scroll to position [2779, 0]
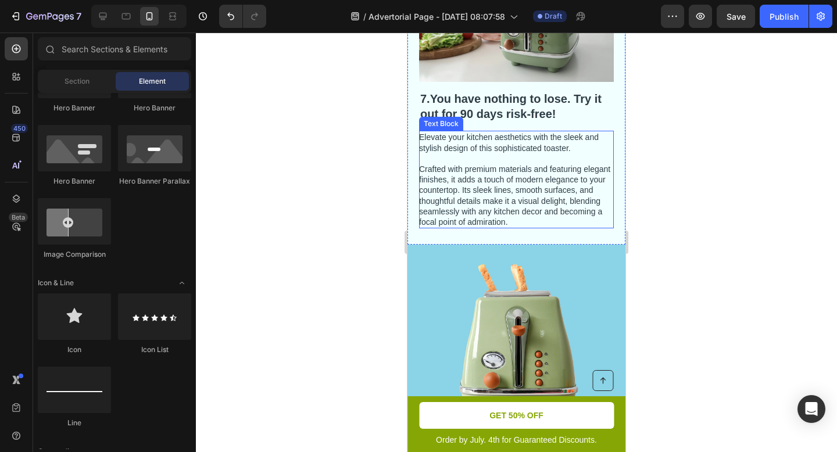
click at [541, 139] on p "Elevate your kitchen aesthetics with the sleek and stylish design of this sophi…" at bounding box center [515, 179] width 193 height 95
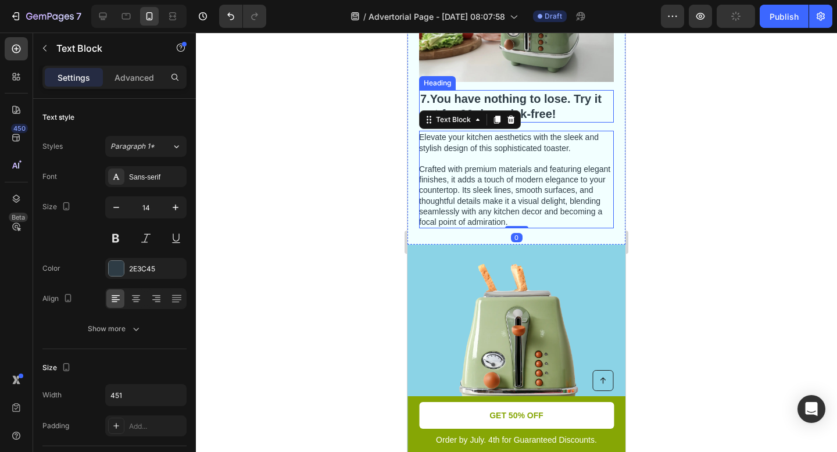
click at [544, 101] on strong "You have nothing to lose. Try it out for 90 days risk-free!" at bounding box center [510, 106] width 181 height 28
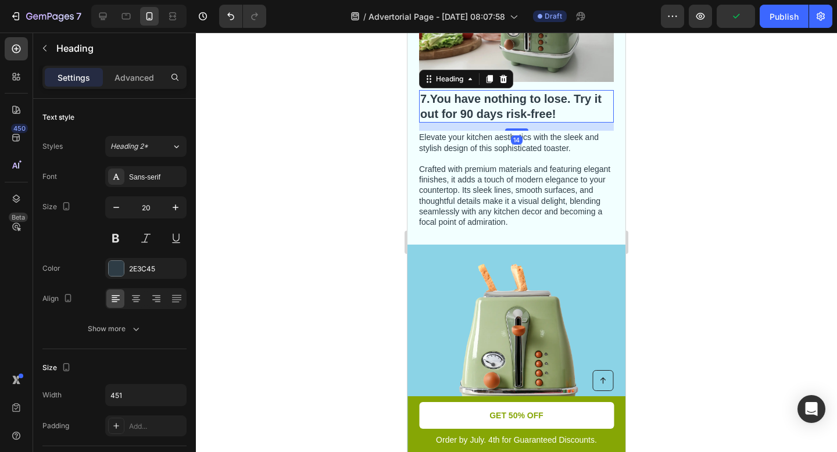
drag, startPoint x: 552, startPoint y: 107, endPoint x: 527, endPoint y: 175, distance: 72.1
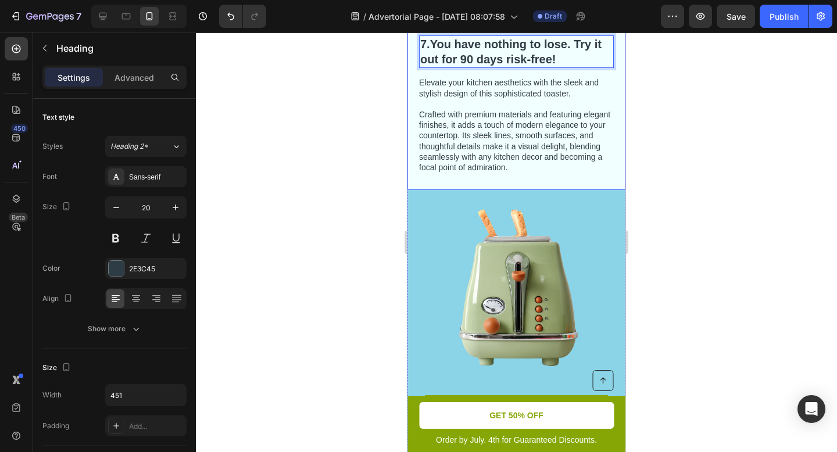
scroll to position [2775, 0]
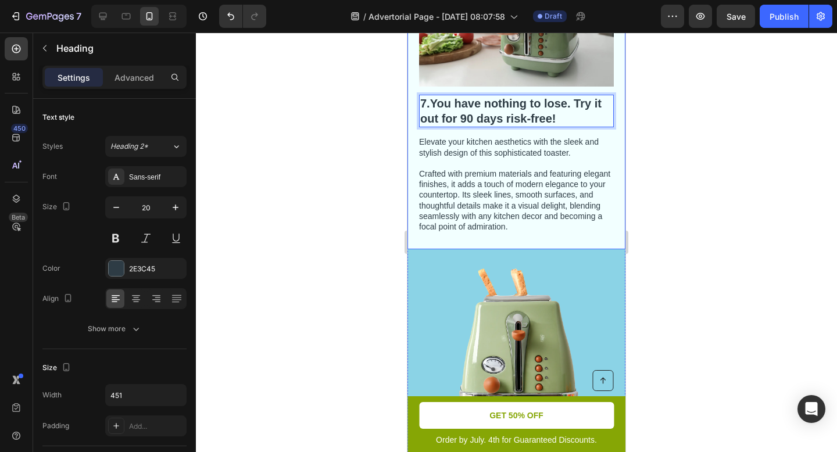
click at [483, 180] on p "Elevate your kitchen aesthetics with the sleek and stylish design of this sophi…" at bounding box center [515, 184] width 193 height 95
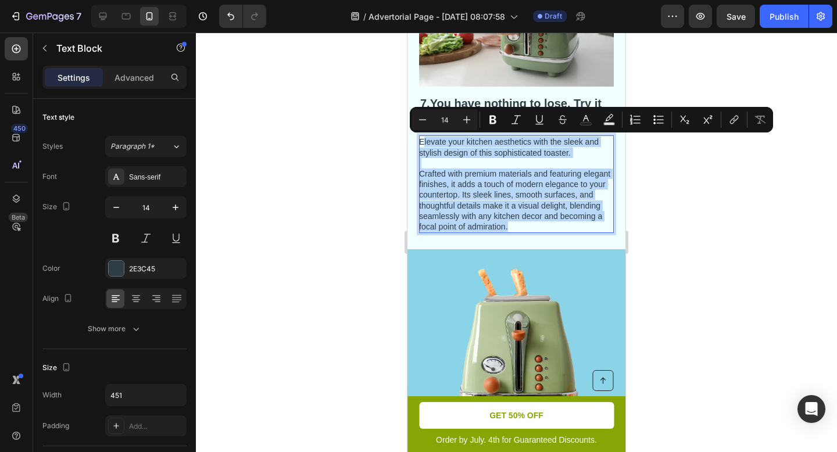
drag, startPoint x: 516, startPoint y: 226, endPoint x: 423, endPoint y: 147, distance: 122.0
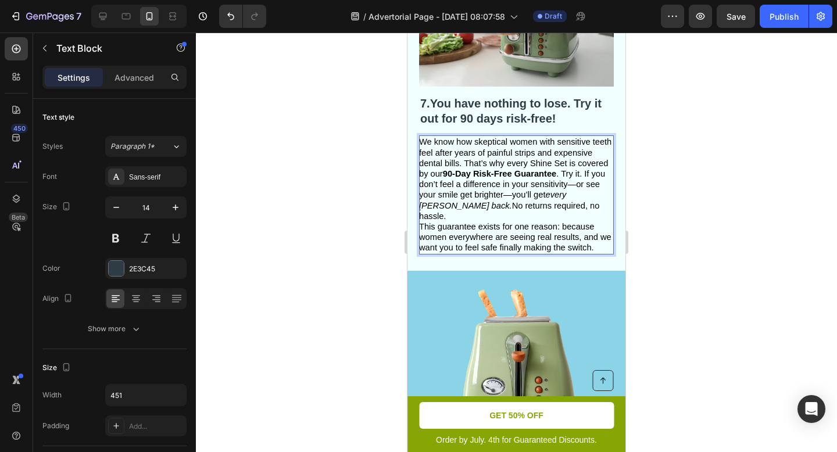
click at [464, 165] on span "We know how skeptical women with sensitive teeth feel after years of painful st…" at bounding box center [515, 178] width 192 height 83
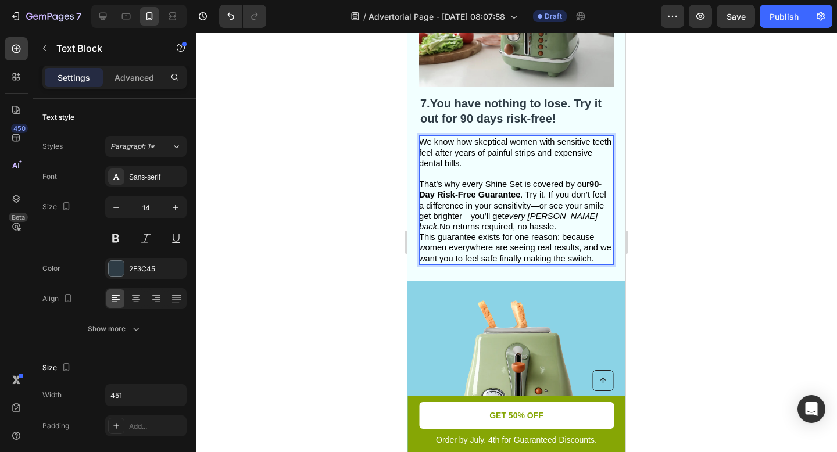
click at [529, 228] on p "We know how skeptical women with sensitive teeth feel after years of painful st…" at bounding box center [515, 184] width 193 height 95
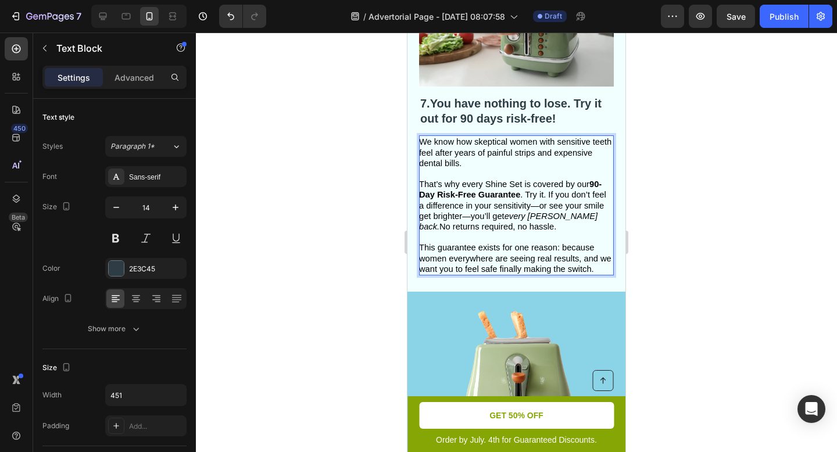
click at [667, 213] on div at bounding box center [516, 242] width 641 height 419
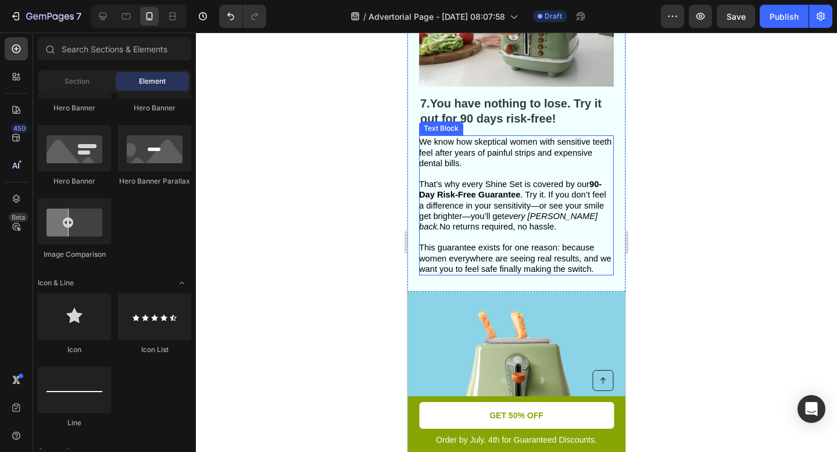
click at [476, 196] on strong "90-Day Risk-Free Guarantee" at bounding box center [510, 190] width 182 height 20
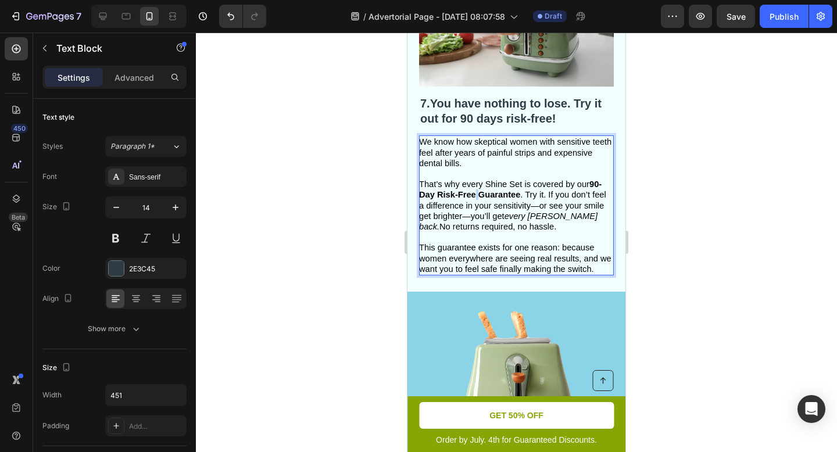
click at [475, 195] on strong "90-Day Risk-Free Guarantee" at bounding box center [510, 190] width 182 height 20
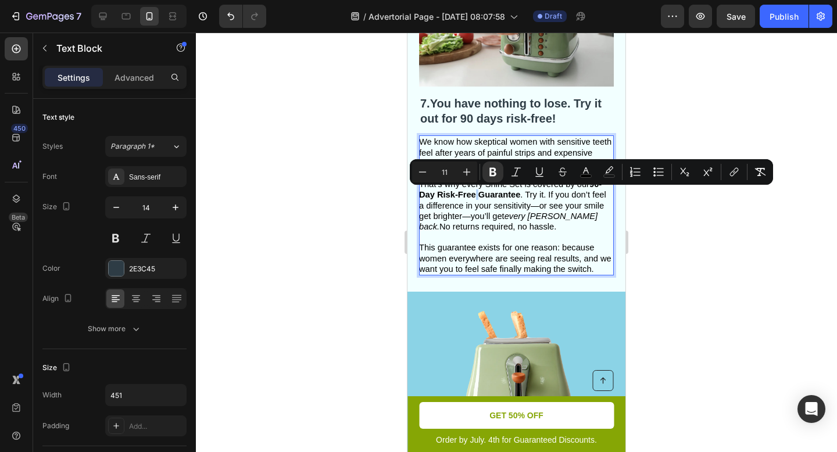
click at [476, 198] on strong "90-Day Risk-Free Guarantee" at bounding box center [510, 190] width 182 height 20
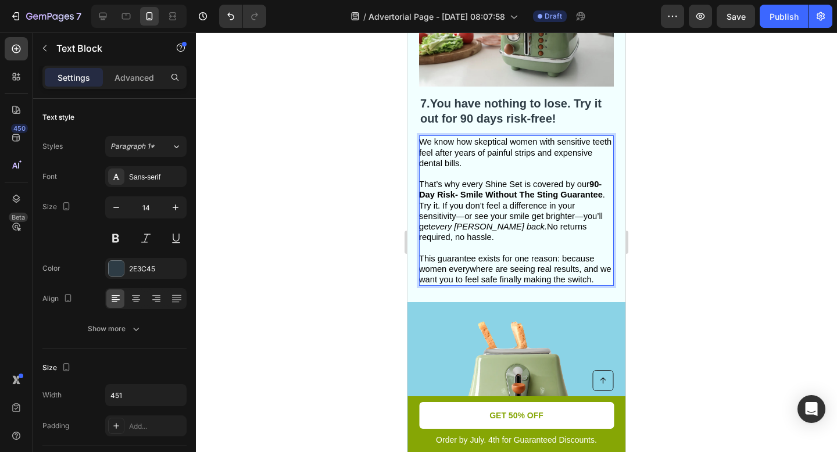
click at [659, 244] on div at bounding box center [516, 242] width 641 height 419
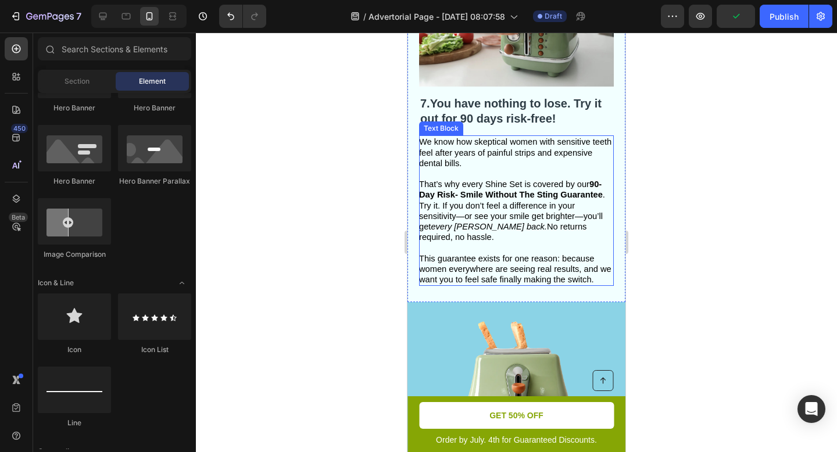
click at [591, 184] on span "That’s why every Shine Set is covered by our 90-Day Risk- Smile Without The Sti…" at bounding box center [512, 211] width 186 height 62
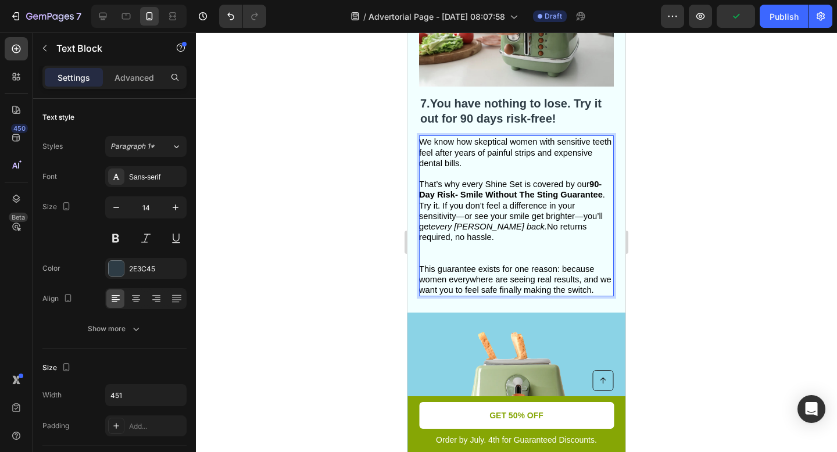
click at [591, 184] on span "That’s why every Shine Set is covered by our 90-Day Risk- Smile Without The Sti…" at bounding box center [512, 211] width 186 height 62
click at [519, 252] on p "90-Day Risk- Smile Without The Sting Guarantee . Try it. If you don’t feel a di…" at bounding box center [515, 226] width 193 height 74
click at [501, 256] on p "90-Day Risk- Smile Without The Sting Guarantee . Try it. If you don’t feel a di…" at bounding box center [515, 226] width 193 height 74
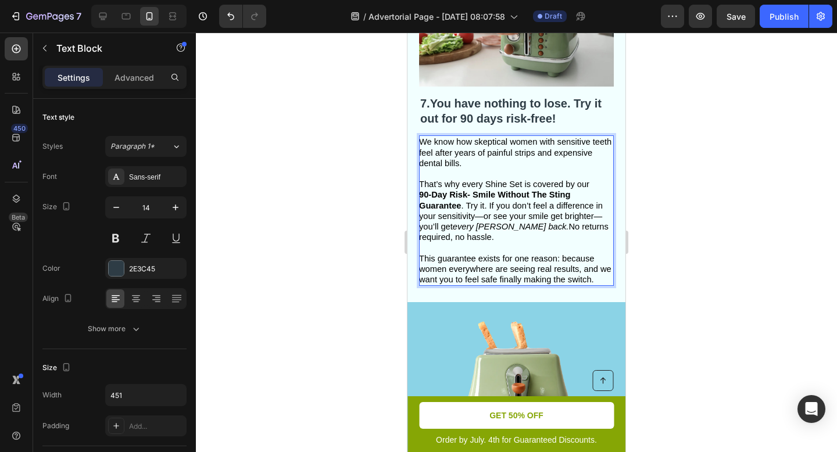
click at [651, 224] on div at bounding box center [516, 242] width 641 height 419
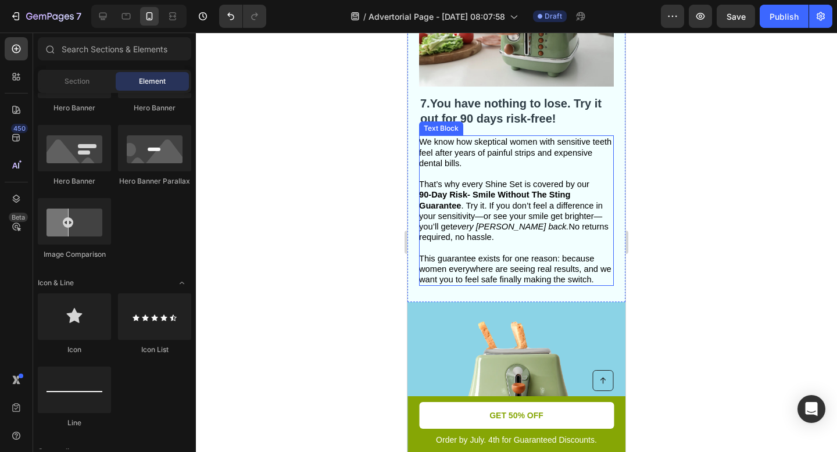
click at [424, 195] on strong "90-Day Risk- Smile Without The Sting Guarantee" at bounding box center [494, 200] width 151 height 20
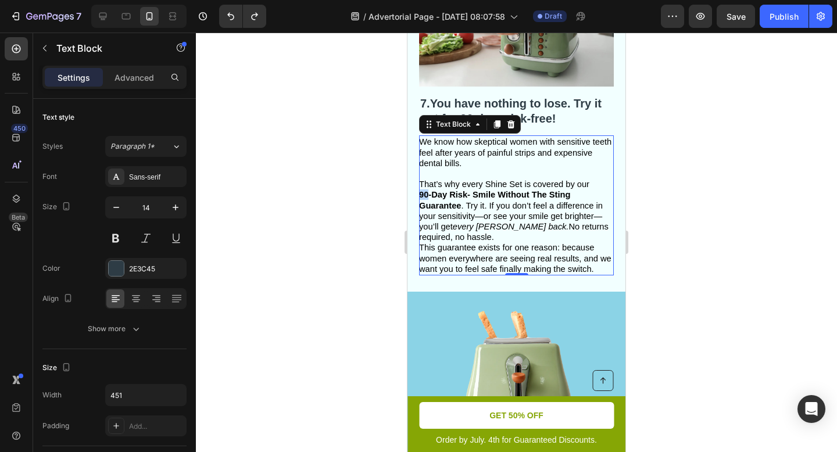
click at [420, 192] on strong "90-Day Risk- Smile Without The Sting Guarantee" at bounding box center [494, 200] width 151 height 20
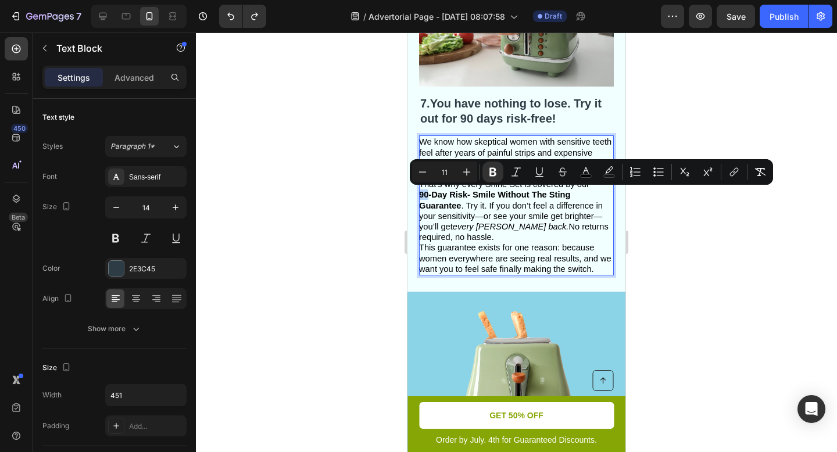
click at [421, 192] on strong "90-Day Risk- Smile Without The Sting Guarantee" at bounding box center [494, 200] width 151 height 20
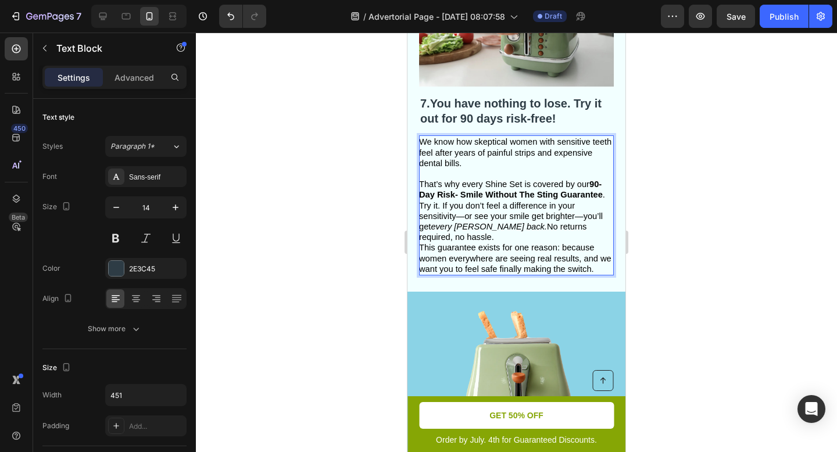
click at [544, 213] on span "That’s why every Shine Set is covered by our 90-Day Risk- Smile Without The Sti…" at bounding box center [512, 211] width 186 height 62
click at [453, 192] on strong "90-Day Risk- Smile Without The Sting Guarantee" at bounding box center [511, 190] width 184 height 20
drag, startPoint x: 458, startPoint y: 195, endPoint x: 436, endPoint y: 193, distance: 21.5
click at [436, 193] on strong "90-Day Risk- Smile Without The Sting Guarantee" at bounding box center [511, 190] width 184 height 20
click at [593, 186] on strong "90-Day Smile Without The Sting Guarantee" at bounding box center [510, 190] width 182 height 20
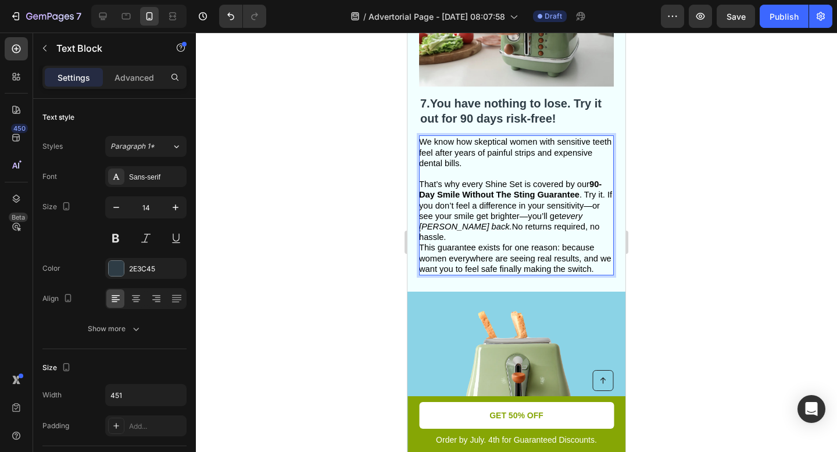
click at [421, 196] on strong "90-Day Smile Without The Sting Guarantee" at bounding box center [510, 190] width 182 height 20
click at [601, 186] on p "We know how skeptical women with sensitive teeth feel after years of painful st…" at bounding box center [515, 190] width 193 height 106
drag, startPoint x: 592, startPoint y: 184, endPoint x: 598, endPoint y: 184, distance: 6.4
click at [598, 184] on span "That’s why every Shine Set is covered by our 90 Day Smile Without The Sting Gua…" at bounding box center [513, 211] width 189 height 62
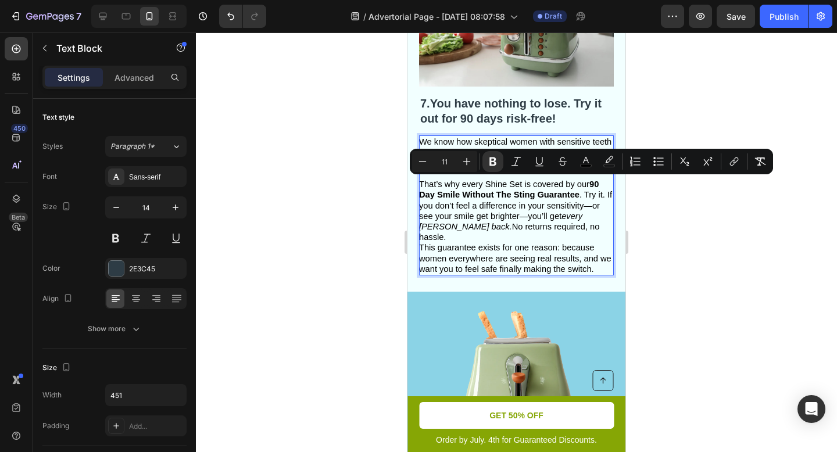
click at [620, 222] on div "7. You have nothing to lose. Try it out for 90 days risk-free! Heading We know …" at bounding box center [516, 105] width 218 height 374
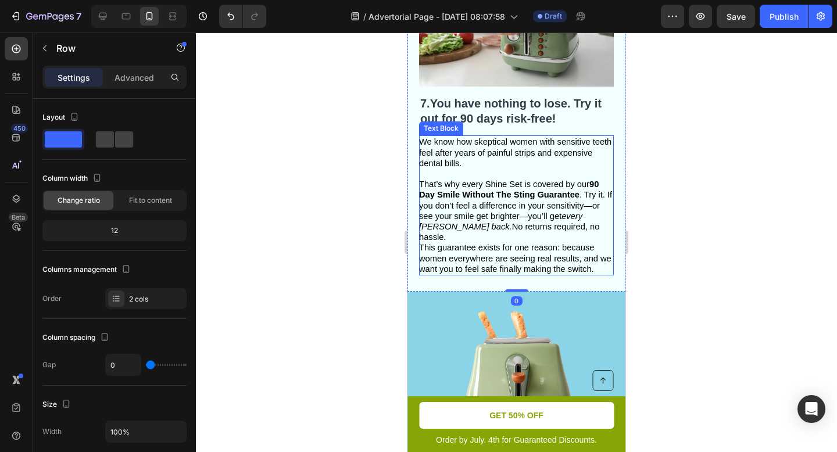
click at [593, 187] on strong "90" at bounding box center [593, 184] width 9 height 9
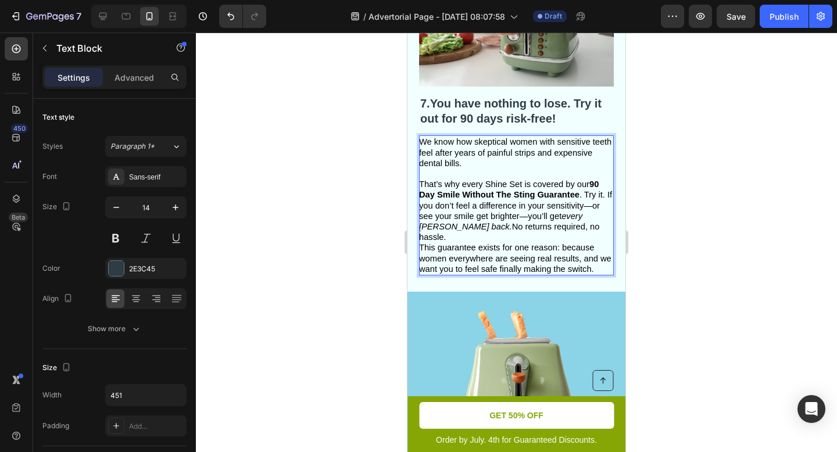
click at [592, 182] on strong "90" at bounding box center [593, 184] width 9 height 9
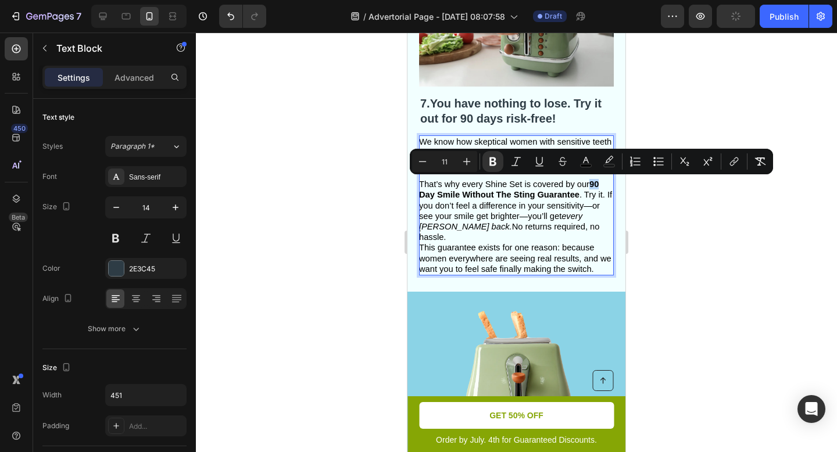
click at [592, 182] on strong "90" at bounding box center [593, 184] width 9 height 9
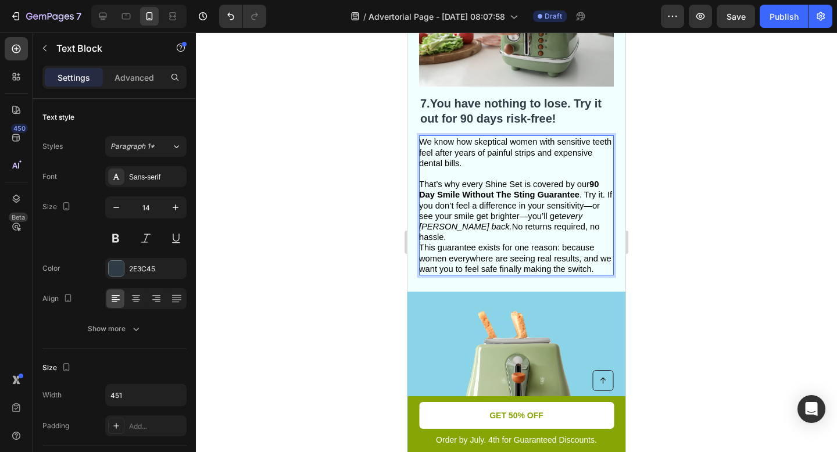
click at [698, 229] on div at bounding box center [516, 242] width 641 height 419
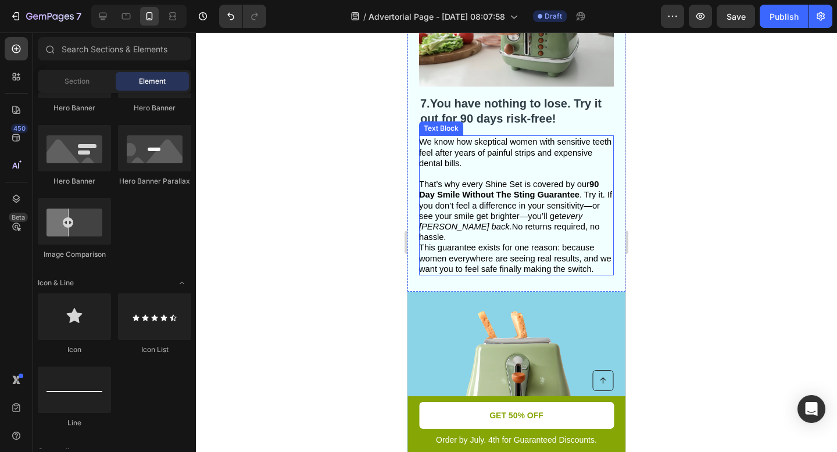
click at [589, 189] on strong "90" at bounding box center [593, 184] width 9 height 9
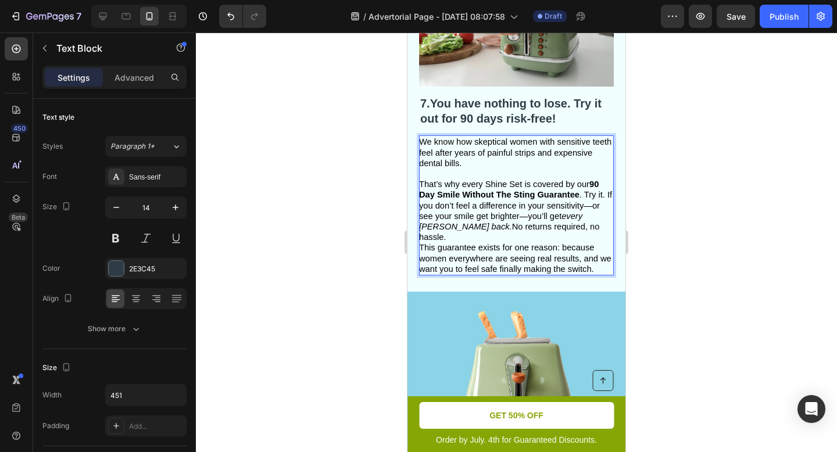
click at [589, 189] on strong "90" at bounding box center [593, 184] width 9 height 9
click at [741, 234] on div at bounding box center [516, 242] width 641 height 419
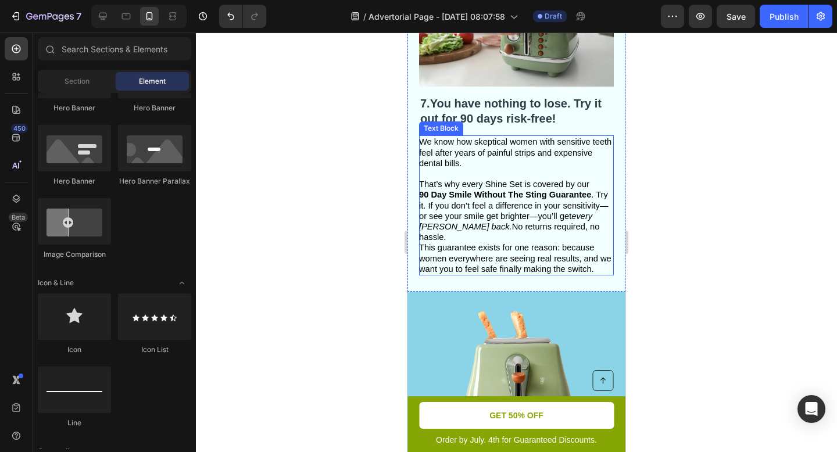
click at [428, 195] on span "90 Day Smile Without The Sting Guarantee . Try it. If you don’t feel a differen…" at bounding box center [513, 216] width 189 height 52
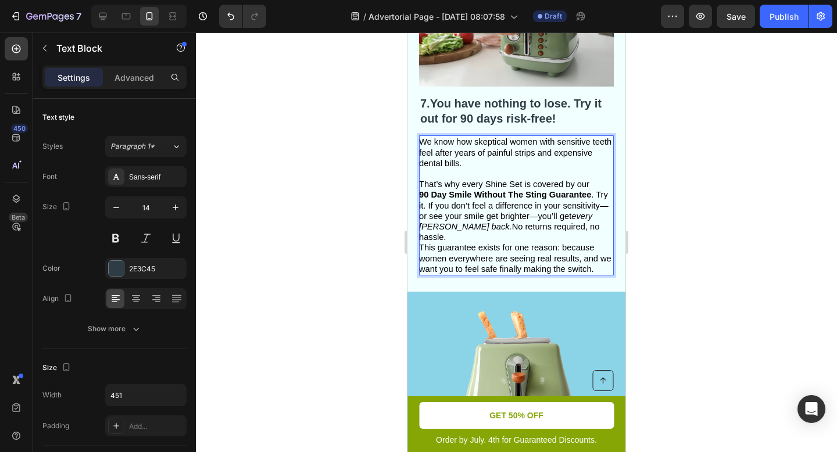
click at [428, 195] on span "90 Day Smile Without The Sting Guarantee . Try it. If you don’t feel a differen…" at bounding box center [513, 216] width 189 height 52
click at [587, 243] on span "This guarantee exists for one reason: because women everywhere are seeing real …" at bounding box center [515, 258] width 192 height 30
click at [677, 234] on div at bounding box center [516, 242] width 641 height 419
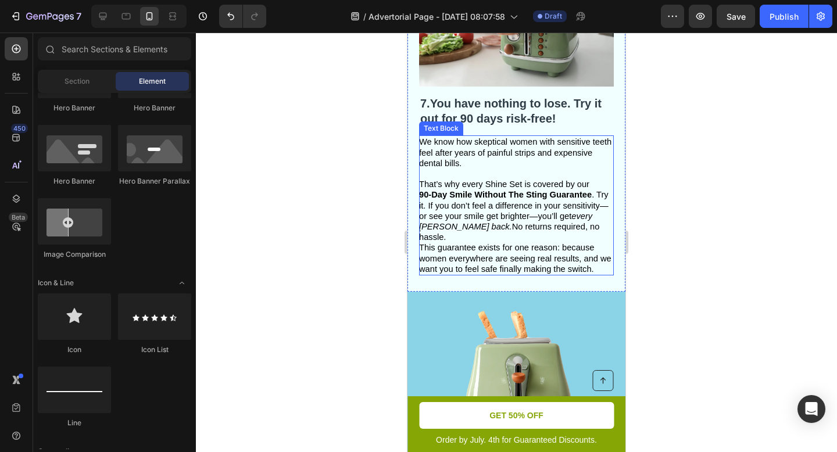
click at [430, 196] on strong "90-Day Smile Without The Sting Guarantee" at bounding box center [505, 194] width 173 height 9
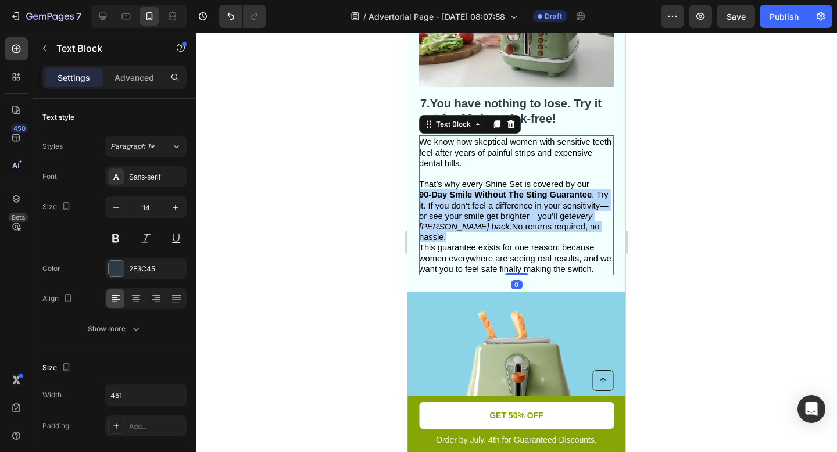
click at [430, 196] on strong "90-Day Smile Without The Sting Guarantee" at bounding box center [505, 194] width 173 height 9
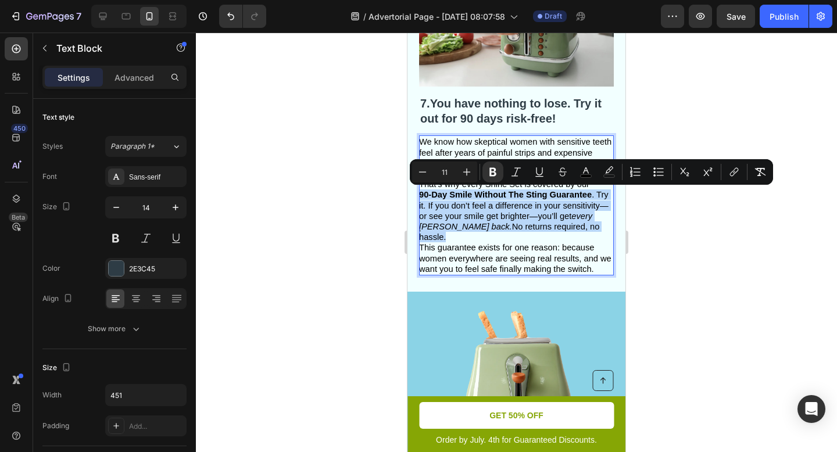
click at [430, 196] on strong "90-Day Smile Without The Sting Guarantee" at bounding box center [505, 194] width 173 height 9
click at [431, 196] on strong "90-Day Smile Without The Sting Guarantee" at bounding box center [505, 194] width 173 height 9
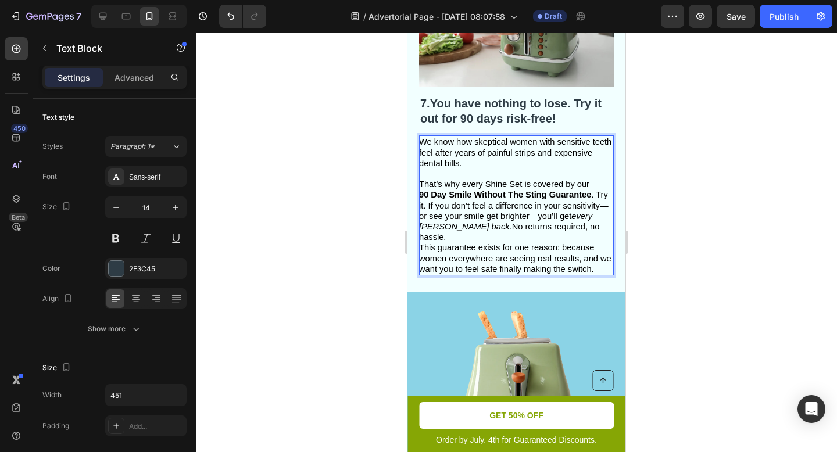
click at [611, 268] on div "7. You have nothing to lose. Try it out for 90 days risk-free! Heading We know …" at bounding box center [516, 105] width 218 height 374
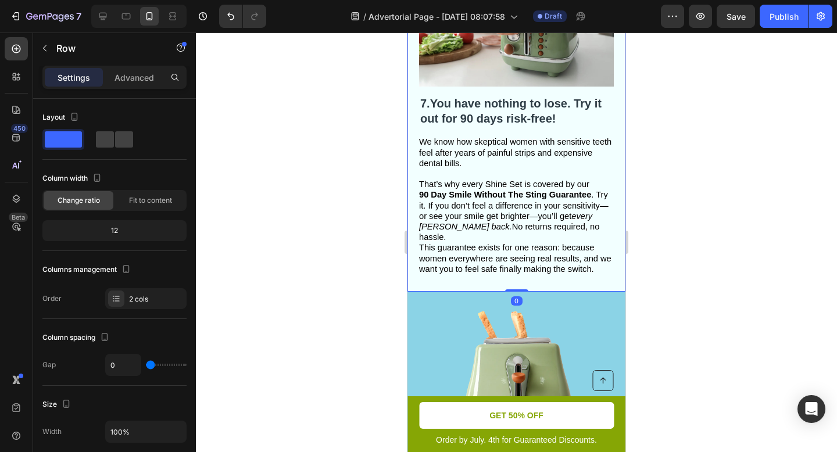
click at [737, 245] on div at bounding box center [516, 242] width 641 height 419
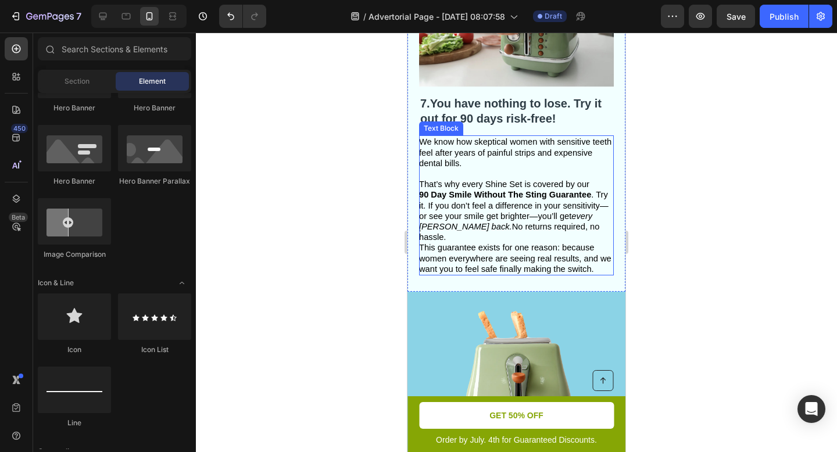
click at [431, 194] on strong "90 Day Smile Without The Sting Guarantee" at bounding box center [505, 194] width 172 height 9
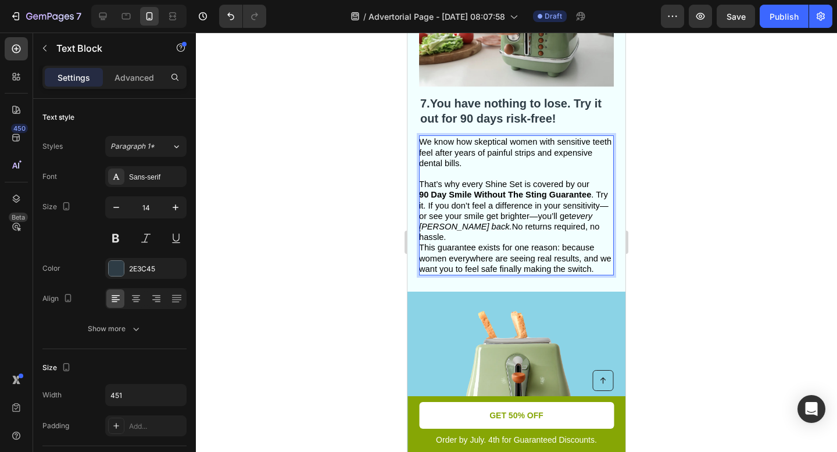
click at [429, 193] on strong "90 Day Smile Without The Sting Guarantee" at bounding box center [505, 194] width 172 height 9
click at [548, 223] on span "90- Day Smile Without The Sting Guarantee . Try it. If you don’t feel a differe…" at bounding box center [515, 216] width 192 height 52
click at [710, 231] on div at bounding box center [516, 242] width 641 height 419
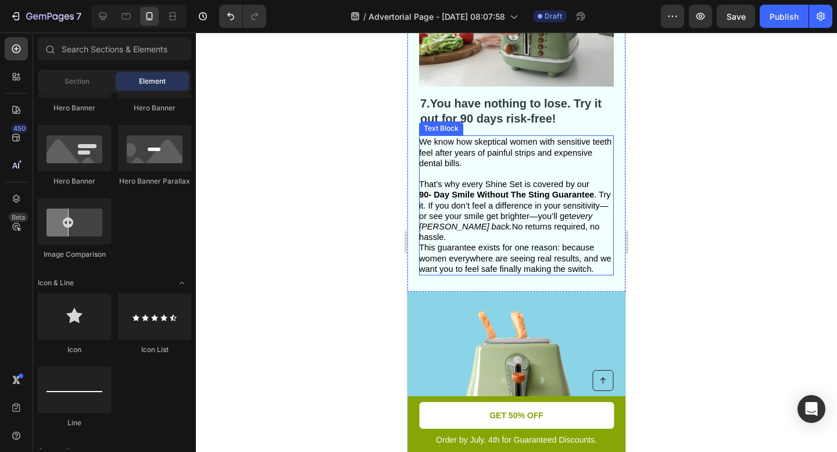
click at [433, 197] on strong "90- Day Smile Without The Sting Guarantee" at bounding box center [506, 194] width 175 height 9
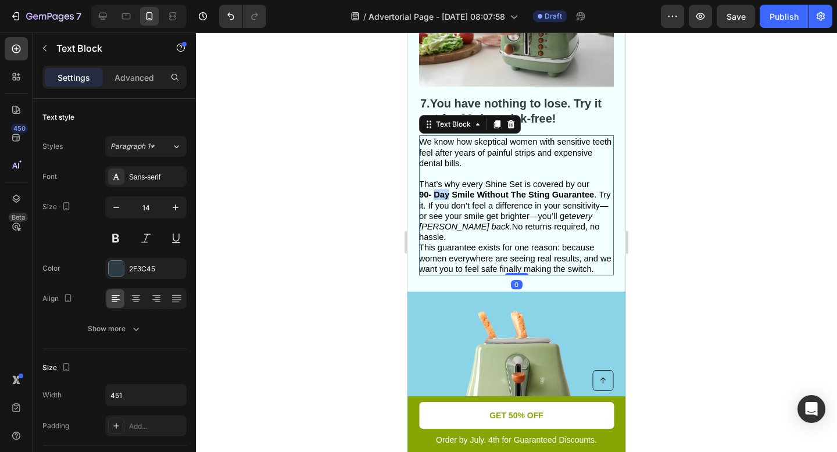
click at [432, 195] on strong "90- Day Smile Without The Sting Guarantee" at bounding box center [506, 194] width 175 height 9
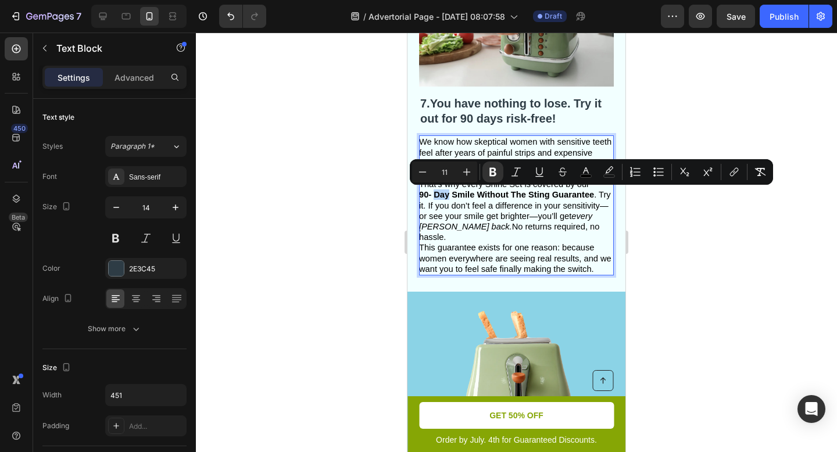
click at [432, 192] on strong "90- Day Smile Without The Sting Guarantee" at bounding box center [506, 194] width 175 height 9
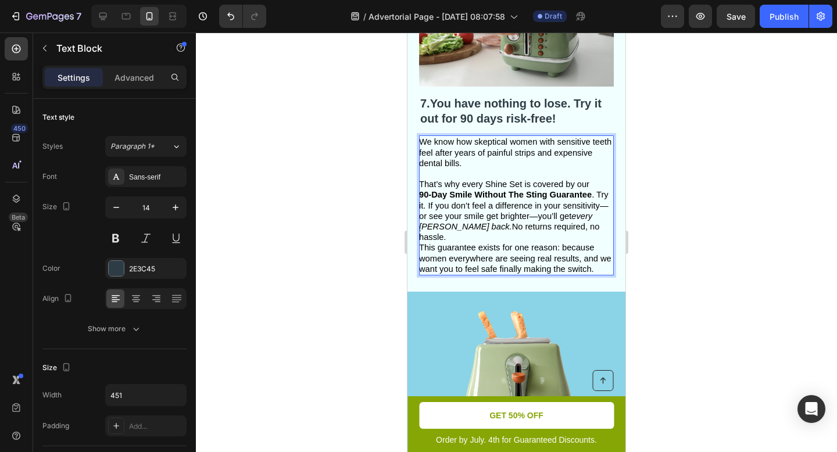
click at [495, 253] on span "This guarantee exists for one reason: because women everywhere are seeing real …" at bounding box center [515, 258] width 192 height 30
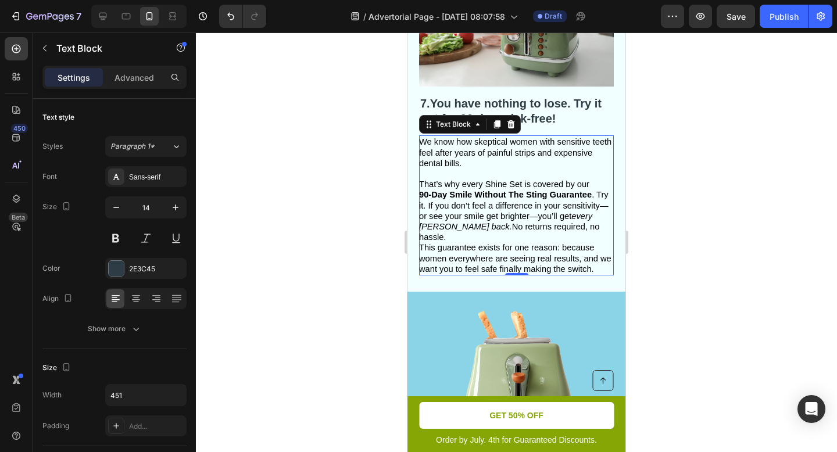
click at [706, 224] on div at bounding box center [516, 242] width 641 height 419
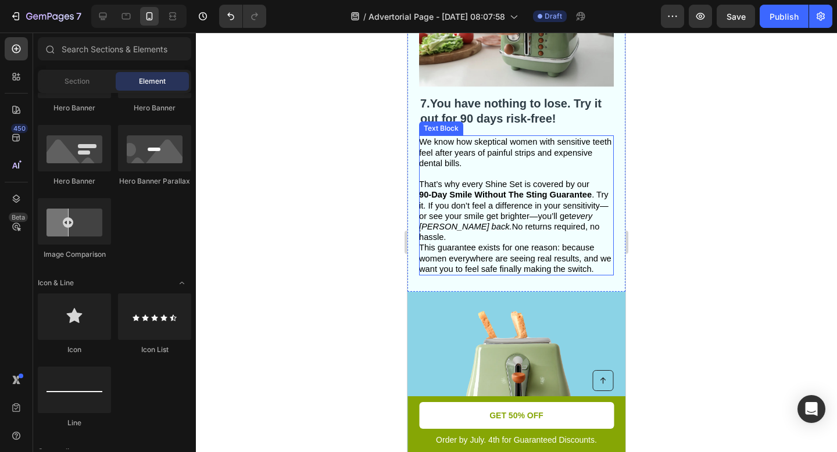
click at [472, 229] on span "90-Day Smile Without The Sting Guarantee . Try it. If you don’t feel a differen…" at bounding box center [513, 216] width 189 height 52
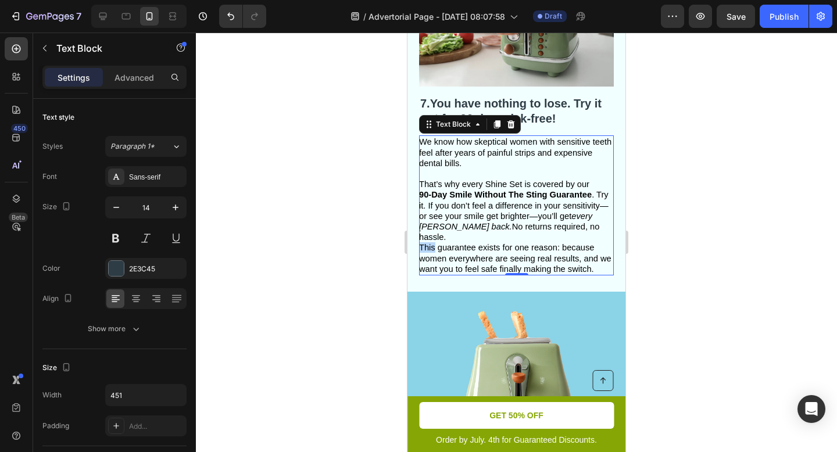
click at [420, 243] on span "This guarantee exists for one reason: because women everywhere are seeing real …" at bounding box center [515, 258] width 192 height 30
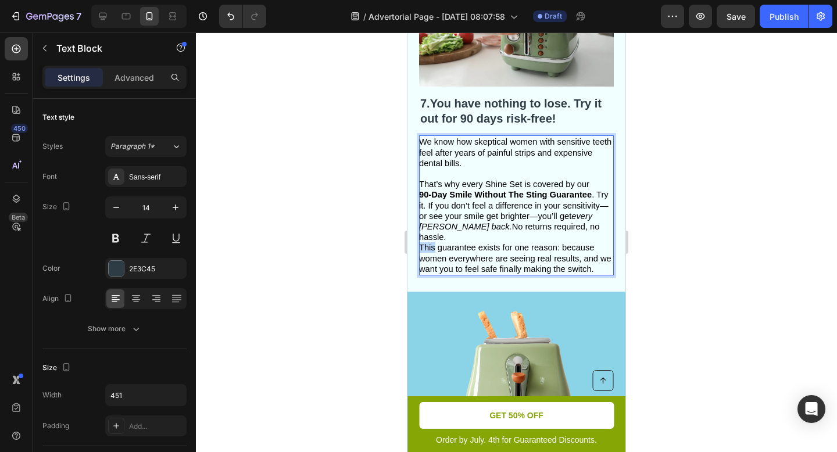
click at [420, 243] on span "This guarantee exists for one reason: because women everywhere are seeing real …" at bounding box center [515, 258] width 192 height 30
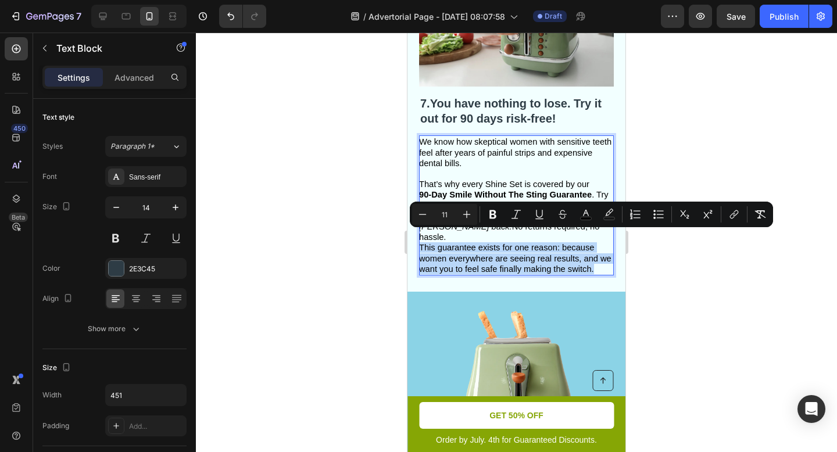
click at [420, 243] on span "This guarantee exists for one reason: because women everywhere are seeing real …" at bounding box center [515, 258] width 192 height 30
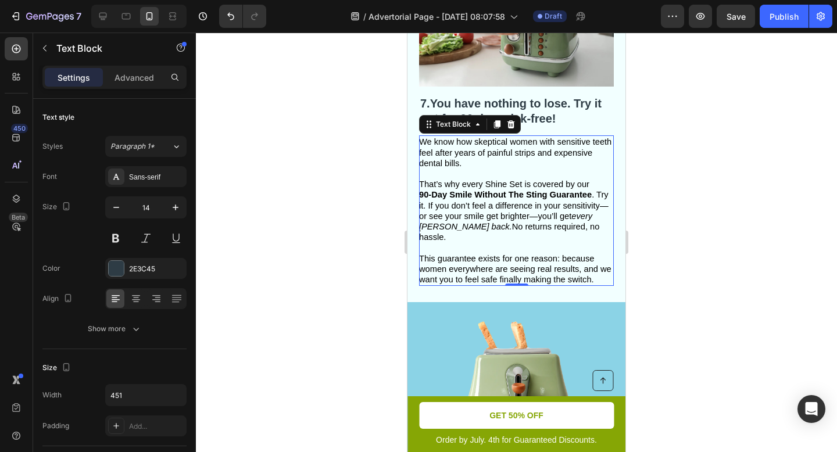
click at [709, 283] on div at bounding box center [516, 242] width 641 height 419
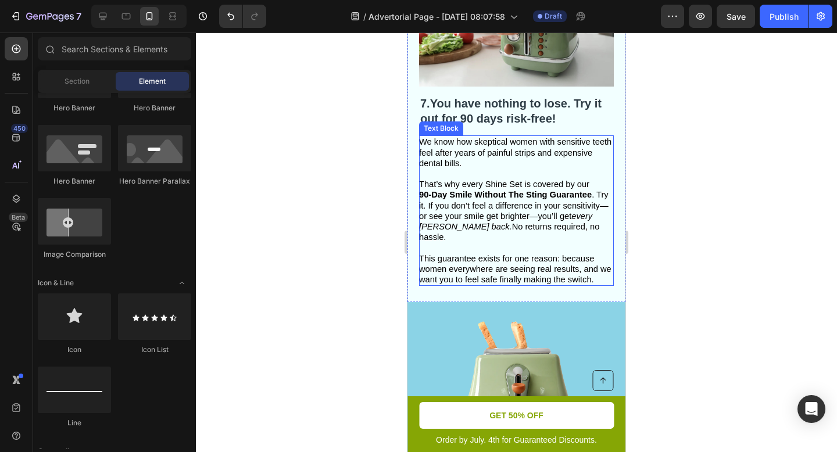
click at [561, 254] on span "This guarantee exists for one reason: because women everywhere are seeing real …" at bounding box center [515, 269] width 192 height 30
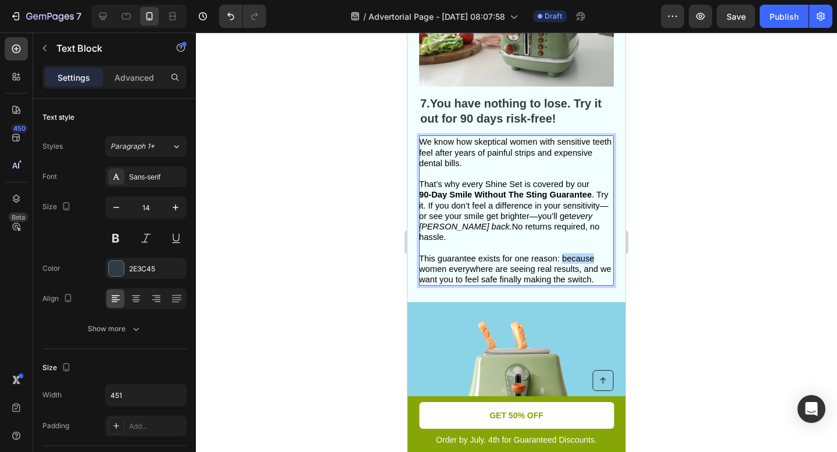
click at [561, 254] on span "This guarantee exists for one reason: because women everywhere are seeing real …" at bounding box center [515, 269] width 192 height 30
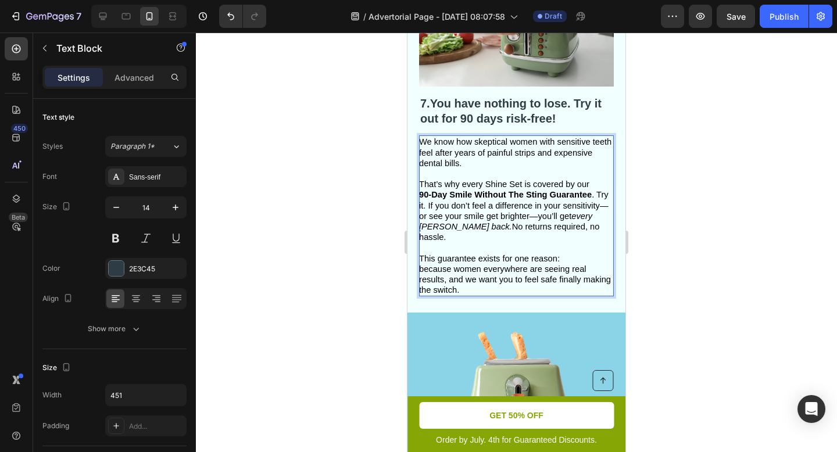
click at [638, 271] on div at bounding box center [516, 242] width 641 height 419
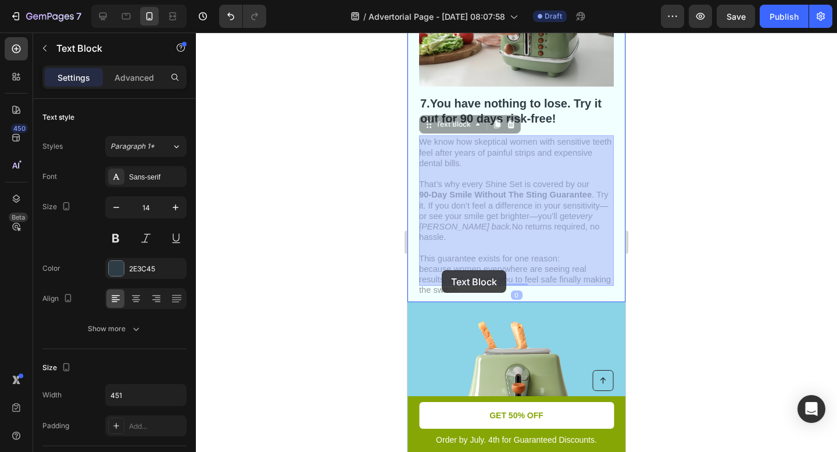
drag, startPoint x: 583, startPoint y: 259, endPoint x: 444, endPoint y: 266, distance: 139.0
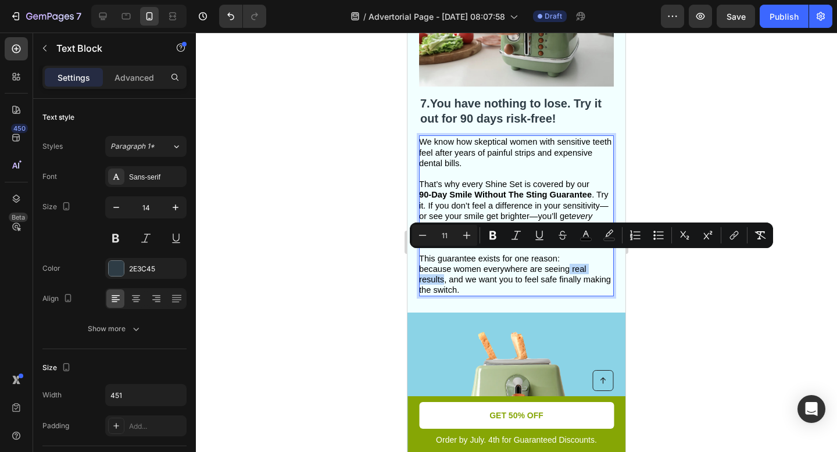
drag, startPoint x: 444, startPoint y: 270, endPoint x: 570, endPoint y: 260, distance: 125.9
click at [570, 264] on span "because women everywhere are seeing real results, and we want you to feel safe …" at bounding box center [515, 279] width 192 height 30
click at [738, 306] on div at bounding box center [516, 242] width 641 height 419
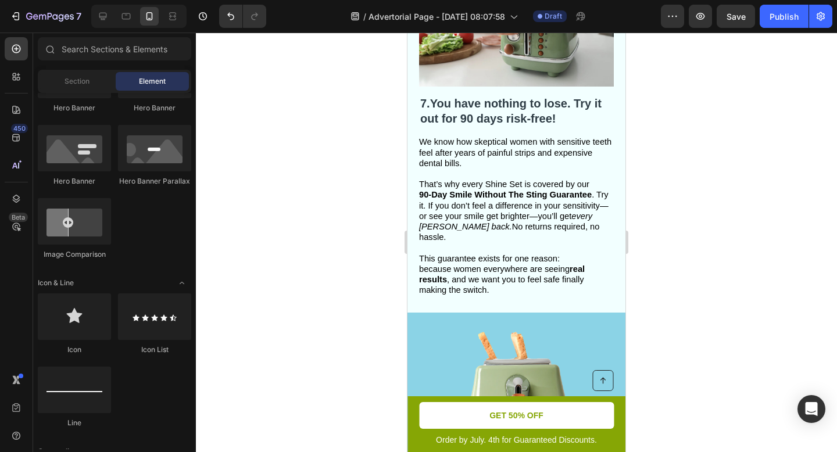
click at [738, 306] on div at bounding box center [516, 242] width 641 height 419
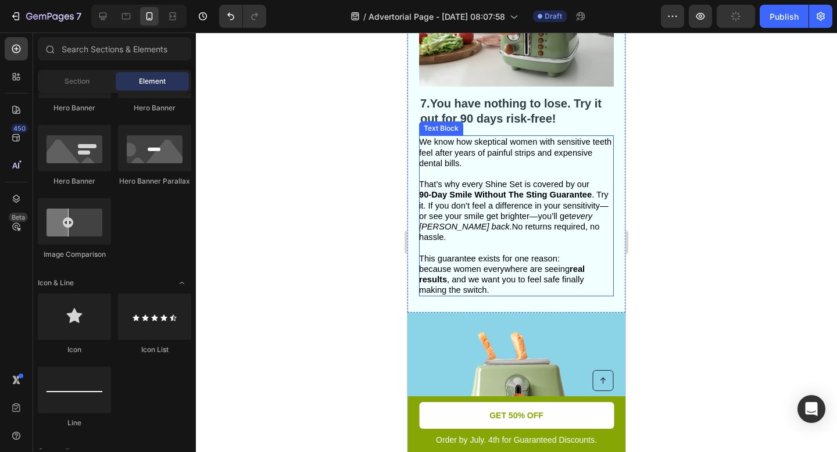
click at [597, 196] on span "90-Day Smile Without The Sting Guarantee . Try it. If you don’t feel a differen…" at bounding box center [513, 216] width 189 height 52
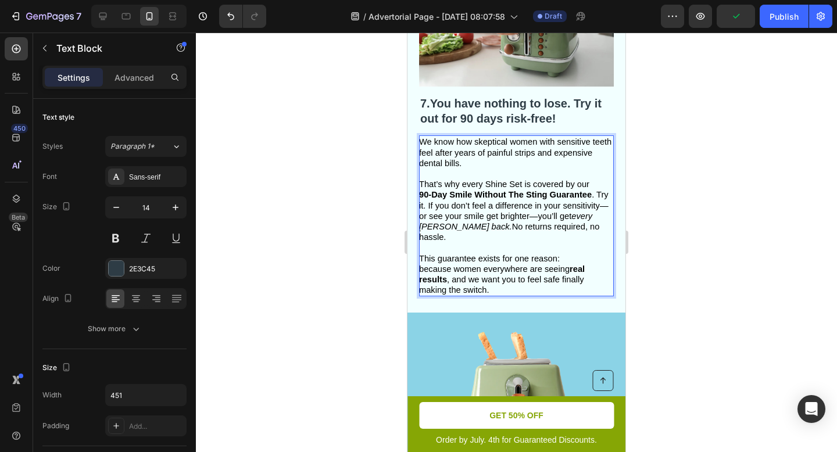
click at [597, 196] on span "90-Day Smile Without The Sting Guarantee . Try it. If you don’t feel a differen…" at bounding box center [513, 216] width 189 height 52
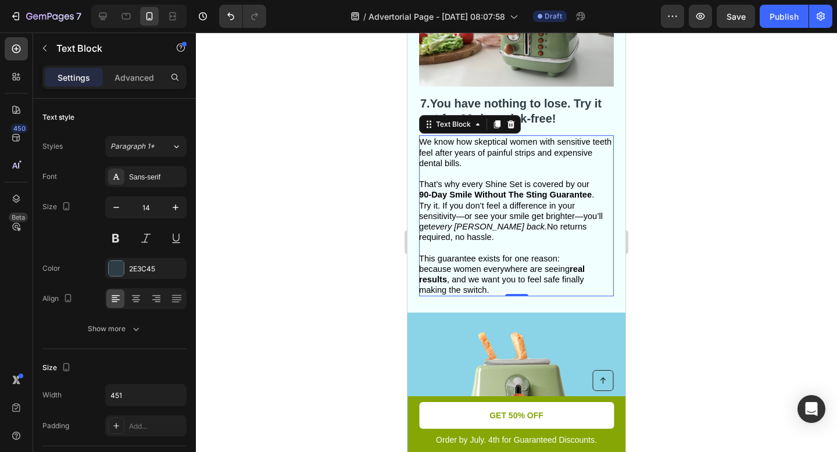
click at [673, 220] on div at bounding box center [516, 242] width 641 height 419
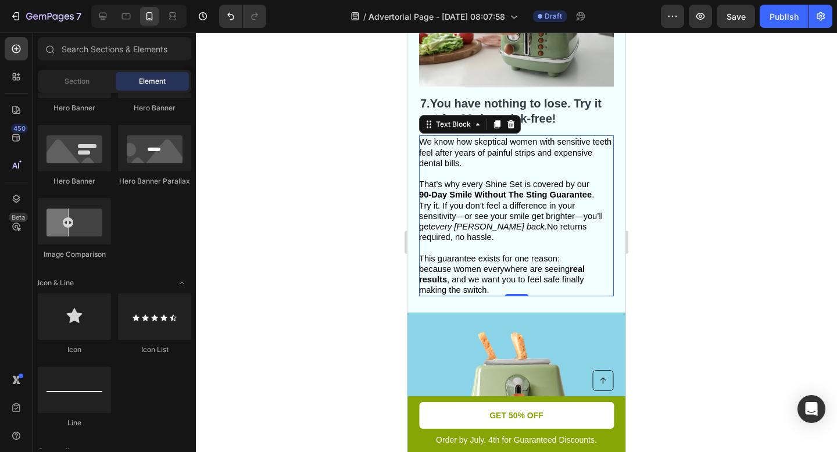
click at [673, 220] on div at bounding box center [516, 242] width 641 height 419
click at [422, 205] on span "90-Day Smile Without The Sting Guarantee . Try it. If you don’t feel a differen…" at bounding box center [511, 216] width 184 height 52
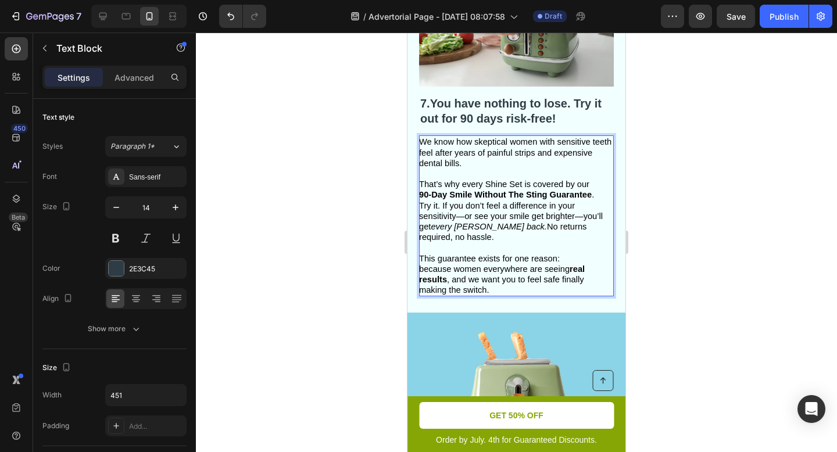
click at [421, 204] on span "90-Day Smile Without The Sting Guarantee . Try it. If you don’t feel a differen…" at bounding box center [511, 216] width 184 height 52
click at [420, 204] on span "90-Day Smile Without The Sting Guarantee . Try it. If you don’t feel a differen…" at bounding box center [511, 216] width 184 height 52
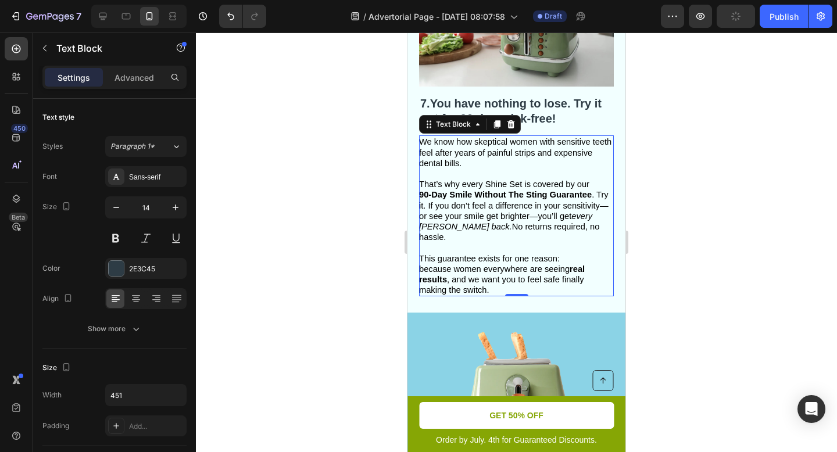
click at [641, 220] on div at bounding box center [516, 242] width 641 height 419
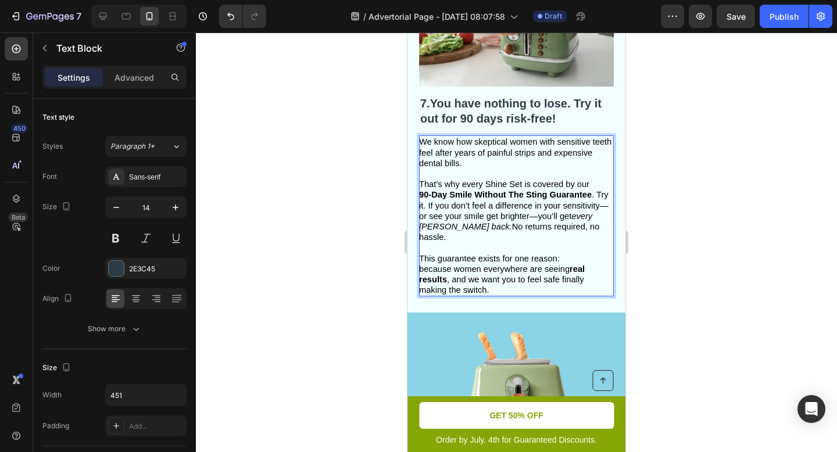
scroll to position [2775, 0]
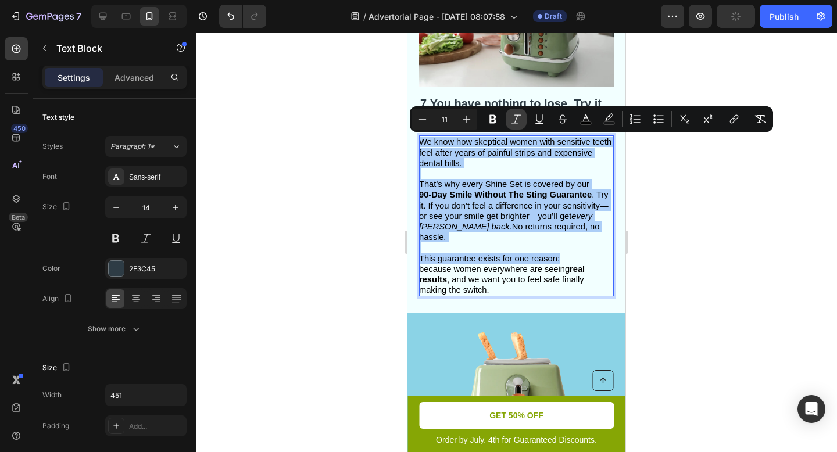
click at [515, 120] on icon "Editor contextual toolbar" at bounding box center [515, 118] width 9 height 9
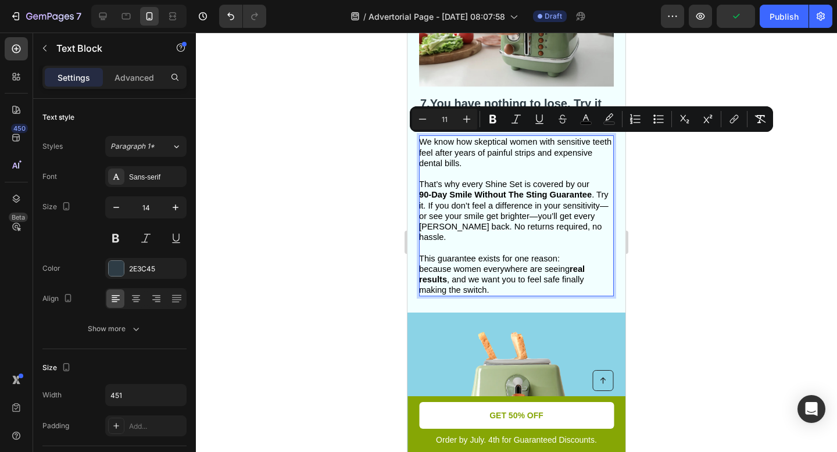
click at [712, 215] on div at bounding box center [516, 242] width 641 height 419
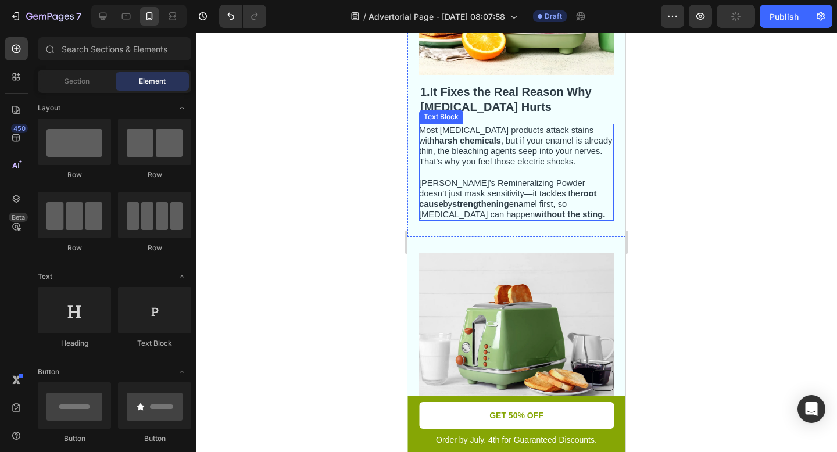
scroll to position [166, 0]
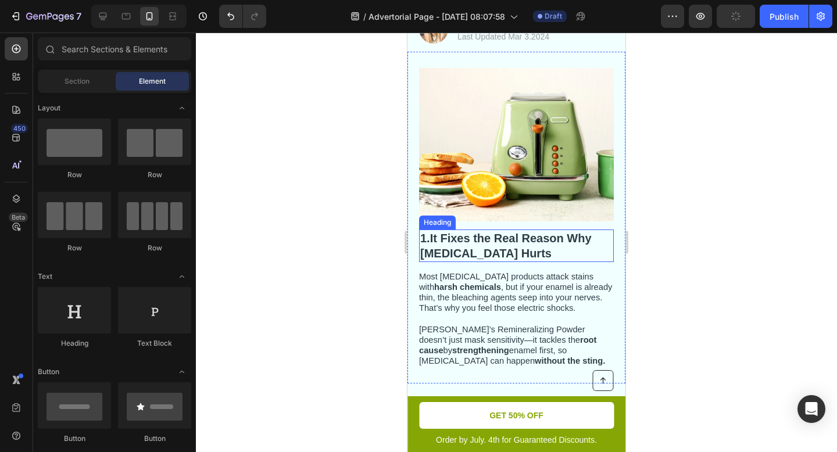
click at [522, 240] on strong "It Fixes the Real Reason Why Whitening Hurts" at bounding box center [505, 246] width 171 height 28
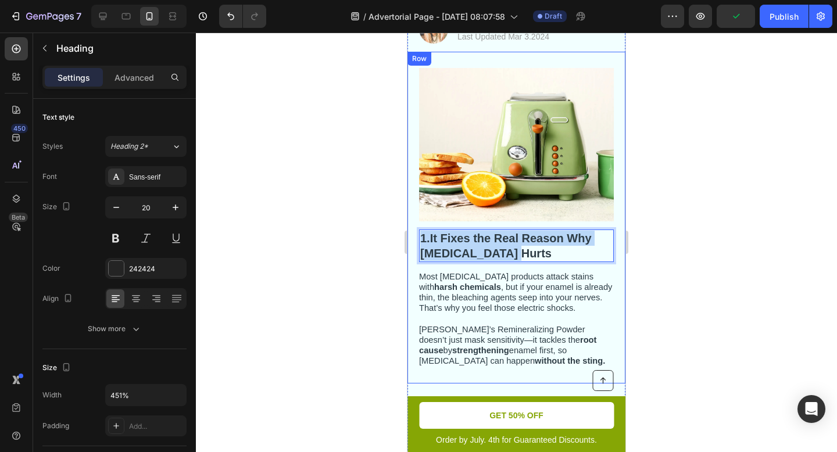
drag, startPoint x: 519, startPoint y: 252, endPoint x: 417, endPoint y: 235, distance: 103.6
click at [417, 235] on div "Image 1. It Fixes the Real Reason Why Whitening Hurts Heading 14 Most whitening…" at bounding box center [516, 218] width 218 height 332
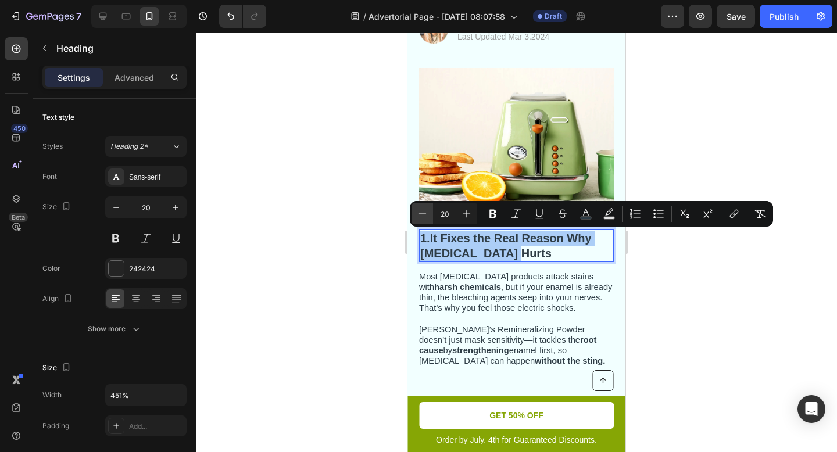
click at [423, 211] on icon "Editor contextual toolbar" at bounding box center [423, 214] width 12 height 12
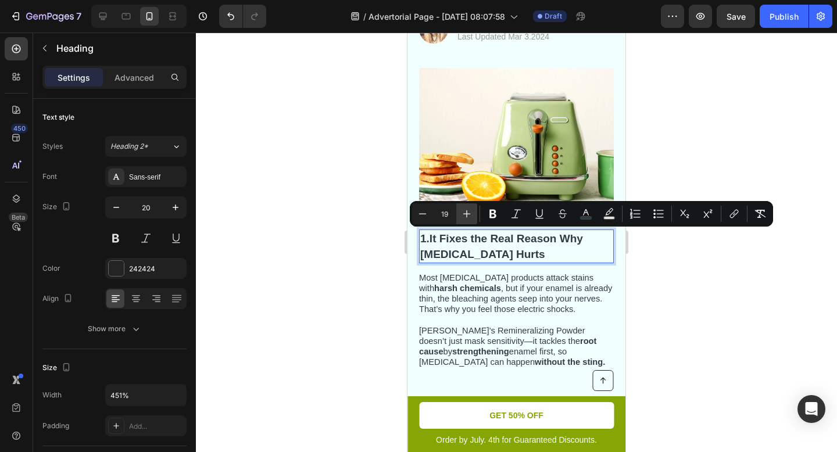
click at [472, 218] on button "Plus" at bounding box center [466, 213] width 21 height 21
type input "20"
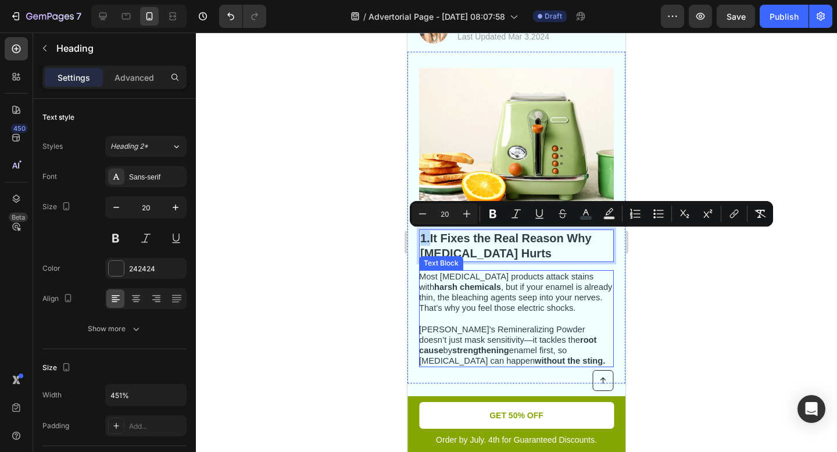
click at [611, 274] on p "Most whitening products attack stains with harsh chemicals , but if your enamel…" at bounding box center [515, 292] width 193 height 42
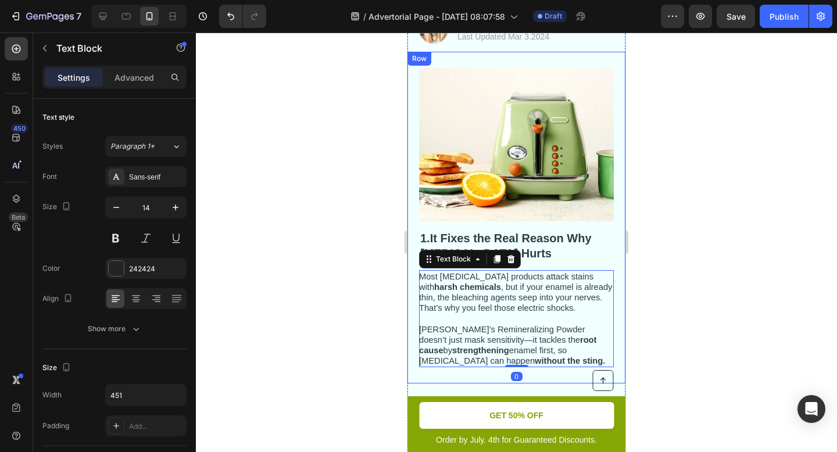
click at [676, 283] on div at bounding box center [516, 242] width 641 height 419
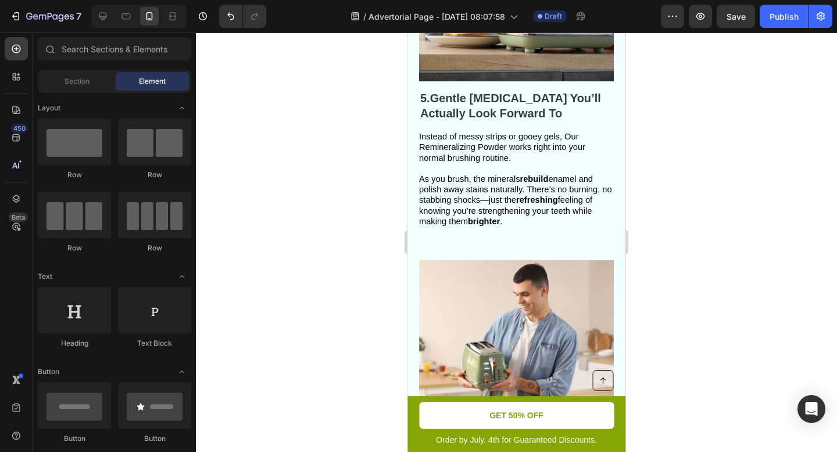
scroll to position [2120, 0]
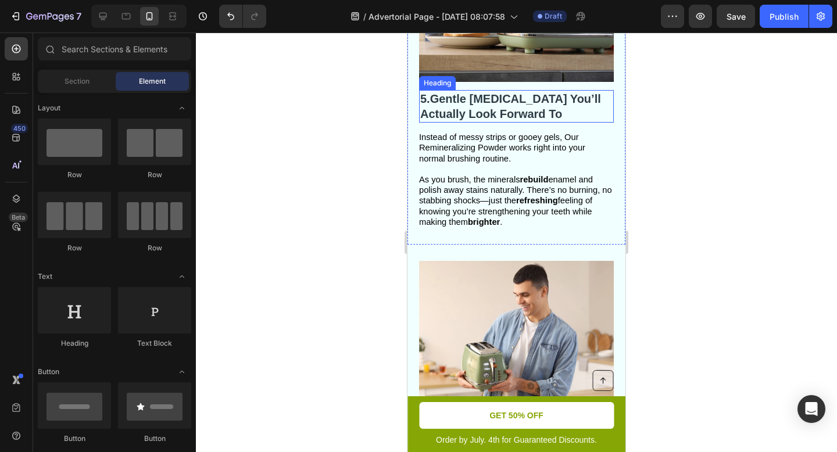
click at [533, 96] on strong "Gentle Whitening You’ll Actually Look Forward To" at bounding box center [510, 106] width 181 height 28
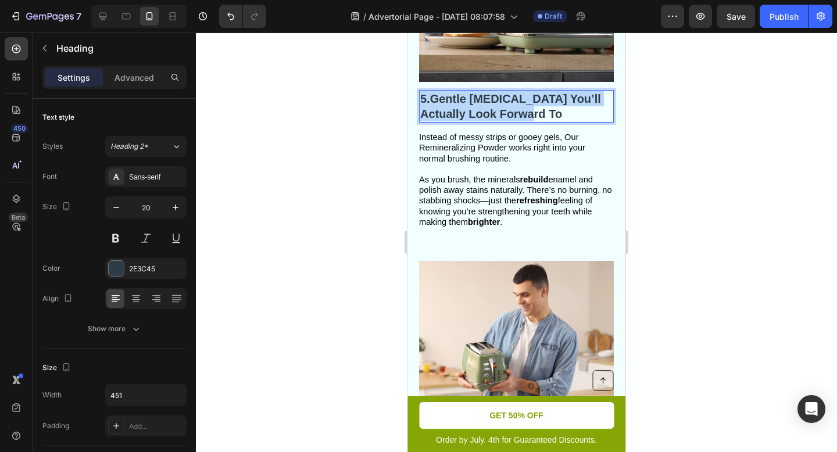
drag, startPoint x: 533, startPoint y: 121, endPoint x: 417, endPoint y: 92, distance: 120.3
click at [417, 92] on div "5. Gentle Whitening You’ll Actually Look Forward To Heading 14 Instead of messy…" at bounding box center [516, 78] width 218 height 332
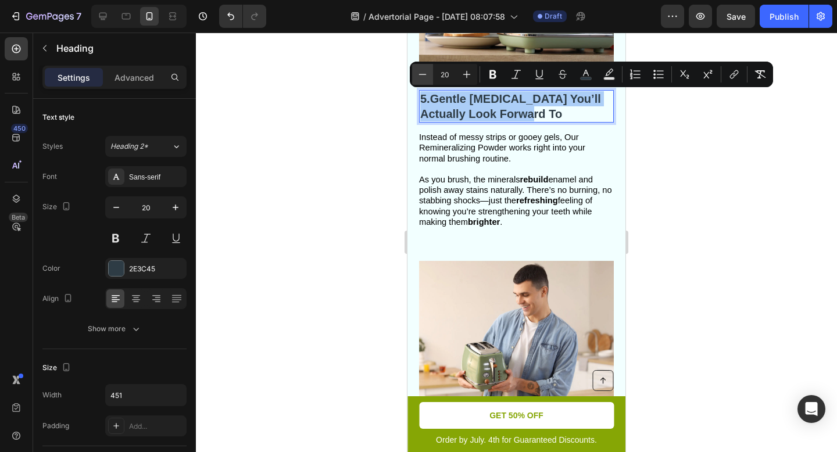
click at [415, 74] on button "Minus" at bounding box center [422, 74] width 21 height 21
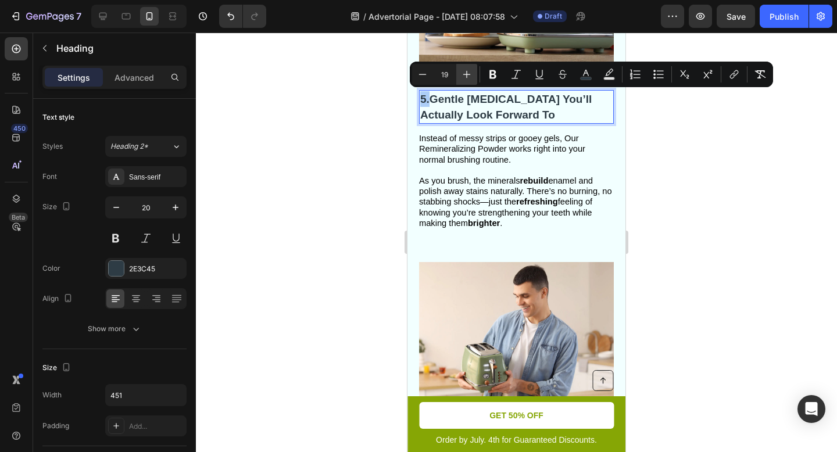
click at [469, 73] on icon "Editor contextual toolbar" at bounding box center [467, 75] width 12 height 12
type input "20"
click at [611, 159] on p "Instead of messy strips or gooey gels, Our Remineralizing Powder works right in…" at bounding box center [515, 179] width 193 height 95
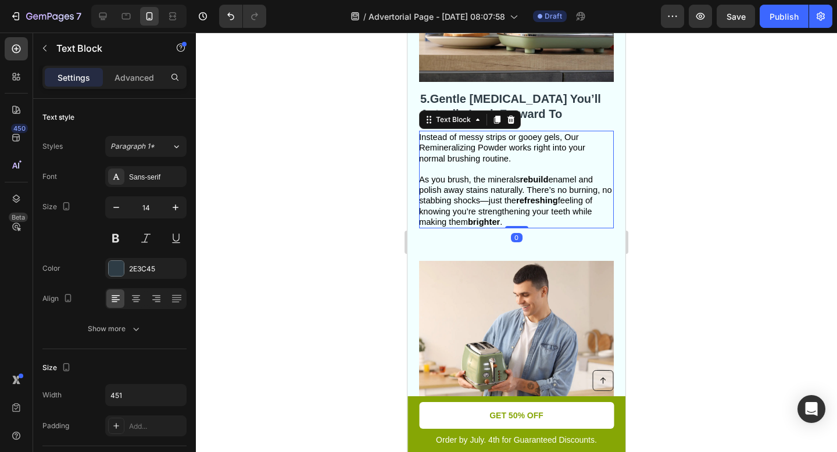
click at [686, 196] on div at bounding box center [516, 242] width 641 height 419
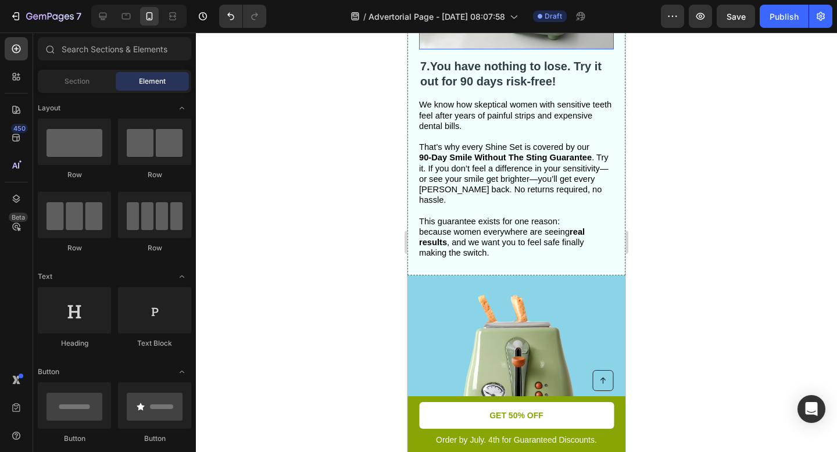
scroll to position [2725, 0]
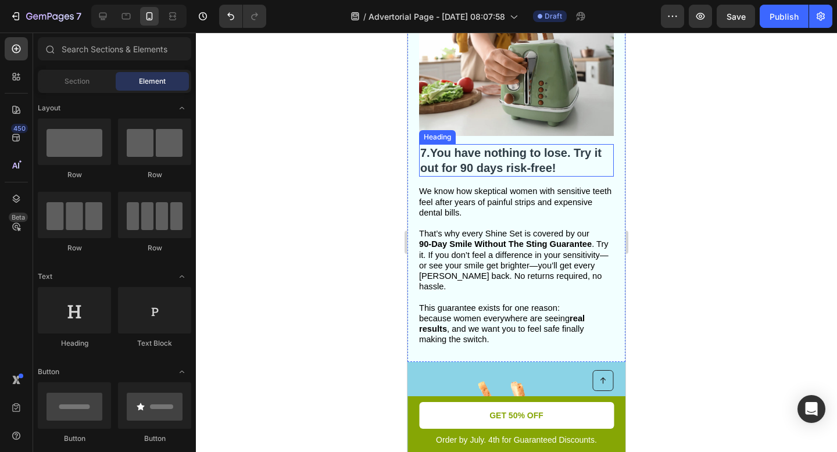
click at [463, 150] on strong "You have nothing to lose. Try it out for 90 days risk-free!" at bounding box center [510, 160] width 181 height 28
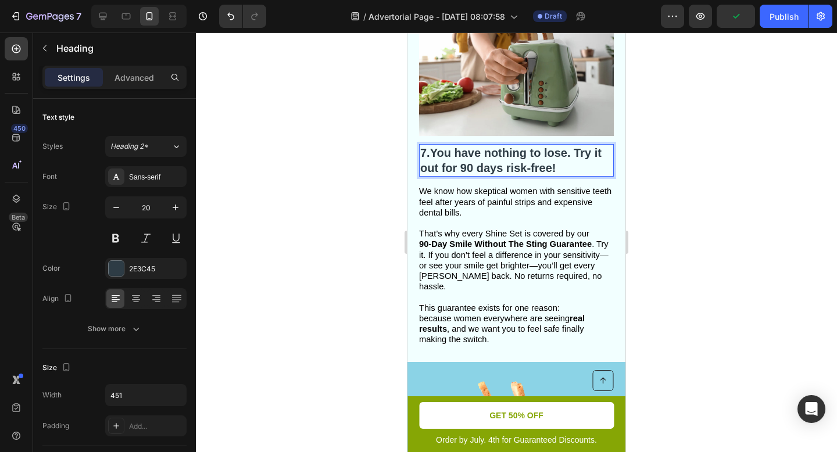
click at [462, 151] on strong "You have nothing to lose. Try it out for 90 days risk-free!" at bounding box center [510, 160] width 181 height 28
click at [492, 152] on strong "You Have nothing to lose. Try it out for 90 days risk-free!" at bounding box center [511, 160] width 182 height 28
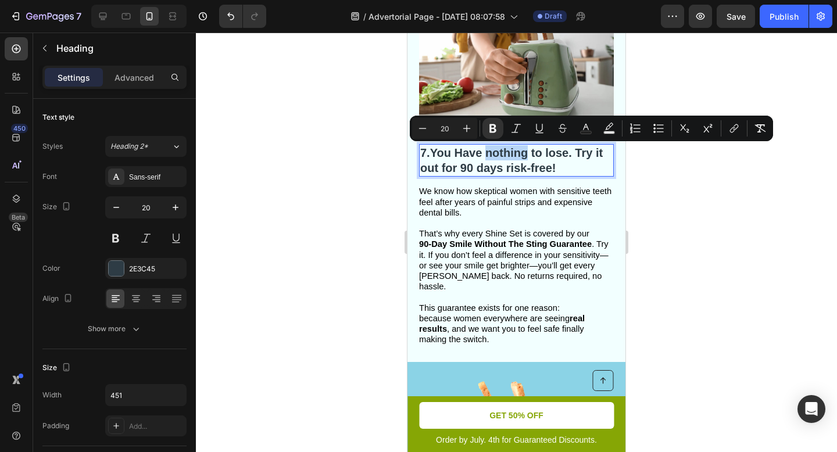
click at [492, 152] on strong "You Have nothing to lose. Try it out for 90 days risk-free!" at bounding box center [511, 160] width 182 height 28
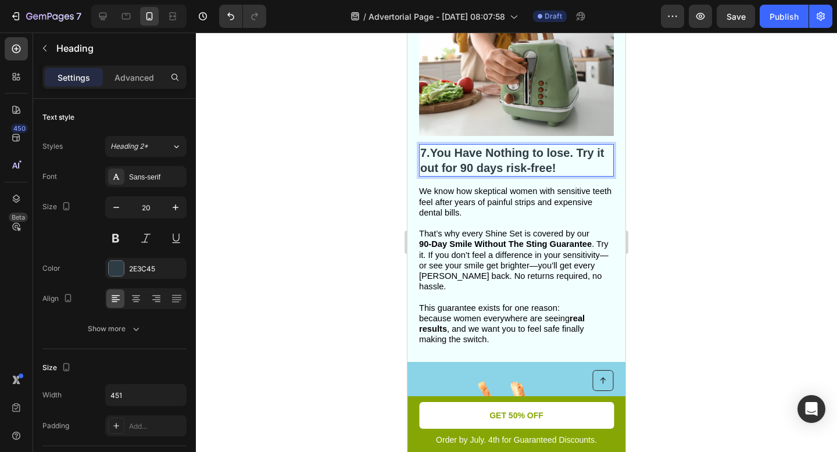
click at [543, 153] on strong "You Have Nothing to lose. Try it out for 90 days risk-free!" at bounding box center [512, 160] width 184 height 28
click at [540, 153] on strong "You Have Nothing to lose. Try it out for 90 days risk-free!" at bounding box center [512, 160] width 184 height 28
click at [556, 152] on strong "You Have Nothing To lose. Try it out for 90 days risk-free!" at bounding box center [513, 160] width 186 height 28
click at [423, 170] on strong "You Have Nothing To Lose. Try it out for 90 days risk-free!" at bounding box center [515, 160] width 190 height 28
click at [438, 171] on strong "You Have Nothing To Lose. Try It out for 90 days risk-free!" at bounding box center [515, 160] width 190 height 28
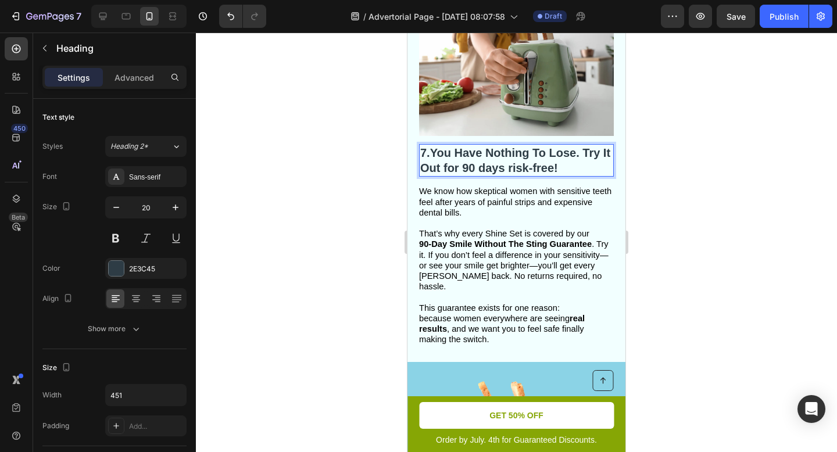
click at [458, 168] on strong "You Have Nothing To Lose. Try It Out for 90 days risk-free!" at bounding box center [515, 160] width 190 height 28
click at [498, 168] on strong "You Have Nothing To Lose. Try It Out For 90 days risk-free!" at bounding box center [515, 160] width 190 height 28
click at [527, 171] on strong "You Have Nothing To Lose. Try It Out For 90 Days risk-free!" at bounding box center [515, 160] width 190 height 28
click at [555, 169] on strong "You Have Nothing To Lose. Try It Out For 90 Days Risk-free!" at bounding box center [515, 160] width 190 height 28
click at [691, 213] on div at bounding box center [516, 242] width 641 height 419
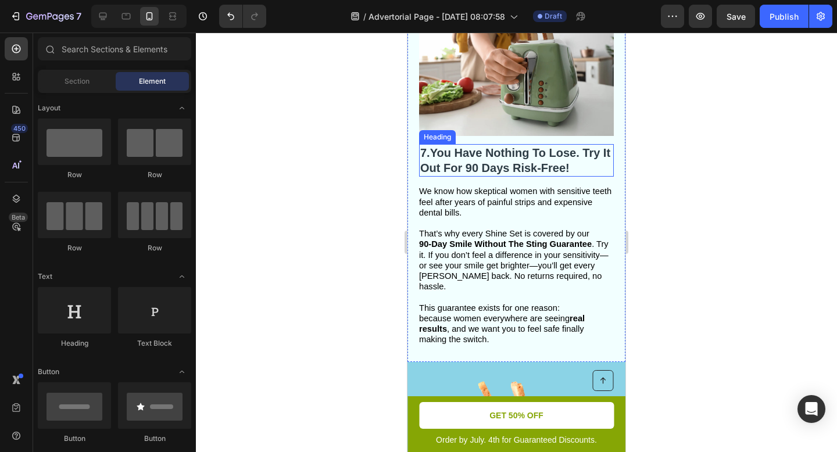
click at [590, 156] on strong "You Have Nothing To Lose. Try It Out For 90 Days Risk-Free!" at bounding box center [515, 160] width 190 height 28
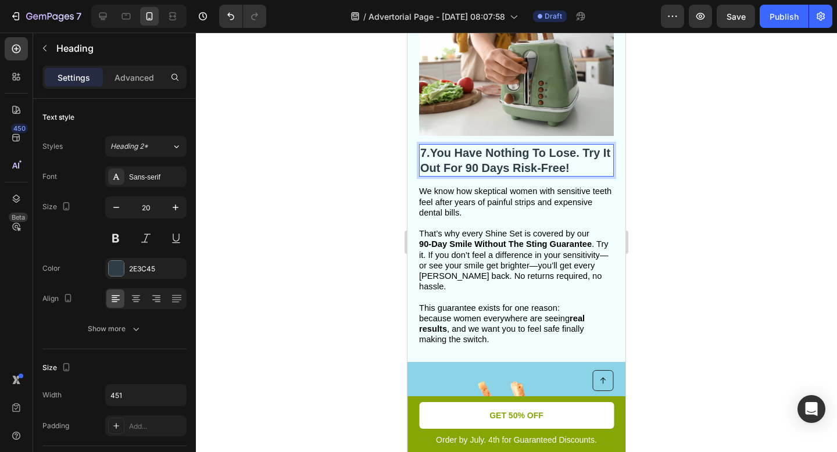
click at [590, 156] on strong "You Have Nothing To Lose. Try It Out For 90 Days Risk-Free!" at bounding box center [515, 160] width 190 height 28
click at [587, 153] on strong "You Have Nothing To Lose. Try It Out For 90 Days Risk-Free!" at bounding box center [515, 160] width 190 height 28
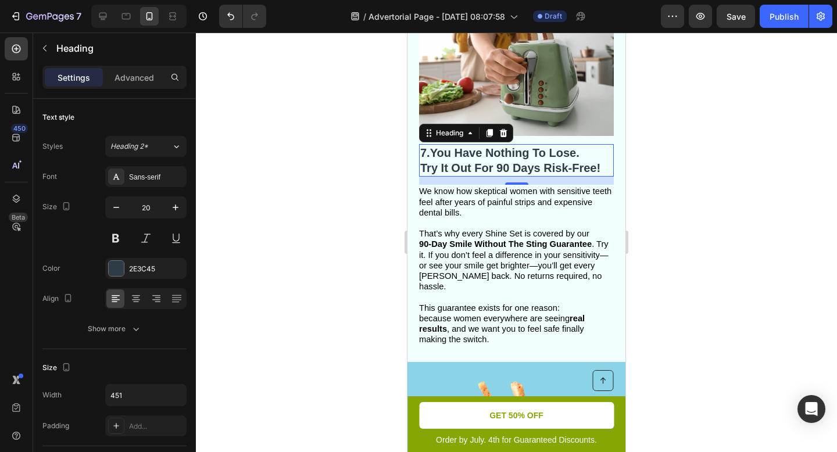
click at [662, 169] on div at bounding box center [516, 242] width 641 height 419
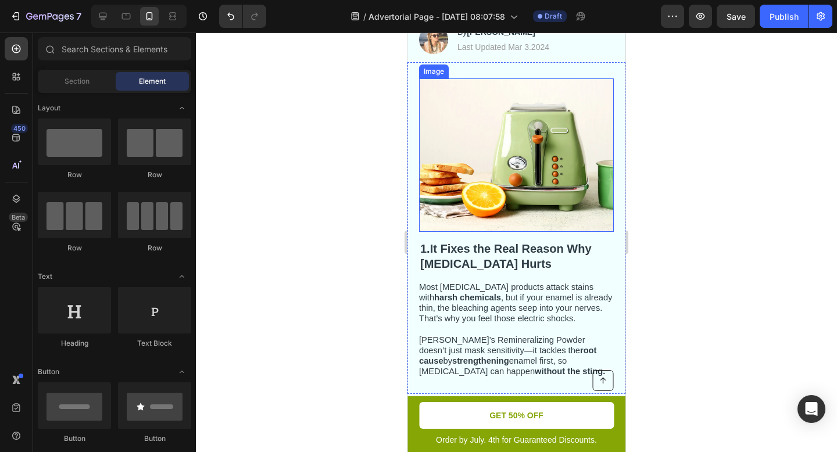
scroll to position [167, 0]
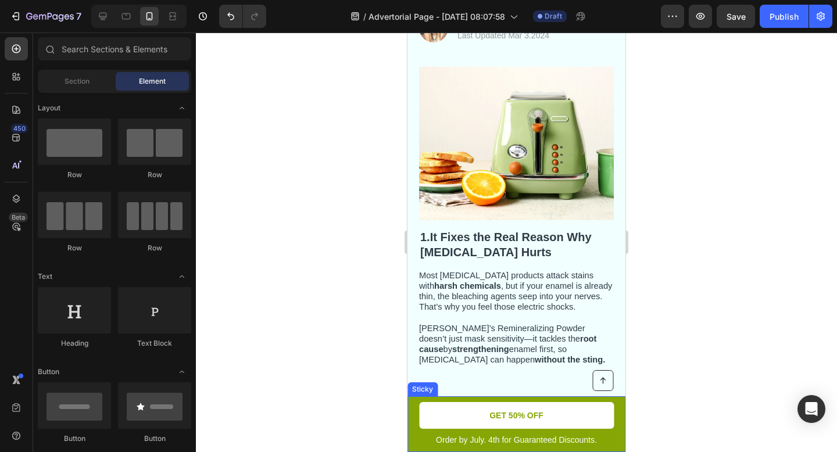
click at [414, 435] on div "Button Order by July. 4th for Guaranteed Discounts. Text Block GET 50% OFF Butt…" at bounding box center [516, 424] width 218 height 56
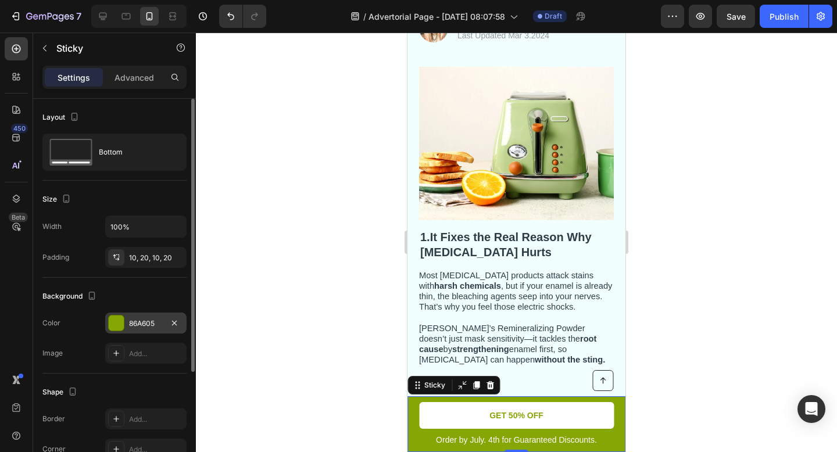
click at [132, 327] on div "86A605" at bounding box center [146, 323] width 34 height 10
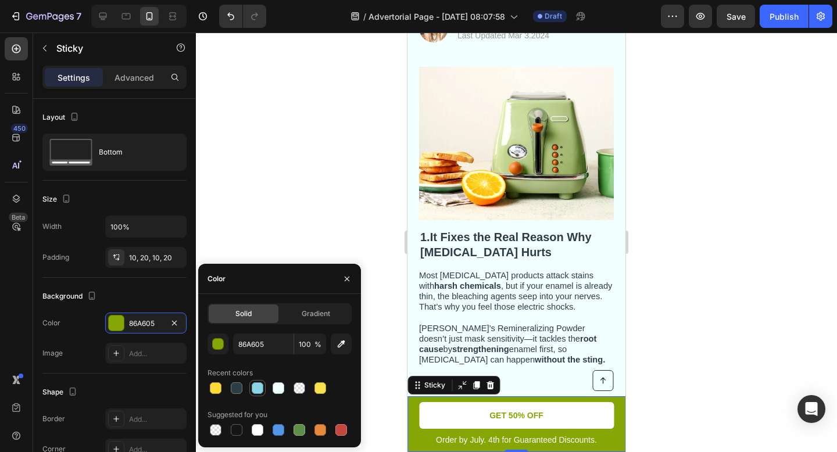
click at [253, 385] on div at bounding box center [258, 388] width 12 height 12
type input "8BD3E6"
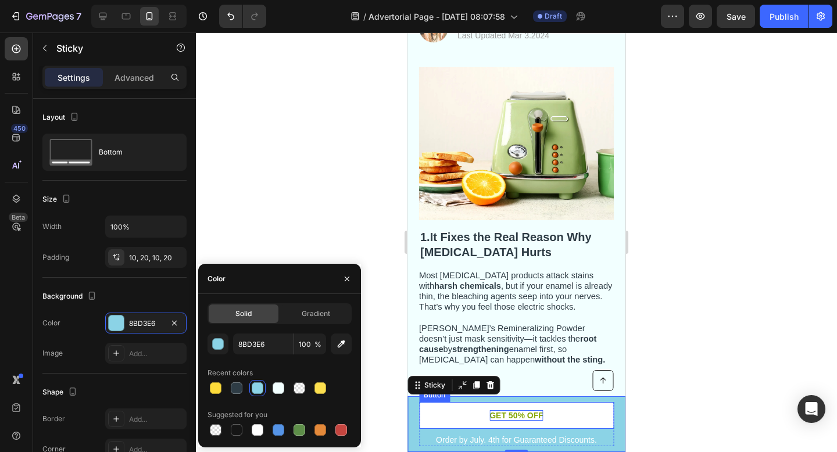
click at [519, 415] on p "GET 50% OFF" at bounding box center [516, 415] width 54 height 10
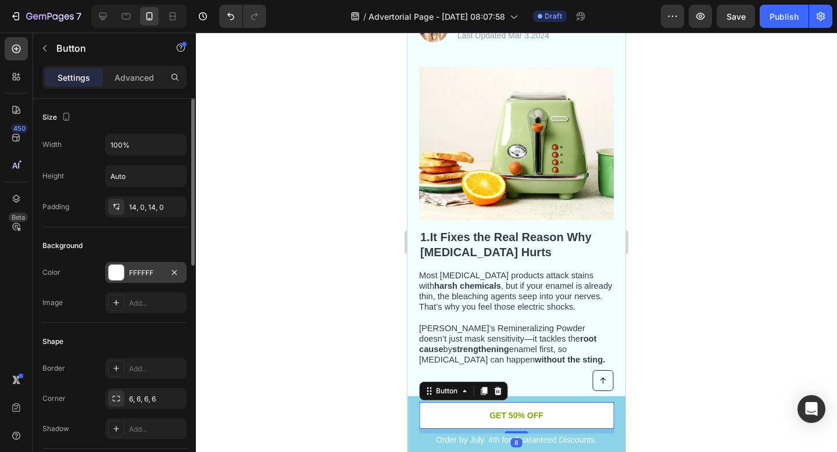
click at [116, 268] on div at bounding box center [116, 272] width 15 height 15
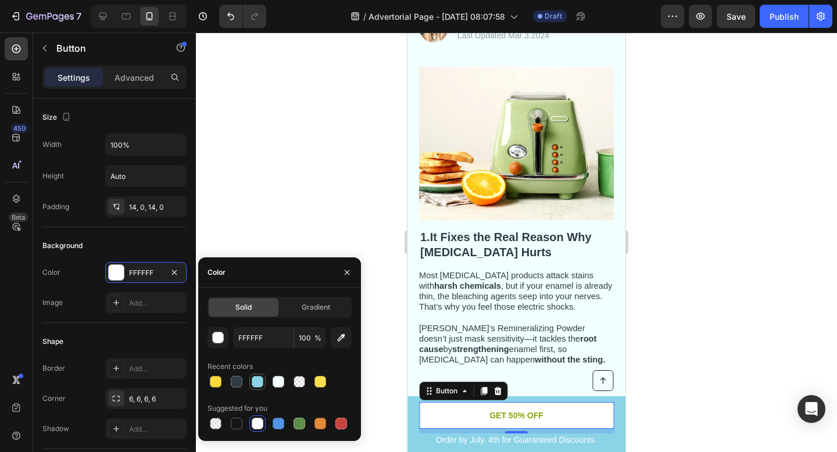
click at [256, 388] on div at bounding box center [257, 382] width 14 height 14
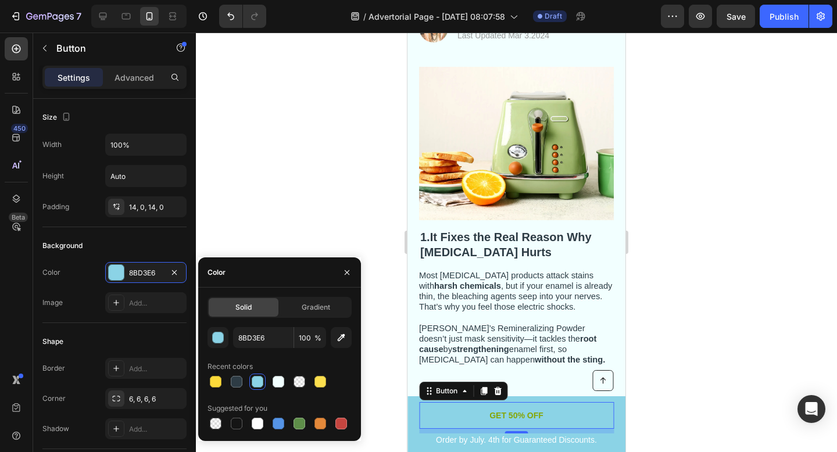
type input "FFFFFF"
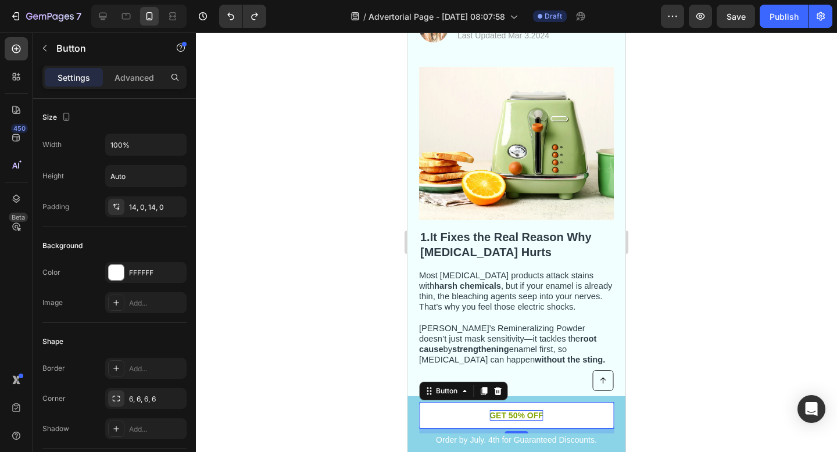
click at [540, 413] on p "GET 50% OFF" at bounding box center [516, 415] width 54 height 10
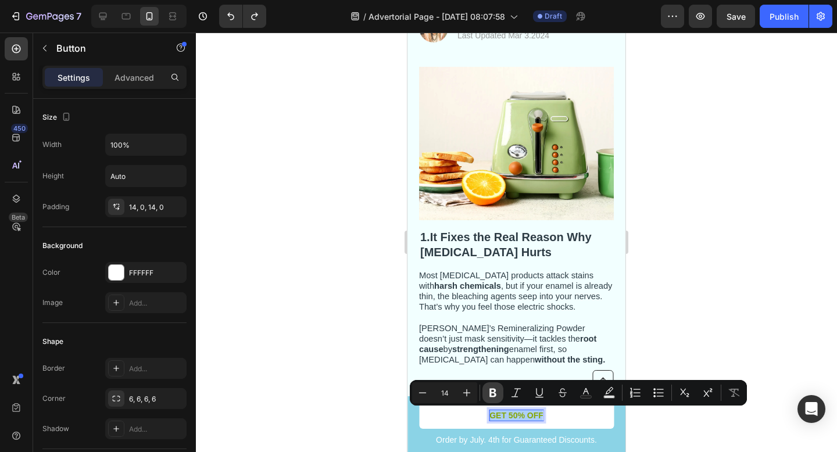
click at [490, 392] on icon "Editor contextual toolbar" at bounding box center [492, 393] width 7 height 9
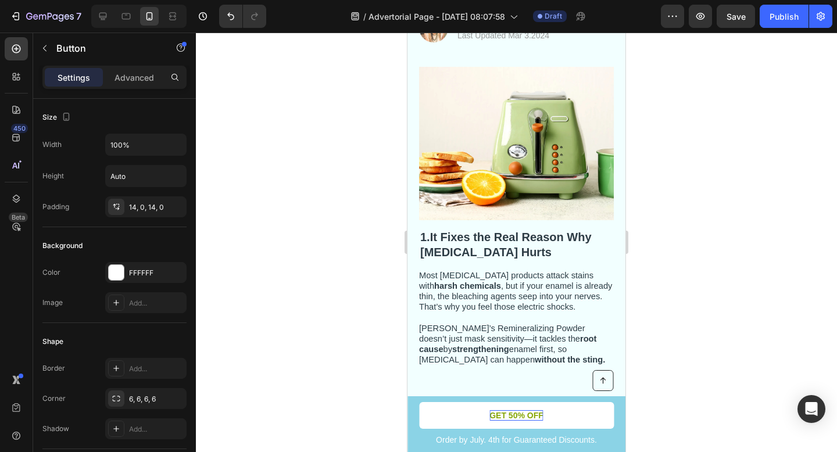
click at [527, 414] on strong "GET 50% OFF" at bounding box center [516, 415] width 54 height 9
click at [528, 411] on strong "GET 50% OFF" at bounding box center [516, 415] width 54 height 9
click at [532, 412] on strong "GET 50% OFF" at bounding box center [516, 415] width 54 height 9
click at [523, 414] on strong "GET 50% OFF" at bounding box center [516, 415] width 54 height 9
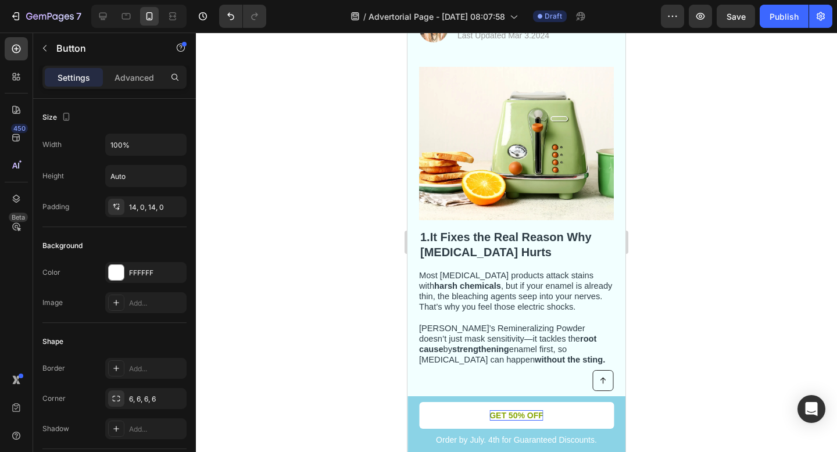
click at [493, 414] on strong "GET 50% OFF" at bounding box center [516, 415] width 54 height 9
drag, startPoint x: 490, startPoint y: 413, endPoint x: 542, endPoint y: 418, distance: 51.9
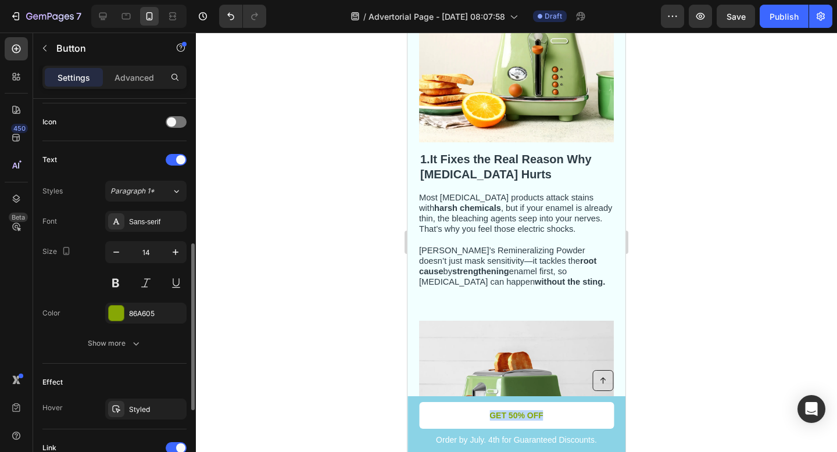
scroll to position [353, 0]
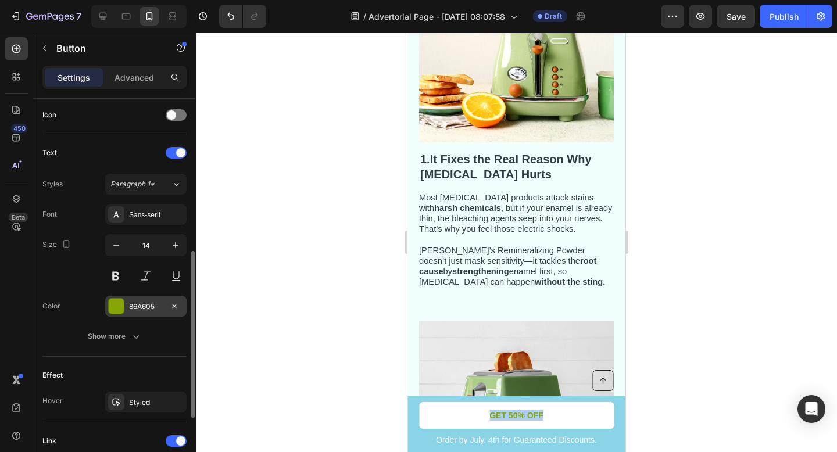
click at [116, 311] on div at bounding box center [116, 306] width 15 height 15
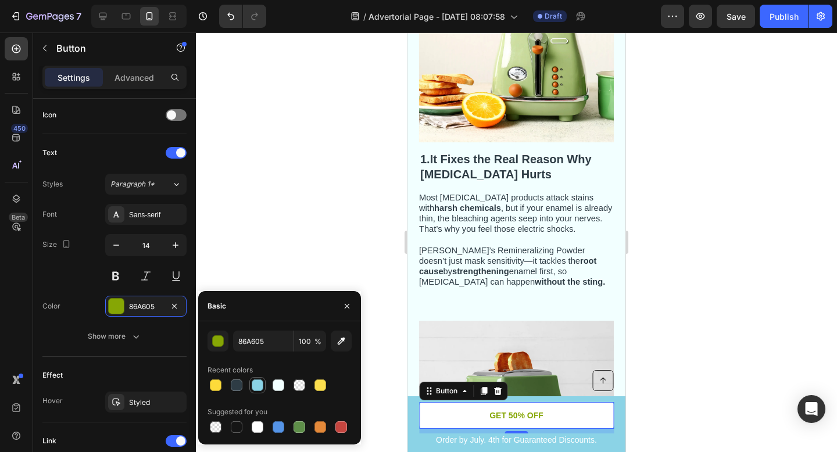
click at [258, 385] on div at bounding box center [258, 385] width 12 height 12
click at [229, 386] on div at bounding box center [236, 385] width 14 height 14
type input "2E3C45"
click at [303, 263] on div at bounding box center [516, 242] width 641 height 419
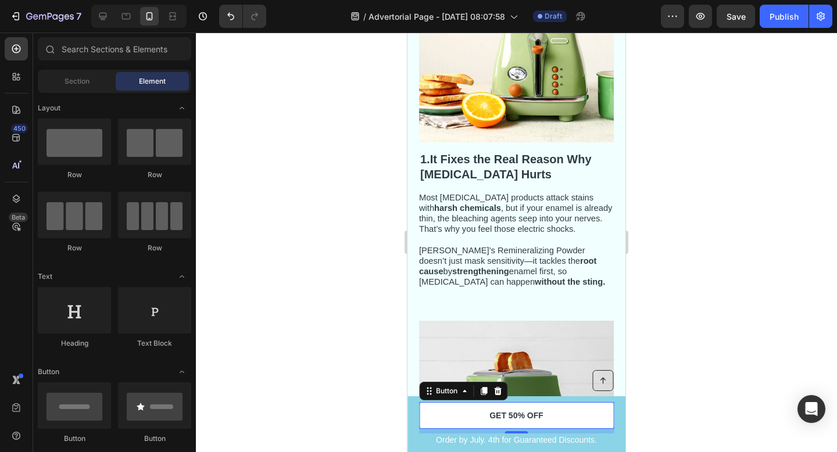
click at [303, 263] on div at bounding box center [516, 242] width 641 height 419
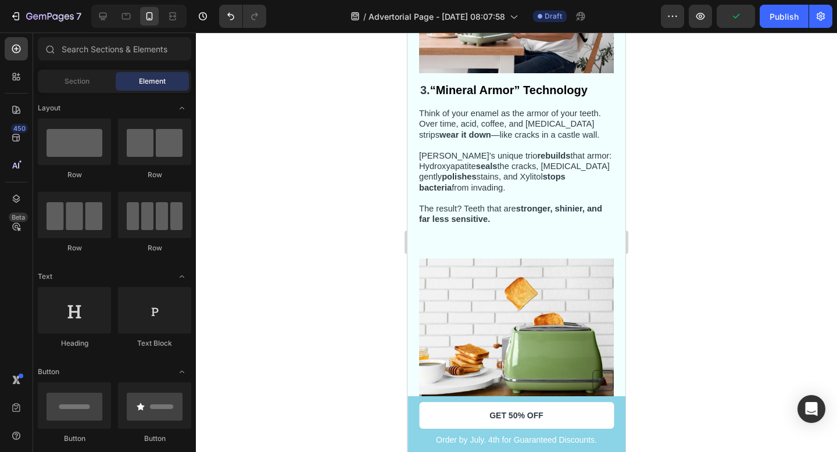
scroll to position [986, 0]
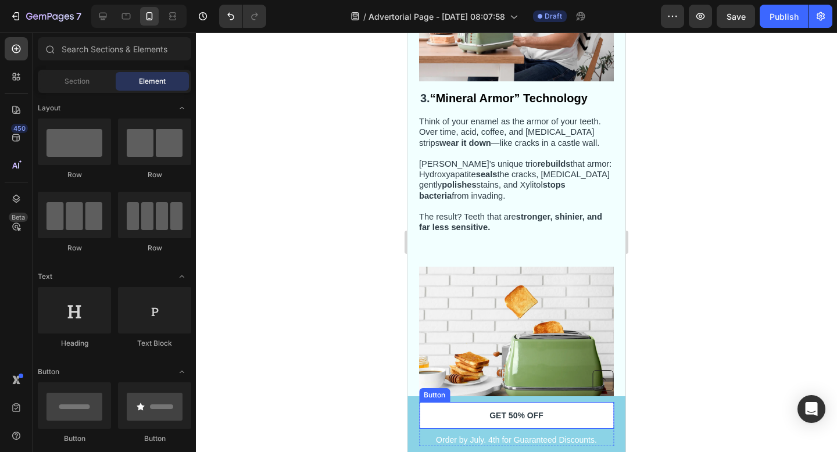
click at [602, 414] on link "GET 50% OFF" at bounding box center [516, 415] width 195 height 27
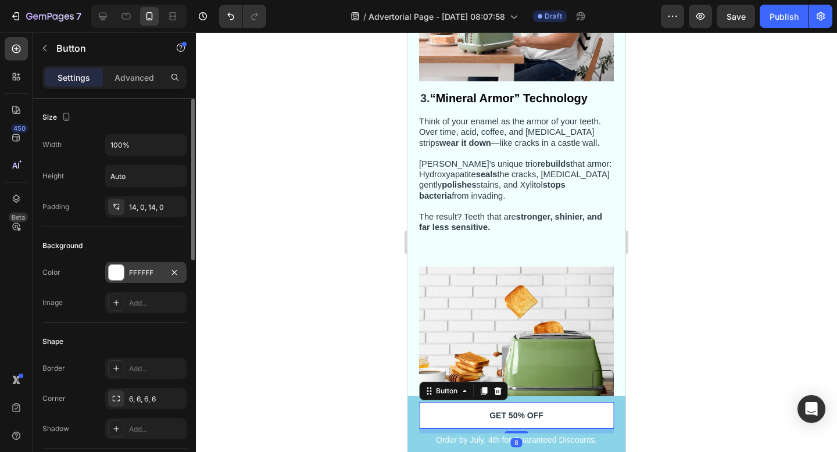
click at [119, 276] on div at bounding box center [116, 272] width 15 height 15
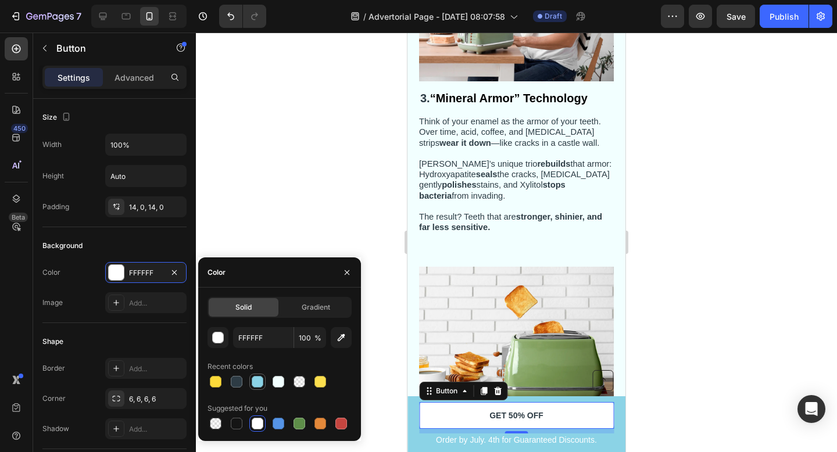
click at [260, 385] on div at bounding box center [258, 382] width 12 height 12
type input "8BD3E6"
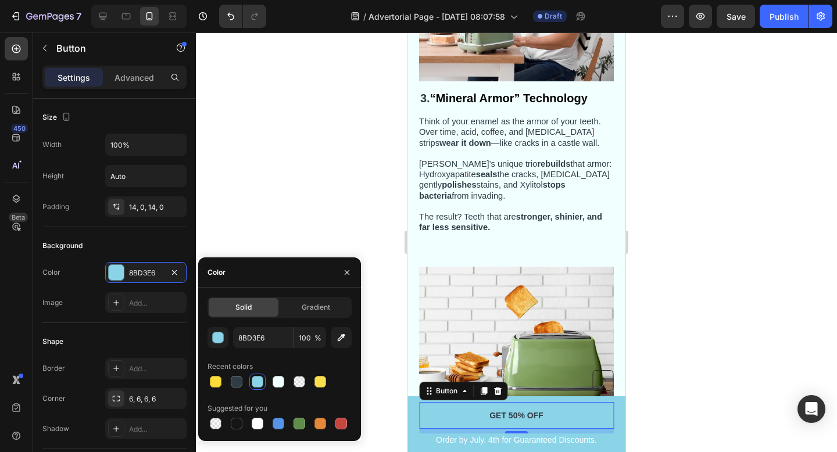
click at [612, 432] on div "8" at bounding box center [516, 431] width 195 height 5
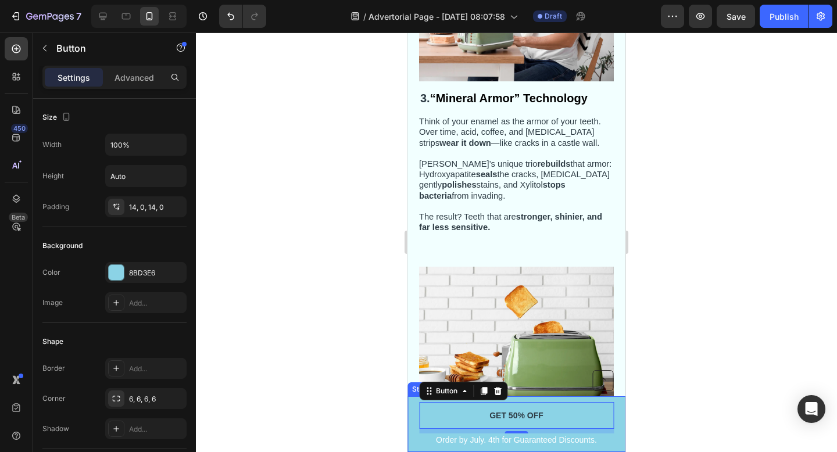
click at [621, 415] on div "Button Order by July. 4th for Guaranteed Discounts. Text Block GET 50% OFF Butt…" at bounding box center [516, 424] width 218 height 56
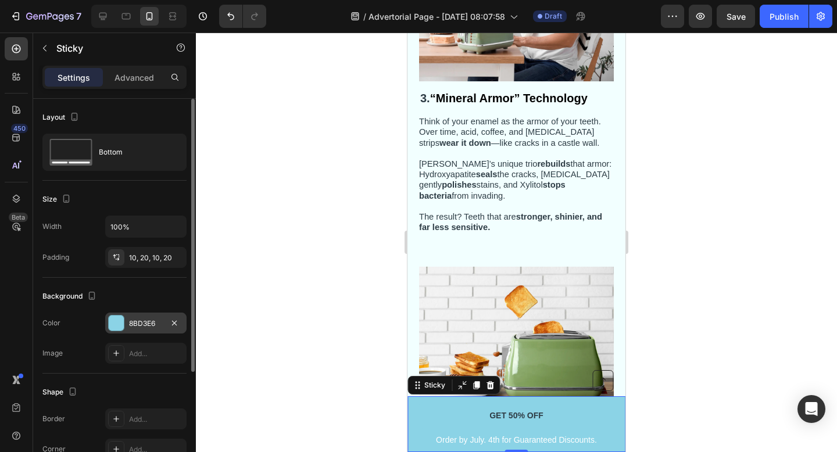
click at [122, 325] on div at bounding box center [116, 322] width 15 height 15
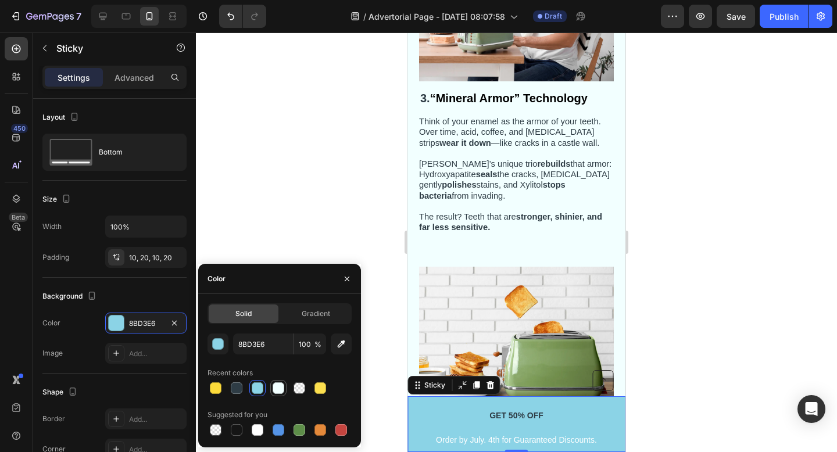
click at [284, 388] on div at bounding box center [278, 388] width 12 height 12
type input "F2FFFF"
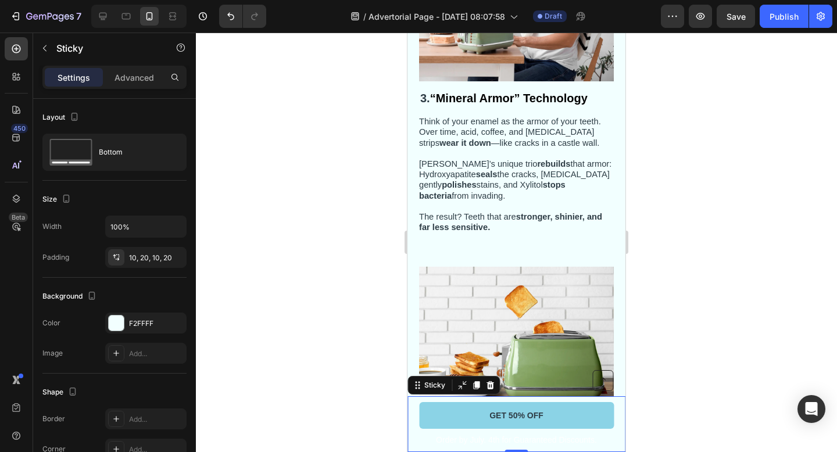
click at [664, 378] on div at bounding box center [516, 242] width 641 height 419
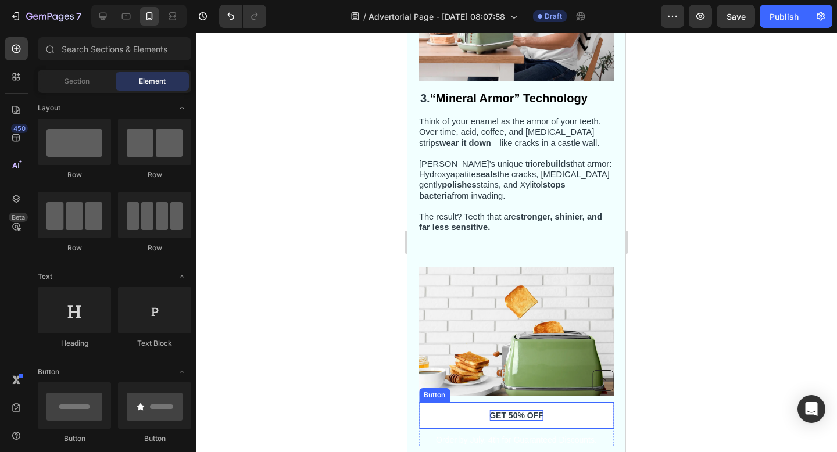
click at [511, 416] on strong "GET 50% OFF" at bounding box center [516, 415] width 54 height 9
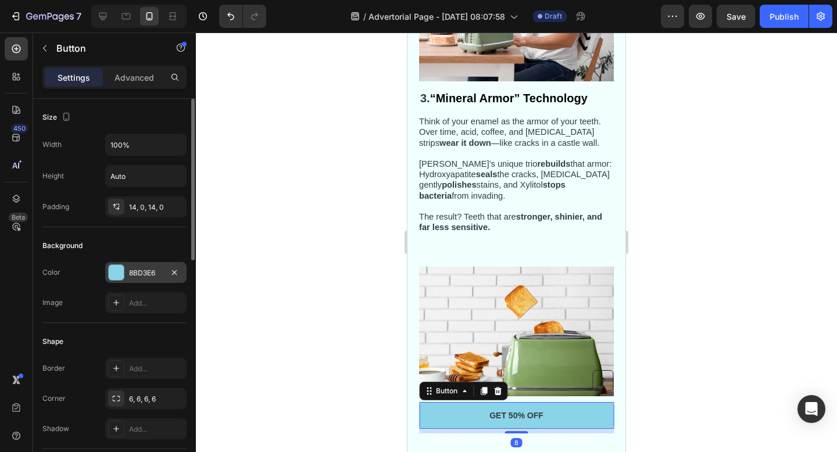
click at [116, 270] on div at bounding box center [116, 272] width 15 height 15
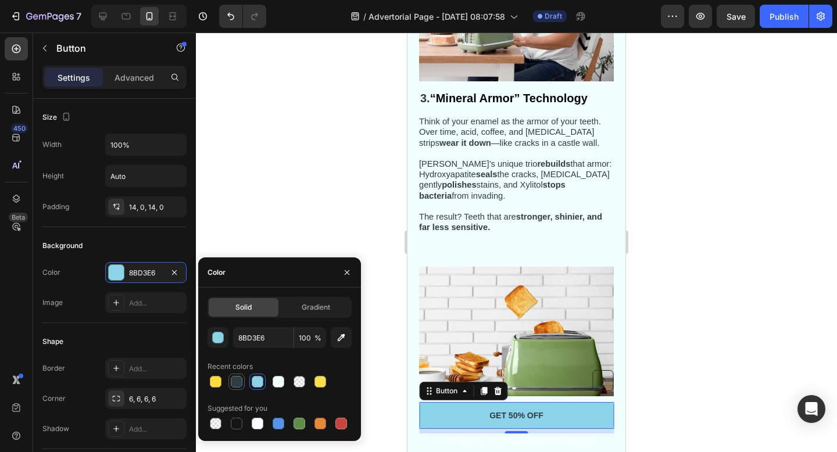
click at [232, 381] on div at bounding box center [237, 382] width 12 height 12
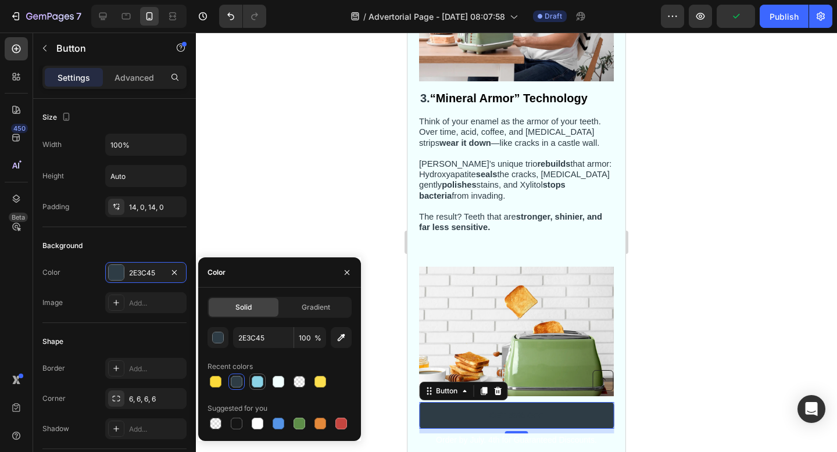
type input "8BD3E6"
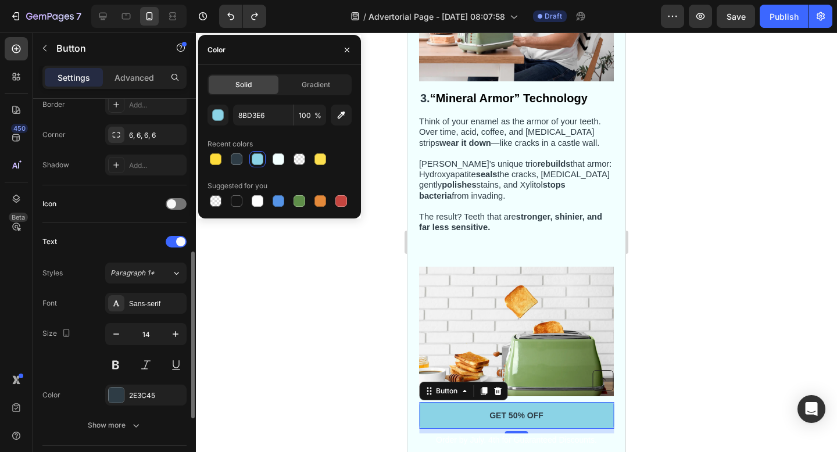
scroll to position [292, 0]
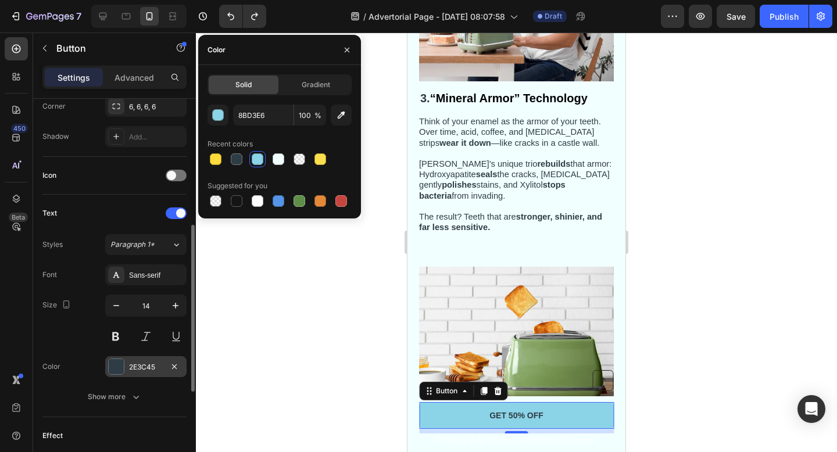
click at [116, 372] on div at bounding box center [116, 366] width 15 height 15
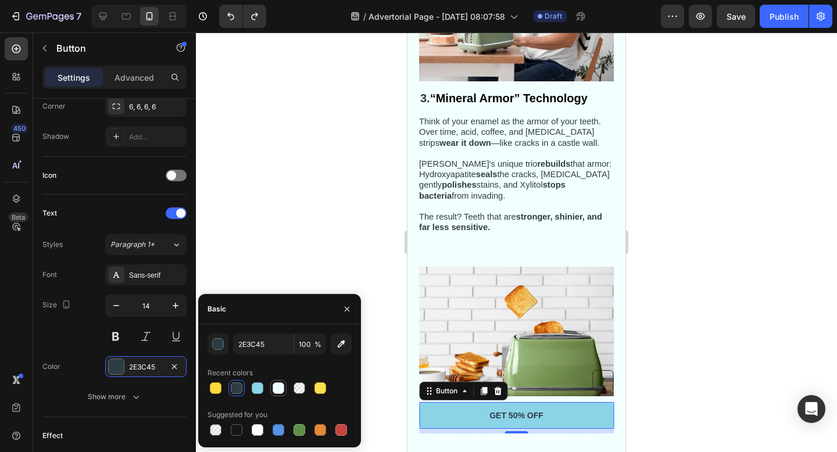
click at [279, 388] on div at bounding box center [278, 388] width 12 height 12
type input "F2FFFF"
click at [770, 300] on div at bounding box center [516, 242] width 641 height 419
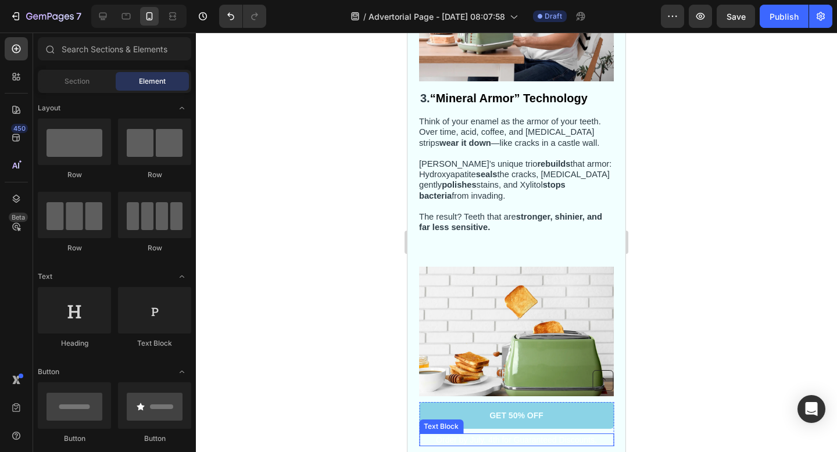
click at [511, 443] on p "Order by July. 4th for Guaranteed Discounts." at bounding box center [516, 440] width 192 height 10
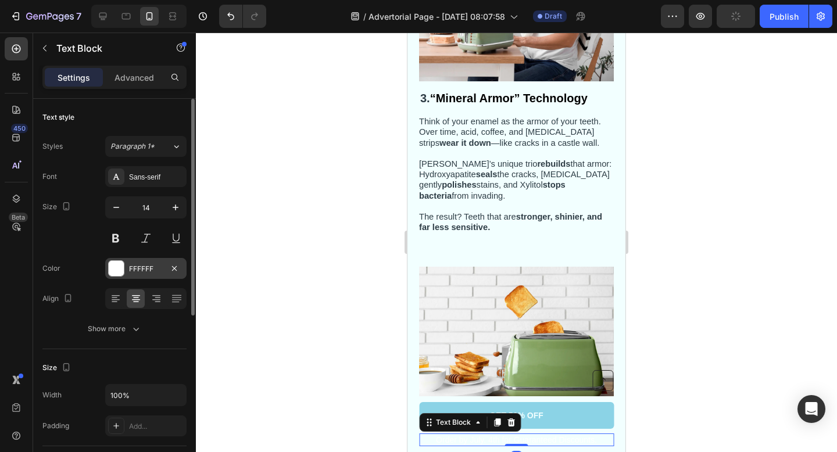
click at [116, 270] on div at bounding box center [116, 268] width 15 height 15
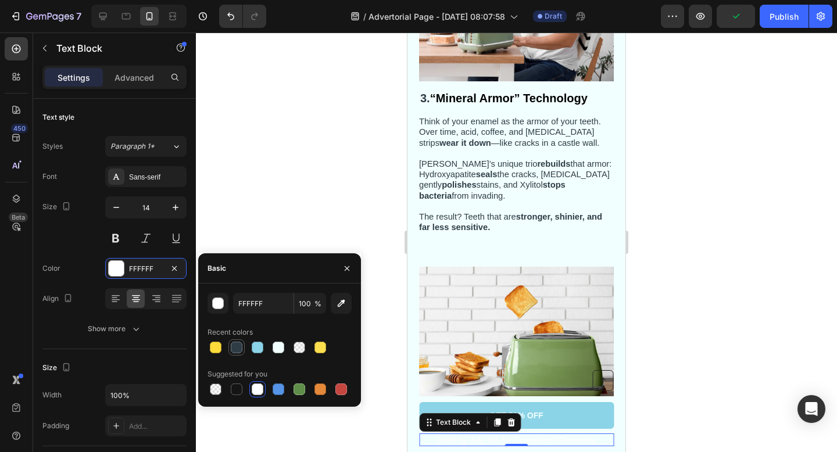
click at [241, 348] on div at bounding box center [237, 348] width 12 height 12
type input "2E3C45"
click at [704, 342] on div at bounding box center [516, 242] width 641 height 419
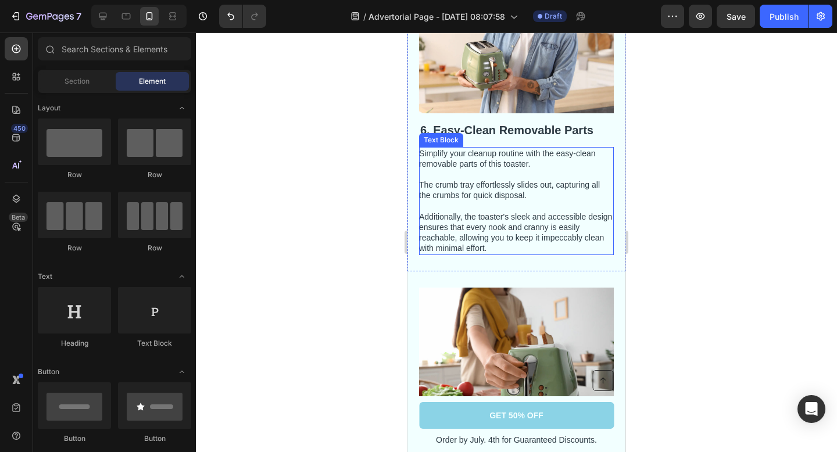
scroll to position [2411, 0]
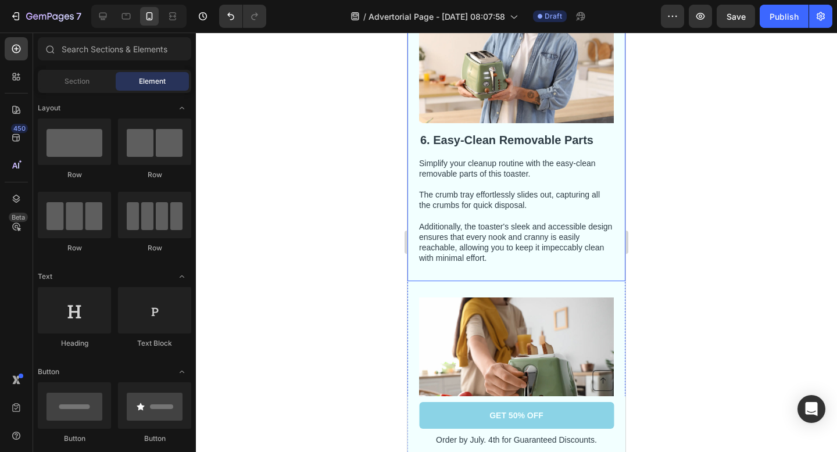
click at [493, 145] on h2 "6. Easy-Clean Removable Parts" at bounding box center [516, 139] width 195 height 17
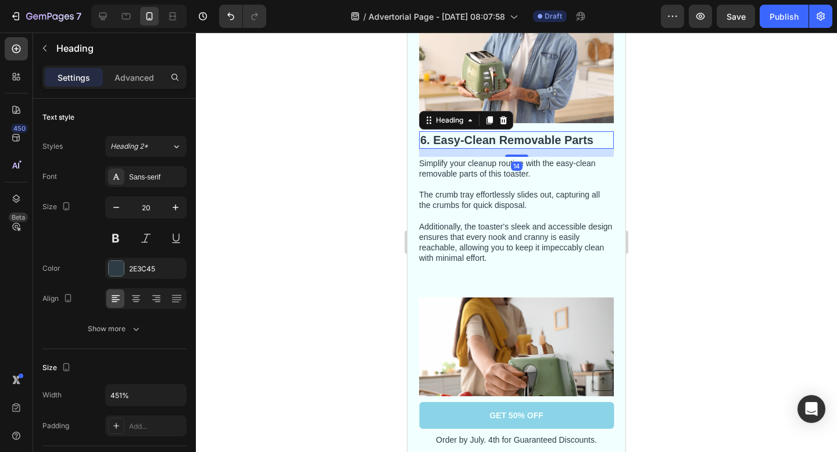
click at [489, 143] on h2 "6. Easy-Clean Removable Parts" at bounding box center [516, 139] width 195 height 17
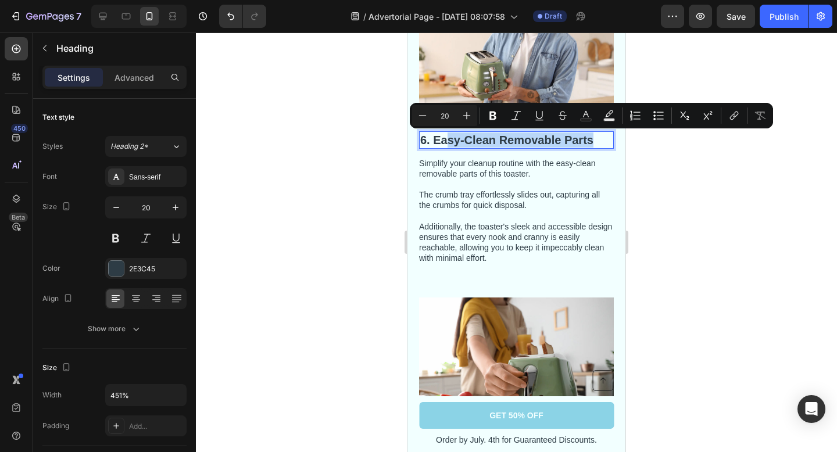
drag, startPoint x: 593, startPoint y: 138, endPoint x: 446, endPoint y: 138, distance: 147.0
click at [446, 138] on p "6. Easy-Clean Removable Parts" at bounding box center [516, 139] width 192 height 15
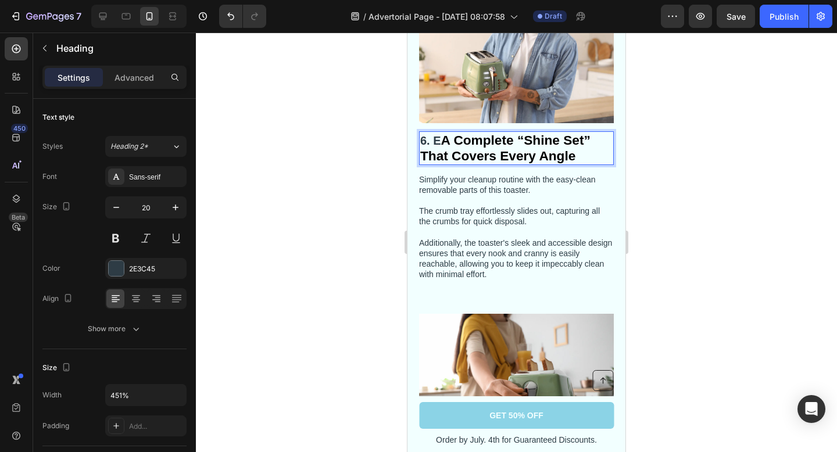
click at [441, 138] on strong "A Complete “Shine Set” That Covers Every Angle" at bounding box center [505, 147] width 170 height 31
click at [446, 139] on strong "A Complete “Shine Set” That Covers Every Angle" at bounding box center [515, 147] width 191 height 31
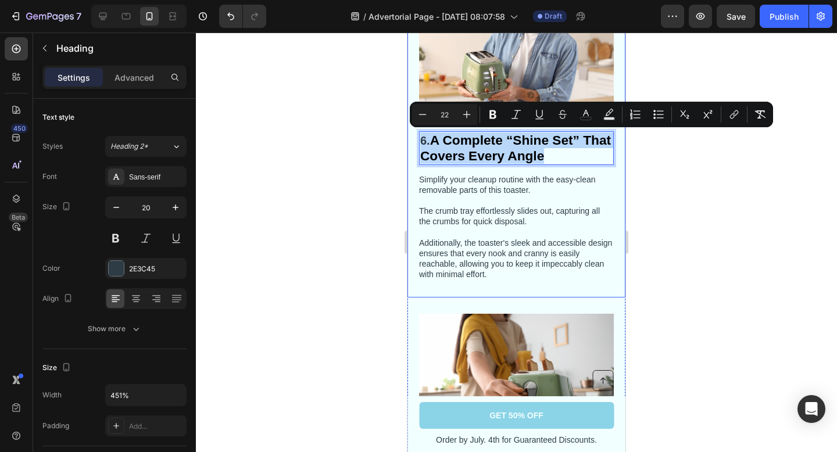
drag, startPoint x: 586, startPoint y: 157, endPoint x: 411, endPoint y: 138, distance: 175.3
click at [411, 138] on div "Image 6. A Complete “Shine Set” That Covers Every Angle Heading 14 Simplify you…" at bounding box center [516, 126] width 218 height 344
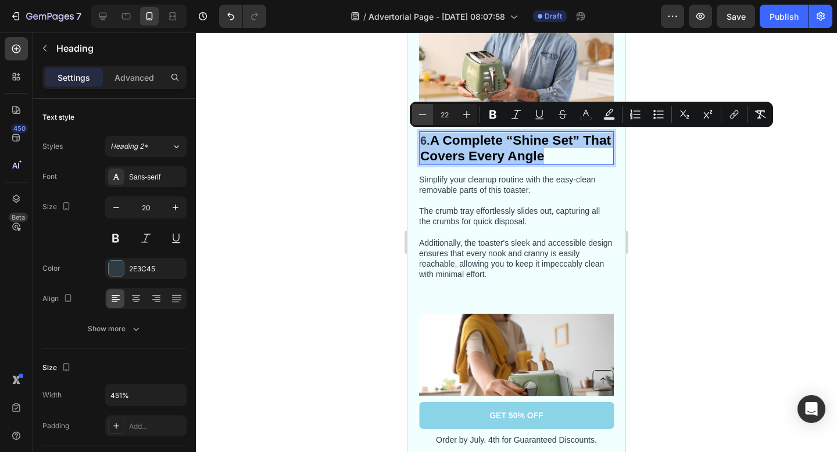
click at [419, 113] on icon "Editor contextual toolbar" at bounding box center [423, 115] width 12 height 12
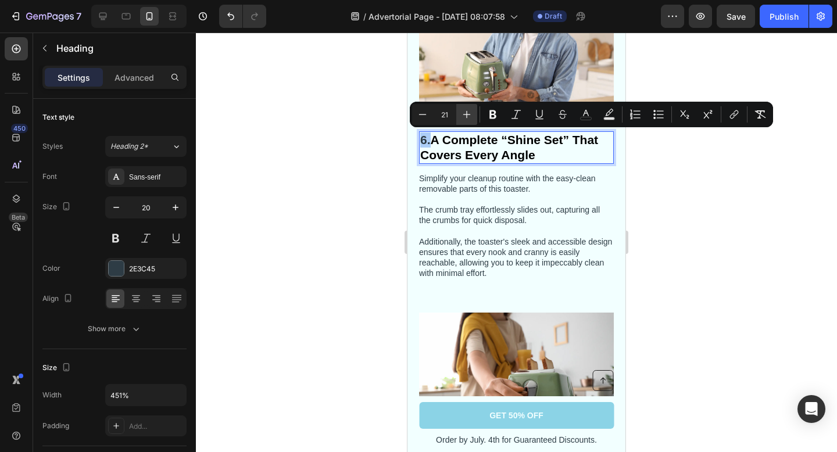
click at [462, 112] on icon "Editor contextual toolbar" at bounding box center [467, 115] width 12 height 12
click at [419, 113] on icon "Editor contextual toolbar" at bounding box center [423, 115] width 12 height 12
type input "20"
click at [632, 167] on div at bounding box center [516, 242] width 641 height 419
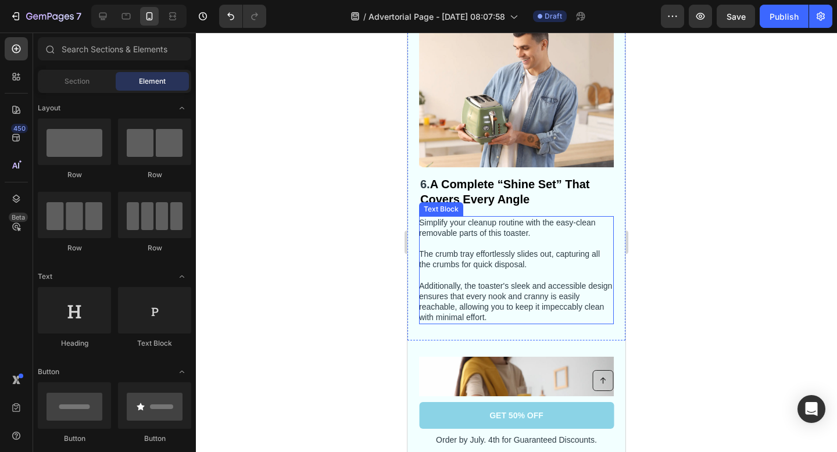
scroll to position [2365, 0]
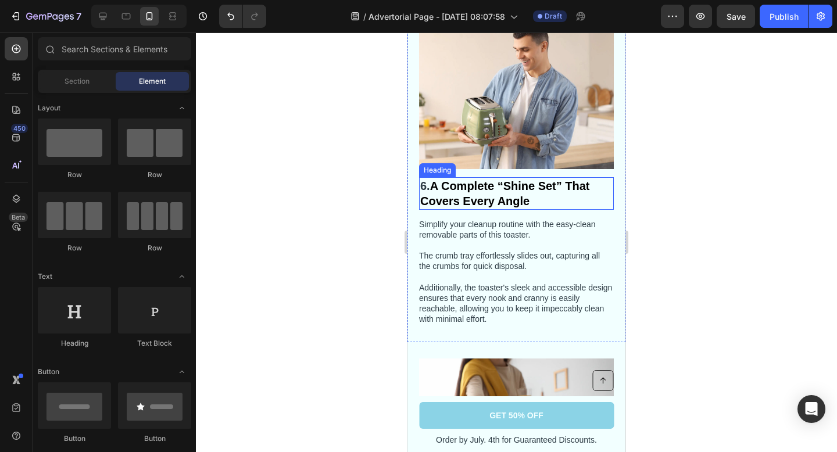
click at [435, 184] on strong "A Complete “Shine Set” That Covers Every Angle" at bounding box center [505, 194] width 170 height 28
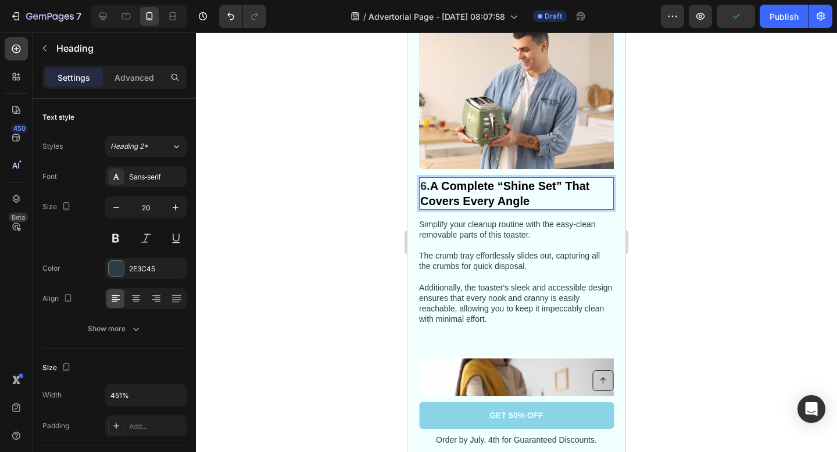
click at [435, 184] on strong "A Complete “Shine Set” That Covers Every Angle" at bounding box center [505, 194] width 170 height 28
click at [706, 267] on div at bounding box center [516, 242] width 641 height 419
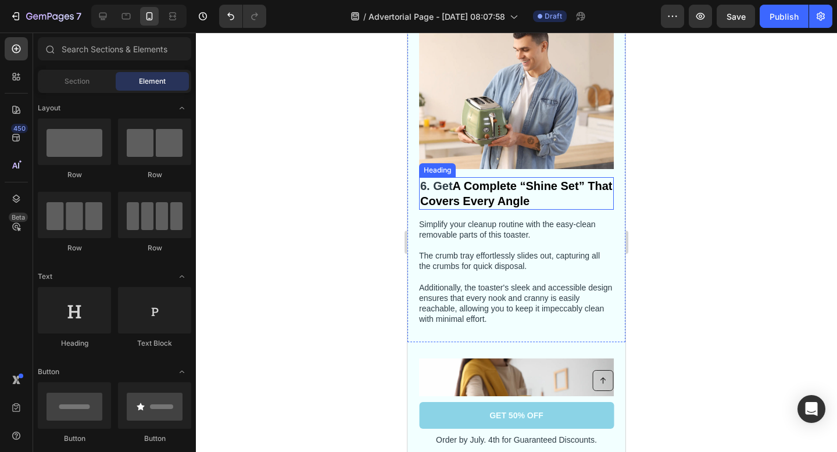
click at [530, 190] on strong "A Complete “Shine Set” That Covers Every Angle" at bounding box center [516, 194] width 192 height 28
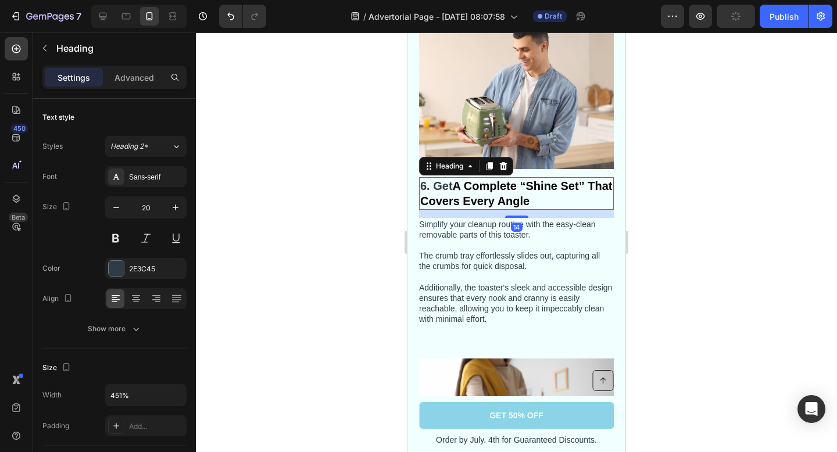
click at [655, 227] on div at bounding box center [516, 242] width 641 height 419
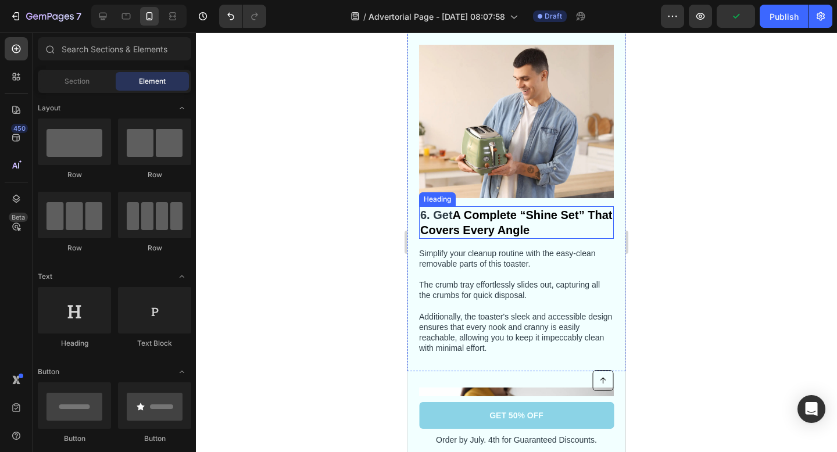
scroll to position [2333, 0]
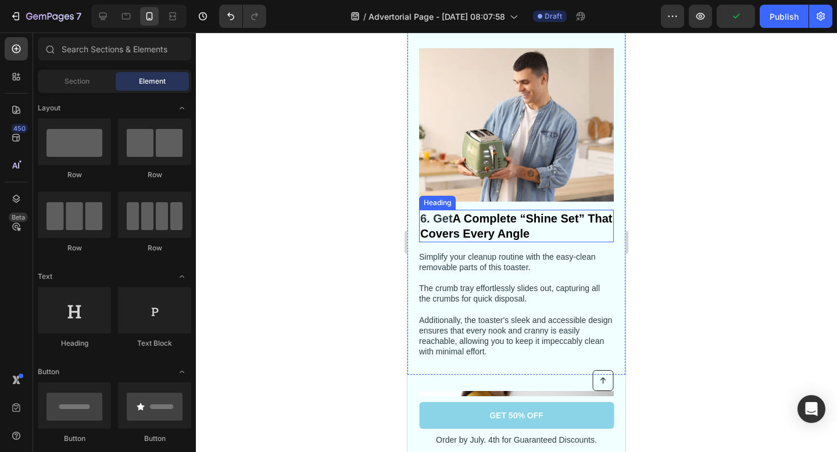
click at [533, 214] on strong "A Complete “Shine Set” That Covers Every Angle" at bounding box center [516, 226] width 192 height 28
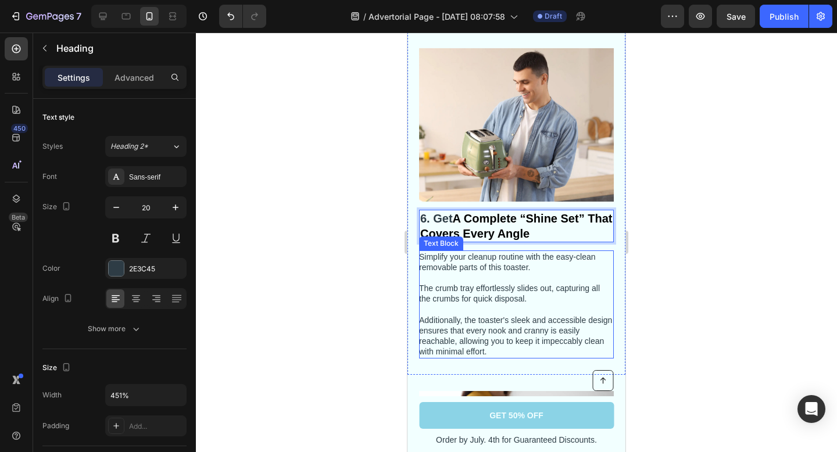
scroll to position [2302, 0]
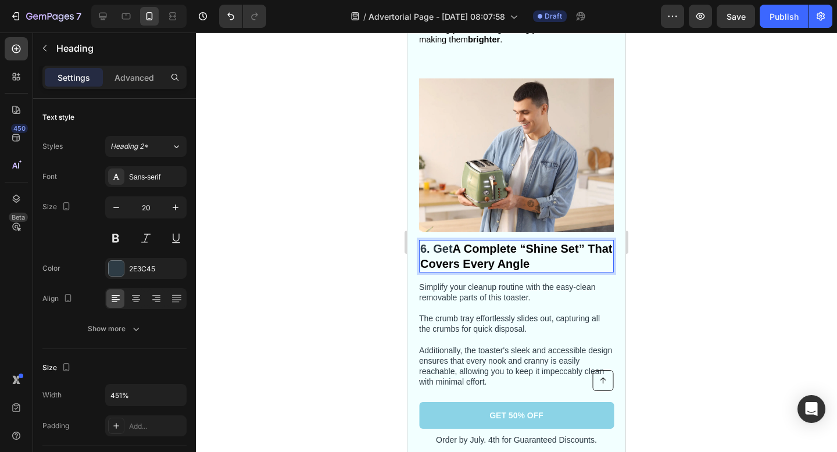
click at [514, 249] on strong "A Complete “Shine Set” That Covers Every Angle" at bounding box center [516, 256] width 192 height 28
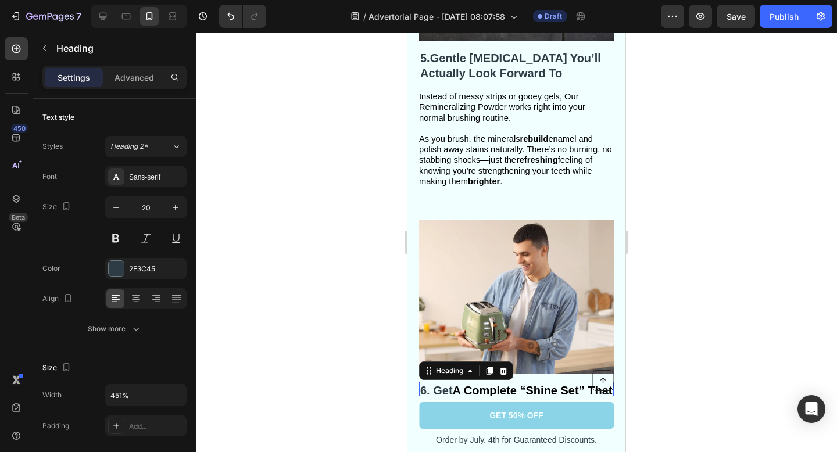
click at [662, 229] on div at bounding box center [516, 242] width 641 height 419
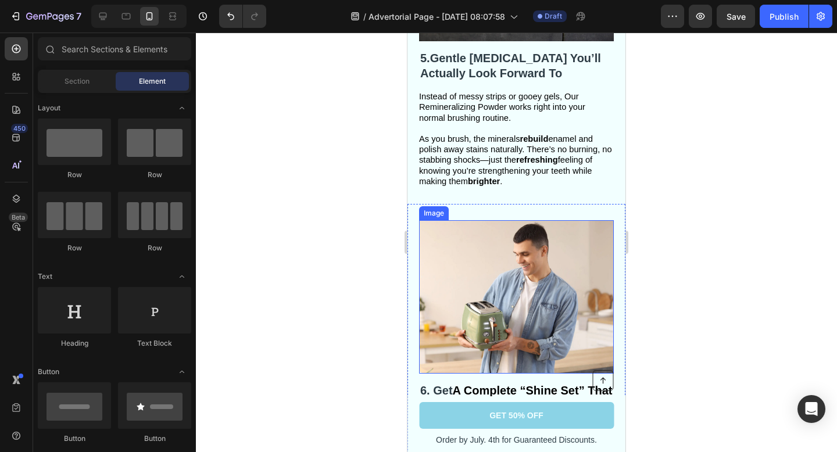
click at [523, 272] on img at bounding box center [516, 296] width 195 height 153
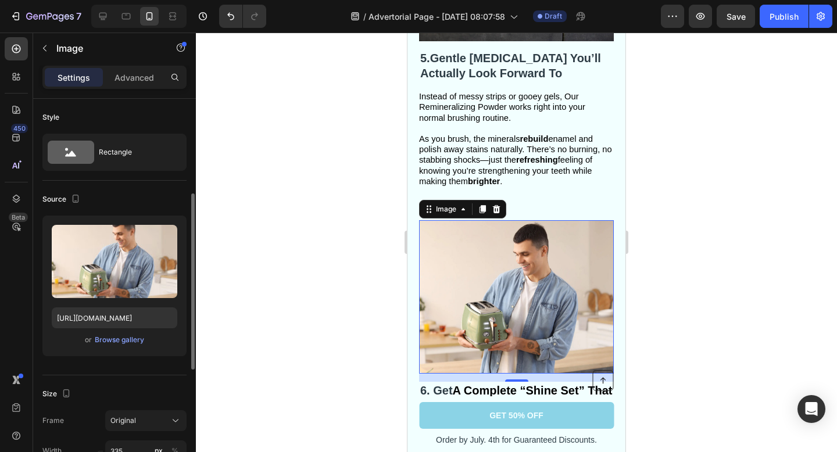
scroll to position [65, 0]
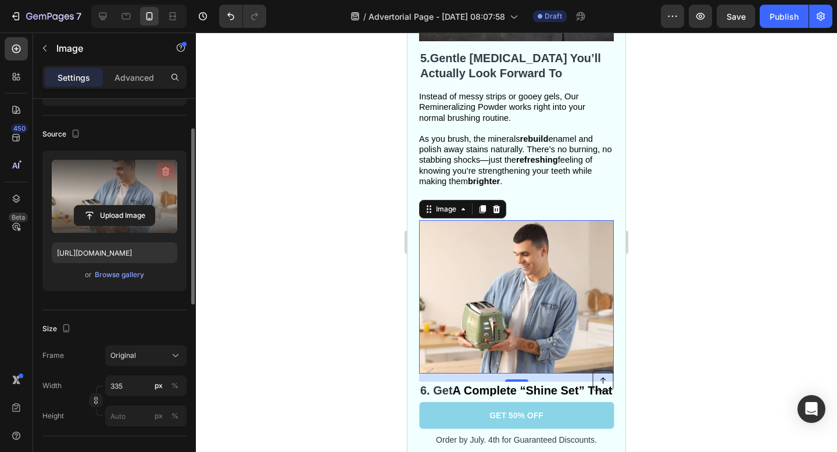
click at [166, 167] on icon "button" at bounding box center [166, 171] width 8 height 9
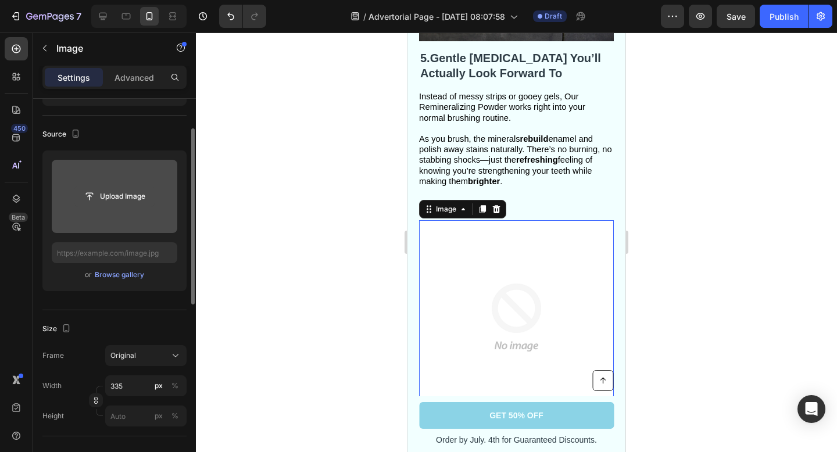
click at [129, 190] on input "file" at bounding box center [114, 196] width 80 height 20
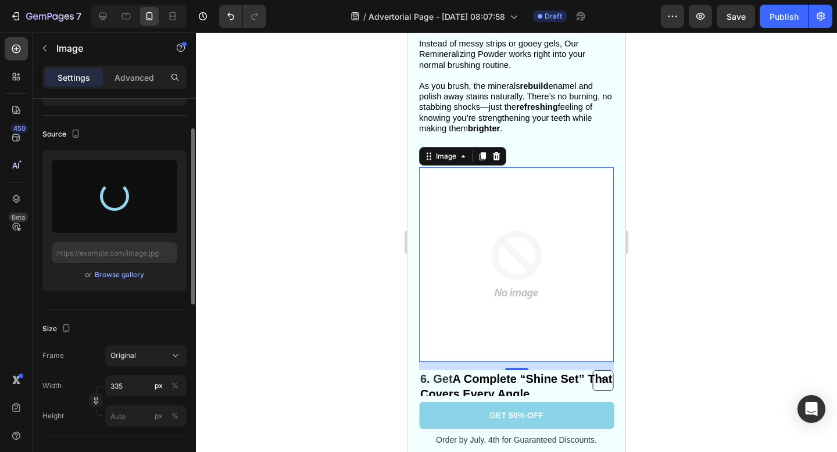
scroll to position [2218, 0]
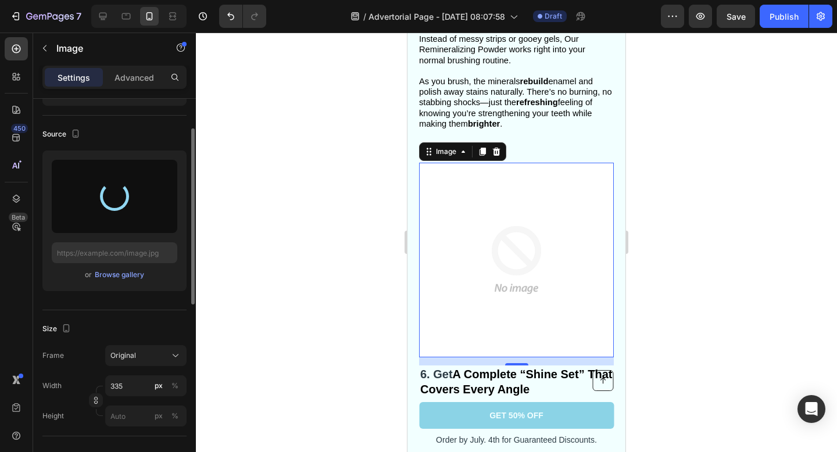
type input "https://cdn.shopify.com/s/files/1/0843/8425/2212/files/gempages_575932370293621…"
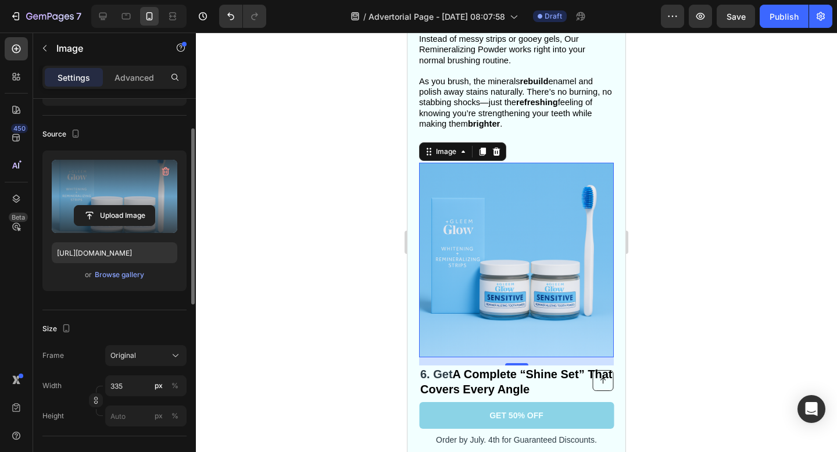
click at [673, 156] on div at bounding box center [516, 242] width 641 height 419
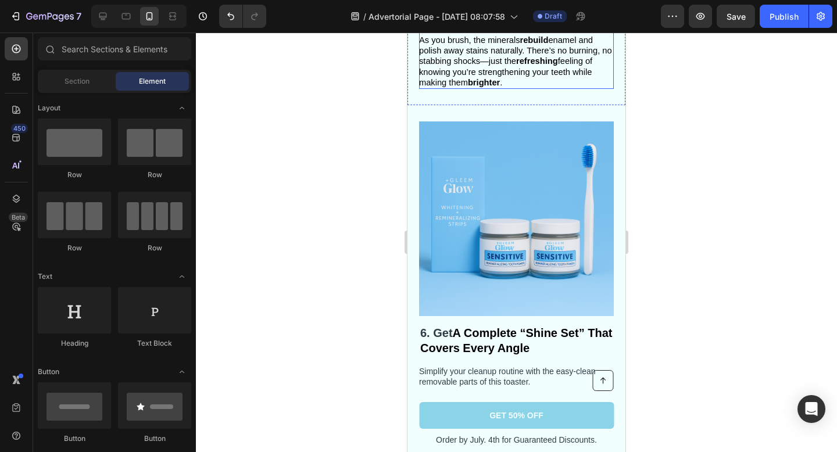
scroll to position [2272, 0]
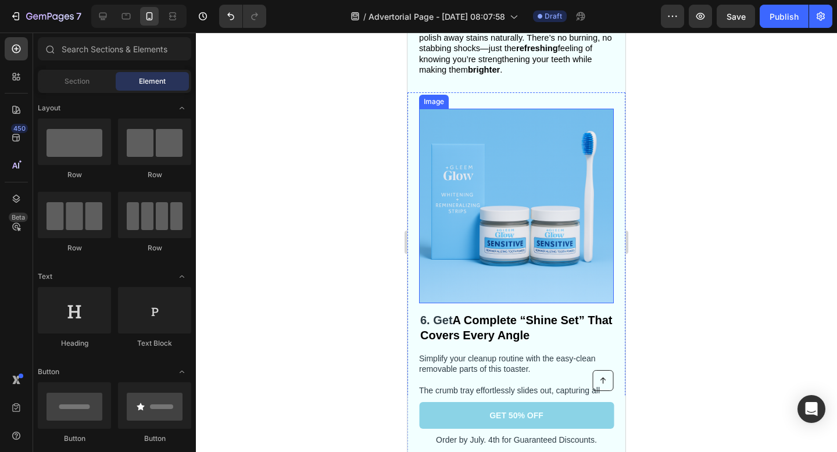
click at [569, 265] on img at bounding box center [516, 206] width 195 height 195
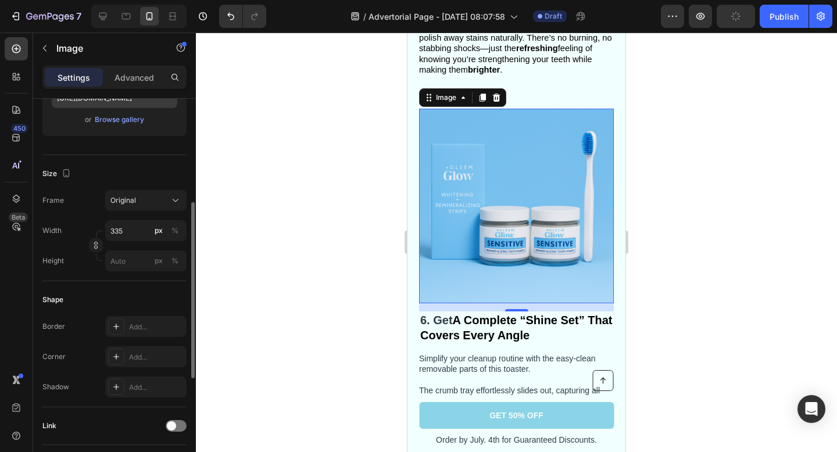
scroll to position [223, 0]
click at [116, 356] on icon at bounding box center [116, 354] width 6 height 6
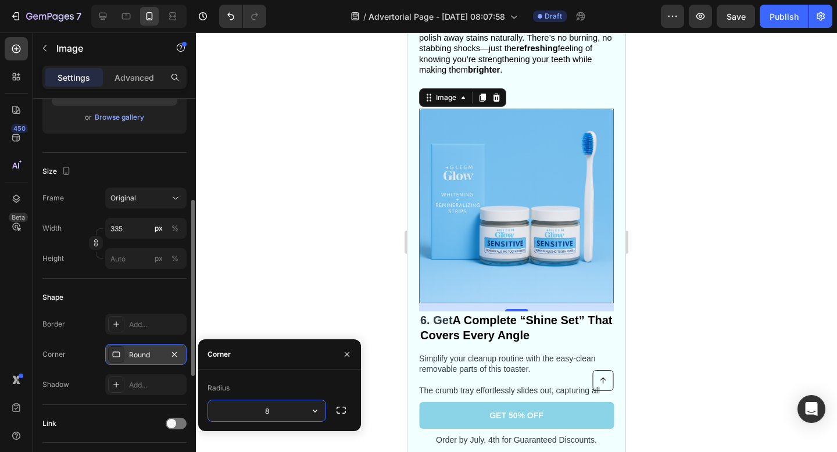
click at [287, 418] on input "8" at bounding box center [266, 410] width 117 height 21
type input "1"
type input "8"
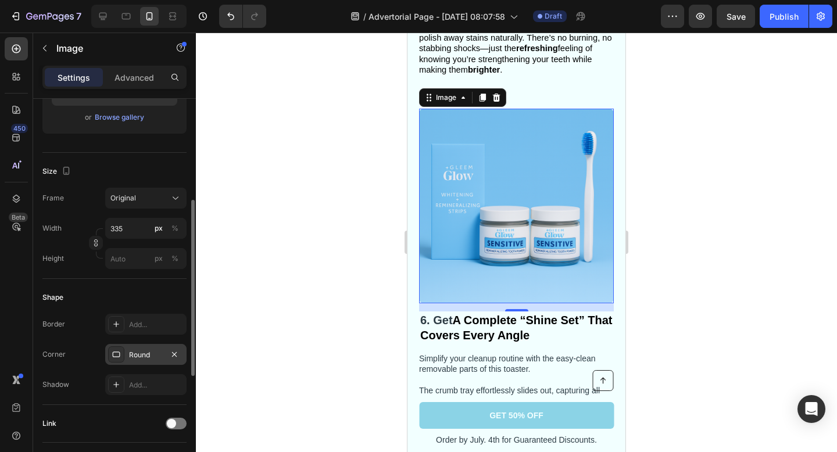
click at [676, 291] on div at bounding box center [516, 242] width 641 height 419
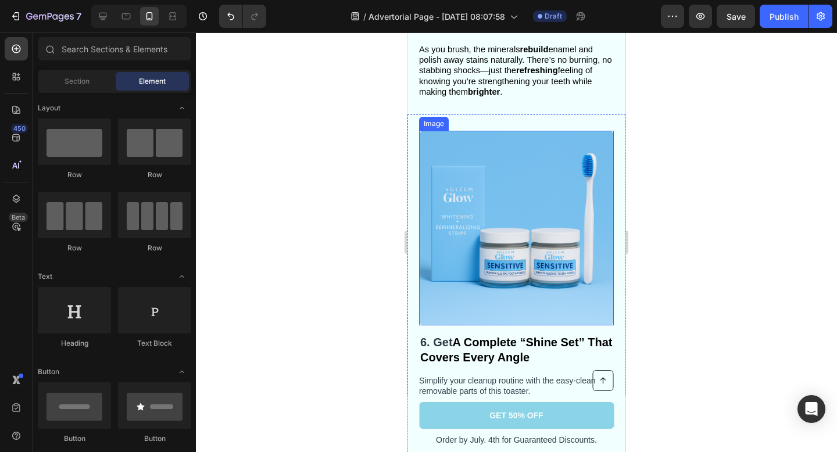
scroll to position [2243, 0]
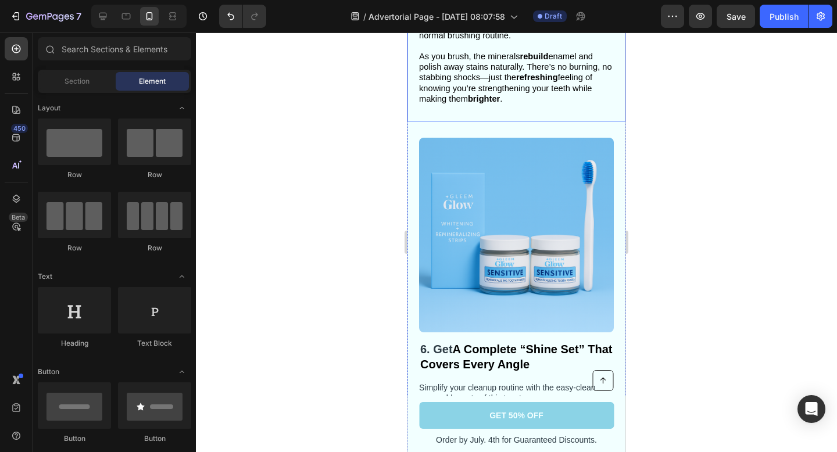
click at [678, 109] on div at bounding box center [516, 242] width 641 height 419
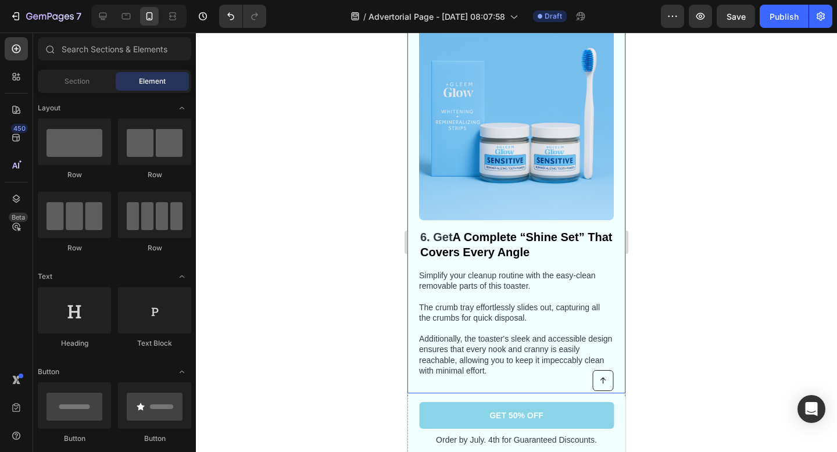
scroll to position [2358, 0]
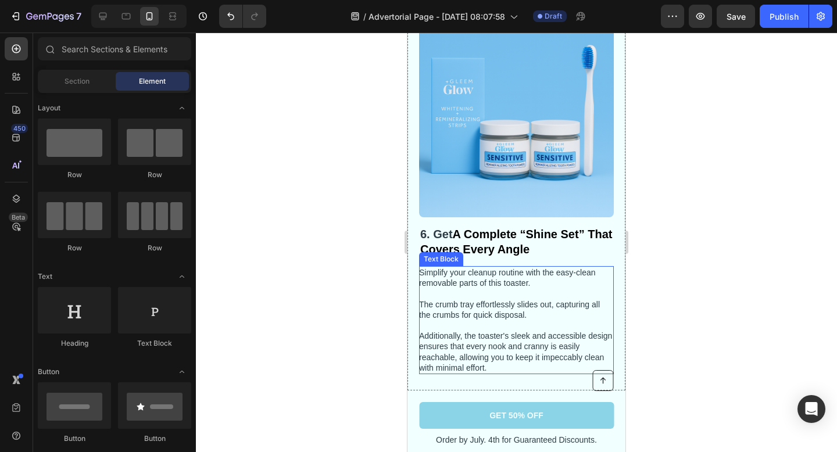
click at [498, 303] on p "Simplify your cleanup routine with the easy-clean removable parts of this toast…" at bounding box center [515, 320] width 193 height 106
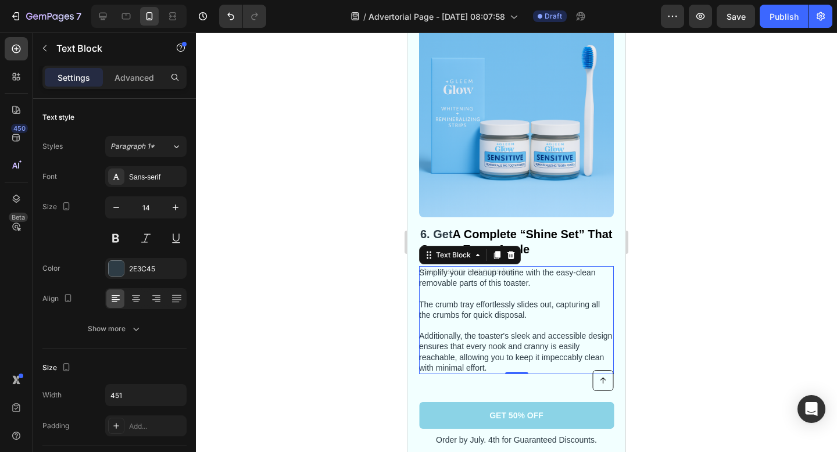
click at [456, 320] on p "Simplify your cleanup routine with the easy-clean removable parts of this toast…" at bounding box center [515, 320] width 193 height 106
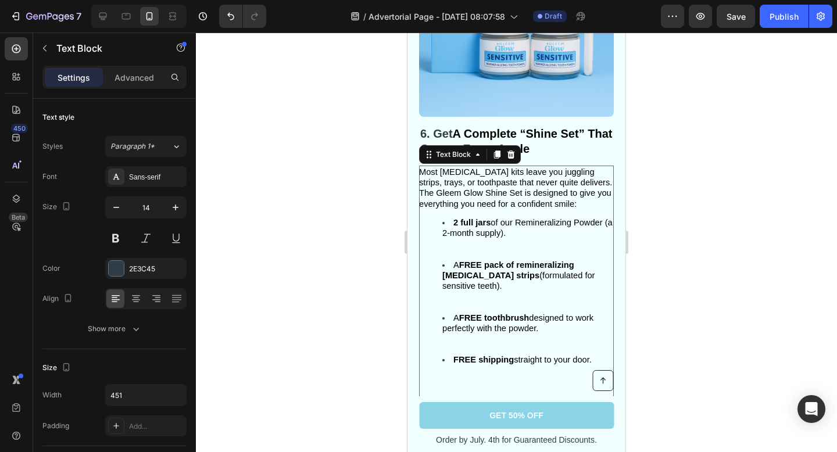
scroll to position [2459, 0]
click at [437, 223] on ul "2 full jars of our Remineralizing Powder (a 2-month supply). A FREE pack of rem…" at bounding box center [515, 301] width 193 height 169
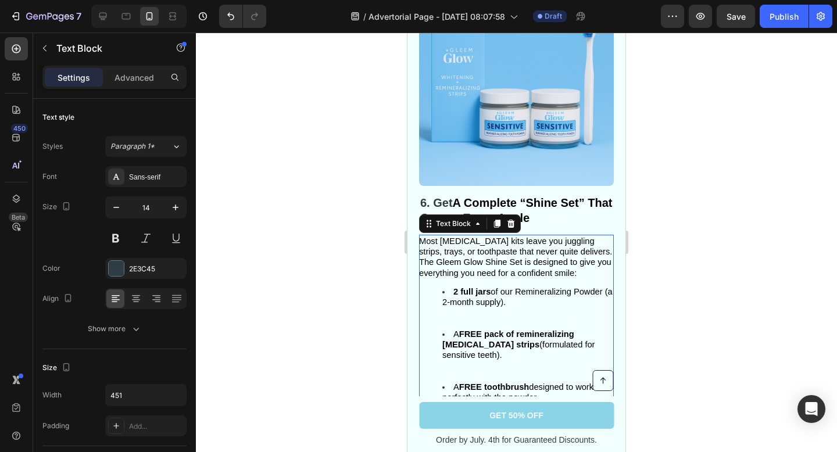
scroll to position [2585, 0]
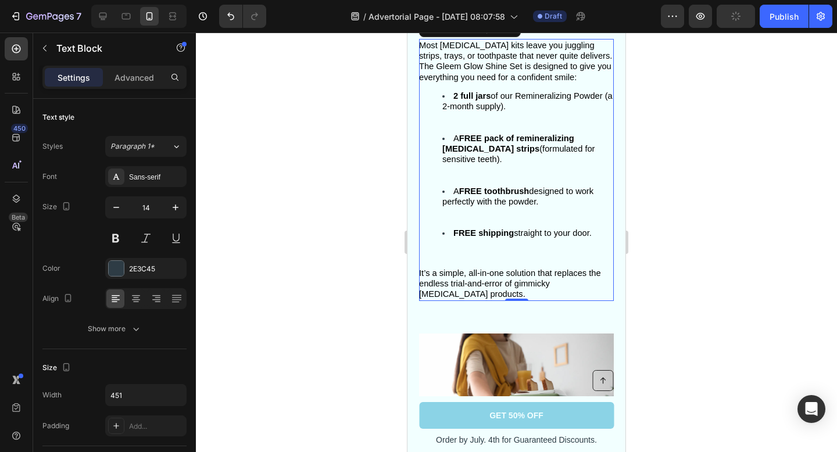
click at [441, 266] on div "Most whitening kits leave you juggling strips, trays, or toothpaste that never …" at bounding box center [516, 170] width 195 height 262
click at [460, 253] on li "FREE shipping straight to your door." at bounding box center [527, 244] width 170 height 32
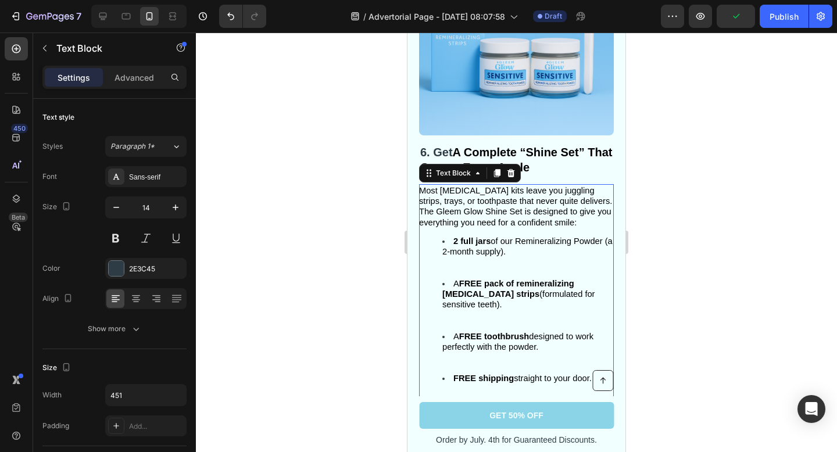
scroll to position [2434, 0]
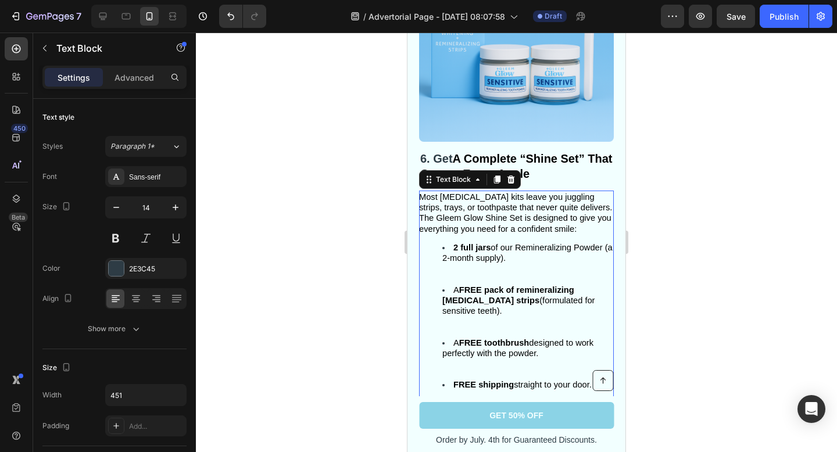
click at [452, 248] on li "2 full jars of our Remineralizing Powder (a 2-month supply)." at bounding box center [527, 263] width 170 height 42
click at [439, 278] on ul "2 full jars of our Remineralizing Powder (a 2-month supply). A FREE pack of rem…" at bounding box center [515, 326] width 193 height 169
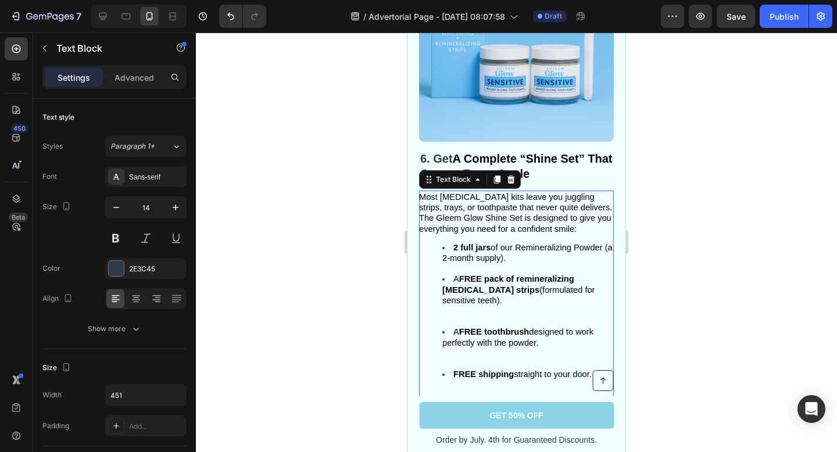
click at [460, 317] on li "A FREE pack of remineralizing whitening strips (formulated for sensitive teeth)." at bounding box center [527, 300] width 170 height 53
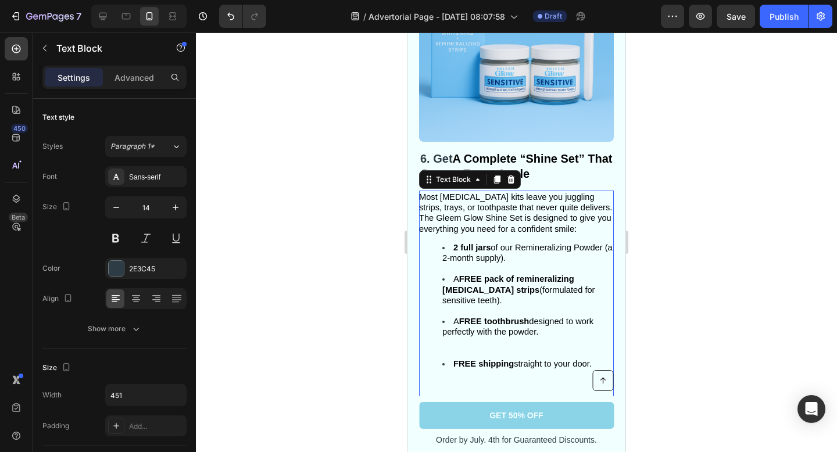
click at [448, 247] on li "2 full jars of our Remineralizing Powder (a 2-month supply)." at bounding box center [527, 258] width 170 height 32
click at [452, 245] on li "2 full jars of our Remineralizing Powder (a 2-month supply)." at bounding box center [527, 258] width 170 height 32
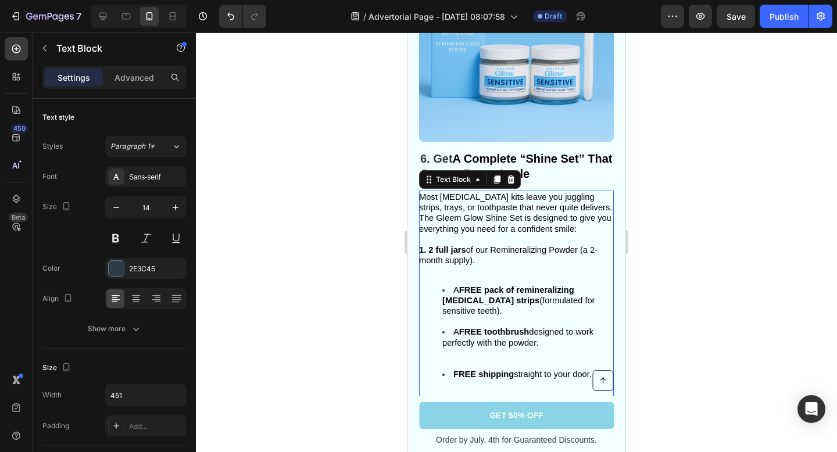
click at [446, 293] on li "A FREE pack of remineralizing whitening strips (formulated for sensitive teeth)." at bounding box center [527, 306] width 170 height 42
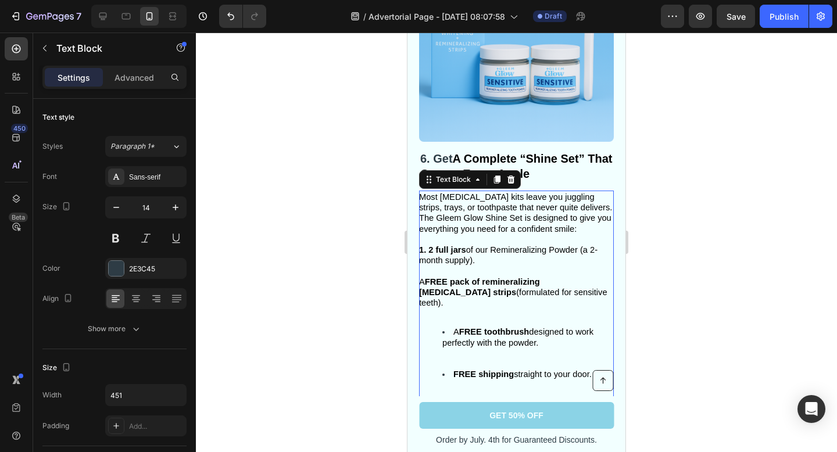
click at [419, 281] on span "A FREE pack of remineralizing whitening strips (formulated for sensitive teeth)." at bounding box center [513, 292] width 188 height 30
click at [426, 282] on span "A FREE pack of remineralizing whitening strips (formulated for sensitive teeth)." at bounding box center [513, 292] width 188 height 30
click at [453, 313] on div "Most whitening kits leave you juggling strips, trays, or toothpaste that never …" at bounding box center [516, 316] width 195 height 251
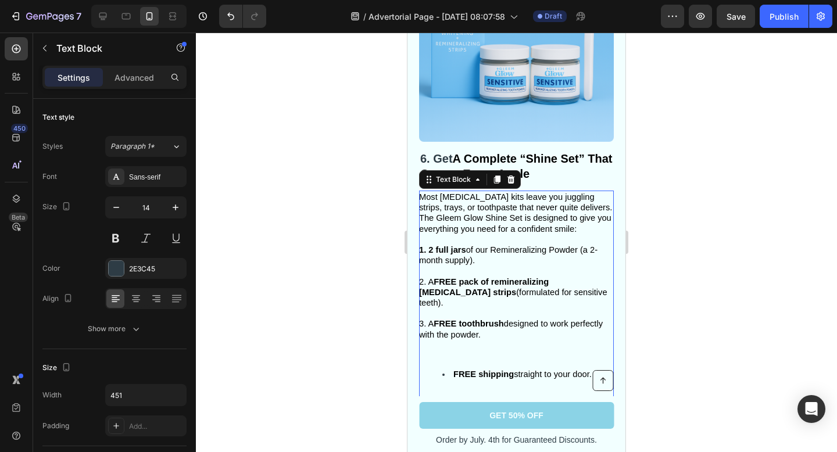
click at [443, 369] on li "FREE shipping straight to your door." at bounding box center [527, 385] width 170 height 32
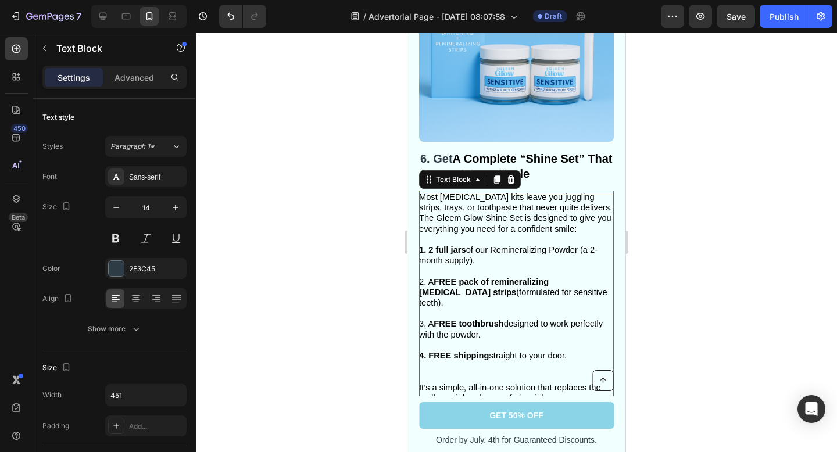
click at [505, 358] on p "4. FREE shipping straight to your door." at bounding box center [515, 366] width 193 height 32
click at [428, 251] on strong "1. 2 full jars" at bounding box center [442, 249] width 47 height 9
drag, startPoint x: 425, startPoint y: 250, endPoint x: 418, endPoint y: 250, distance: 7.6
click at [418, 250] on div "Image ⁠⁠⁠⁠⁠⁠⁠ 6. Get A Complete “Shine Set” That Covers Every Angle Heading Mos…" at bounding box center [516, 181] width 218 height 500
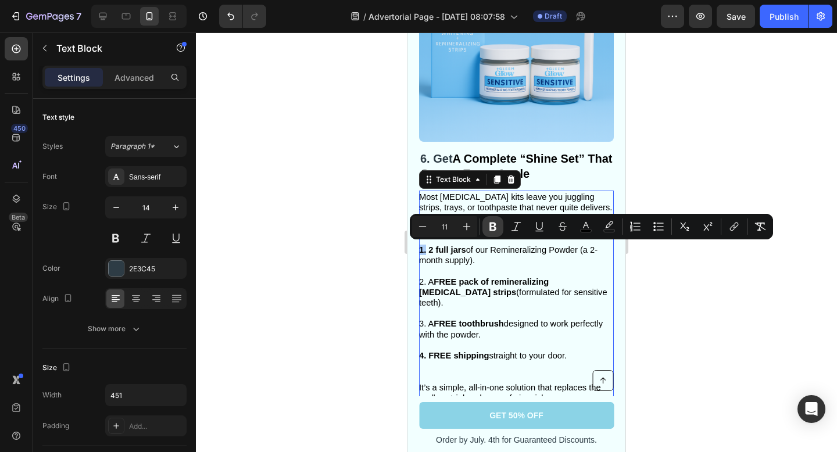
click at [492, 223] on icon "Editor contextual toolbar" at bounding box center [492, 227] width 7 height 9
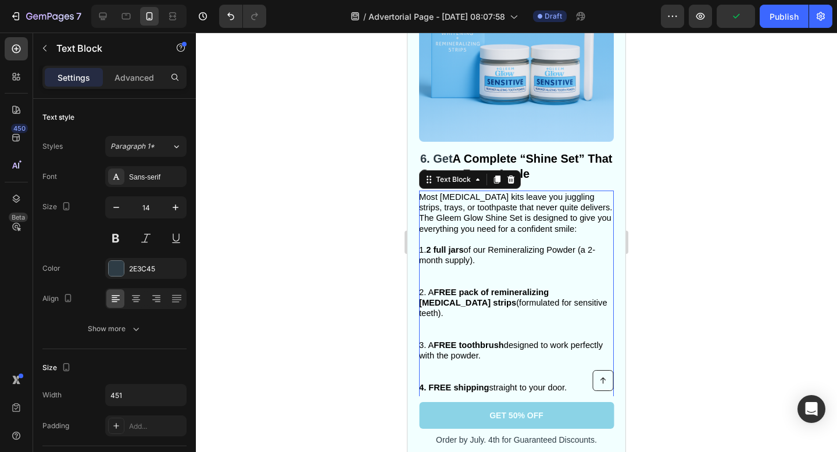
click at [444, 278] on p "1. 2 full jars of our Remineralizing Powder (a 2-month supply)." at bounding box center [515, 266] width 193 height 42
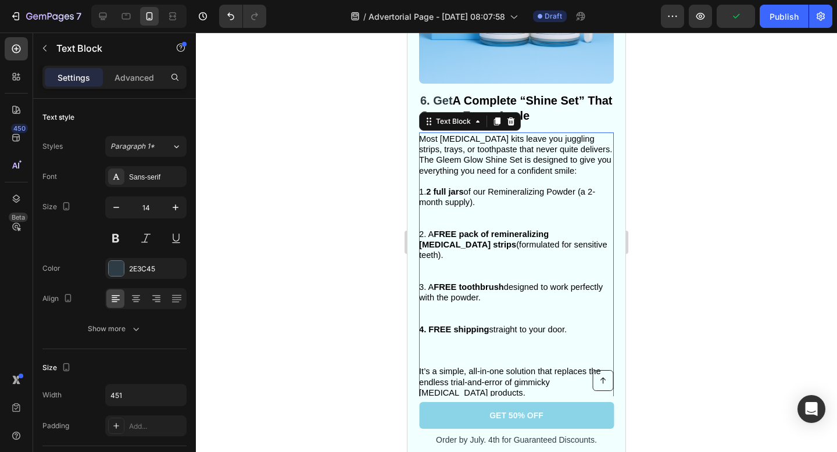
scroll to position [2523, 0]
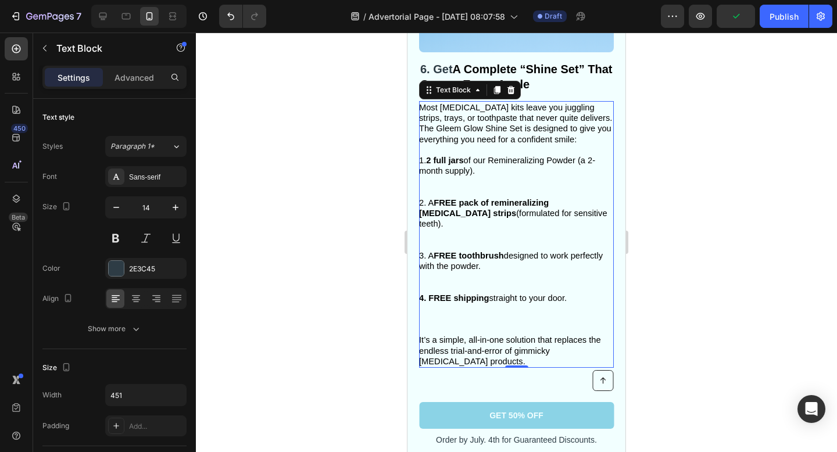
click at [457, 335] on span "It’s a simple, all-in-one solution that replaces the endless trial-and-error of…" at bounding box center [510, 350] width 182 height 30
click at [456, 321] on p "4. FREE shipping straight to your door." at bounding box center [515, 314] width 193 height 42
click at [448, 312] on p "4. FREE shipping straight to your door." at bounding box center [515, 314] width 193 height 42
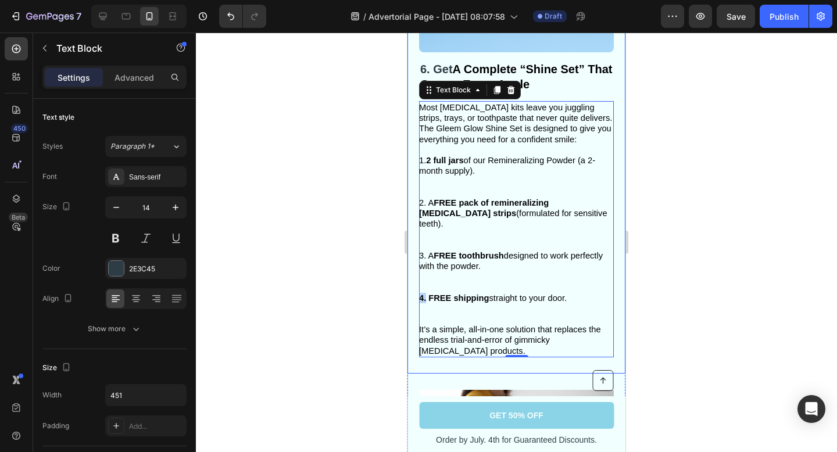
drag, startPoint x: 425, startPoint y: 288, endPoint x: 415, endPoint y: 288, distance: 9.9
click at [415, 288] on div "Image ⁠⁠⁠⁠⁠⁠⁠ 6. Get A Complete “Shine Set” That Covers Every Angle Heading Mos…" at bounding box center [516, 107] width 218 height 532
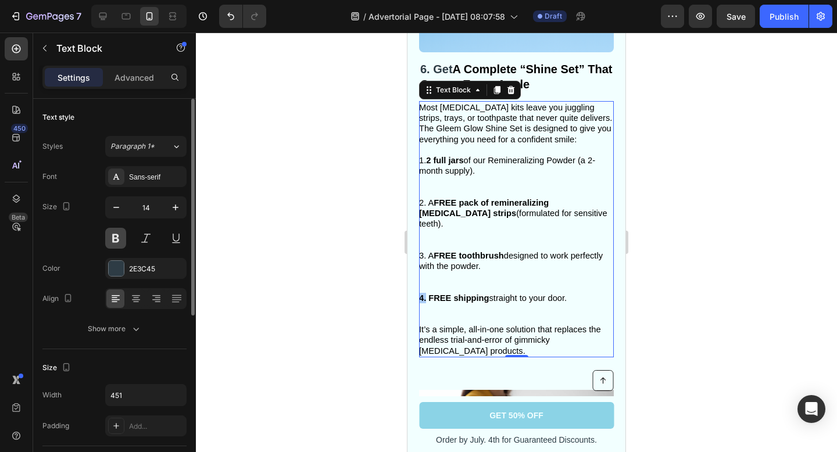
click at [116, 239] on button at bounding box center [115, 238] width 21 height 21
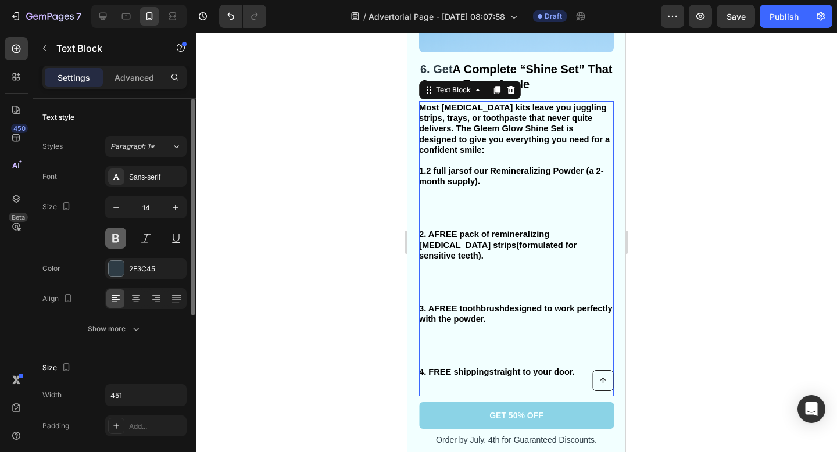
click at [113, 237] on button at bounding box center [115, 238] width 21 height 21
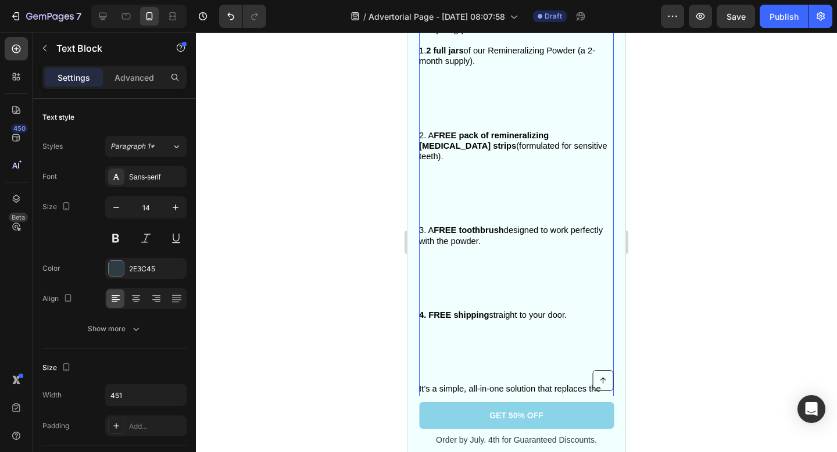
scroll to position [2663, 0]
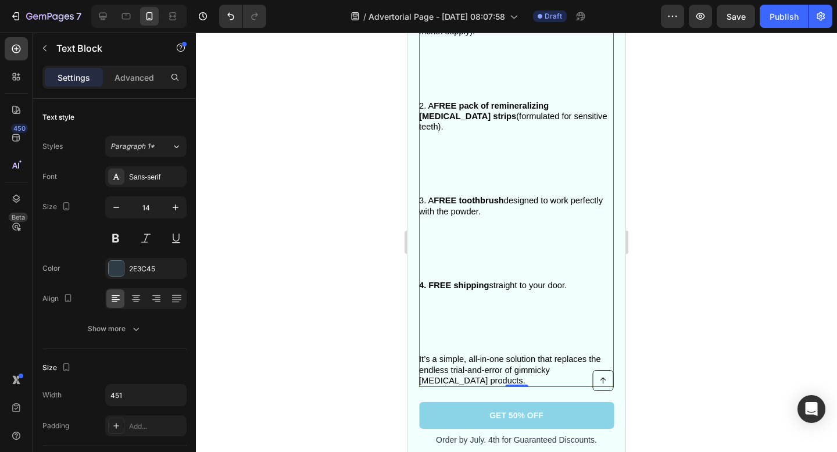
click at [482, 333] on p "4. FREE shipping straight to your door." at bounding box center [515, 317] width 193 height 74
click at [446, 340] on p "4. FREE shipping straight to your door." at bounding box center [515, 317] width 193 height 74
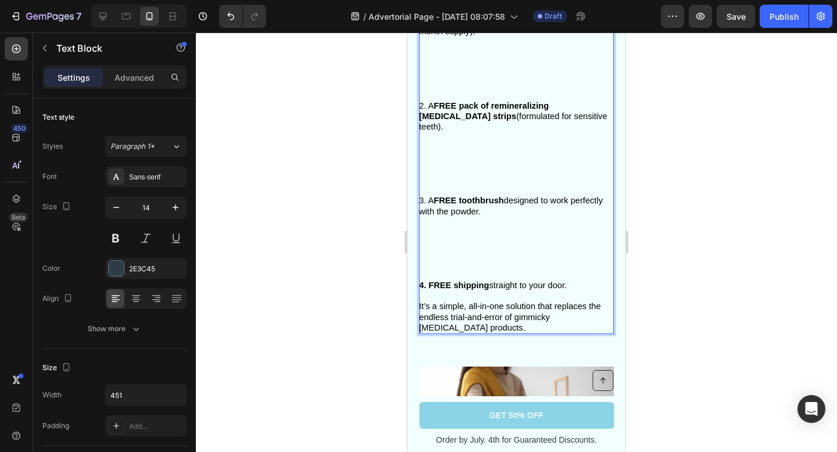
click at [449, 268] on p "3. A FREE toothbrush designed to work perfectly with the powder." at bounding box center [515, 237] width 193 height 85
click at [447, 262] on p "3. A FREE toothbrush designed to work perfectly with the powder." at bounding box center [515, 237] width 193 height 85
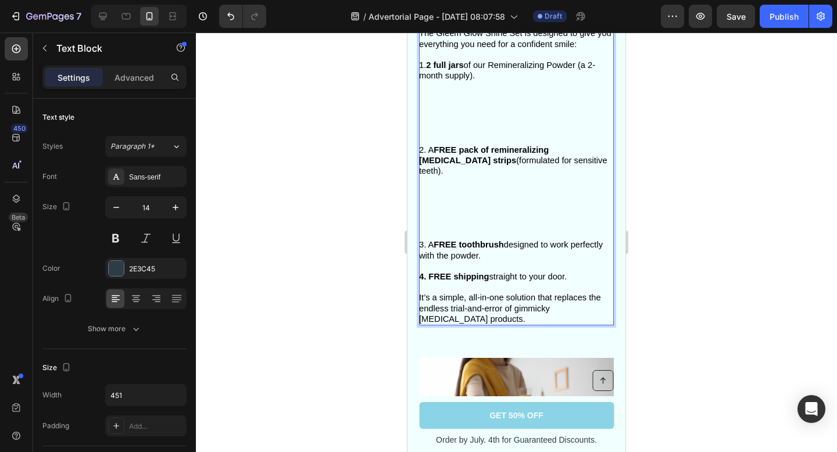
scroll to position [2602, 0]
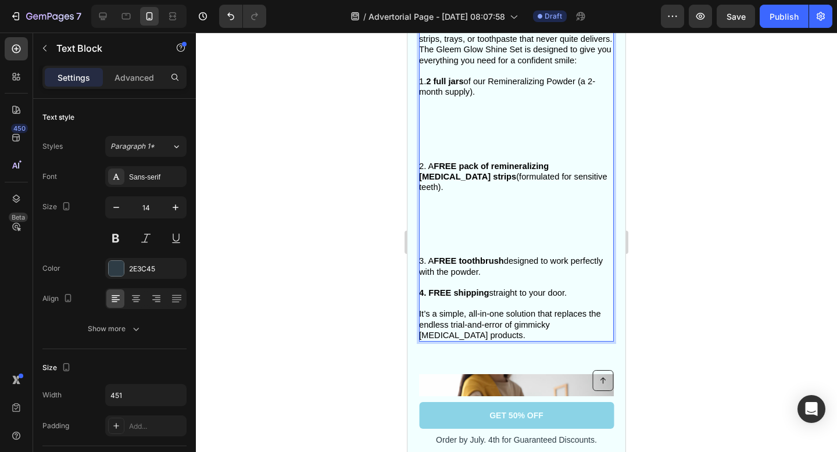
click at [443, 238] on p "2. A FREE pack of remineralizing whitening strips (formulated for sensitive tee…" at bounding box center [515, 208] width 193 height 95
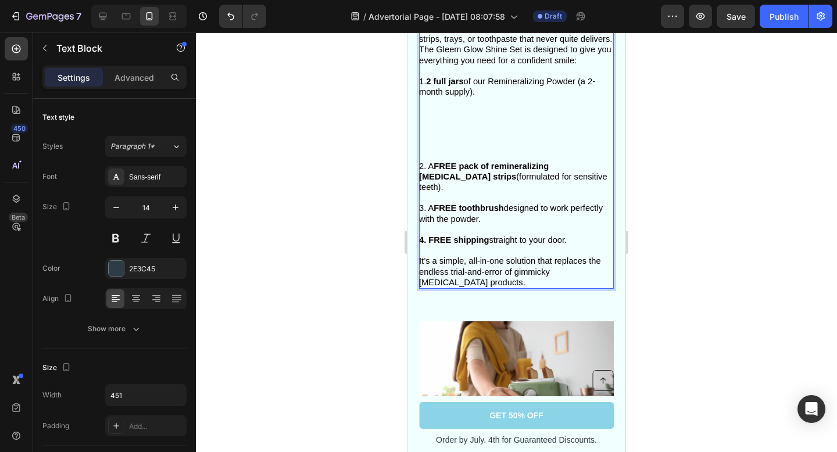
scroll to position [2564, 0]
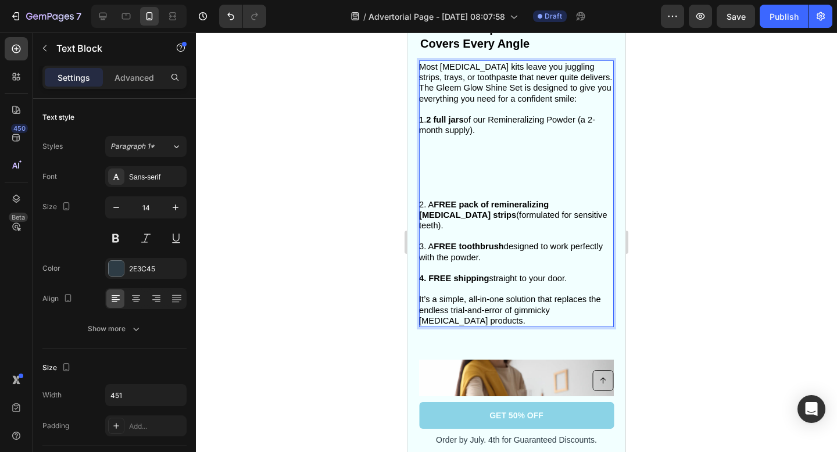
click at [446, 195] on p "1. 2 full jars of our Remineralizing Powder (a 2-month supply)." at bounding box center [515, 156] width 193 height 85
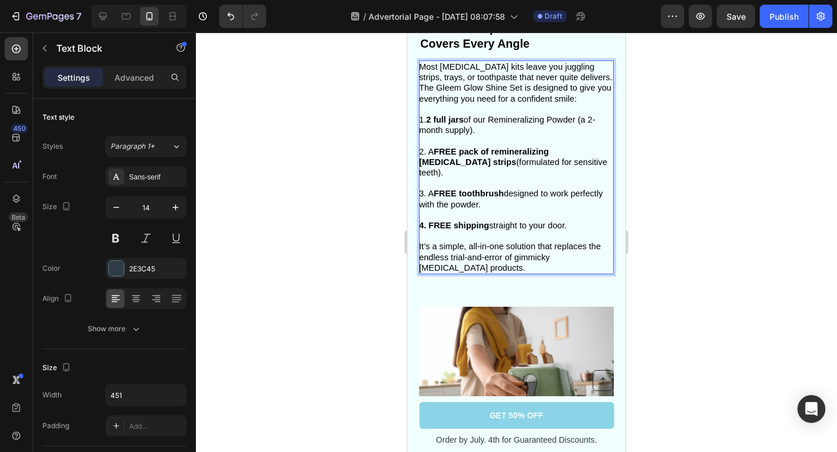
click at [665, 212] on div at bounding box center [516, 242] width 641 height 419
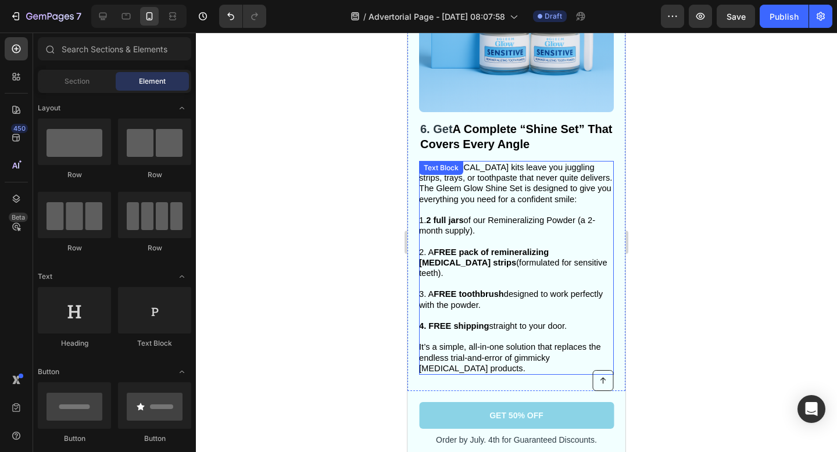
scroll to position [2453, 0]
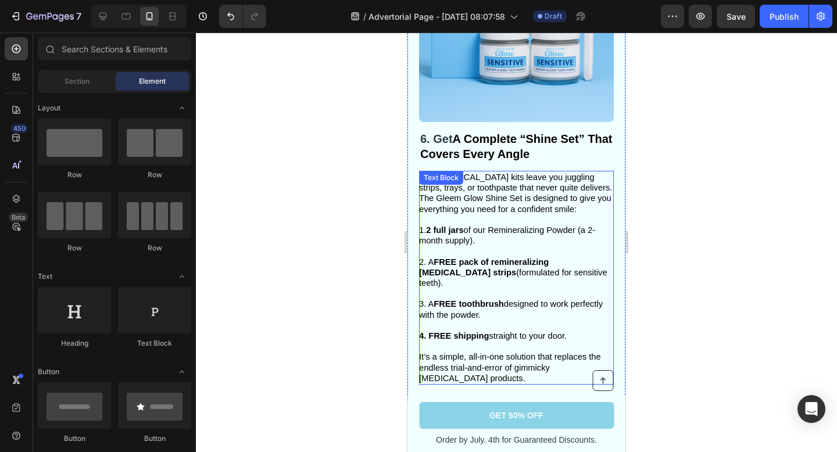
click at [437, 231] on strong "2 full jars" at bounding box center [444, 229] width 37 height 9
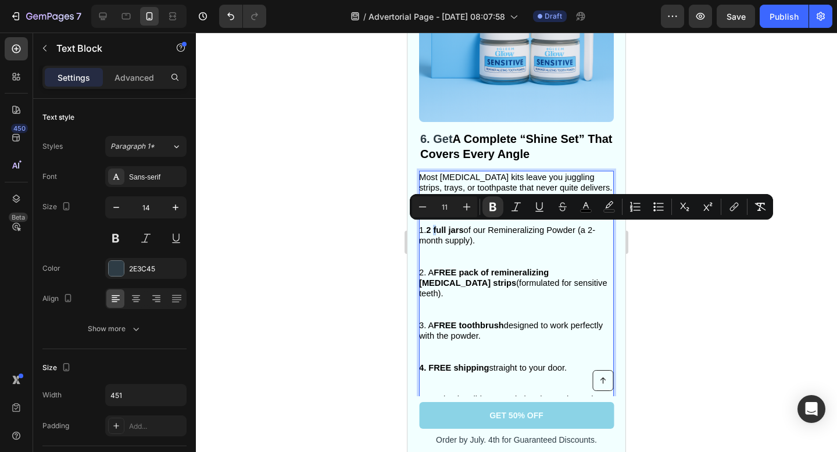
click at [432, 231] on strong "2 full jars" at bounding box center [444, 229] width 37 height 9
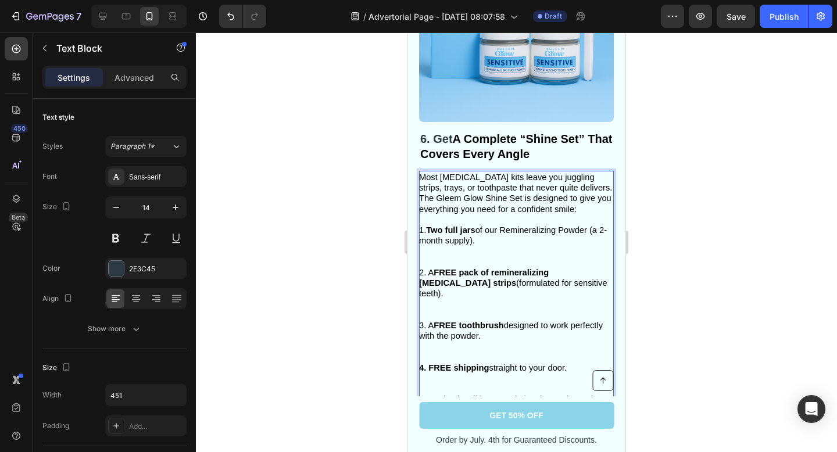
click at [494, 282] on span "2. A FREE pack of remineralizing whitening strips (formulated for sensitive tee…" at bounding box center [513, 283] width 188 height 30
click at [496, 270] on strong "FREE pack of remineralizing whitening strips" at bounding box center [484, 278] width 130 height 20
click at [551, 271] on strong "FREE pack of Remineralizing whitening strips" at bounding box center [485, 278] width 132 height 20
click at [422, 284] on strong "FREE pack of Remineralizing Whitening strips" at bounding box center [485, 278] width 132 height 20
click at [587, 321] on span "3. A FREE toothbrush designed to work perfectly with the powder." at bounding box center [511, 331] width 184 height 20
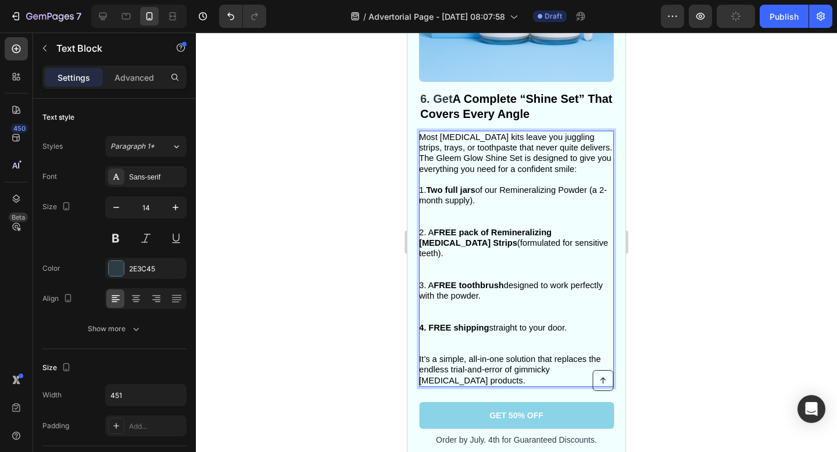
scroll to position [2496, 0]
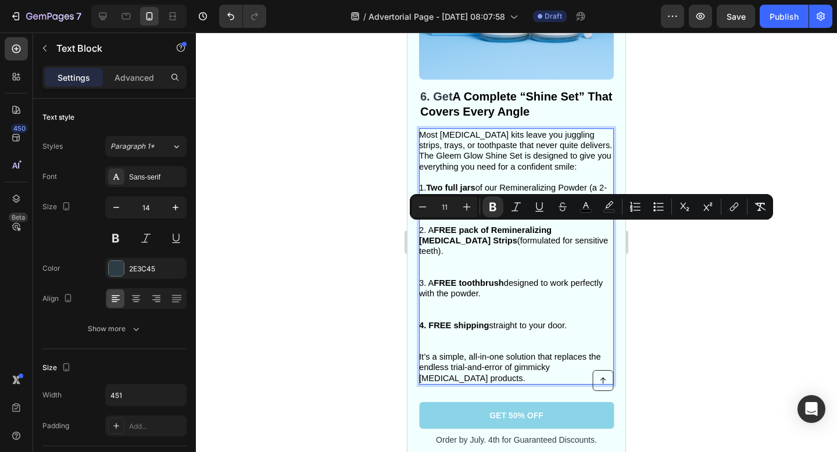
drag, startPoint x: 458, startPoint y: 230, endPoint x: 576, endPoint y: 242, distance: 118.6
click at [576, 242] on p "2. A FREE pack of Remineralizing Whitening Strips (formulated for sensitive tee…" at bounding box center [515, 251] width 193 height 53
click at [491, 205] on icon "Editor contextual toolbar" at bounding box center [493, 207] width 12 height 12
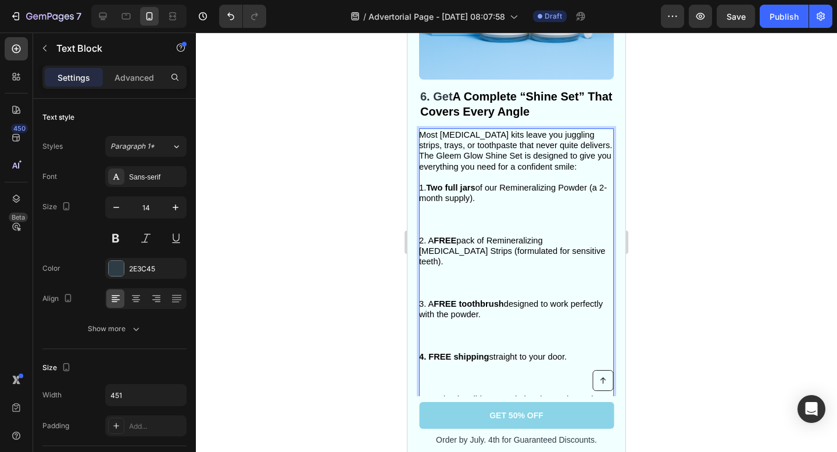
click at [547, 253] on p "2. A FREE pack of Remineralizing Whitening Strips (formulated for sensitive tee…" at bounding box center [515, 266] width 193 height 63
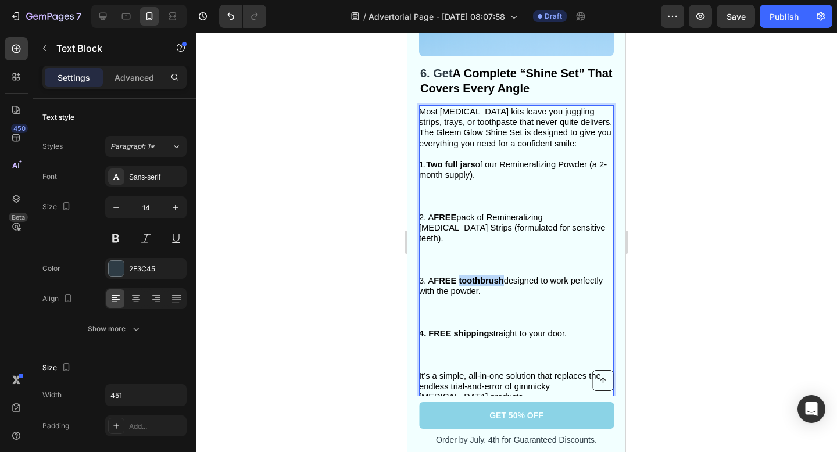
drag, startPoint x: 460, startPoint y: 270, endPoint x: 505, endPoint y: 271, distance: 45.3
click at [504, 276] on strong "FREE toothbrush" at bounding box center [468, 280] width 70 height 9
drag, startPoint x: 453, startPoint y: 325, endPoint x: 487, endPoint y: 327, distance: 33.7
click at [487, 329] on strong "4. FREE shipping" at bounding box center [454, 333] width 70 height 9
click at [502, 344] on p "4. FREE shipping straight to your door." at bounding box center [515, 349] width 193 height 42
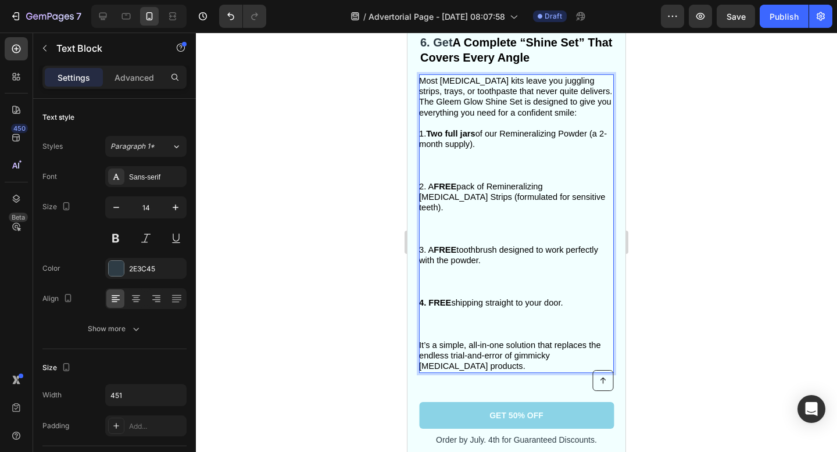
scroll to position [2538, 0]
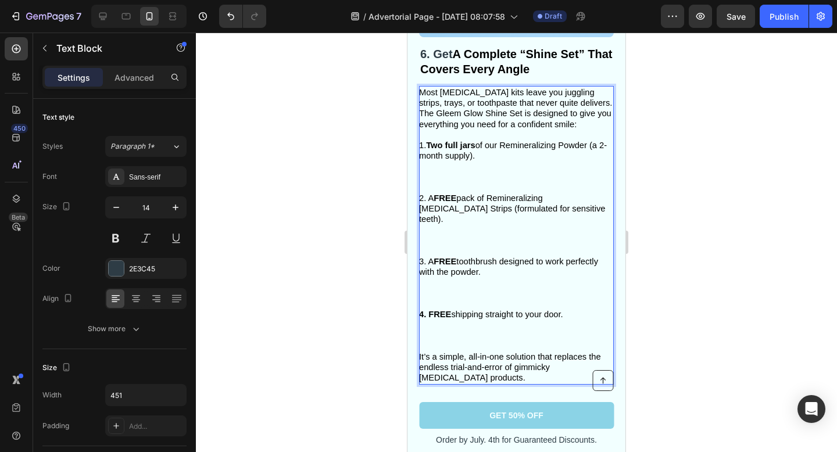
click at [491, 177] on p "Rich Text Editor. Editing area: main" at bounding box center [515, 177] width 193 height 32
click at [461, 182] on p "⁠⁠⁠⁠⁠⁠⁠" at bounding box center [515, 177] width 193 height 32
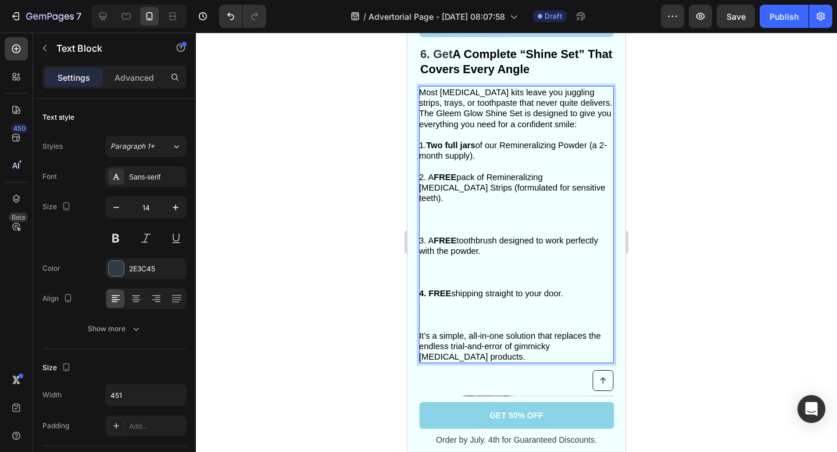
click at [439, 215] on p "2. A FREE pack of Remineralizing Whitening Strips (formulated for sensitive tee…" at bounding box center [515, 203] width 193 height 63
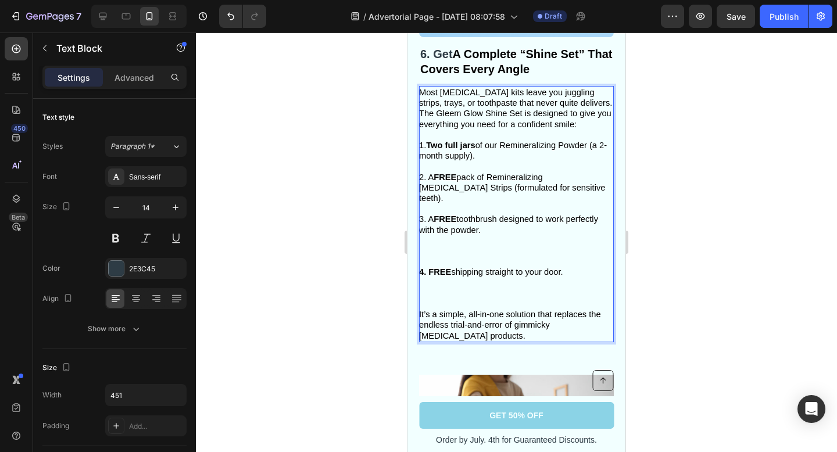
click at [439, 245] on p "3. A FREE toothbrush designed to work perfectly with the powder." at bounding box center [515, 240] width 193 height 53
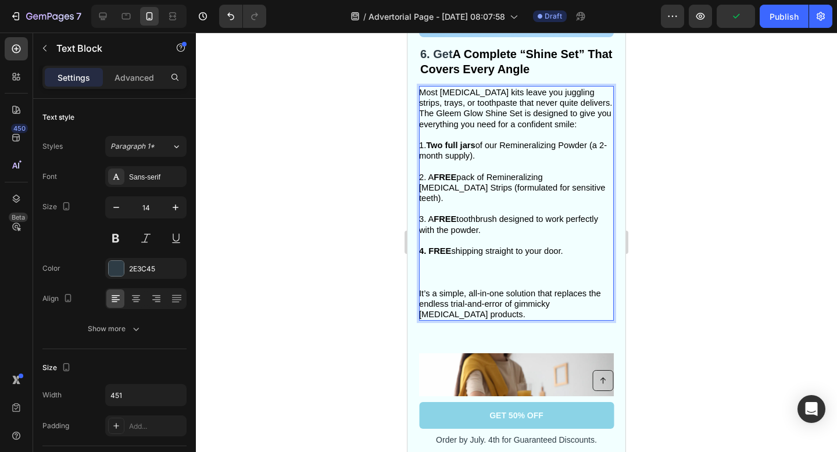
click at [704, 165] on div at bounding box center [516, 242] width 641 height 419
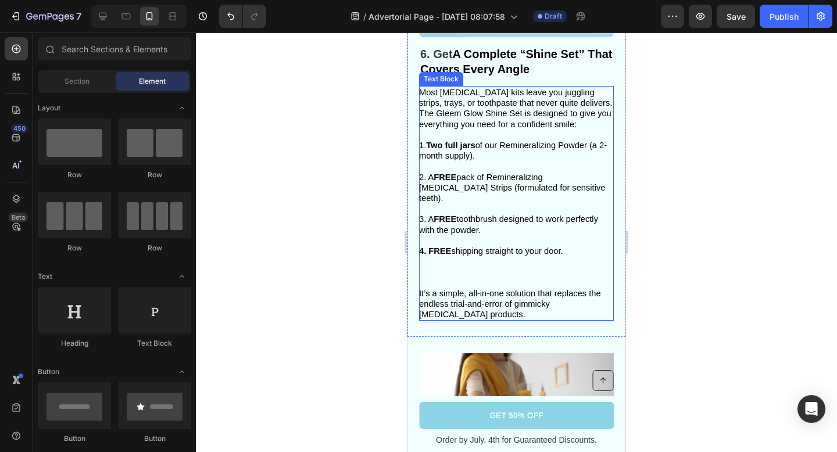
scroll to position [2509, 0]
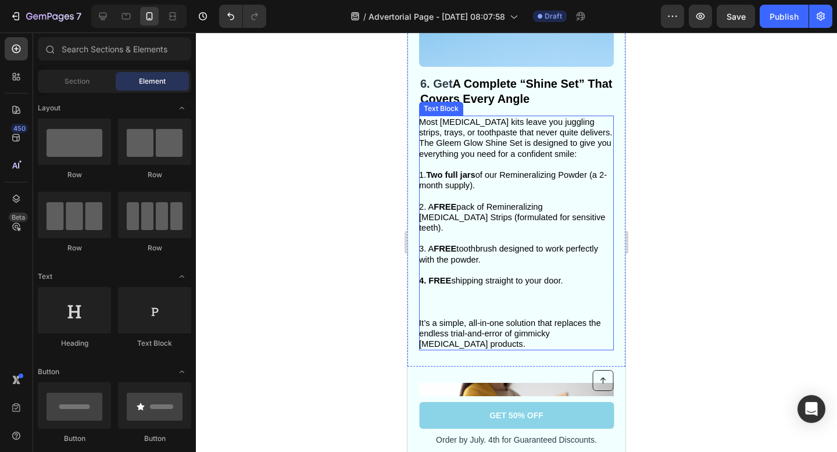
click at [465, 297] on p "4. FREE shipping straight to your door." at bounding box center [515, 296] width 193 height 42
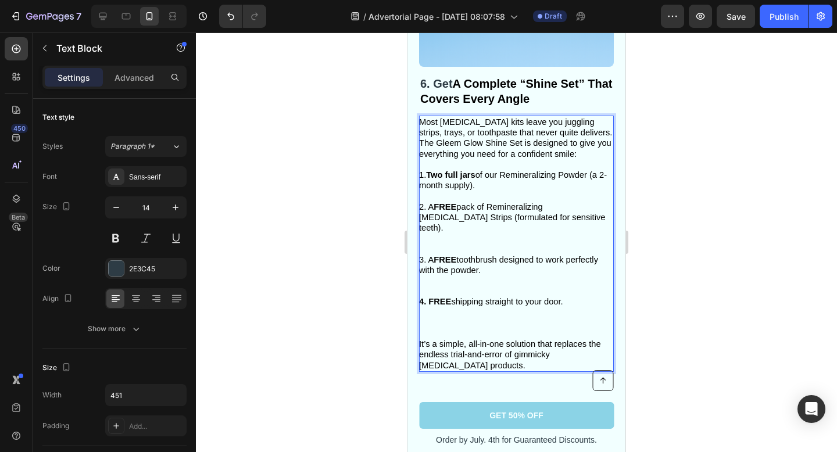
click at [425, 325] on p "4. FREE shipping straight to your door." at bounding box center [515, 317] width 193 height 42
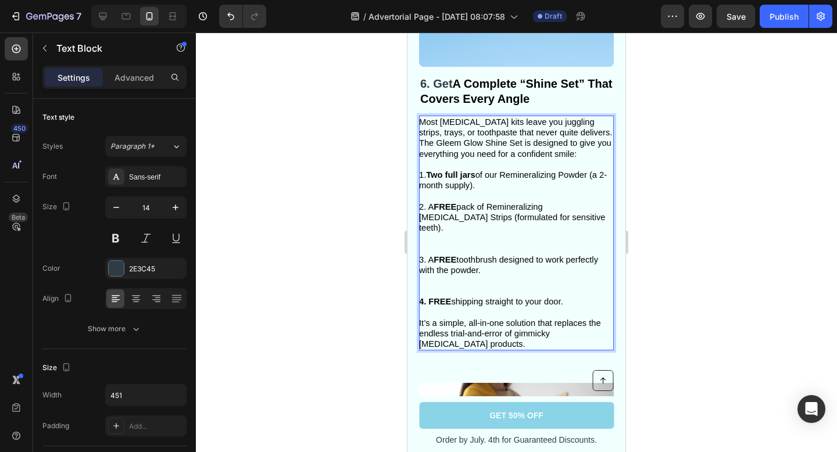
click at [433, 276] on p "3. A FREE toothbrush designed to work perfectly with the powder." at bounding box center [515, 275] width 193 height 42
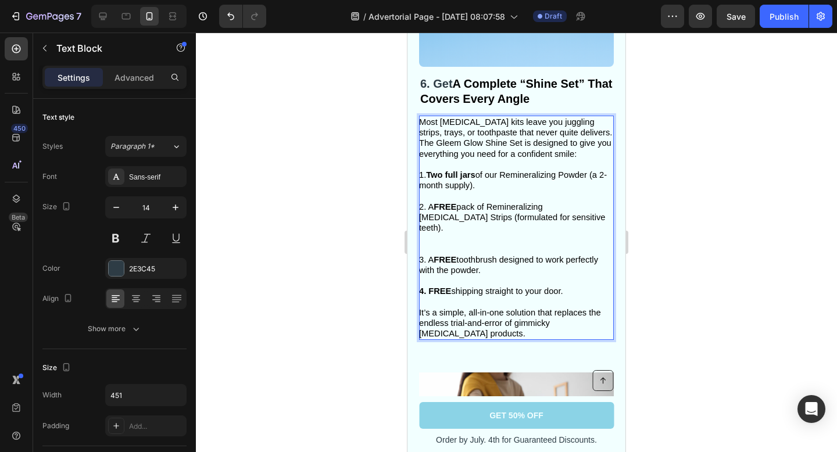
click at [437, 236] on p "2. A FREE pack of Remineralizing Whitening Strips (formulated for sensitive tee…" at bounding box center [515, 228] width 193 height 53
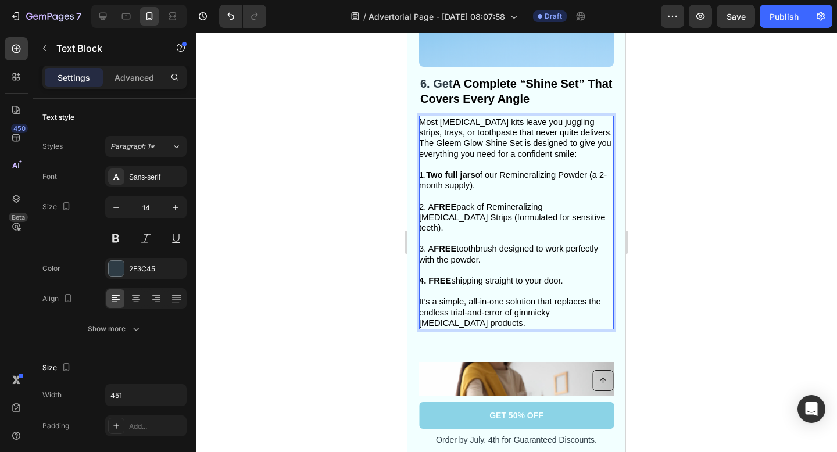
scroll to position [2480, 0]
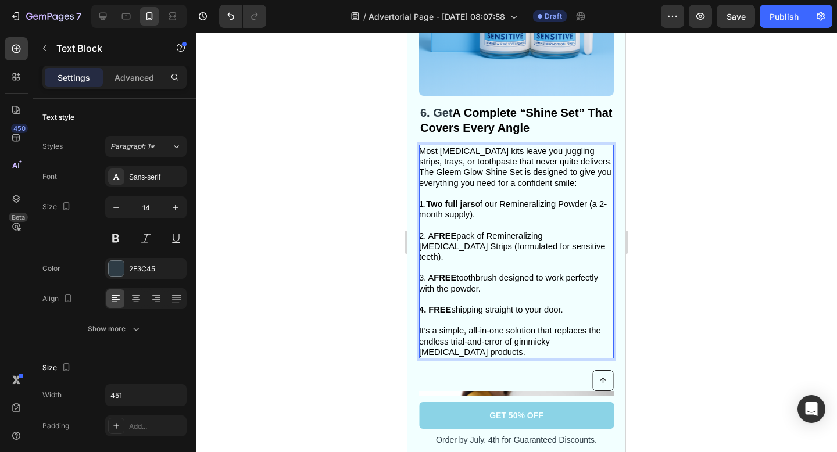
click at [724, 203] on div at bounding box center [516, 242] width 641 height 419
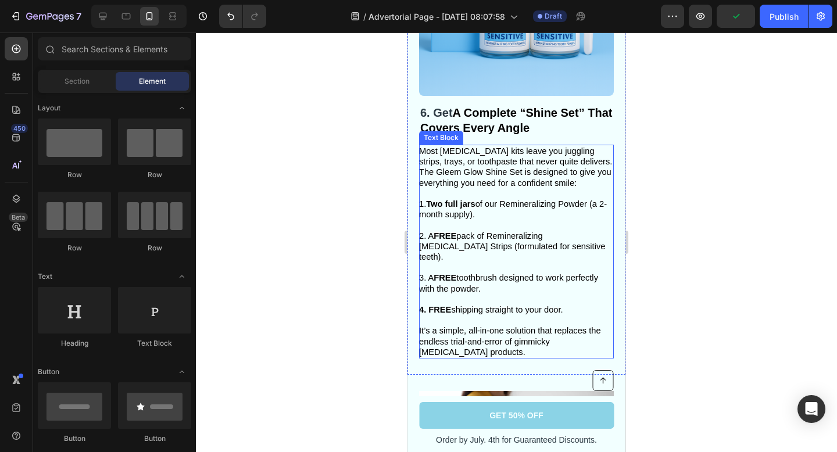
click at [422, 305] on strong "4. FREE" at bounding box center [435, 309] width 32 height 9
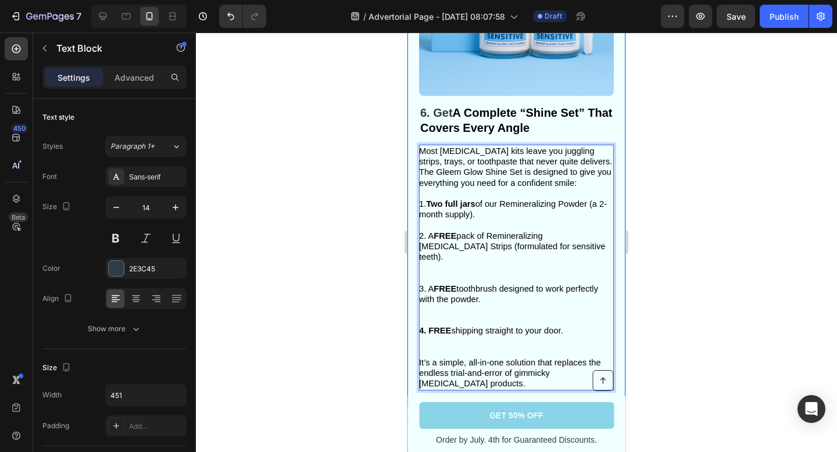
drag, startPoint x: 425, startPoint y: 299, endPoint x: 418, endPoint y: 299, distance: 7.6
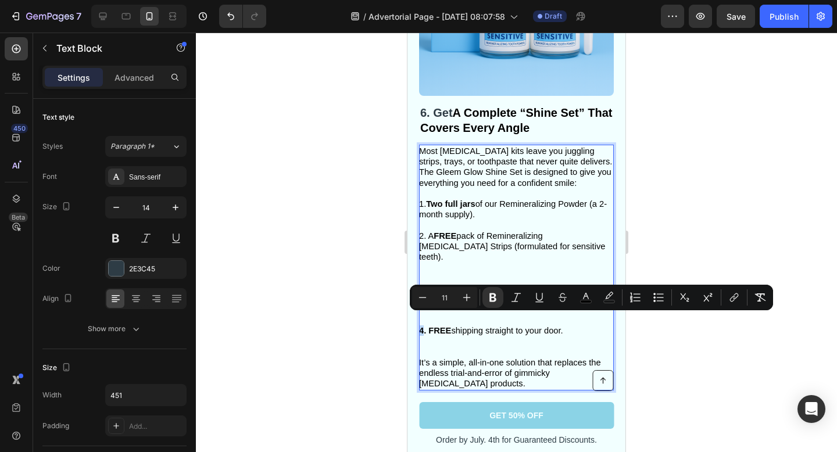
click at [421, 326] on strong "4. FREE" at bounding box center [435, 330] width 32 height 9
drag, startPoint x: 496, startPoint y: 296, endPoint x: 74, endPoint y: 300, distance: 422.4
click at [496, 296] on icon "Editor contextual toolbar" at bounding box center [493, 298] width 12 height 12
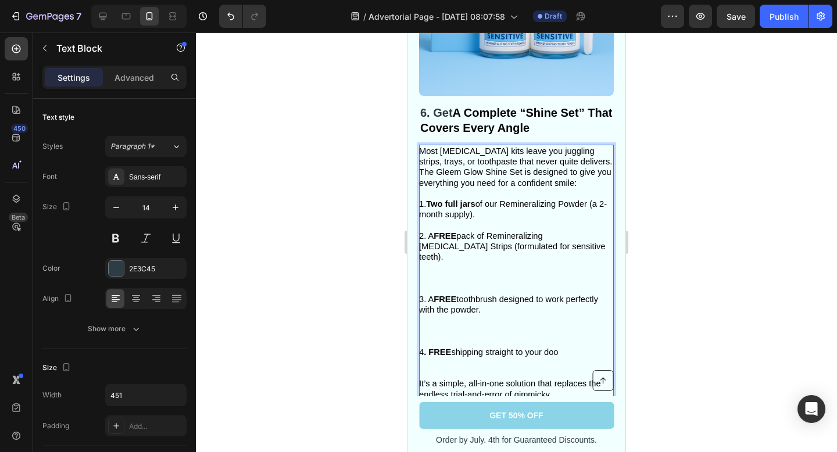
click at [564, 347] on p "4 . FREE shipping straight to your doo" at bounding box center [515, 363] width 193 height 32
click at [421, 151] on span ".Most whitening kits leave you juggling strips, trays, or toothpaste that never…" at bounding box center [515, 166] width 193 height 41
click at [500, 349] on p "4 . FREE shipping straight to your door" at bounding box center [515, 363] width 193 height 32
click at [428, 364] on p "4 . FREE shipping straight to your door ⁠⁠⁠⁠⁠⁠⁠" at bounding box center [515, 363] width 193 height 32
click at [433, 330] on p "3. A FREE toothbrush designed to work perfectly with the powder." at bounding box center [515, 320] width 193 height 53
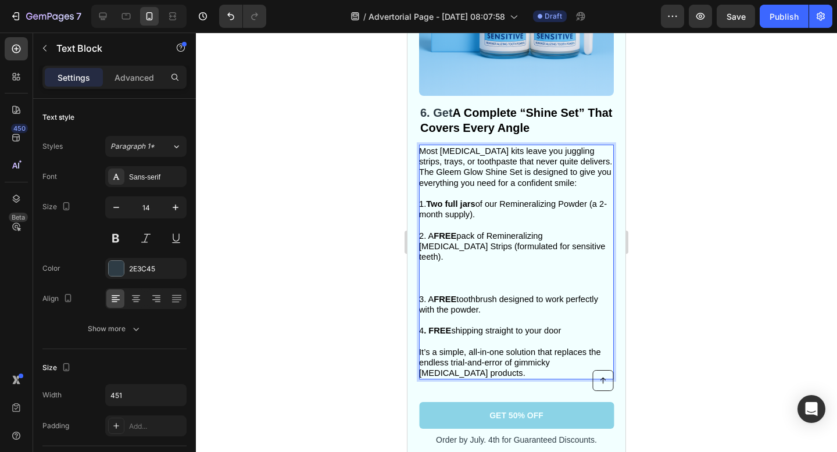
click at [430, 279] on p "2. A FREE pack of Remineralizing Whitening Strips (formulated for sensitive tee…" at bounding box center [515, 262] width 193 height 63
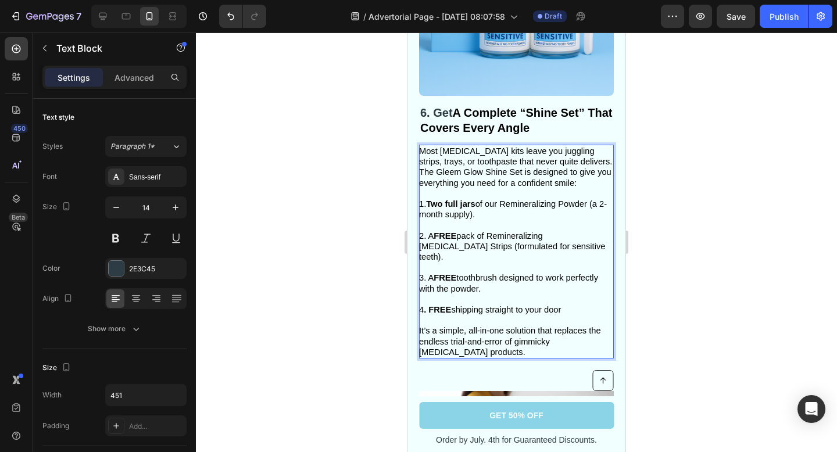
click at [450, 204] on strong "Two full jars" at bounding box center [450, 203] width 49 height 9
click at [445, 204] on strong "Two ull jars" at bounding box center [449, 203] width 46 height 9
click at [465, 205] on strong "Two Full ars" at bounding box center [450, 203] width 49 height 9
click at [599, 204] on span "1. Two Full Jars of our Remineralizing Powder (a 2-month supply)." at bounding box center [515, 209] width 192 height 20
click at [694, 234] on div at bounding box center [516, 242] width 641 height 419
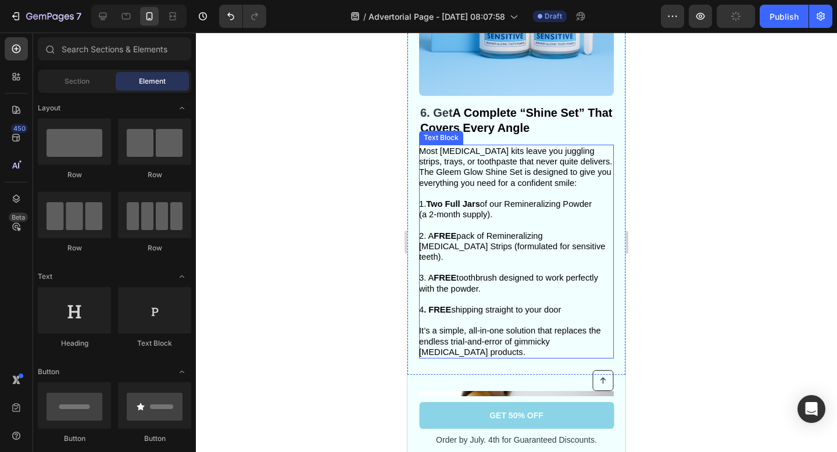
scroll to position [2496, 0]
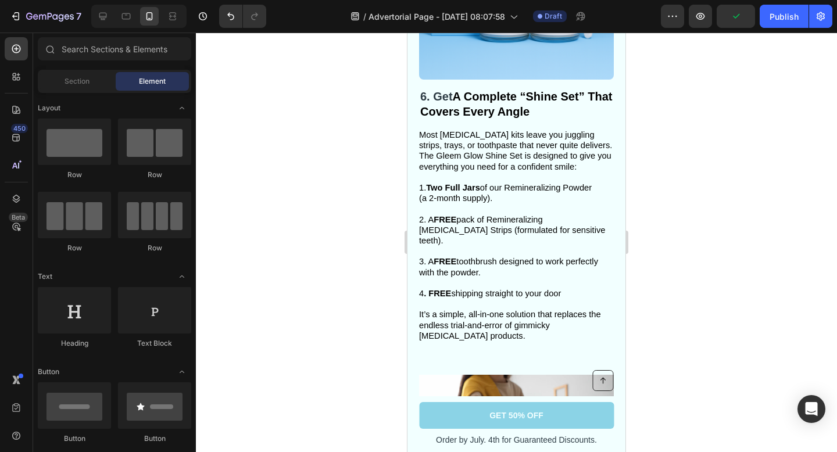
click at [732, 226] on div at bounding box center [516, 242] width 641 height 419
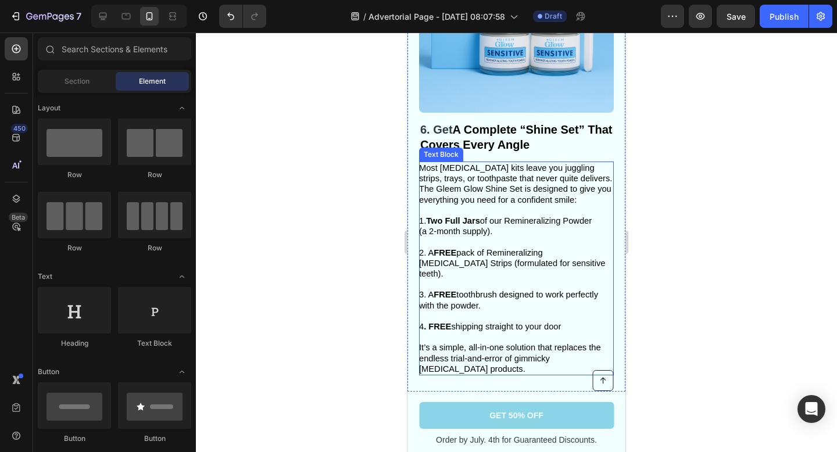
scroll to position [2455, 0]
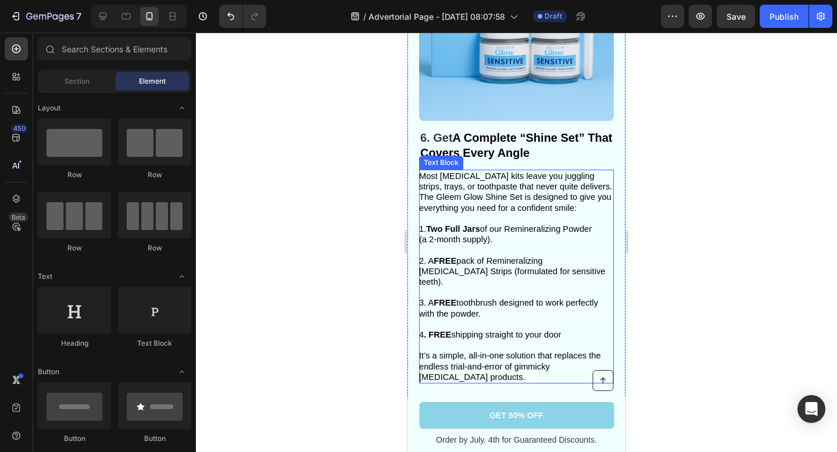
click at [569, 197] on span "Most whitening kits leave you juggling strips, trays, or toothpaste that never …" at bounding box center [515, 191] width 193 height 41
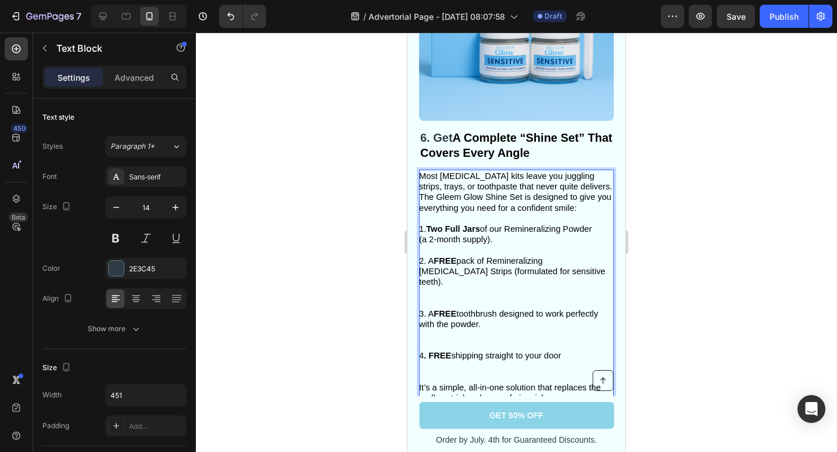
drag, startPoint x: 569, startPoint y: 197, endPoint x: 601, endPoint y: 197, distance: 32.5
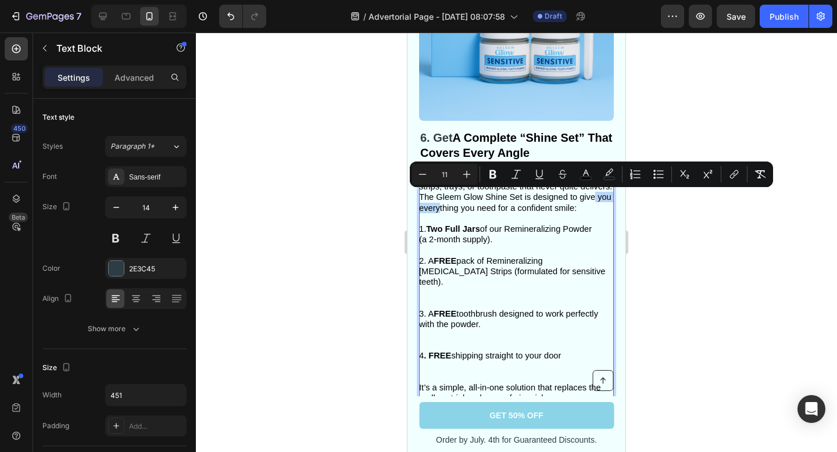
drag, startPoint x: 609, startPoint y: 197, endPoint x: 570, endPoint y: 199, distance: 39.0
click at [570, 199] on p "Most whitening kits leave you juggling strips, trays, or toothpaste that never …" at bounding box center [515, 192] width 193 height 42
click at [669, 252] on div at bounding box center [516, 242] width 641 height 419
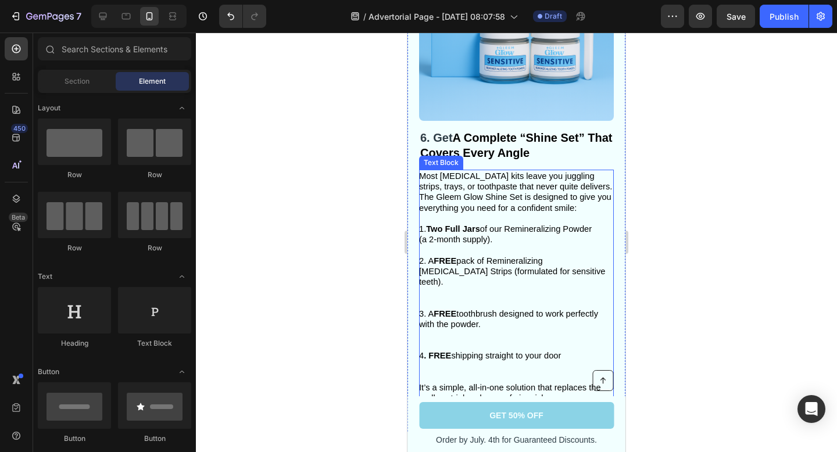
click at [424, 371] on p "4 . FREE shipping straight to your door" at bounding box center [515, 366] width 193 height 32
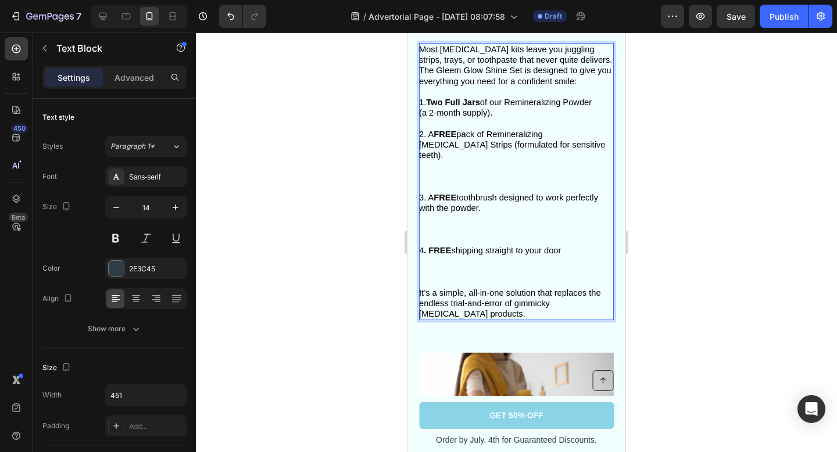
scroll to position [2589, 0]
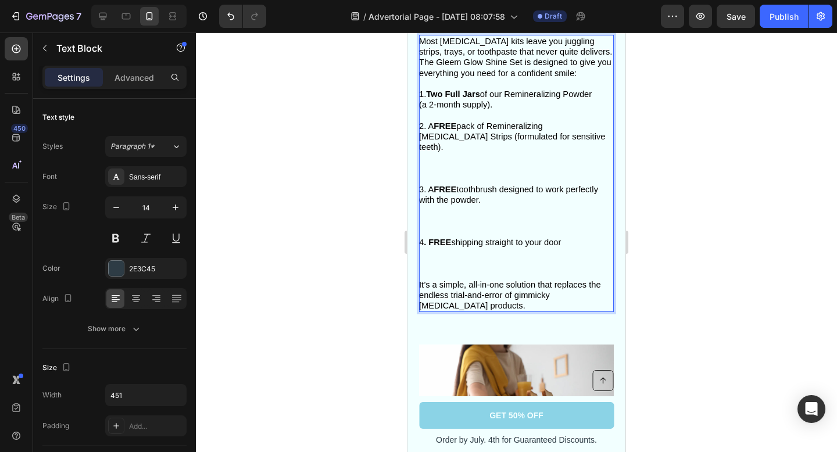
click at [430, 263] on p "4 . FREE shipping straight to your door" at bounding box center [515, 258] width 193 height 42
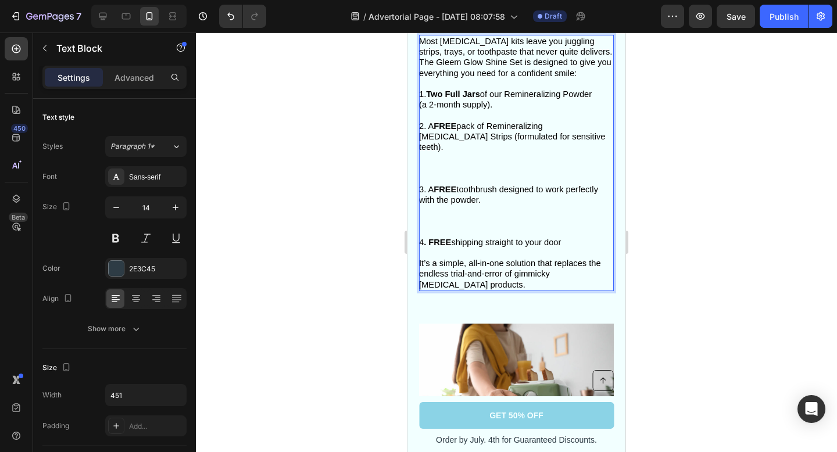
click at [430, 219] on p "3. A FREE toothbrush designed to work perfectly with the powder." at bounding box center [515, 210] width 193 height 53
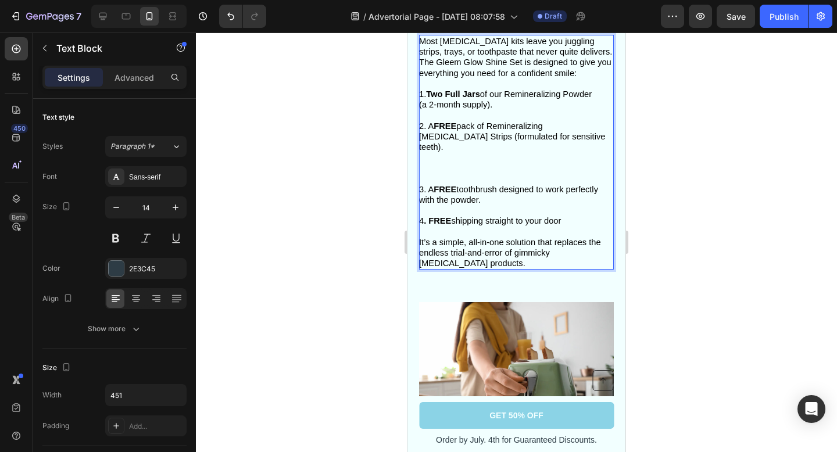
click at [436, 169] on p "2. A FREE pack of Remineralizing Whitening Strips (formulated for sensitive tee…" at bounding box center [515, 152] width 193 height 63
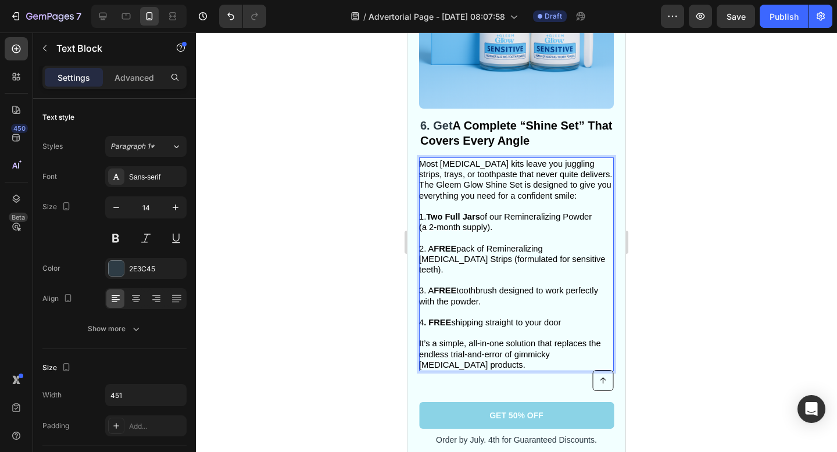
scroll to position [2448, 0]
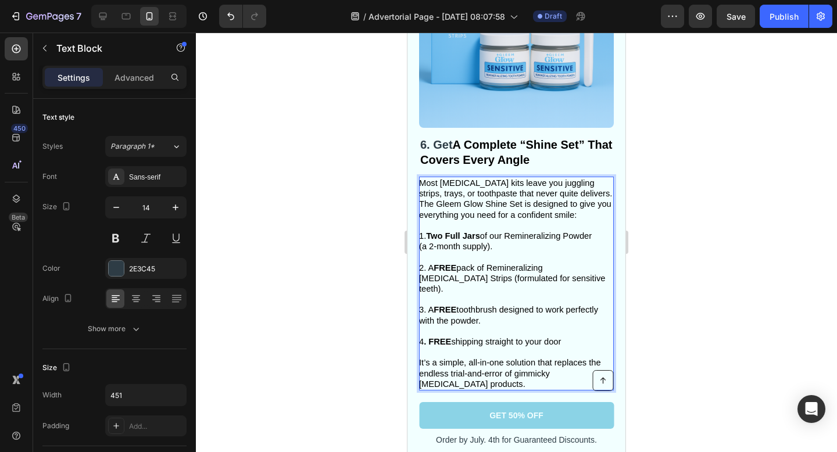
click at [704, 191] on div at bounding box center [516, 242] width 641 height 419
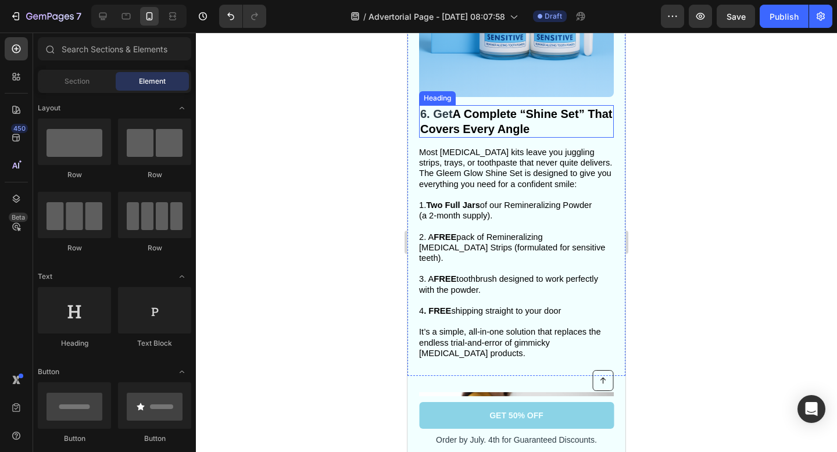
scroll to position [2481, 0]
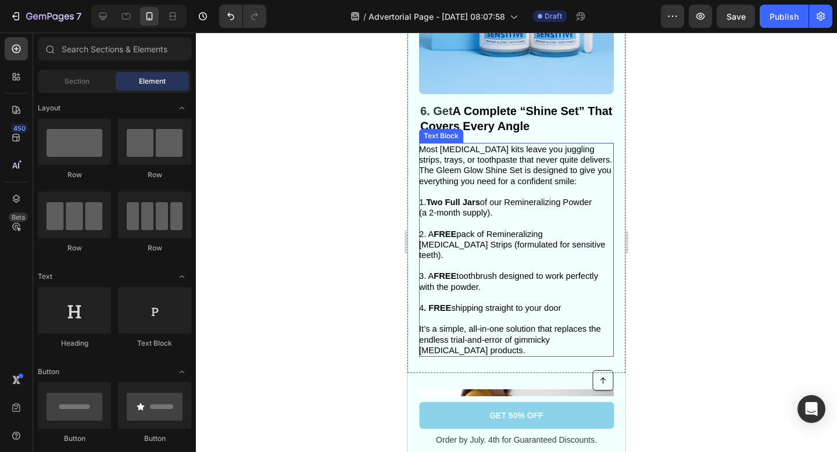
click at [429, 303] on strong ". FREE" at bounding box center [437, 307] width 27 height 9
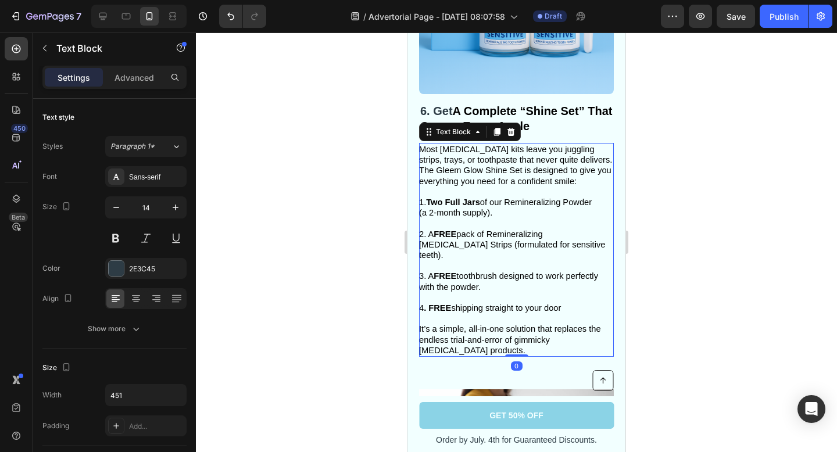
click at [737, 226] on div at bounding box center [516, 242] width 641 height 419
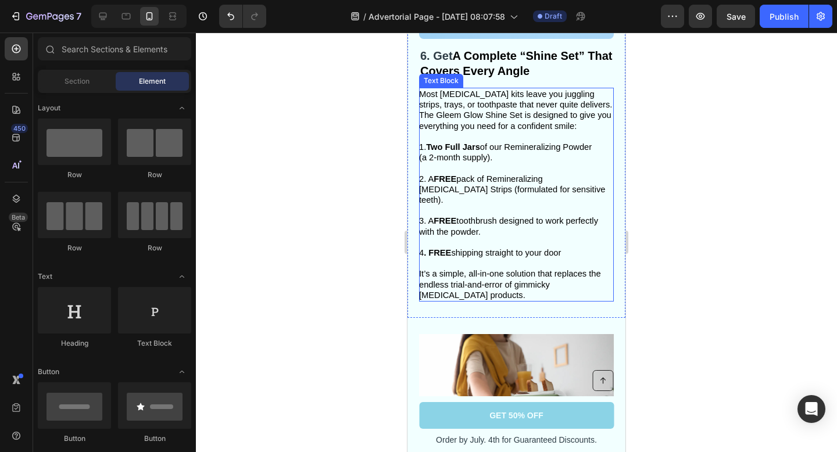
scroll to position [2549, 0]
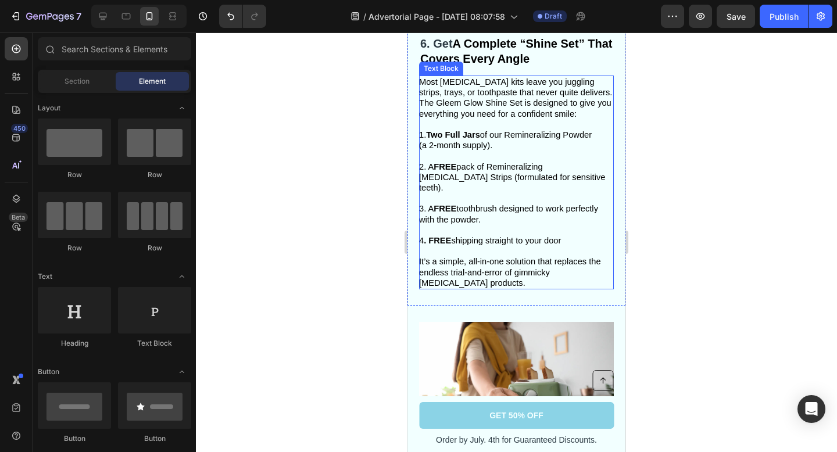
click at [564, 235] on p "4 . FREE shipping straight to your door" at bounding box center [515, 245] width 193 height 21
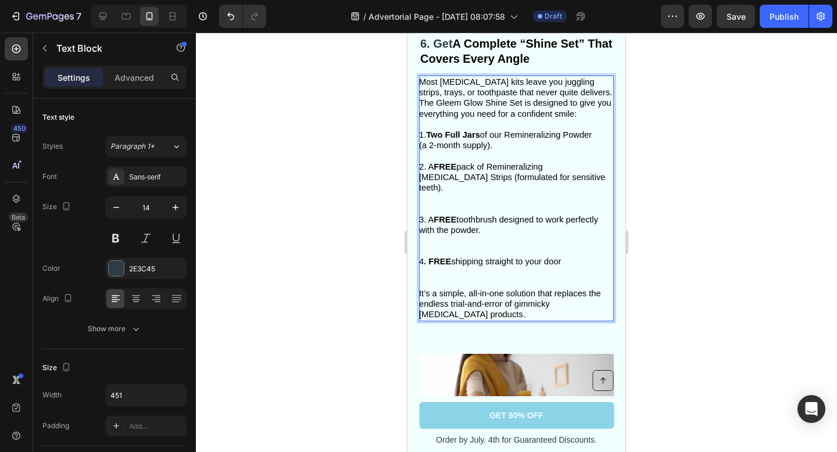
click at [560, 257] on span "4 . FREE shipping straight to your door" at bounding box center [490, 261] width 142 height 9
click at [429, 276] on p "4 . FREE shipping straight to your door." at bounding box center [515, 272] width 193 height 32
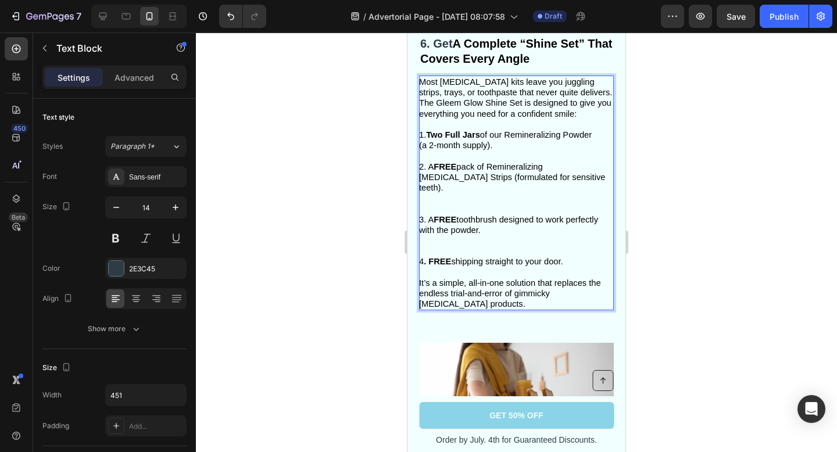
click at [428, 239] on p "3. A FREE toothbrush designed to work perfectly with the powder." at bounding box center [515, 235] width 193 height 42
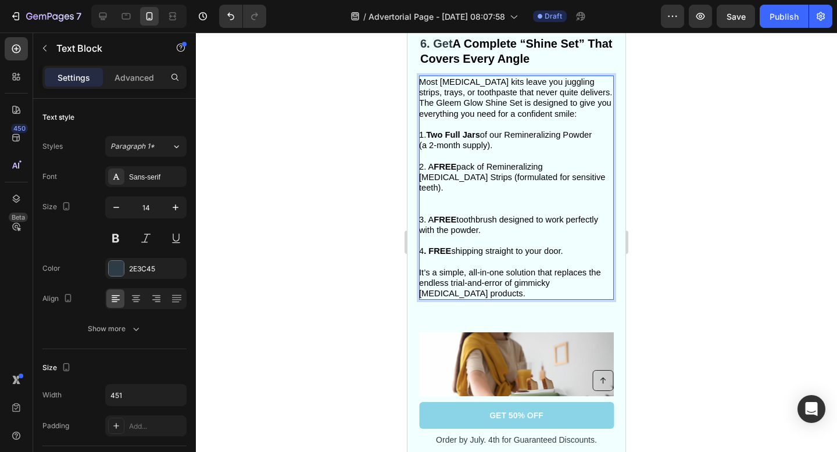
click at [429, 201] on p "2. A FREE pack of Remineralizing Whitening Strips (formulated for sensitive tee…" at bounding box center [515, 188] width 193 height 53
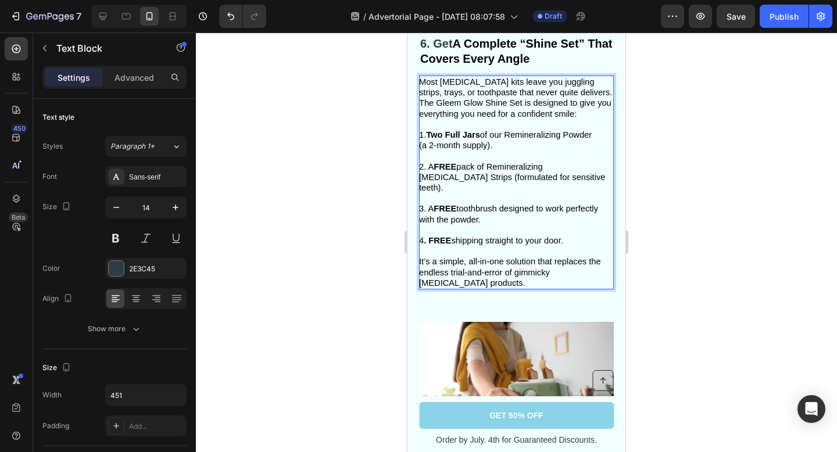
click at [663, 234] on div at bounding box center [516, 242] width 641 height 419
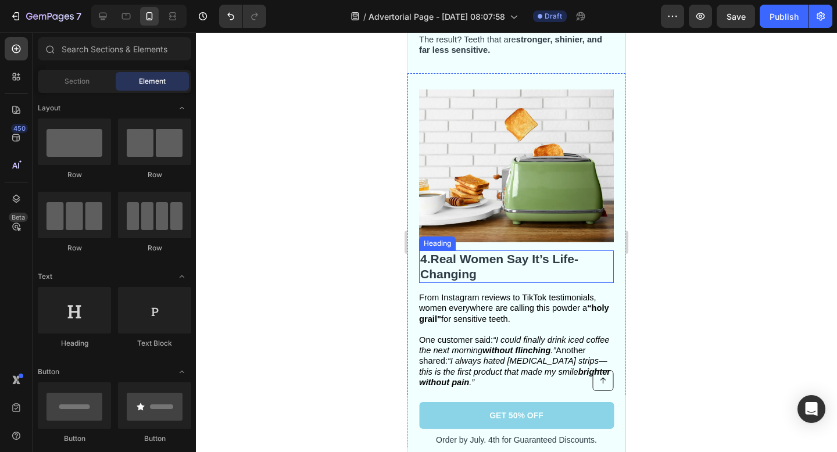
scroll to position [1838, 0]
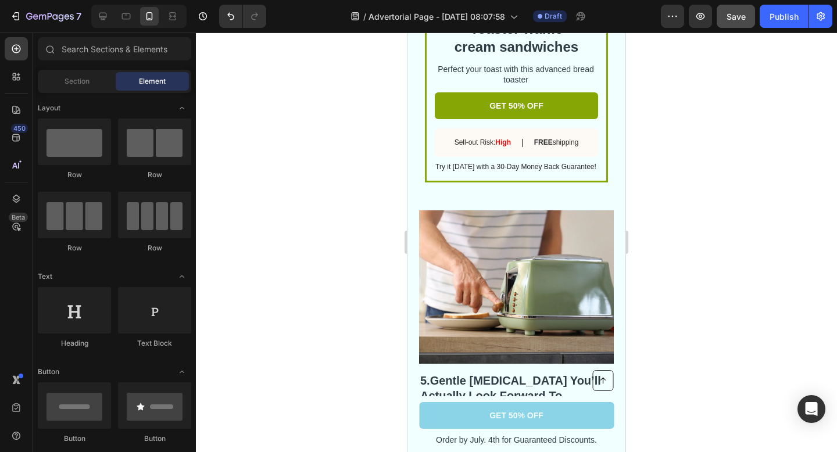
click at [749, 9] on button "Save" at bounding box center [735, 16] width 38 height 23
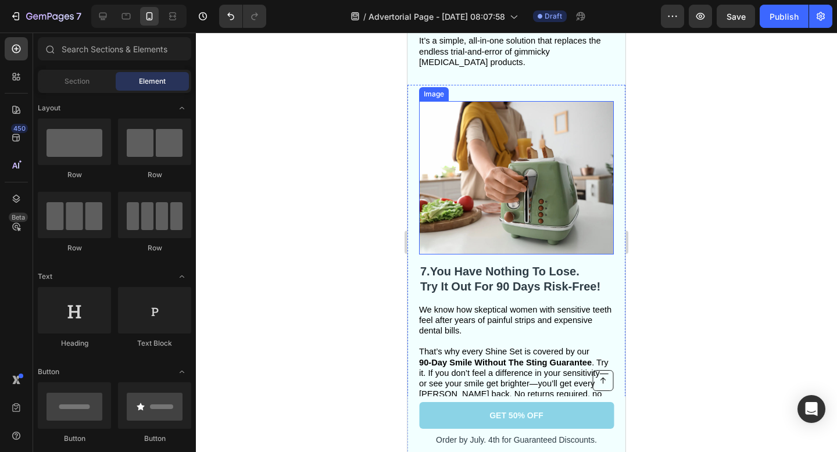
scroll to position [2713, 0]
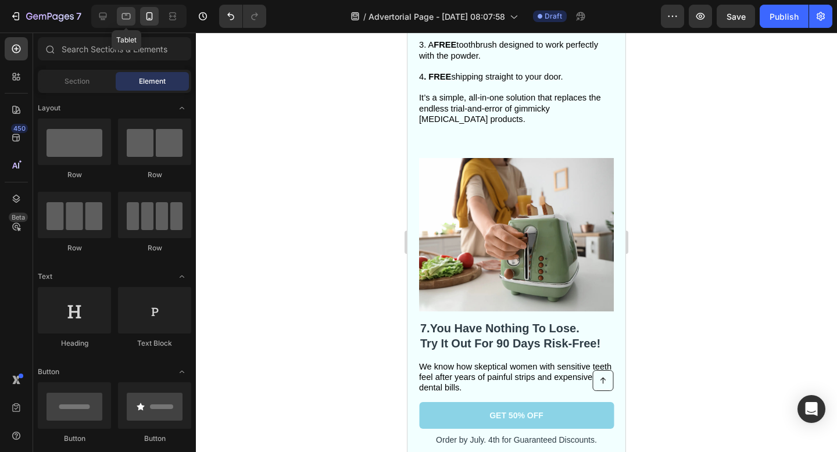
click at [130, 17] on icon at bounding box center [126, 16] width 9 height 6
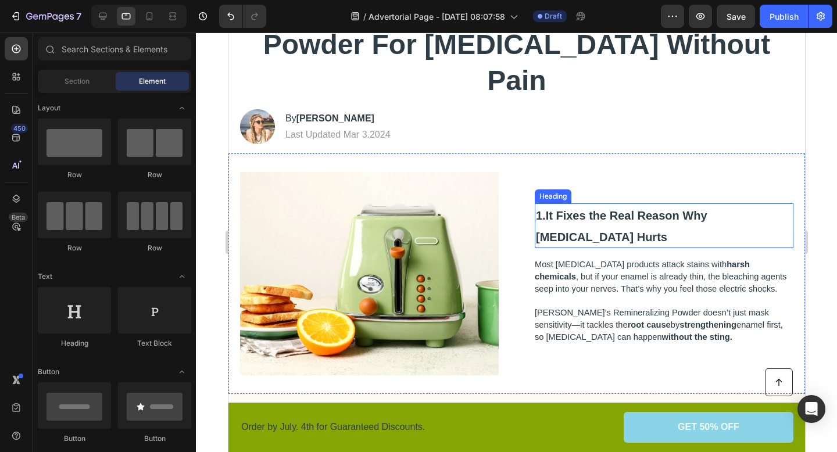
scroll to position [154, 0]
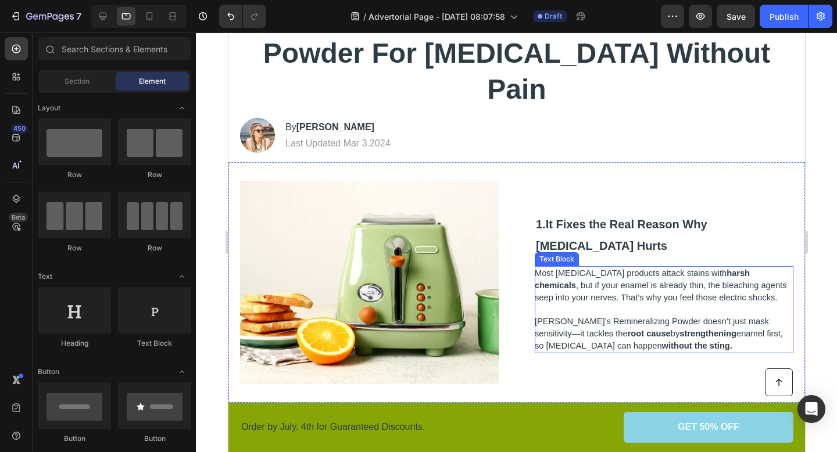
click at [594, 304] on p at bounding box center [662, 310] width 257 height 12
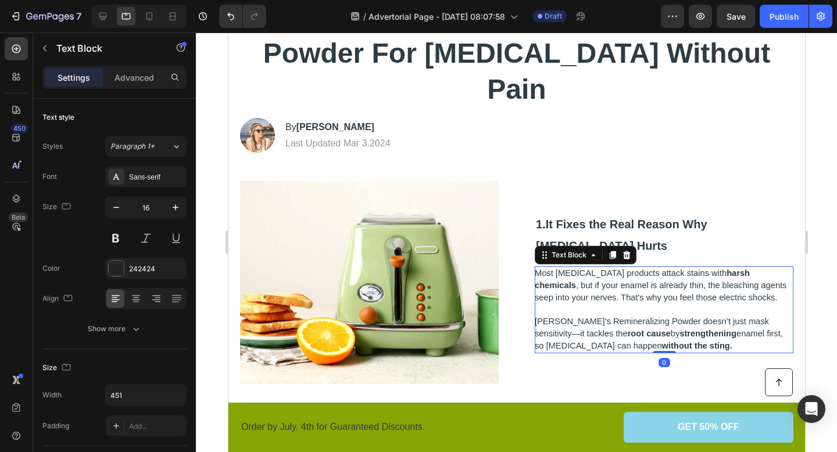
click at [540, 304] on p at bounding box center [662, 310] width 257 height 12
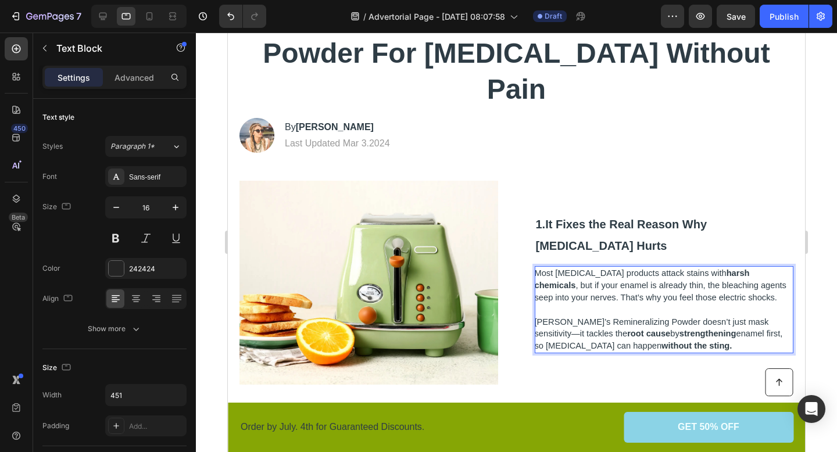
click at [819, 214] on div at bounding box center [516, 242] width 641 height 419
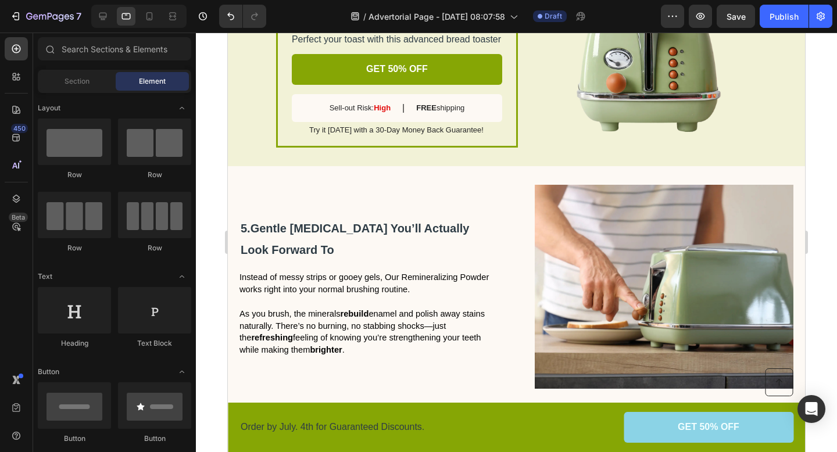
scroll to position [0, 0]
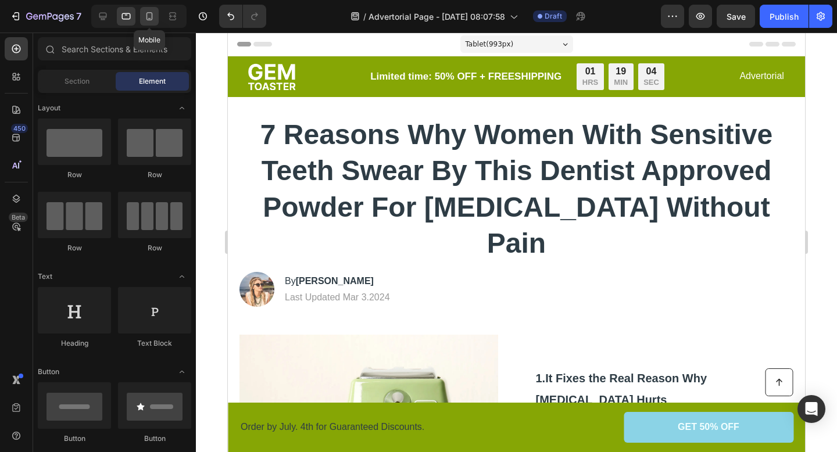
click at [145, 23] on div at bounding box center [149, 16] width 19 height 19
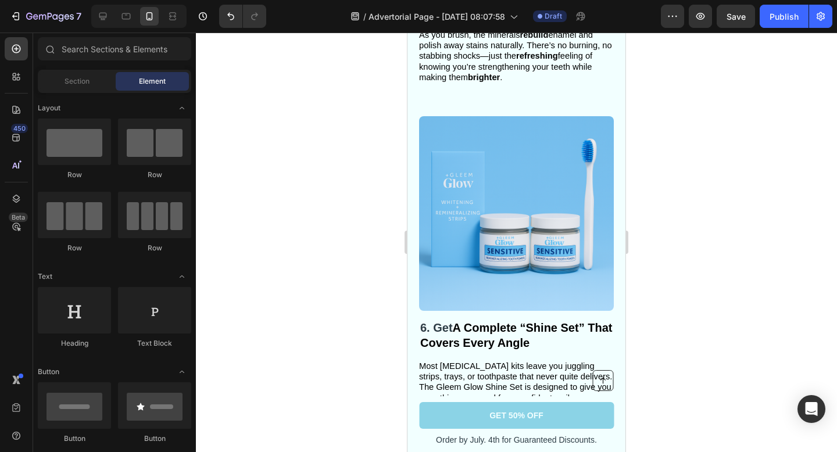
scroll to position [2116, 0]
